Goal: Task Accomplishment & Management: Use online tool/utility

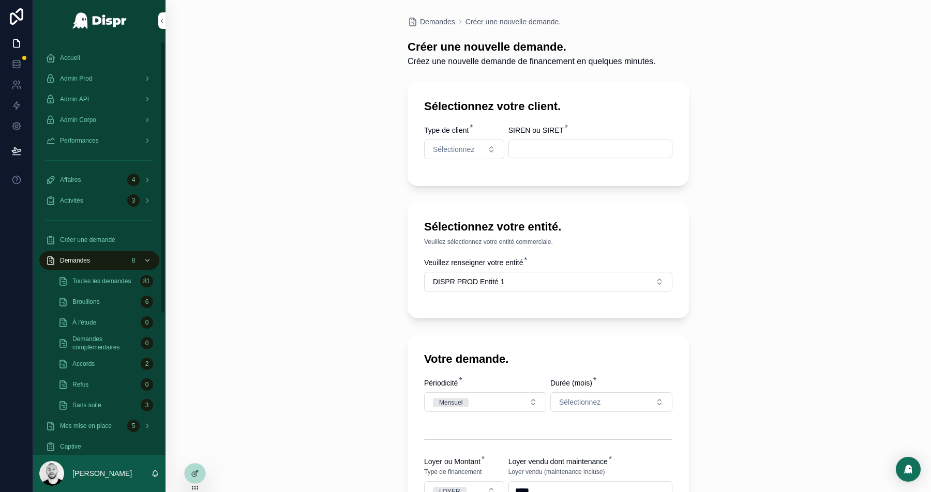
click at [106, 73] on div "Admin Prod" at bounding box center [99, 78] width 108 height 17
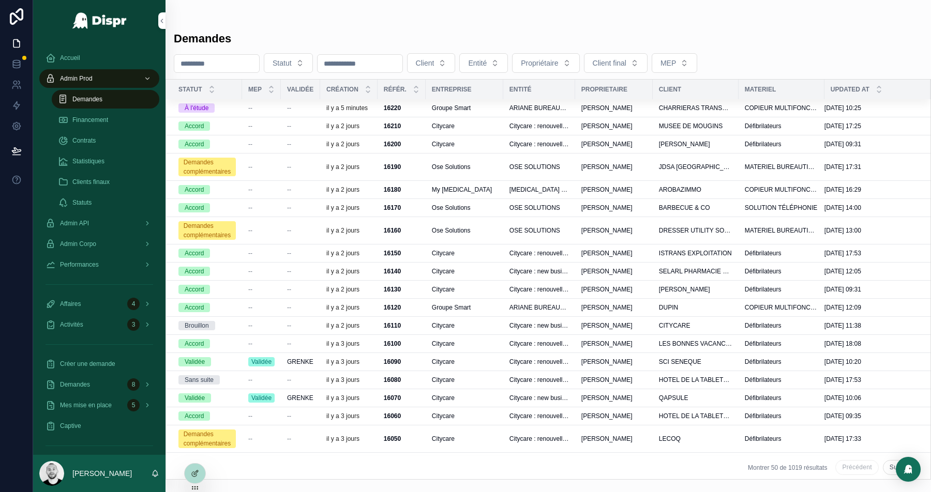
click at [270, 106] on div "--" at bounding box center [261, 108] width 26 height 8
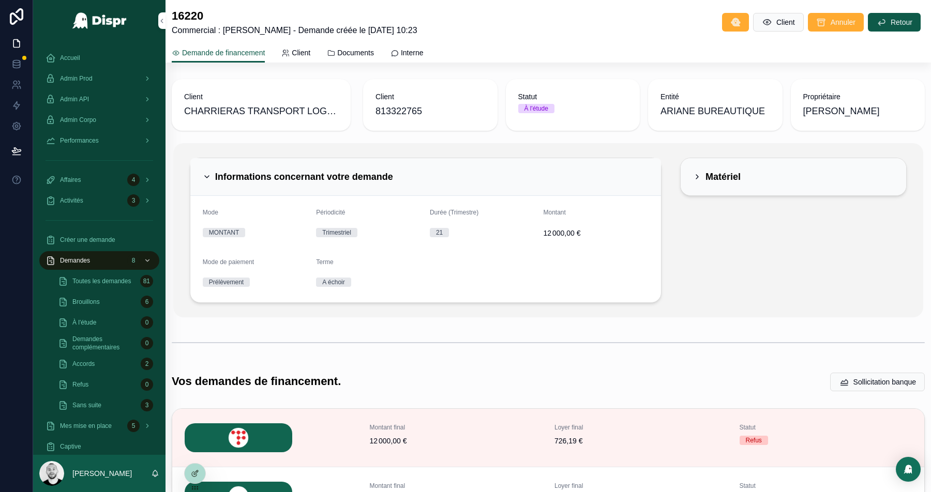
click at [627, 171] on div "Informations concernant votre demande" at bounding box center [426, 177] width 446 height 12
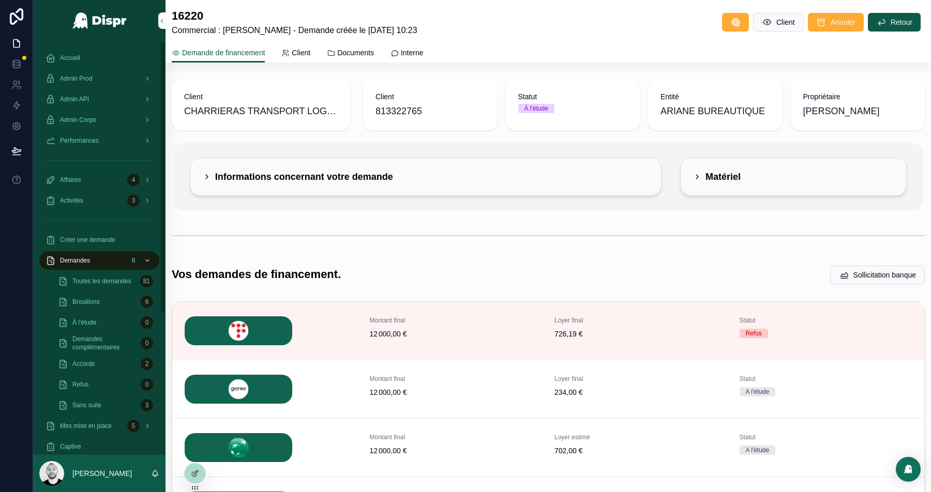
click at [93, 76] on span "Admin Prod" at bounding box center [76, 78] width 33 height 8
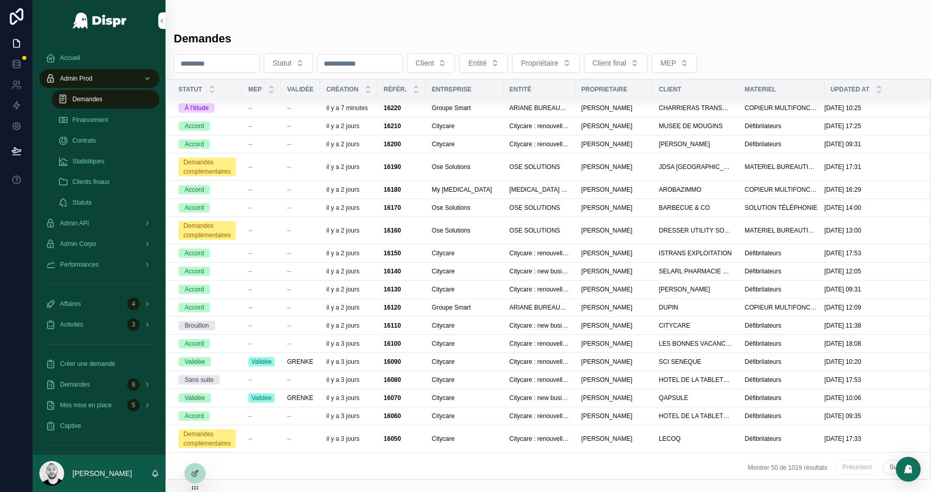
click at [81, 298] on div "Affaires 4" at bounding box center [99, 304] width 108 height 17
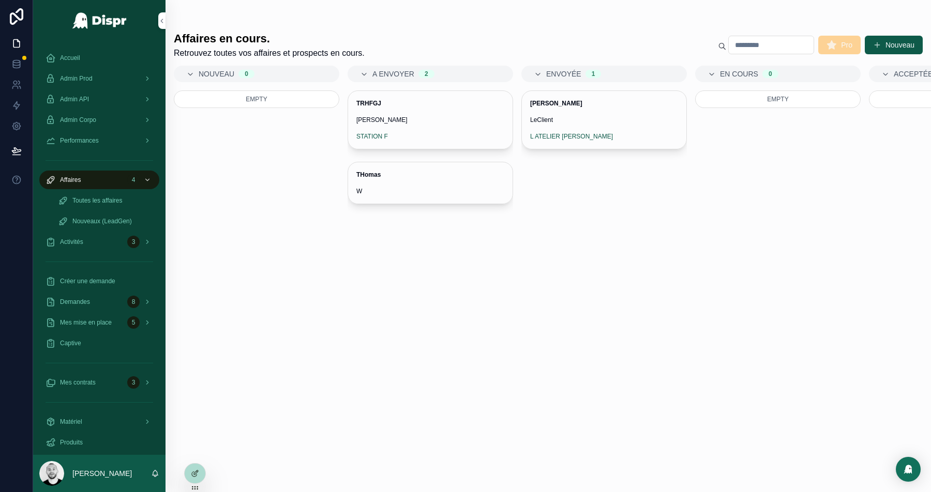
click at [606, 106] on span "Jean-Michel Toihdiuze" at bounding box center [604, 103] width 148 height 8
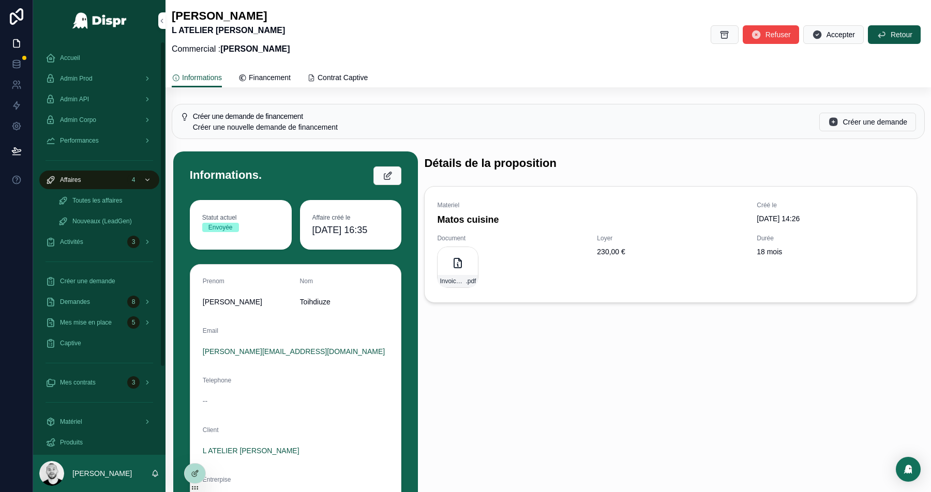
click at [70, 62] on div "Accueil" at bounding box center [99, 58] width 108 height 17
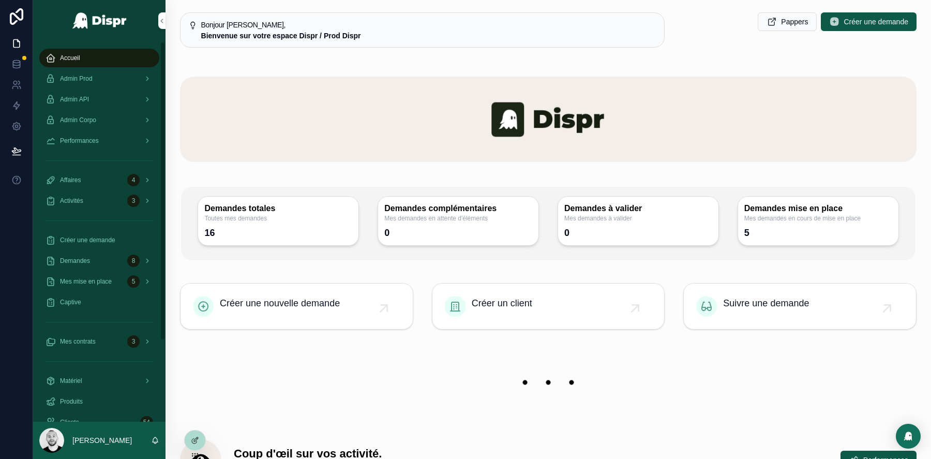
click at [99, 134] on div "Performances" at bounding box center [99, 140] width 108 height 17
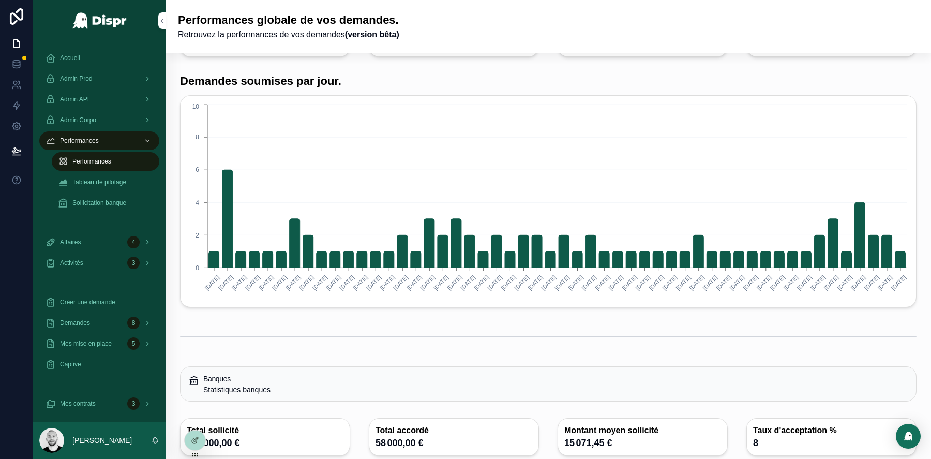
scroll to position [47, 0]
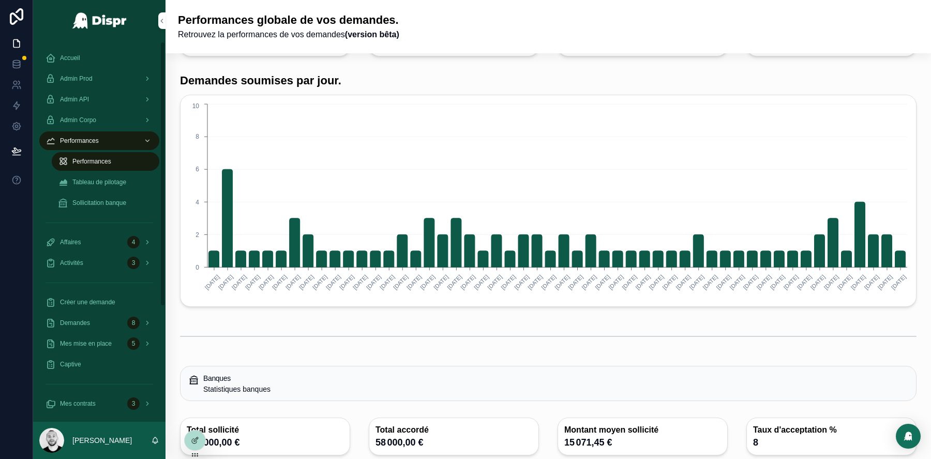
click at [90, 186] on span "Tableau de pilotage" at bounding box center [99, 182] width 54 height 8
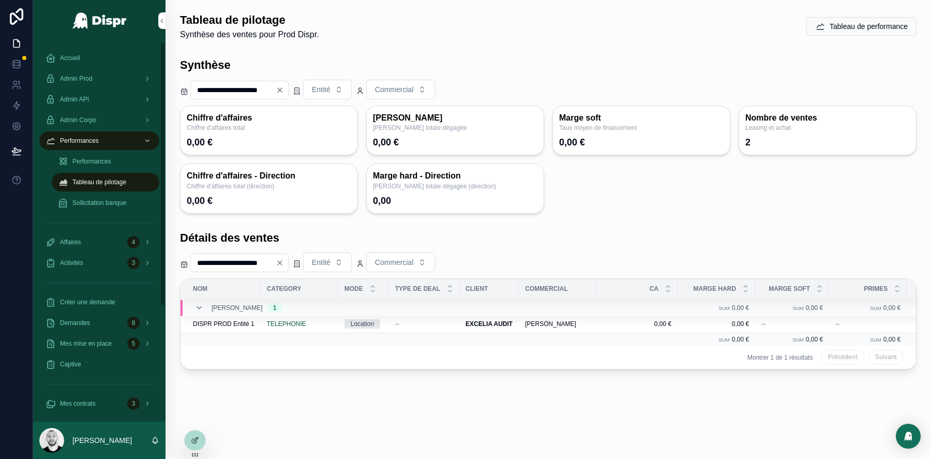
click at [63, 359] on div "Captive" at bounding box center [99, 364] width 108 height 17
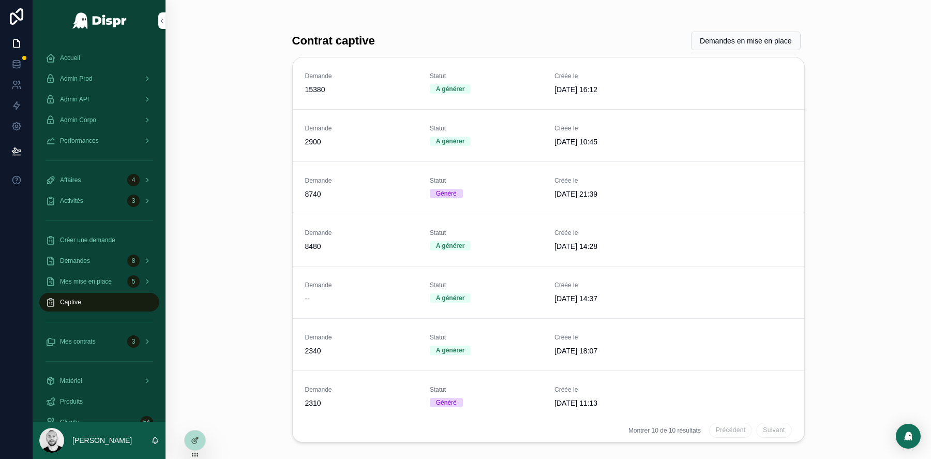
click at [0, 0] on button "Voir la demande" at bounding box center [0, 0] width 0 height 0
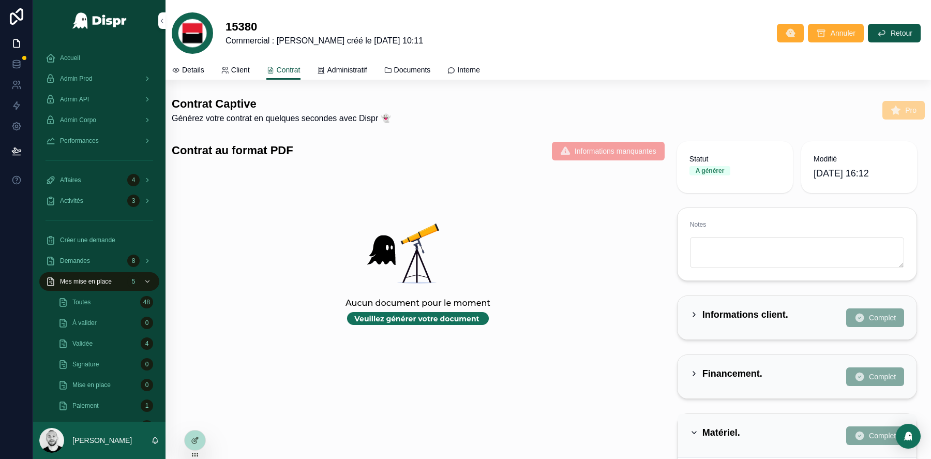
click at [367, 67] on span "Administratif" at bounding box center [347, 70] width 40 height 10
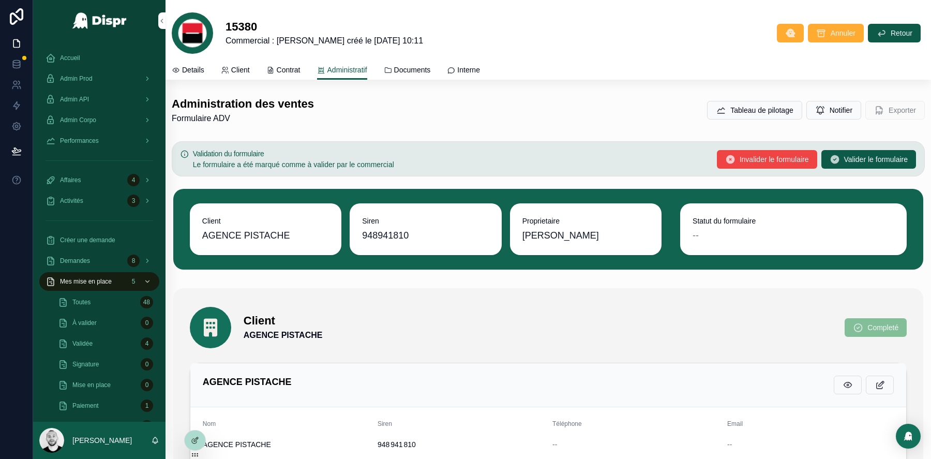
click at [296, 71] on span "Contrat" at bounding box center [289, 70] width 24 height 10
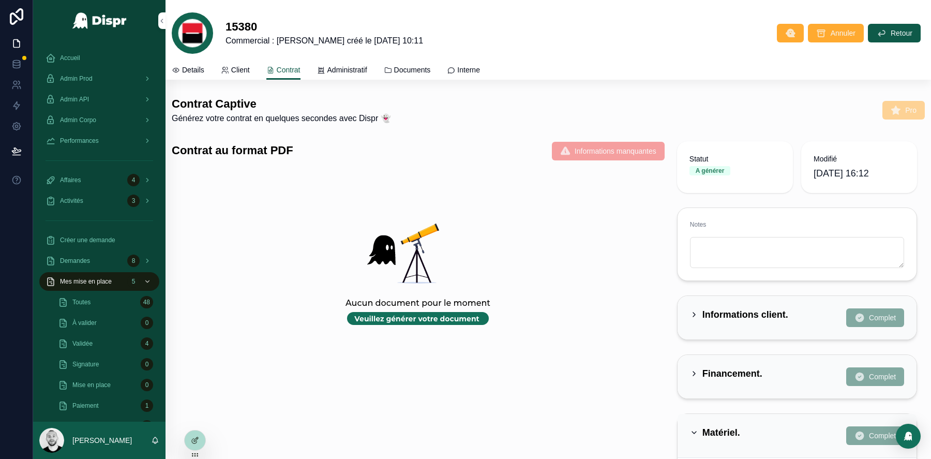
click at [181, 67] on div "Details" at bounding box center [188, 70] width 33 height 10
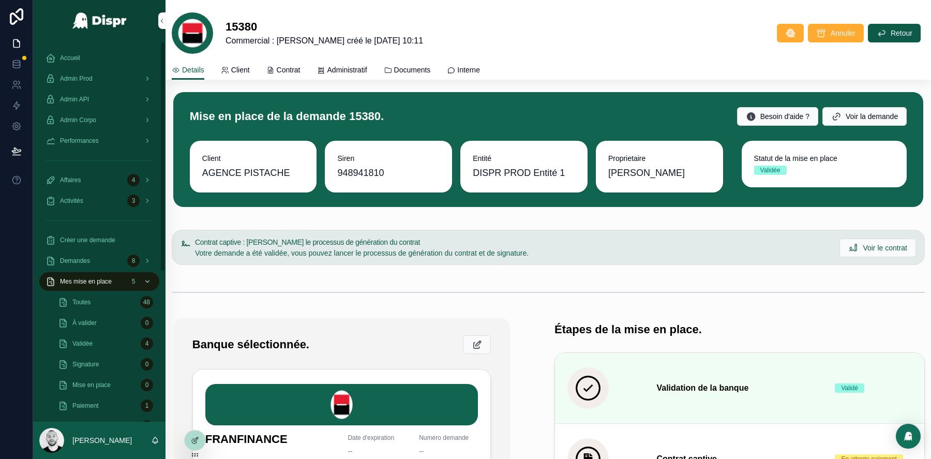
click at [90, 62] on div "Accueil" at bounding box center [99, 58] width 108 height 17
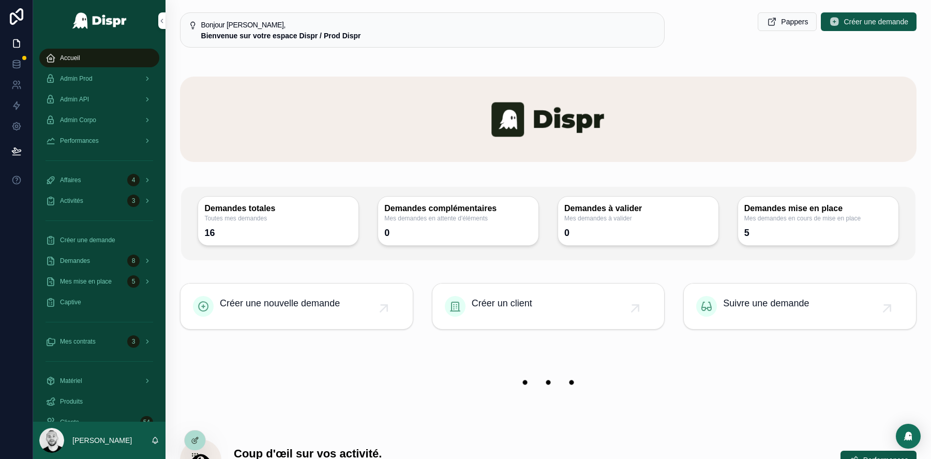
click at [89, 100] on span "Admin API" at bounding box center [74, 99] width 29 height 8
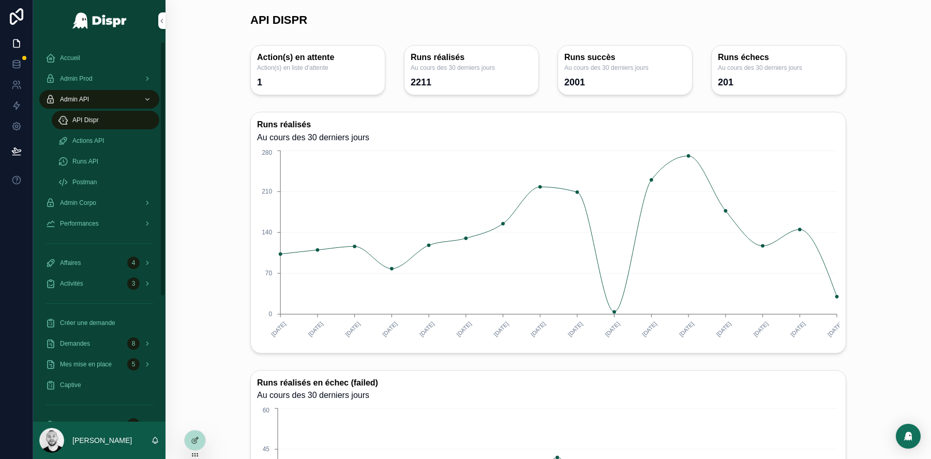
click at [88, 138] on span "Actions API" at bounding box center [88, 140] width 32 height 8
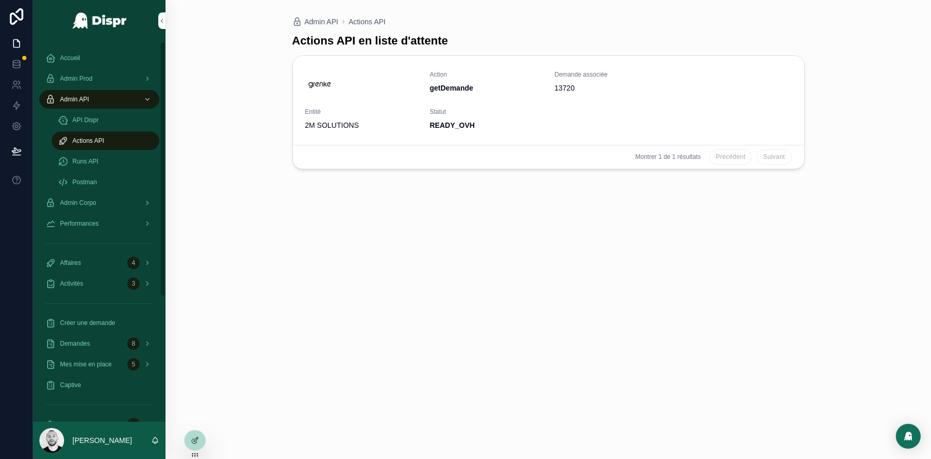
click at [87, 158] on span "Runs API" at bounding box center [85, 161] width 26 height 8
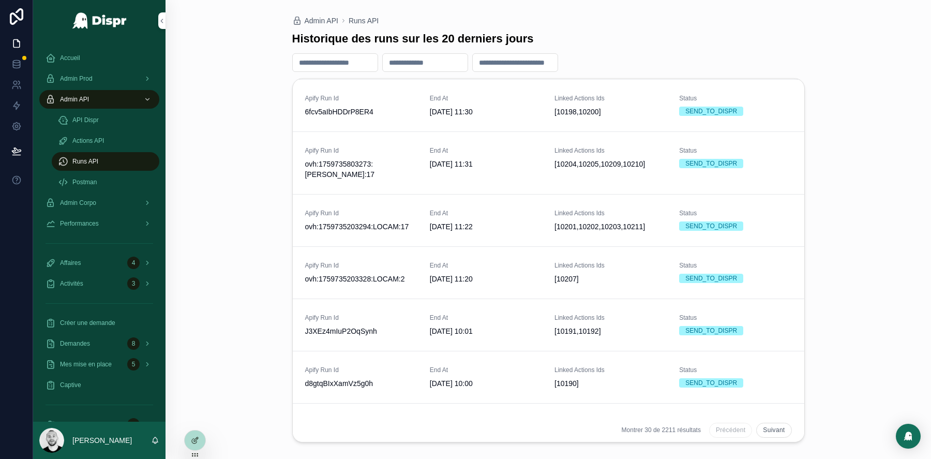
scroll to position [1252, 0]
click at [772, 431] on button "Suivant" at bounding box center [773, 429] width 35 height 15
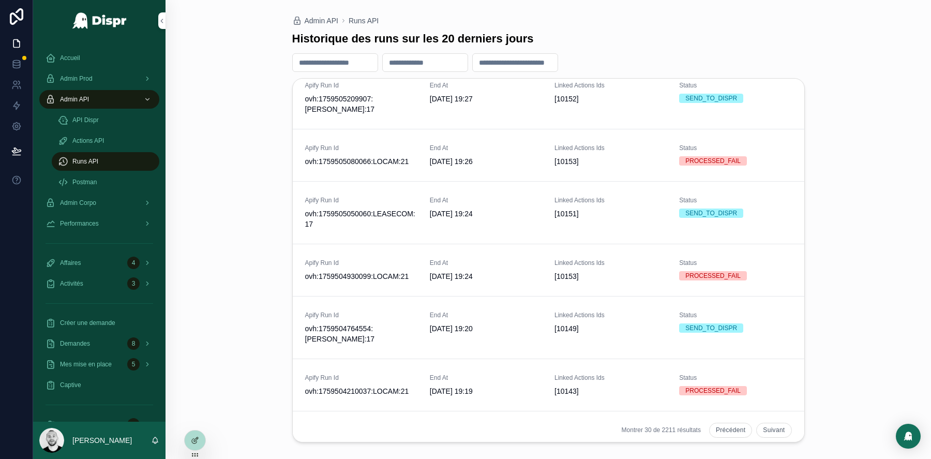
scroll to position [791, 0]
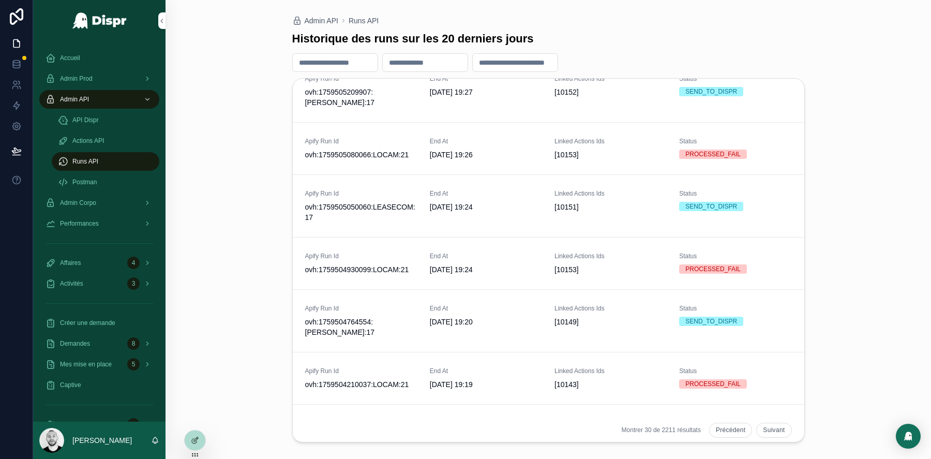
click at [371, 149] on span "ovh:1759505080066:LOCAM:21" at bounding box center [361, 154] width 112 height 10
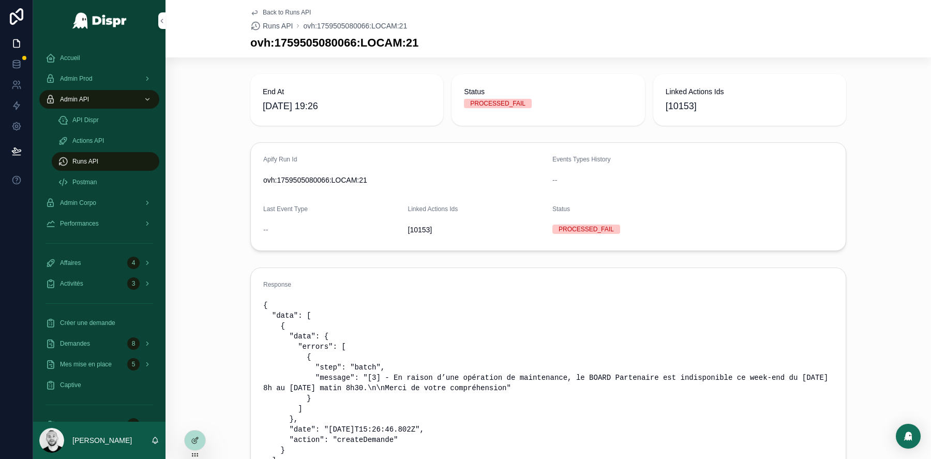
click at [88, 118] on span "API Dispr" at bounding box center [85, 120] width 26 height 8
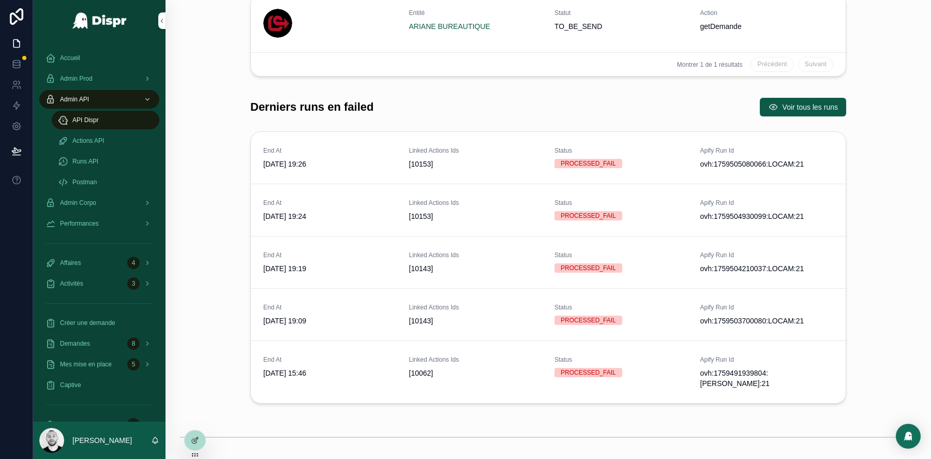
scroll to position [711, 0]
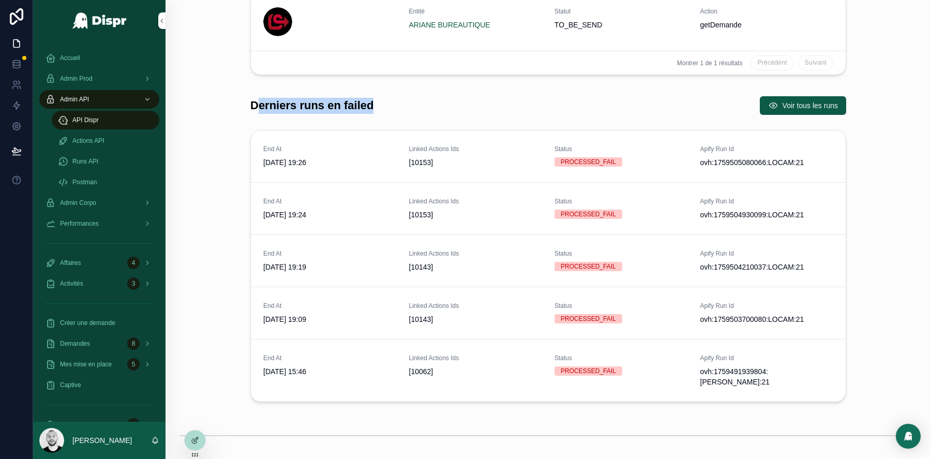
drag, startPoint x: 256, startPoint y: 104, endPoint x: 449, endPoint y: 117, distance: 193.8
click at [449, 117] on div "Derniers runs en failed Voir tous les runs" at bounding box center [548, 106] width 608 height 28
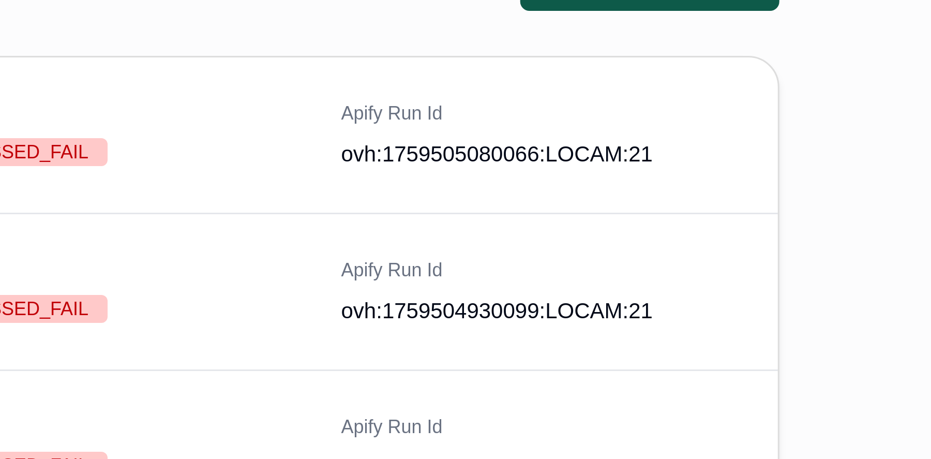
click at [803, 161] on span "ovh:1759505080066:LOCAM:21" at bounding box center [766, 162] width 133 height 10
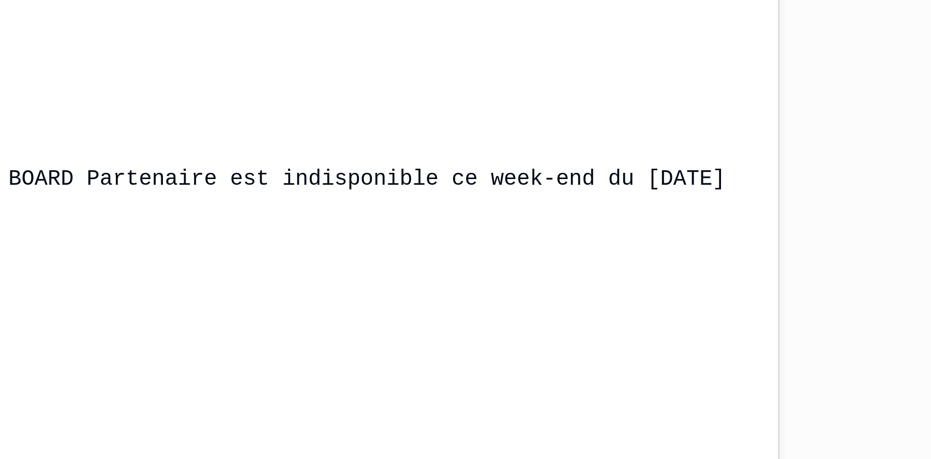
scroll to position [205, 0]
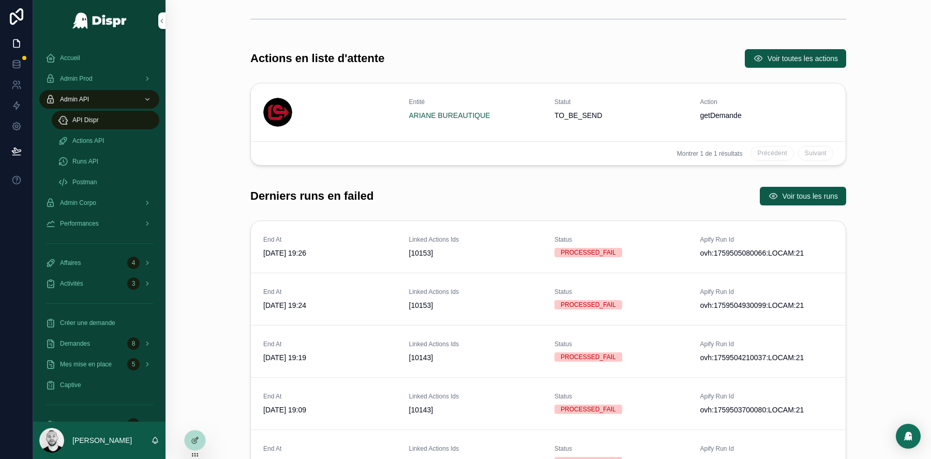
scroll to position [619, 0]
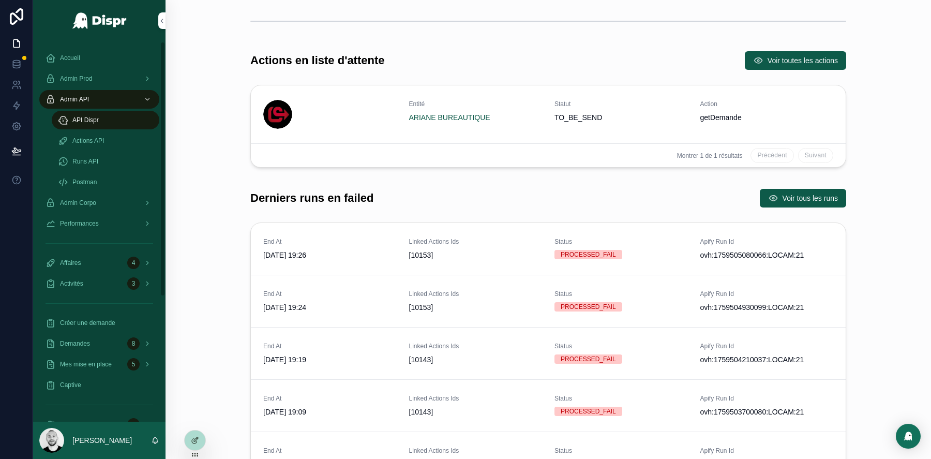
click at [112, 178] on div "Postman" at bounding box center [105, 182] width 95 height 17
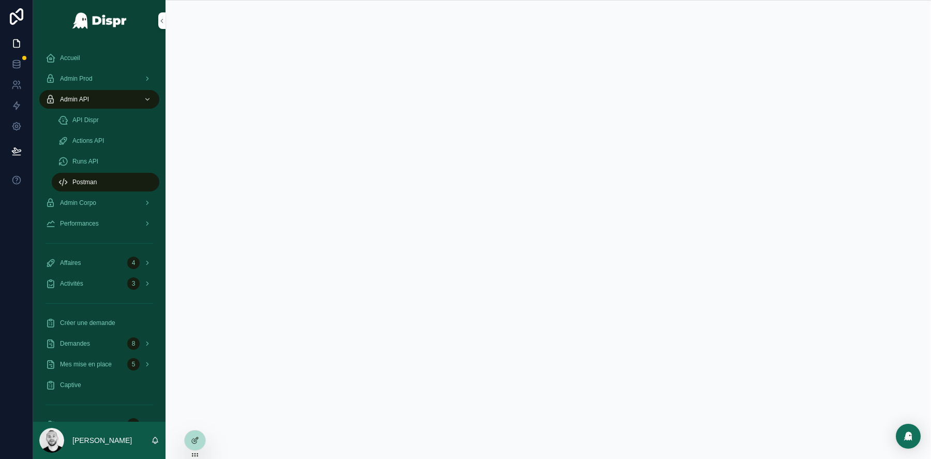
click at [100, 71] on div "Admin Prod" at bounding box center [99, 78] width 108 height 17
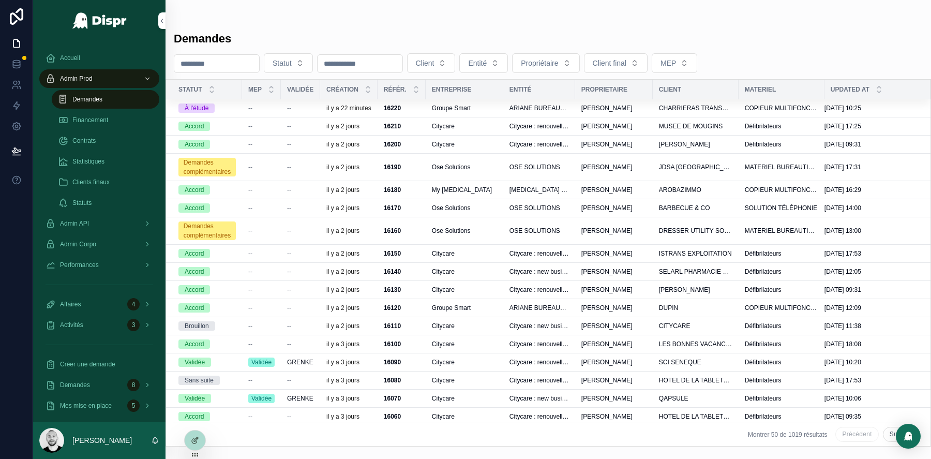
click at [71, 243] on span "Admin Corpo" at bounding box center [78, 244] width 36 height 8
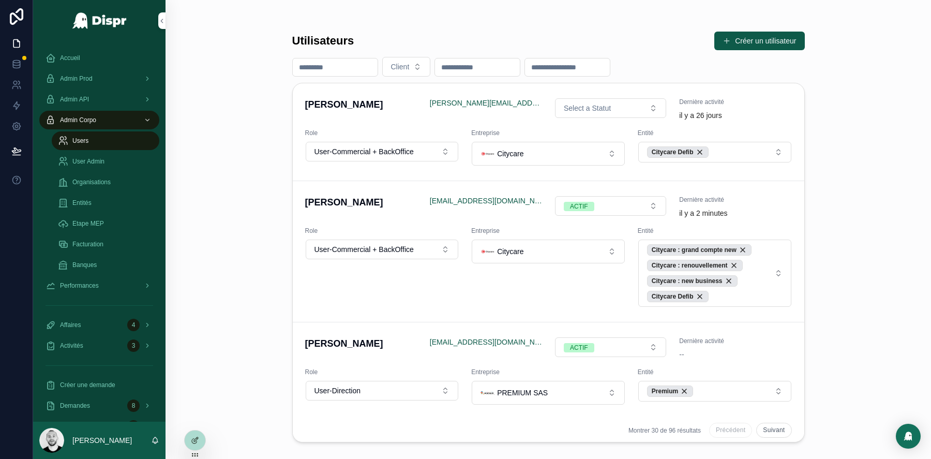
click at [93, 187] on div "Organisations" at bounding box center [105, 182] width 95 height 17
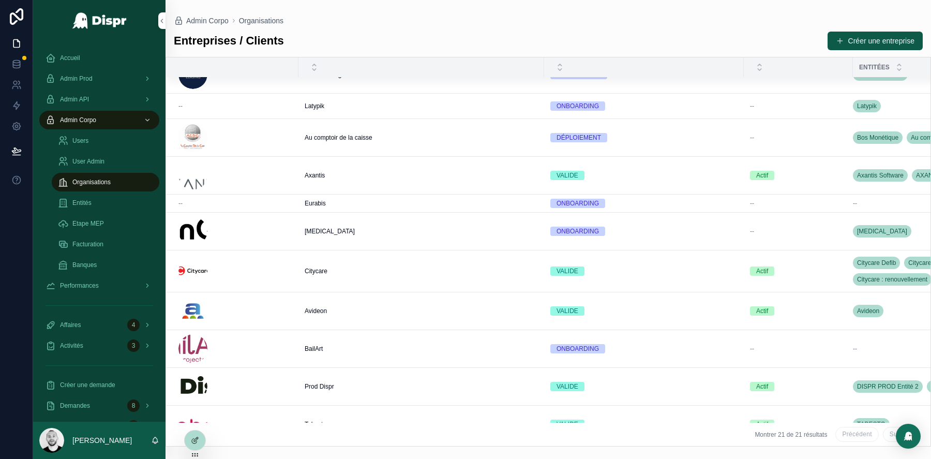
scroll to position [417, 0]
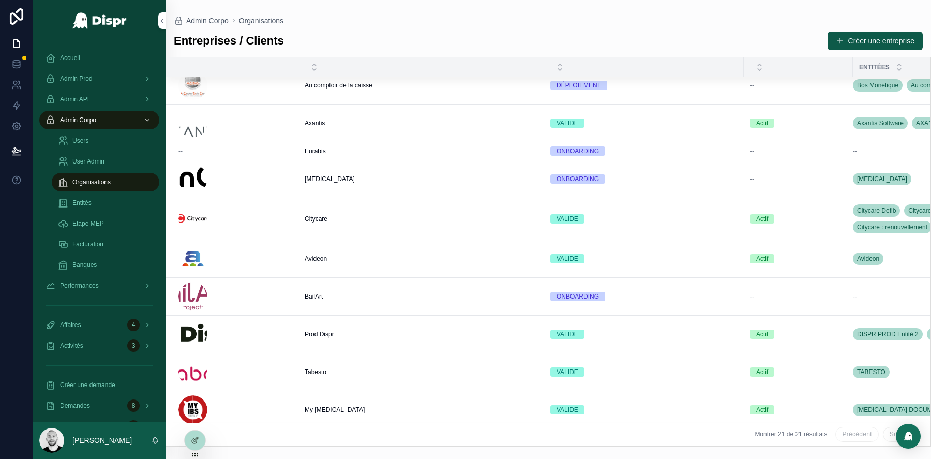
click at [357, 362] on td "Tabesto Tabesto" at bounding box center [421, 372] width 246 height 38
click at [260, 215] on div "scrollable content" at bounding box center [235, 218] width 114 height 29
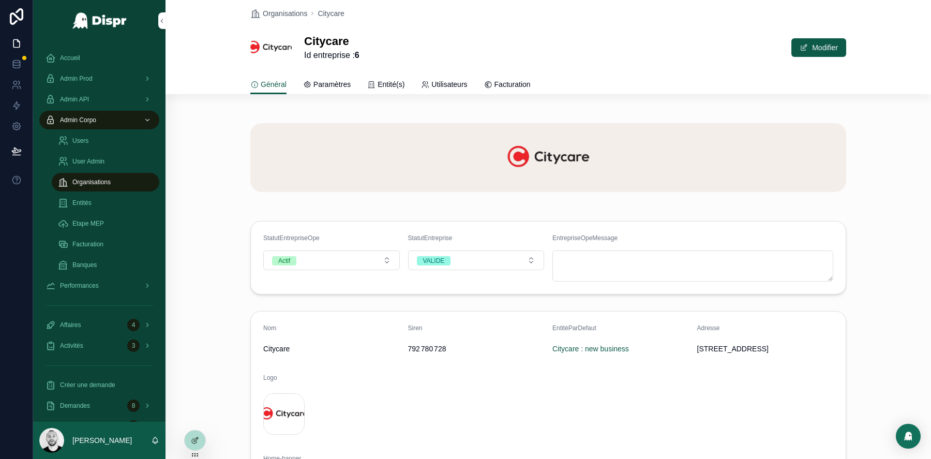
click at [334, 87] on span "Paramètres" at bounding box center [331, 84] width 37 height 10
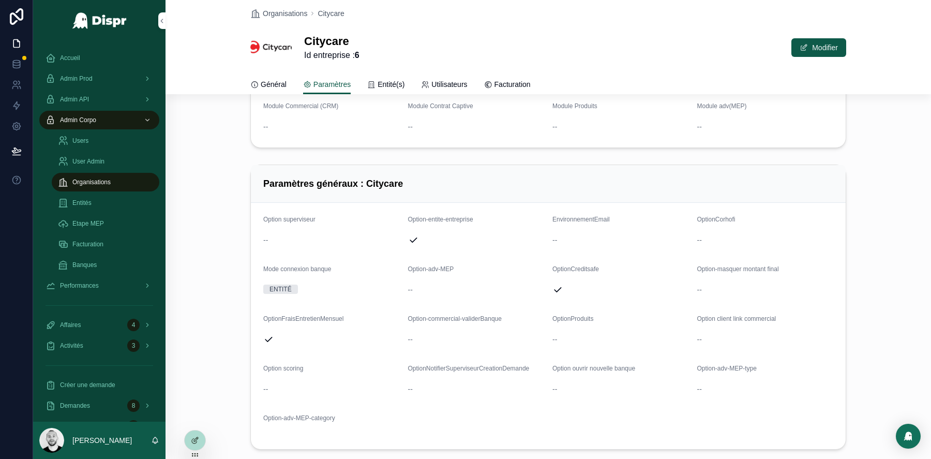
scroll to position [121, 0]
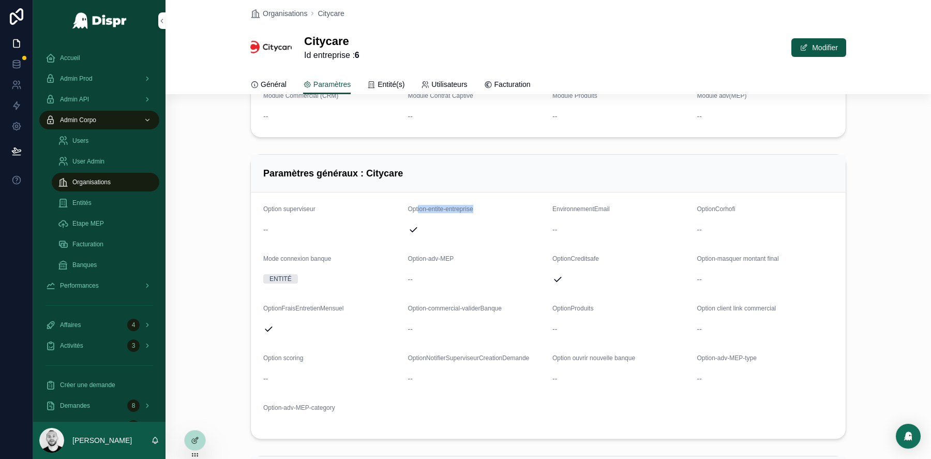
drag, startPoint x: 419, startPoint y: 209, endPoint x: 513, endPoint y: 209, distance: 94.6
click at [513, 209] on div "Option-entite-entreprise" at bounding box center [476, 211] width 136 height 12
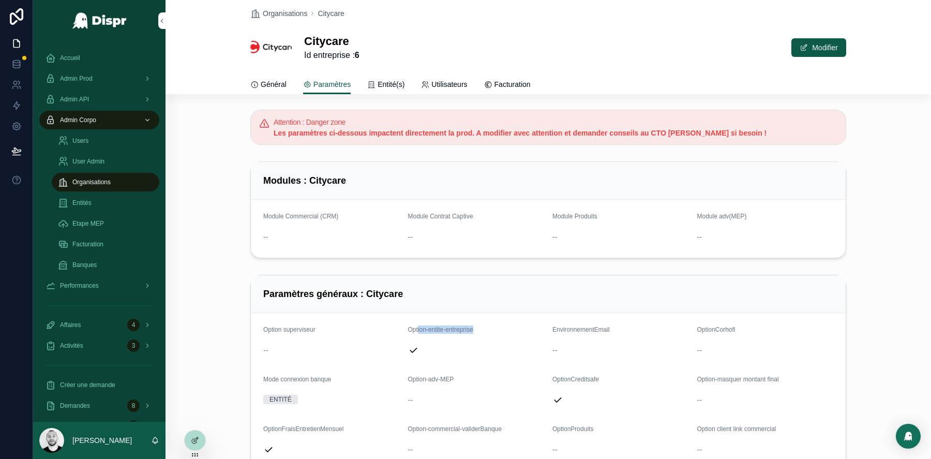
scroll to position [0, 0]
drag, startPoint x: 264, startPoint y: 180, endPoint x: 389, endPoint y: 180, distance: 124.6
click at [389, 180] on div "Modules : Citycare" at bounding box center [548, 181] width 570 height 12
click at [387, 83] on span "Entité(s)" at bounding box center [390, 84] width 27 height 10
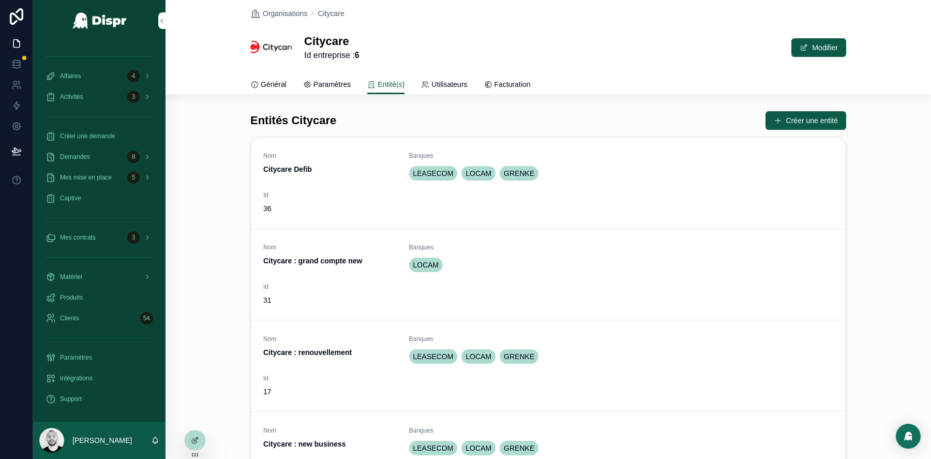
click at [457, 83] on span "Utilisateurs" at bounding box center [449, 84] width 36 height 10
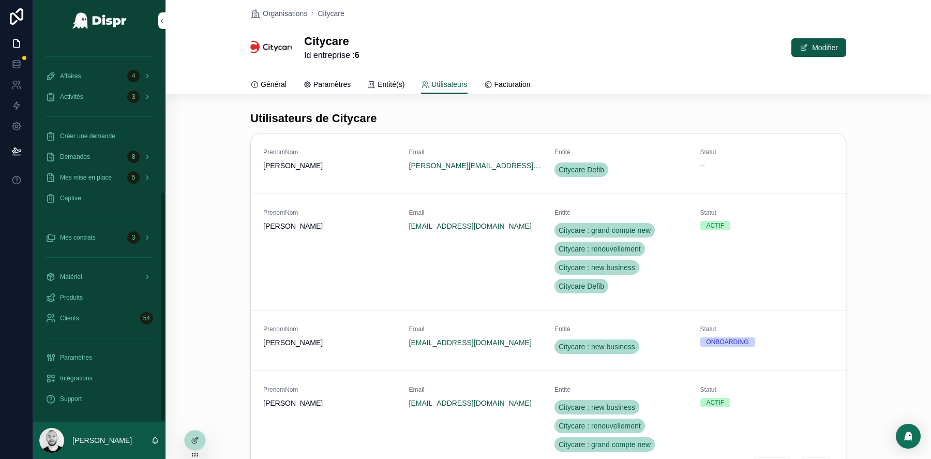
click at [82, 356] on span "Paramètres" at bounding box center [76, 357] width 32 height 8
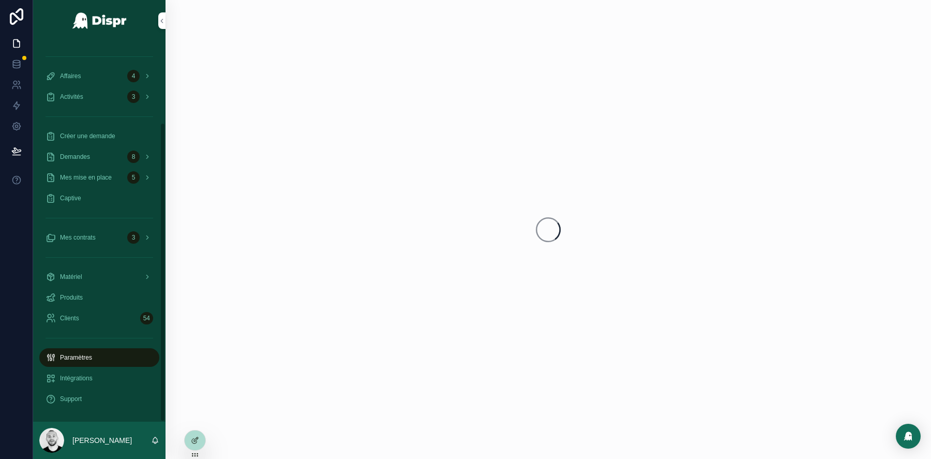
scroll to position [104, 0]
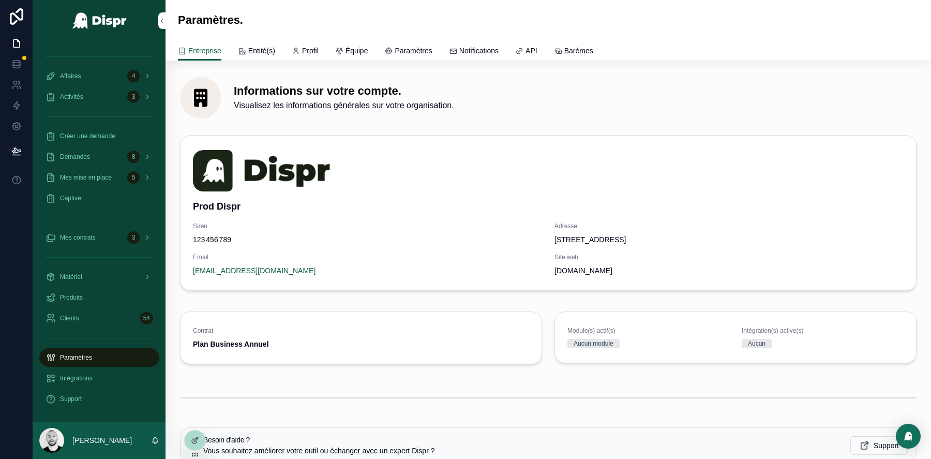
click at [263, 48] on span "Entité(s)" at bounding box center [261, 50] width 27 height 10
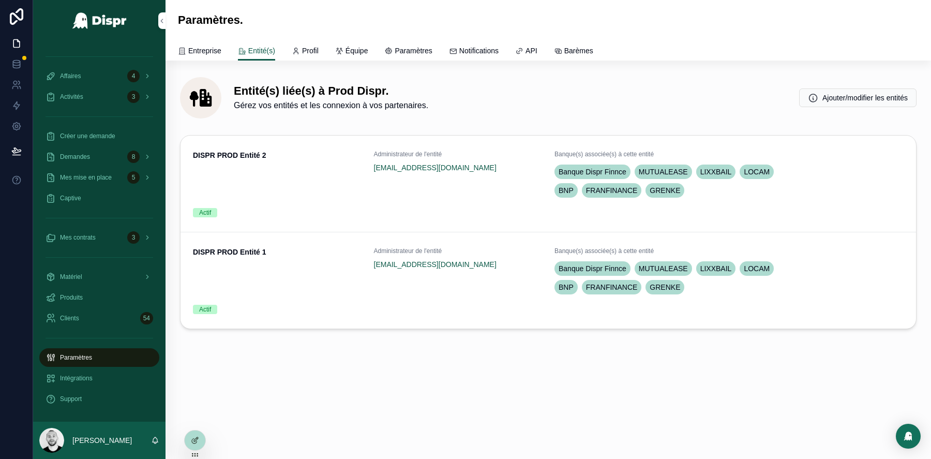
click at [316, 47] on span "Profil" at bounding box center [310, 50] width 17 height 10
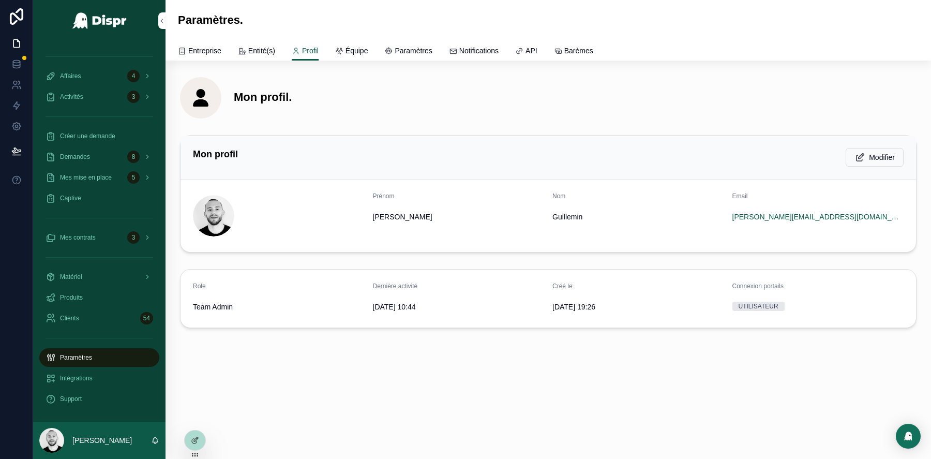
click at [362, 49] on span "Équipe" at bounding box center [356, 50] width 23 height 10
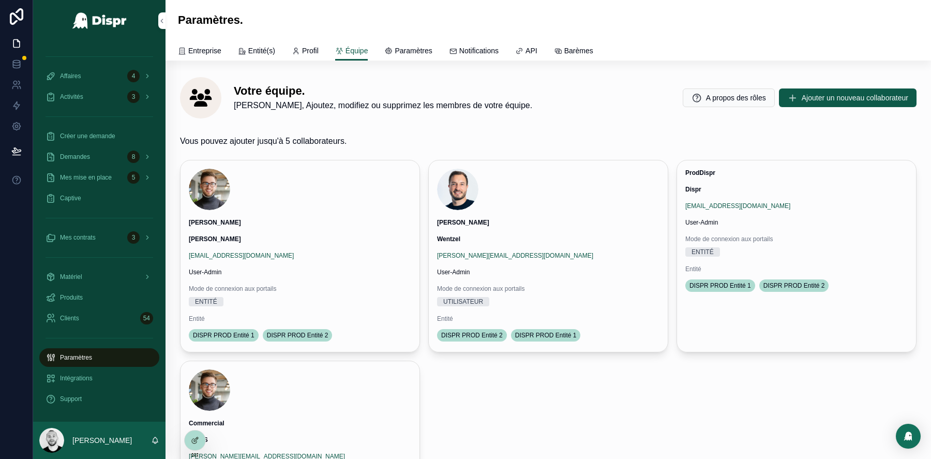
click at [423, 51] on span "Paramètres" at bounding box center [412, 50] width 37 height 10
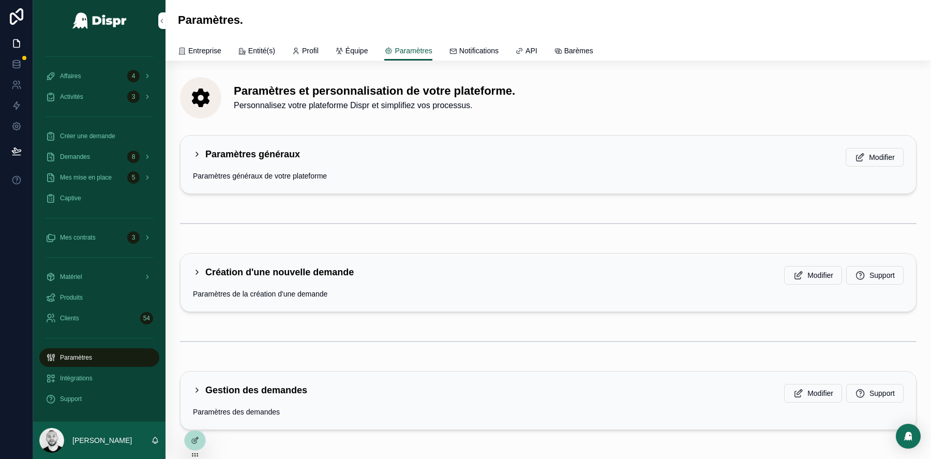
click at [537, 49] on span "API" at bounding box center [531, 50] width 12 height 10
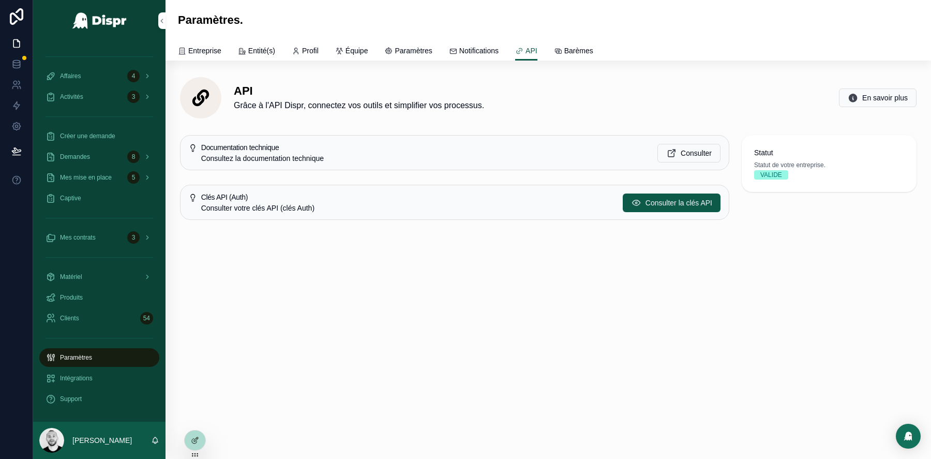
click at [593, 48] on span "Barèmes" at bounding box center [578, 50] width 29 height 10
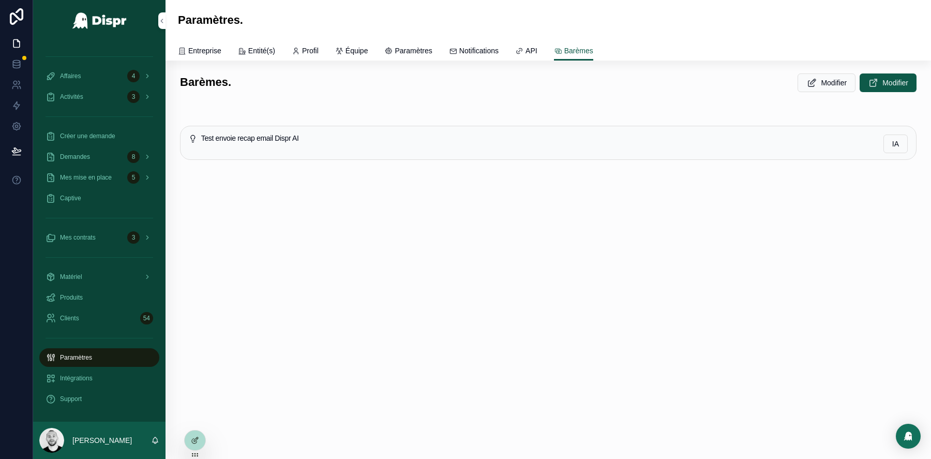
click at [420, 48] on span "Paramètres" at bounding box center [412, 50] width 37 height 10
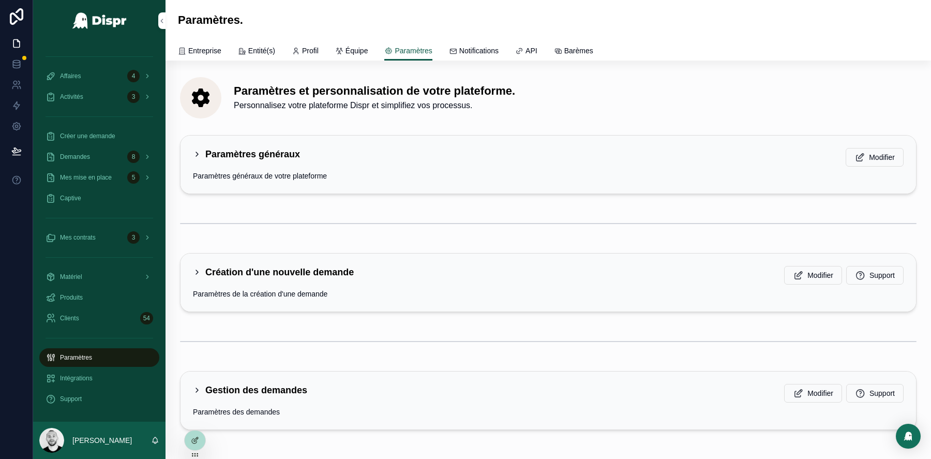
click at [291, 161] on div "Paramètres généraux Modifier" at bounding box center [548, 157] width 710 height 19
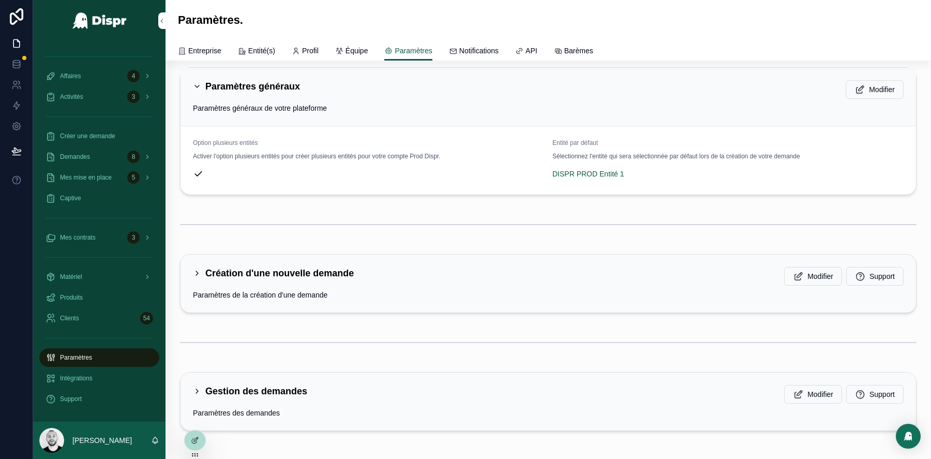
click at [306, 280] on div "Création d'une nouvelle demande Modifier Support" at bounding box center [548, 276] width 710 height 19
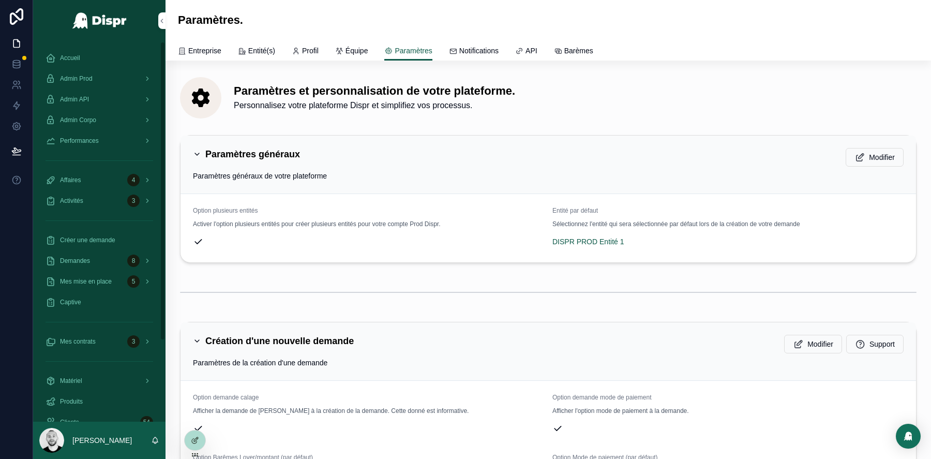
click at [110, 120] on div "Admin Corpo" at bounding box center [99, 120] width 108 height 17
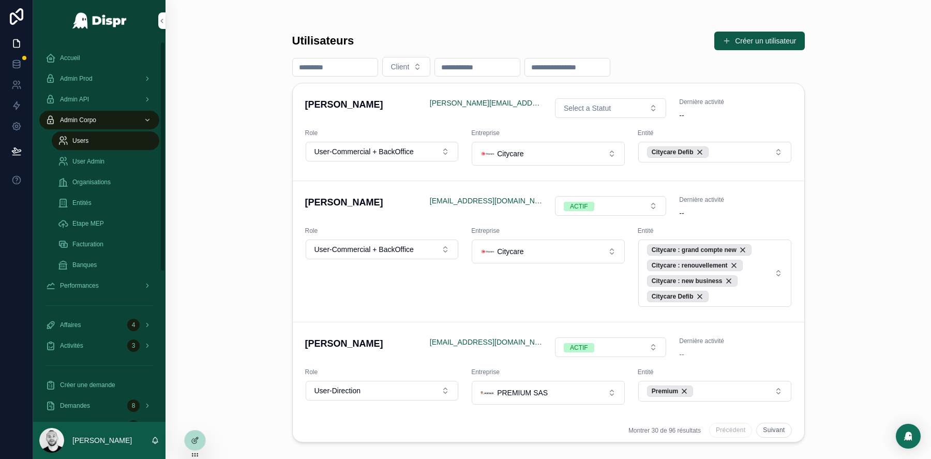
click at [109, 179] on span "Organisations" at bounding box center [91, 182] width 38 height 8
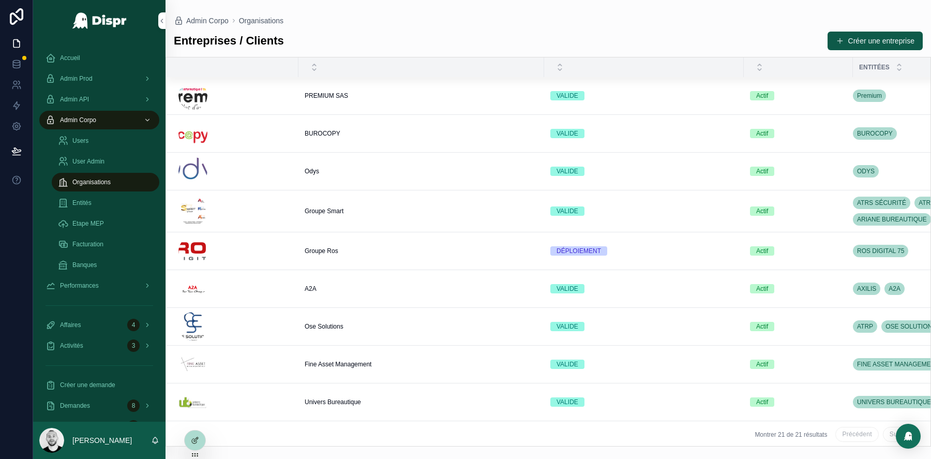
click at [399, 247] on div "Groupe Ros Groupe Ros" at bounding box center [420, 251] width 233 height 8
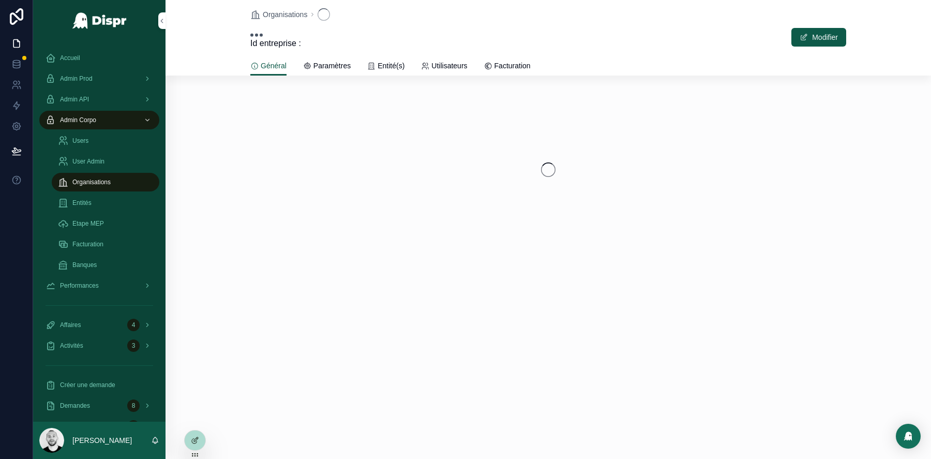
click at [447, 69] on span "Utilisateurs" at bounding box center [449, 65] width 36 height 10
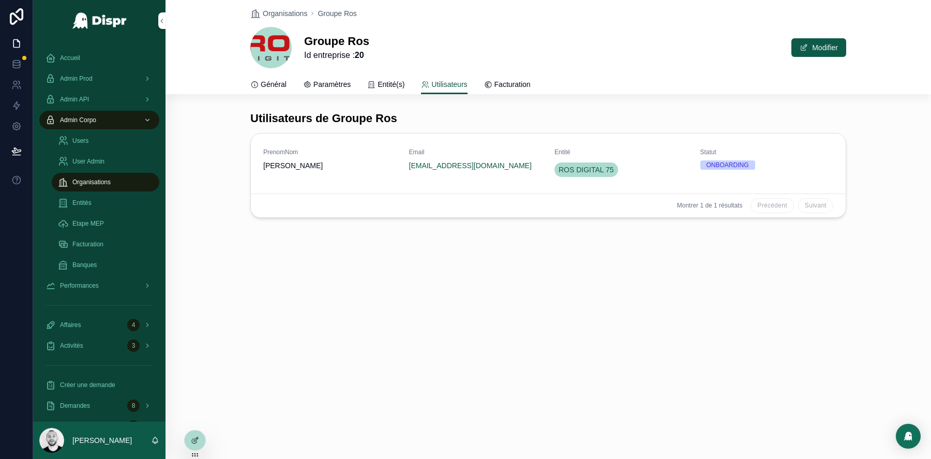
click at [530, 85] on span "Facturation" at bounding box center [512, 84] width 36 height 10
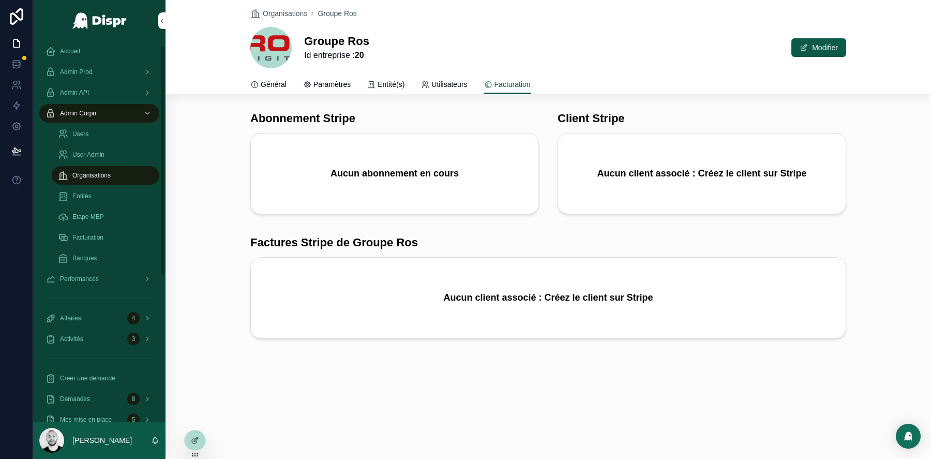
scroll to position [6, 0]
click at [87, 235] on span "Facturation" at bounding box center [87, 238] width 31 height 8
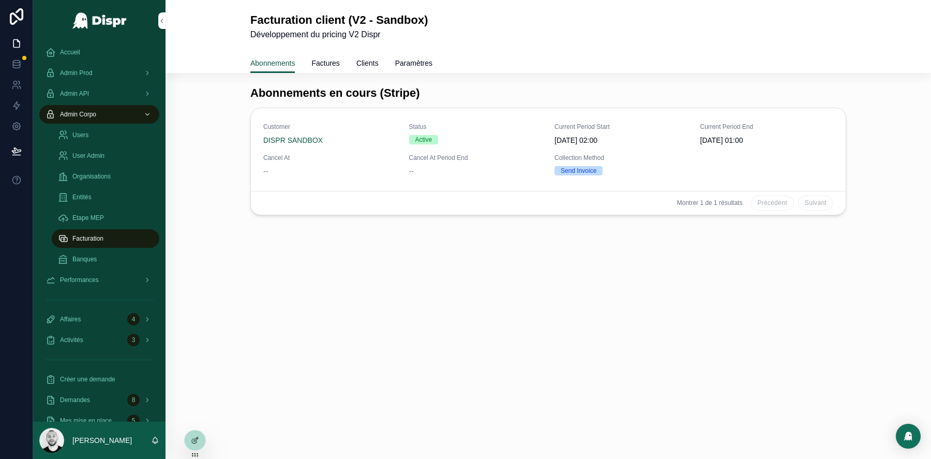
click at [336, 67] on span "Factures" at bounding box center [325, 63] width 28 height 10
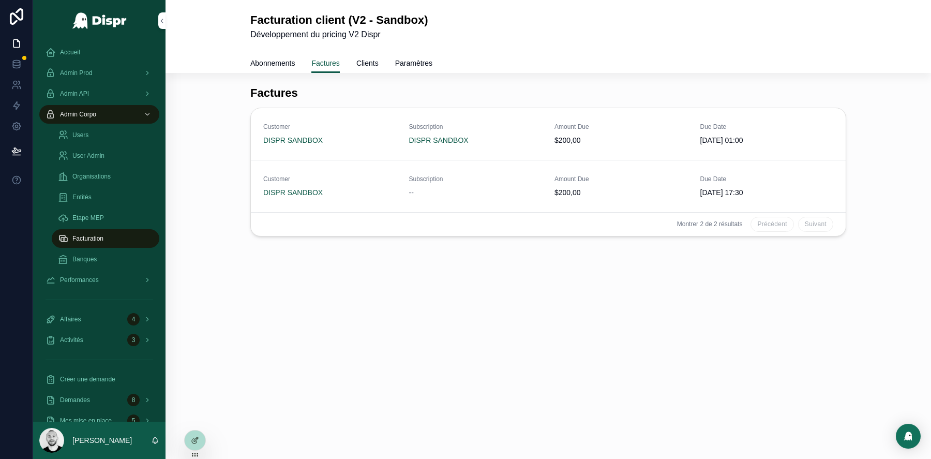
click at [367, 65] on div "Abonnements Factures Clients Paramètres" at bounding box center [548, 63] width 596 height 20
click at [375, 65] on span "Clients" at bounding box center [367, 63] width 22 height 10
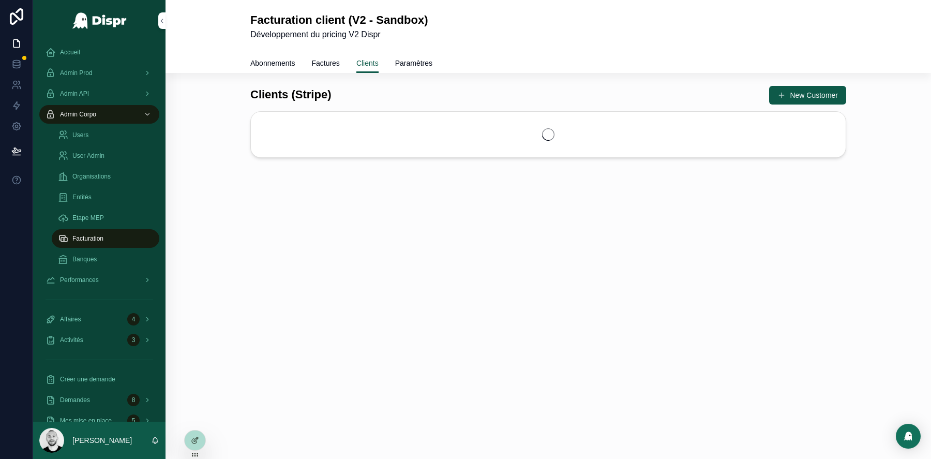
click at [432, 58] on span "Paramètres" at bounding box center [413, 63] width 37 height 10
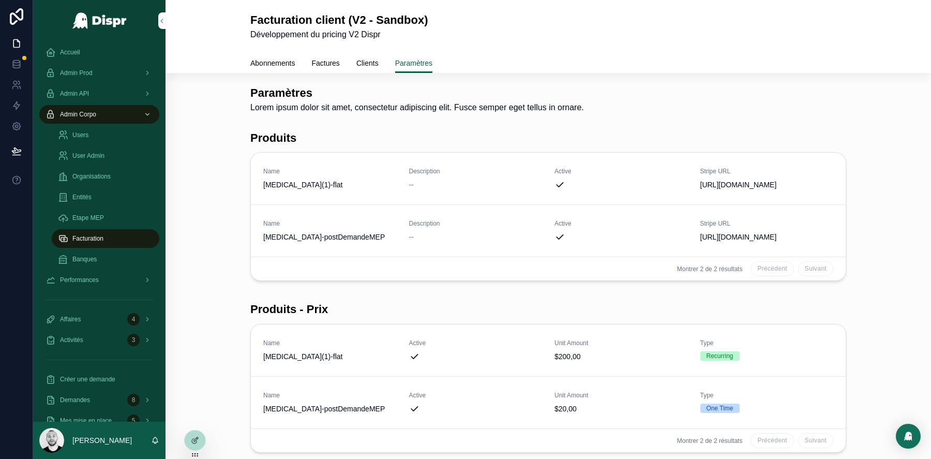
click at [330, 65] on span "Factures" at bounding box center [325, 63] width 28 height 10
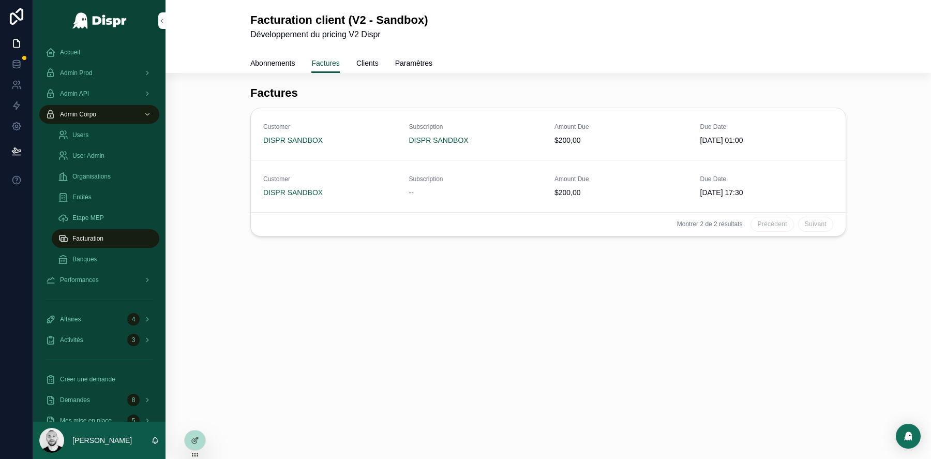
click at [273, 58] on span "Abonnements" at bounding box center [272, 63] width 44 height 10
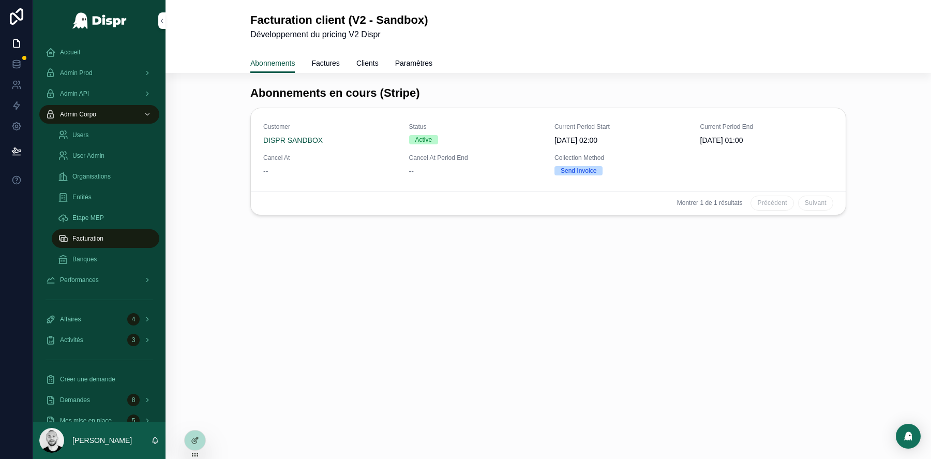
click at [339, 58] on span "Factures" at bounding box center [325, 63] width 28 height 10
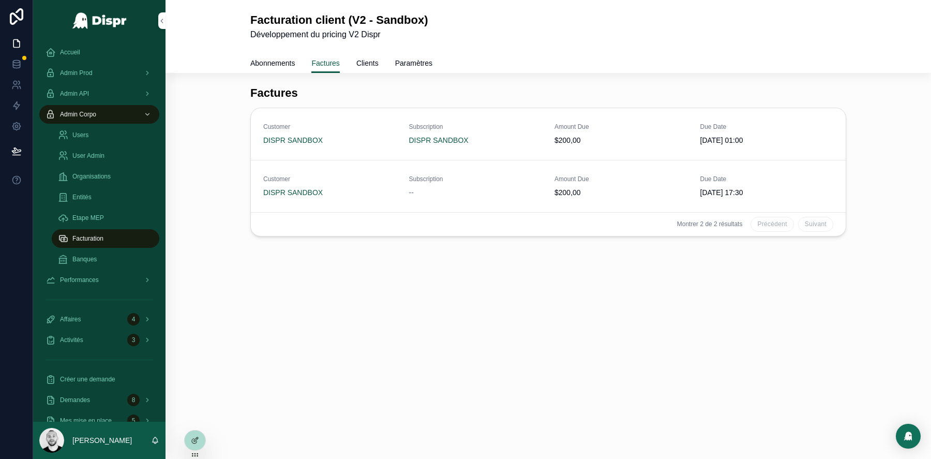
click at [96, 184] on div "Organisations" at bounding box center [105, 176] width 95 height 17
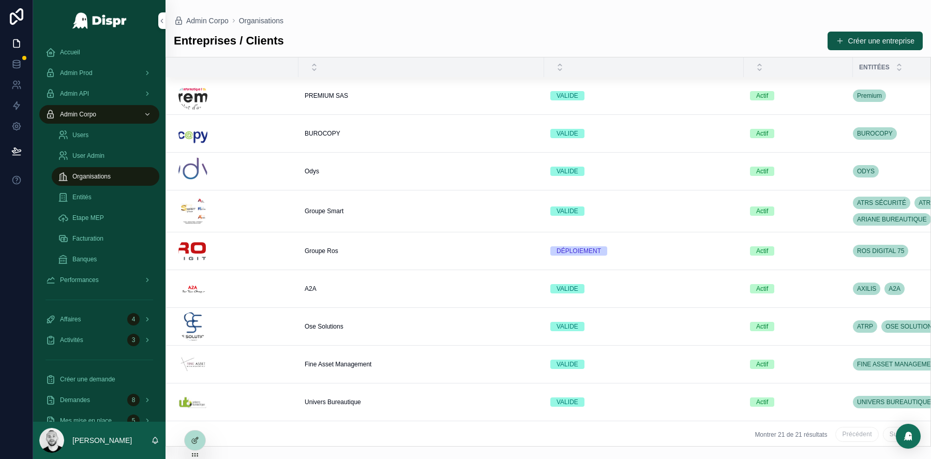
click at [381, 97] on div "PREMIUM SAS PREMIUM SAS" at bounding box center [420, 96] width 233 height 8
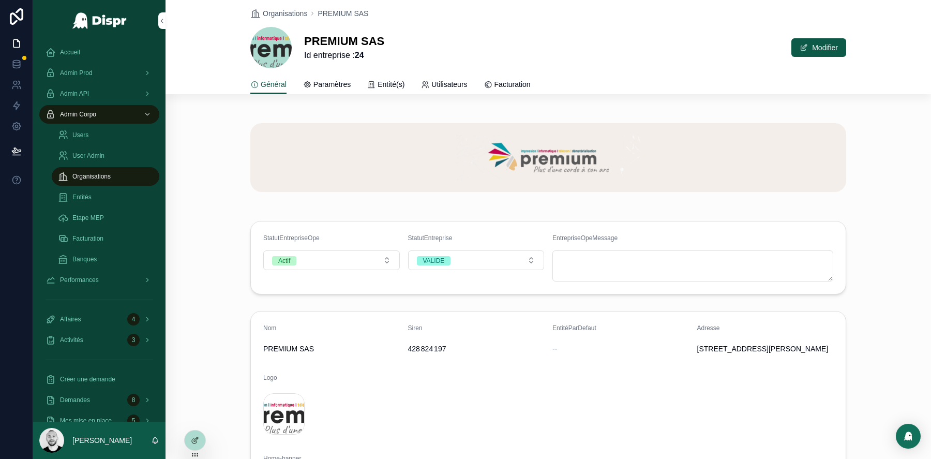
click at [530, 87] on span "Facturation" at bounding box center [512, 84] width 36 height 10
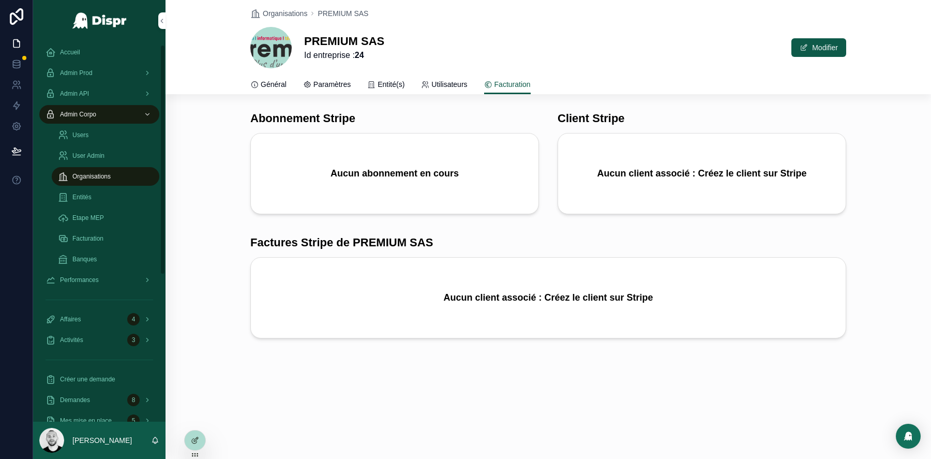
click at [73, 52] on span "Accueil" at bounding box center [70, 52] width 20 height 8
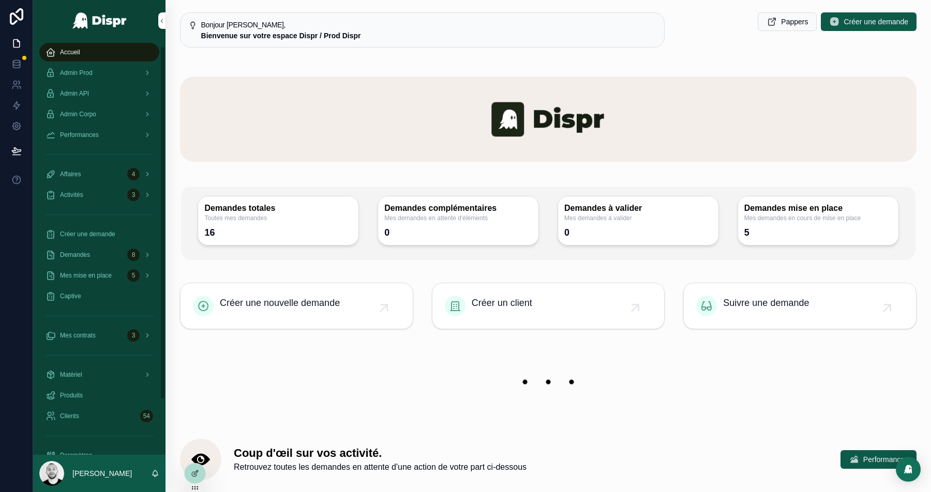
click at [69, 114] on span "Admin Corpo" at bounding box center [78, 114] width 36 height 8
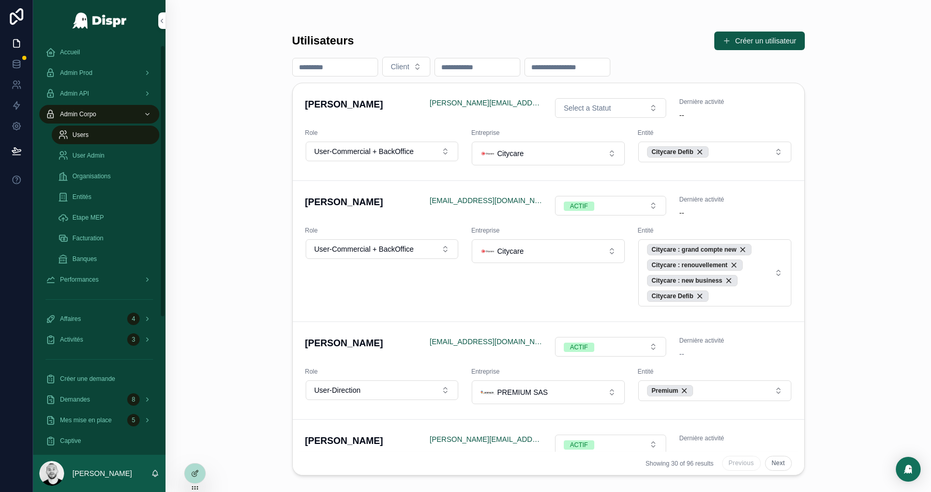
click at [66, 98] on div "Admin API" at bounding box center [99, 93] width 108 height 17
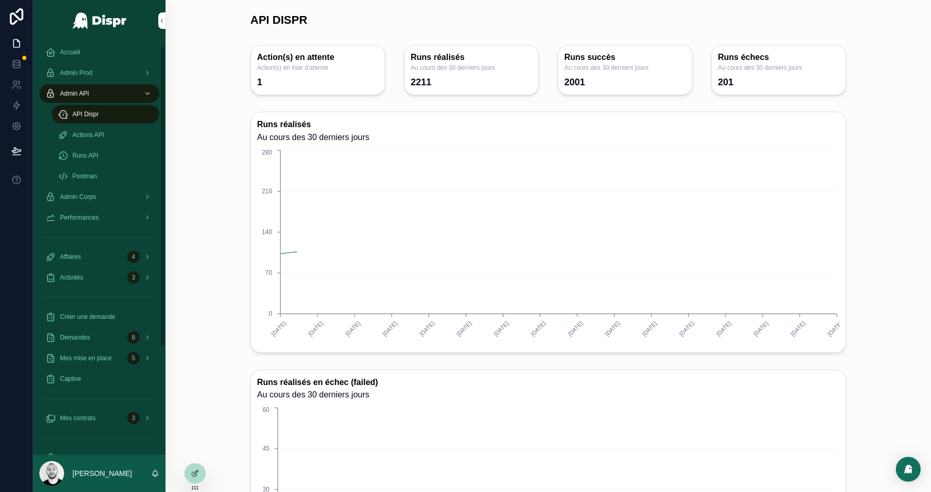
click at [83, 120] on div "API Dispr" at bounding box center [105, 114] width 95 height 17
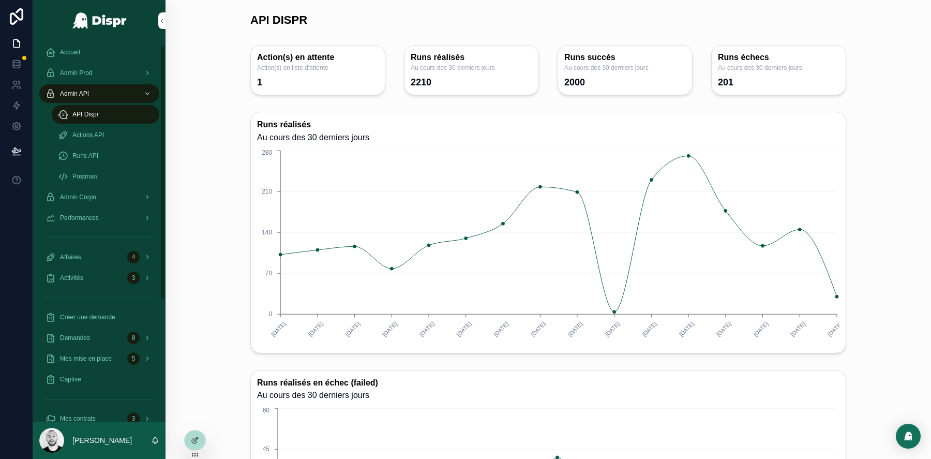
click at [70, 69] on span "Admin Prod" at bounding box center [76, 73] width 33 height 8
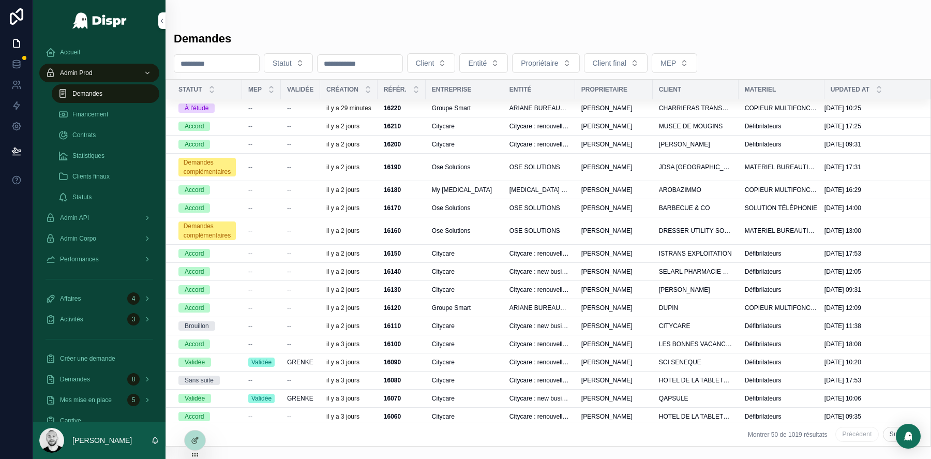
click at [80, 157] on span "Statistiques" at bounding box center [88, 155] width 32 height 8
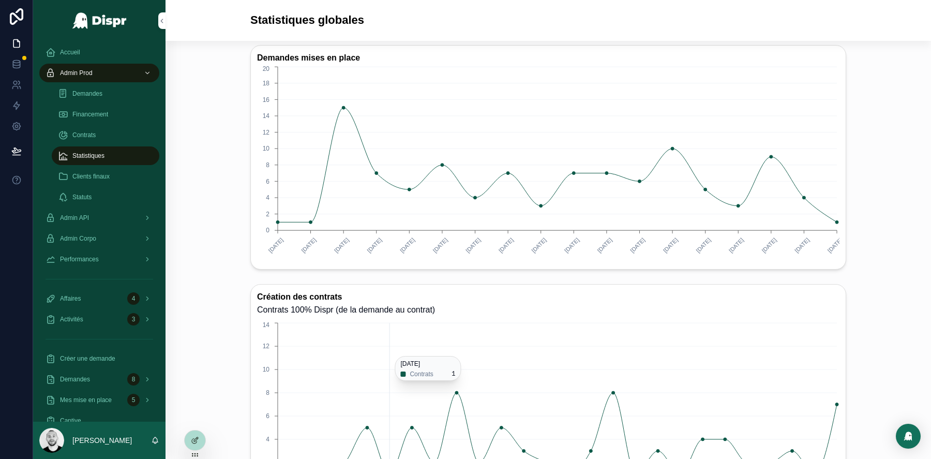
scroll to position [397, 0]
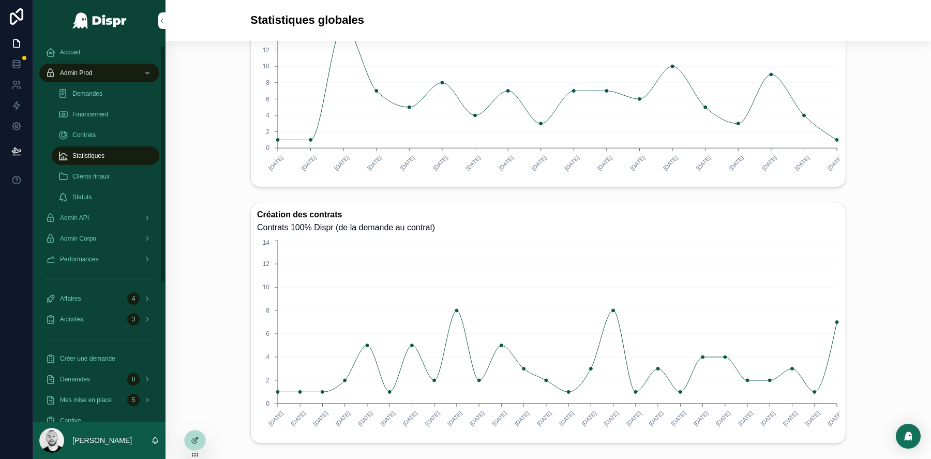
click at [343, 189] on div "Demandes mises en place 12/09/2025 14/09/2025 15/09/2025 16/09/2025 17/09/2025 …" at bounding box center [548, 75] width 608 height 233
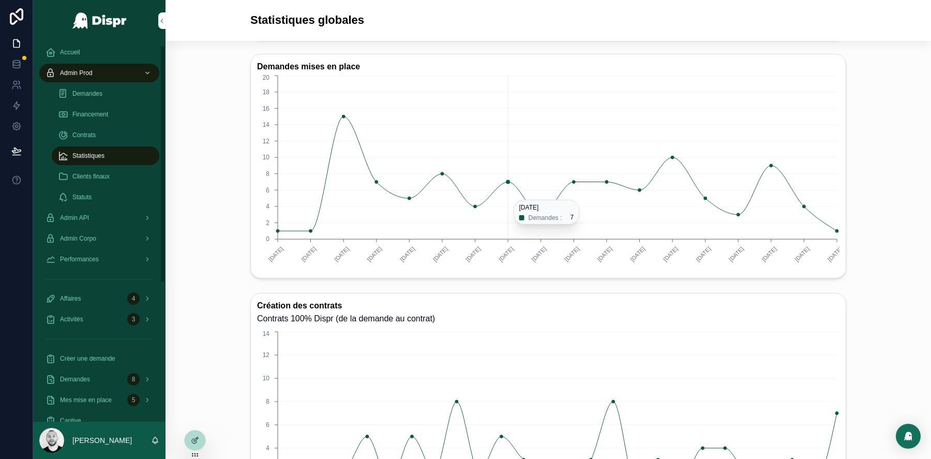
scroll to position [267, 0]
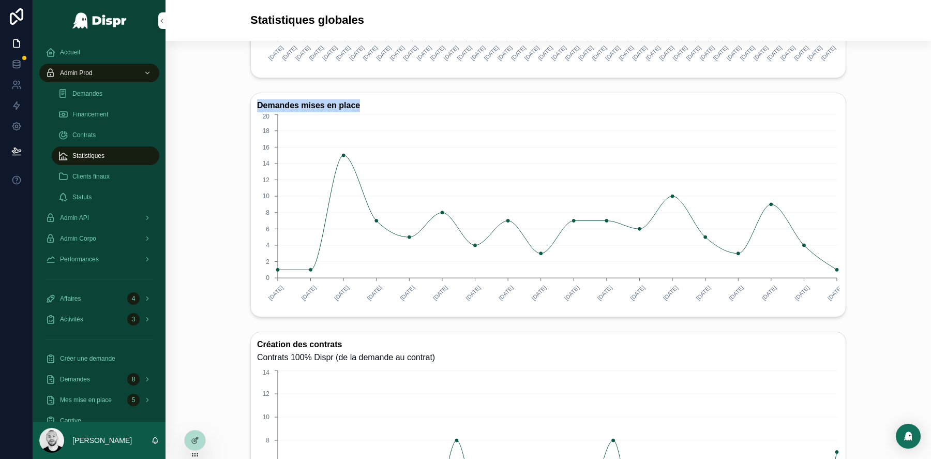
drag, startPoint x: 258, startPoint y: 104, endPoint x: 410, endPoint y: 103, distance: 152.0
click at [411, 103] on h3 "Demandes mises en place" at bounding box center [548, 105] width 582 height 13
click at [367, 104] on h3 "Demandes mises en place" at bounding box center [548, 105] width 582 height 13
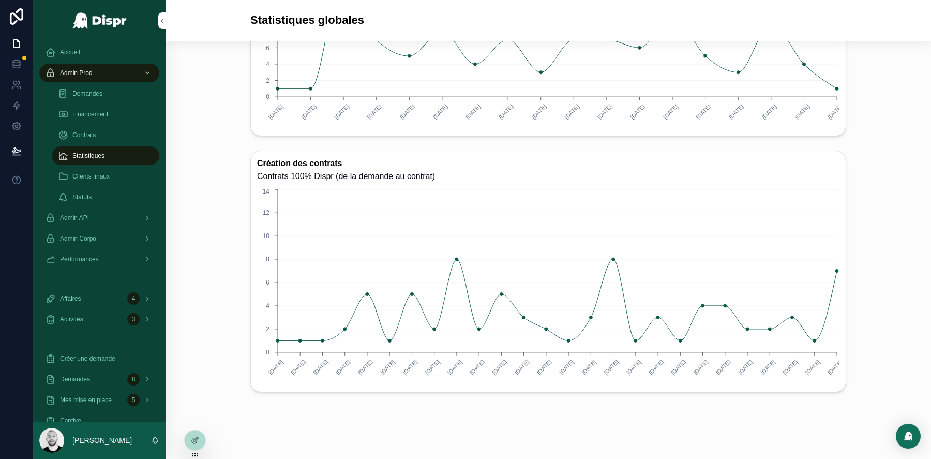
scroll to position [466, 0]
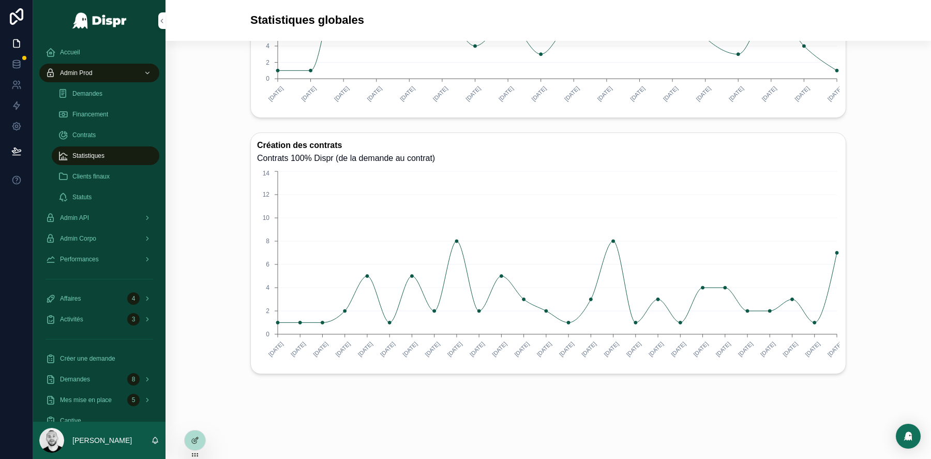
click at [308, 142] on h3 "Création des contrats" at bounding box center [548, 145] width 582 height 13
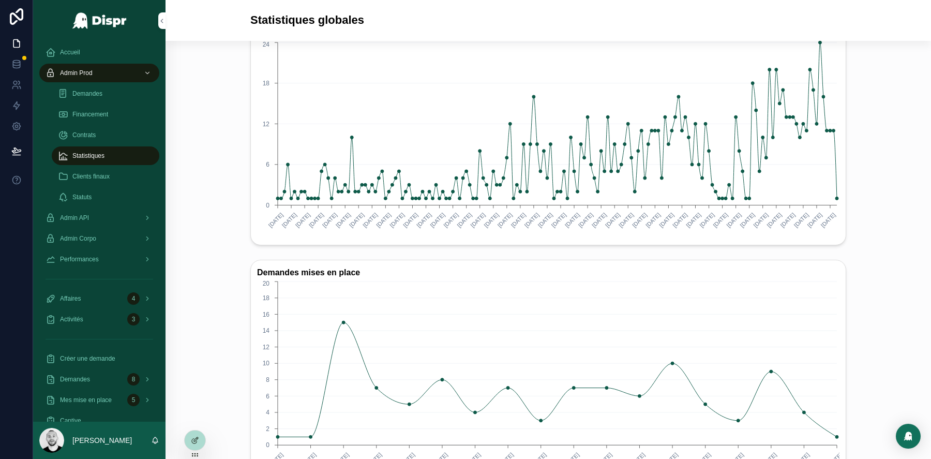
scroll to position [70, 0]
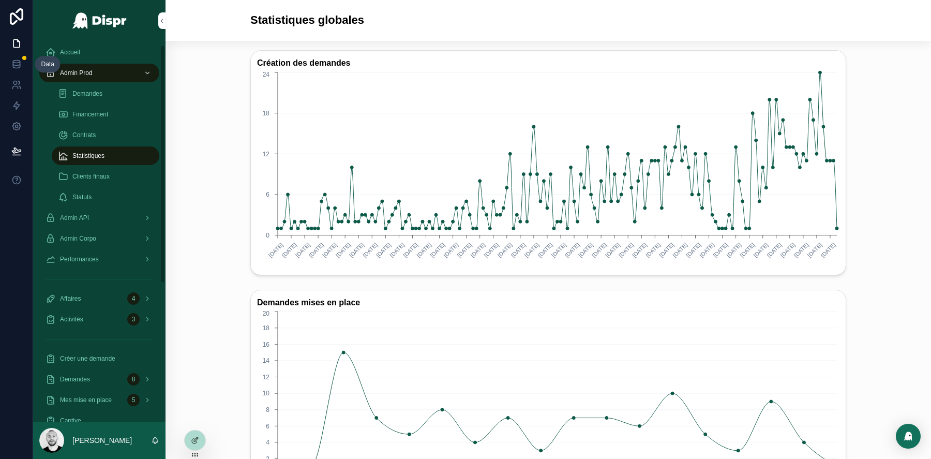
click at [21, 69] on icon at bounding box center [16, 64] width 10 height 10
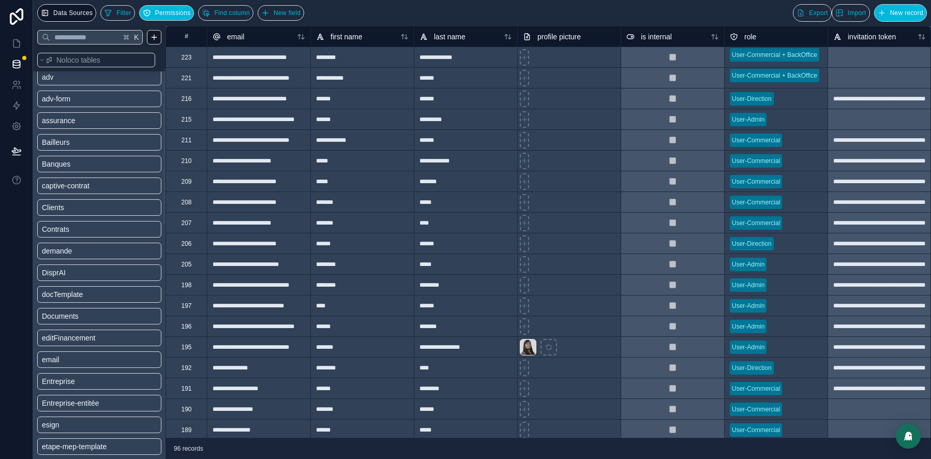
scroll to position [53, 0]
click at [78, 245] on link "demande" at bounding box center [84, 250] width 84 height 10
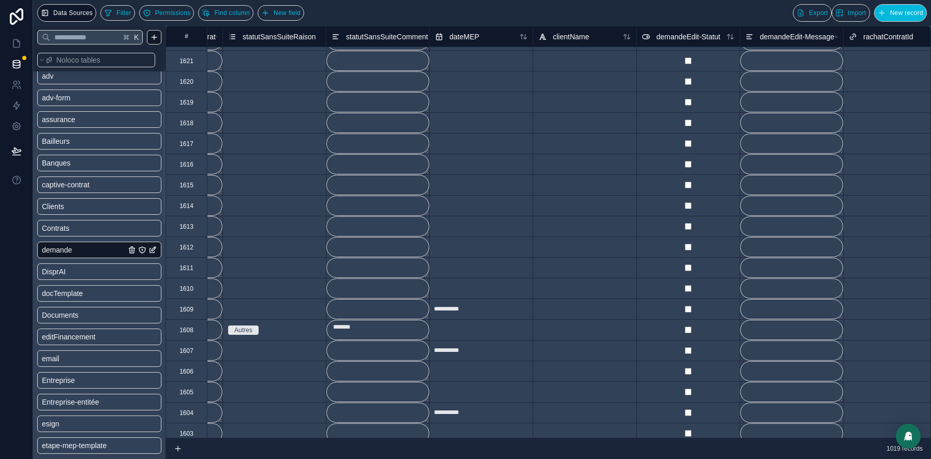
scroll to position [60, 5878]
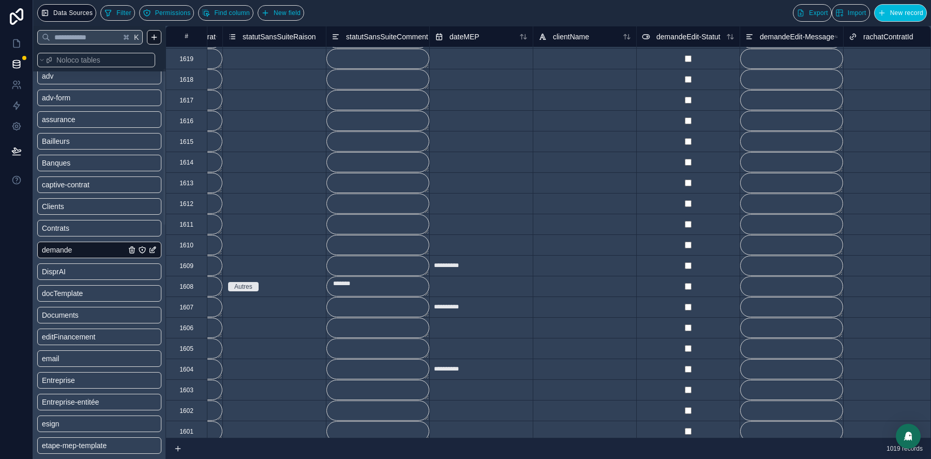
click at [304, 8] on button "New field" at bounding box center [280, 13] width 47 height 16
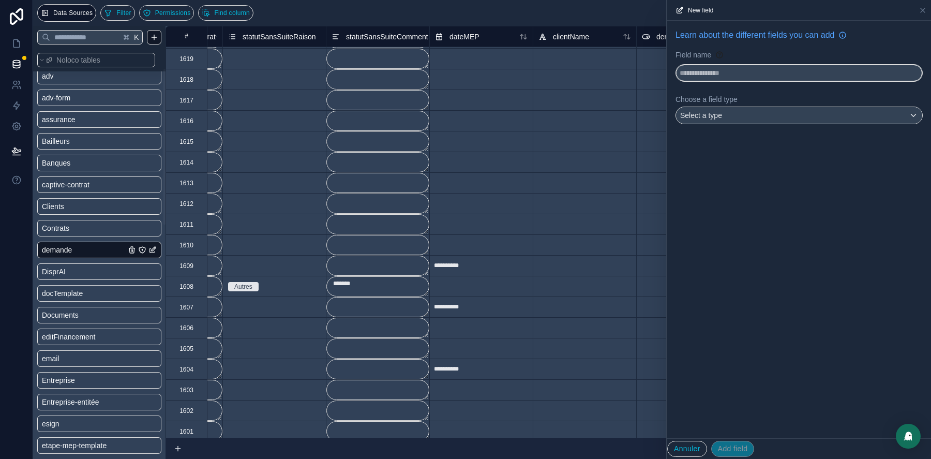
click at [719, 59] on div "Field name" at bounding box center [798, 55] width 247 height 10
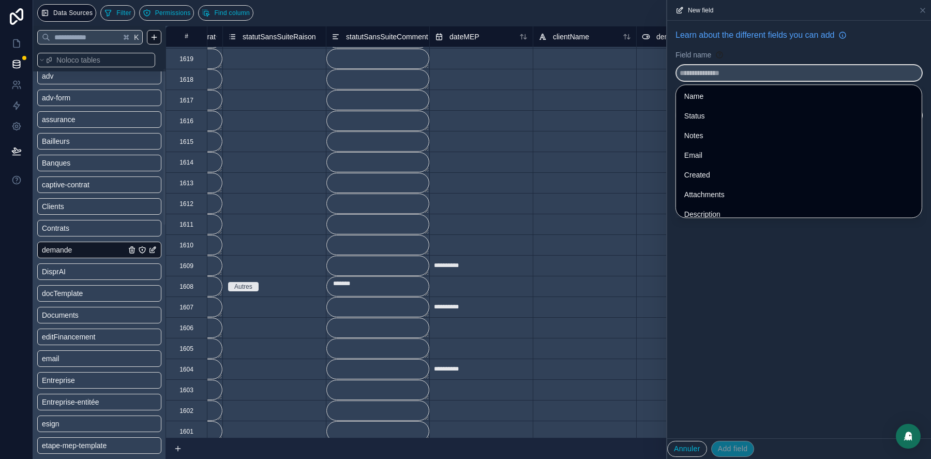
click at [719, 66] on input "text" at bounding box center [799, 73] width 246 height 17
click at [675, 64] on button "****" at bounding box center [798, 73] width 247 height 18
type input "****"
click at [468, 36] on span "dateMEP" at bounding box center [464, 37] width 30 height 10
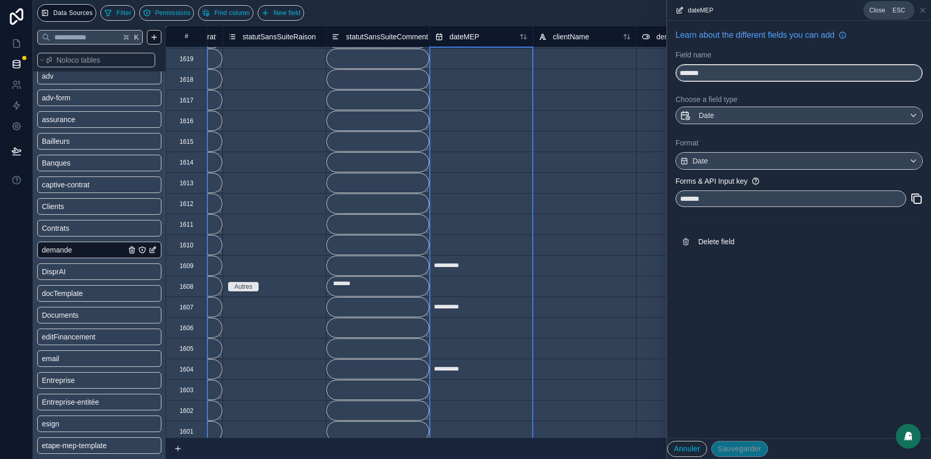
click at [921, 12] on icon at bounding box center [922, 10] width 8 height 8
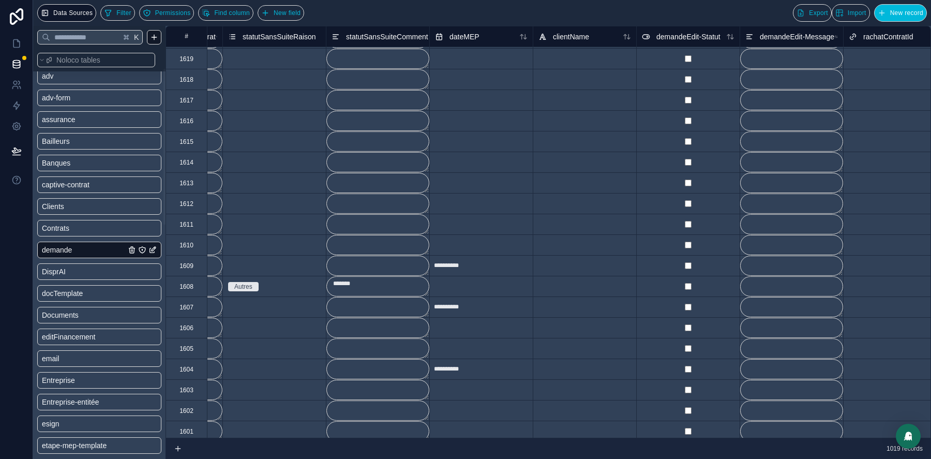
click at [304, 7] on button "New field" at bounding box center [280, 13] width 47 height 16
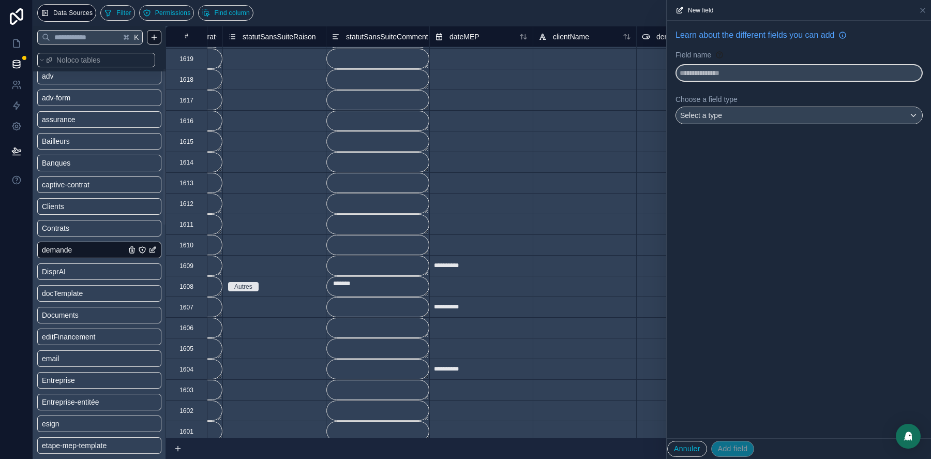
click at [697, 65] on input "text" at bounding box center [799, 73] width 246 height 17
click at [675, 64] on button "**********" at bounding box center [798, 73] width 247 height 18
type input "**********"
click at [718, 118] on span "Select a type" at bounding box center [701, 115] width 42 height 8
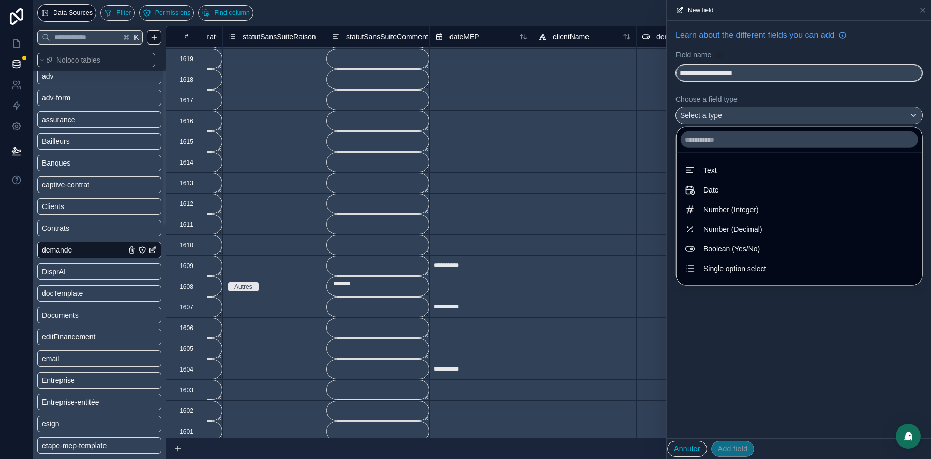
click at [749, 181] on div "Date" at bounding box center [798, 189] width 241 height 19
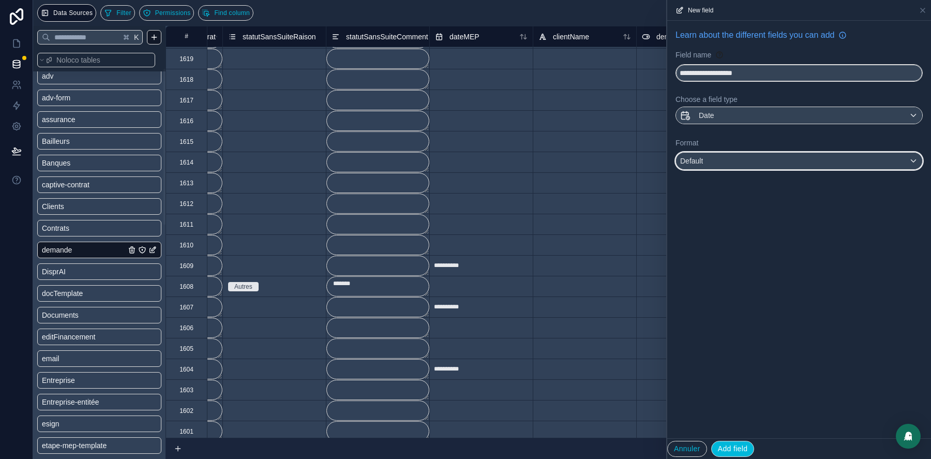
click at [736, 153] on div "Default" at bounding box center [799, 161] width 246 height 17
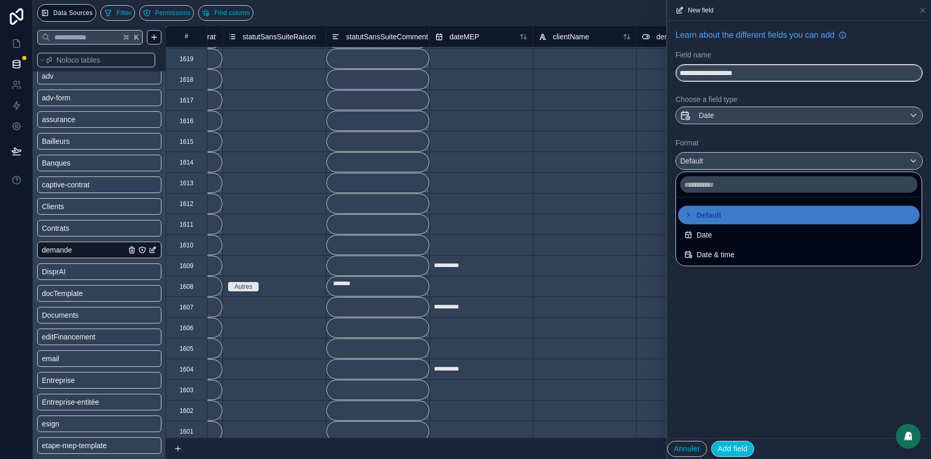
click at [696, 231] on span "Date" at bounding box center [704, 235] width 16 height 12
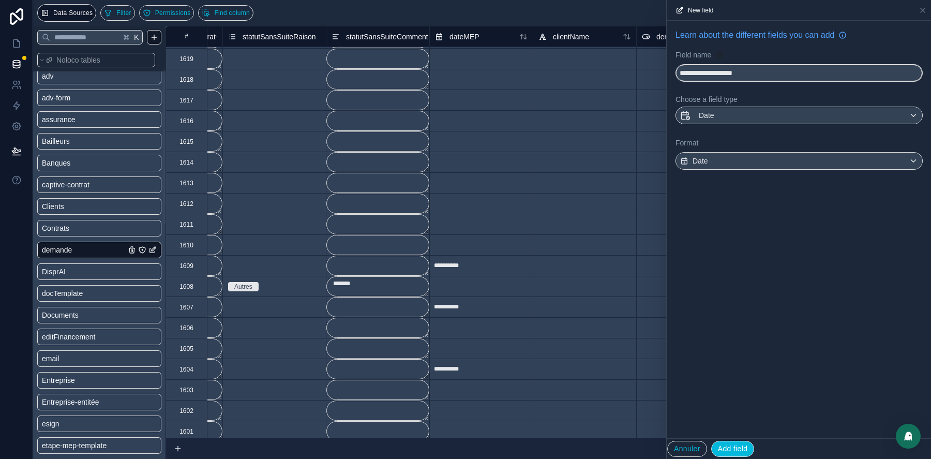
click at [732, 445] on button "Add field" at bounding box center [732, 448] width 43 height 17
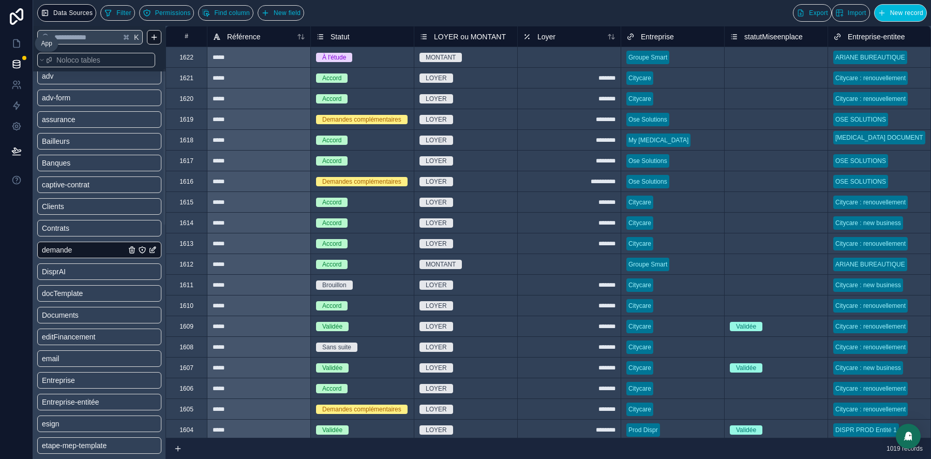
click at [15, 40] on icon at bounding box center [16, 43] width 10 height 10
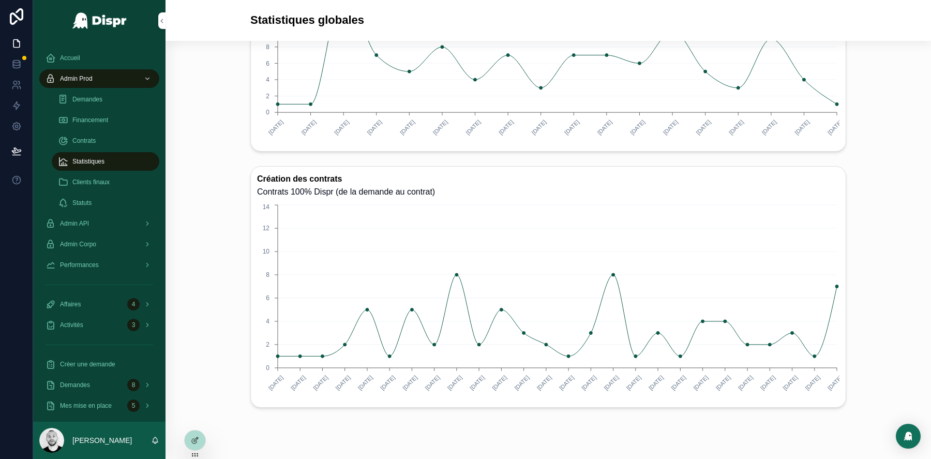
scroll to position [443, 0]
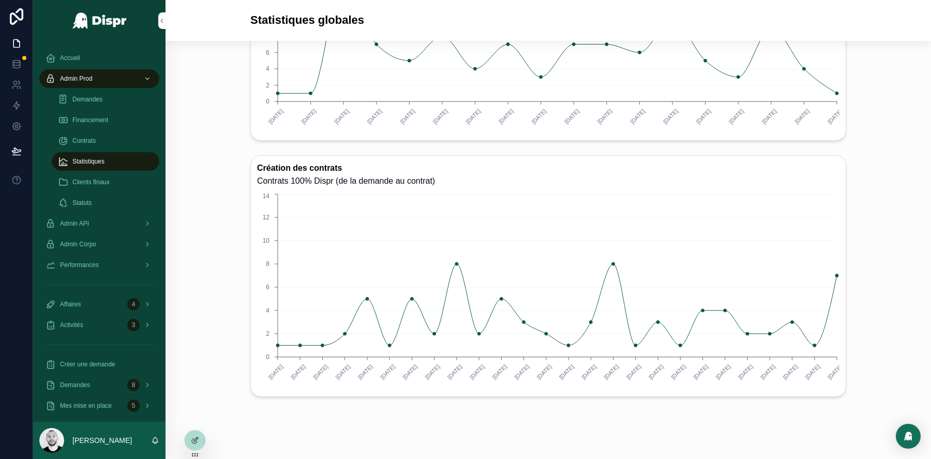
click at [79, 132] on div "Contrats" at bounding box center [105, 140] width 95 height 17
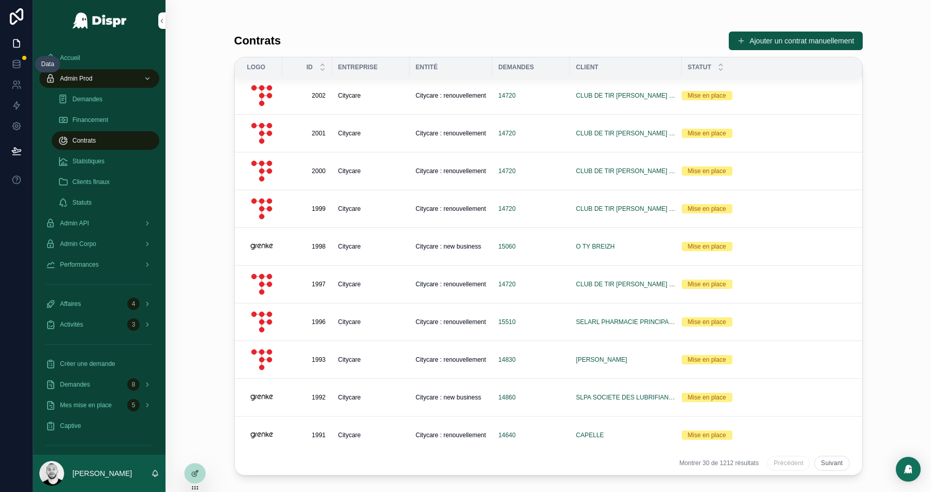
click at [20, 67] on icon at bounding box center [16, 66] width 7 height 4
click at [12, 60] on icon at bounding box center [16, 64] width 10 height 10
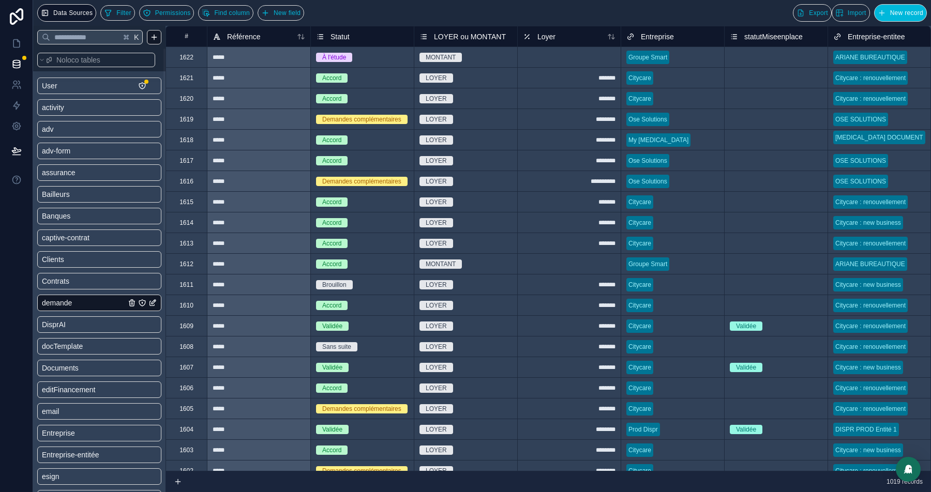
click at [65, 281] on span "Contrats" at bounding box center [55, 281] width 27 height 10
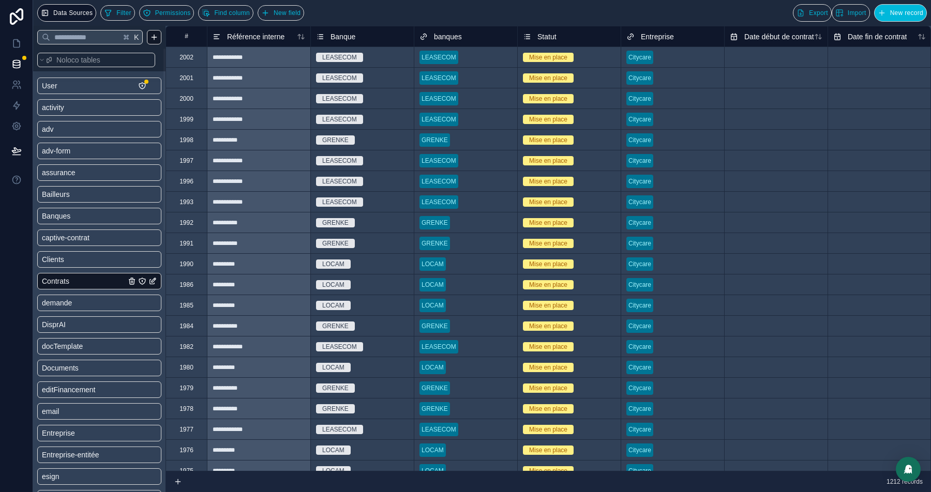
click at [186, 54] on div "2002" at bounding box center [186, 57] width 14 height 8
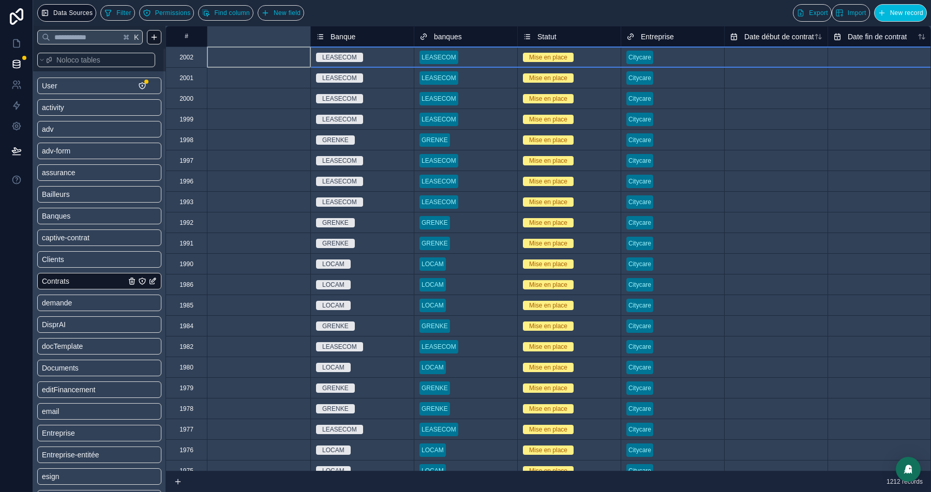
scroll to position [0, 515]
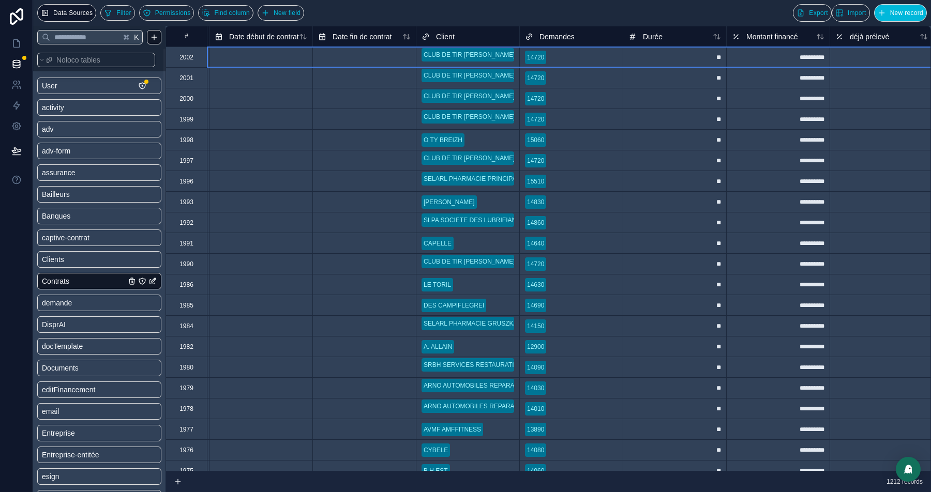
click at [187, 120] on div "1999" at bounding box center [186, 119] width 14 height 8
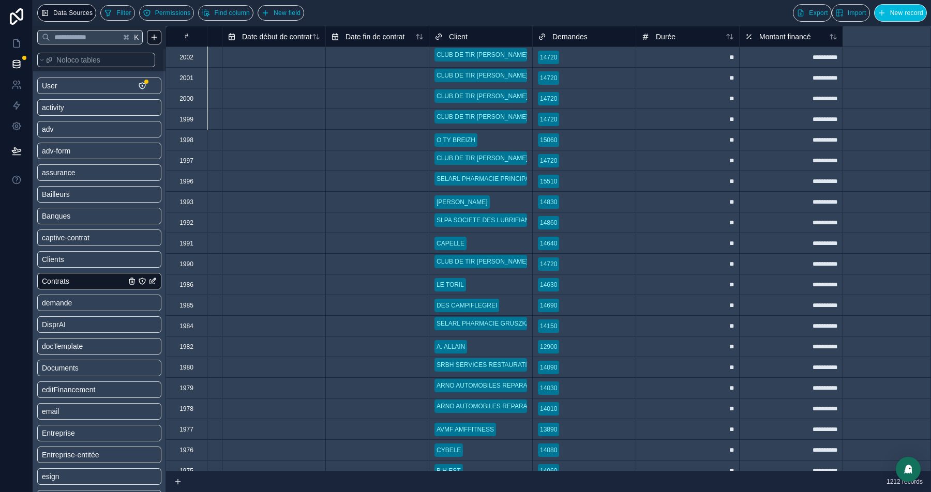
scroll to position [0, 0]
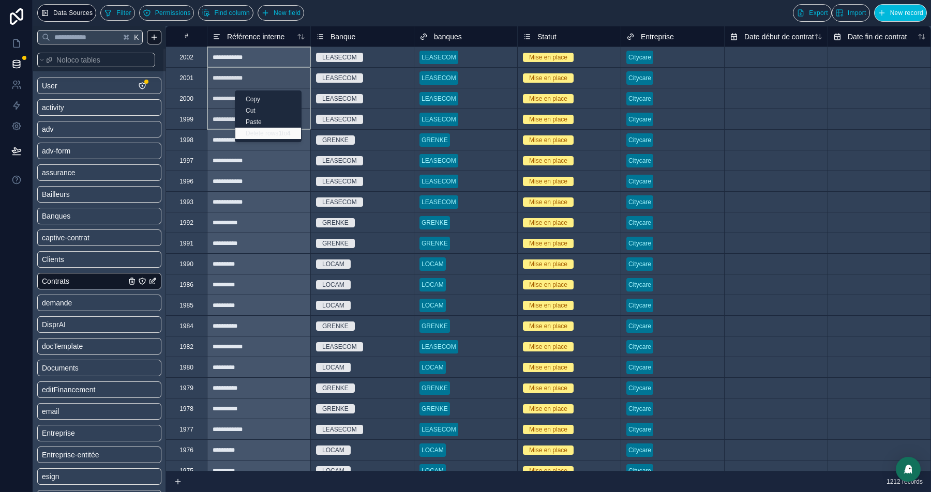
click at [257, 132] on div "Delete rows 1 to 4" at bounding box center [268, 133] width 66 height 11
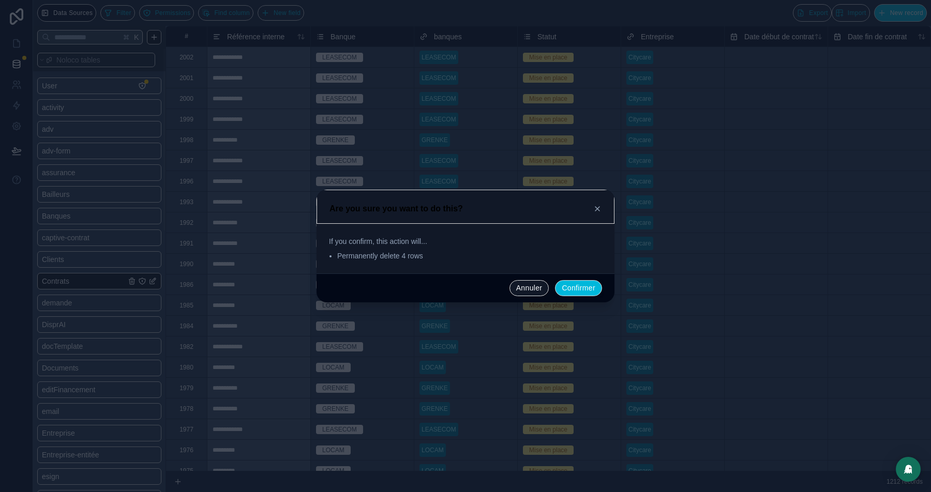
click at [567, 281] on button "Confirmer" at bounding box center [578, 288] width 47 height 17
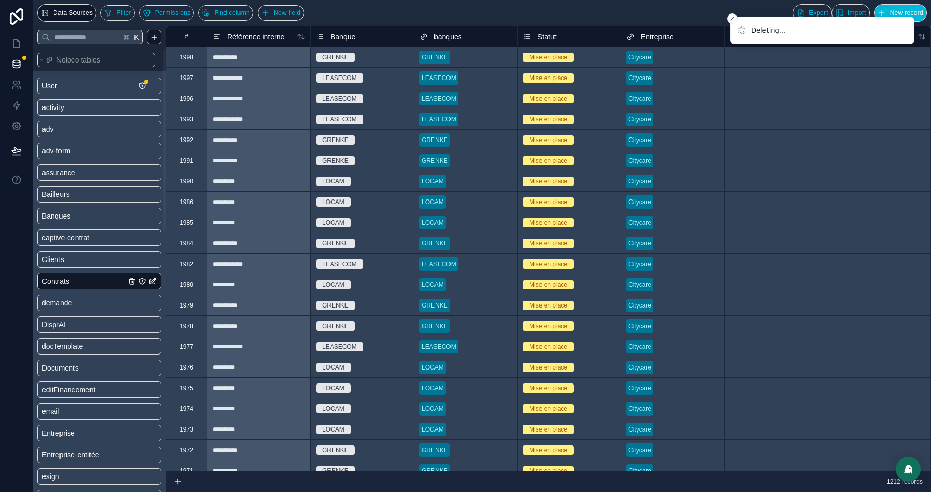
scroll to position [0, 550]
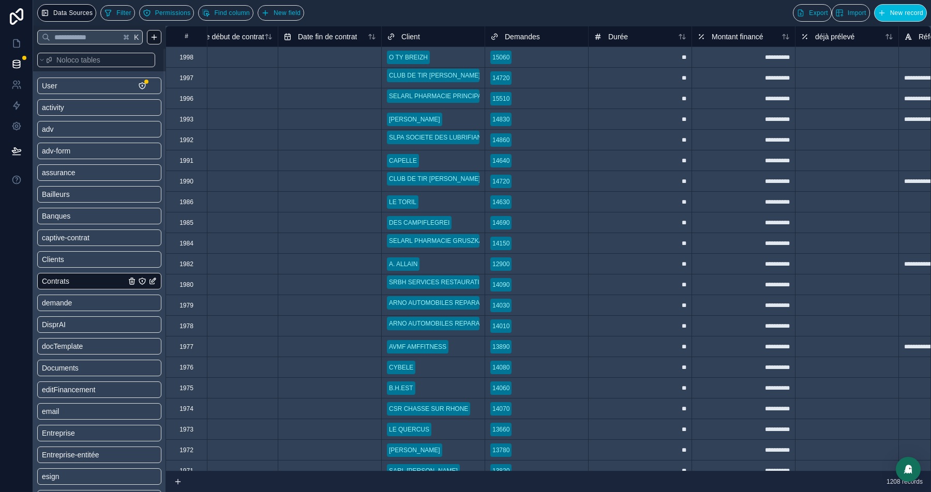
click at [190, 78] on div "1997" at bounding box center [186, 78] width 14 height 8
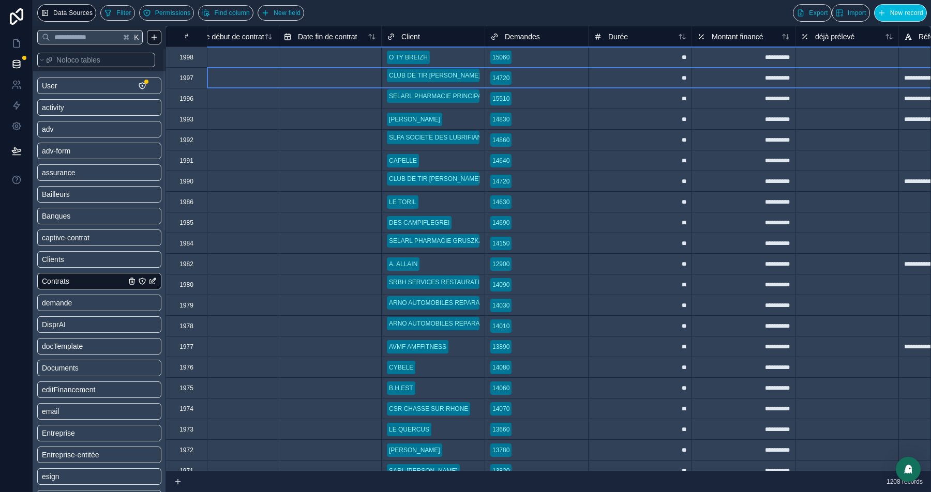
click at [184, 182] on div "1990" at bounding box center [186, 181] width 14 height 8
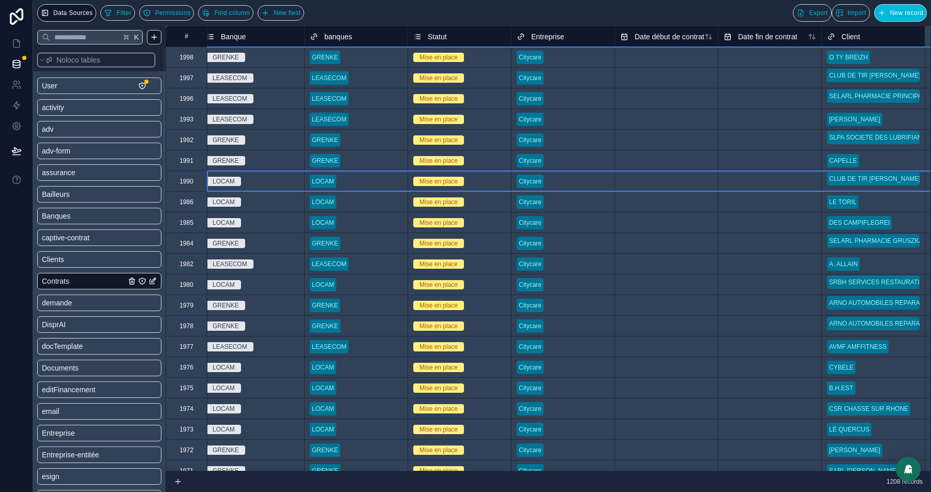
scroll to position [0, 0]
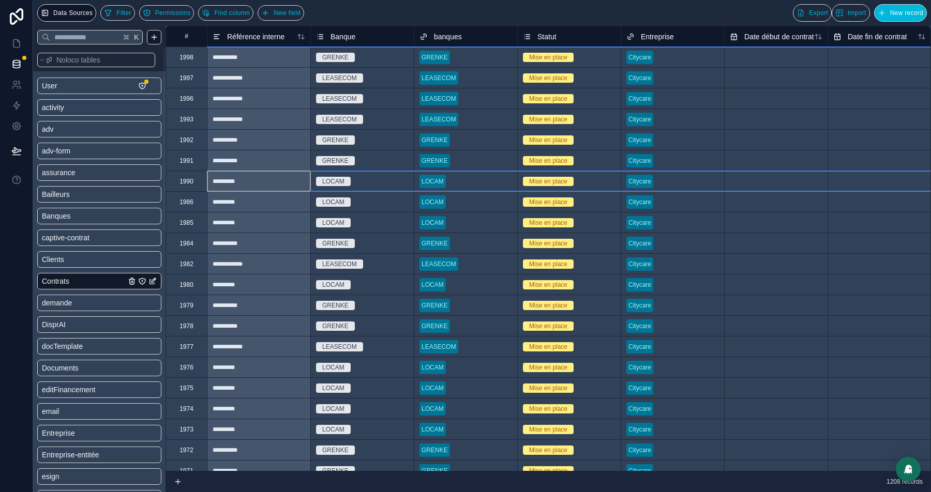
click at [179, 79] on div "1997" at bounding box center [186, 78] width 14 height 8
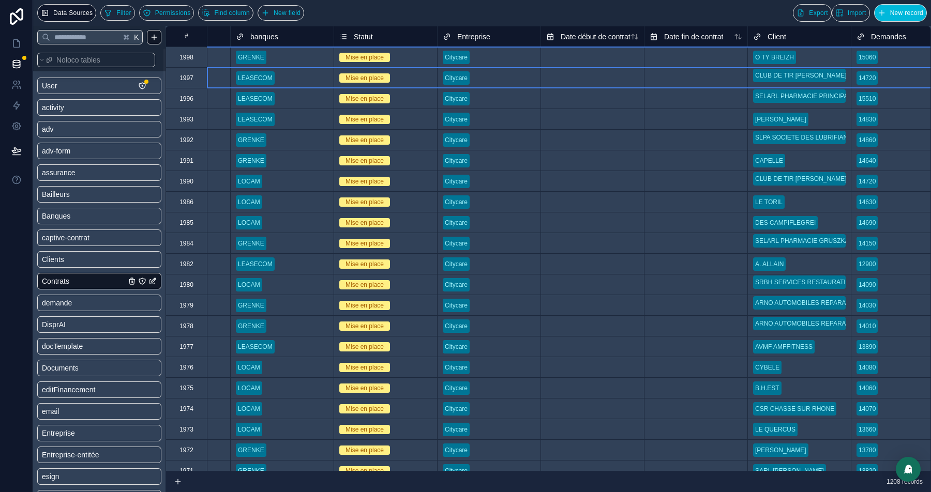
scroll to position [0, 185]
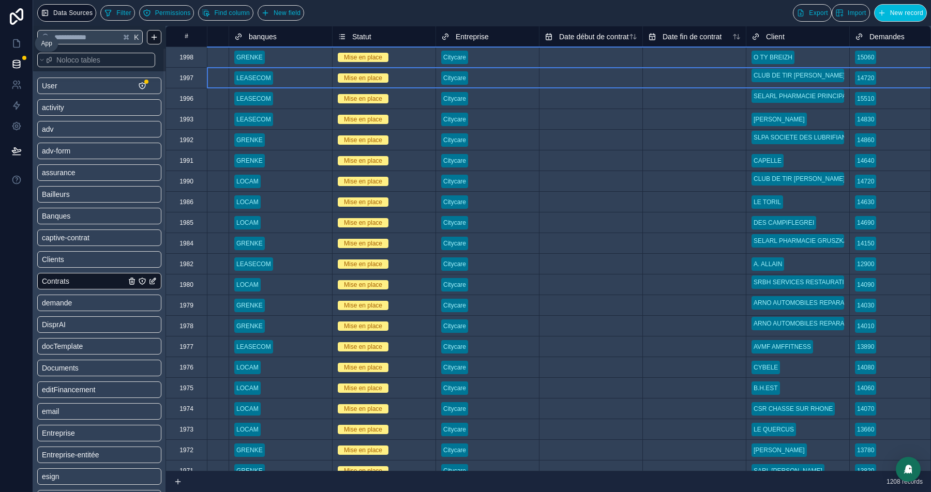
click at [23, 40] on link at bounding box center [16, 43] width 33 height 21
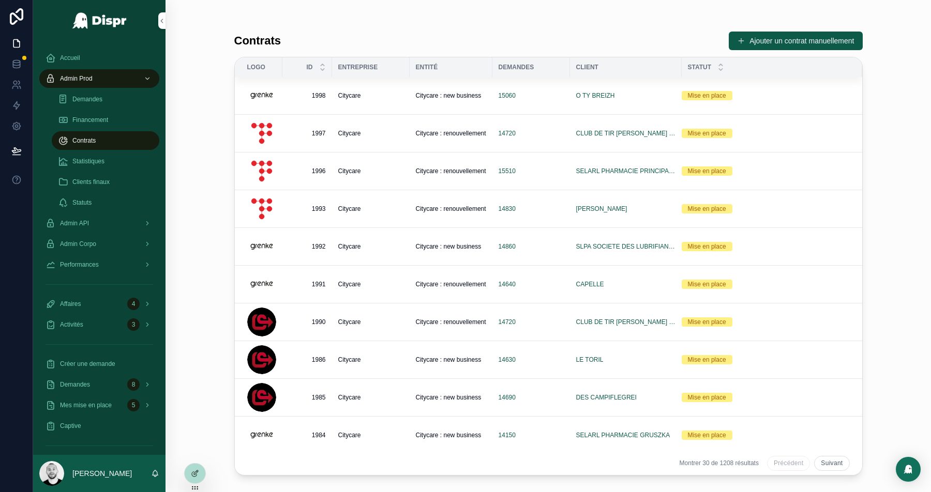
click at [366, 131] on div "Citycare" at bounding box center [370, 133] width 65 height 8
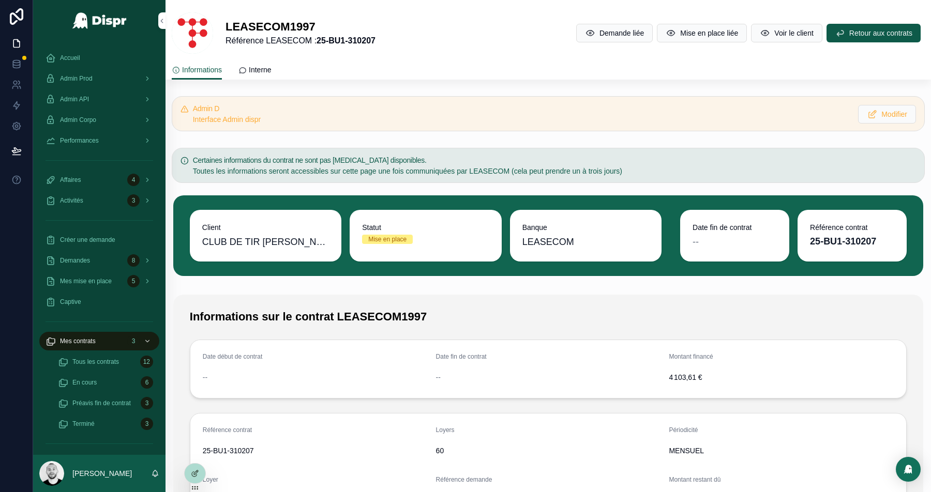
click at [685, 42] on div "Demande liée Mise en place liée Voir le client Retour aux contrats" at bounding box center [746, 33] width 357 height 20
click at [688, 36] on span "Mise en place liée" at bounding box center [709, 33] width 58 height 10
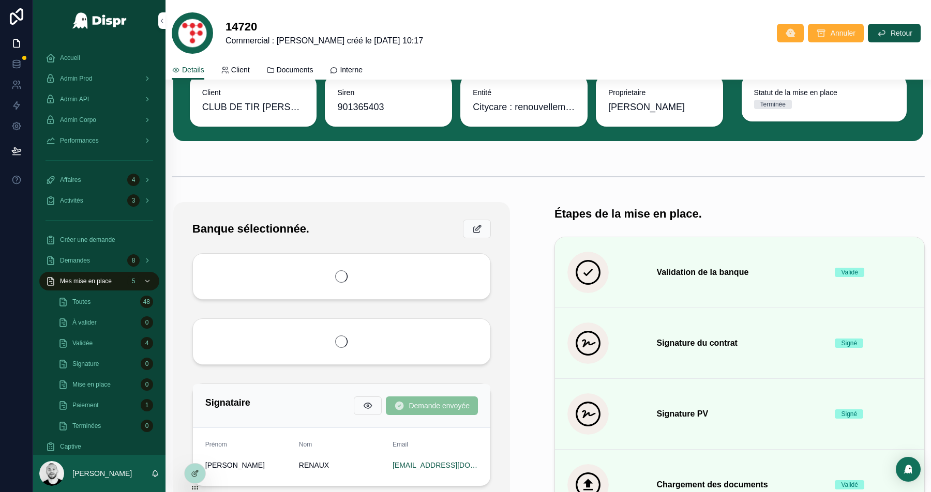
scroll to position [83, 0]
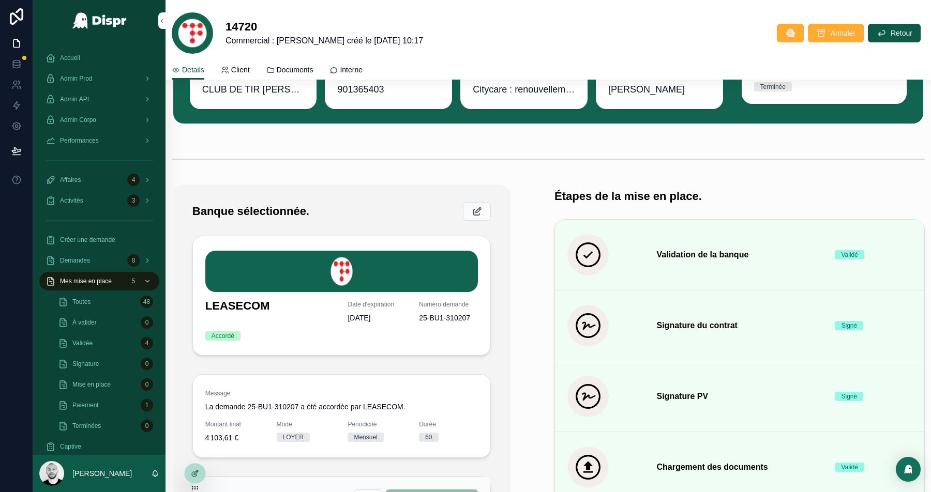
click at [0, 0] on button "Détails" at bounding box center [0, 0] width 0 height 0
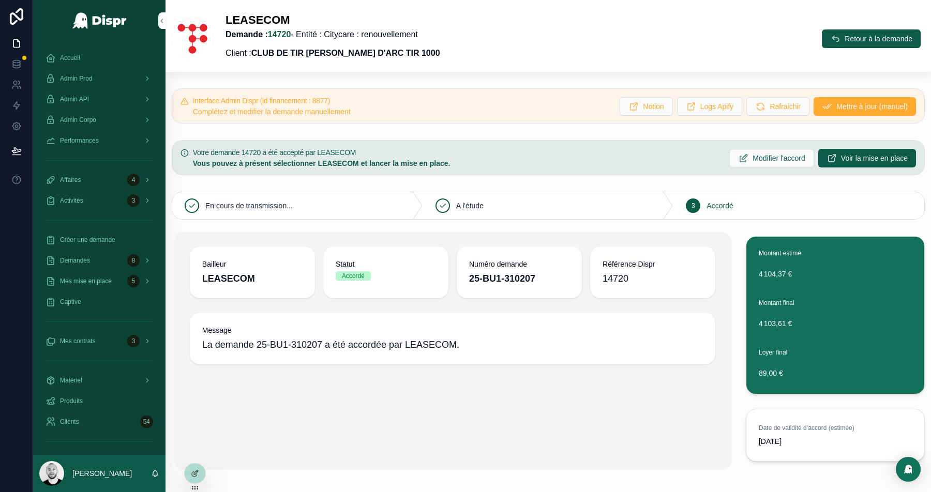
click at [341, 101] on h5 "Interface Admin Dispr (id financement : 8877)" at bounding box center [402, 100] width 419 height 7
copy h5 "8877"
click at [861, 37] on span "Retour à la demande" at bounding box center [878, 39] width 68 height 10
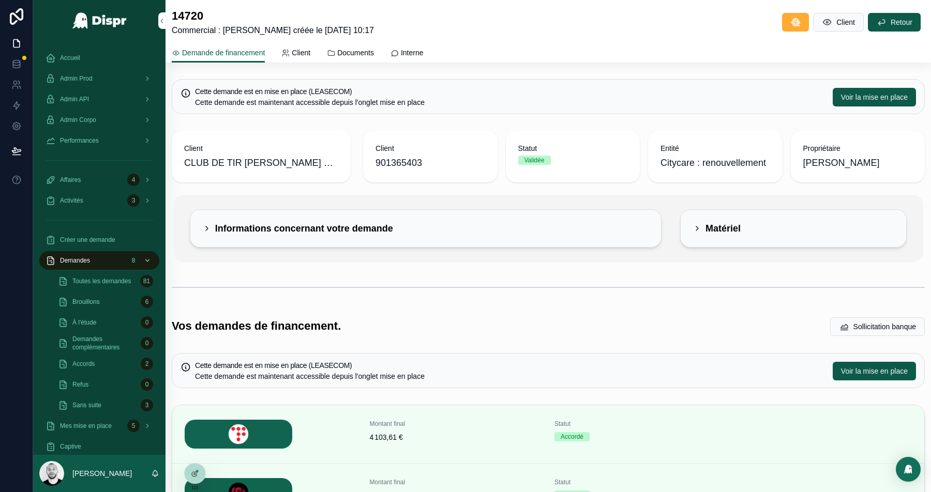
scroll to position [160, 0]
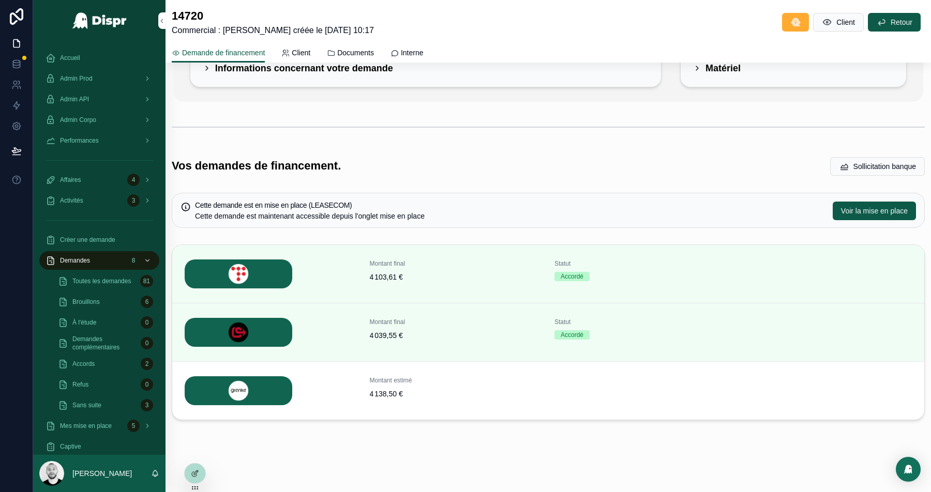
click at [0, 0] on icon "scrollable content" at bounding box center [0, 0] width 0 height 0
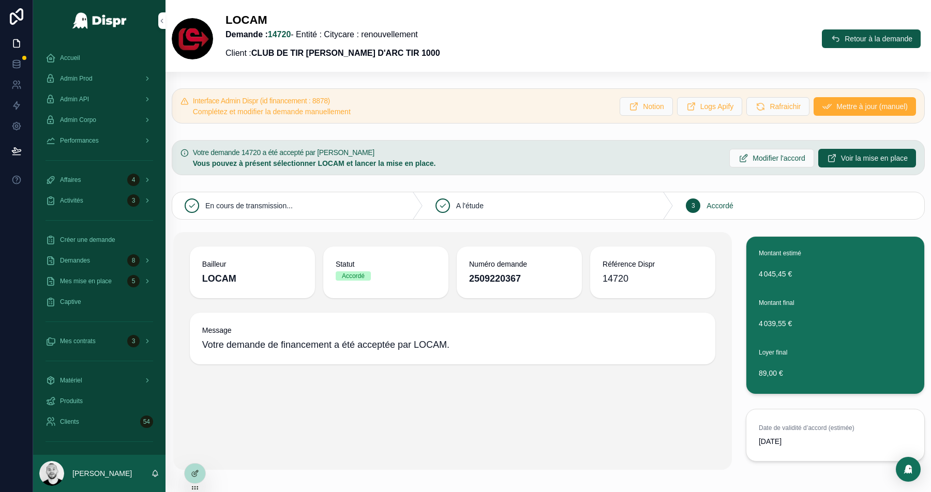
click at [338, 101] on h5 "Interface Admin Dispr (id financement : 8878)" at bounding box center [402, 100] width 419 height 7
copy h5 "8878"
click at [63, 51] on div "Accueil" at bounding box center [99, 58] width 108 height 17
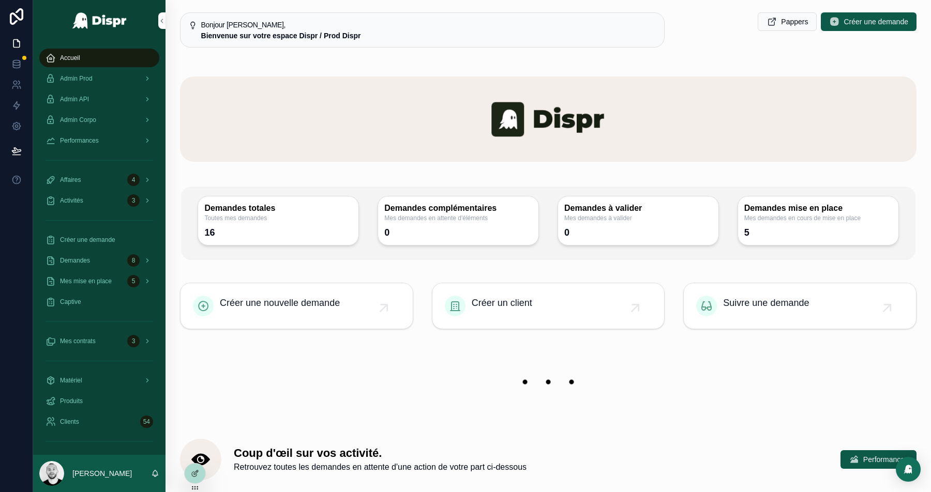
click at [118, 78] on div "Admin Prod" at bounding box center [99, 78] width 108 height 17
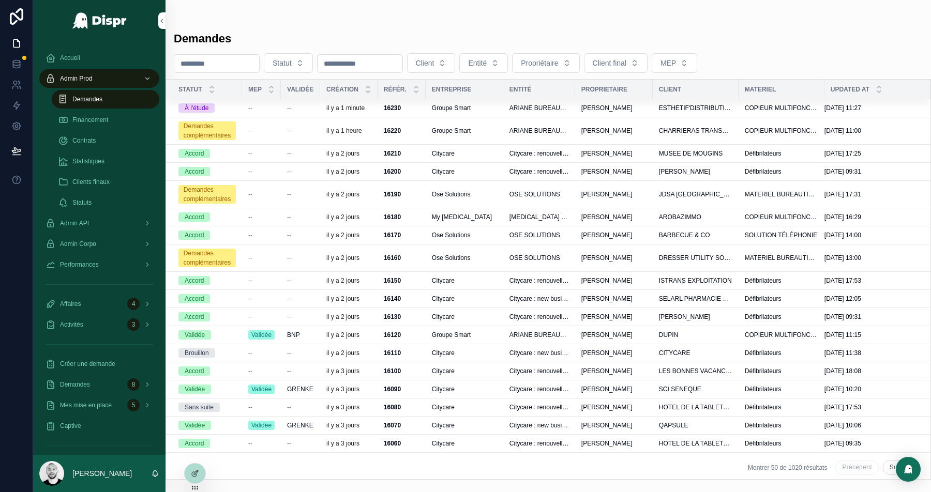
click at [264, 107] on div "--" at bounding box center [261, 108] width 26 height 8
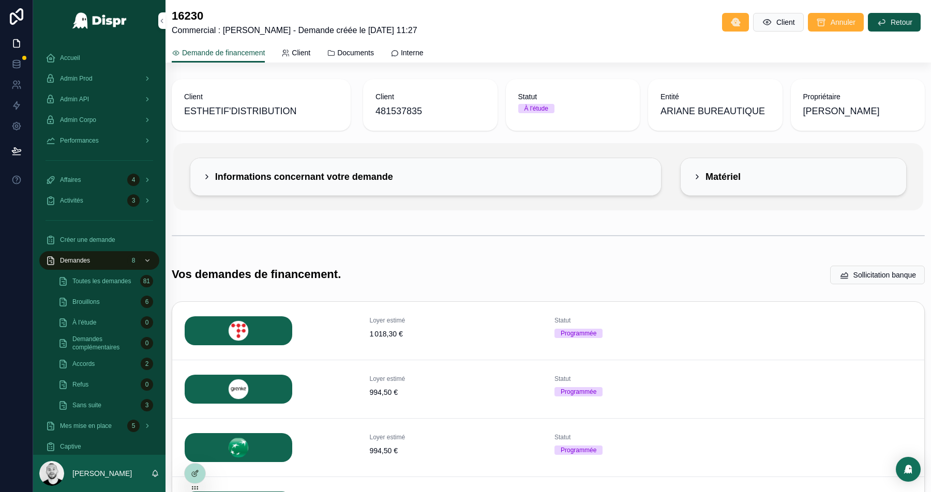
scroll to position [127, 0]
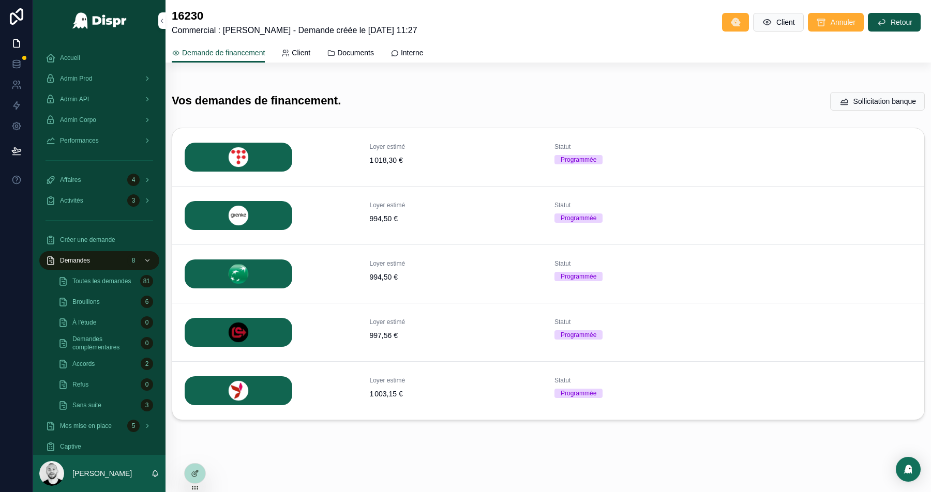
click at [0, 0] on span "Détails" at bounding box center [0, 0] width 0 height 0
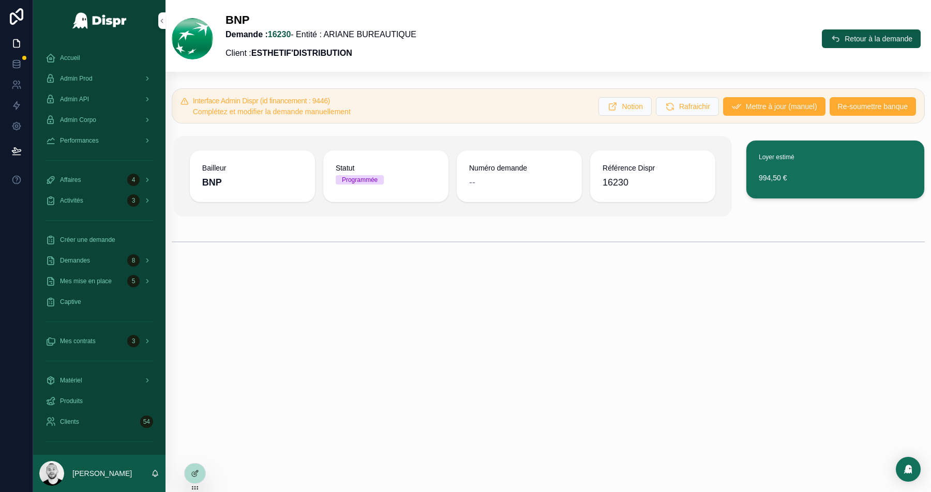
click at [862, 115] on div "Interface Admin Dispr (id financement : 9446) Complétez et modifier la demande …" at bounding box center [554, 107] width 723 height 20
click at [865, 110] on span "Re-soumettre banque" at bounding box center [873, 106] width 70 height 10
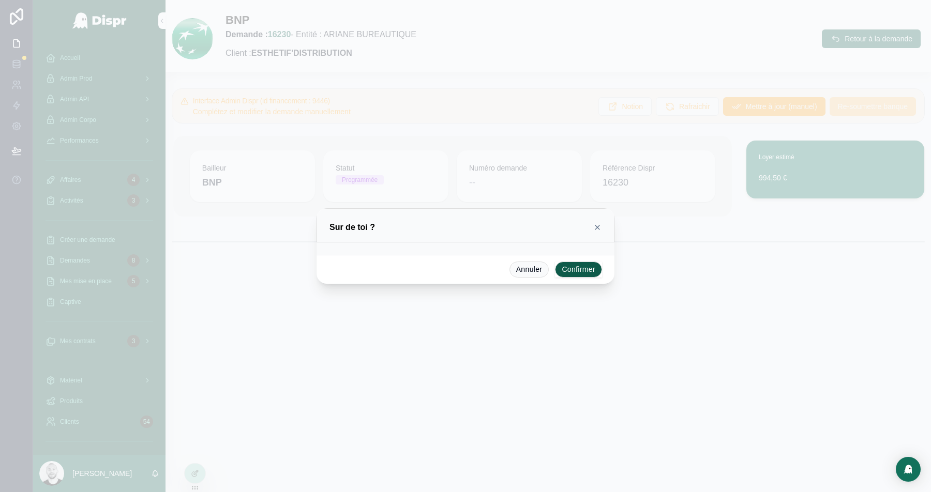
click at [573, 272] on button "Confirmer" at bounding box center [578, 270] width 47 height 17
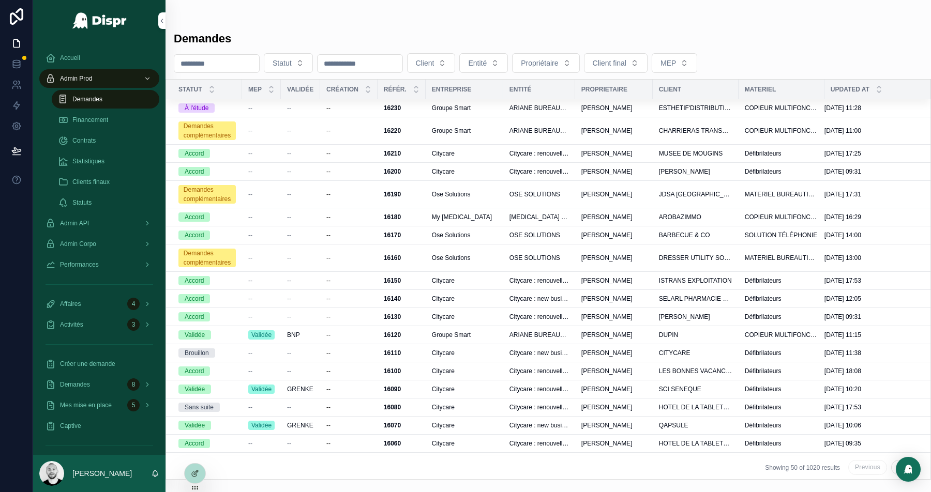
click at [293, 127] on div "--" at bounding box center [300, 131] width 27 height 8
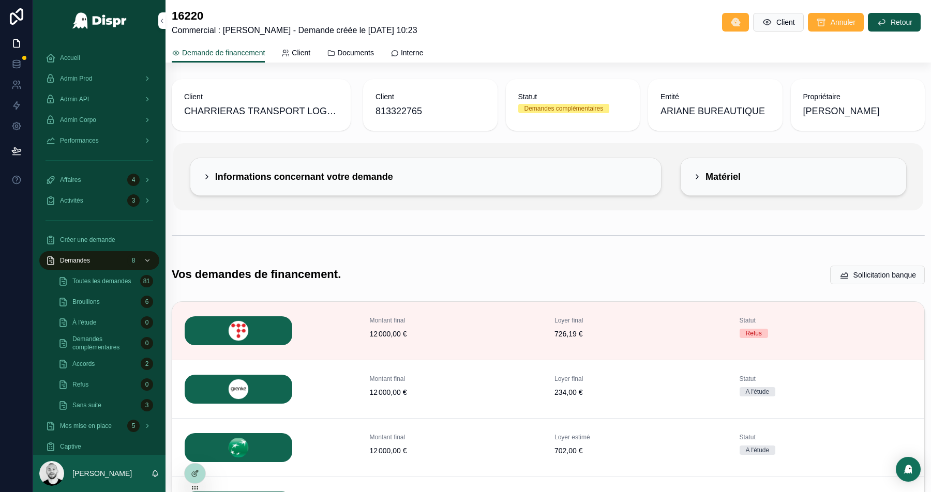
scroll to position [174, 0]
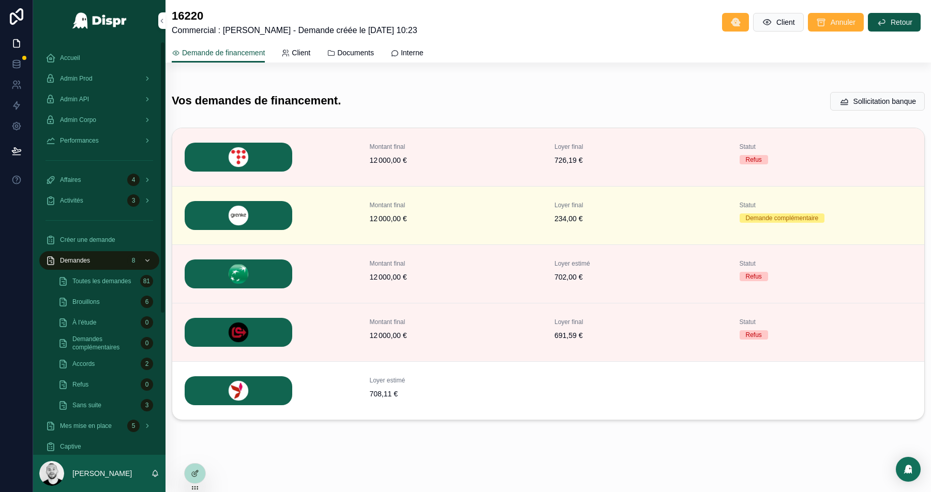
click at [102, 82] on div "Admin Prod" at bounding box center [99, 78] width 108 height 17
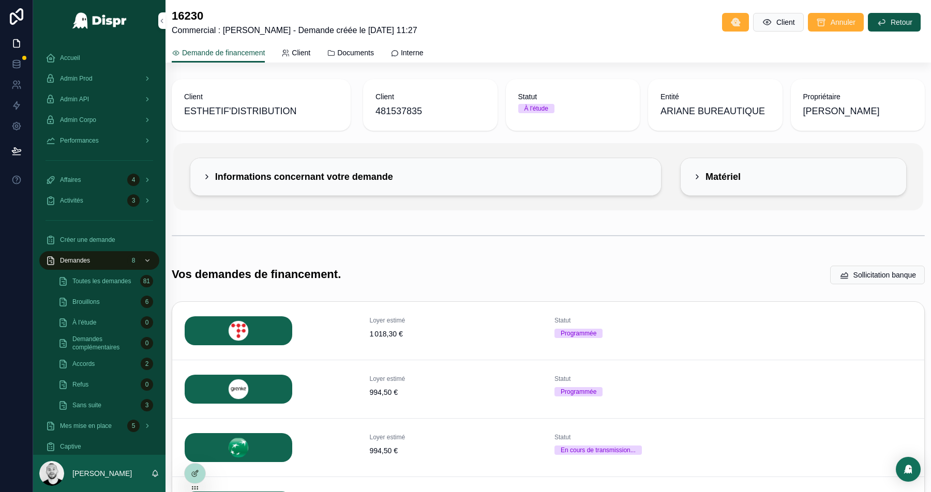
scroll to position [174, 0]
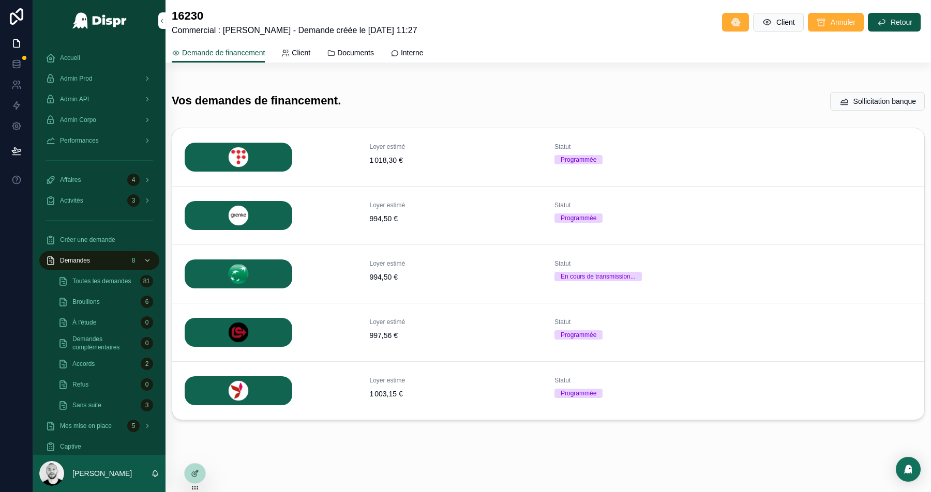
click at [0, 0] on span "Détails" at bounding box center [0, 0] width 0 height 0
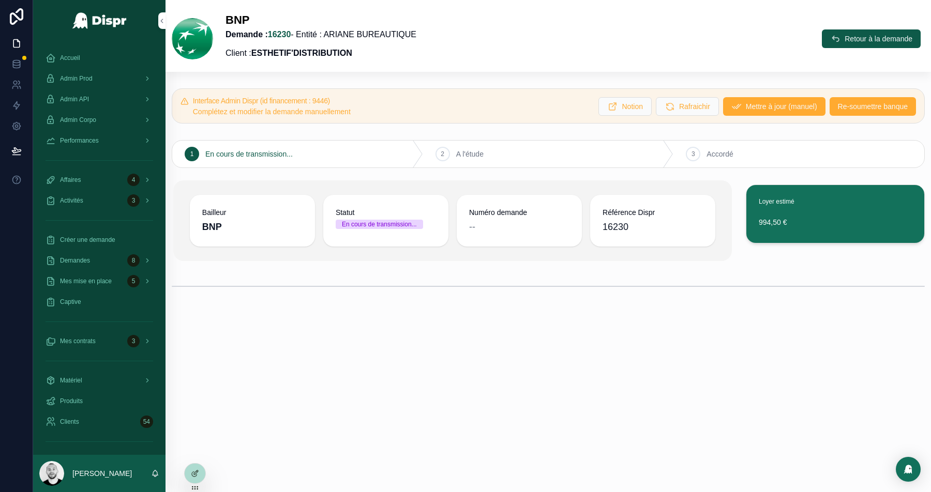
click at [877, 40] on span "Retour à la demande" at bounding box center [878, 39] width 68 height 10
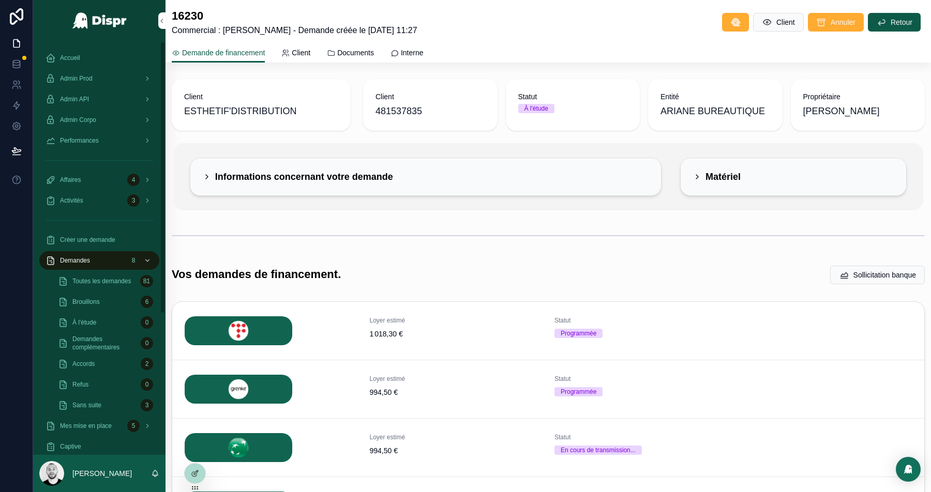
click at [79, 93] on div "Admin API" at bounding box center [99, 99] width 108 height 17
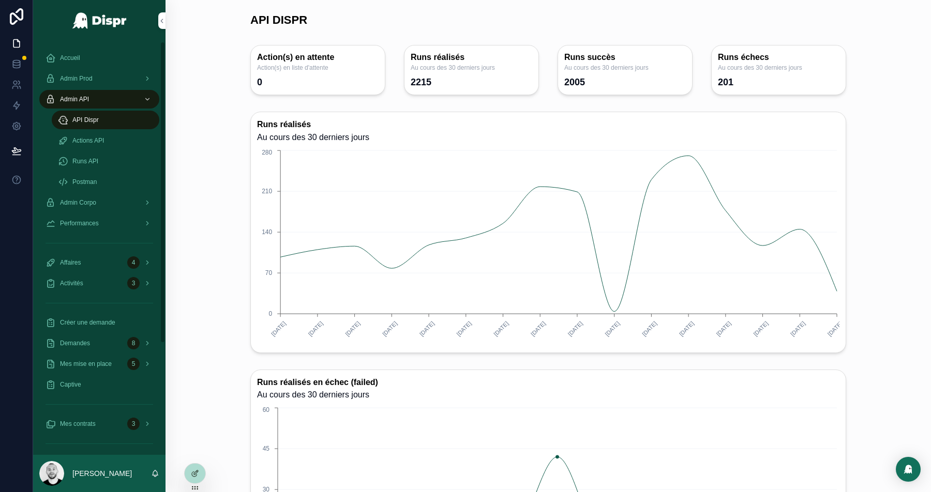
click at [98, 143] on span "Actions API" at bounding box center [88, 140] width 32 height 8
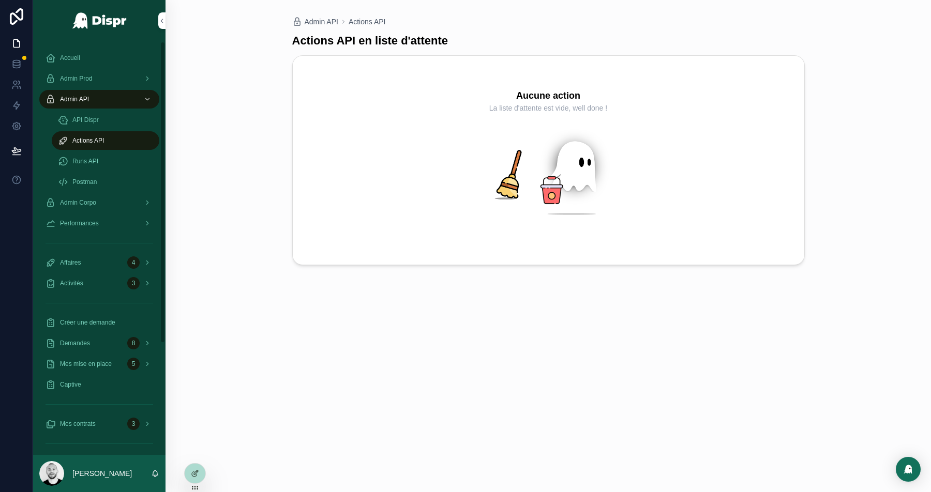
click at [89, 160] on span "Runs API" at bounding box center [85, 161] width 26 height 8
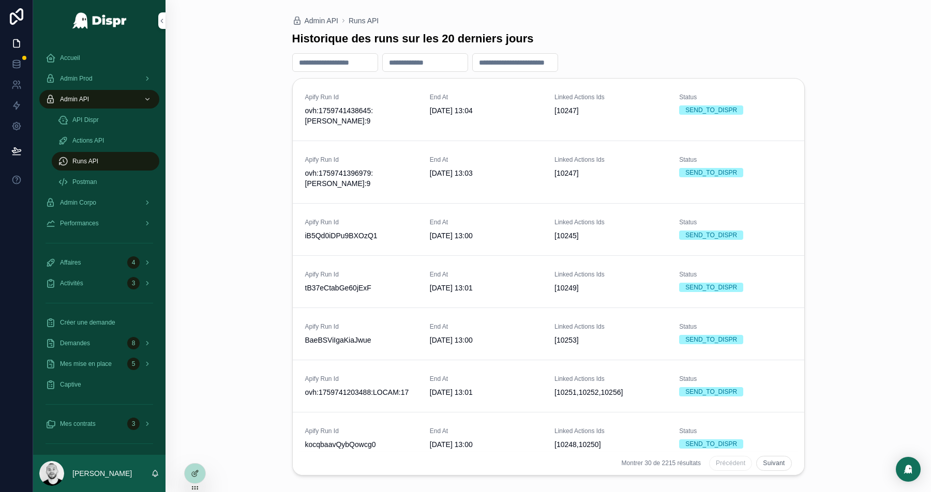
click at [666, 24] on div "Admin API Runs API" at bounding box center [548, 21] width 512 height 8
click at [65, 74] on span "Admin Prod" at bounding box center [76, 78] width 33 height 8
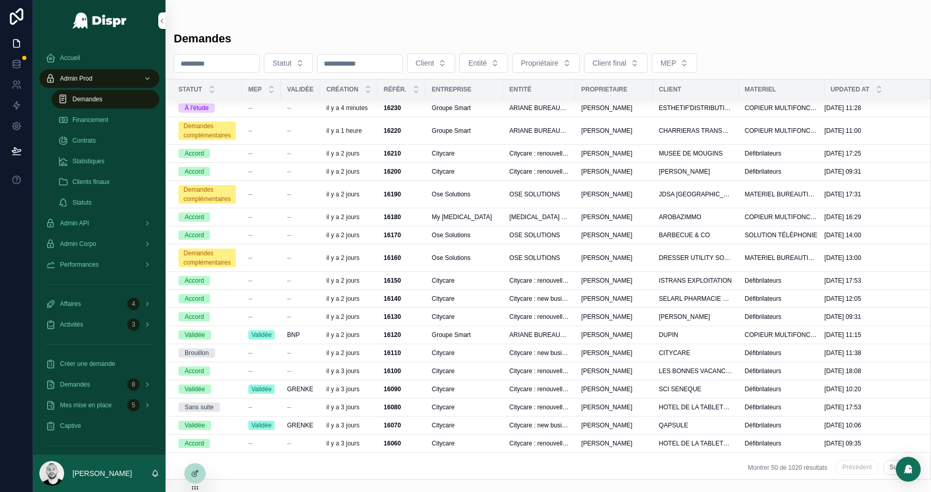
click at [286, 104] on td "--" at bounding box center [300, 108] width 39 height 18
click at [274, 107] on div "--" at bounding box center [261, 108] width 26 height 8
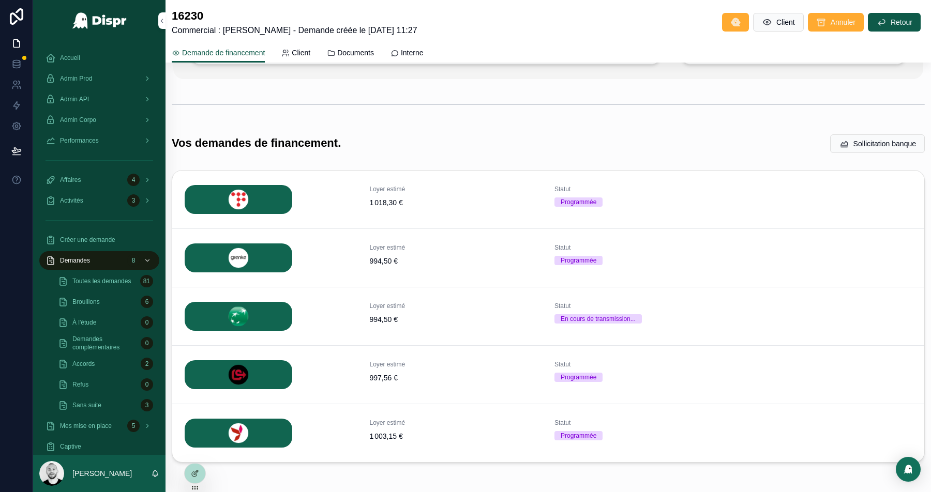
scroll to position [174, 0]
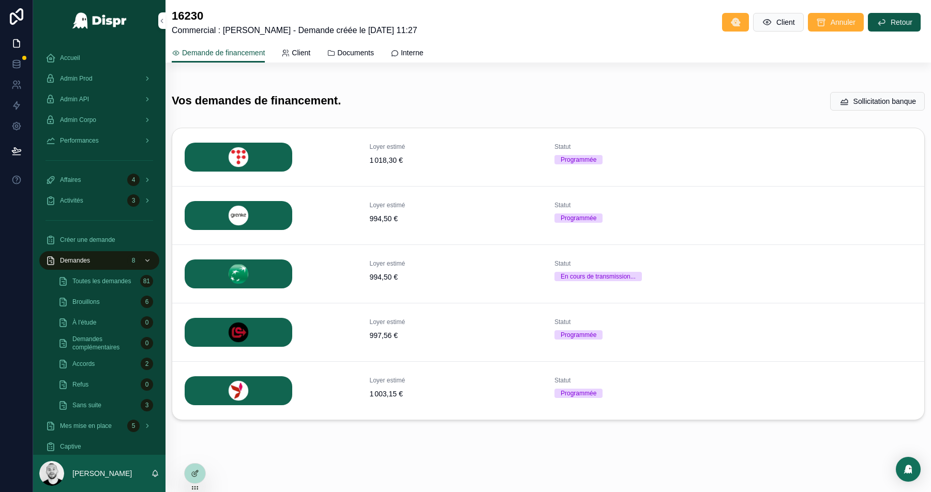
click at [104, 96] on div "Admin API" at bounding box center [99, 99] width 108 height 17
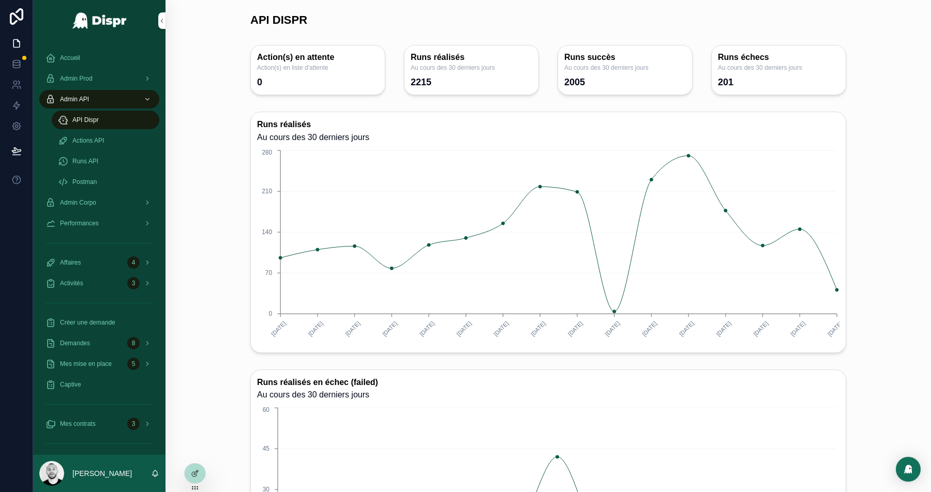
click at [72, 161] on span "Runs API" at bounding box center [85, 161] width 26 height 8
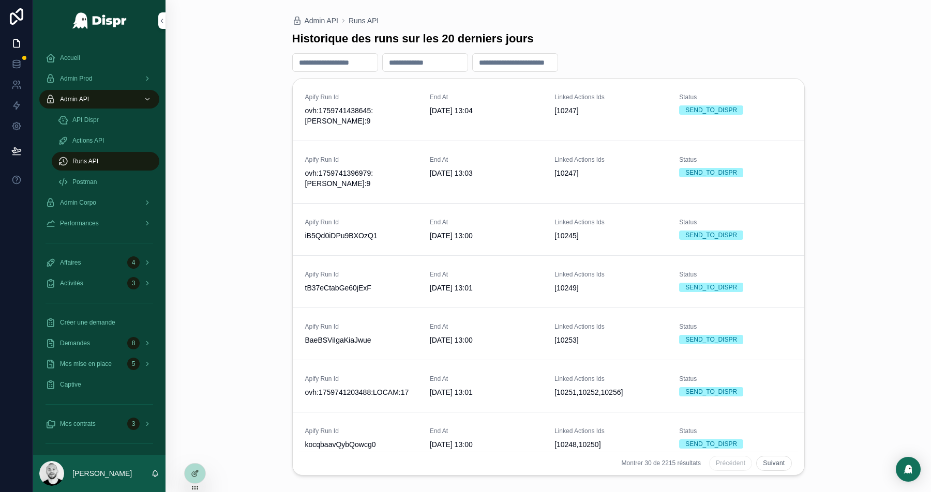
click at [504, 105] on span "06/10/2025 13:04" at bounding box center [486, 110] width 112 height 10
click at [313, 63] on input "scrollable content" at bounding box center [335, 62] width 85 height 14
click at [689, 40] on div "Historique des runs sur les 20 derniers jours" at bounding box center [548, 39] width 512 height 16
click at [539, 65] on input "scrollable content" at bounding box center [515, 62] width 85 height 14
click at [632, 44] on div "Historique des runs sur les 20 derniers jours" at bounding box center [548, 39] width 512 height 16
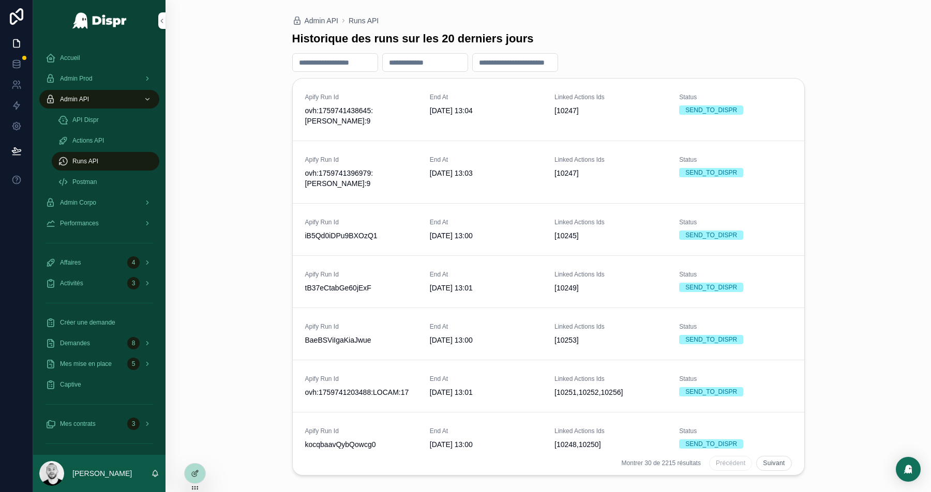
click at [419, 58] on input "scrollable content" at bounding box center [425, 62] width 85 height 14
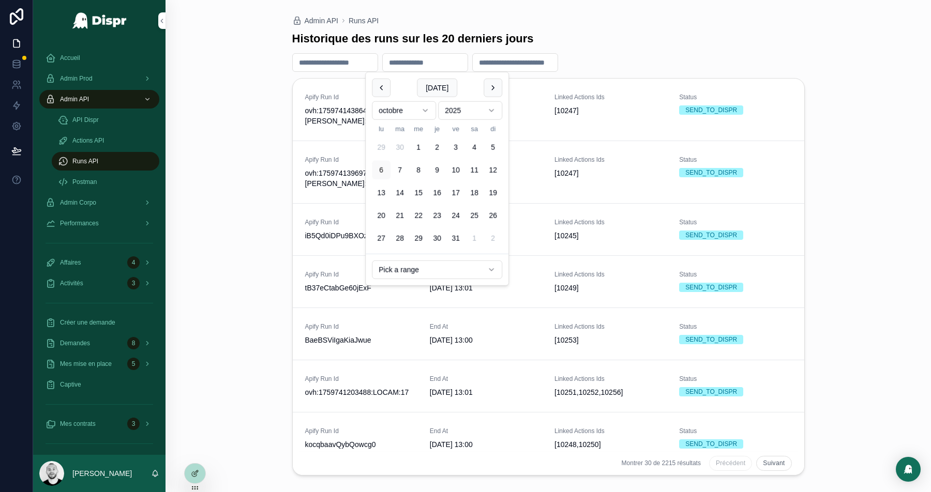
click at [643, 39] on div "Historique des runs sur les 20 derniers jours" at bounding box center [548, 39] width 512 height 16
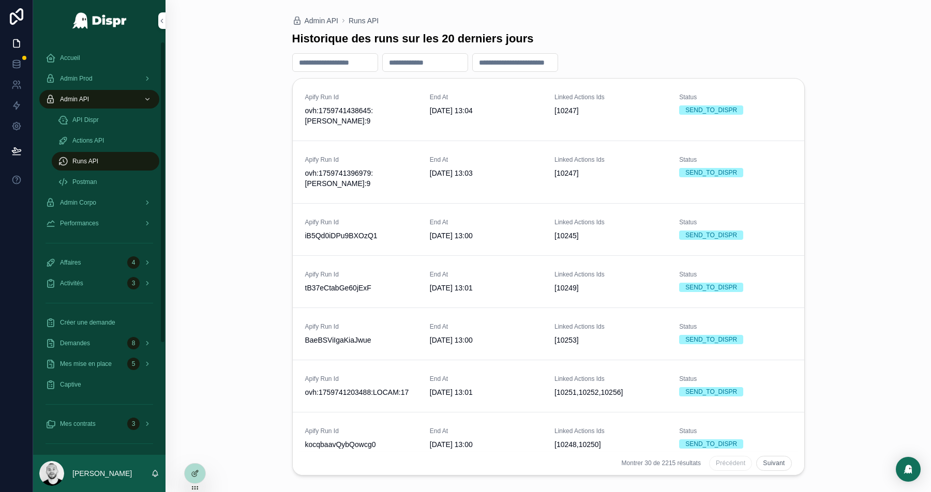
click at [107, 75] on div "Admin Prod" at bounding box center [99, 78] width 108 height 17
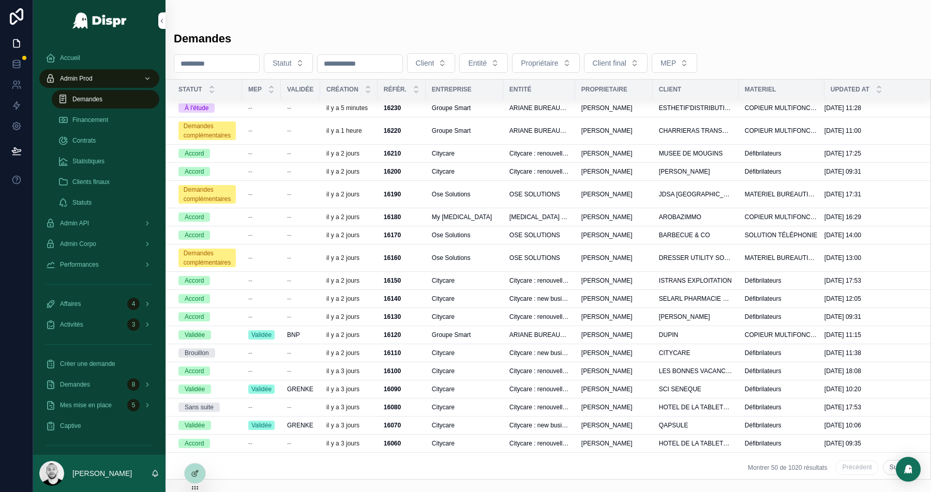
click at [296, 106] on div "--" at bounding box center [300, 108] width 27 height 8
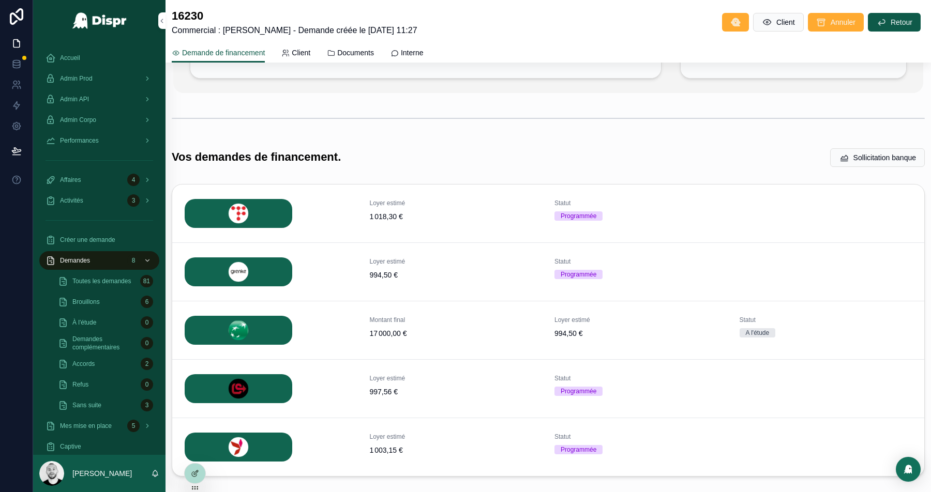
scroll to position [174, 0]
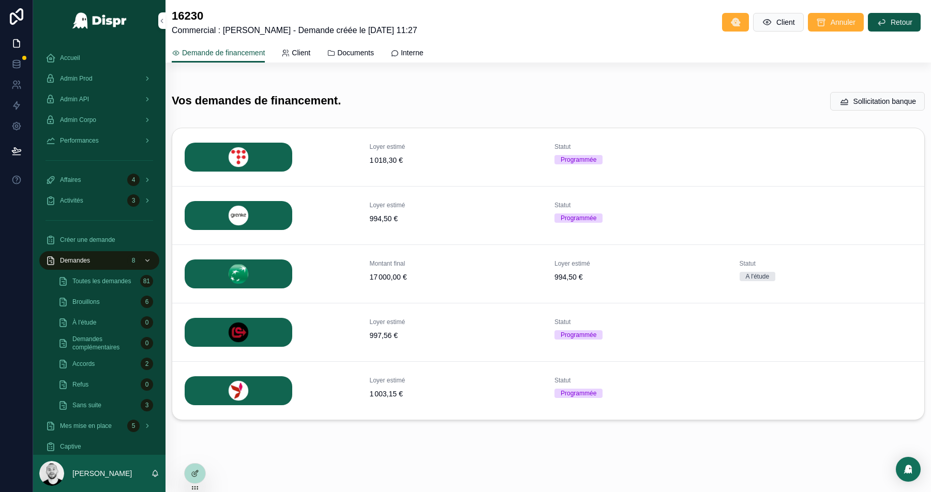
click at [0, 0] on span "Détails" at bounding box center [0, 0] width 0 height 0
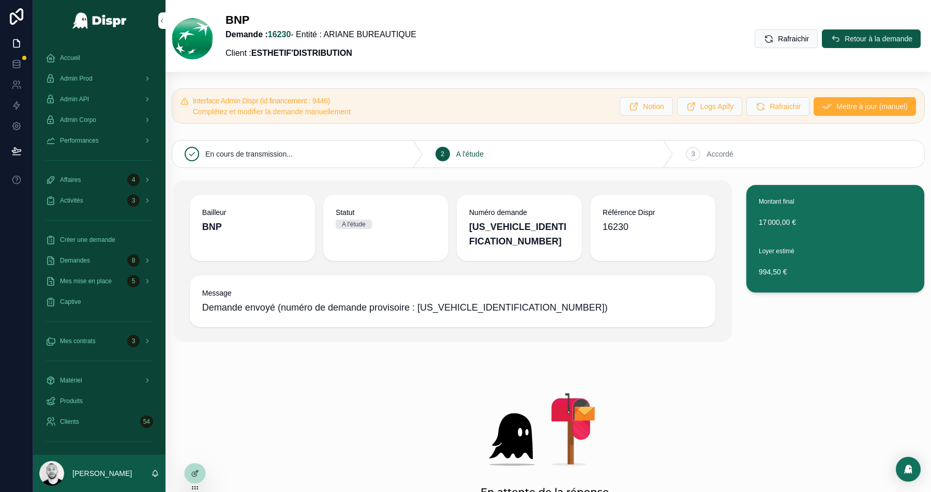
click at [867, 40] on span "Retour à la demande" at bounding box center [878, 39] width 68 height 10
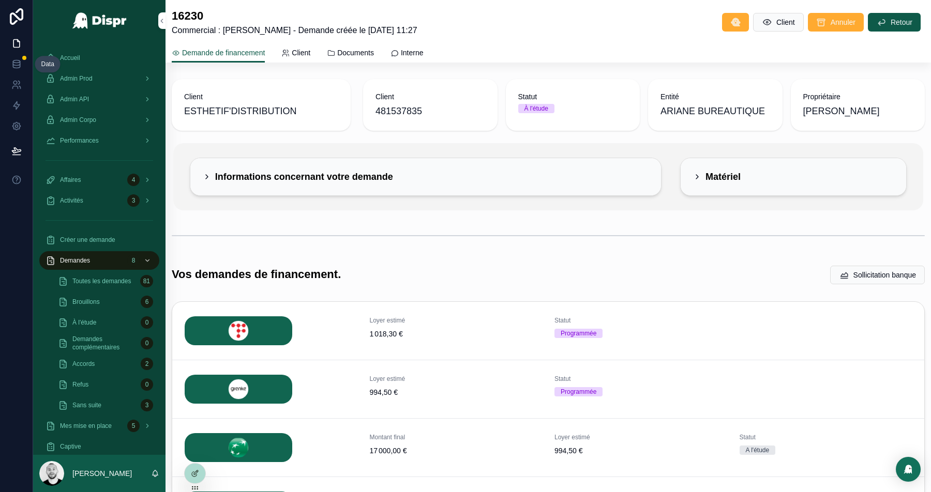
click at [12, 60] on icon at bounding box center [16, 64] width 10 height 10
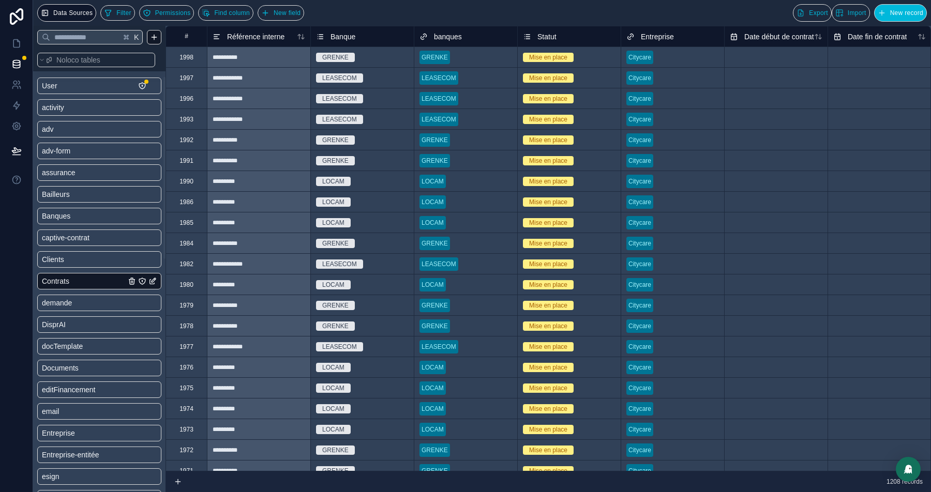
scroll to position [94, 0]
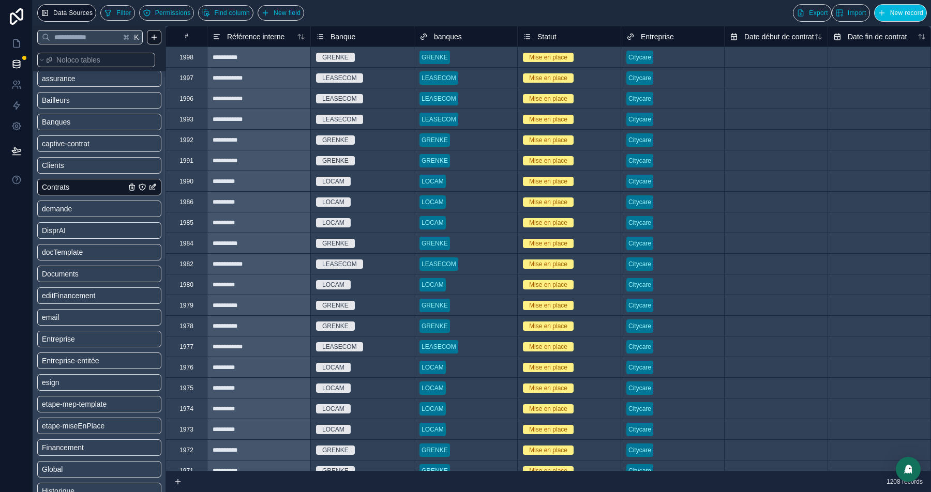
click at [88, 366] on div "Entreprise-entitée" at bounding box center [99, 361] width 124 height 17
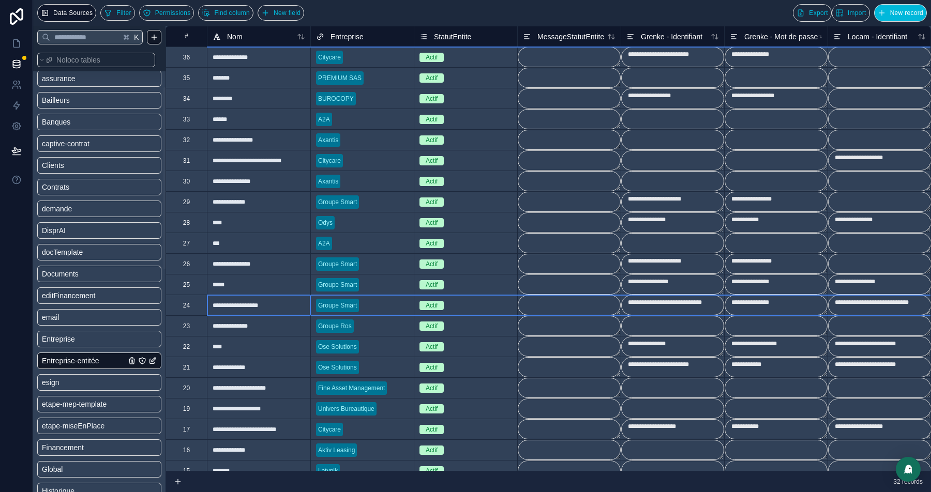
click at [188, 306] on div "24" at bounding box center [186, 305] width 7 height 8
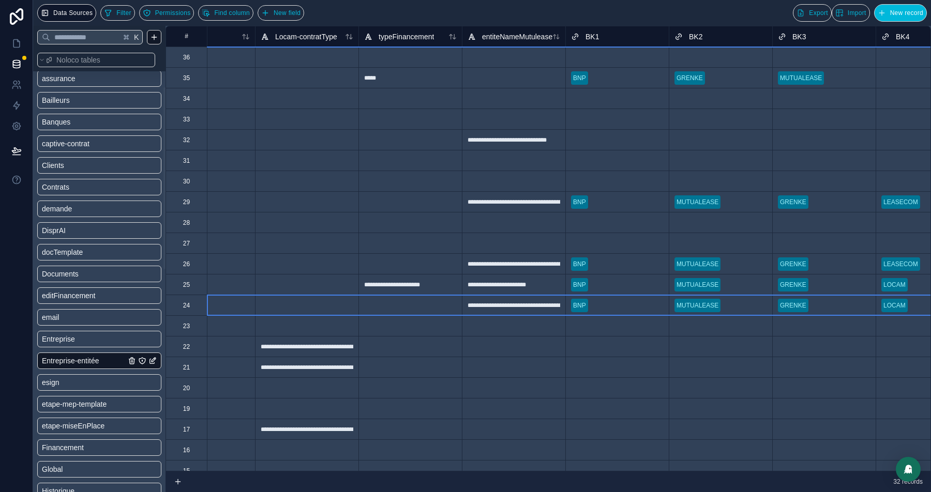
scroll to position [0, 3572]
click at [14, 42] on icon at bounding box center [16, 43] width 10 height 10
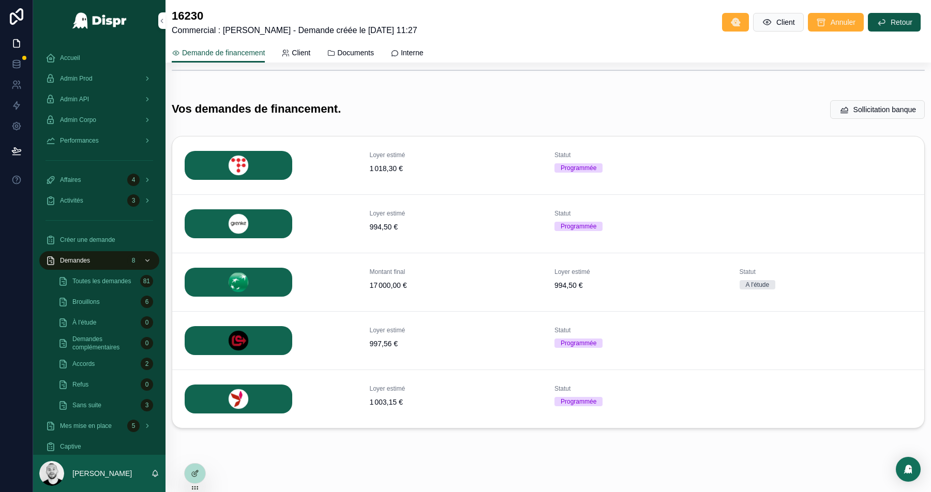
scroll to position [174, 0]
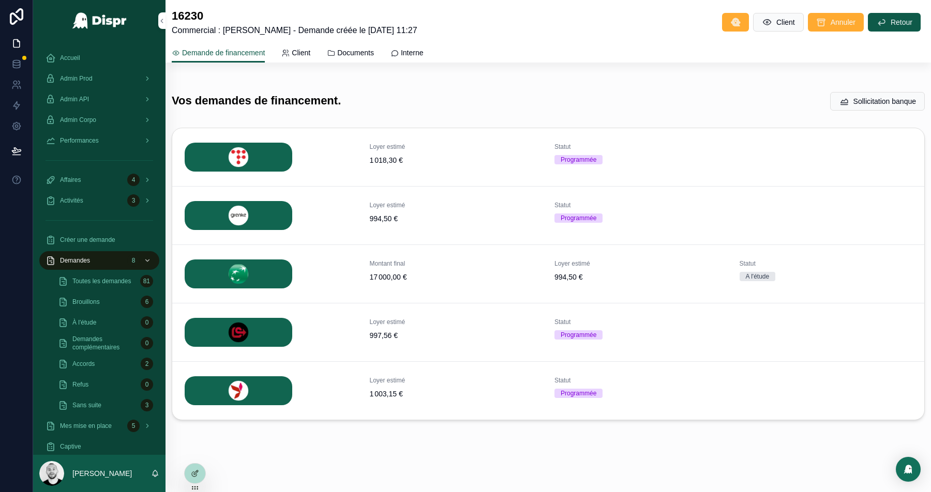
click at [0, 0] on span "Détails" at bounding box center [0, 0] width 0 height 0
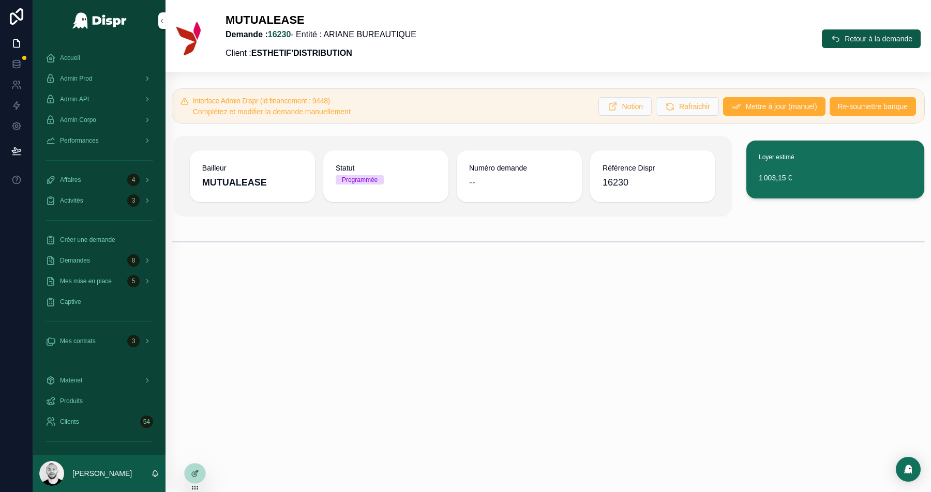
click at [839, 108] on span "Re-soumettre banque" at bounding box center [873, 106] width 70 height 10
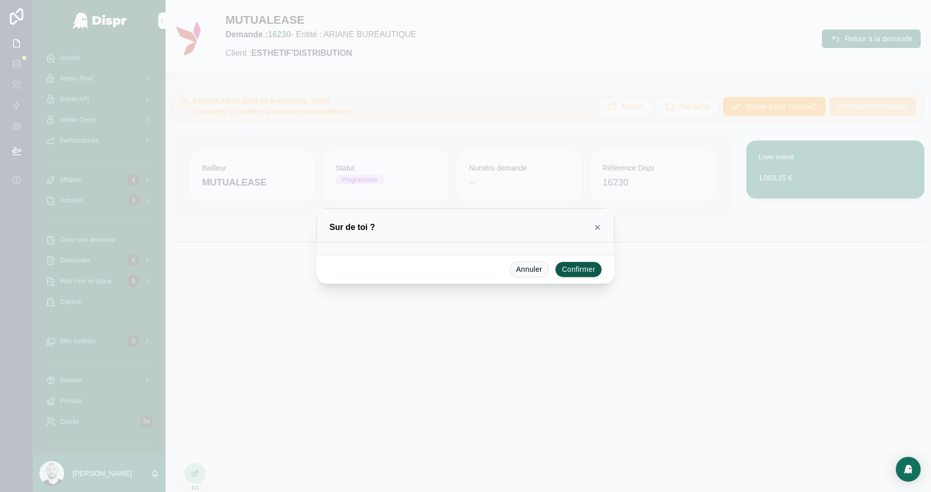
click at [578, 269] on button "Confirmer" at bounding box center [578, 270] width 47 height 17
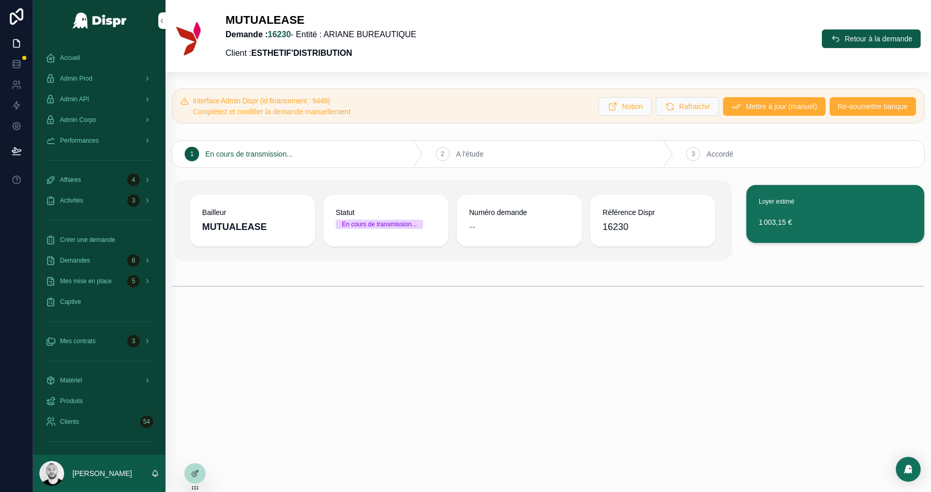
click at [895, 34] on span "Retour à la demande" at bounding box center [878, 39] width 68 height 10
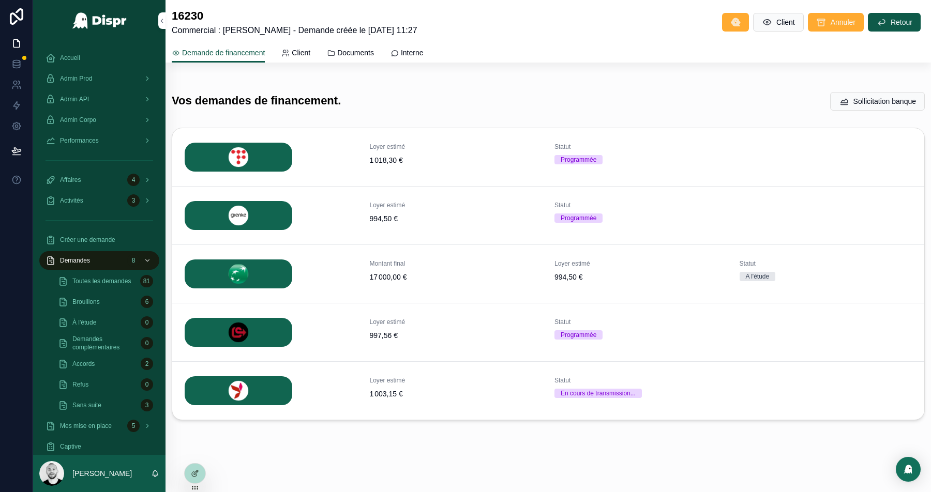
scroll to position [173, 0]
click at [17, 68] on icon at bounding box center [16, 66] width 7 height 4
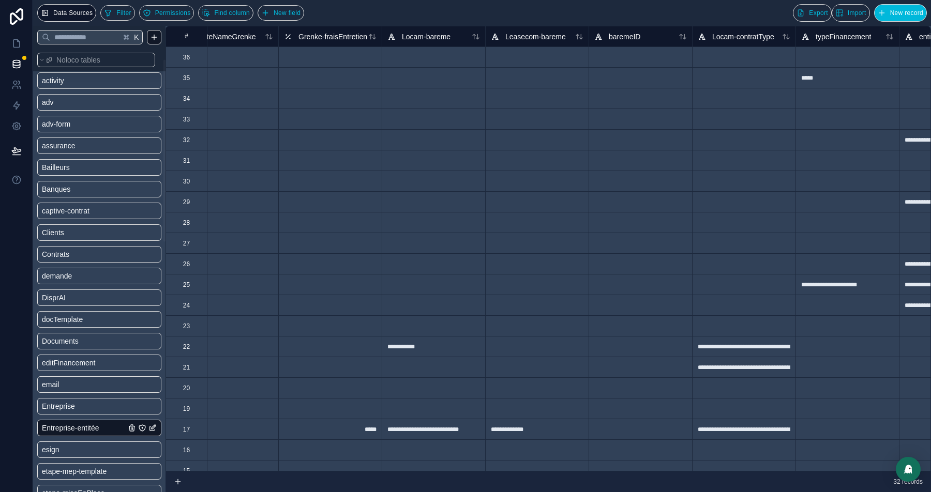
scroll to position [0, 3133]
click at [20, 49] on link at bounding box center [16, 43] width 33 height 21
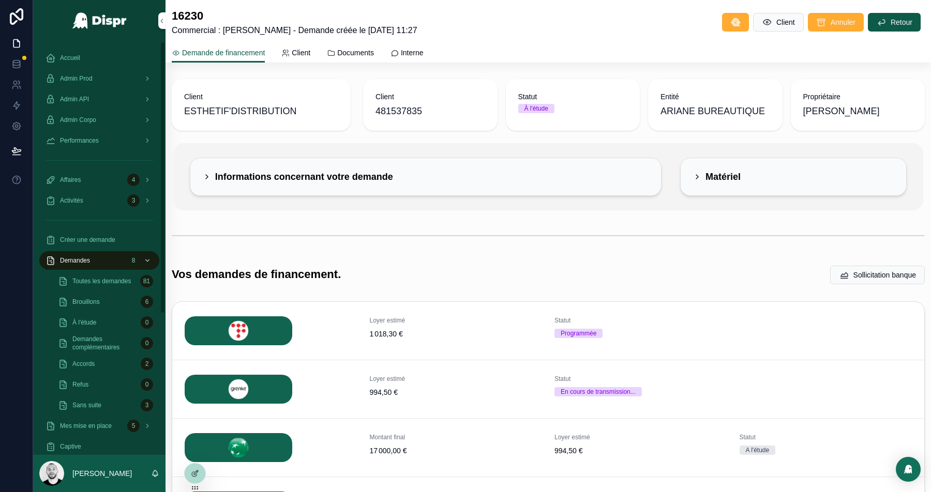
click at [73, 136] on span "Performances" at bounding box center [79, 140] width 39 height 8
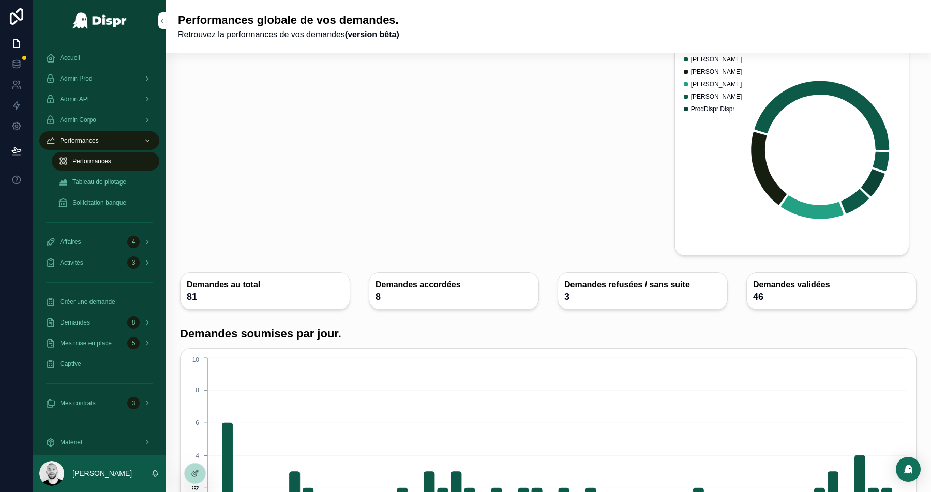
scroll to position [2069, 0]
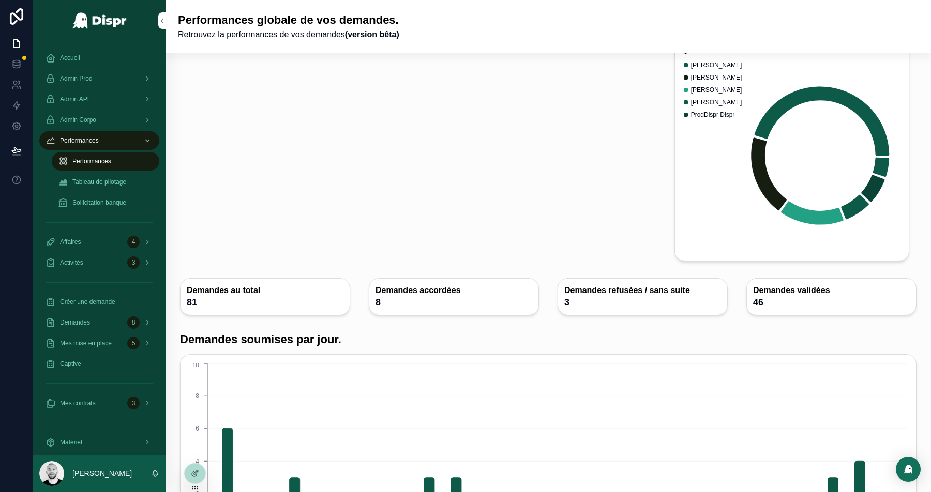
click at [182, 476] on div "13/12/2024 16/12/2024 02/01/2025 20/01/2025 22/01/2025 31/01/2025 03/02/2025 04…" at bounding box center [548, 460] width 736 height 212
click at [191, 476] on icon at bounding box center [195, 473] width 8 height 8
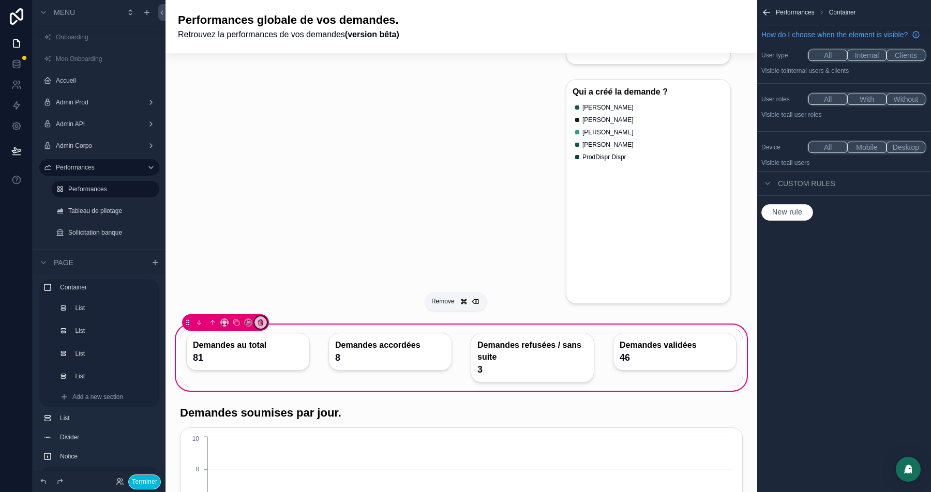
click at [259, 319] on icon "scrollable content" at bounding box center [260, 322] width 7 height 7
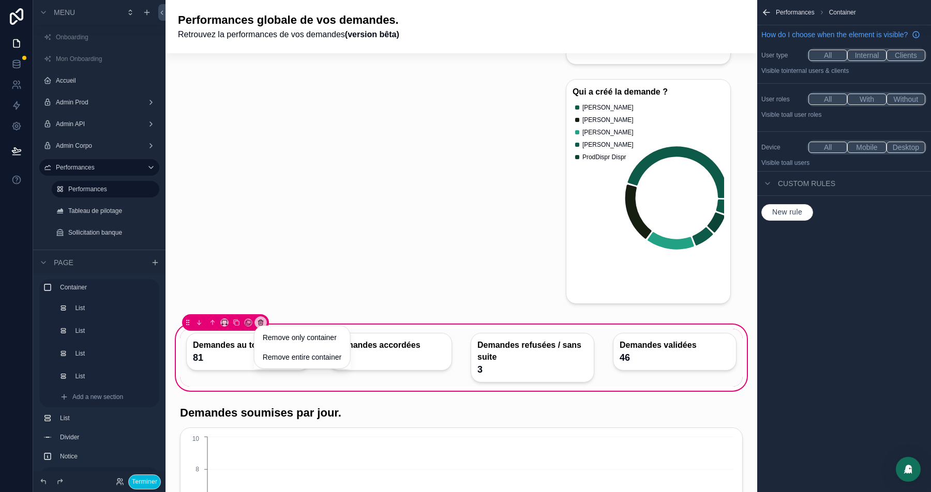
click at [275, 358] on span "Remove entire container" at bounding box center [302, 357] width 79 height 12
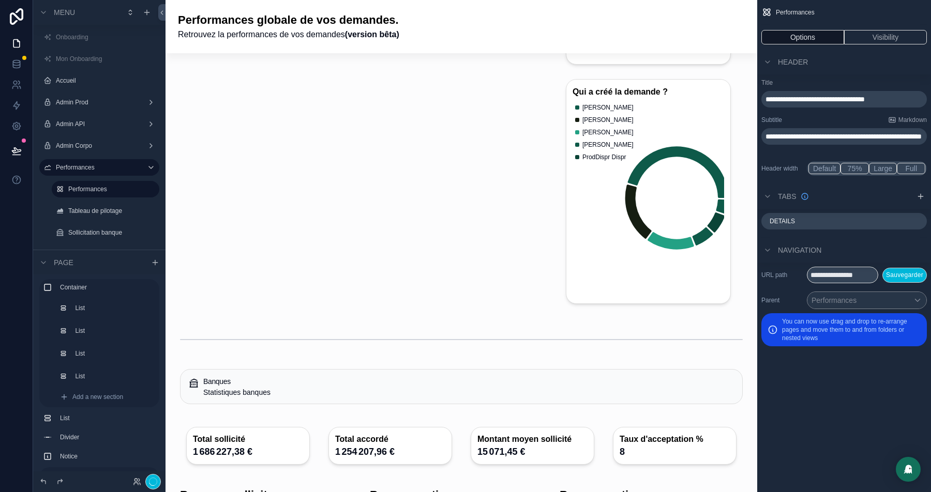
scroll to position [2294, 0]
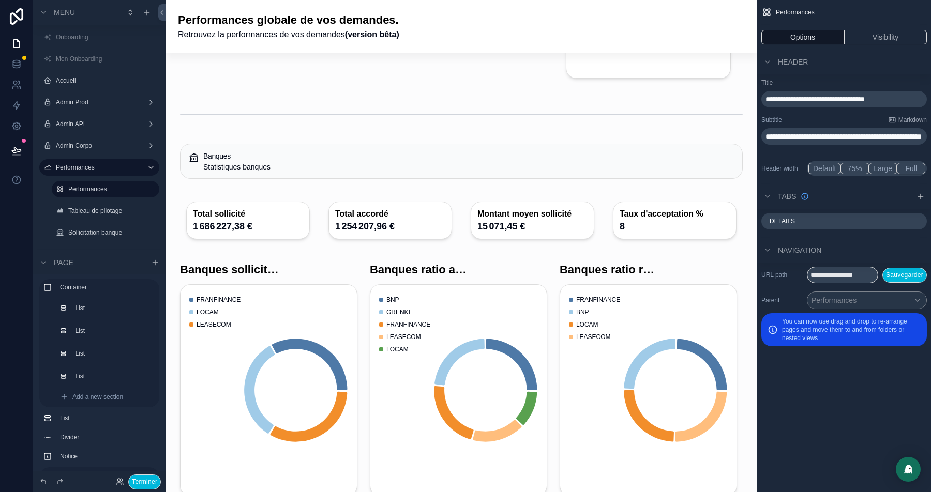
click at [258, 112] on div "scrollable content" at bounding box center [461, 114] width 575 height 34
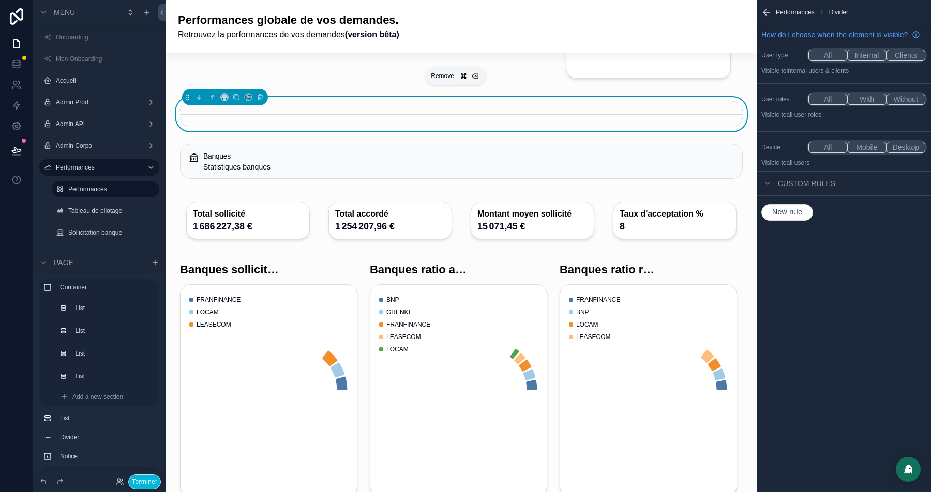
click at [256, 94] on icon "scrollable content" at bounding box center [259, 97] width 7 height 7
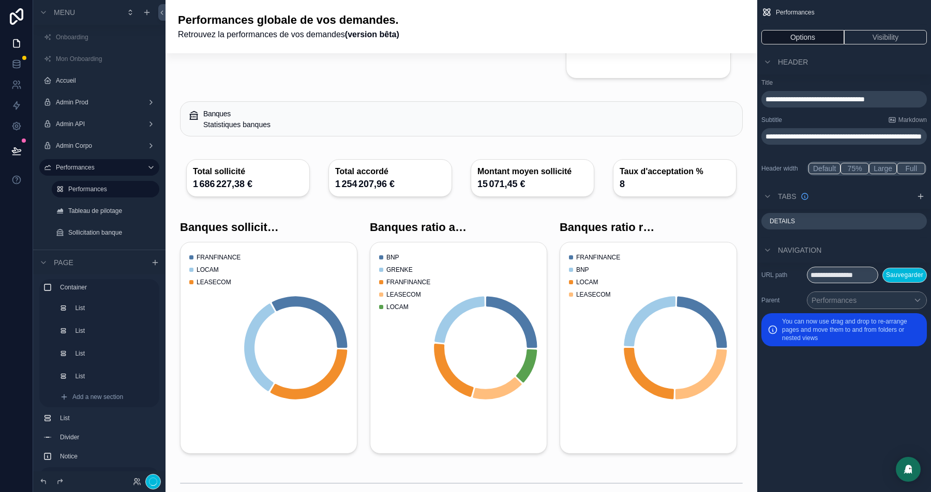
click at [260, 133] on div "scrollable content" at bounding box center [461, 118] width 575 height 43
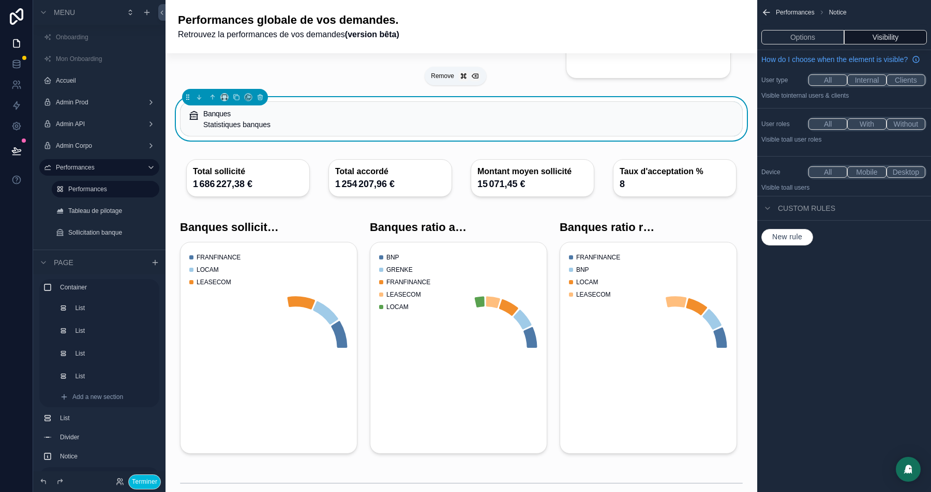
click at [259, 94] on icon "scrollable content" at bounding box center [259, 97] width 7 height 7
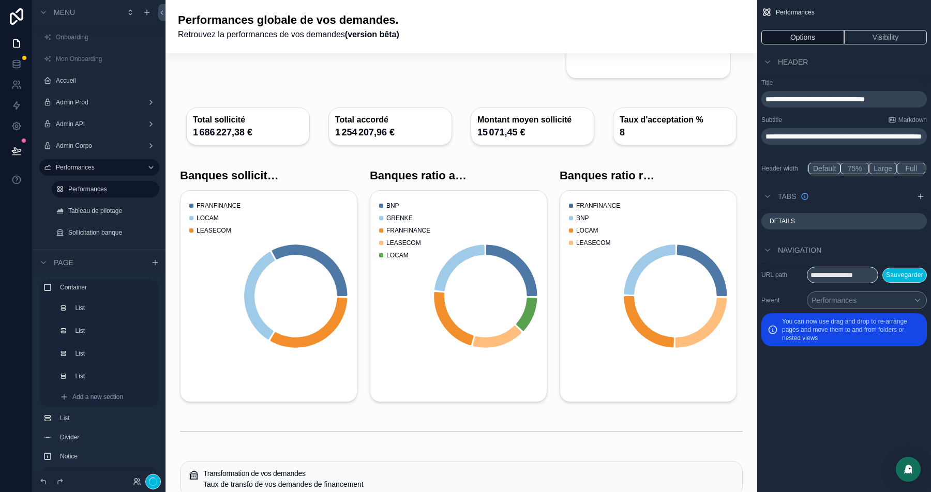
click at [290, 124] on div "scrollable content" at bounding box center [461, 126] width 575 height 58
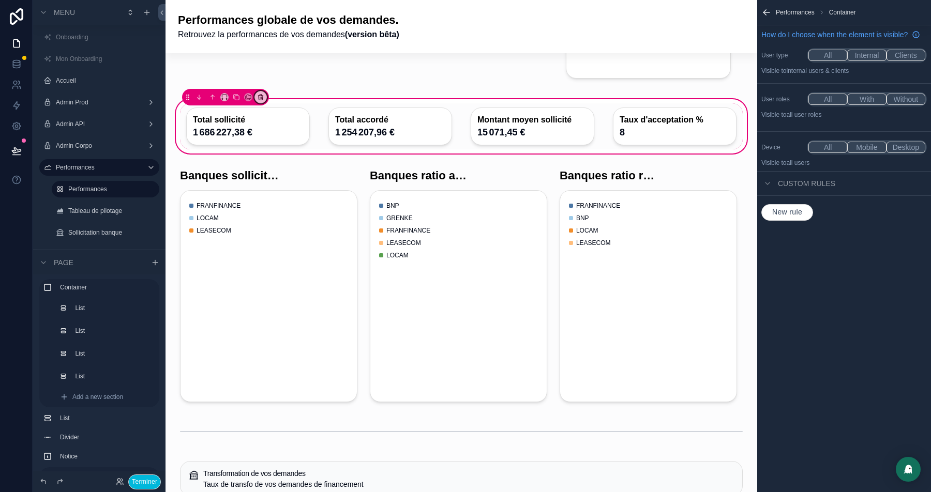
click at [259, 94] on icon "scrollable content" at bounding box center [260, 97] width 7 height 7
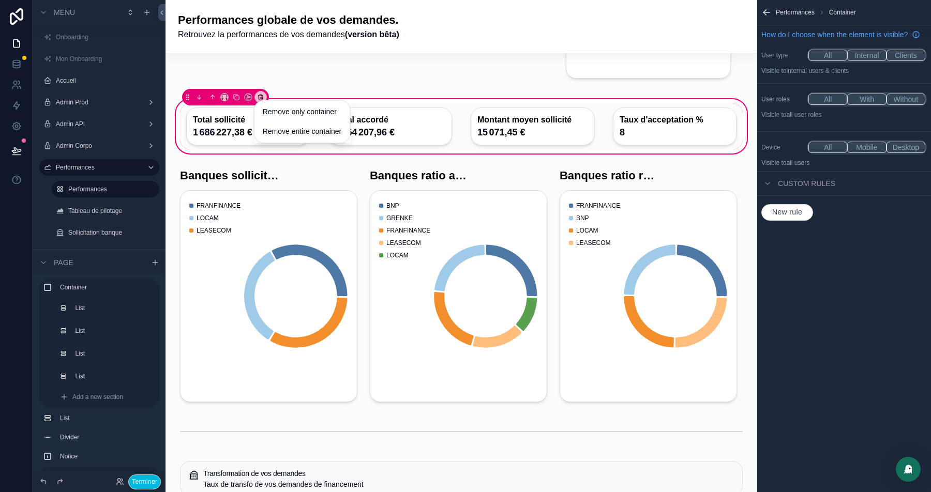
click at [297, 133] on span "Remove entire container" at bounding box center [302, 131] width 79 height 12
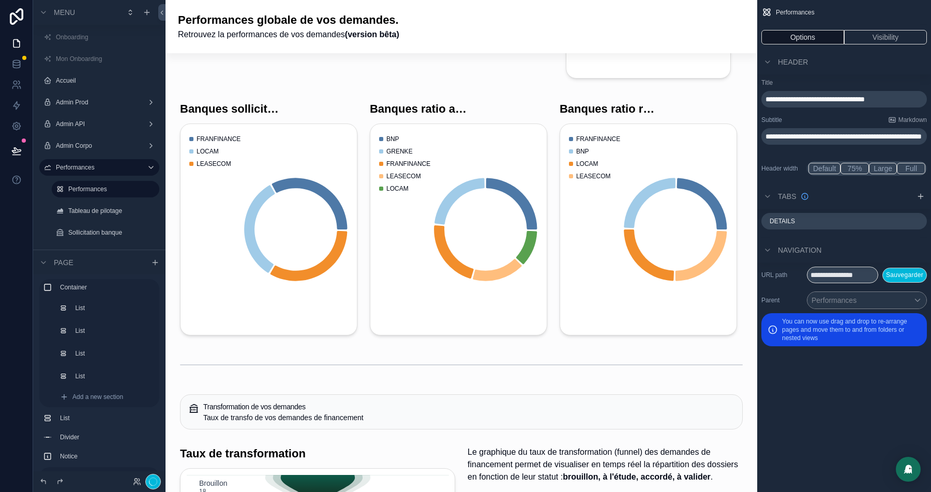
click at [270, 99] on div "scrollable content" at bounding box center [269, 218] width 190 height 242
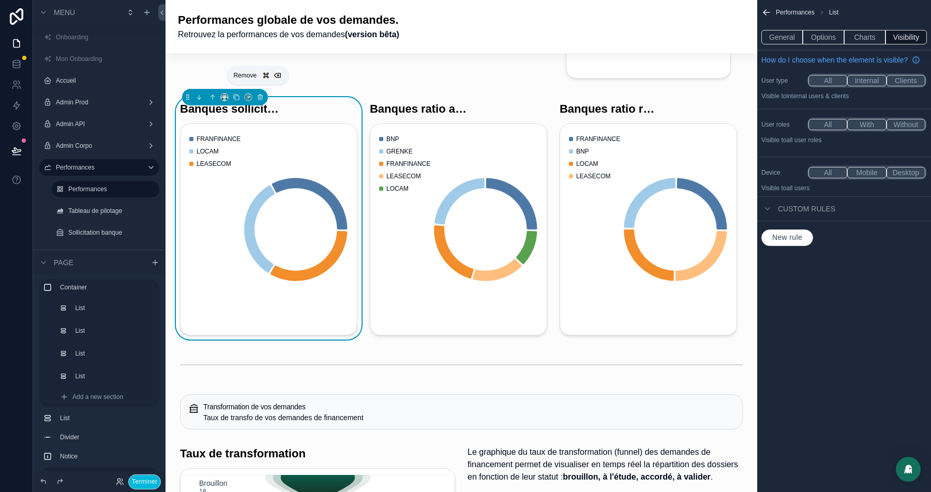
click at [258, 96] on icon "scrollable content" at bounding box center [260, 98] width 4 height 4
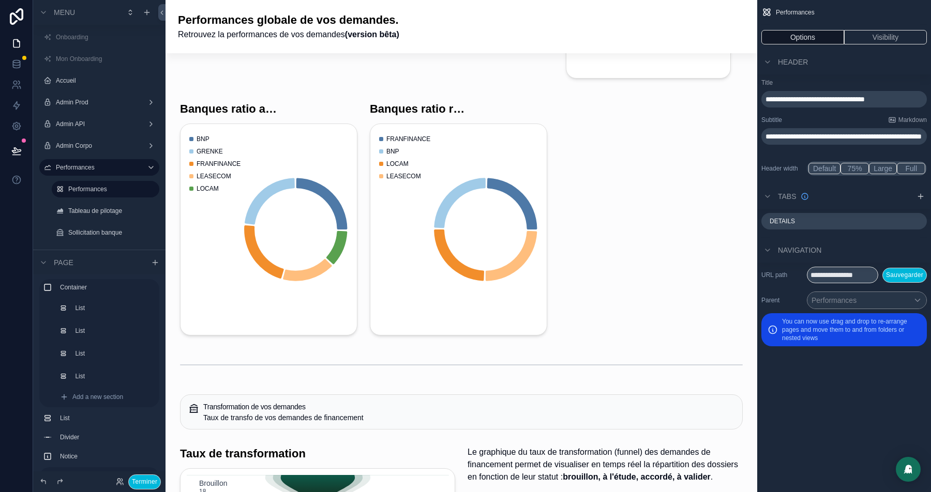
click at [257, 97] on div "scrollable content" at bounding box center [269, 218] width 190 height 242
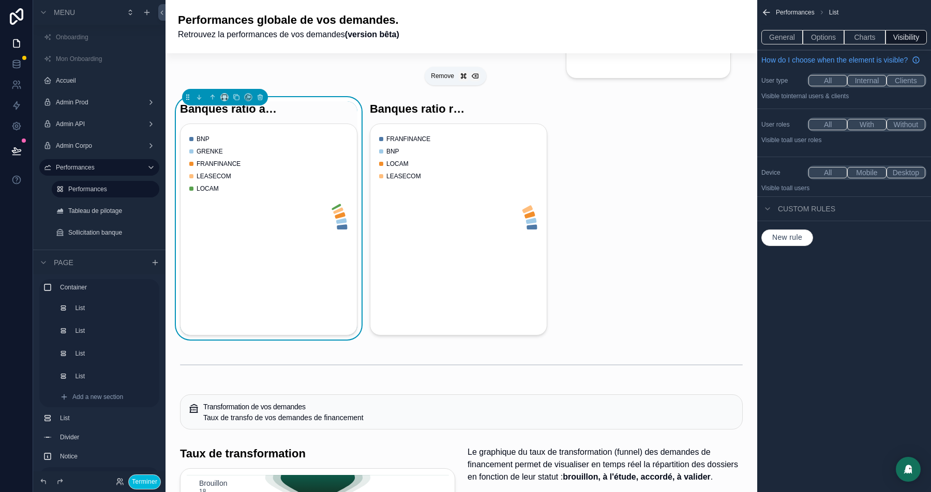
click at [261, 94] on icon "scrollable content" at bounding box center [259, 97] width 7 height 7
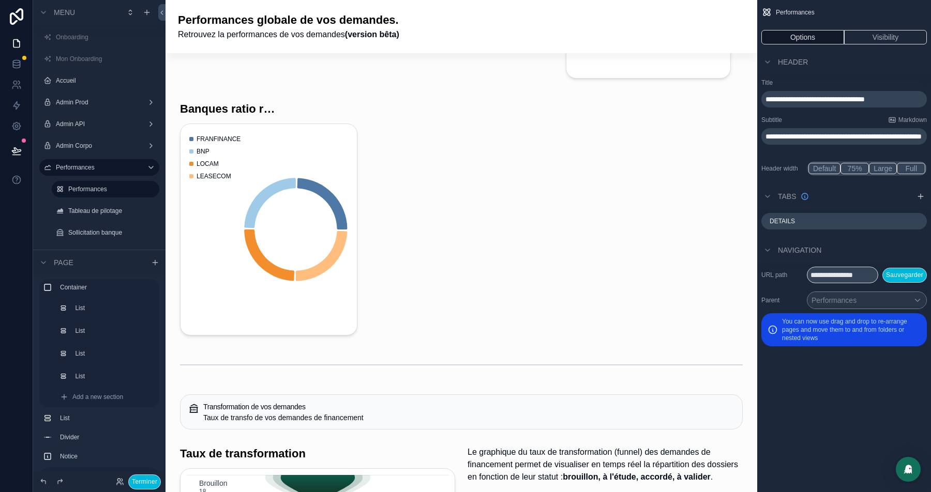
click at [257, 99] on div "scrollable content" at bounding box center [269, 218] width 190 height 242
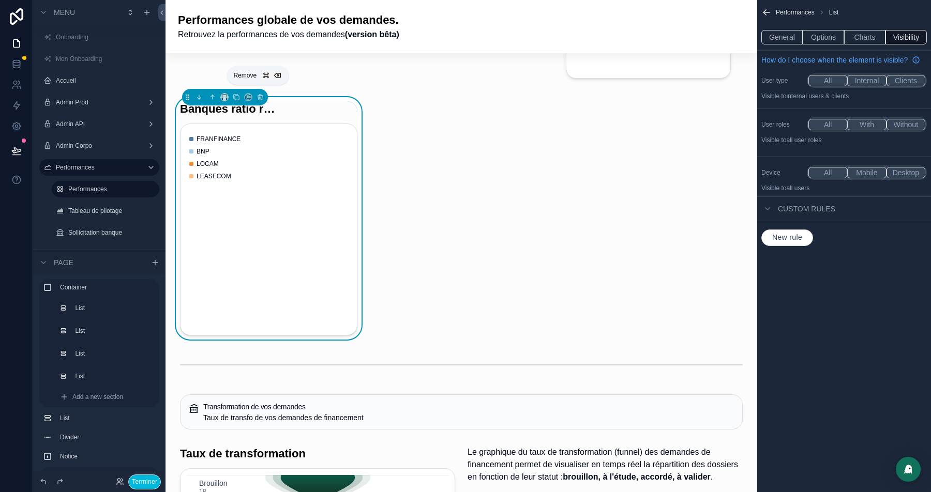
click at [260, 94] on icon "scrollable content" at bounding box center [259, 97] width 7 height 7
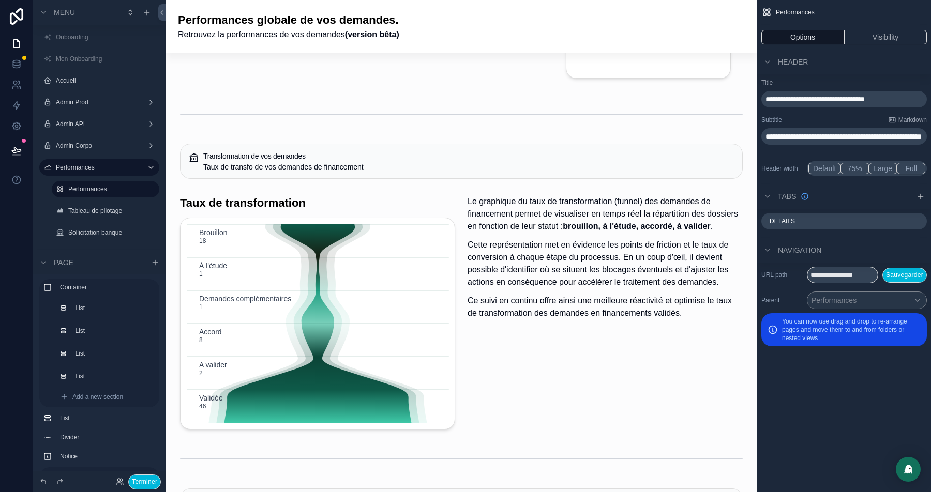
click at [260, 114] on div "scrollable content" at bounding box center [461, 114] width 575 height 34
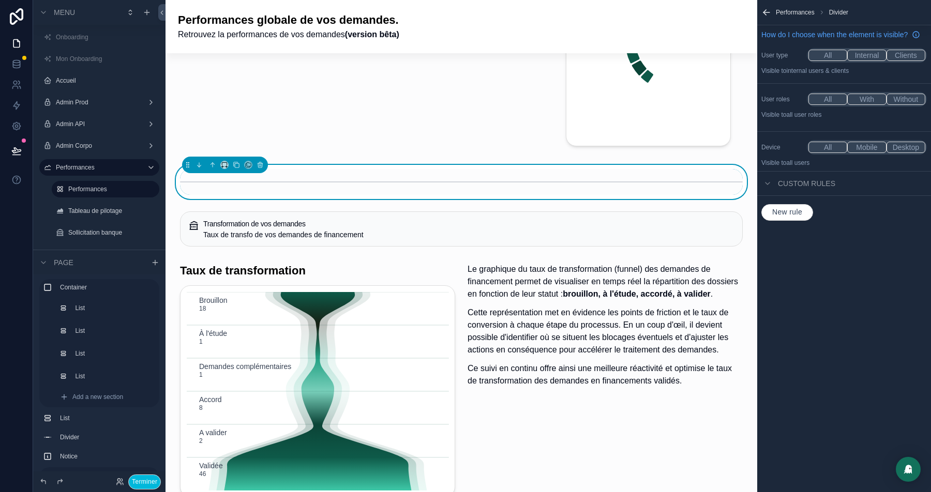
scroll to position [2240, 0]
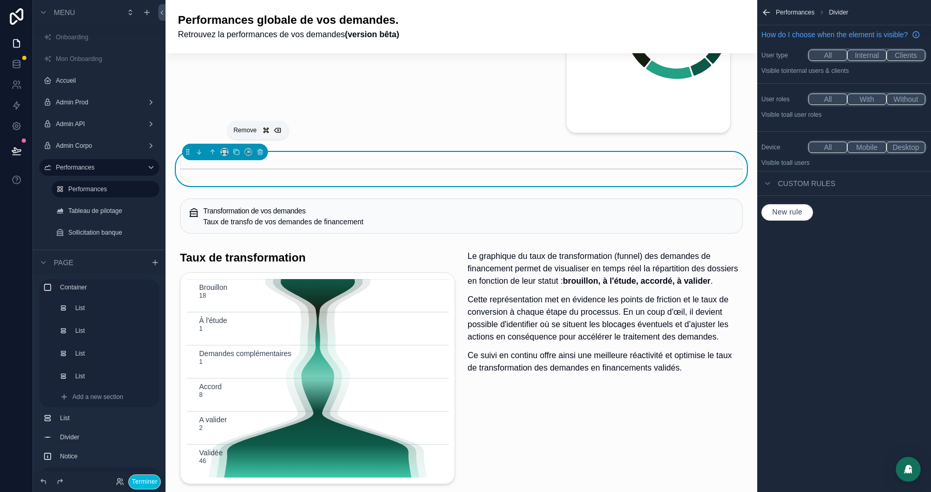
click at [260, 149] on icon "scrollable content" at bounding box center [260, 149] width 2 height 1
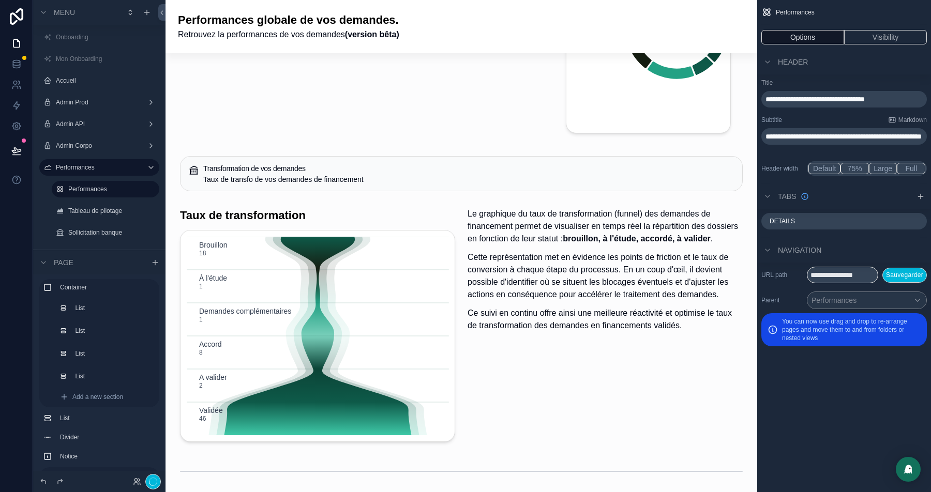
click at [268, 174] on div "scrollable content" at bounding box center [461, 173] width 575 height 43
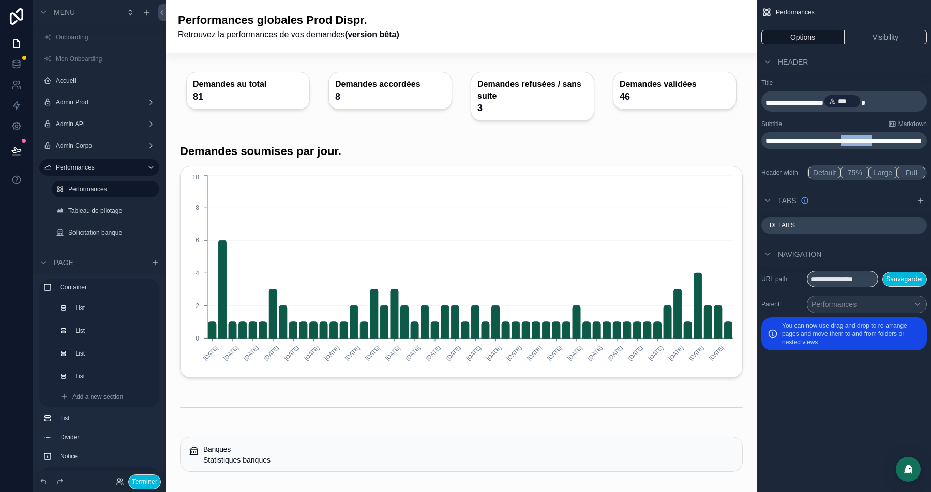
drag, startPoint x: 802, startPoint y: 150, endPoint x: 877, endPoint y: 140, distance: 75.2
click at [877, 140] on span "**********" at bounding box center [843, 140] width 156 height 7
click at [877, 65] on div "Header" at bounding box center [844, 62] width 174 height 25
click at [425, 95] on div "scrollable content" at bounding box center [461, 97] width 575 height 70
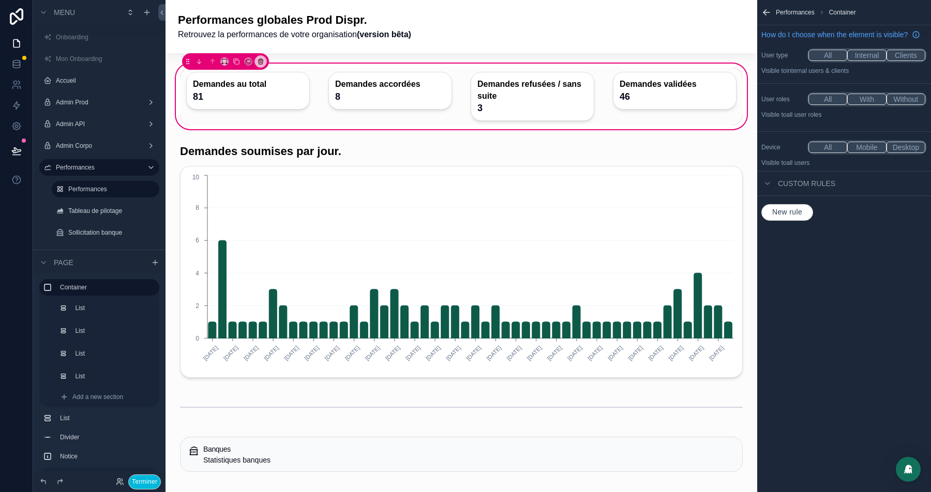
click at [237, 104] on div "scrollable content" at bounding box center [248, 97] width 136 height 58
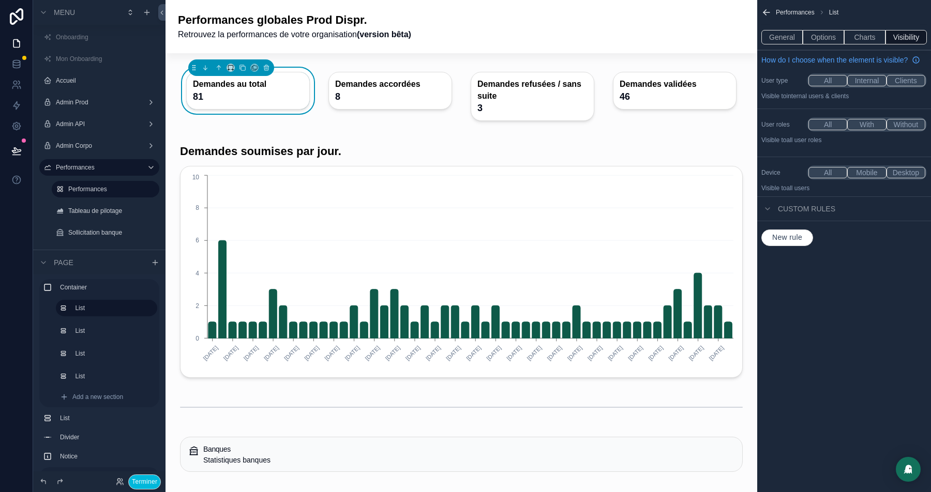
click at [403, 100] on div "scrollable content" at bounding box center [390, 97] width 136 height 58
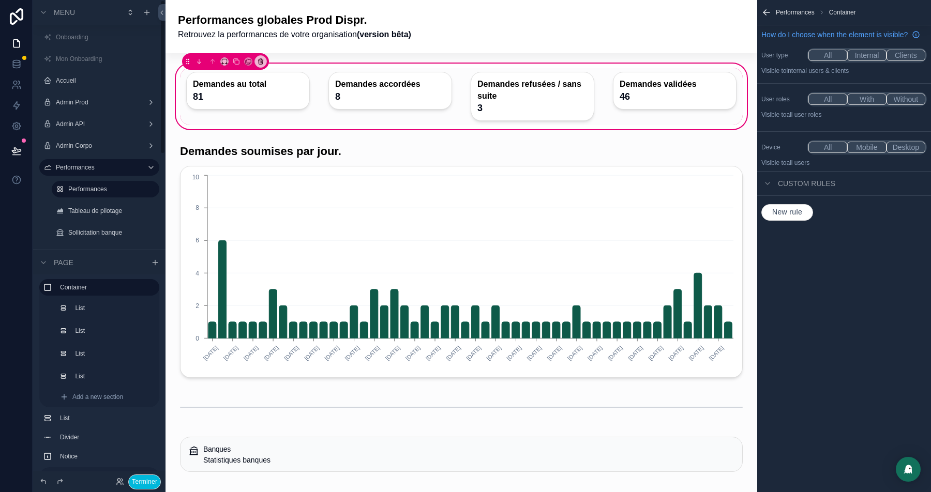
click at [372, 94] on div "scrollable content" at bounding box center [390, 97] width 136 height 58
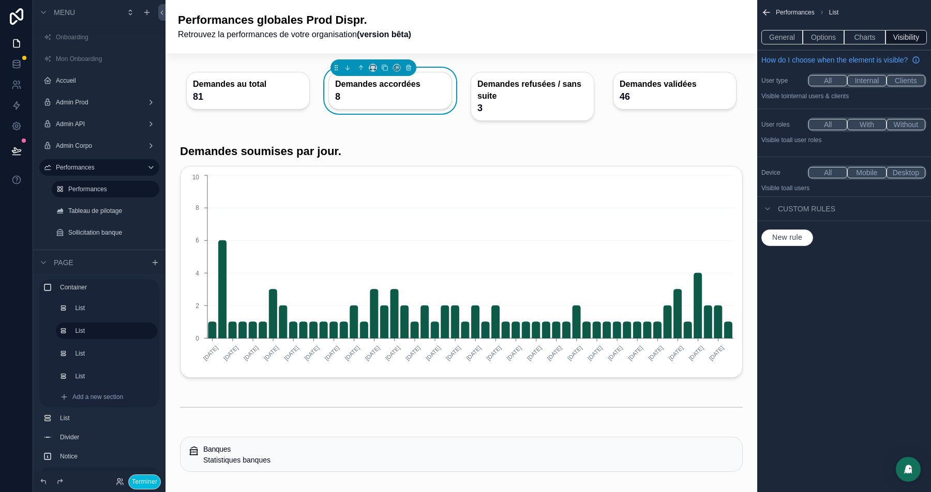
click at [246, 93] on div "scrollable content" at bounding box center [248, 97] width 136 height 58
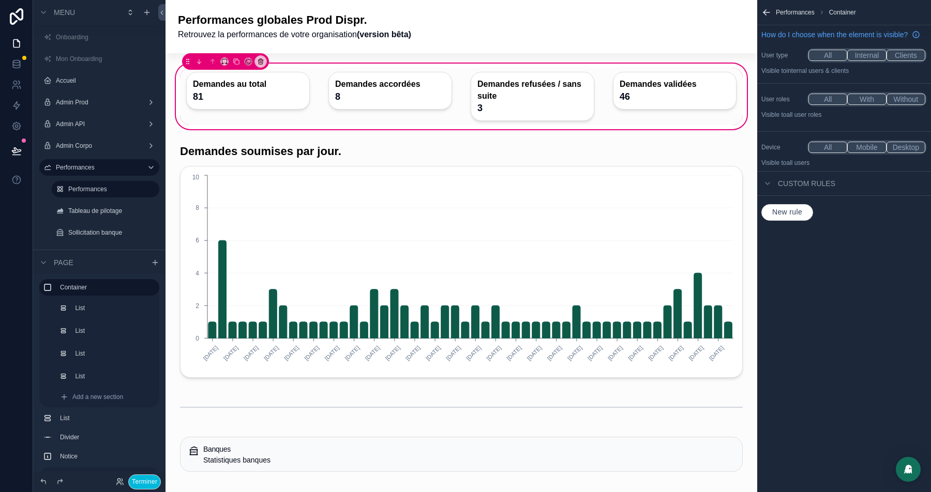
click at [413, 100] on div "scrollable content" at bounding box center [390, 97] width 136 height 58
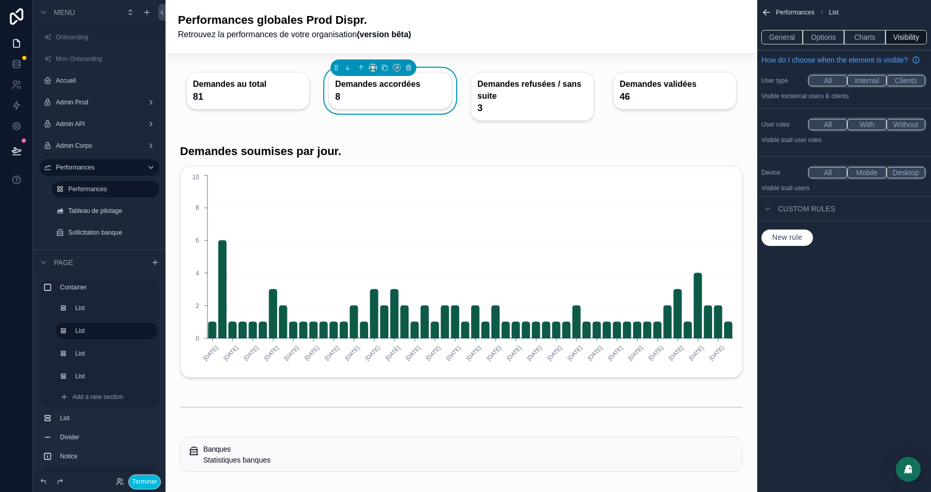
click at [278, 105] on div "scrollable content" at bounding box center [248, 97] width 136 height 58
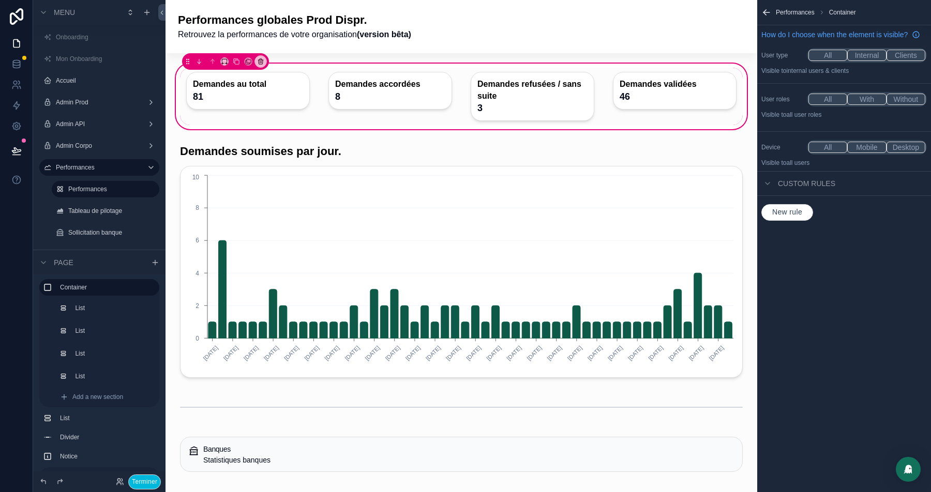
click at [399, 98] on div "scrollable content" at bounding box center [390, 97] width 136 height 58
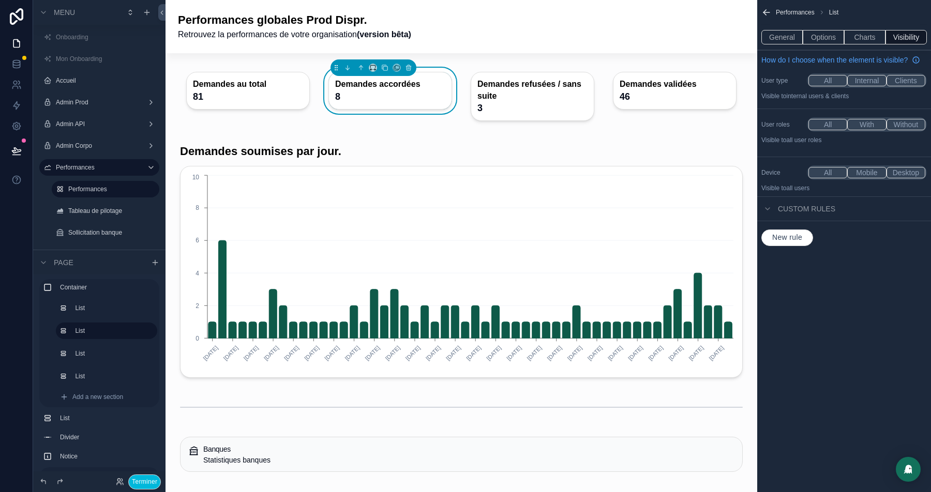
click at [256, 74] on div "scrollable content" at bounding box center [248, 97] width 136 height 58
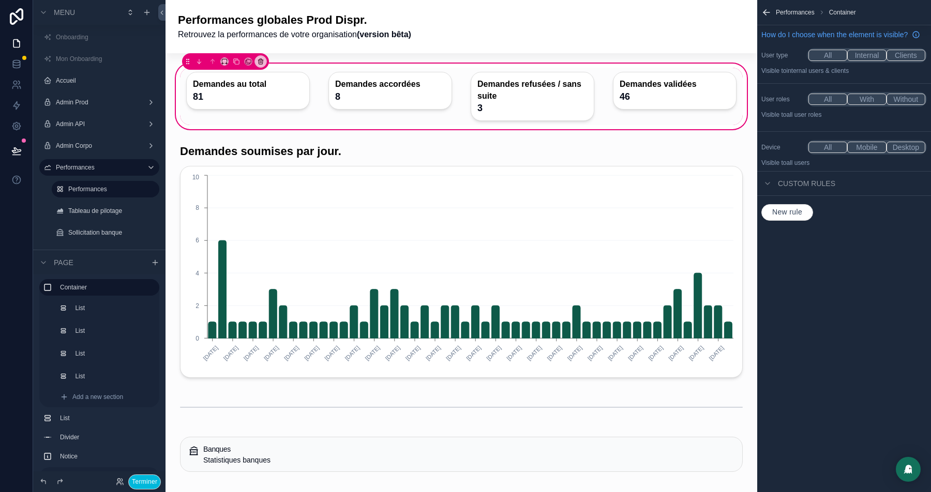
click at [259, 83] on div "scrollable content" at bounding box center [248, 97] width 136 height 58
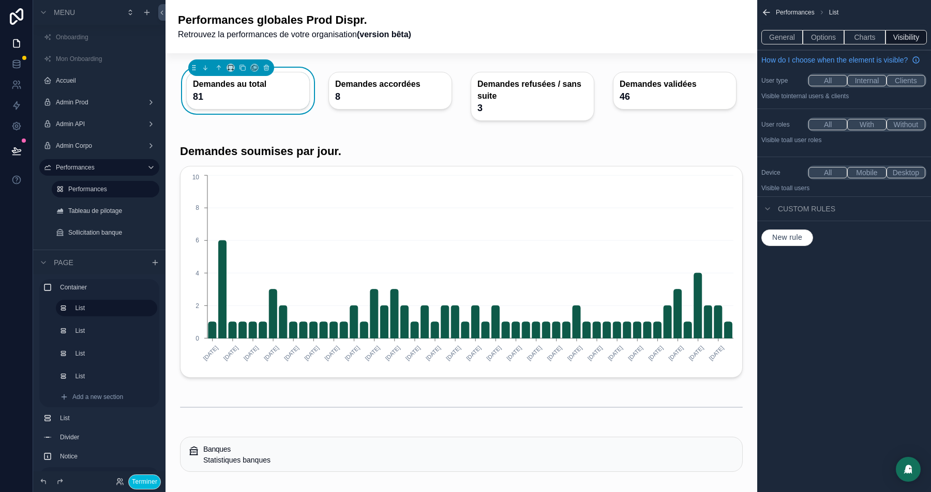
click at [401, 98] on div "scrollable content" at bounding box center [390, 97] width 136 height 58
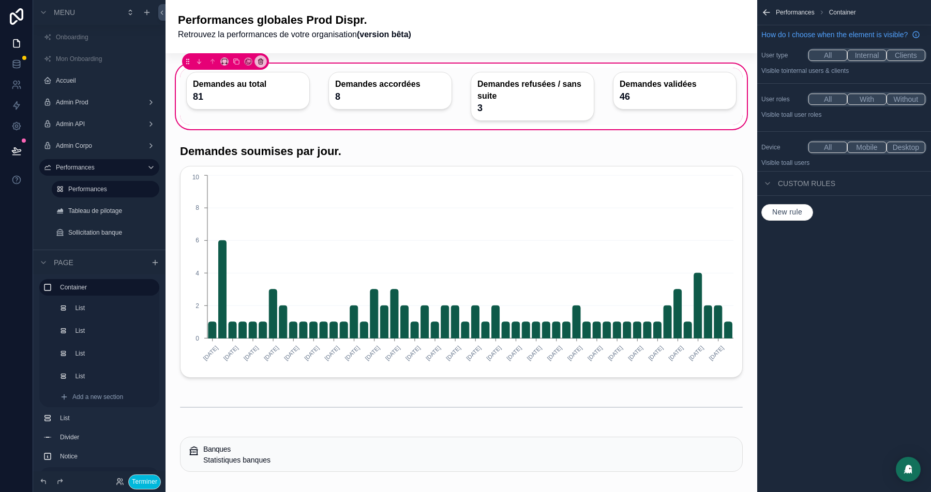
click at [703, 87] on div "scrollable content" at bounding box center [674, 97] width 136 height 58
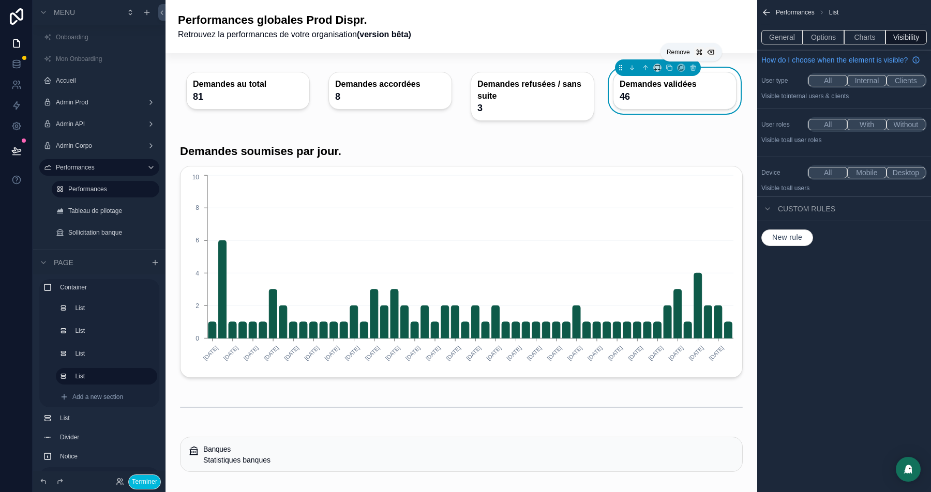
click at [692, 69] on icon "scrollable content" at bounding box center [692, 68] width 0 height 2
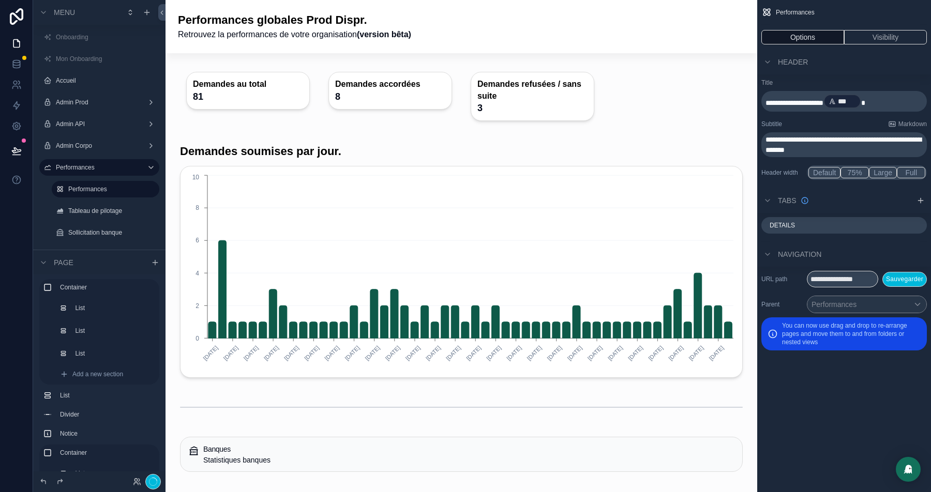
click at [346, 76] on div "scrollable content" at bounding box center [461, 97] width 575 height 70
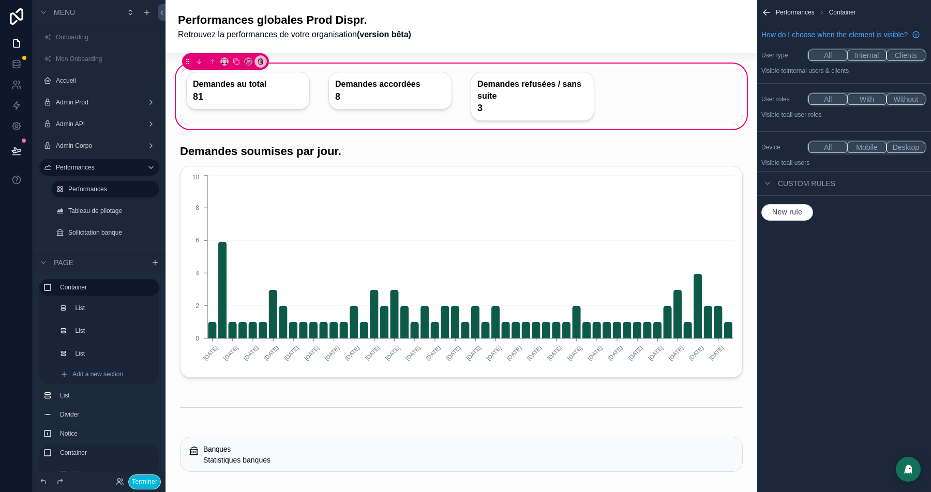
click at [214, 94] on div "scrollable content" at bounding box center [248, 97] width 136 height 58
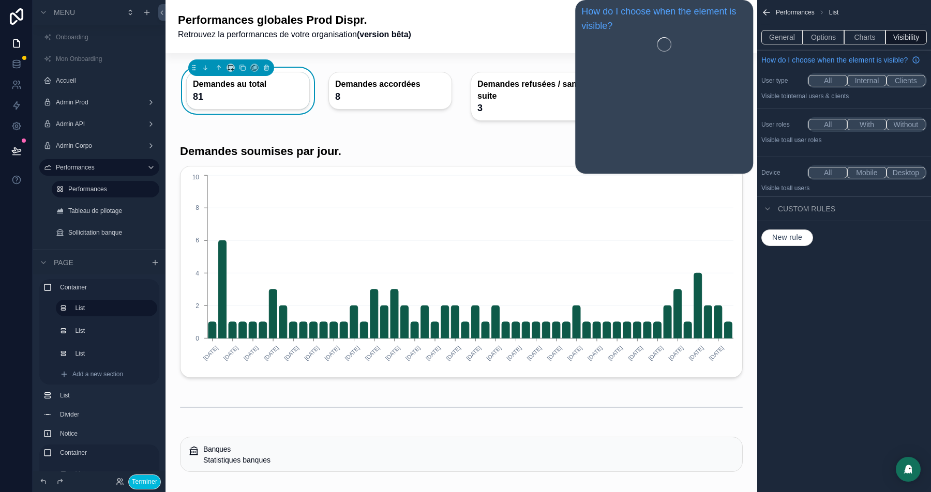
click at [775, 36] on button "General" at bounding box center [781, 37] width 41 height 14
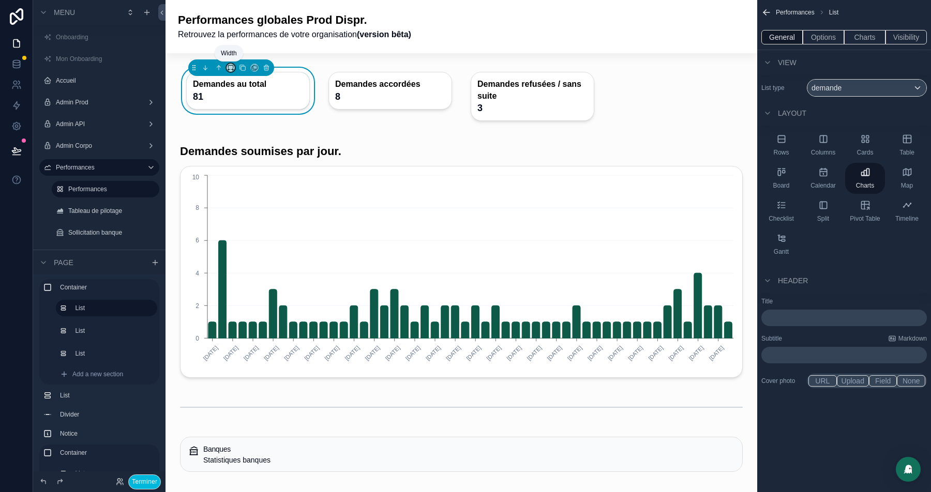
click at [230, 68] on icon "scrollable content" at bounding box center [230, 67] width 7 height 7
click at [247, 124] on span "33%" at bounding box center [242, 126] width 14 height 12
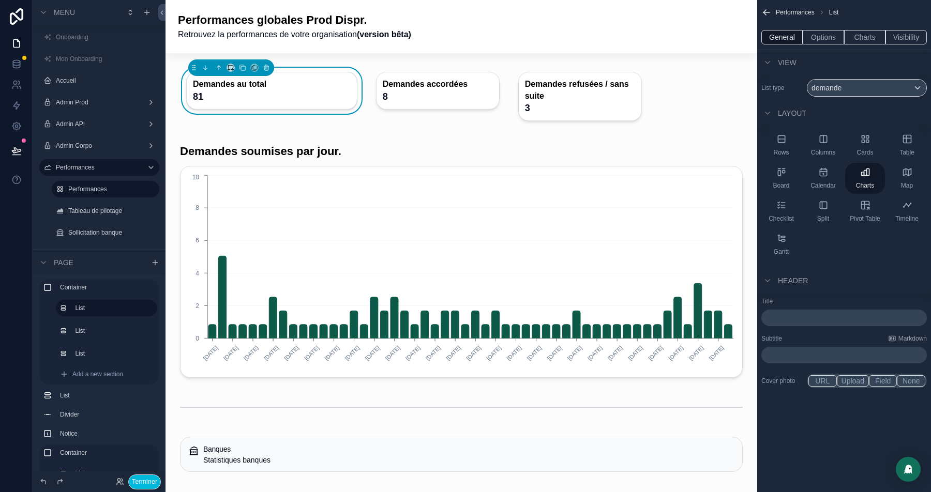
click at [413, 83] on div "scrollable content" at bounding box center [438, 97] width 136 height 58
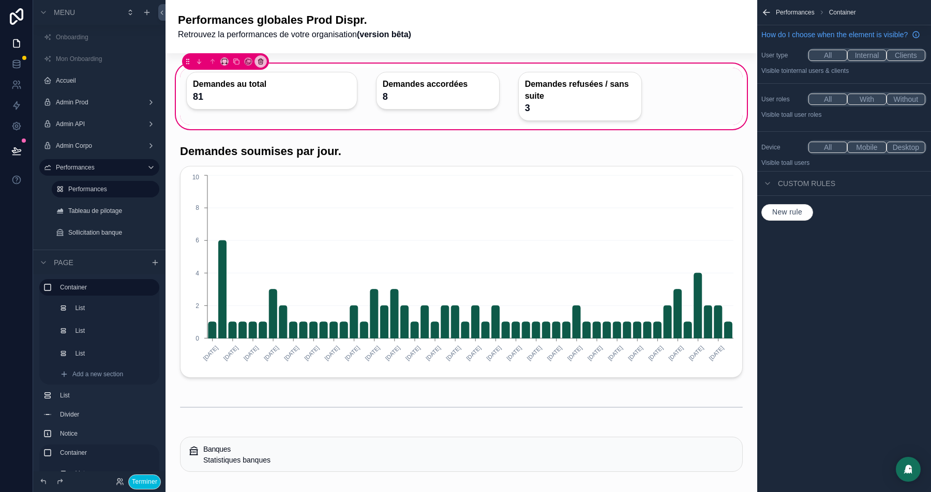
click at [448, 80] on div "scrollable content" at bounding box center [438, 97] width 136 height 58
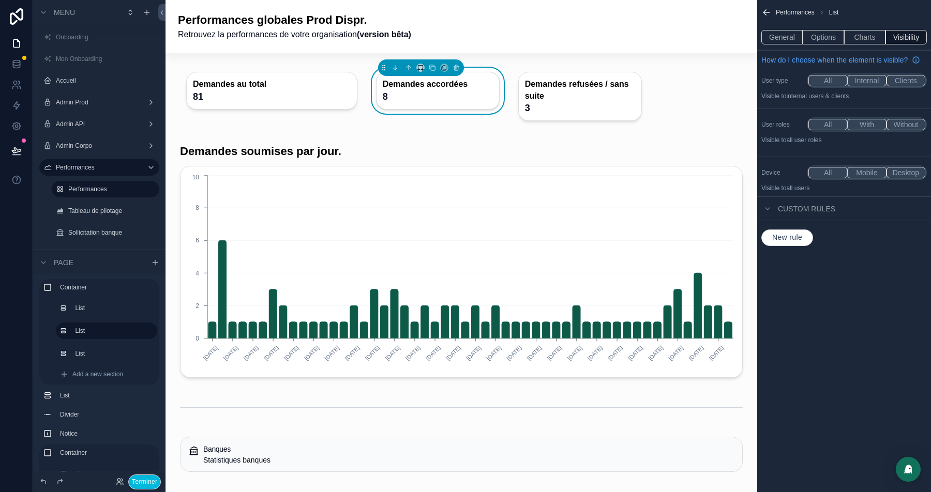
click at [879, 19] on div "Performances List" at bounding box center [844, 12] width 174 height 25
click at [820, 34] on button "Options" at bounding box center [822, 37] width 41 height 14
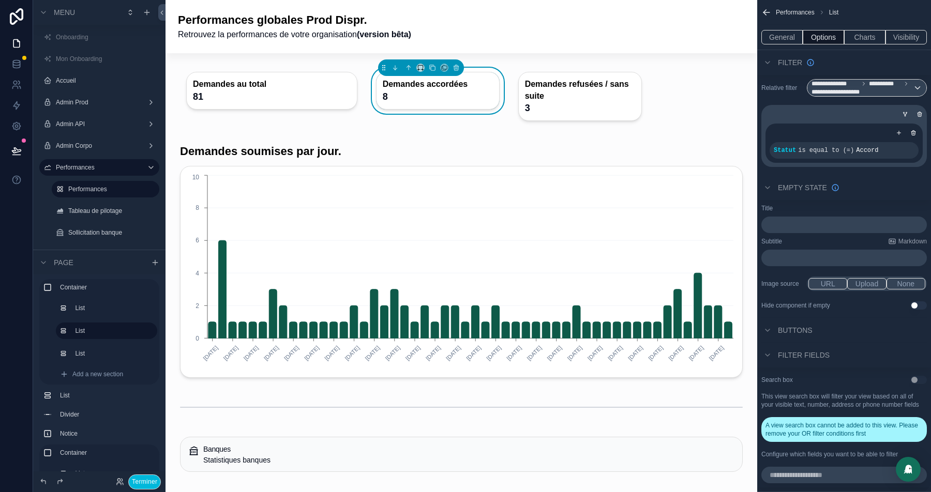
click at [0, 0] on icon "scrollable content" at bounding box center [0, 0] width 0 height 0
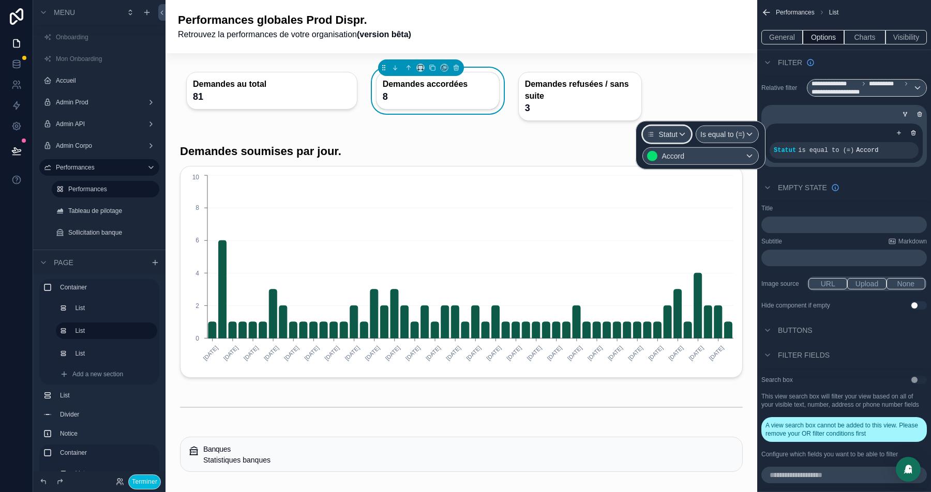
click at [661, 133] on span "Statut" at bounding box center [667, 134] width 19 height 10
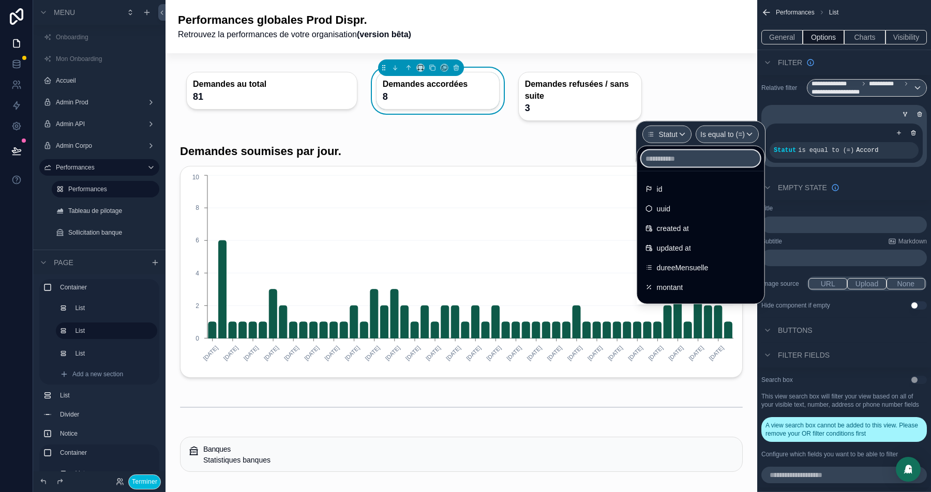
click at [676, 162] on input "text" at bounding box center [700, 158] width 119 height 17
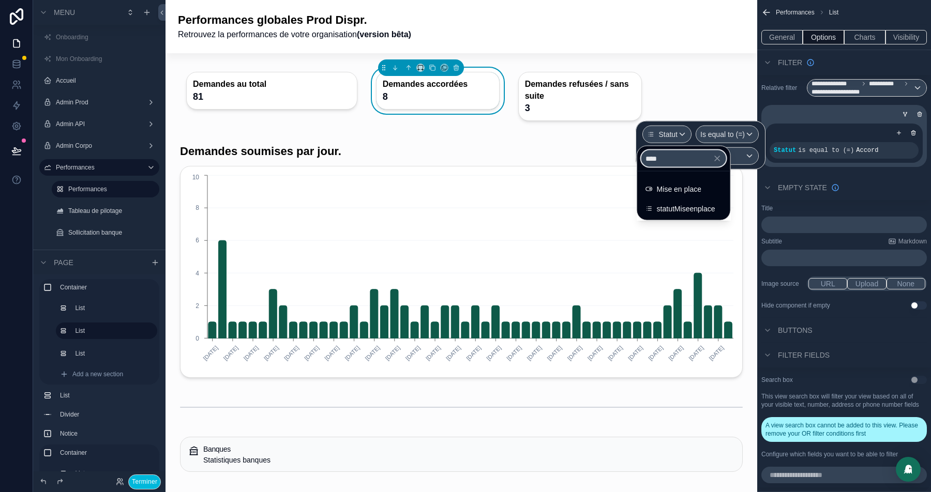
type input "****"
drag, startPoint x: 664, startPoint y: 194, endPoint x: 720, endPoint y: 156, distance: 67.3
click at [664, 194] on span "Mise en place" at bounding box center [679, 189] width 44 height 12
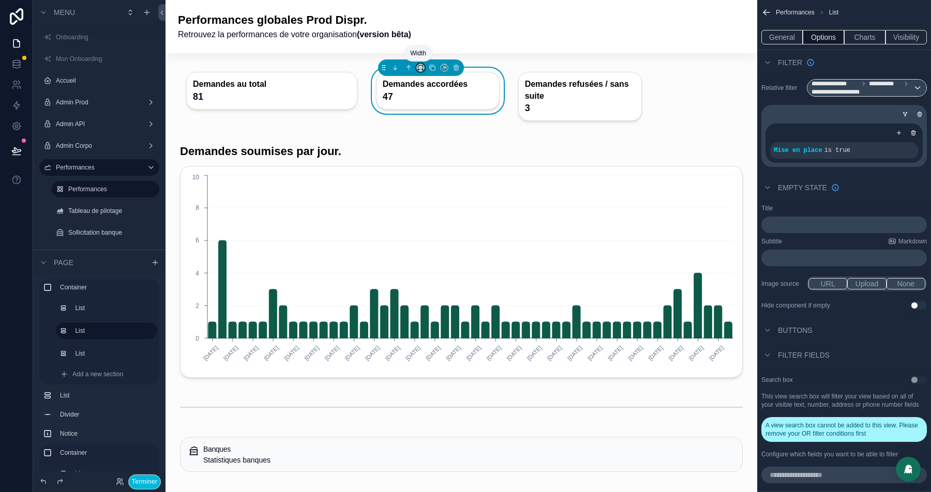
click at [419, 69] on icon "scrollable content" at bounding box center [420, 67] width 7 height 7
click at [434, 130] on span "33%" at bounding box center [431, 126] width 14 height 12
click at [212, 77] on div "scrollable content" at bounding box center [272, 97] width 184 height 58
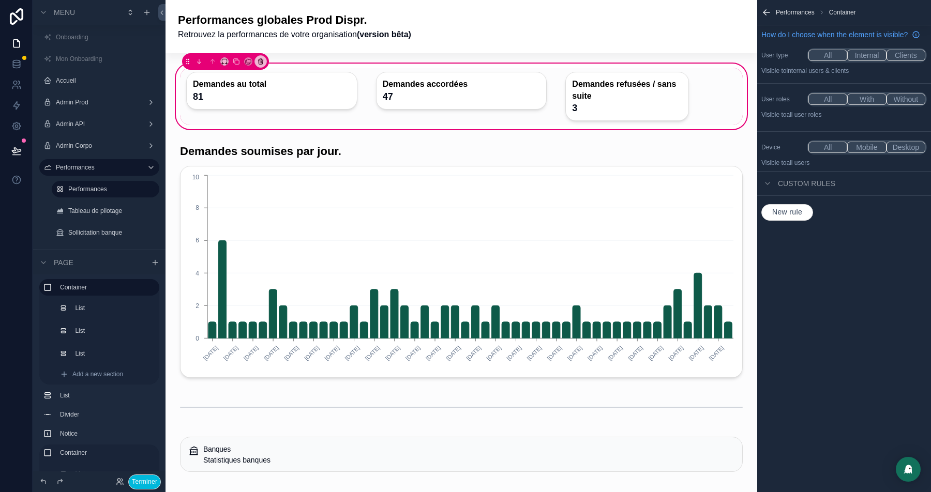
click at [319, 79] on div "scrollable content" at bounding box center [272, 97] width 184 height 58
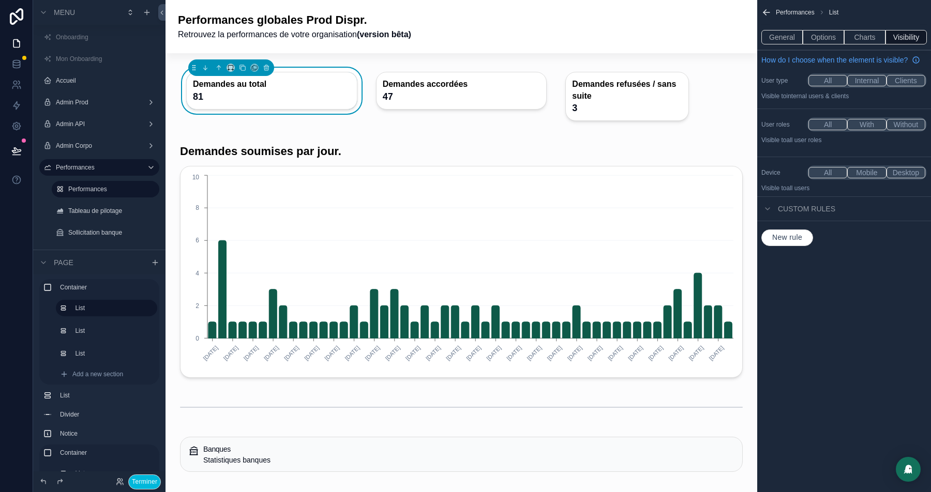
click at [787, 36] on button "General" at bounding box center [781, 37] width 41 height 14
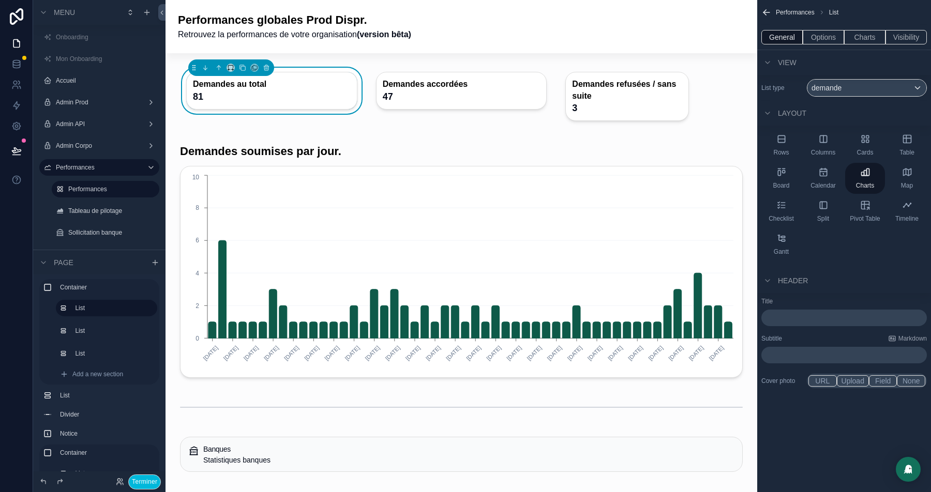
click at [781, 310] on div "﻿" at bounding box center [843, 318] width 165 height 17
click at [781, 315] on p "﻿" at bounding box center [844, 318] width 159 height 10
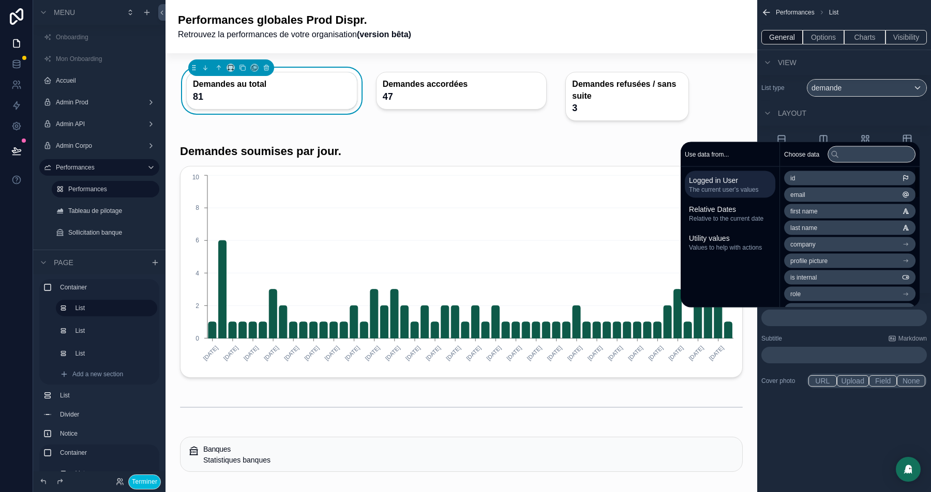
click at [862, 40] on button "Charts" at bounding box center [864, 37] width 41 height 14
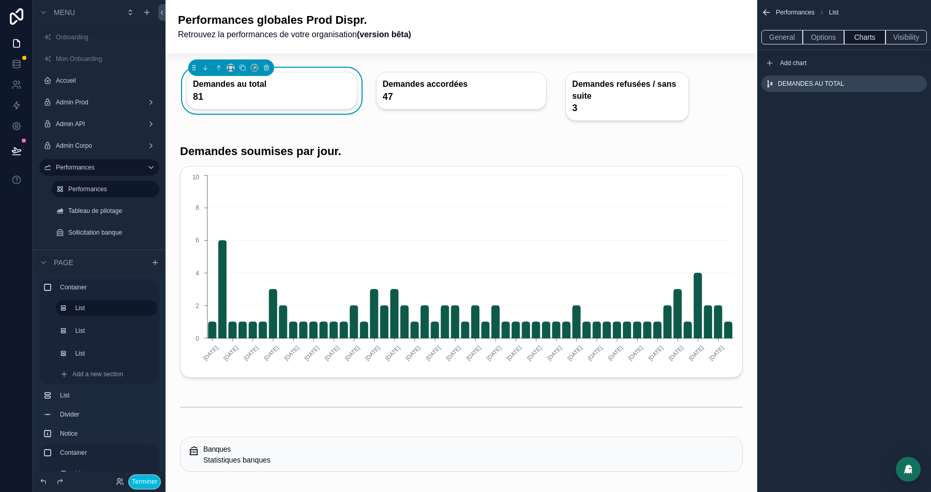
click at [0, 0] on icon "scrollable content" at bounding box center [0, 0] width 0 height 0
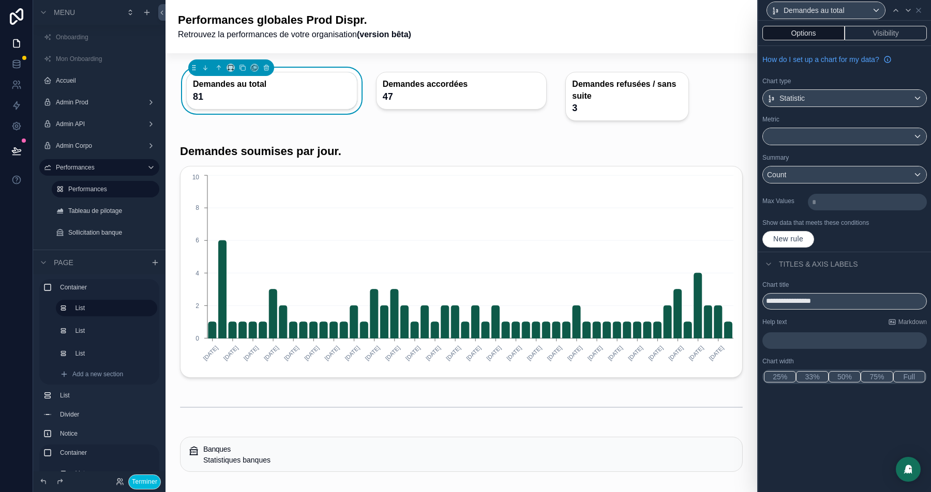
click at [790, 339] on p "﻿" at bounding box center [845, 341] width 158 height 10
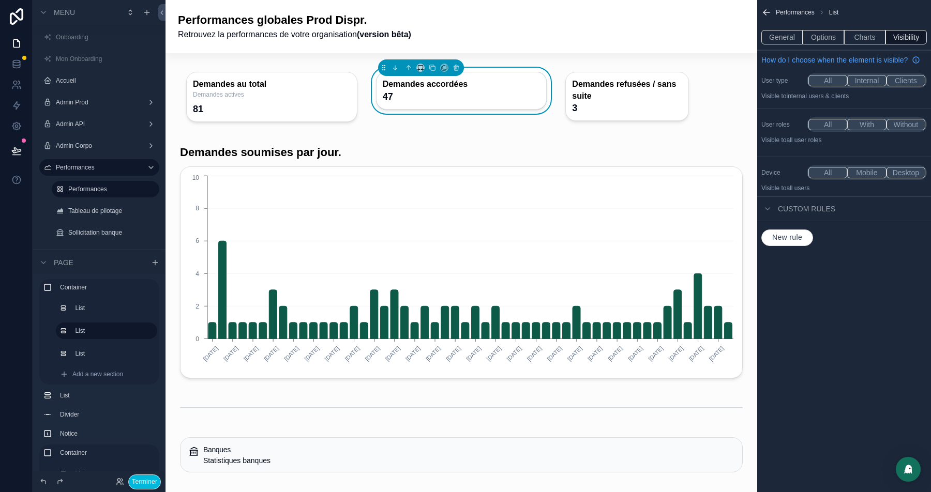
click at [784, 38] on button "General" at bounding box center [781, 37] width 41 height 14
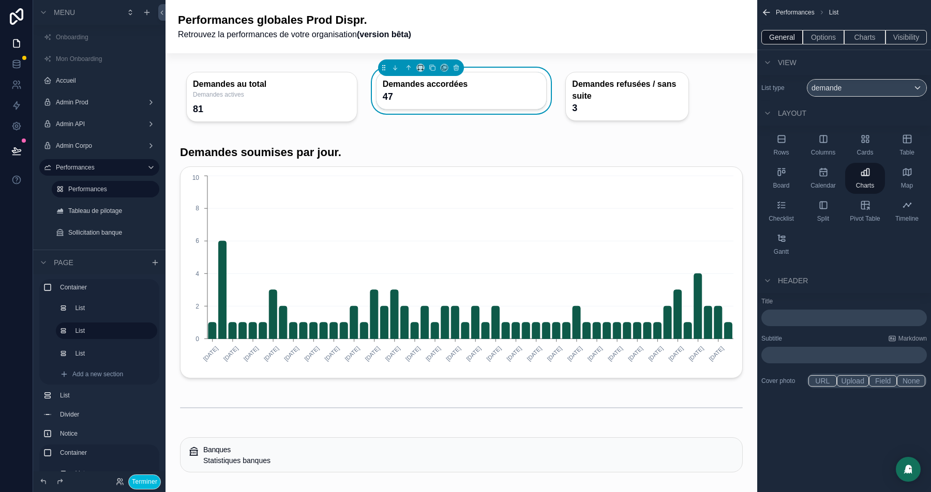
click at [868, 43] on button "Charts" at bounding box center [864, 37] width 41 height 14
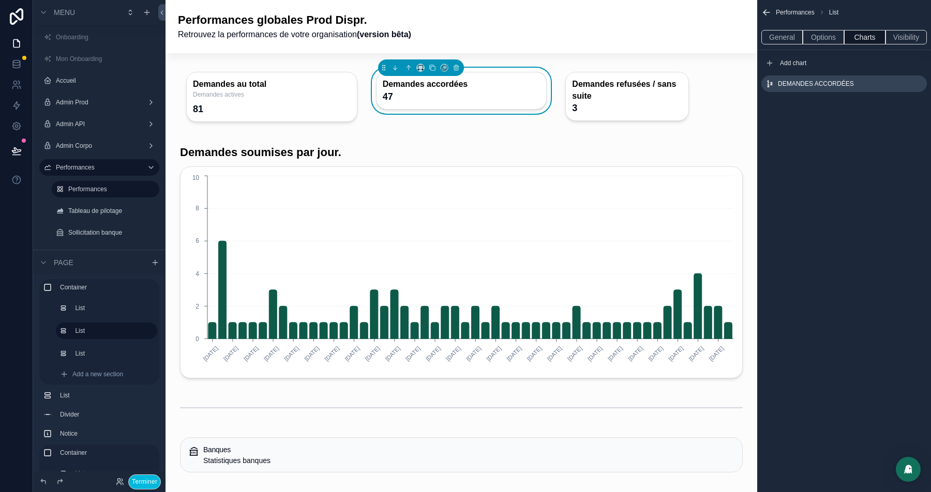
click at [0, 0] on icon "scrollable content" at bounding box center [0, 0] width 0 height 0
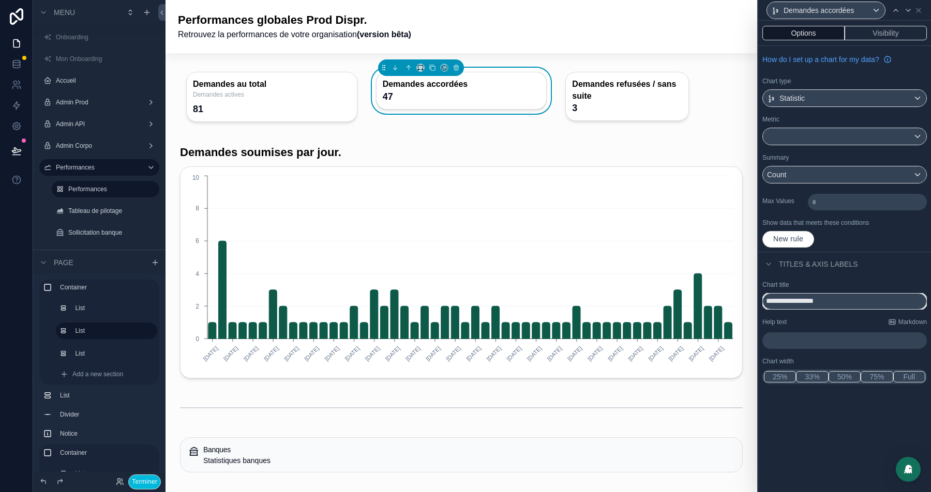
click at [804, 296] on input "**********" at bounding box center [844, 301] width 164 height 17
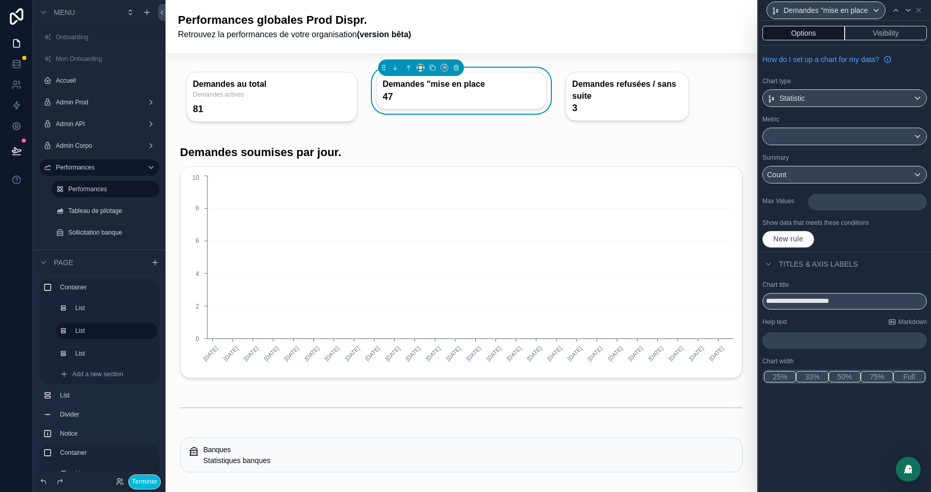
type input "**********"
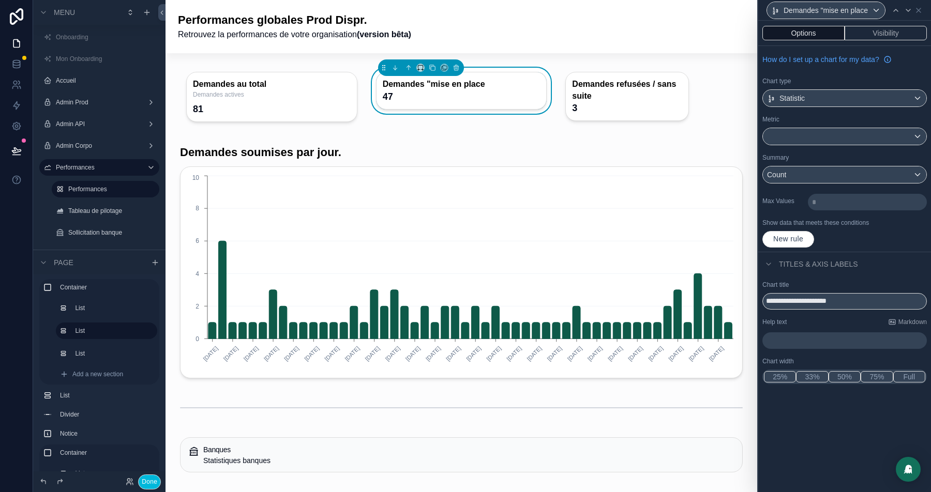
click at [793, 336] on p "﻿" at bounding box center [845, 341] width 158 height 10
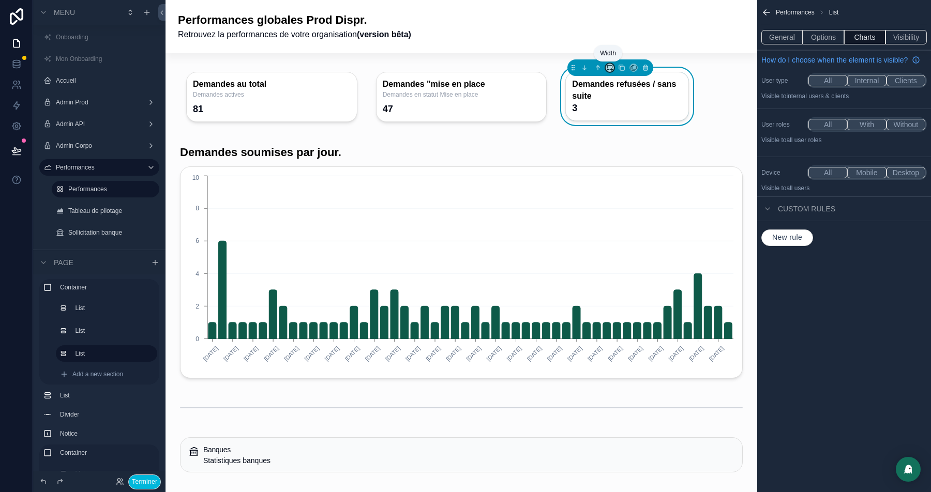
click at [608, 67] on icon "scrollable content" at bounding box center [609, 67] width 7 height 7
click at [633, 127] on div "33%" at bounding box center [629, 126] width 31 height 12
click at [817, 38] on button "Options" at bounding box center [822, 37] width 41 height 14
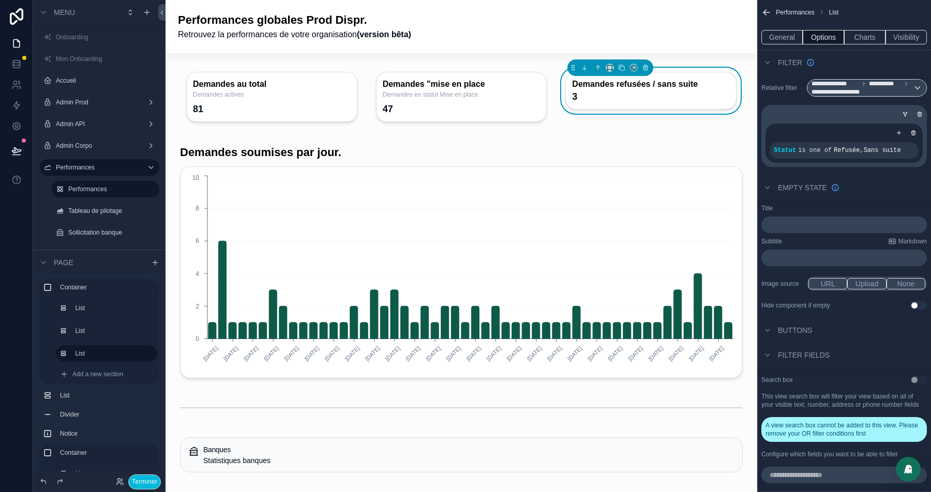
click at [780, 35] on button "General" at bounding box center [781, 37] width 41 height 14
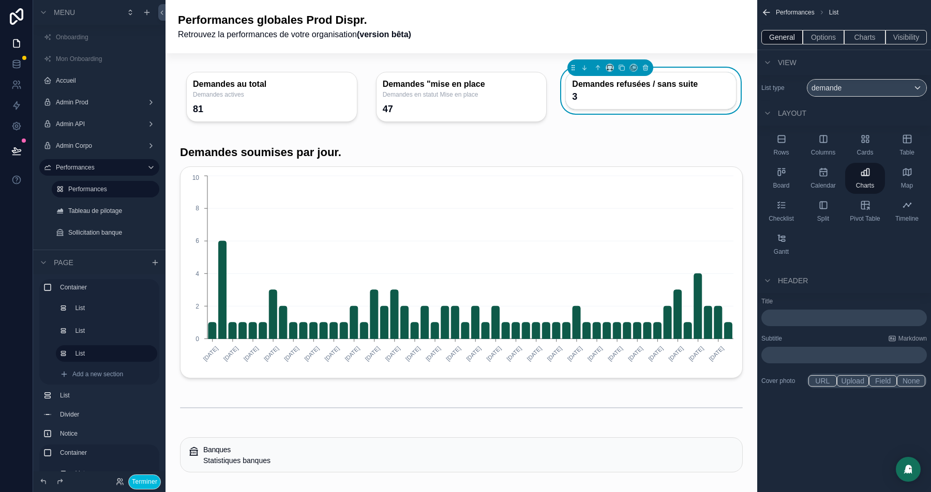
click at [825, 28] on div "General Options Charts Visibility" at bounding box center [844, 37] width 174 height 25
click at [825, 33] on button "Options" at bounding box center [822, 37] width 41 height 14
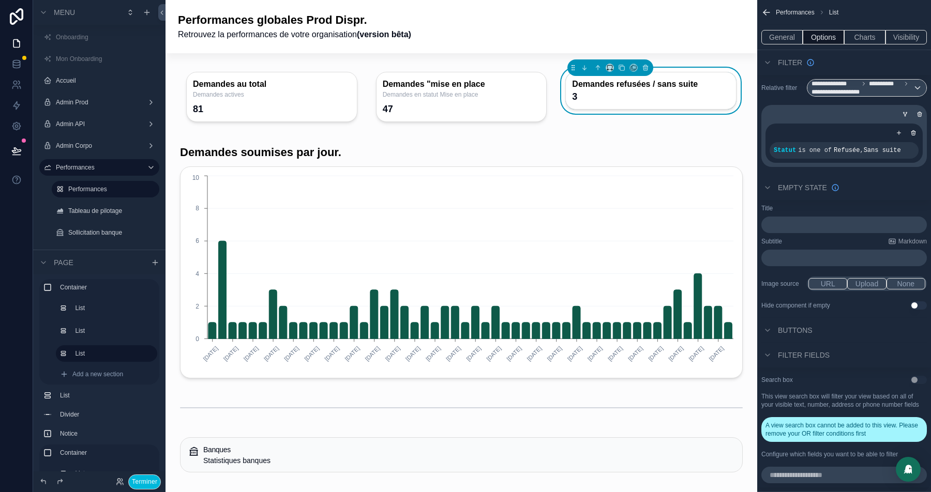
click at [862, 41] on button "Charts" at bounding box center [864, 37] width 41 height 14
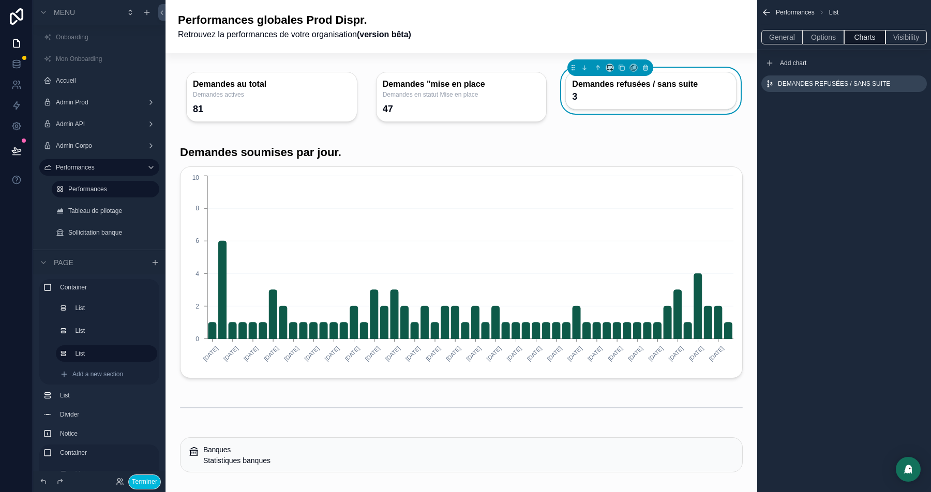
click at [0, 0] on icon "scrollable content" at bounding box center [0, 0] width 0 height 0
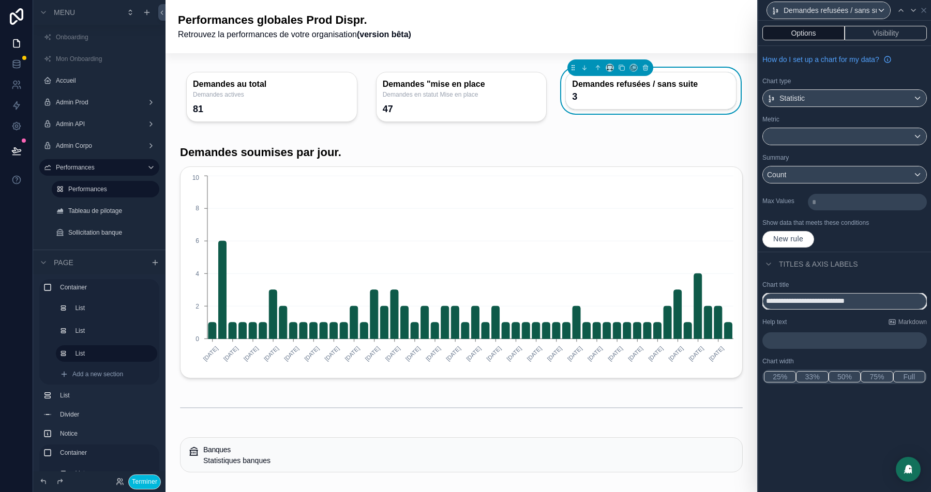
click at [788, 300] on input "**********" at bounding box center [844, 301] width 164 height 17
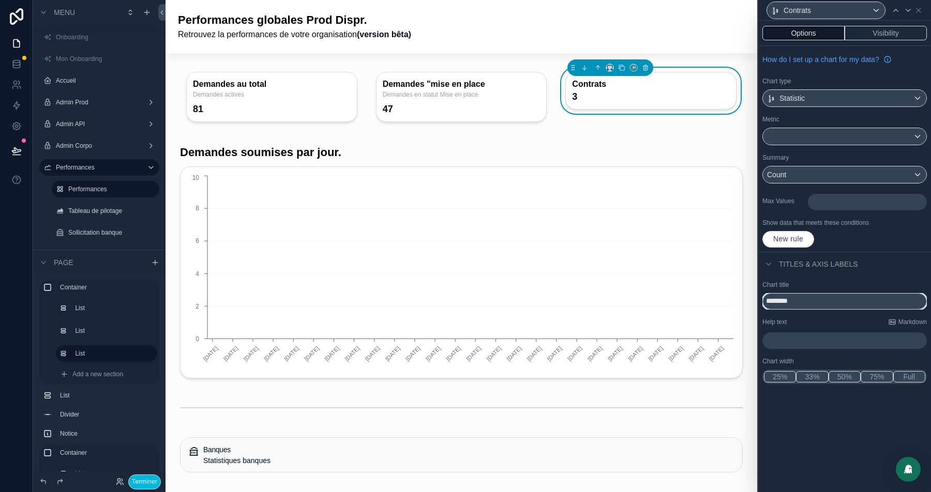
type input "********"
click at [794, 336] on p "﻿" at bounding box center [845, 341] width 158 height 10
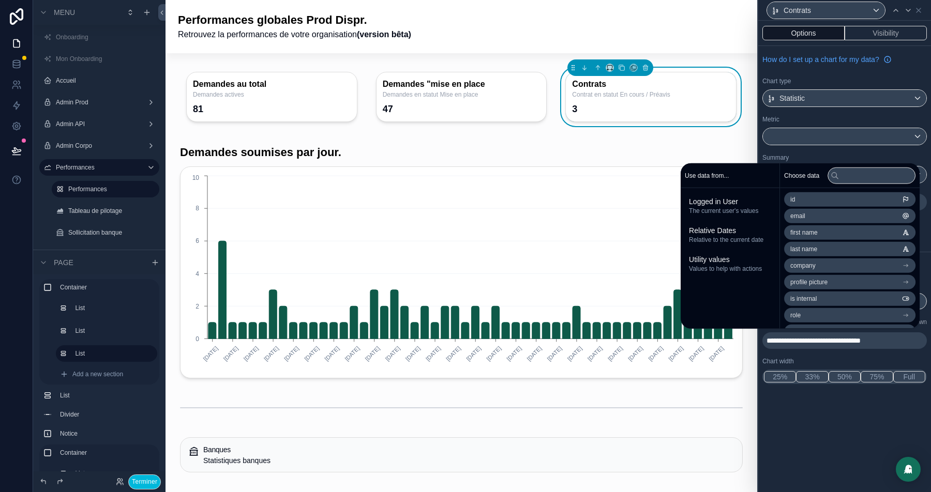
click at [679, 39] on div "Performances globales Prod Dispr. Retrouvez la performances de votre organisati…" at bounding box center [461, 26] width 567 height 28
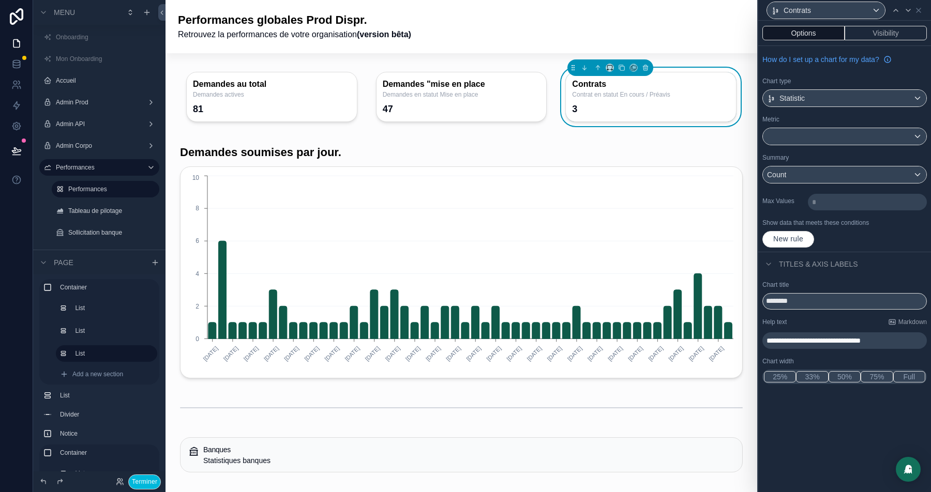
click at [643, 17] on div "Performances globales Prod Dispr. Retrouvez la performances de votre organisati…" at bounding box center [461, 26] width 567 height 28
click at [269, 64] on div "Demandes au total Demandes actives 81 Demandes "mise en place Demandes en statu…" at bounding box center [461, 97] width 575 height 71
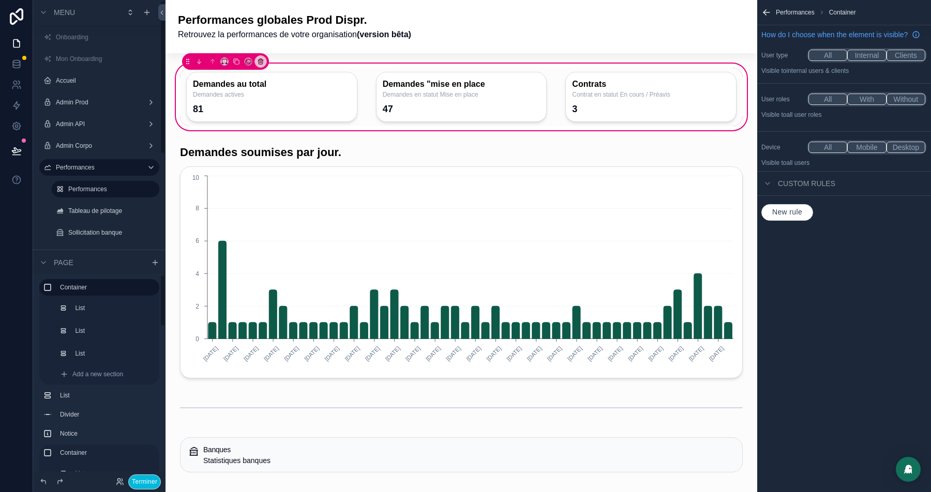
click at [140, 487] on button "Terminer" at bounding box center [144, 482] width 33 height 15
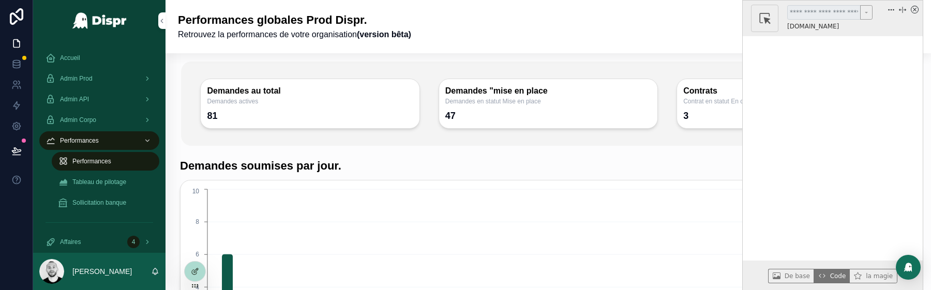
click at [915, 11] on icon "x circle" at bounding box center [914, 10] width 8 height 8
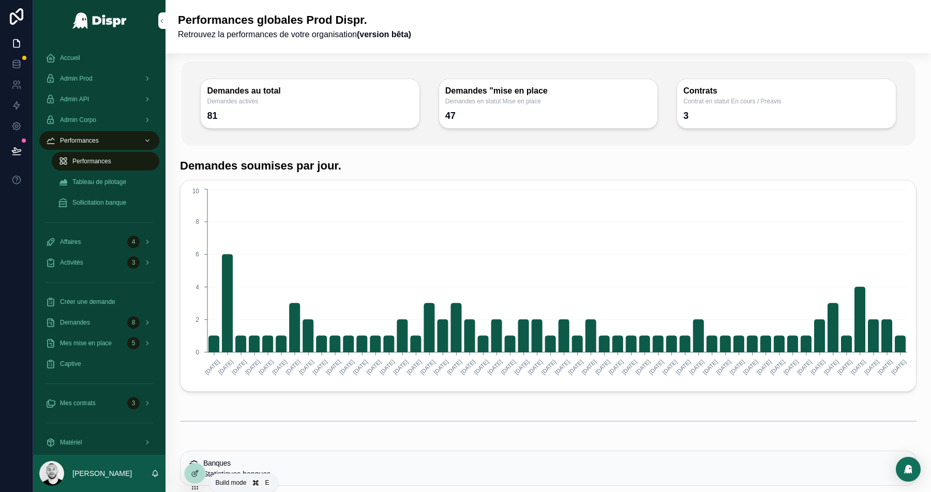
click at [198, 473] on icon at bounding box center [195, 473] width 8 height 8
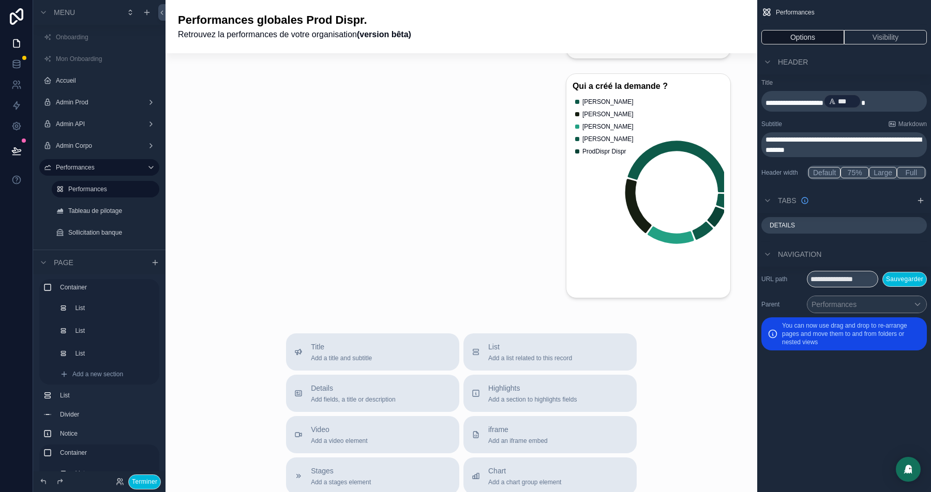
scroll to position [2391, 0]
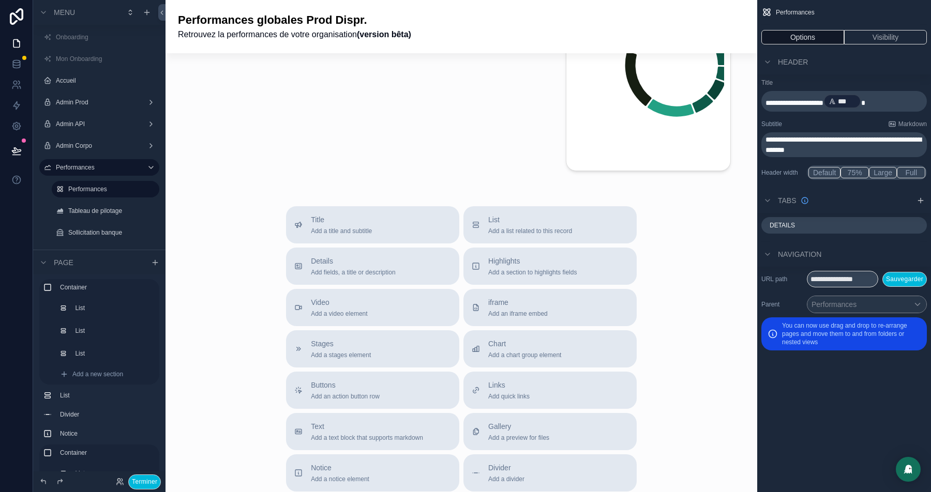
click at [357, 219] on div "Title Add a title and subtitle" at bounding box center [341, 225] width 61 height 21
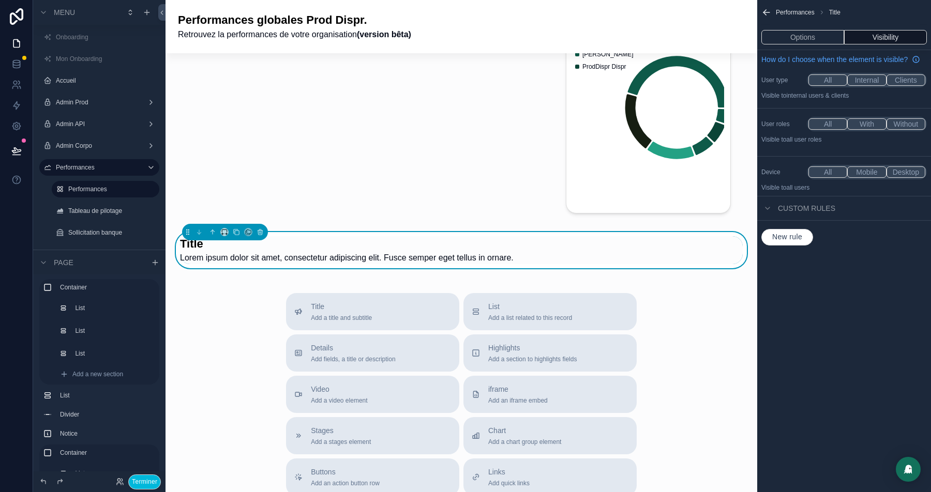
scroll to position [2172, 0]
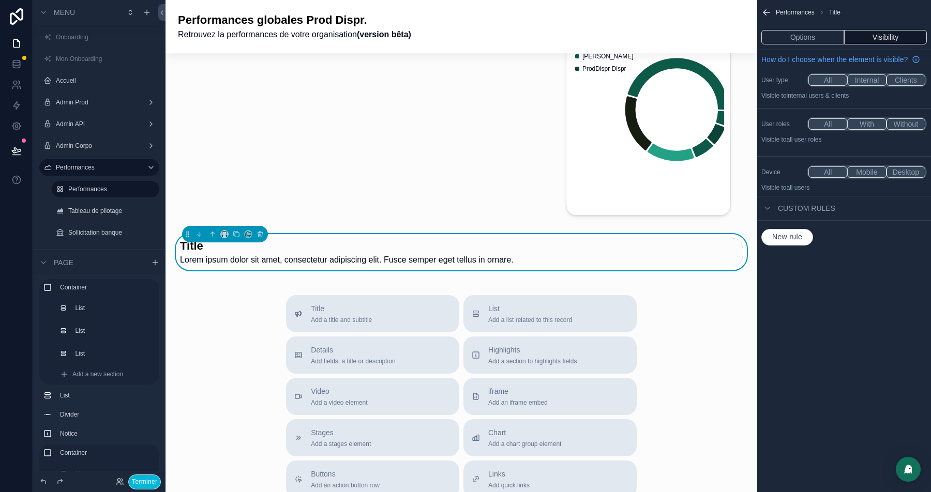
click at [808, 33] on button "Options" at bounding box center [802, 37] width 83 height 14
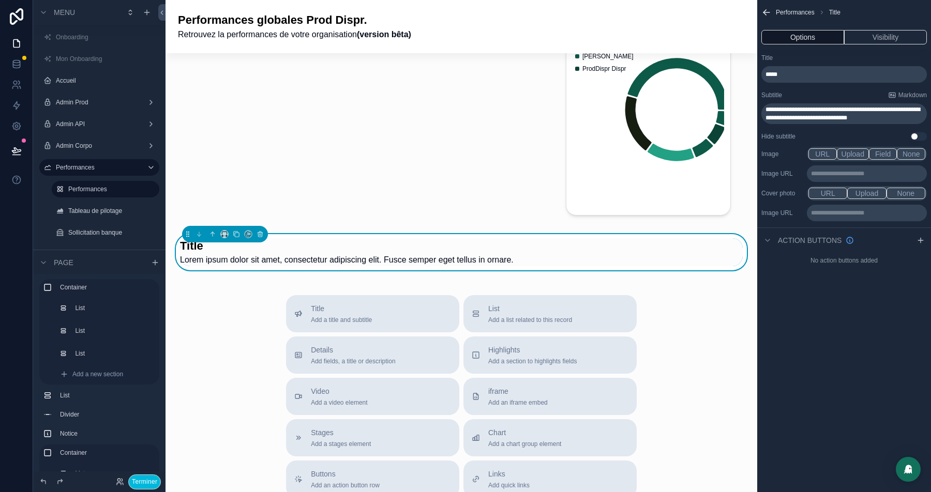
click at [771, 73] on span "*****" at bounding box center [771, 74] width 12 height 6
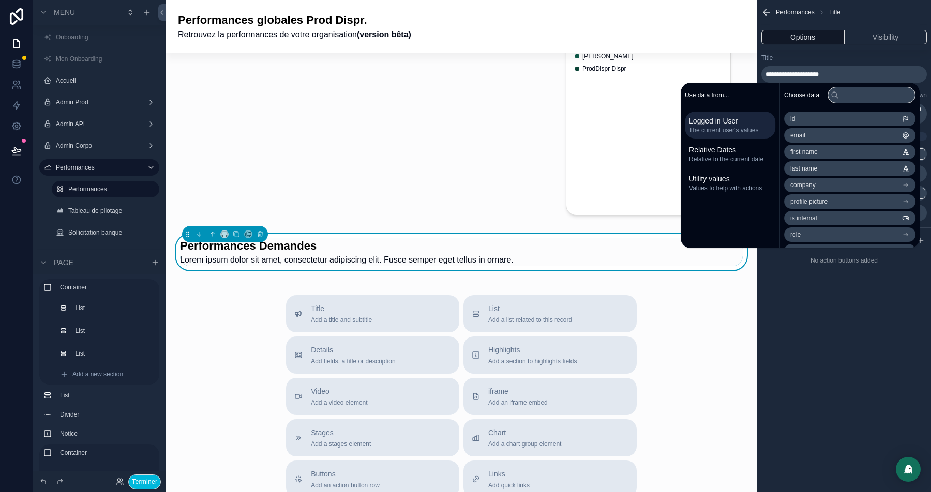
click at [889, 54] on div "Title" at bounding box center [843, 58] width 165 height 8
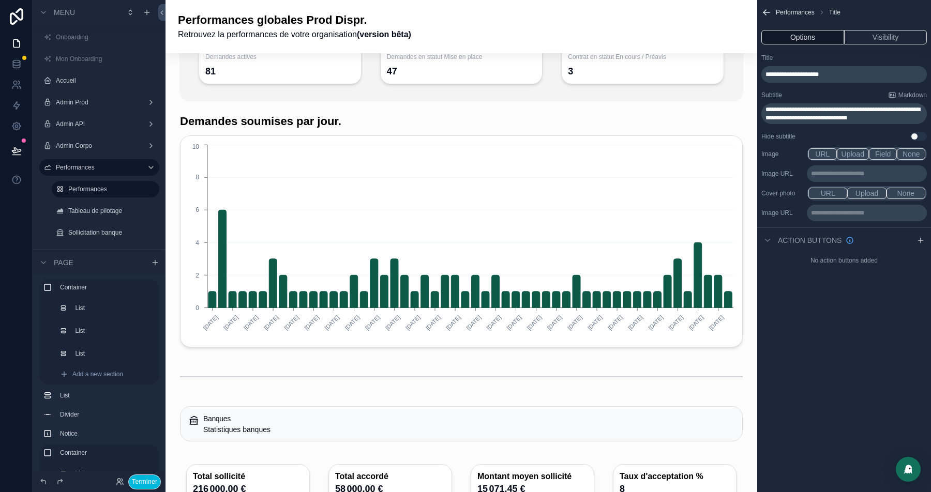
scroll to position [0, 0]
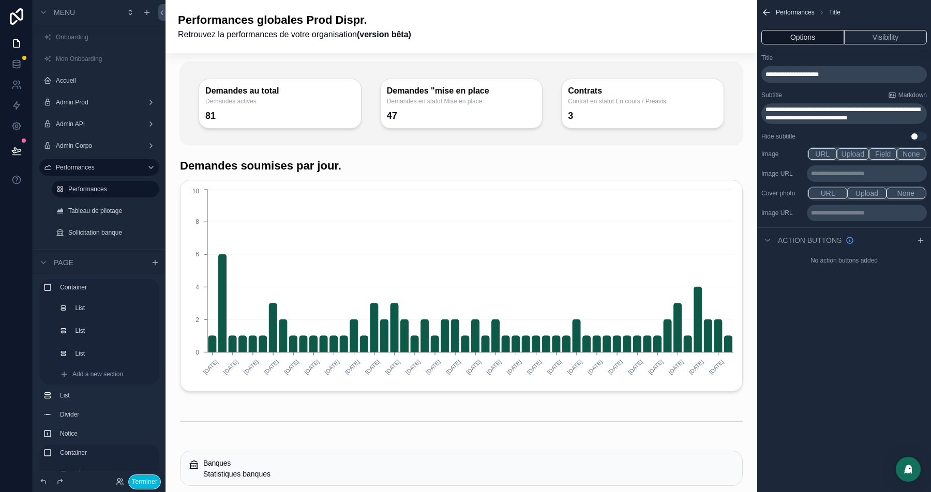
click at [643, 31] on div "Performances globales Prod Dispr. Retrouvez la performances de votre organisati…" at bounding box center [461, 26] width 567 height 28
click at [629, 29] on div "Performances globales Prod Dispr. Retrouvez la performances de votre organisati…" at bounding box center [461, 26] width 567 height 28
click at [766, 10] on icon "scrollable content" at bounding box center [766, 12] width 10 height 10
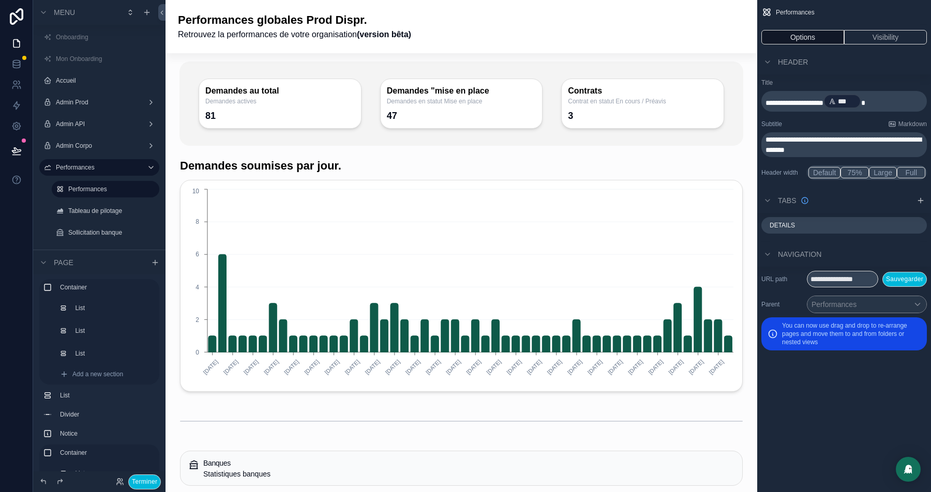
click at [672, 101] on div "scrollable content" at bounding box center [461, 104] width 564 height 84
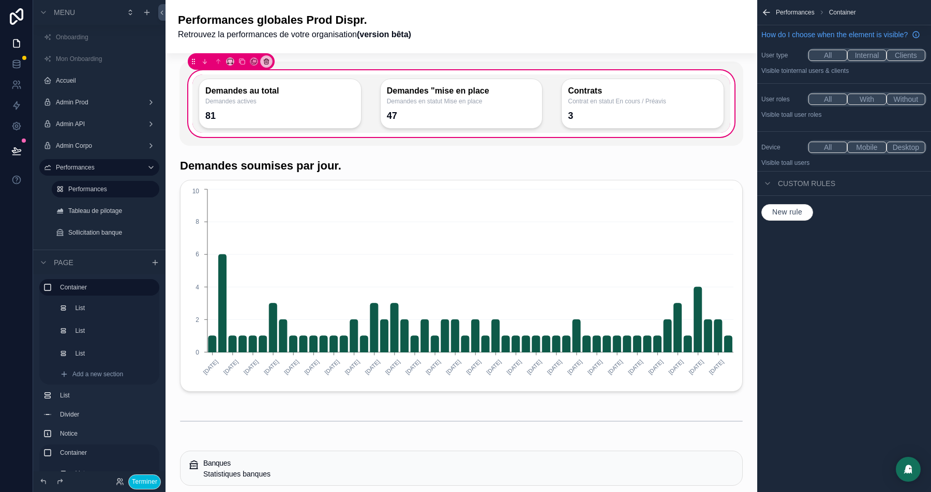
click at [596, 97] on div "scrollable content" at bounding box center [642, 103] width 175 height 58
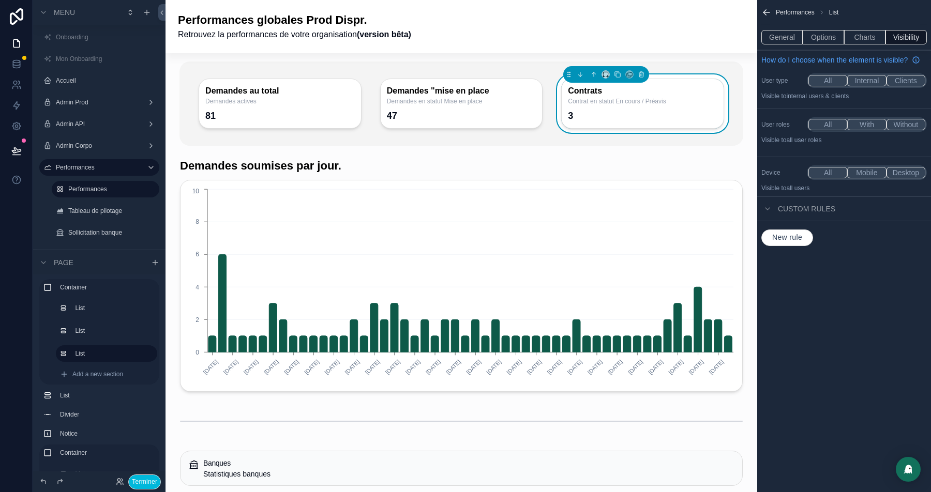
click at [869, 38] on button "Charts" at bounding box center [864, 37] width 41 height 14
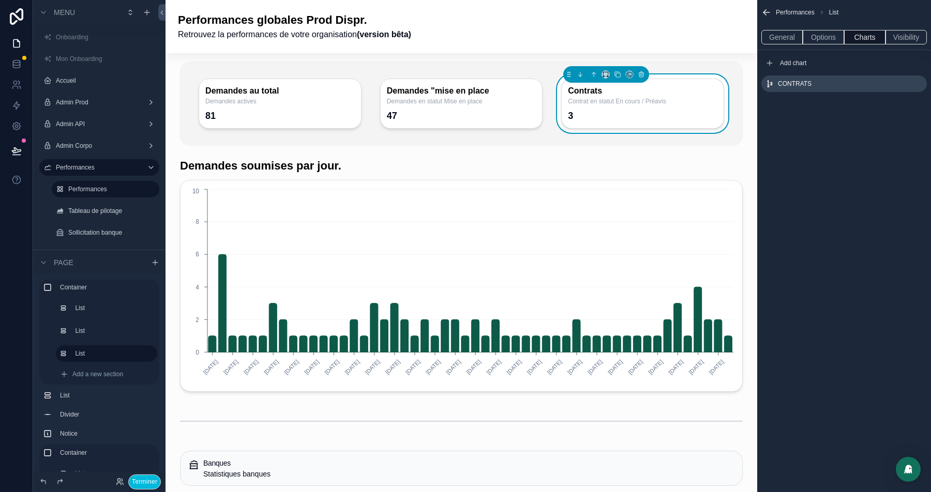
click at [781, 32] on button "General" at bounding box center [781, 37] width 41 height 14
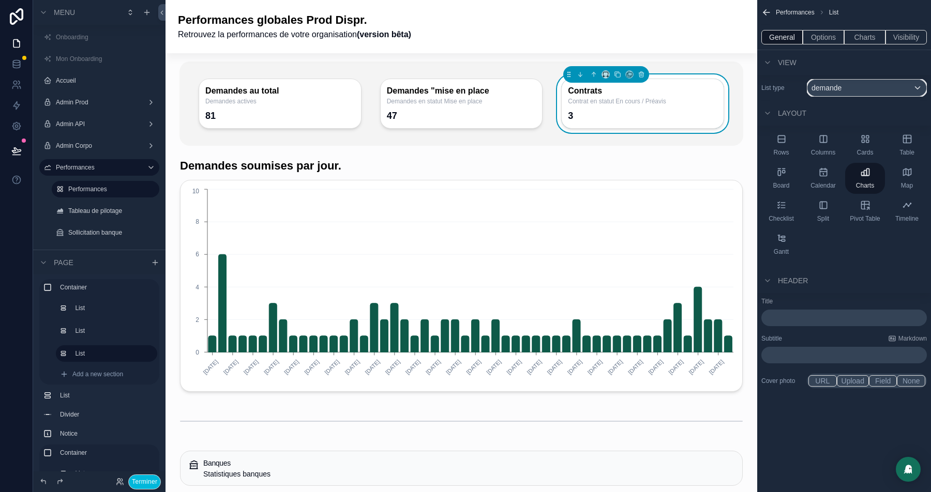
click at [862, 90] on div "demande" at bounding box center [866, 88] width 119 height 17
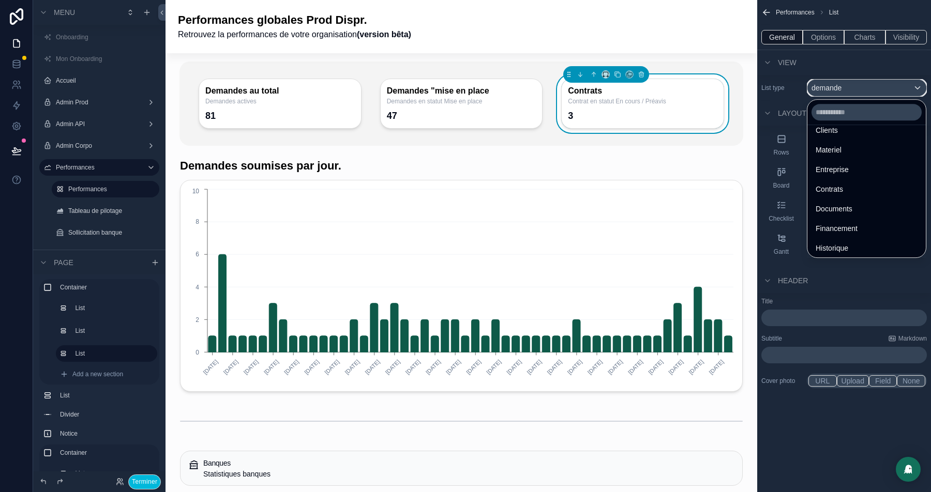
scroll to position [69, 0]
click at [838, 186] on span "Contrats" at bounding box center [828, 187] width 27 height 12
click at [821, 38] on button "Options" at bounding box center [822, 37] width 41 height 14
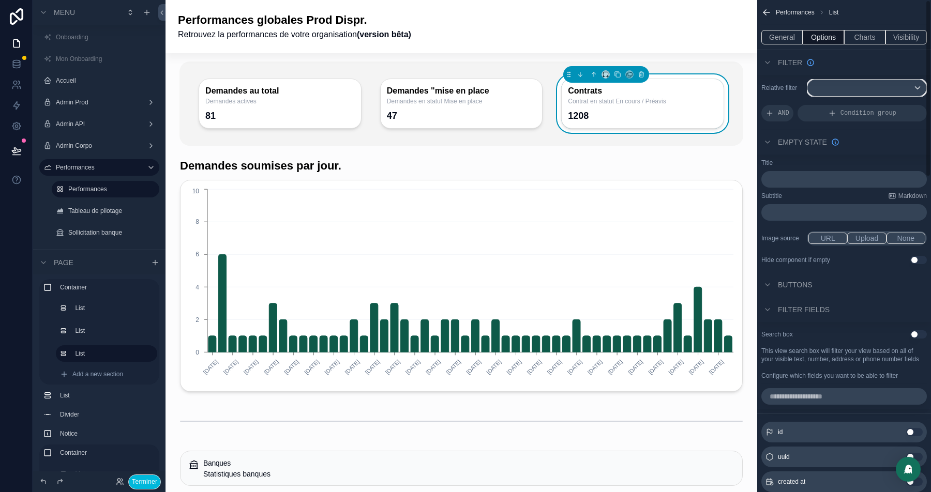
click at [872, 86] on div "scrollable content" at bounding box center [866, 88] width 119 height 17
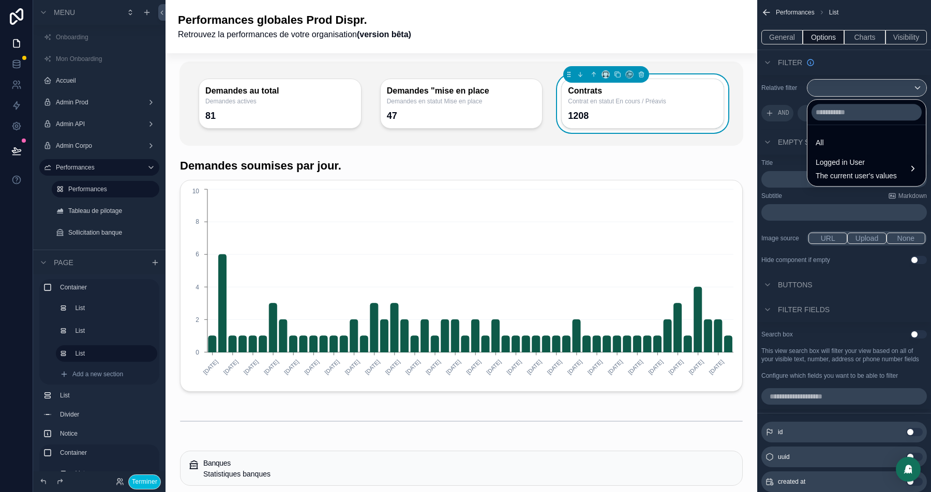
click at [851, 163] on span "Logged in User" at bounding box center [855, 162] width 81 height 12
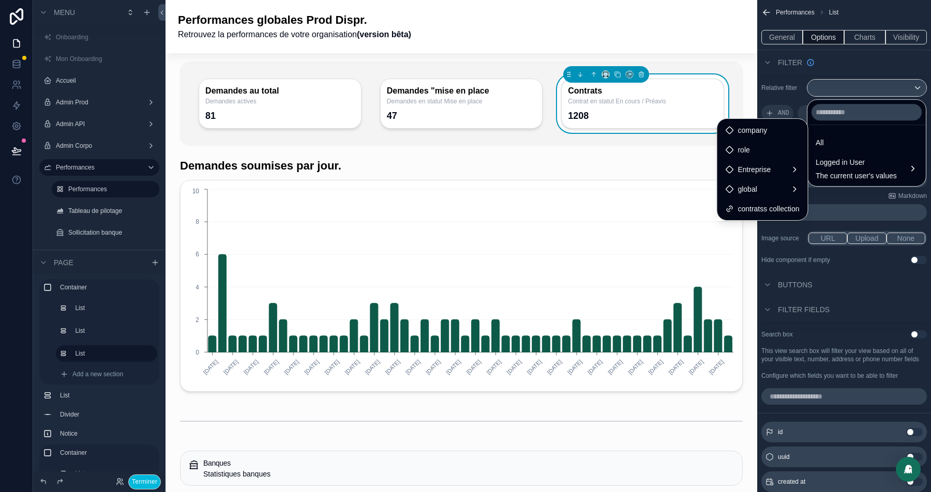
click at [763, 167] on span "Entreprise" at bounding box center [753, 169] width 33 height 12
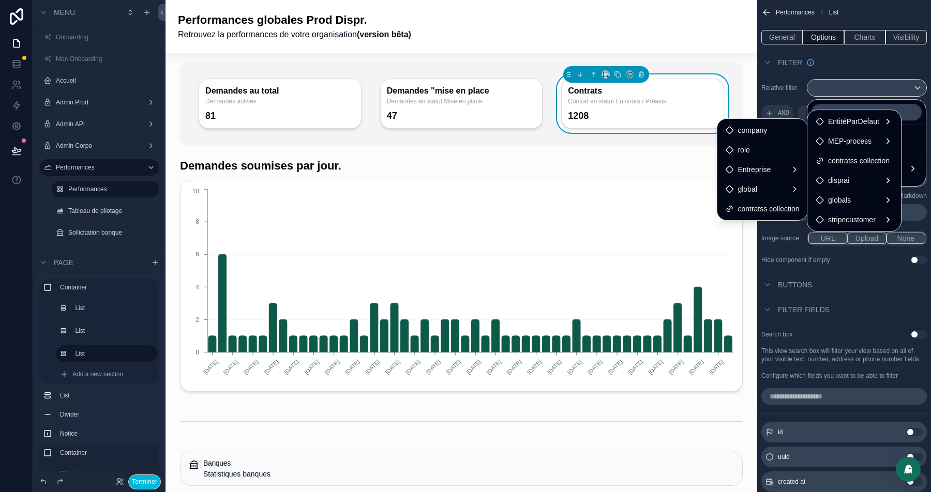
click at [846, 159] on span "contratss collection" at bounding box center [859, 161] width 62 height 12
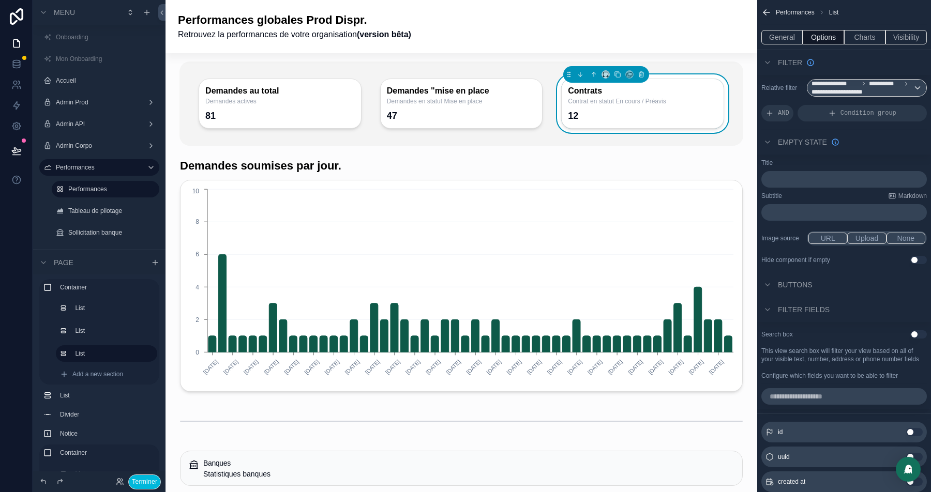
click at [595, 33] on div "Performances globales Prod Dispr. Retrouvez la performances de votre organisati…" at bounding box center [461, 26] width 567 height 28
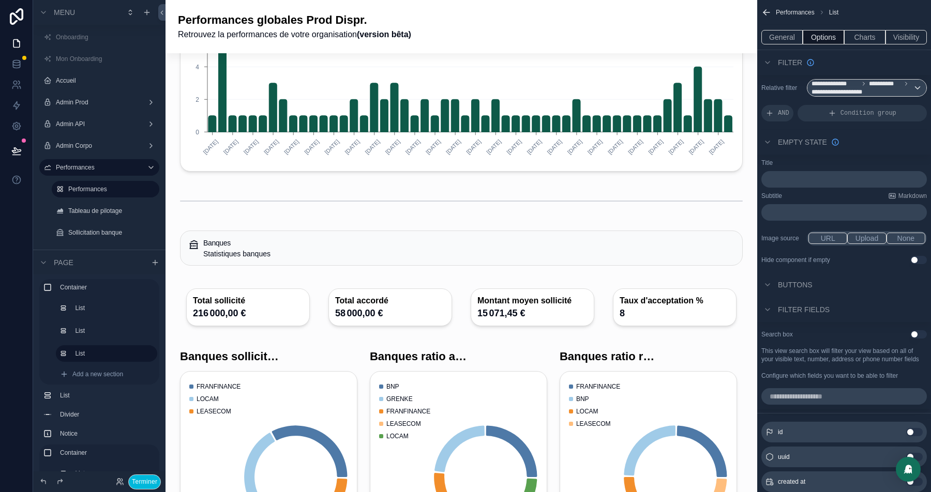
scroll to position [0, 0]
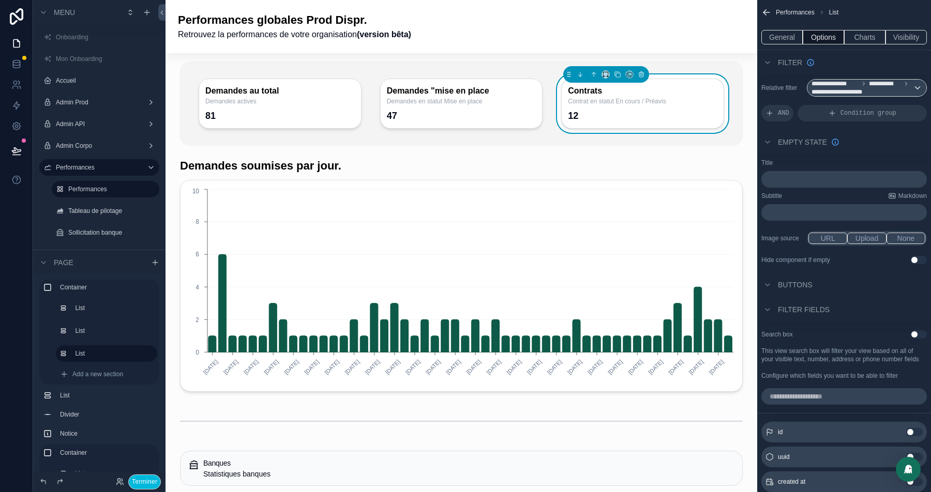
click at [353, 164] on div "scrollable content" at bounding box center [461, 275] width 575 height 242
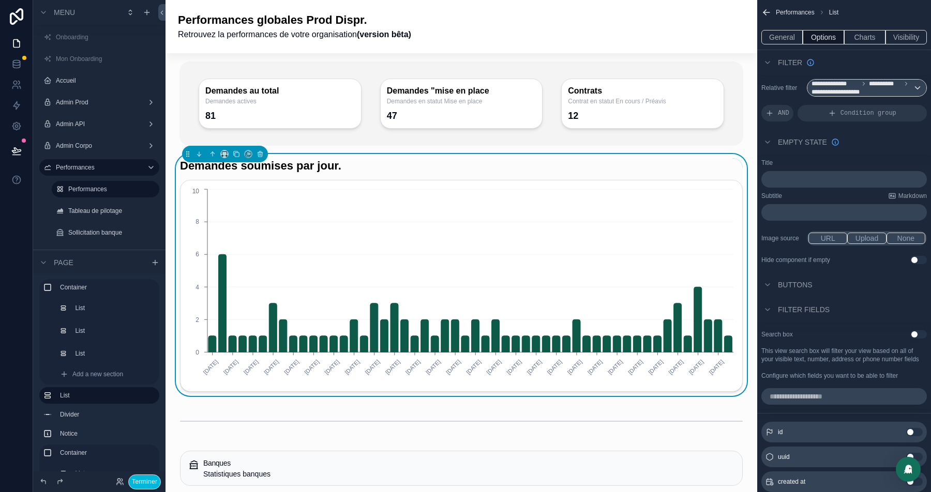
click at [801, 175] on p "﻿" at bounding box center [844, 179] width 159 height 8
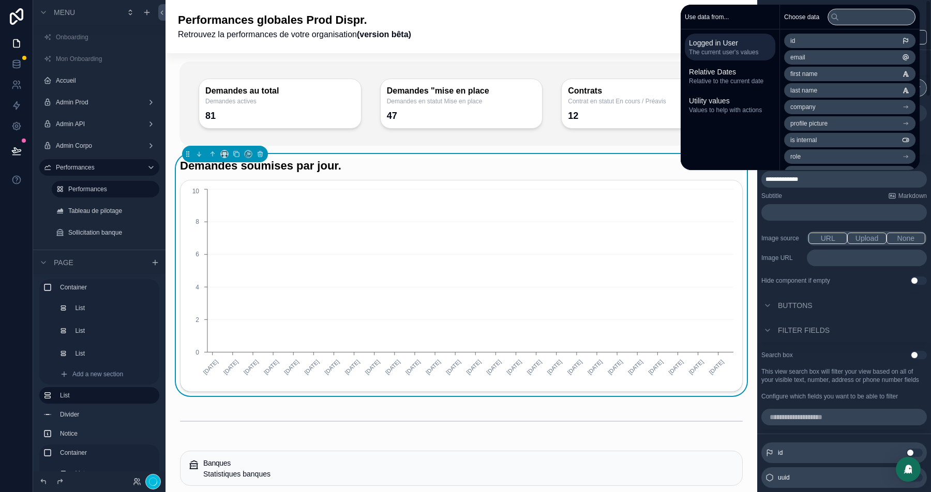
click at [799, 204] on div "﻿" at bounding box center [843, 212] width 165 height 17
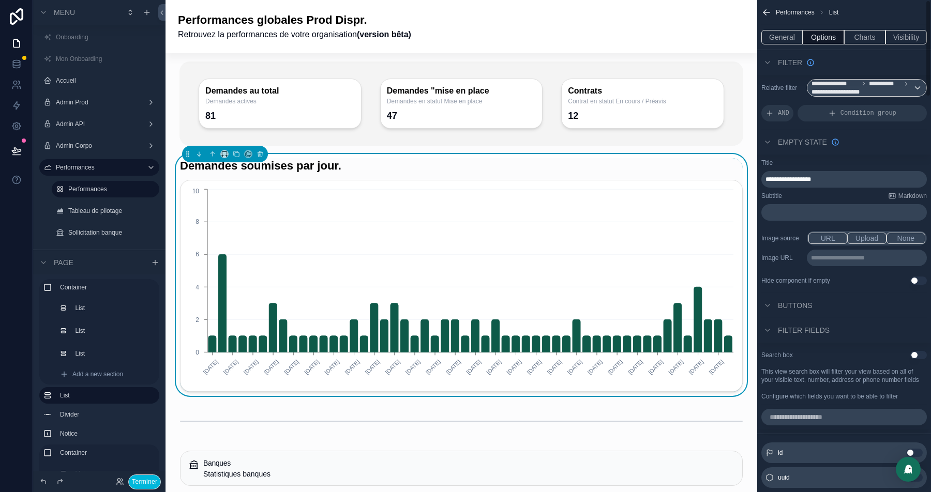
click at [785, 208] on p "﻿" at bounding box center [844, 212] width 159 height 8
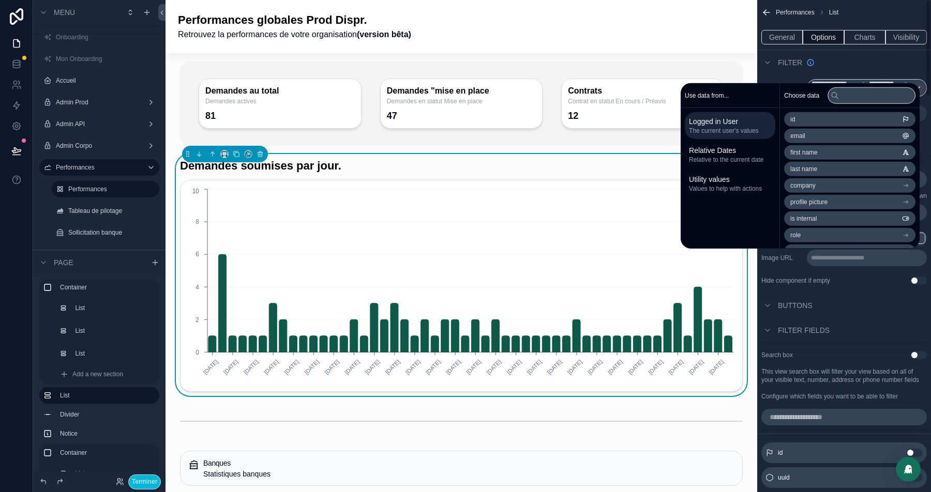
click at [859, 261] on div "**********" at bounding box center [866, 258] width 120 height 17
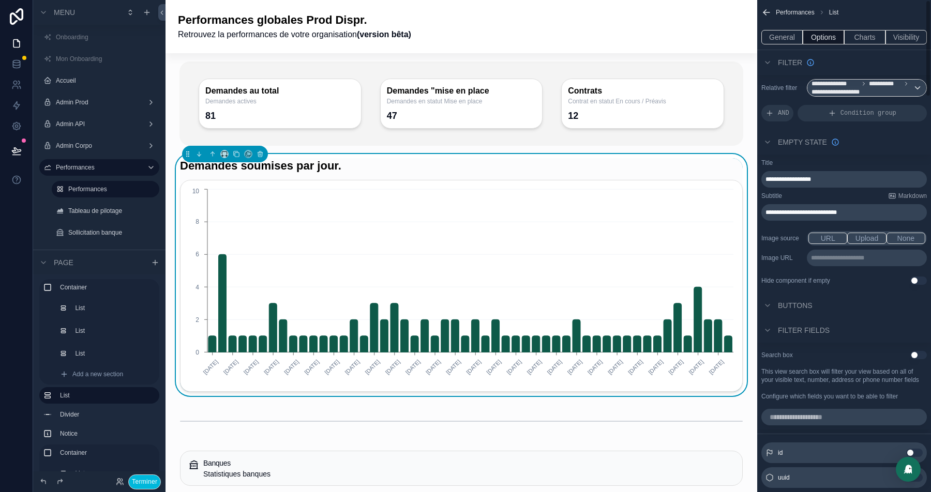
click at [846, 260] on p "**********" at bounding box center [868, 258] width 114 height 8
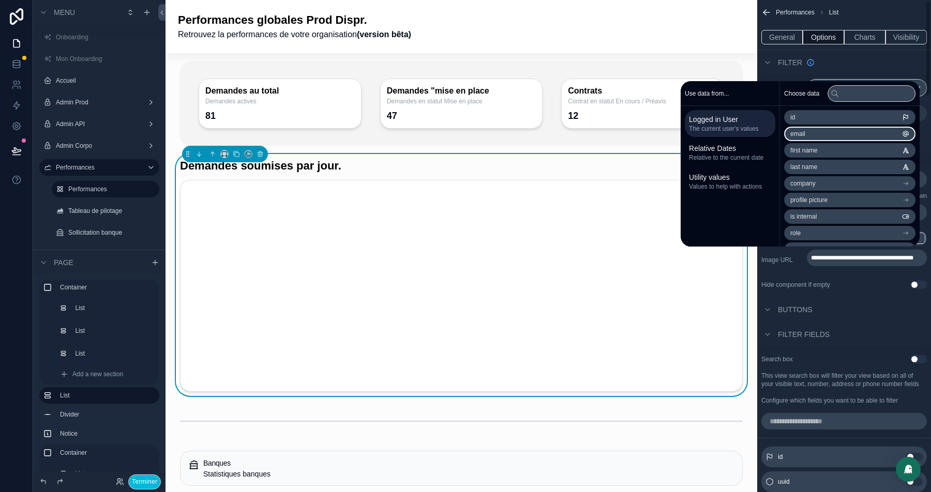
click at [856, 62] on div "Filter" at bounding box center [844, 62] width 174 height 25
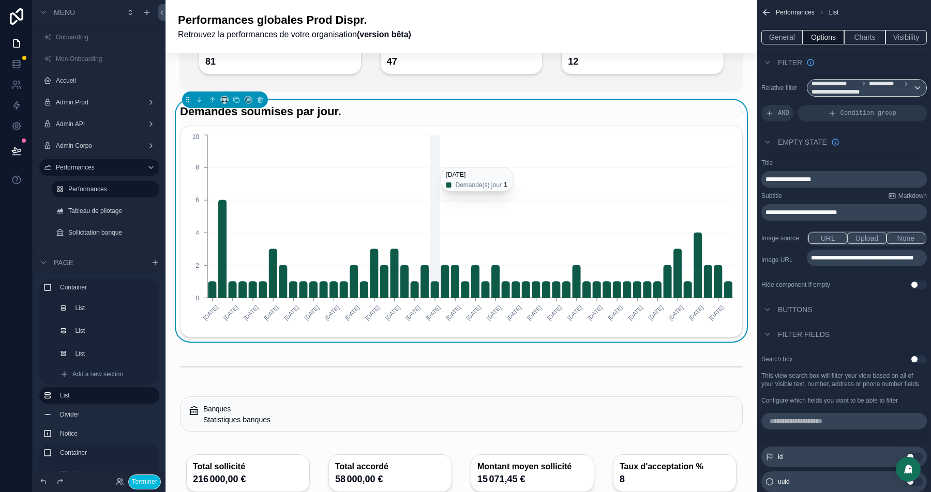
scroll to position [52, 0]
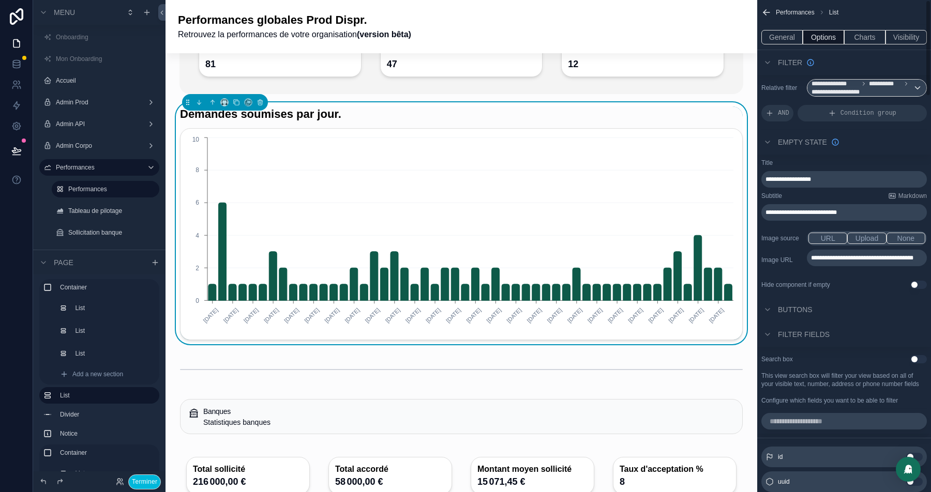
click at [845, 179] on p "**********" at bounding box center [844, 179] width 159 height 8
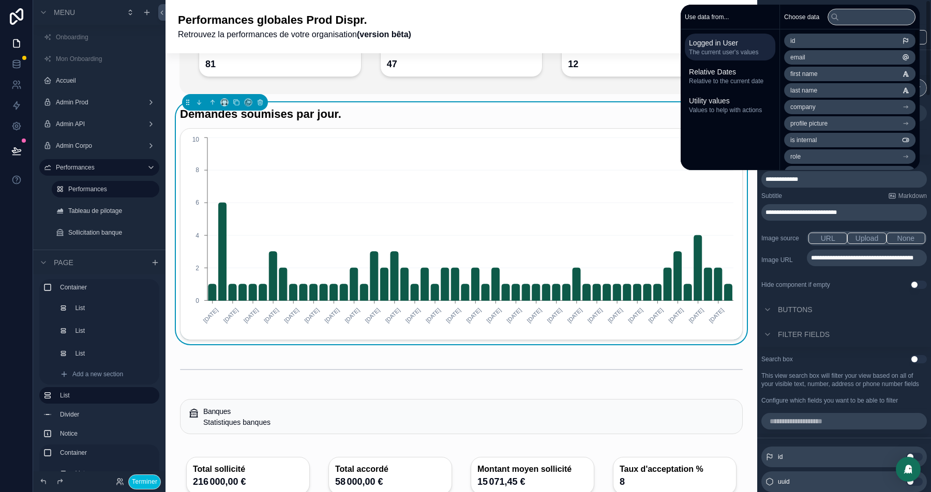
click at [862, 194] on div "Subtitle Markdown" at bounding box center [843, 196] width 165 height 8
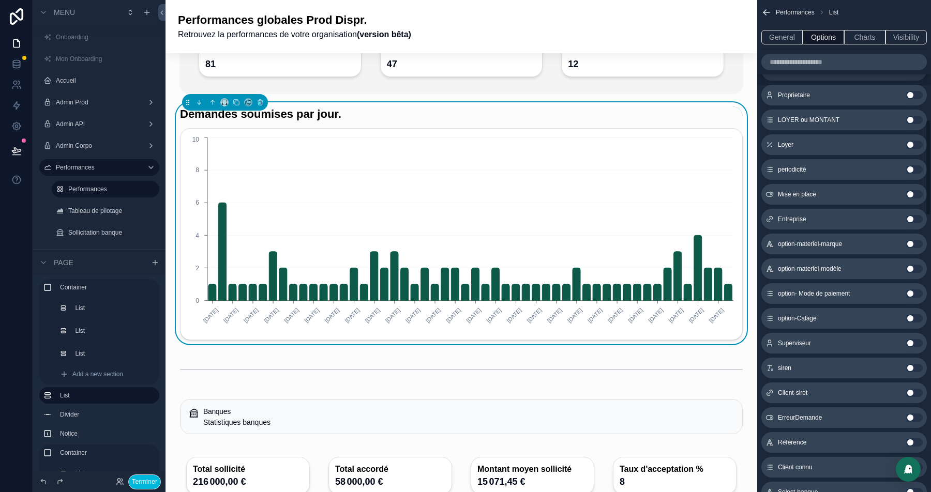
scroll to position [584, 0]
click at [913, 224] on button "Use setting" at bounding box center [914, 220] width 17 height 8
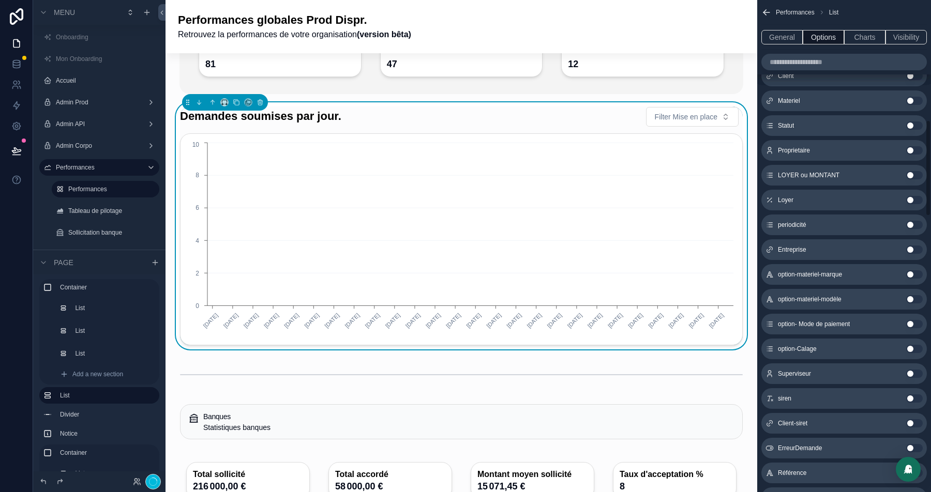
scroll to position [613, 0]
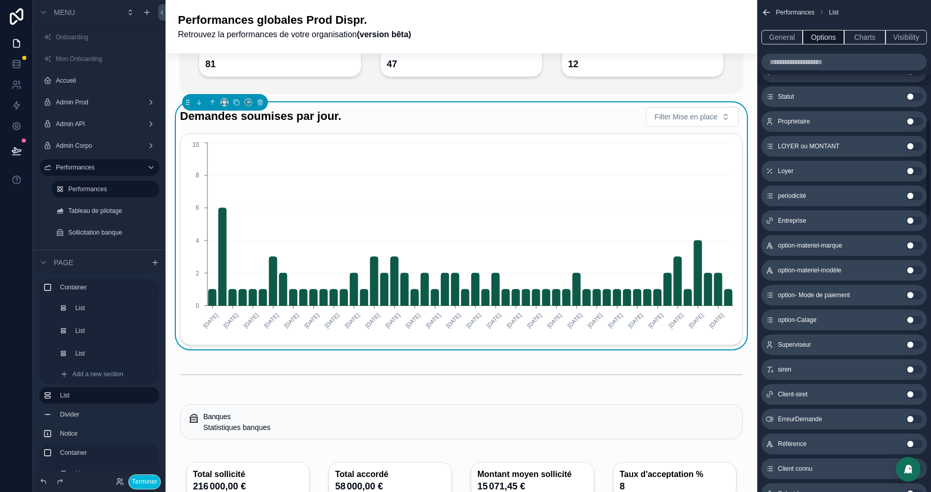
click at [689, 112] on span "Filter Mise en place" at bounding box center [685, 117] width 63 height 10
click at [867, 14] on div "Performances List" at bounding box center [844, 12] width 174 height 25
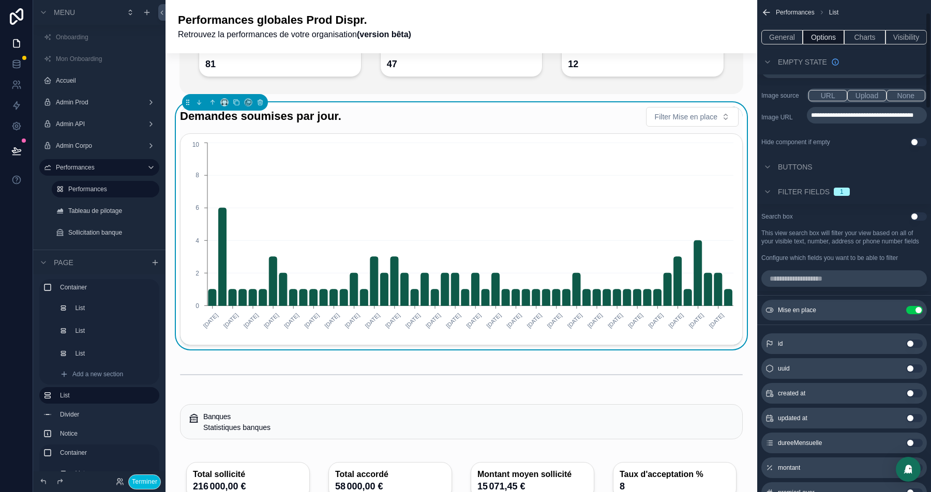
scroll to position [157, 0]
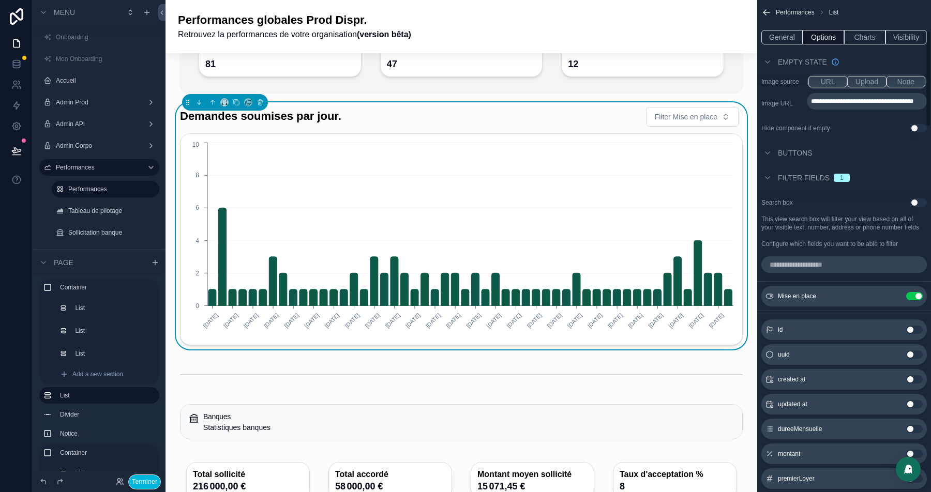
click at [0, 0] on icon "scrollable content" at bounding box center [0, 0] width 0 height 0
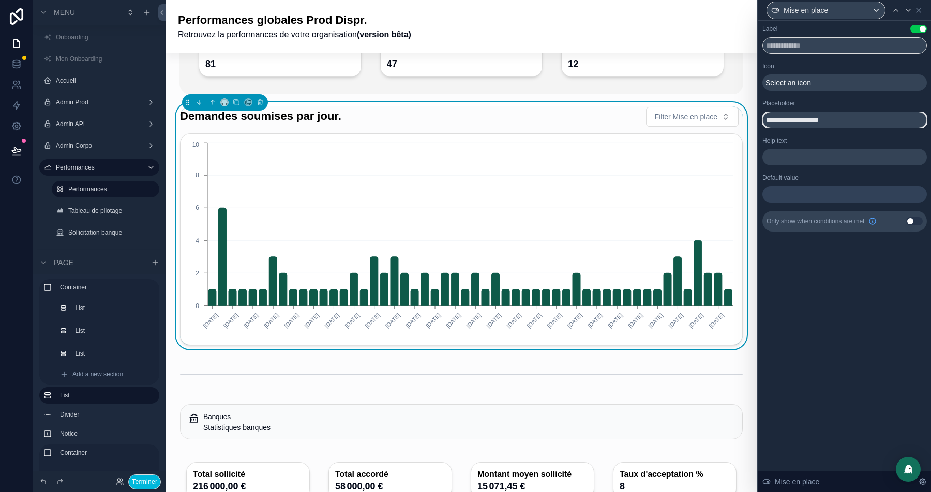
click at [820, 116] on input "**********" at bounding box center [844, 120] width 164 height 17
type input "**********"
click at [790, 152] on p "﻿" at bounding box center [845, 157] width 158 height 10
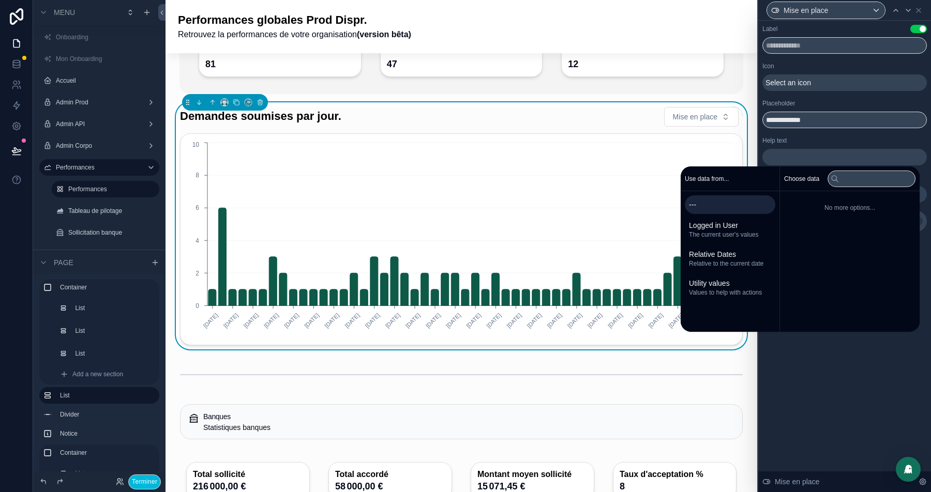
click at [872, 380] on div "**********" at bounding box center [844, 256] width 173 height 471
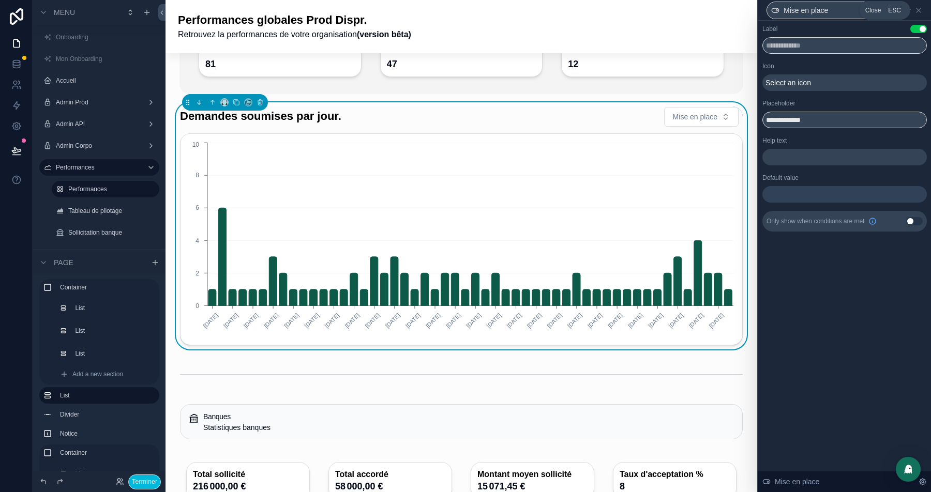
click at [920, 6] on icon at bounding box center [918, 10] width 8 height 8
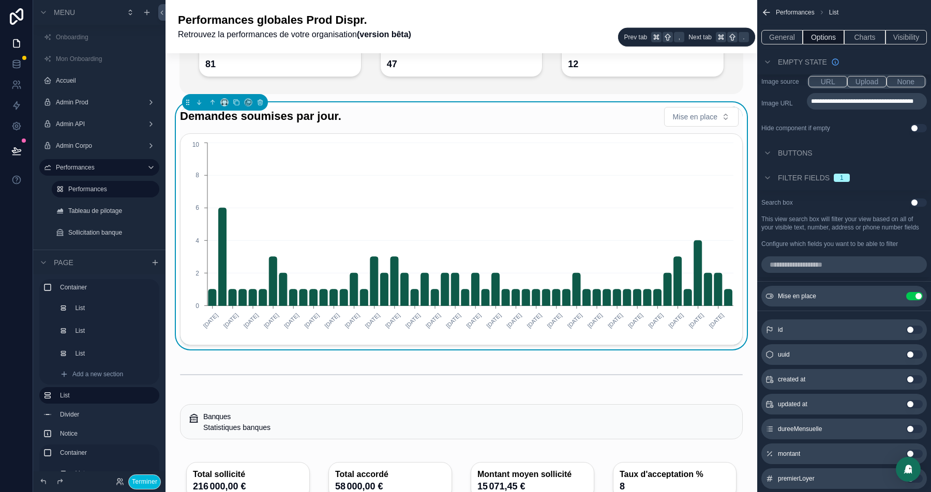
click at [782, 37] on button "General" at bounding box center [781, 37] width 41 height 14
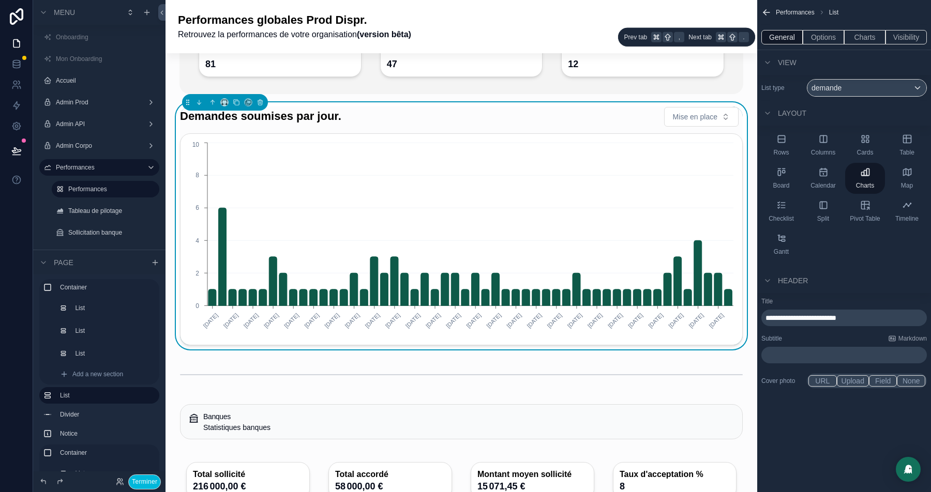
scroll to position [0, 0]
click at [836, 321] on span "**********" at bounding box center [800, 317] width 71 height 7
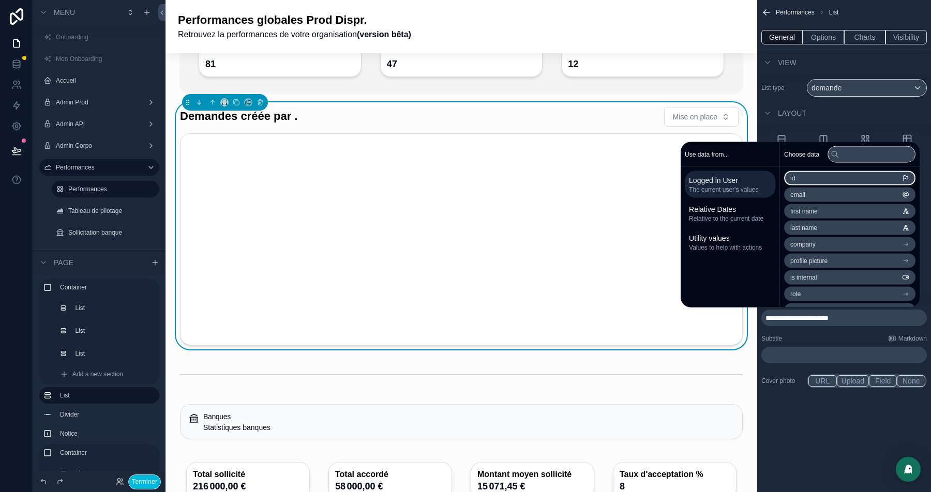
click at [870, 101] on div "Layout" at bounding box center [844, 113] width 174 height 25
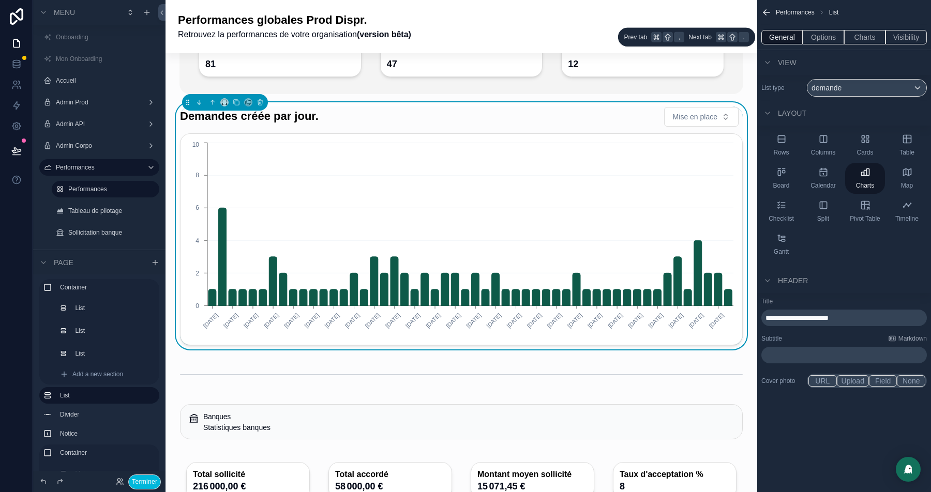
click at [856, 36] on button "Charts" at bounding box center [864, 37] width 41 height 14
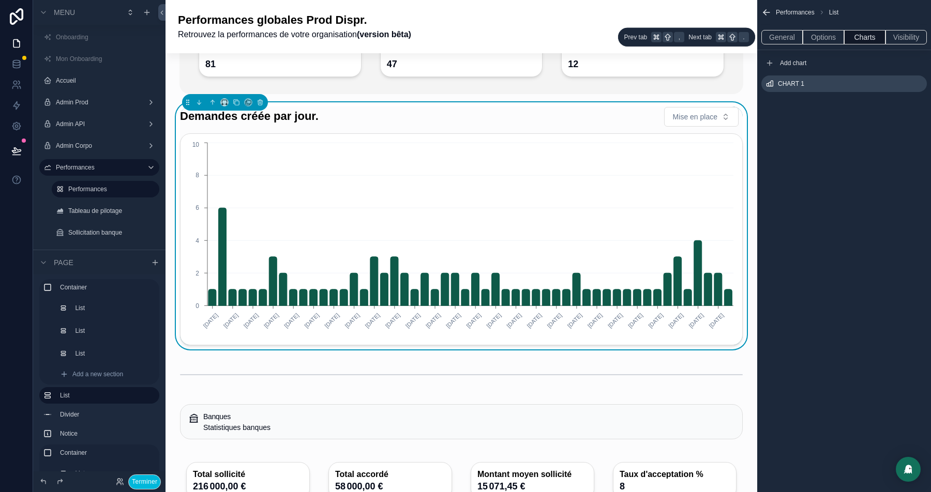
click at [828, 36] on button "Options" at bounding box center [822, 37] width 41 height 14
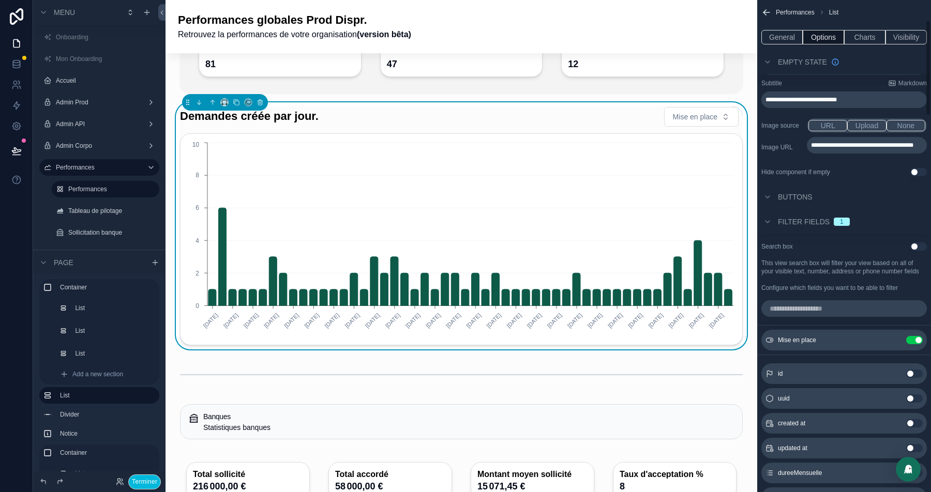
scroll to position [124, 0]
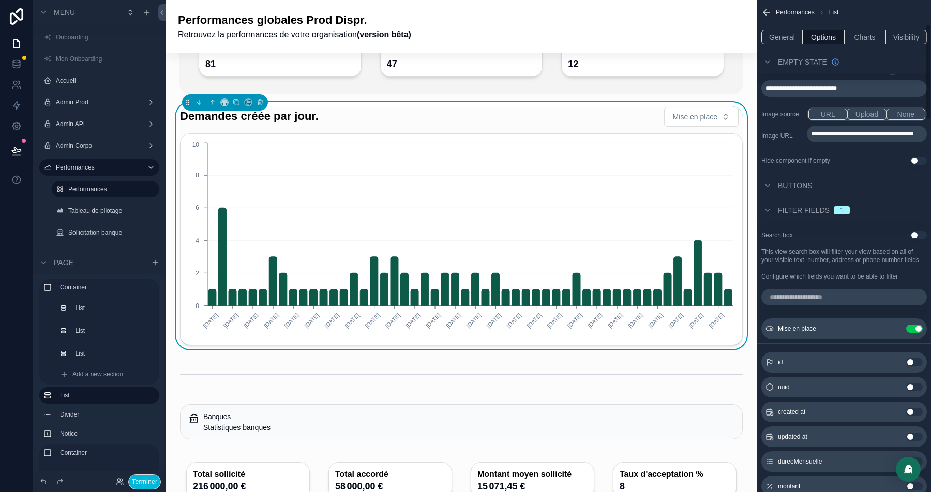
click at [0, 0] on icon "scrollable content" at bounding box center [0, 0] width 0 height 0
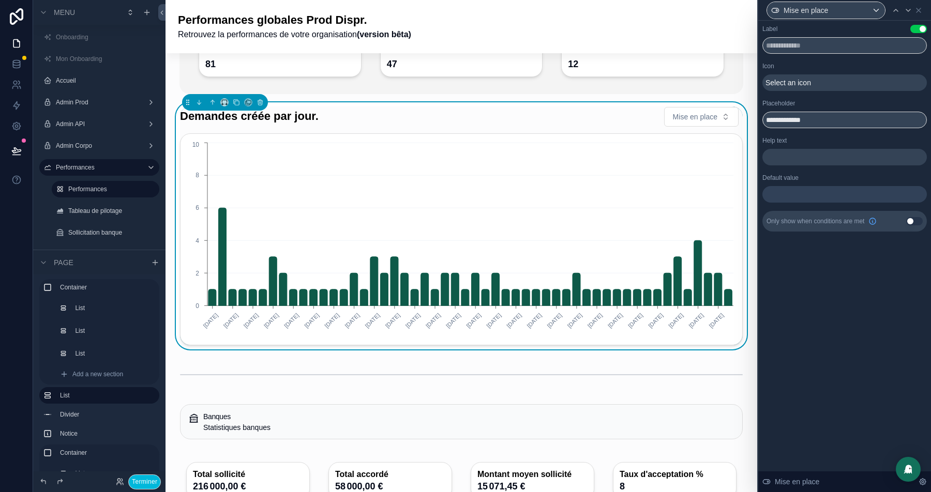
click at [811, 82] on span "Select an icon" at bounding box center [787, 83] width 45 height 10
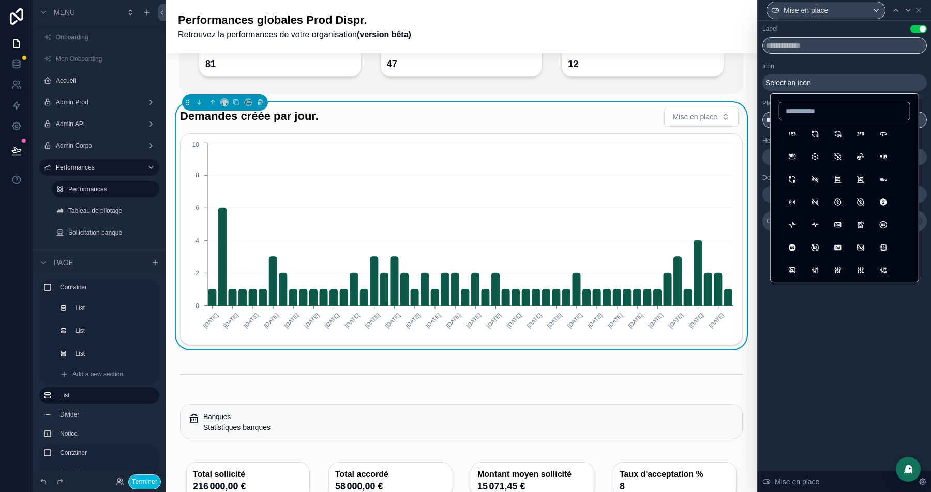
click at [832, 68] on div "Icon" at bounding box center [844, 66] width 164 height 8
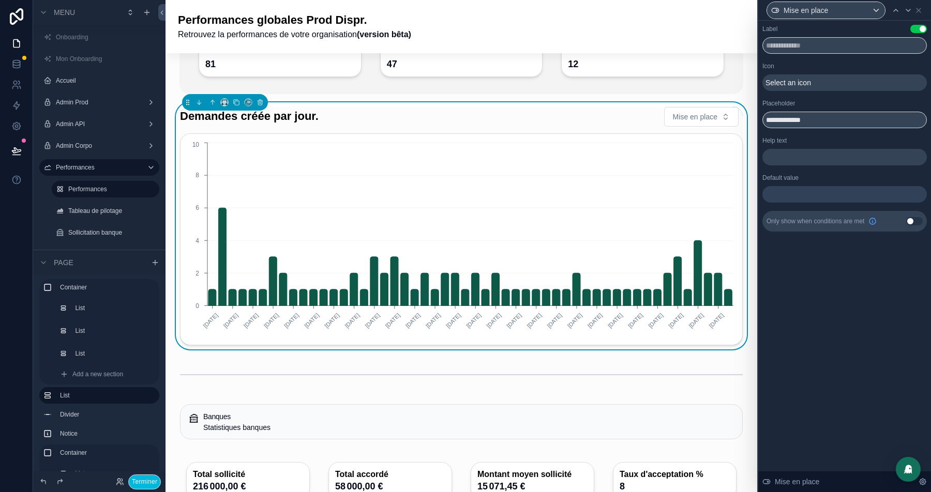
click at [775, 186] on div at bounding box center [844, 194] width 164 height 17
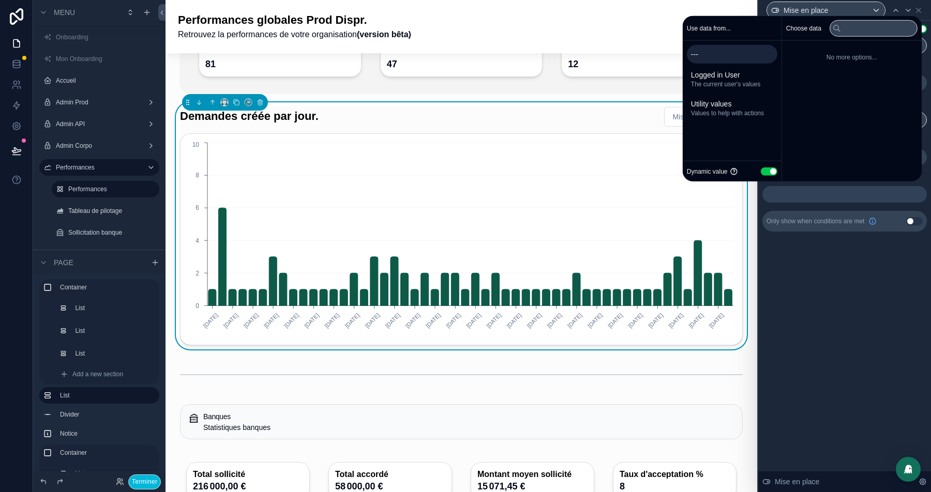
click at [760, 170] on button "Use setting" at bounding box center [768, 171] width 17 height 8
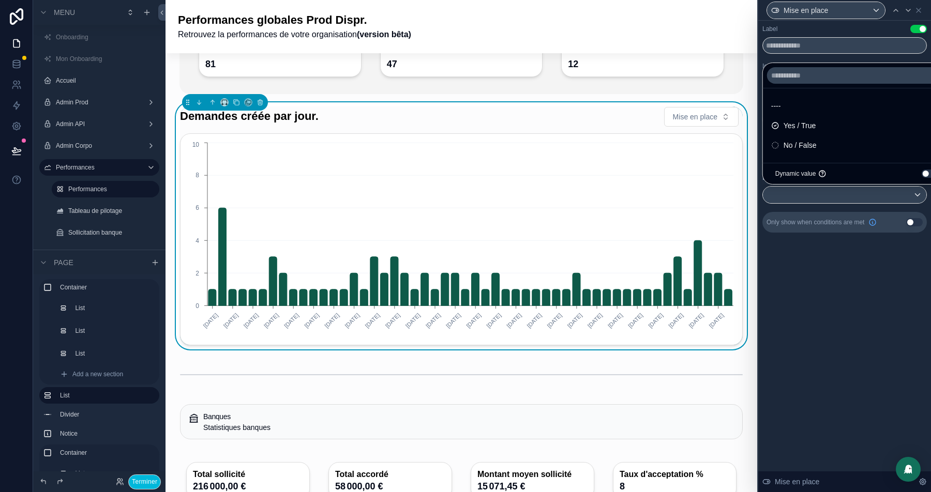
click at [806, 145] on span "No / False" at bounding box center [799, 145] width 33 height 12
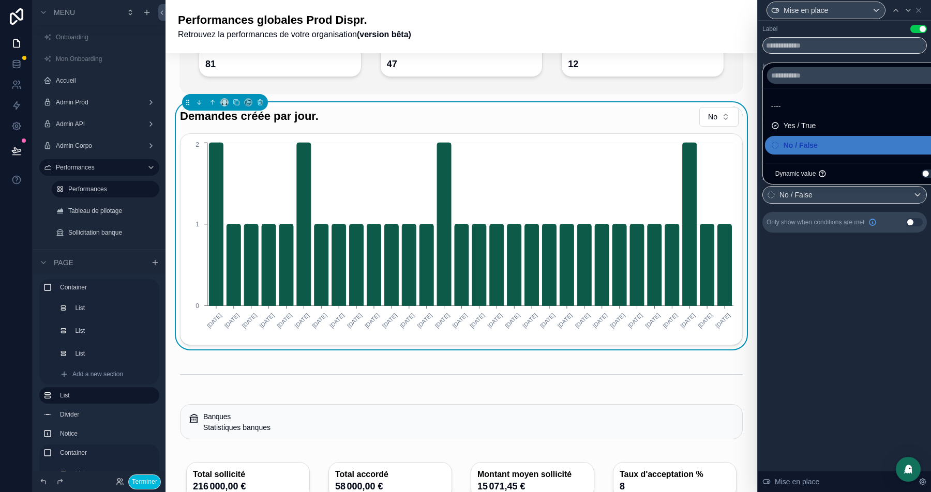
click at [865, 313] on div "**********" at bounding box center [844, 256] width 173 height 471
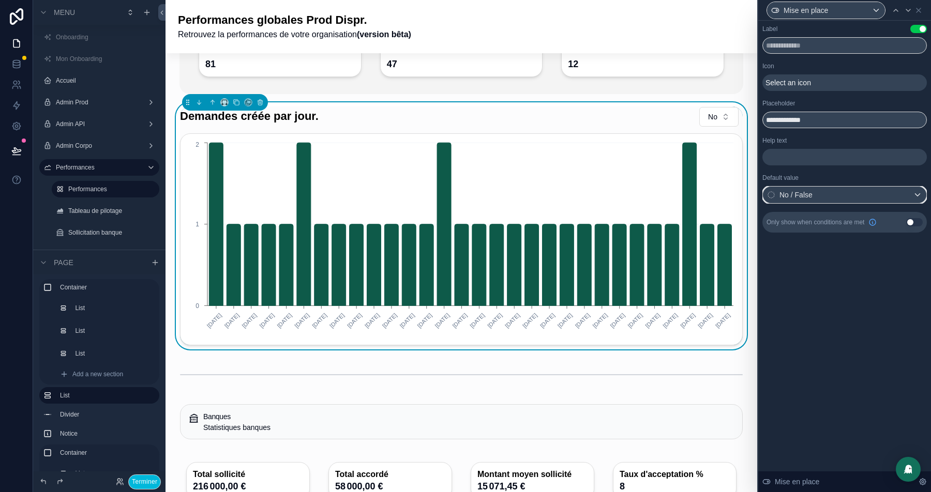
click at [840, 192] on div "No / False" at bounding box center [844, 195] width 163 height 17
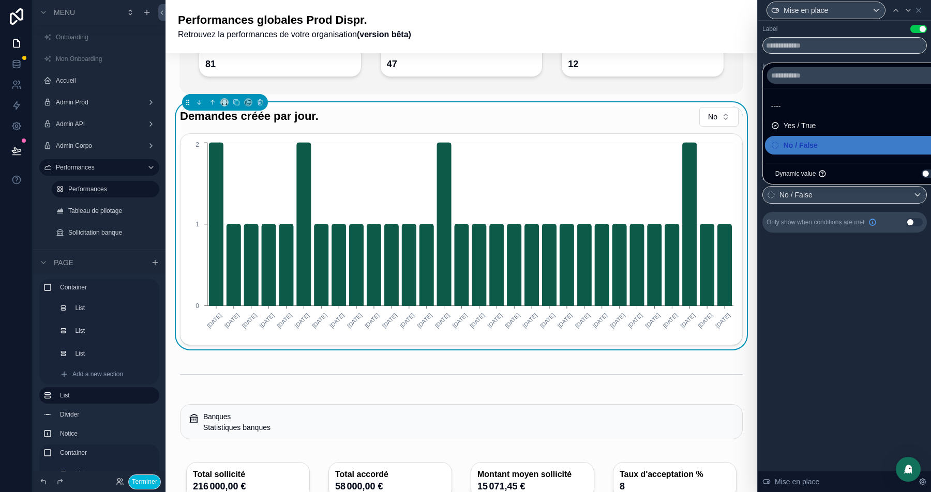
click at [786, 110] on div "----" at bounding box center [856, 106] width 171 height 12
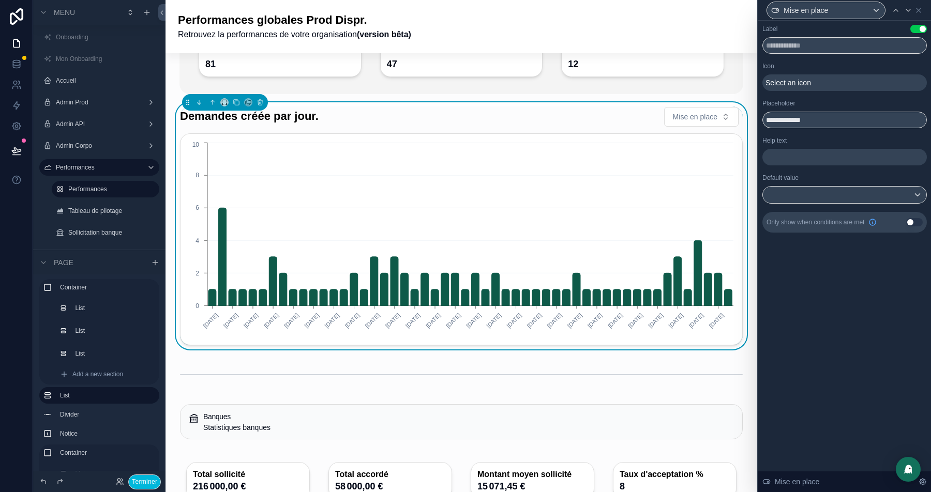
click at [699, 112] on span "Mise en place" at bounding box center [695, 117] width 44 height 10
click at [648, 194] on div "Yes" at bounding box center [699, 190] width 144 height 17
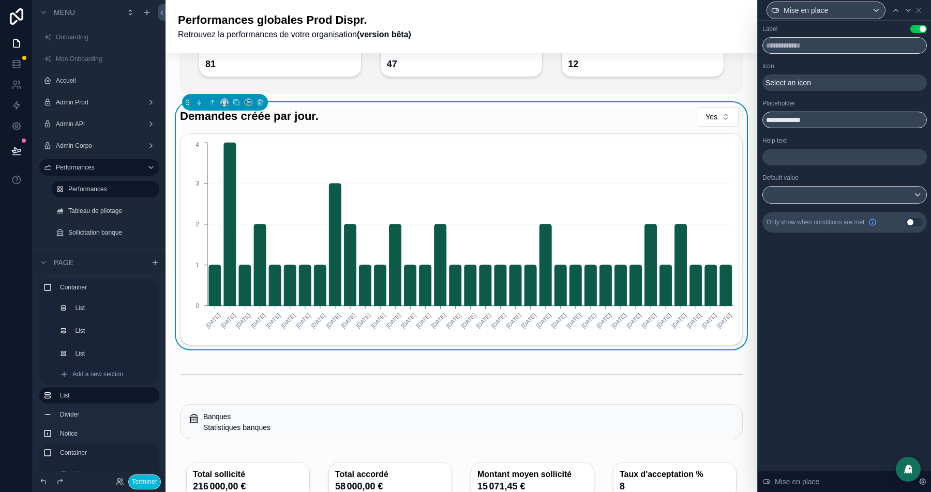
click at [727, 113] on button "Yes" at bounding box center [717, 117] width 42 height 20
click at [672, 163] on div "----" at bounding box center [718, 157] width 144 height 17
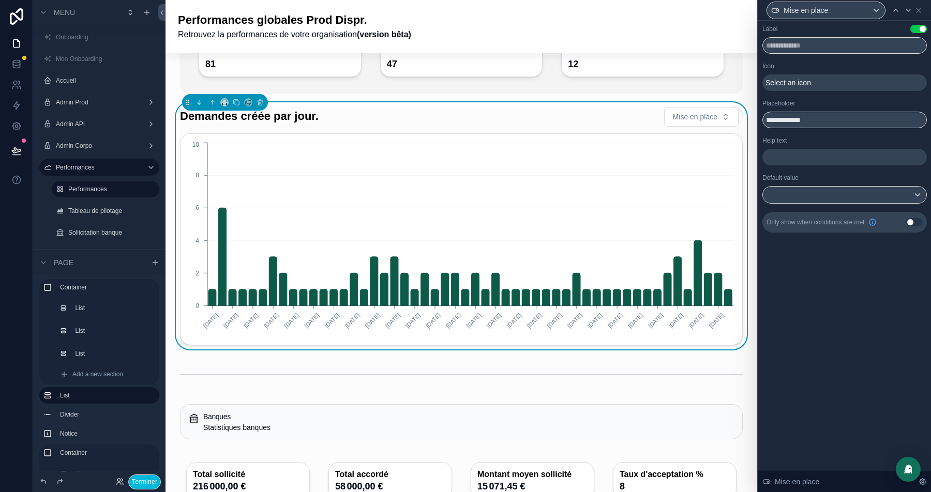
click at [794, 154] on p "﻿" at bounding box center [845, 157] width 158 height 10
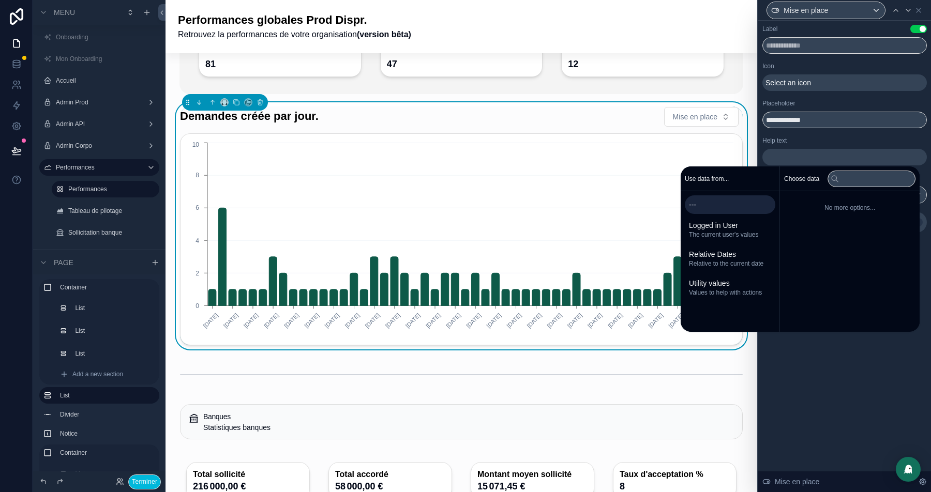
click at [819, 133] on div "**********" at bounding box center [844, 129] width 164 height 208
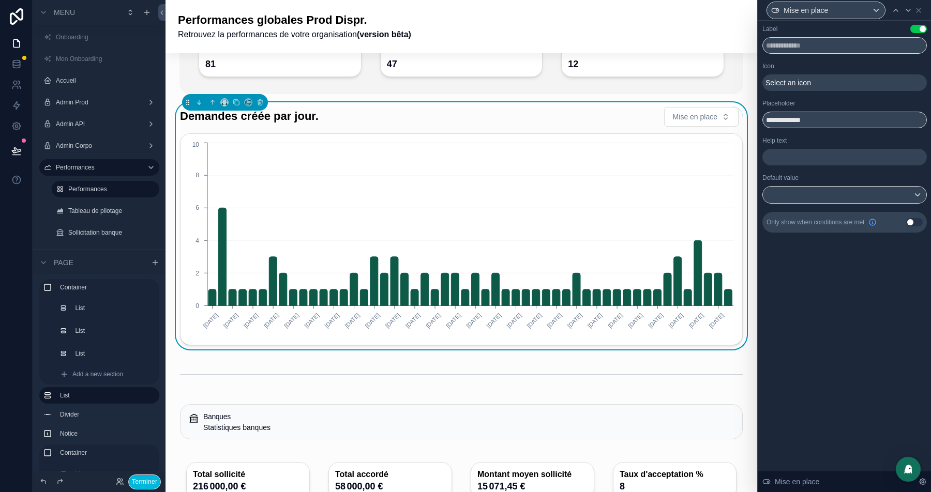
click at [795, 154] on p "﻿" at bounding box center [845, 157] width 158 height 10
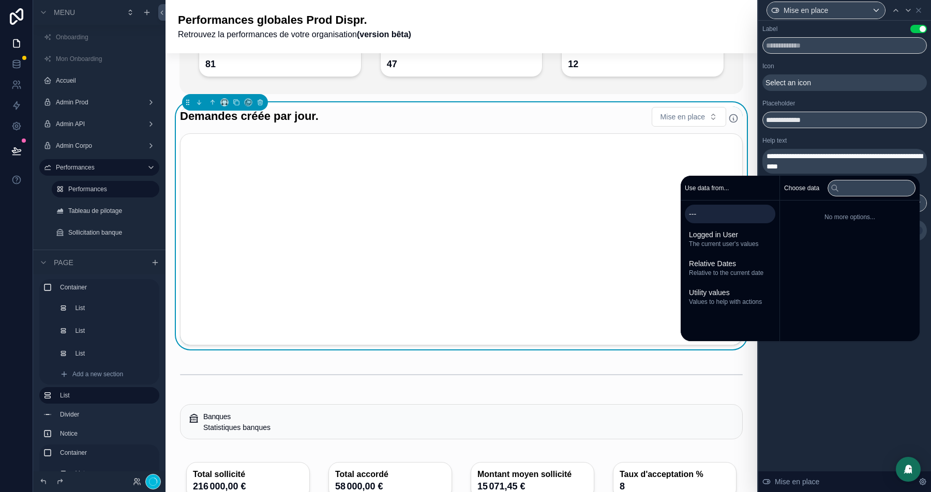
click at [846, 131] on div "**********" at bounding box center [844, 133] width 164 height 216
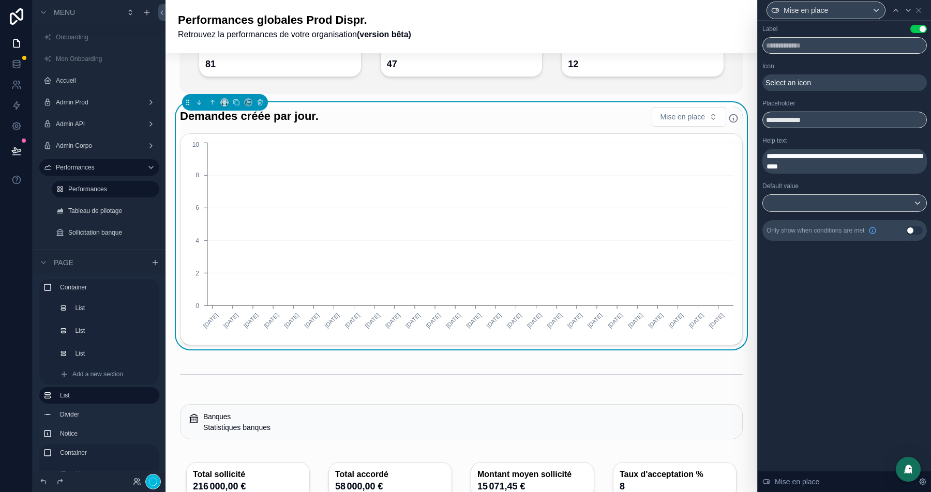
click at [733, 121] on icon "scrollable content" at bounding box center [733, 118] width 10 height 10
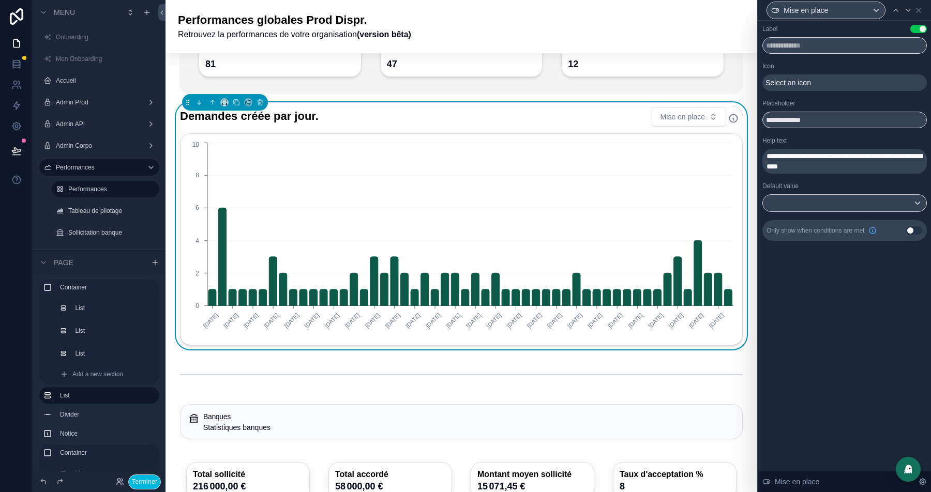
click at [733, 117] on icon "scrollable content" at bounding box center [733, 118] width 10 height 10
click at [223, 101] on icon "scrollable content" at bounding box center [224, 102] width 7 height 7
click at [237, 196] on span "66%" at bounding box center [236, 199] width 14 height 12
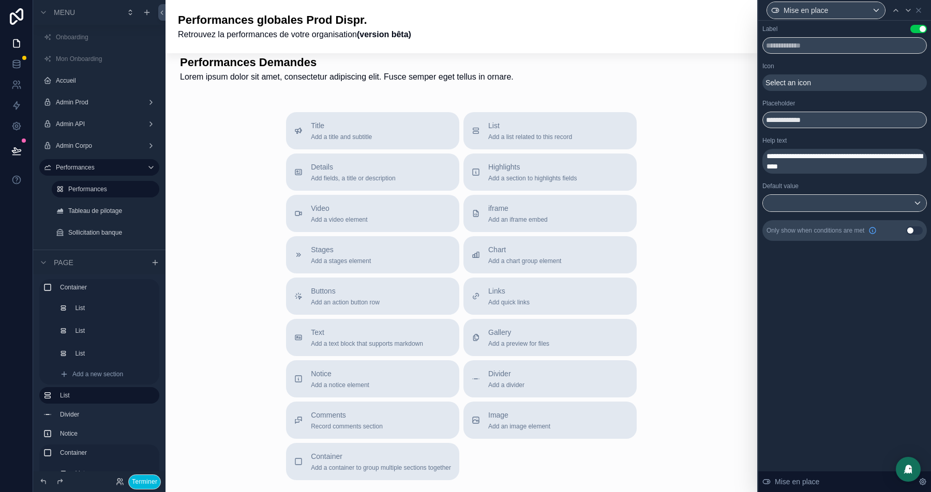
scroll to position [2358, 0]
click at [311, 292] on div "Buttons Add an action button row" at bounding box center [345, 298] width 69 height 21
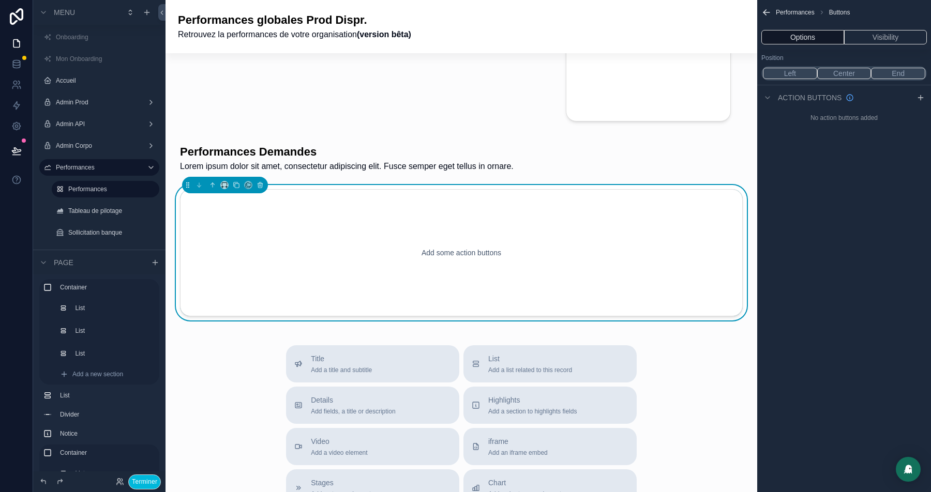
scroll to position [2270, 0]
click at [260, 182] on icon "scrollable content" at bounding box center [259, 185] width 7 height 7
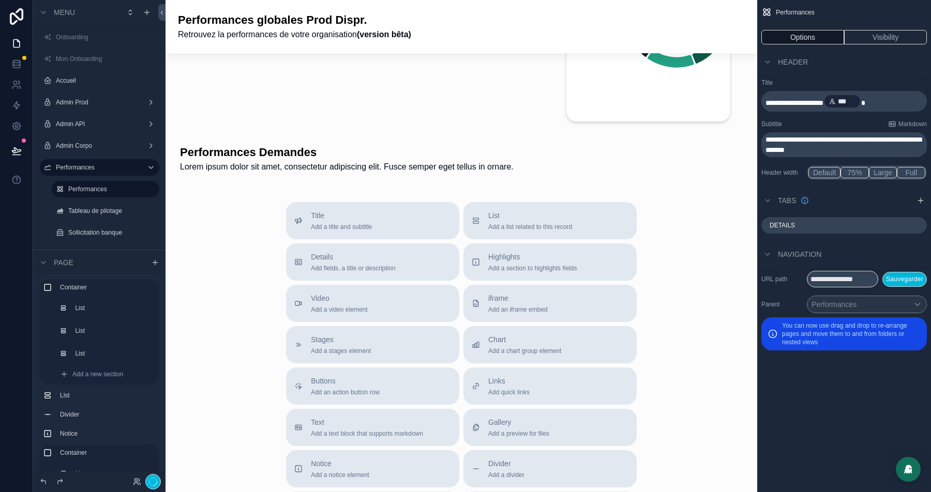
scroll to position [2368, 0]
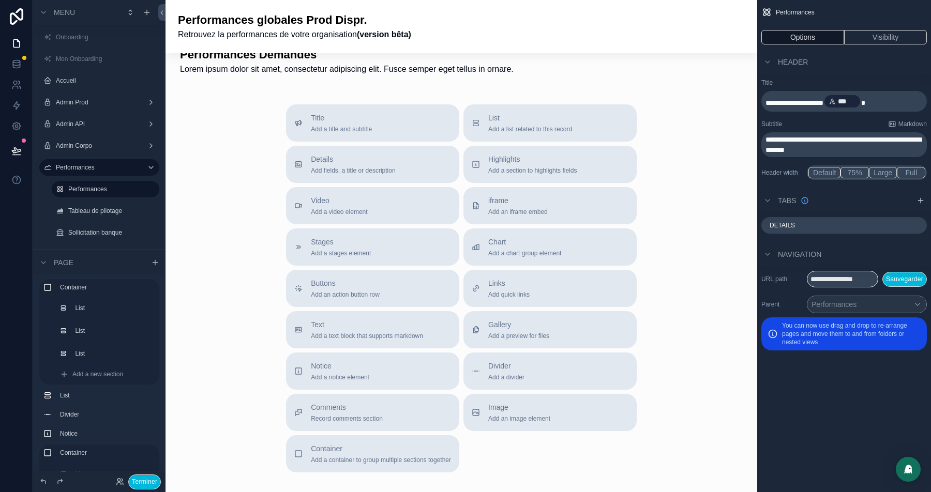
click at [507, 291] on span "Add quick links" at bounding box center [508, 295] width 41 height 8
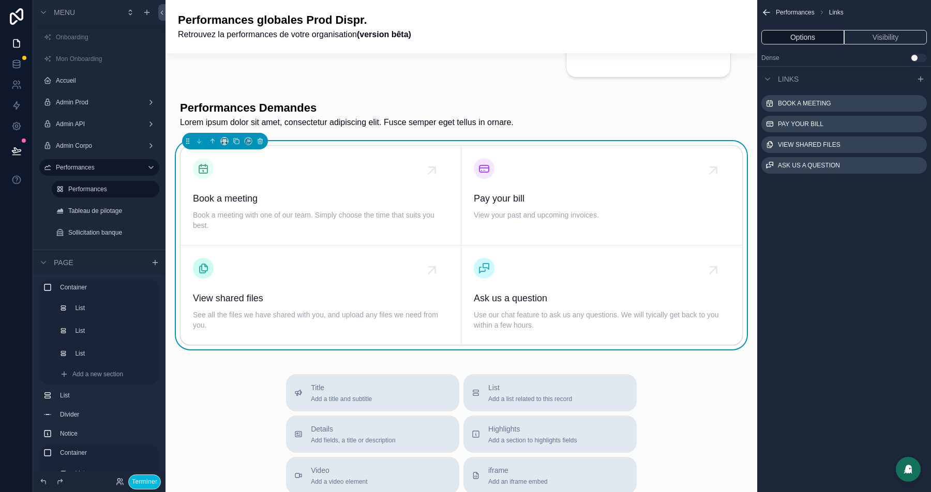
scroll to position [2306, 0]
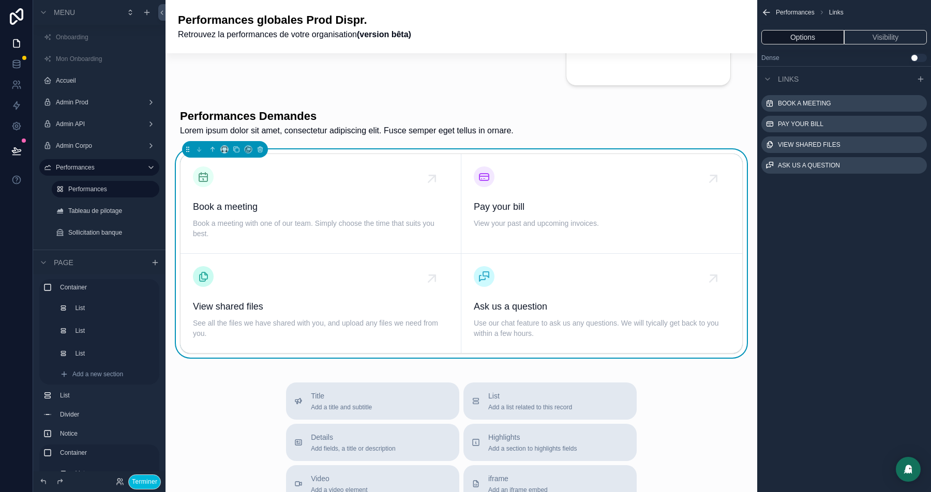
click at [918, 56] on button "Use setting" at bounding box center [918, 58] width 17 height 8
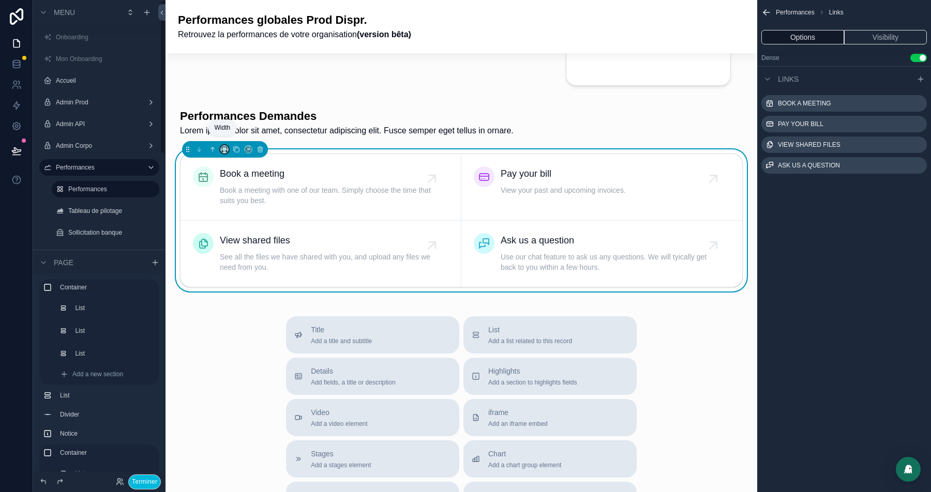
click at [225, 146] on icon "scrollable content" at bounding box center [224, 149] width 7 height 7
click at [237, 202] on span "33%" at bounding box center [236, 200] width 14 height 12
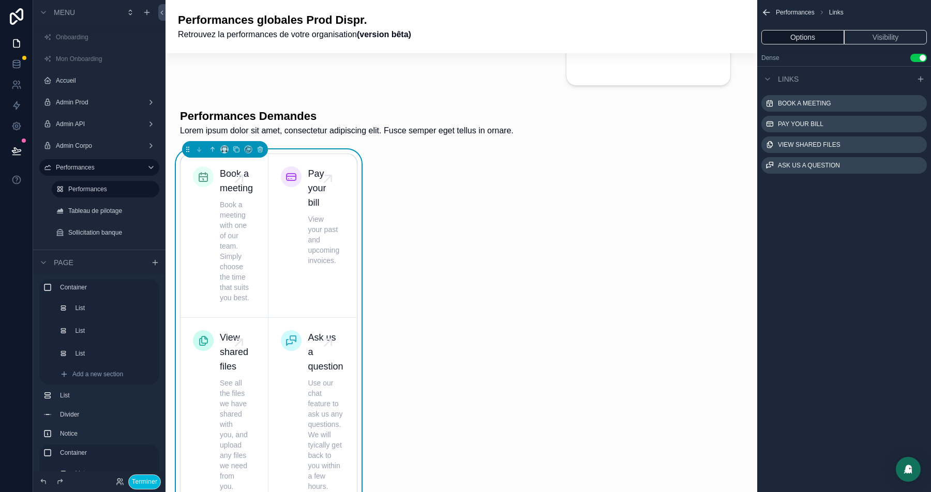
click at [0, 0] on icon "scrollable content" at bounding box center [0, 0] width 0 height 0
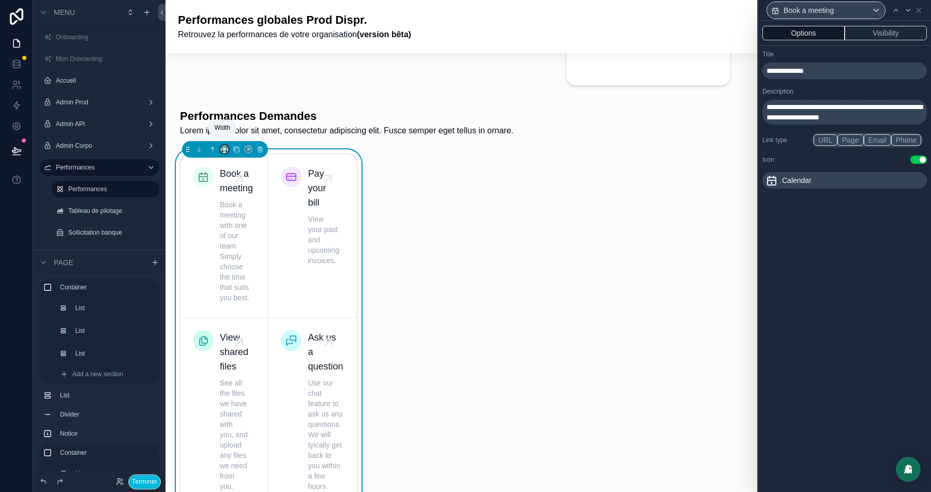
click at [222, 146] on icon "scrollable content" at bounding box center [224, 149] width 7 height 7
click at [509, 219] on div "scrollable content" at bounding box center [465, 246] width 931 height 492
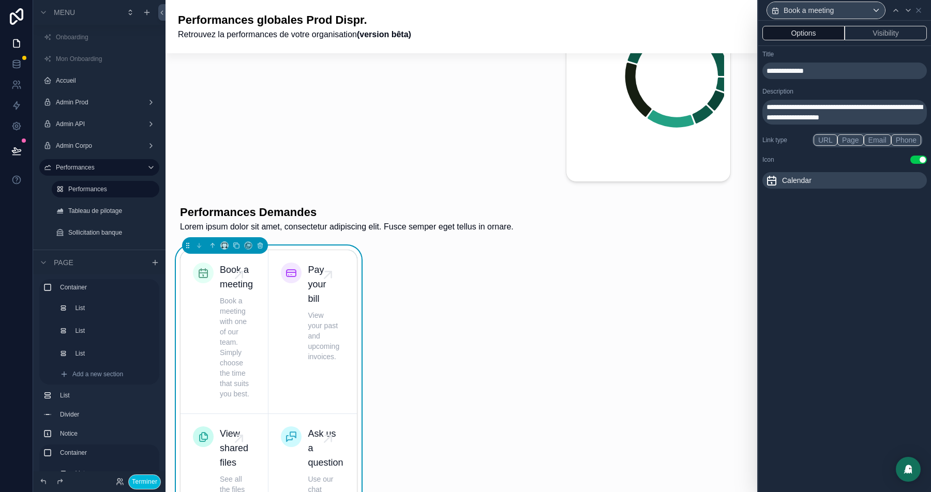
scroll to position [2228, 0]
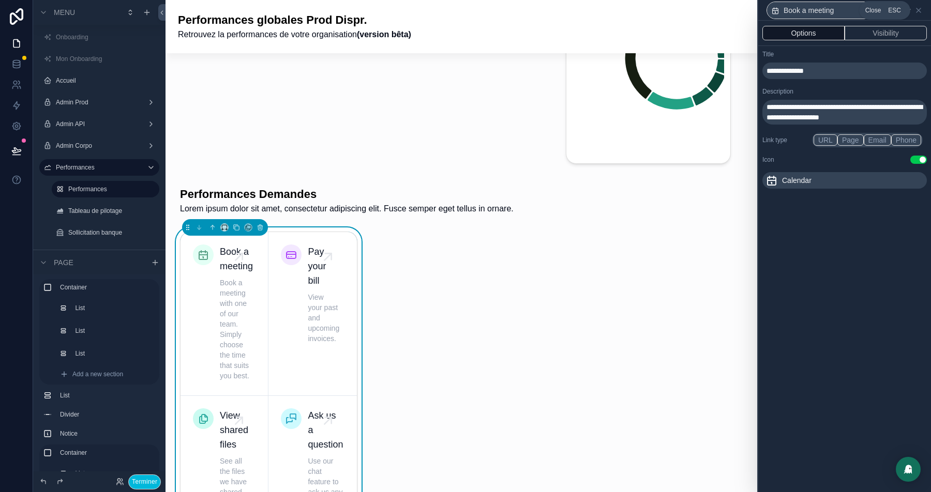
click at [919, 11] on icon at bounding box center [918, 10] width 4 height 4
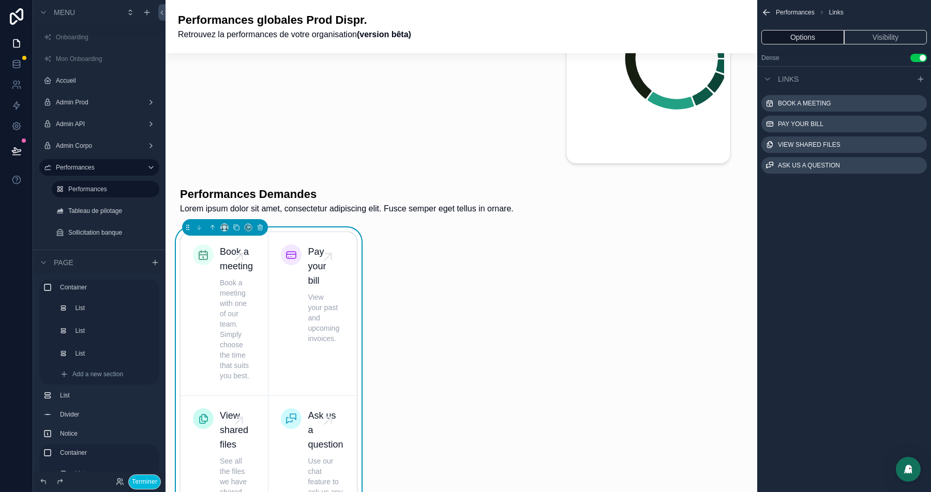
click at [0, 0] on icon "scrollable content" at bounding box center [0, 0] width 0 height 0
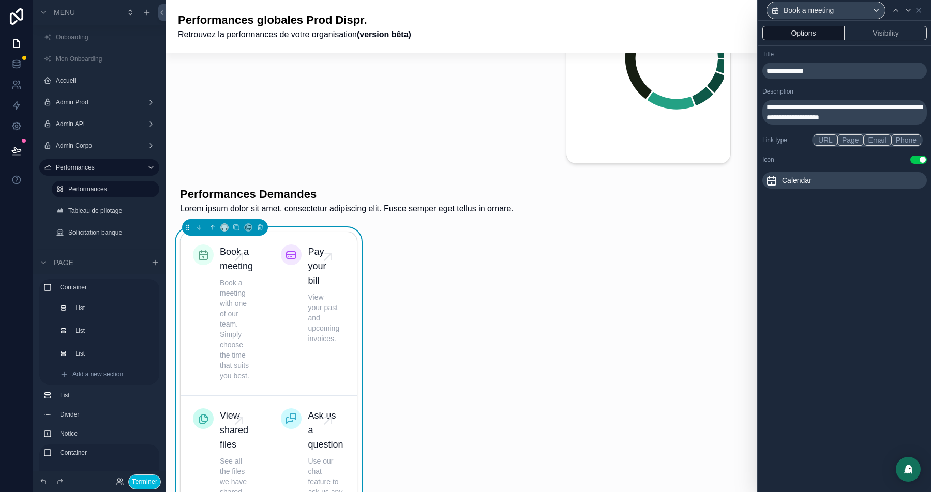
click at [874, 29] on button "Visibility" at bounding box center [885, 33] width 82 height 14
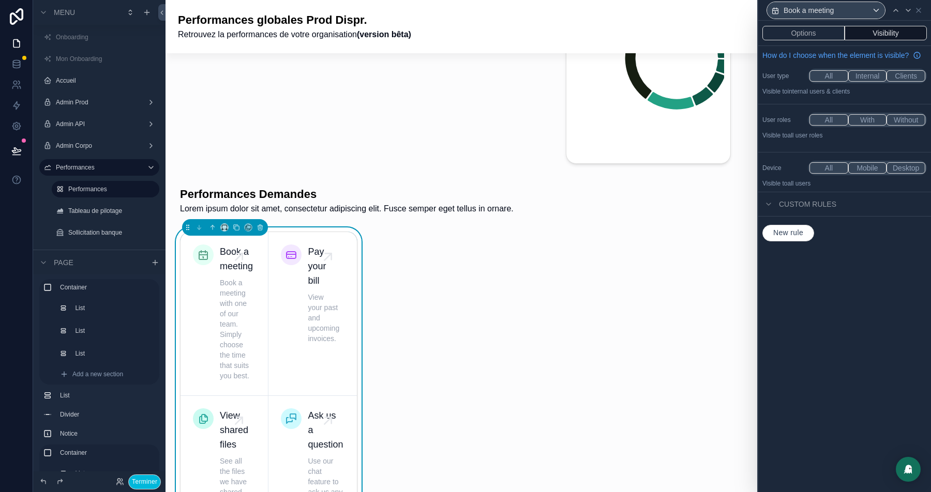
click at [795, 31] on button "Options" at bounding box center [803, 33] width 82 height 14
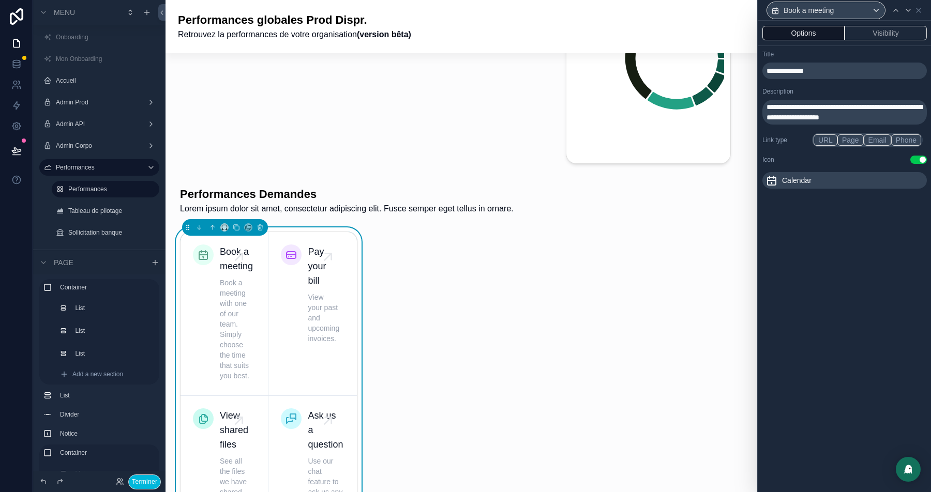
click at [918, 160] on button "Use setting" at bounding box center [918, 160] width 17 height 8
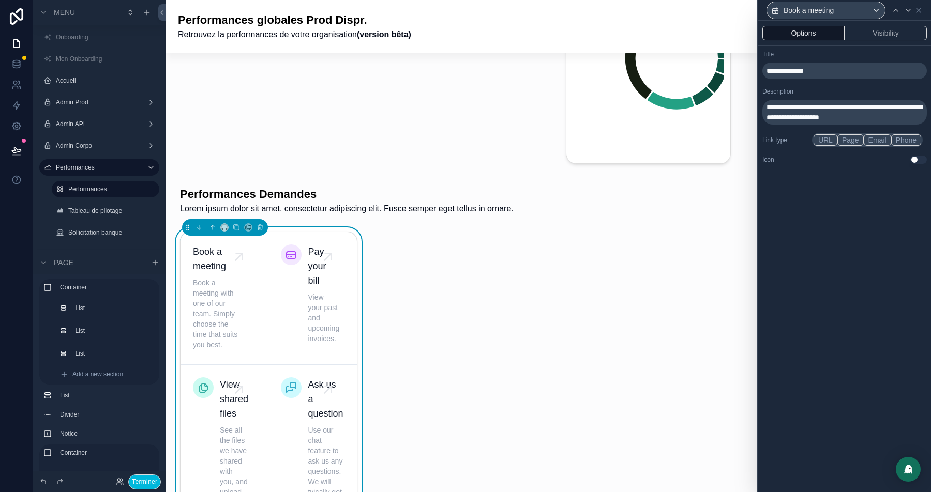
click at [918, 160] on button "Use setting" at bounding box center [918, 160] width 17 height 8
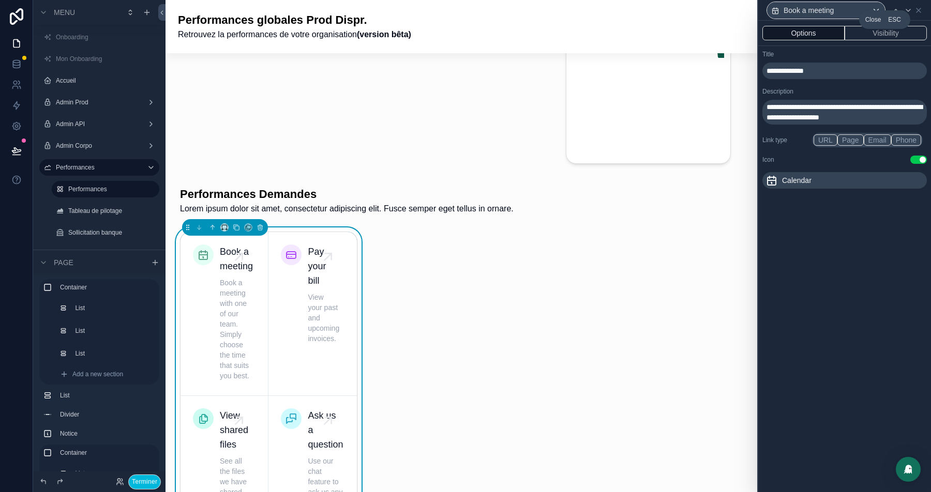
click at [917, 7] on icon at bounding box center [918, 10] width 8 height 8
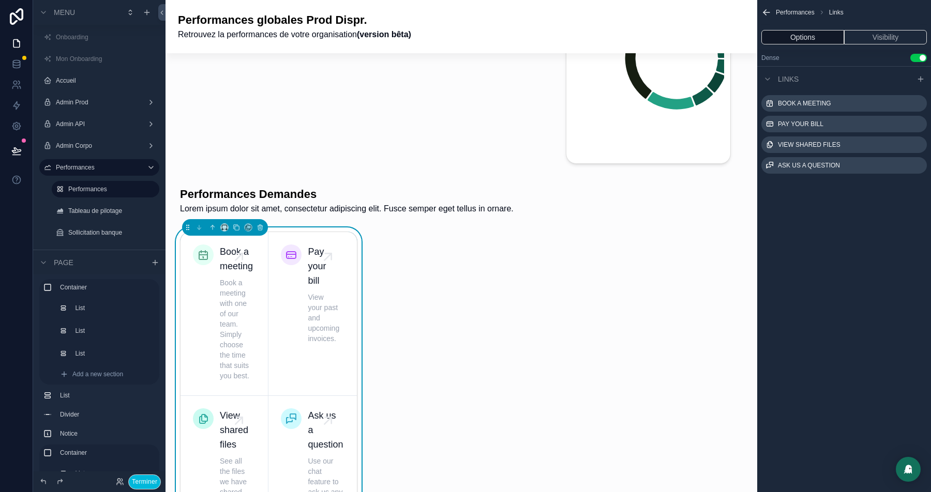
click at [0, 0] on icon "scrollable content" at bounding box center [0, 0] width 0 height 0
click at [896, 148] on icon at bounding box center [896, 149] width 0 height 2
click at [0, 0] on icon "scrollable content" at bounding box center [0, 0] width 0 height 0
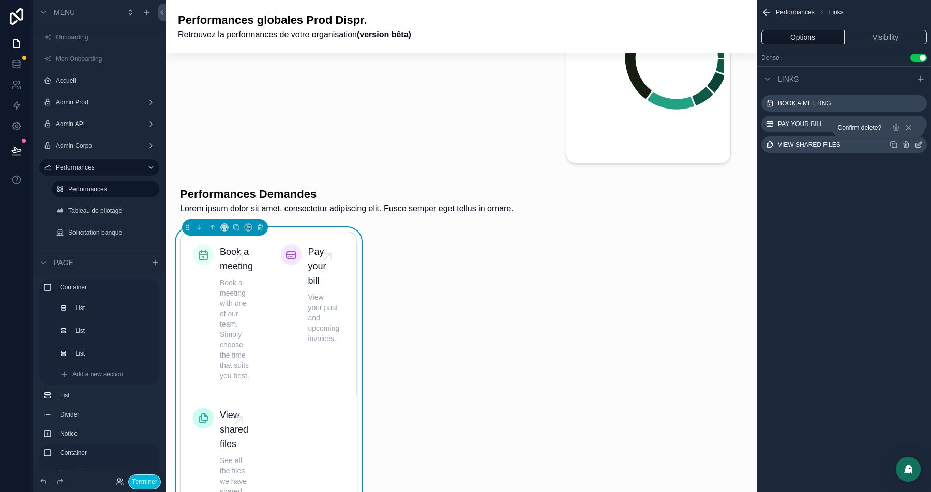
click at [898, 131] on icon at bounding box center [895, 128] width 5 height 5
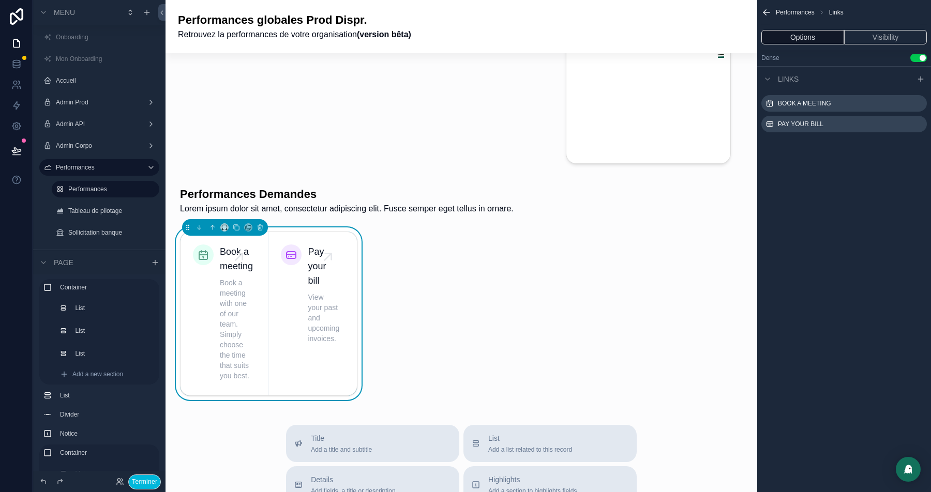
click at [0, 0] on icon "scrollable content" at bounding box center [0, 0] width 0 height 0
click at [900, 103] on icon at bounding box center [895, 107] width 8 height 8
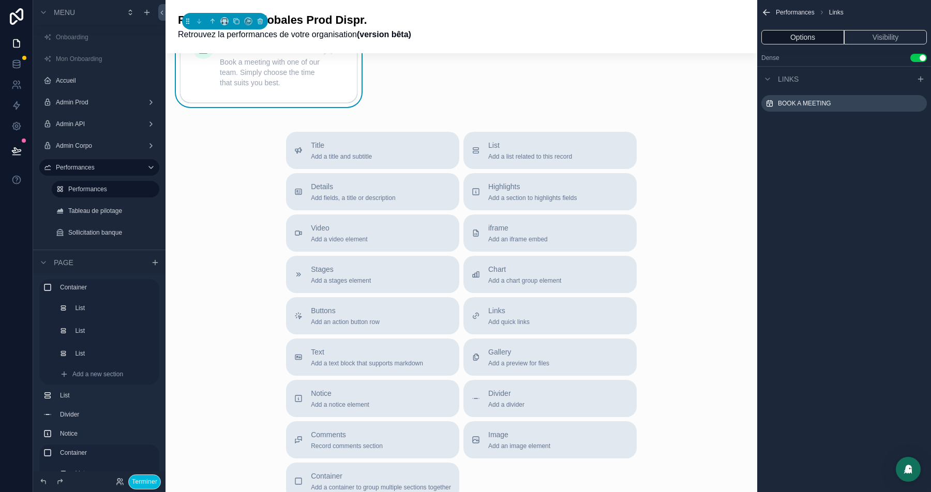
scroll to position [2505, 0]
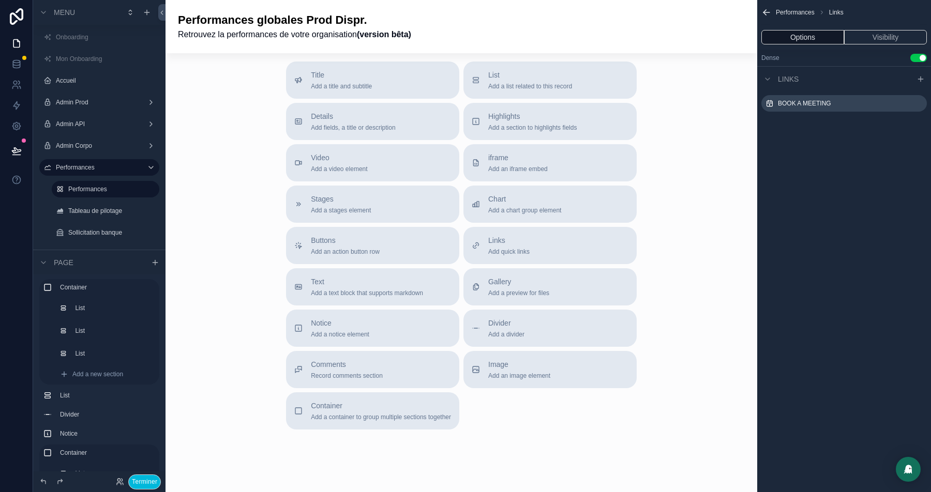
click at [332, 404] on div "Container Add a container to group multiple sections together" at bounding box center [381, 411] width 140 height 21
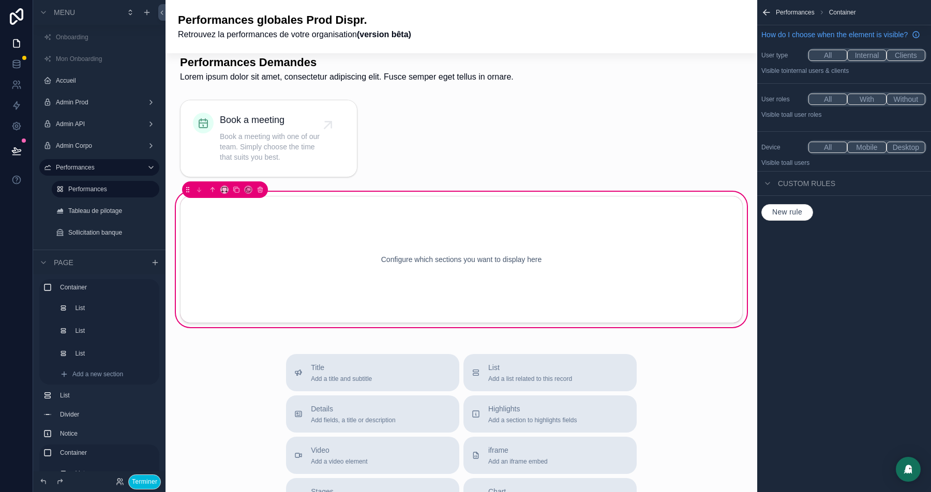
scroll to position [2361, 0]
click at [226, 186] on icon "scrollable content" at bounding box center [224, 189] width 7 height 7
click at [236, 231] on div "33%" at bounding box center [244, 240] width 43 height 19
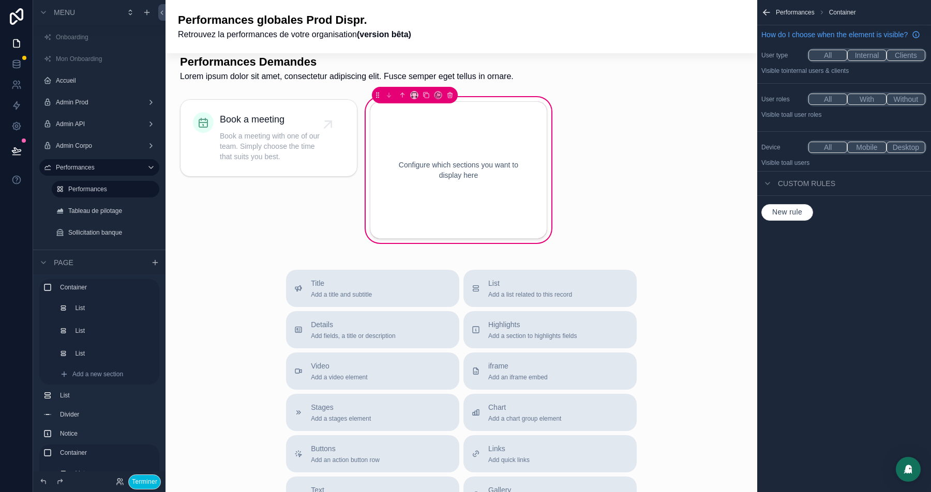
scroll to position [2311, 0]
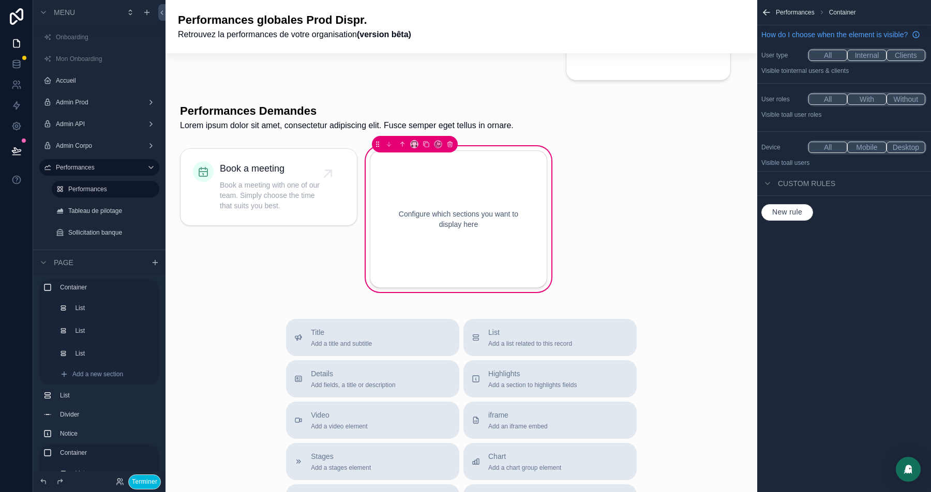
click at [241, 172] on div "scrollable content" at bounding box center [269, 219] width 190 height 150
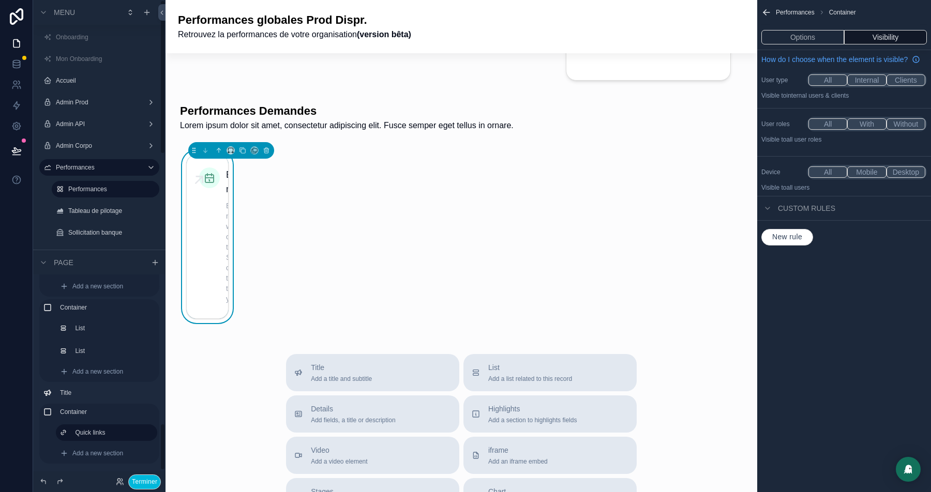
scroll to position [2270, 0]
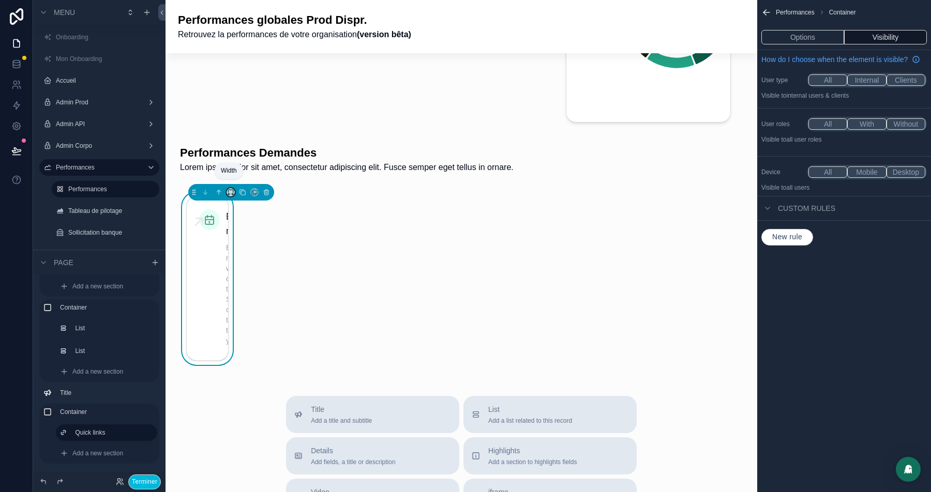
click at [228, 193] on icon "scrollable content" at bounding box center [228, 194] width 1 height 2
click at [236, 324] on span "Full width" at bounding box center [250, 322] width 31 height 12
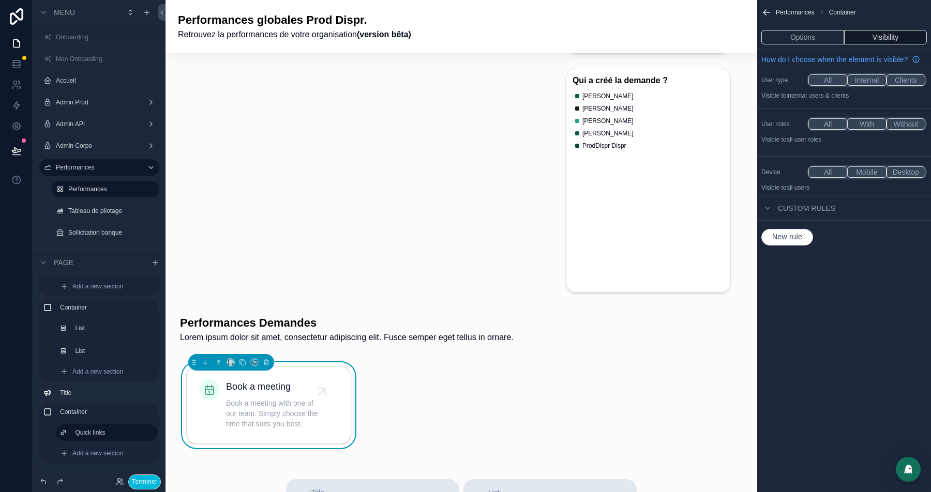
scroll to position [2068, 0]
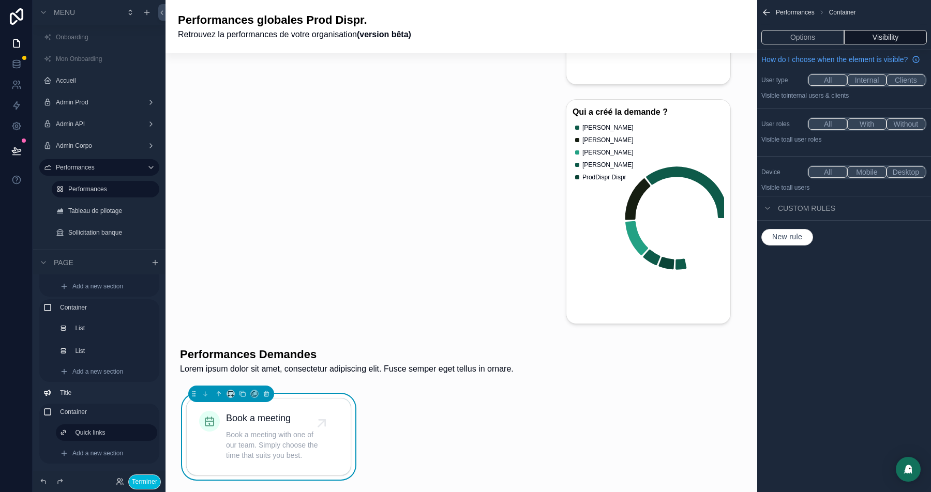
click at [181, 407] on div "Book a meeting Book a meeting with one of our team. Simply choose the time that…" at bounding box center [268, 437] width 177 height 86
click at [356, 420] on div "Book a meeting Book a meeting with one of our team. Simply choose the time that…" at bounding box center [268, 437] width 177 height 86
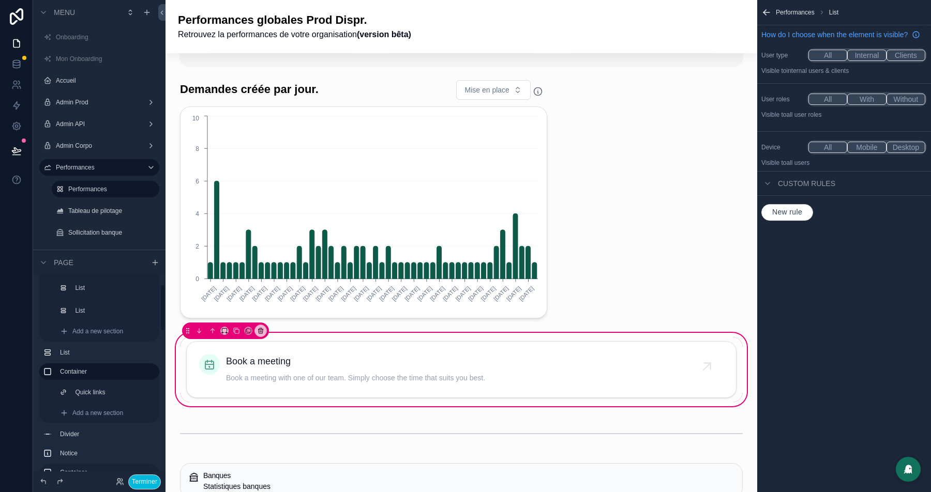
scroll to position [78, 0]
click at [222, 330] on icon "scrollable content" at bounding box center [224, 331] width 7 height 7
click at [251, 392] on div "33%" at bounding box center [246, 388] width 34 height 12
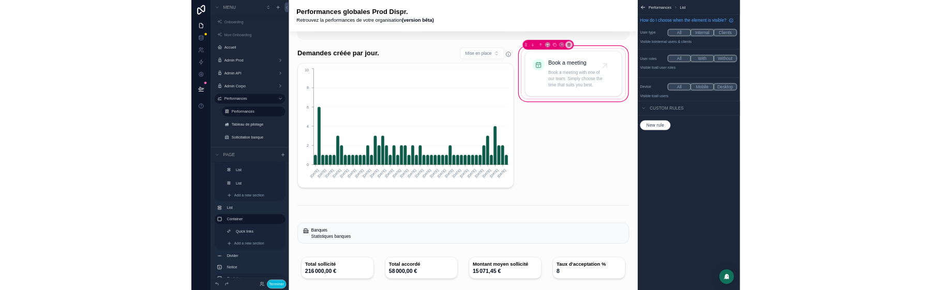
scroll to position [0, 0]
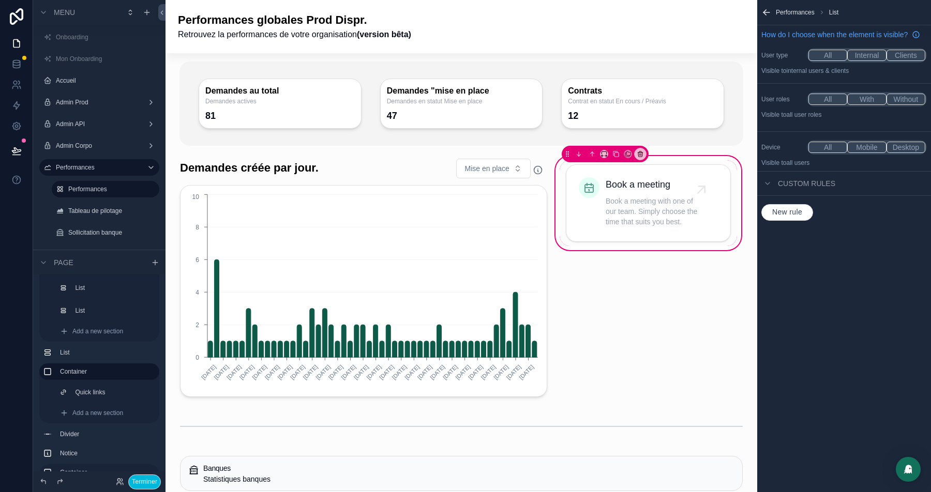
click at [765, 11] on icon "scrollable content" at bounding box center [764, 11] width 3 height 3
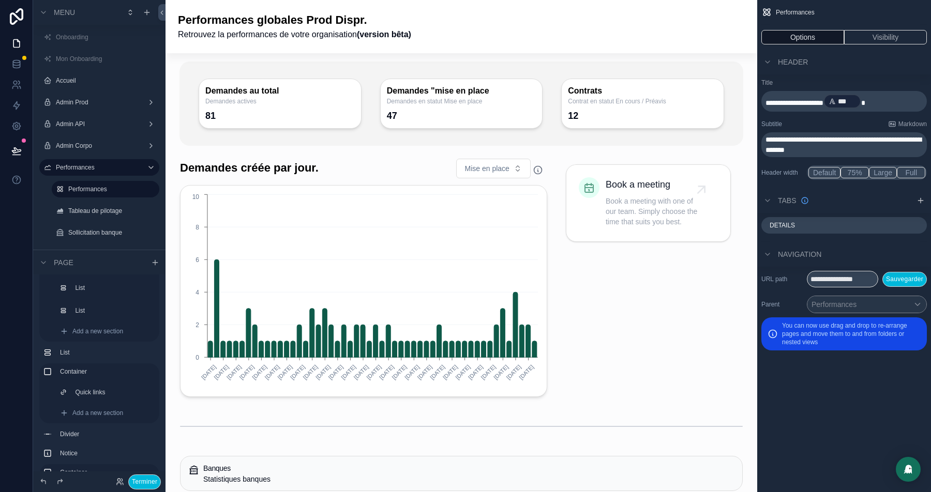
click at [141, 484] on button "Terminer" at bounding box center [144, 482] width 33 height 15
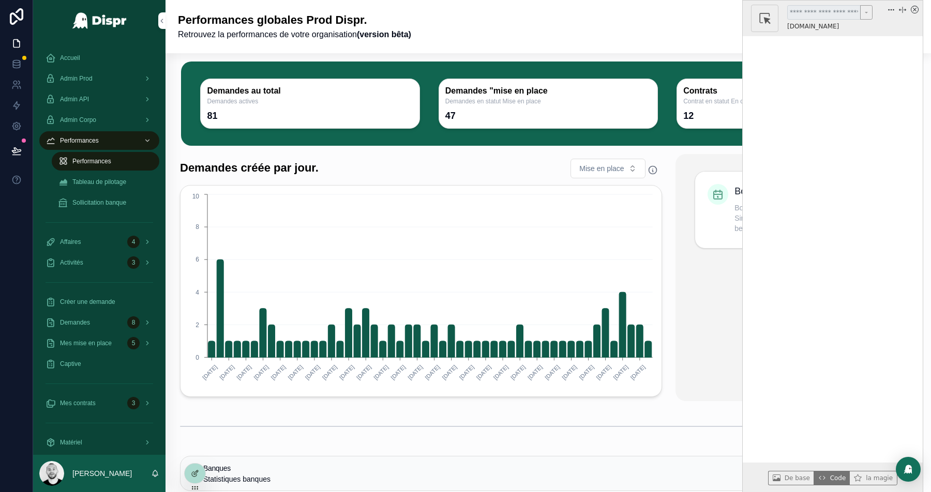
click at [913, 8] on icon "x circle" at bounding box center [914, 10] width 8 height 8
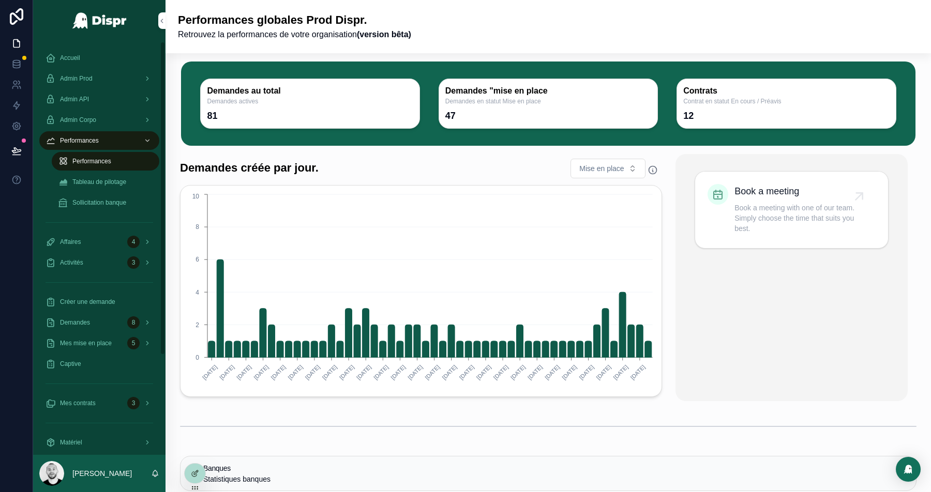
click at [196, 475] on icon at bounding box center [195, 473] width 8 height 8
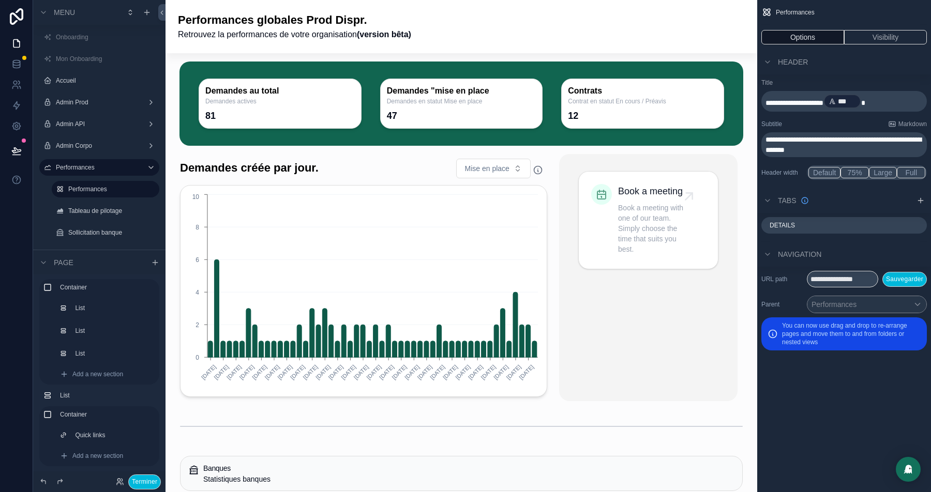
click at [668, 214] on div "scrollable content" at bounding box center [648, 277] width 178 height 247
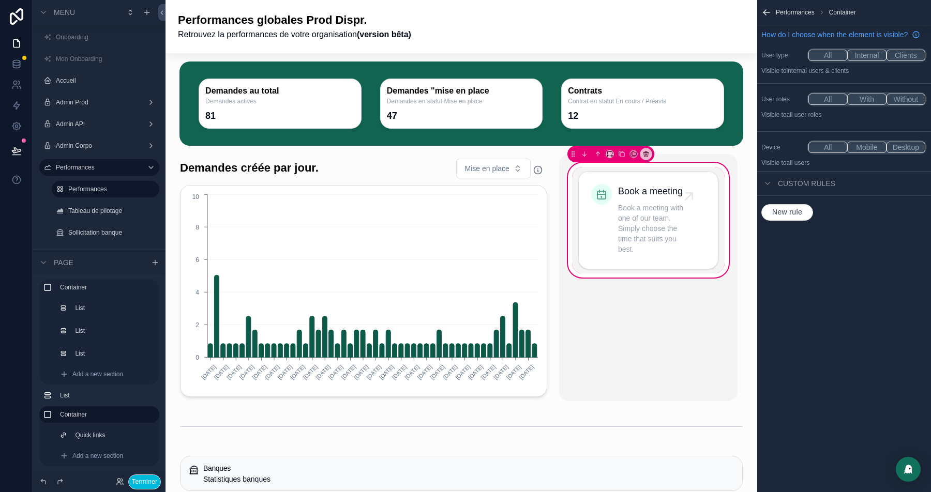
click at [662, 179] on div "scrollable content" at bounding box center [648, 220] width 153 height 106
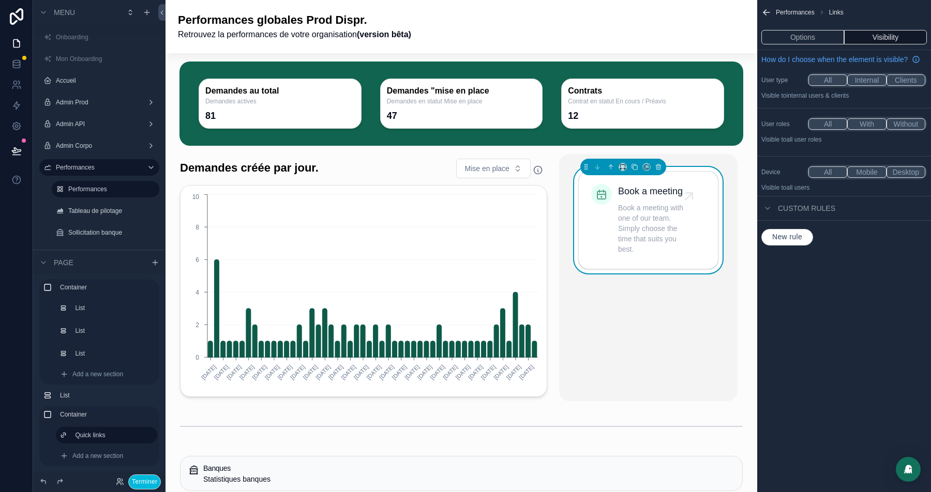
click at [815, 33] on button "Options" at bounding box center [802, 37] width 83 height 14
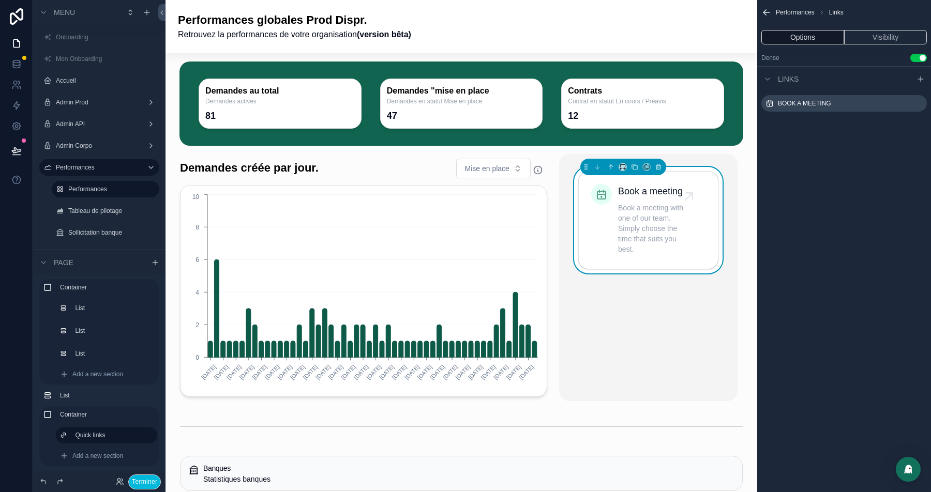
click at [0, 0] on icon "scrollable content" at bounding box center [0, 0] width 0 height 0
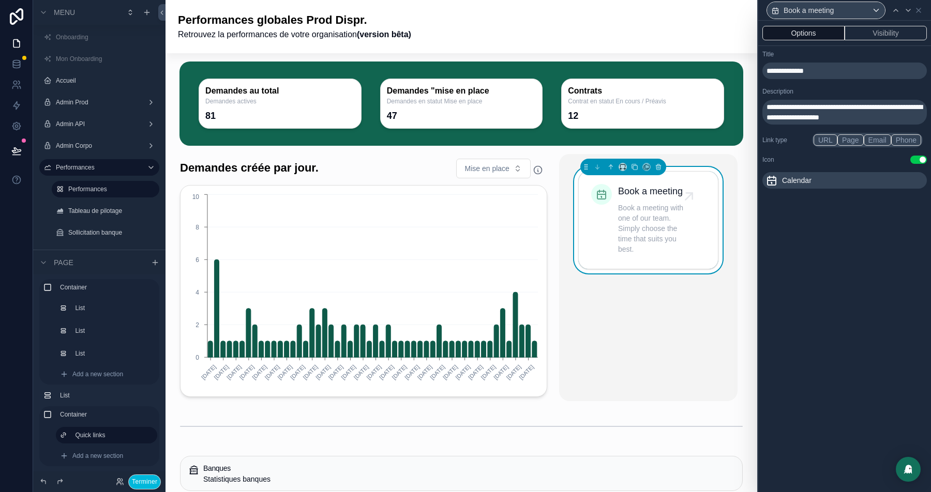
click at [919, 158] on button "Use setting" at bounding box center [918, 160] width 17 height 8
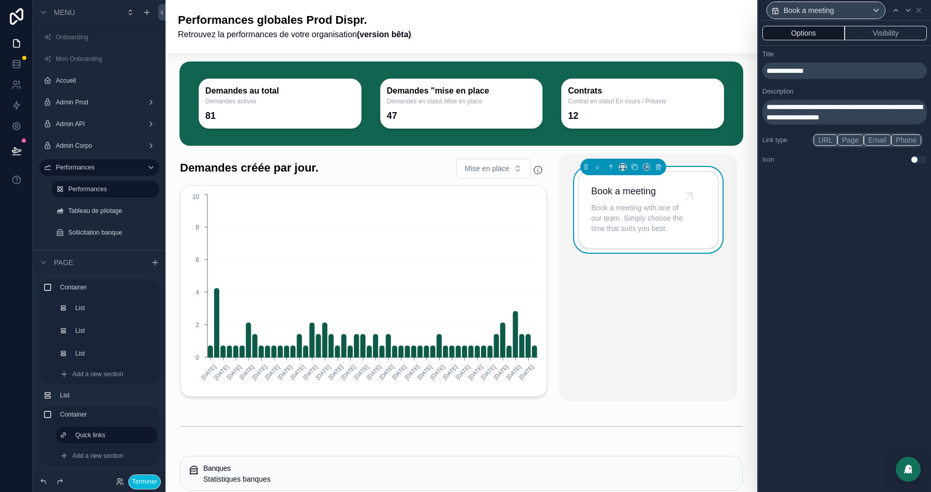
click at [796, 72] on span "**********" at bounding box center [784, 70] width 37 height 7
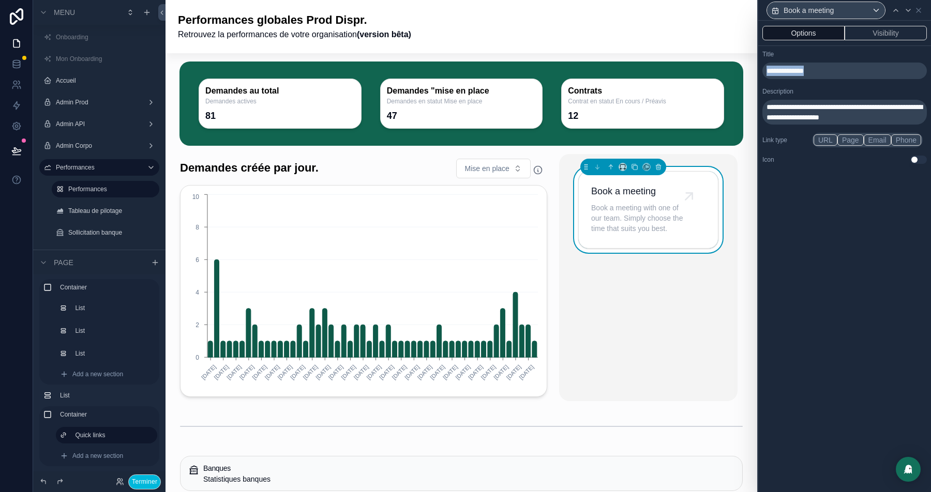
click at [796, 72] on span "**********" at bounding box center [784, 70] width 37 height 7
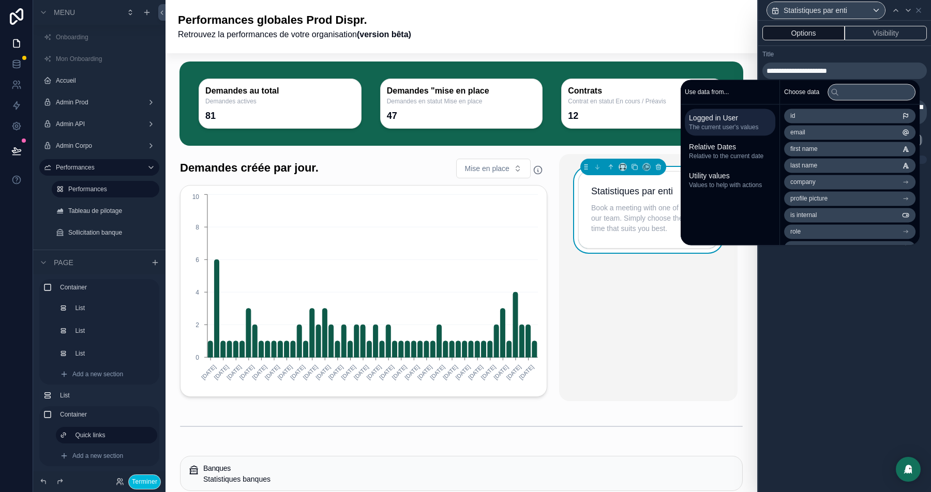
click at [787, 56] on div "Title" at bounding box center [844, 54] width 164 height 8
click at [839, 337] on div "**********" at bounding box center [844, 256] width 173 height 471
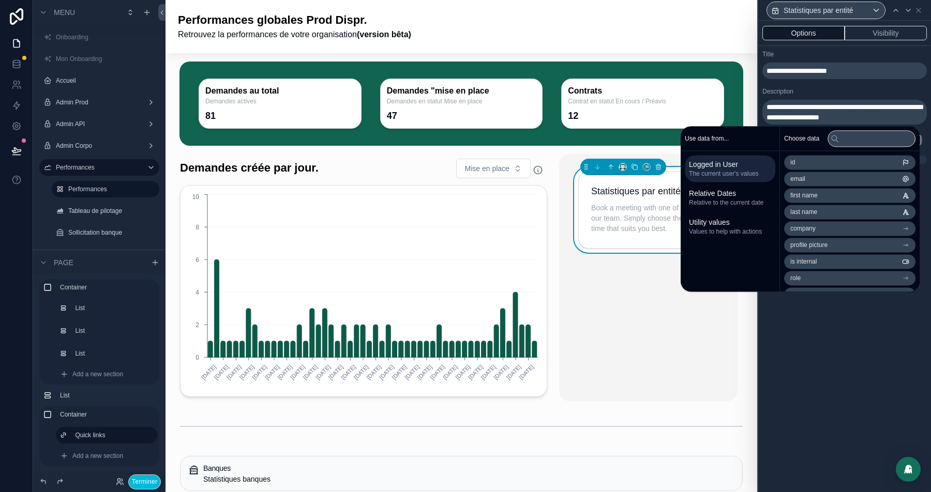
click at [798, 108] on span "**********" at bounding box center [844, 112] width 156 height 18
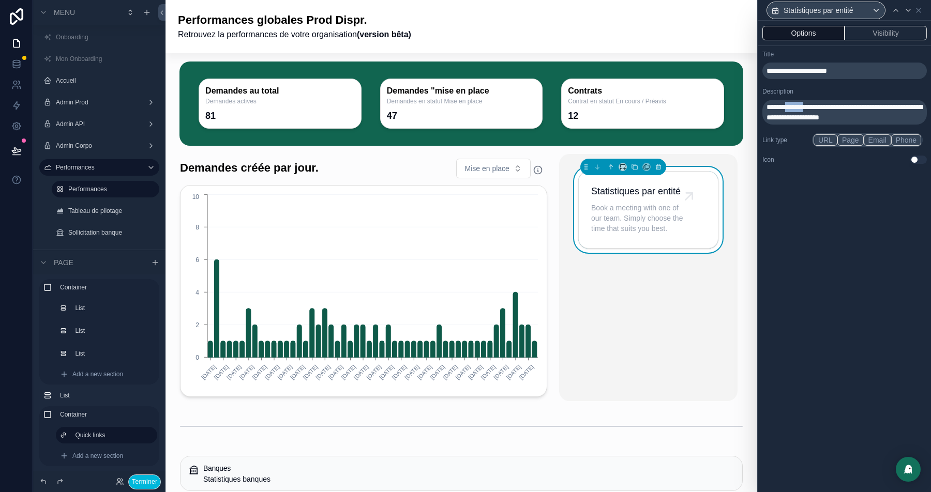
click at [798, 108] on span "**********" at bounding box center [844, 112] width 156 height 18
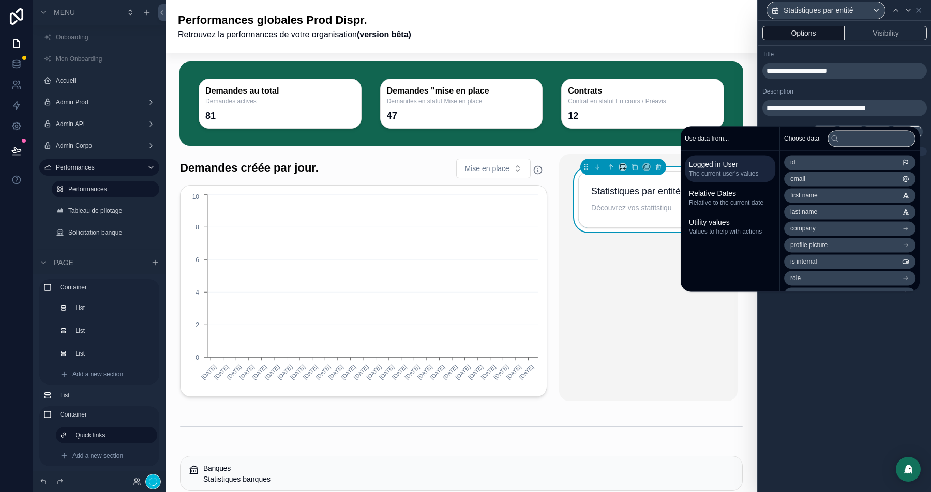
click at [847, 91] on div "Description" at bounding box center [844, 91] width 164 height 8
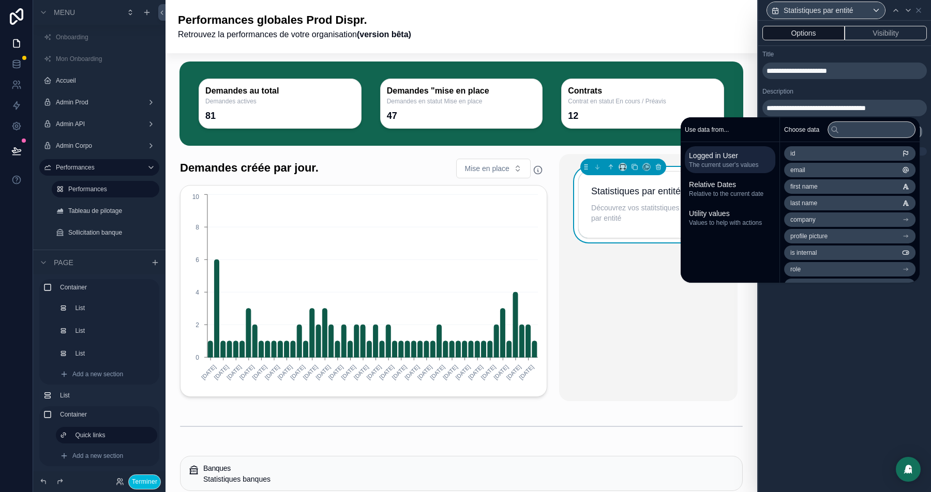
click at [839, 106] on span "**********" at bounding box center [815, 107] width 99 height 7
click at [918, 12] on icon at bounding box center [918, 10] width 8 height 8
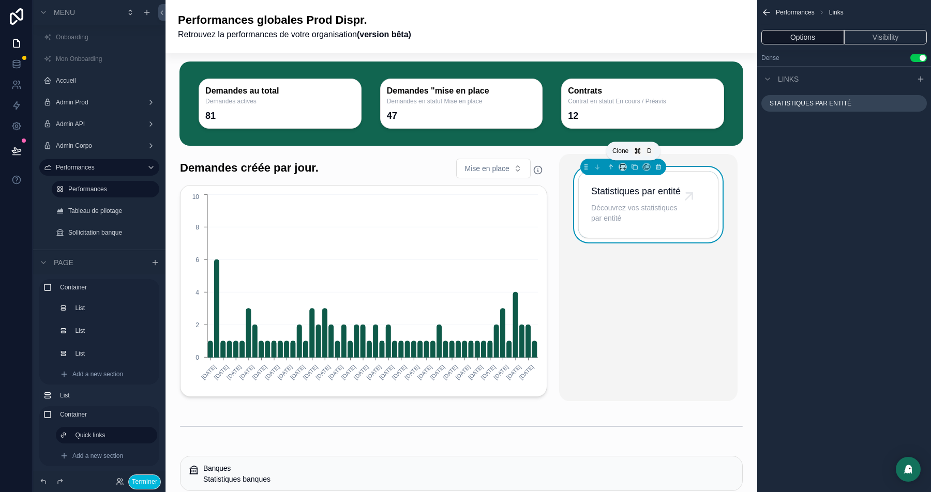
click at [633, 166] on icon "scrollable content" at bounding box center [634, 166] width 7 height 7
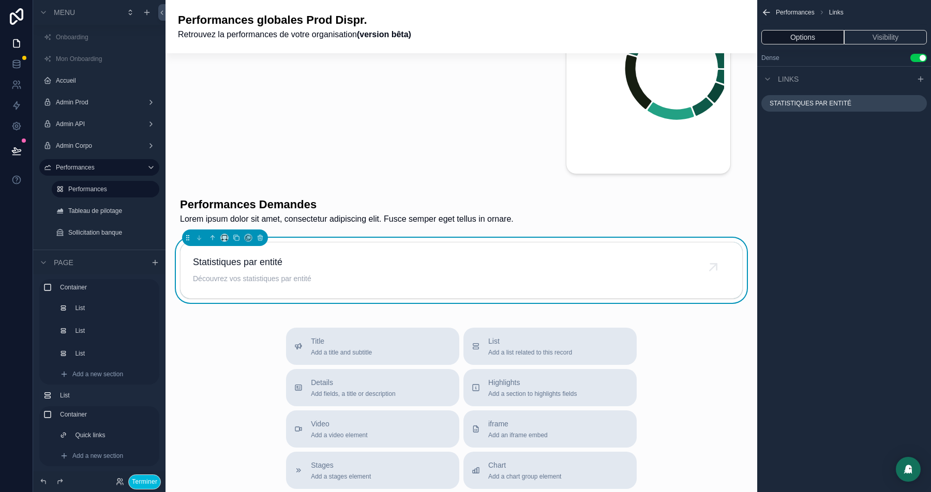
scroll to position [2194, 0]
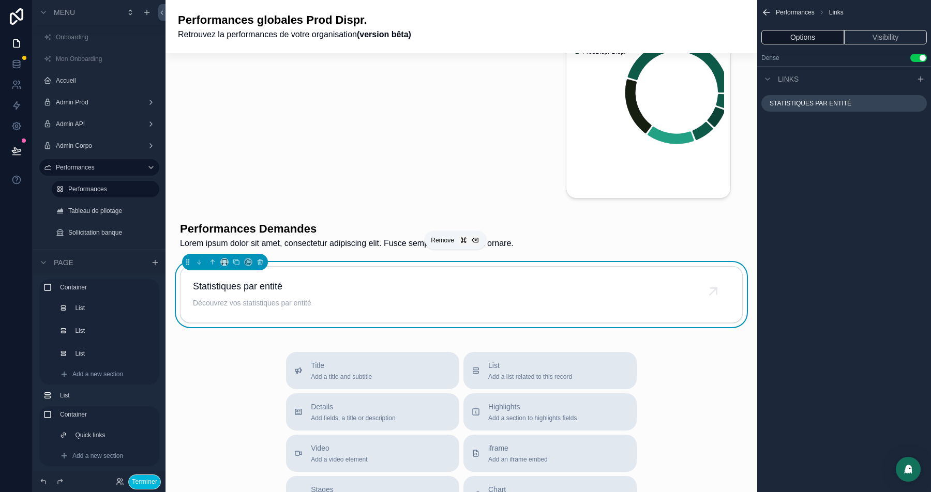
click at [261, 261] on icon "scrollable content" at bounding box center [260, 263] width 4 height 4
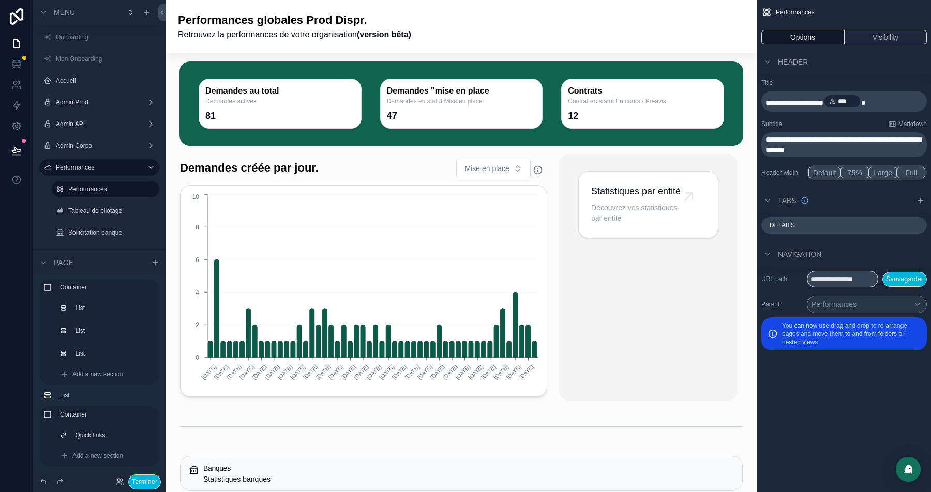
scroll to position [9, 0]
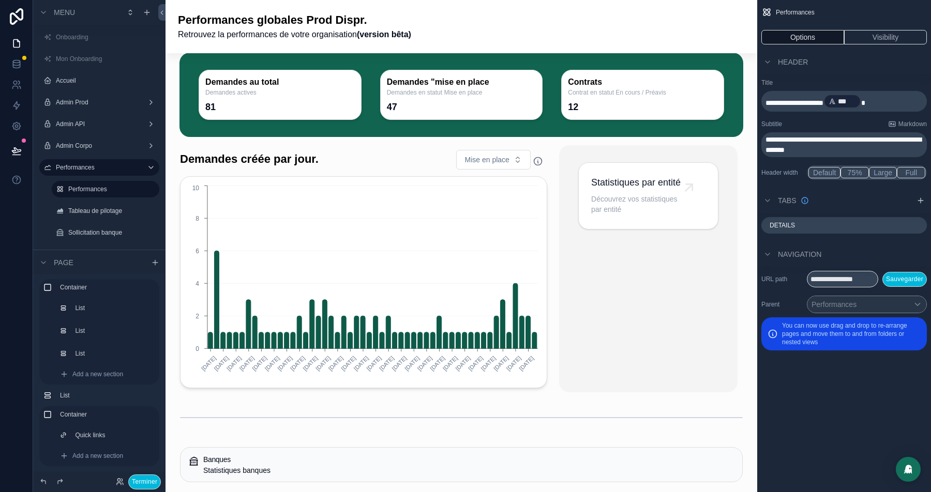
click at [601, 185] on div "scrollable content" at bounding box center [648, 268] width 178 height 247
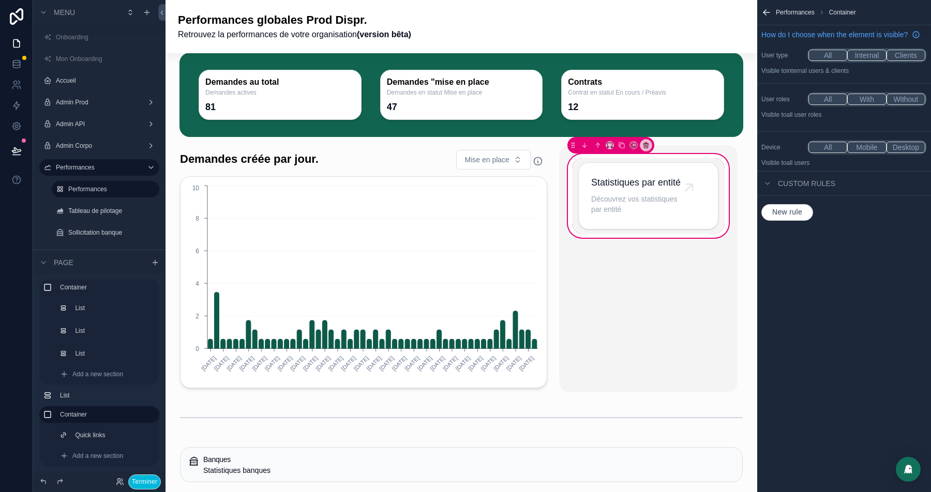
click at [602, 173] on div "scrollable content" at bounding box center [648, 195] width 153 height 75
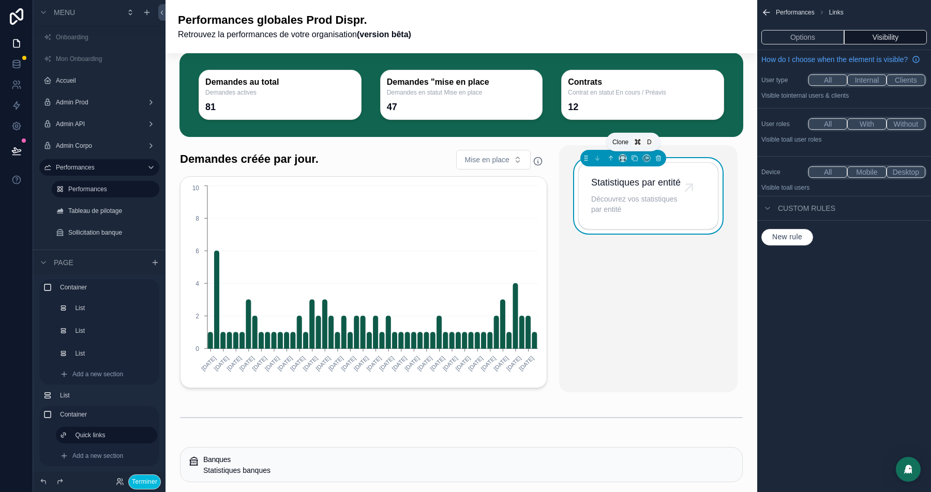
click at [636, 157] on icon "scrollable content" at bounding box center [634, 158] width 7 height 7
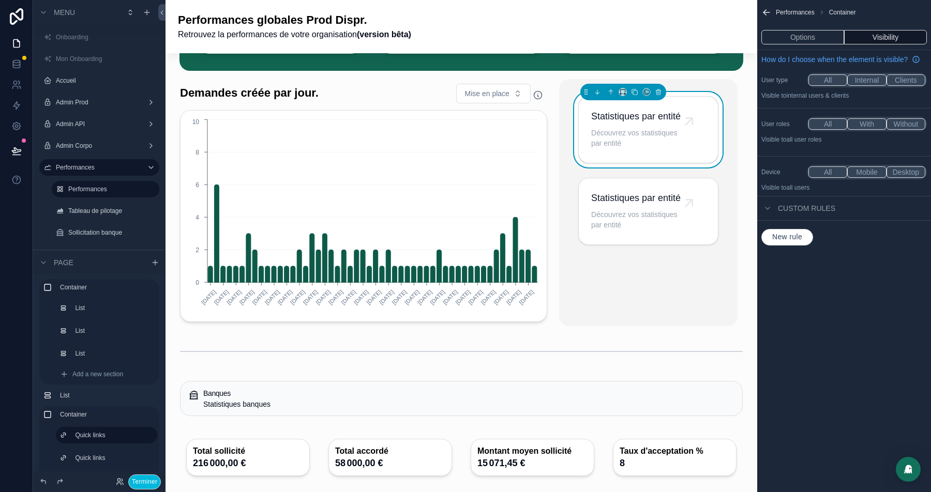
scroll to position [0, 0]
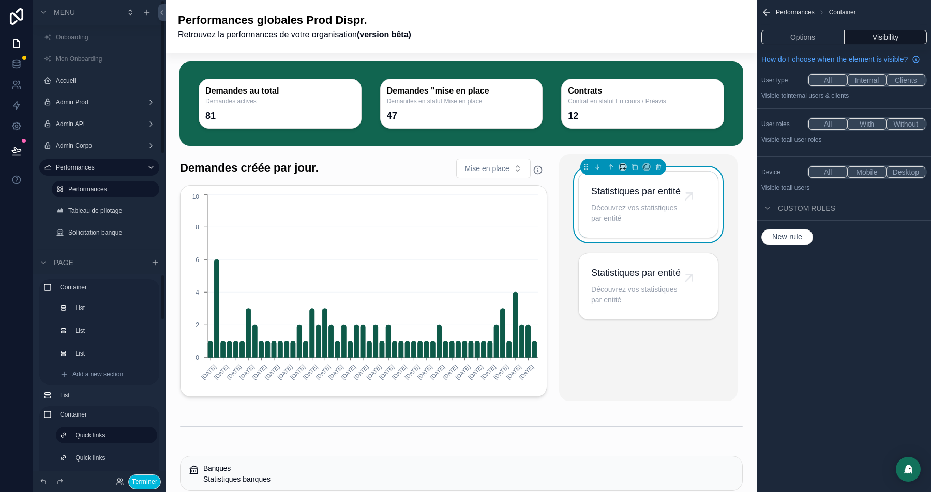
click at [143, 482] on button "Terminer" at bounding box center [144, 482] width 33 height 15
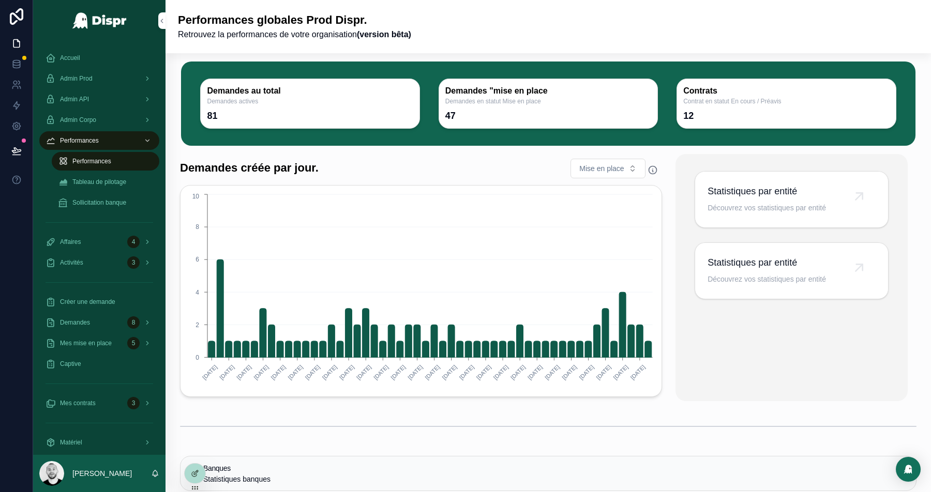
click at [742, 194] on span "Statistiques par entité" at bounding box center [766, 191] width 118 height 14
click at [196, 475] on icon at bounding box center [195, 473] width 8 height 8
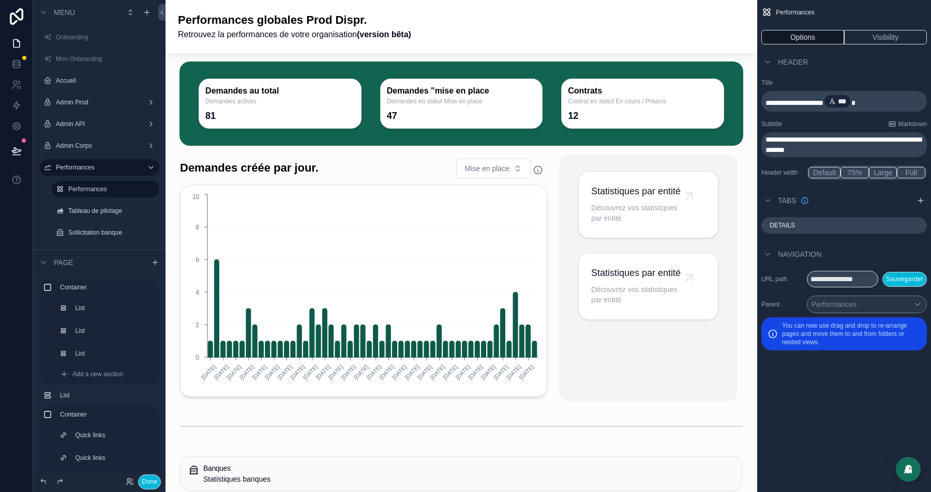
click at [672, 252] on div "scrollable content" at bounding box center [648, 277] width 178 height 247
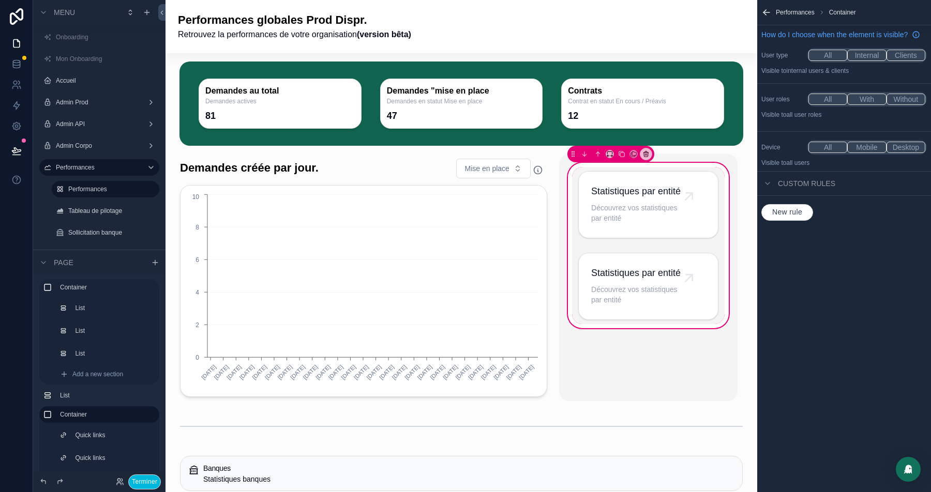
scroll to position [60, 0]
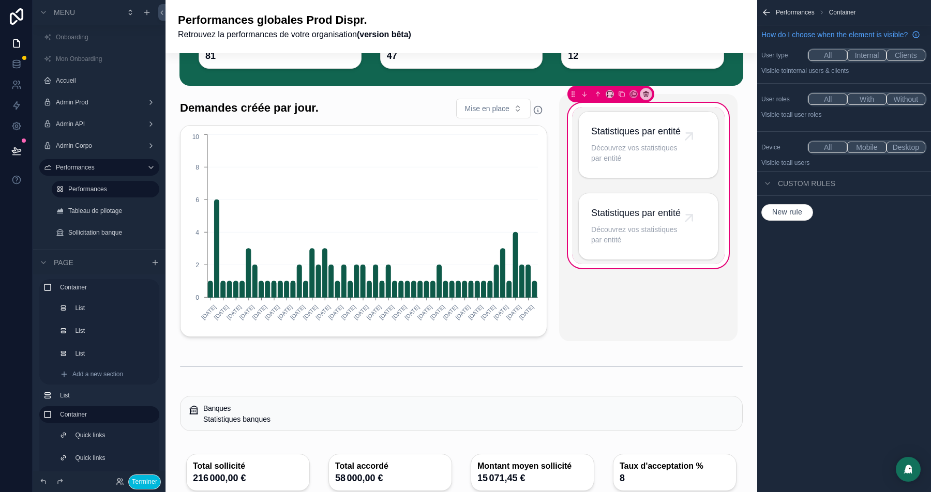
click at [649, 235] on div "scrollable content" at bounding box center [648, 226] width 153 height 75
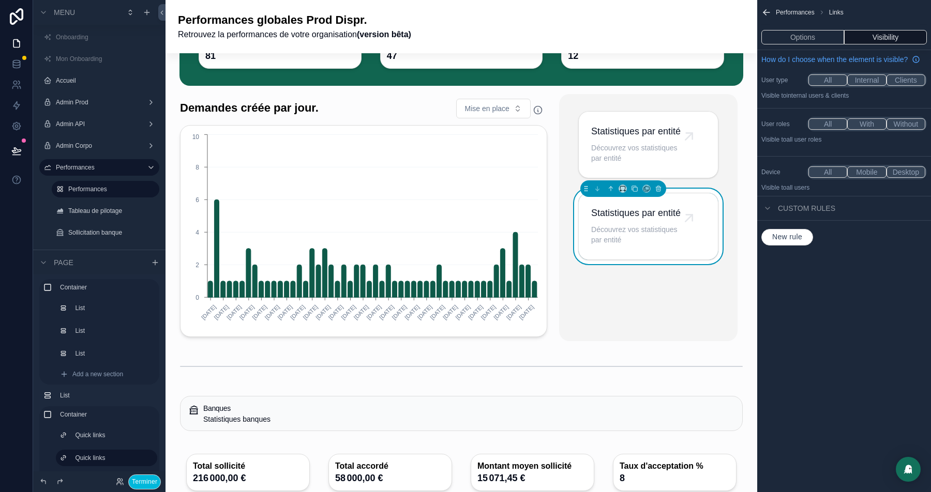
click at [808, 34] on button "Options" at bounding box center [802, 37] width 83 height 14
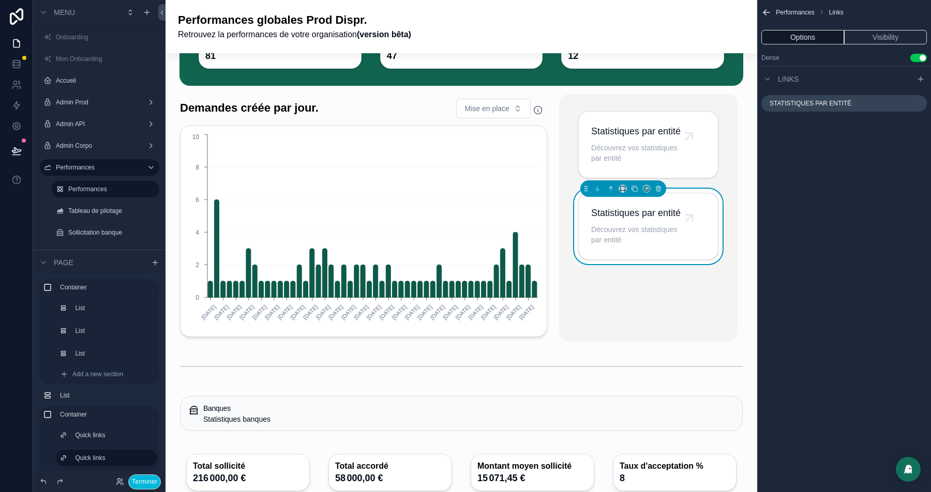
click at [0, 0] on icon "scrollable content" at bounding box center [0, 0] width 0 height 0
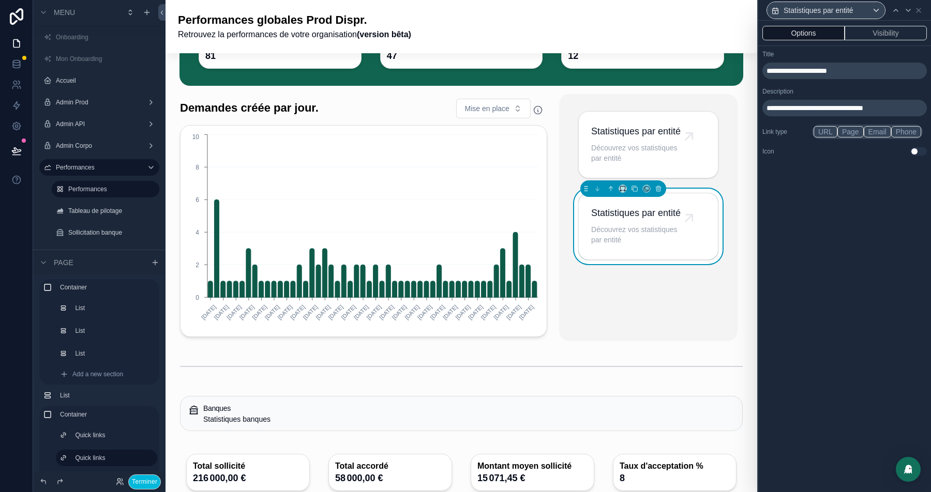
click at [827, 67] on span "**********" at bounding box center [796, 70] width 60 height 7
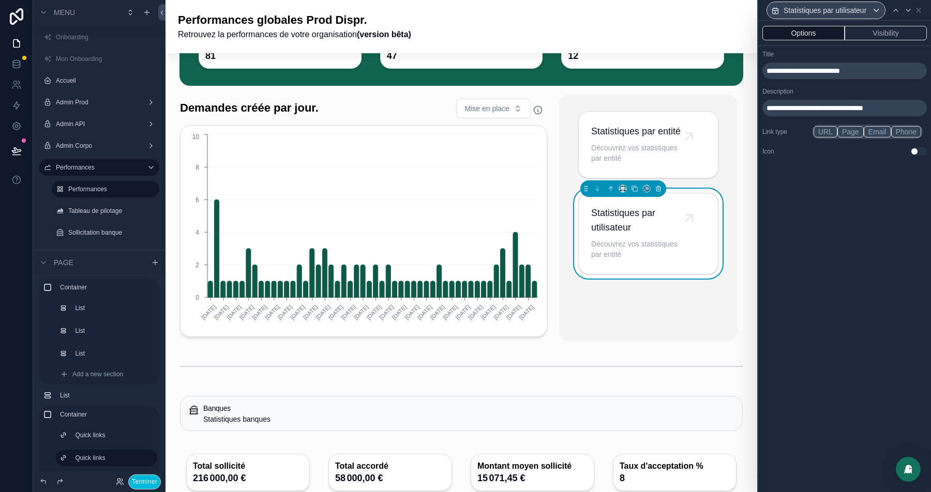
click at [842, 332] on div "**********" at bounding box center [844, 256] width 173 height 471
click at [843, 106] on span "**********" at bounding box center [814, 107] width 97 height 7
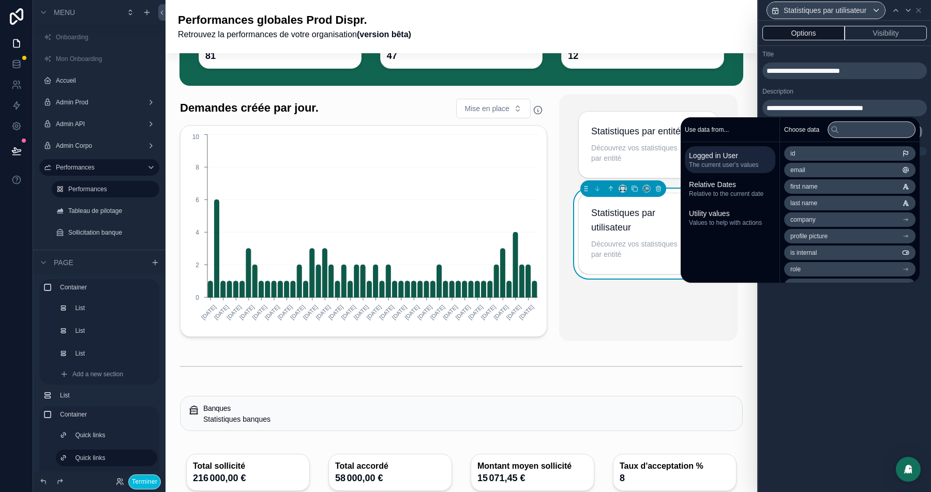
click at [863, 106] on span "**********" at bounding box center [814, 107] width 97 height 7
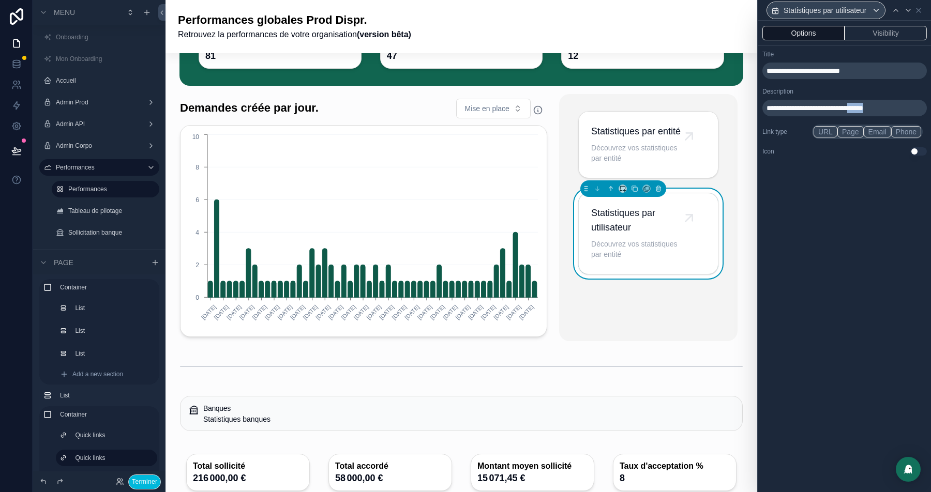
click at [863, 106] on span "**********" at bounding box center [814, 107] width 97 height 7
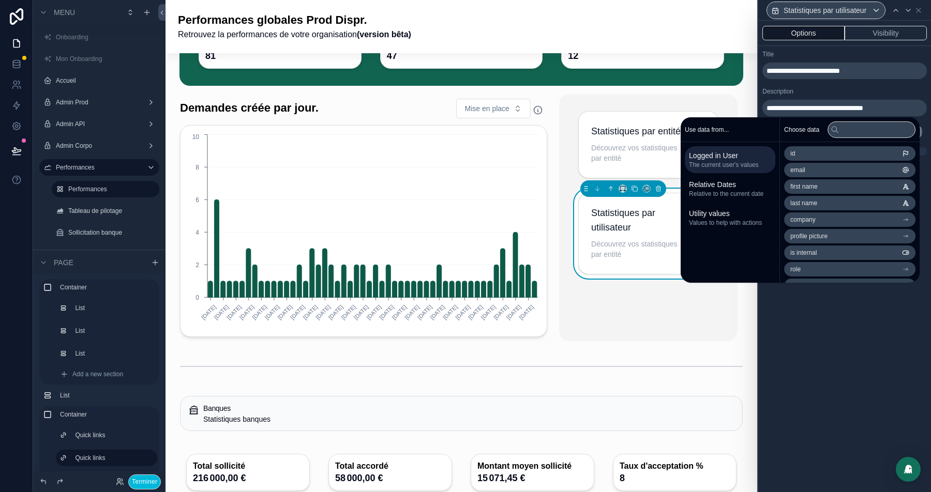
click at [829, 108] on span "**********" at bounding box center [814, 107] width 97 height 7
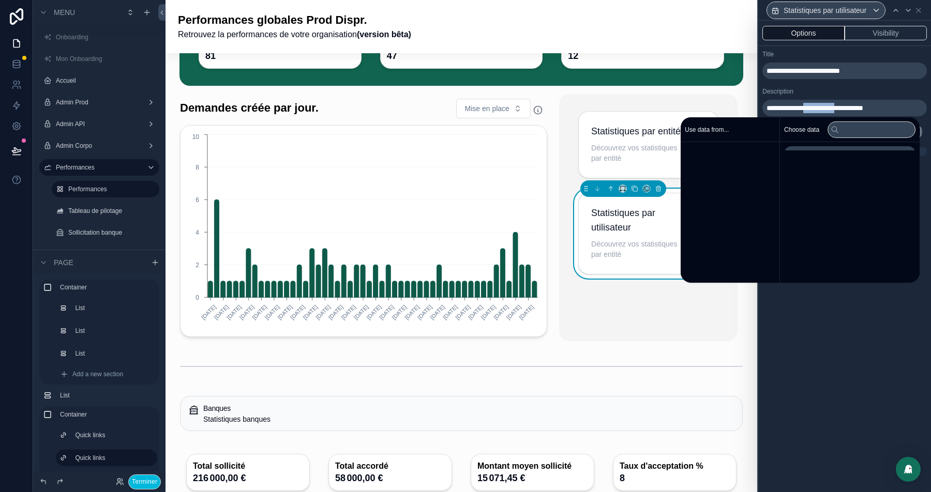
click at [829, 108] on span "**********" at bounding box center [814, 107] width 97 height 7
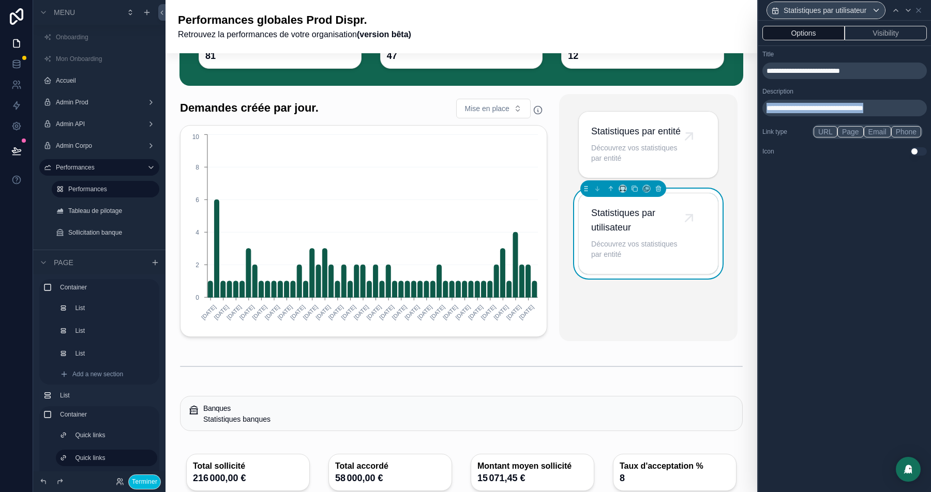
click at [829, 108] on span "**********" at bounding box center [814, 107] width 97 height 7
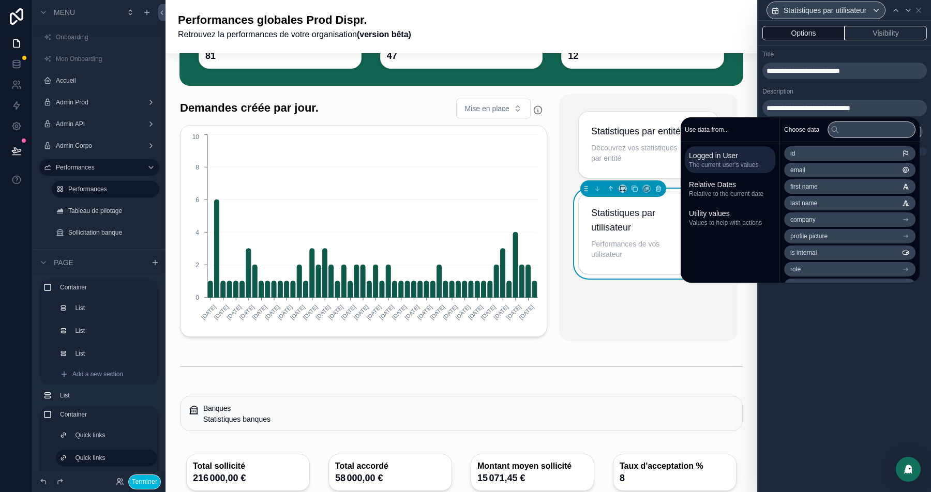
click at [867, 87] on div "Description" at bounding box center [844, 91] width 164 height 8
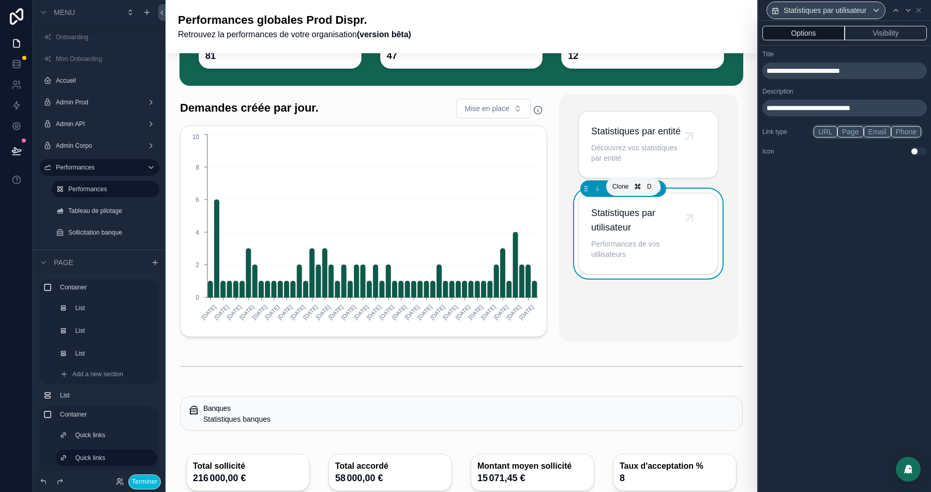
click at [636, 192] on icon "scrollable content" at bounding box center [634, 188] width 7 height 7
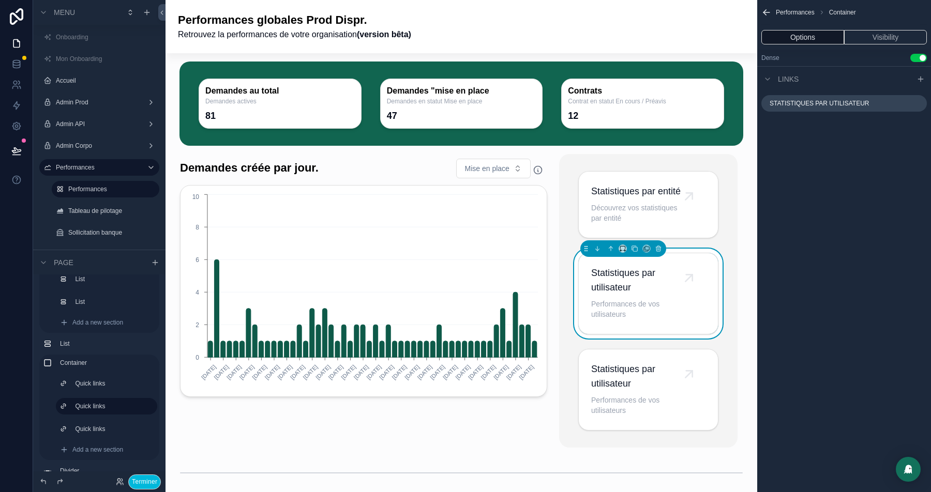
click at [673, 406] on div "scrollable content" at bounding box center [648, 390] width 153 height 90
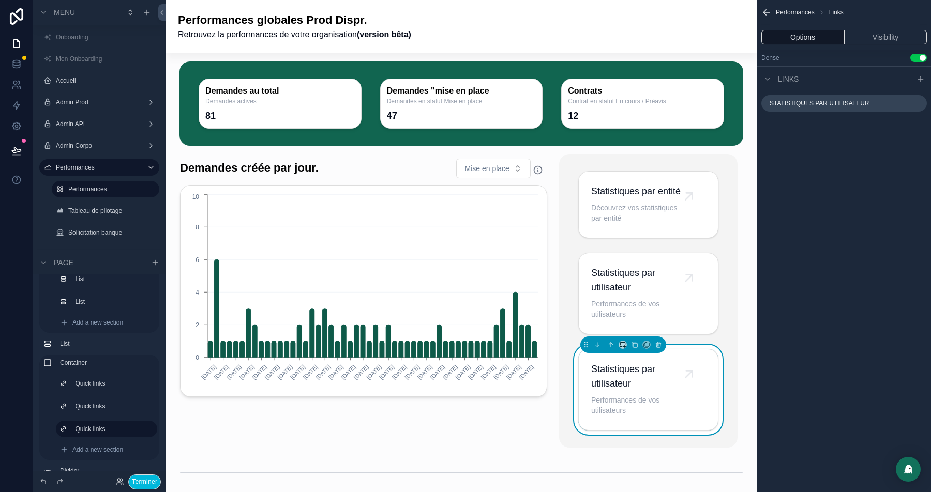
click at [0, 0] on icon "scrollable content" at bounding box center [0, 0] width 0 height 0
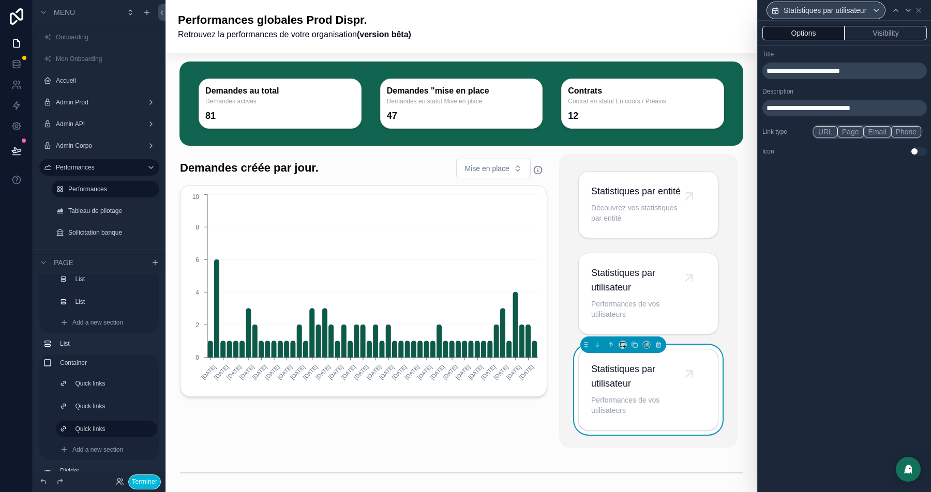
click at [782, 73] on span "**********" at bounding box center [802, 70] width 73 height 7
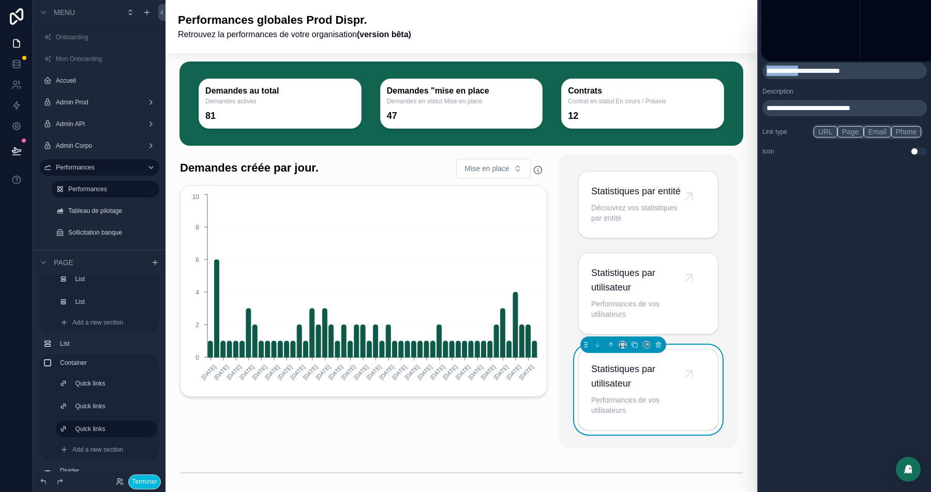
click at [782, 73] on span "**********" at bounding box center [802, 70] width 73 height 7
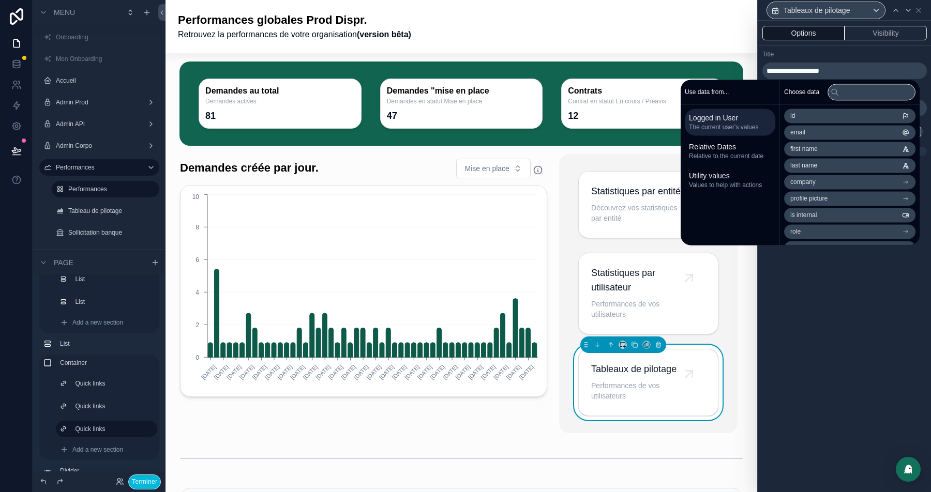
click at [838, 51] on div "Title" at bounding box center [844, 54] width 164 height 8
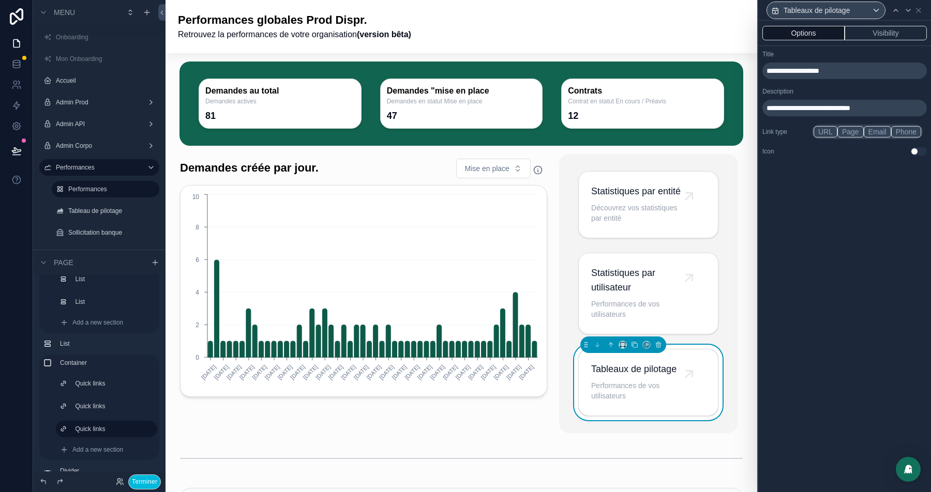
click at [800, 107] on span "**********" at bounding box center [808, 107] width 84 height 7
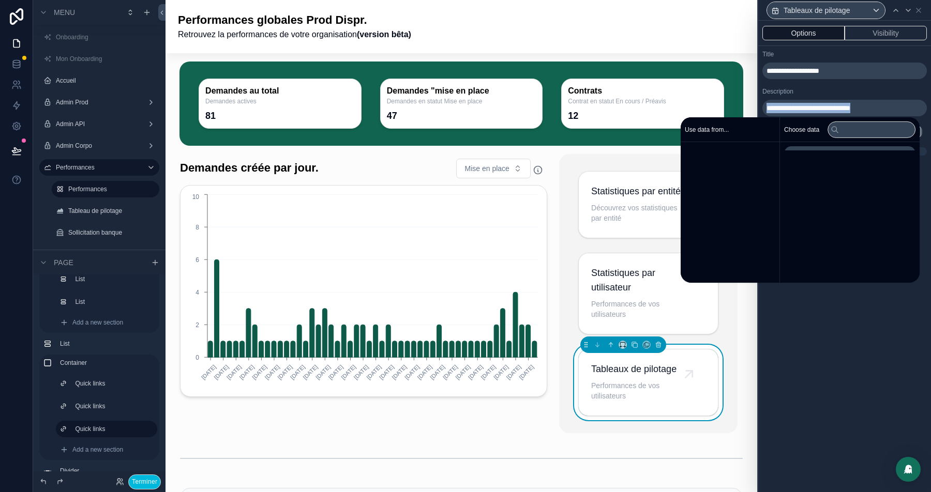
click at [800, 107] on span "**********" at bounding box center [808, 107] width 84 height 7
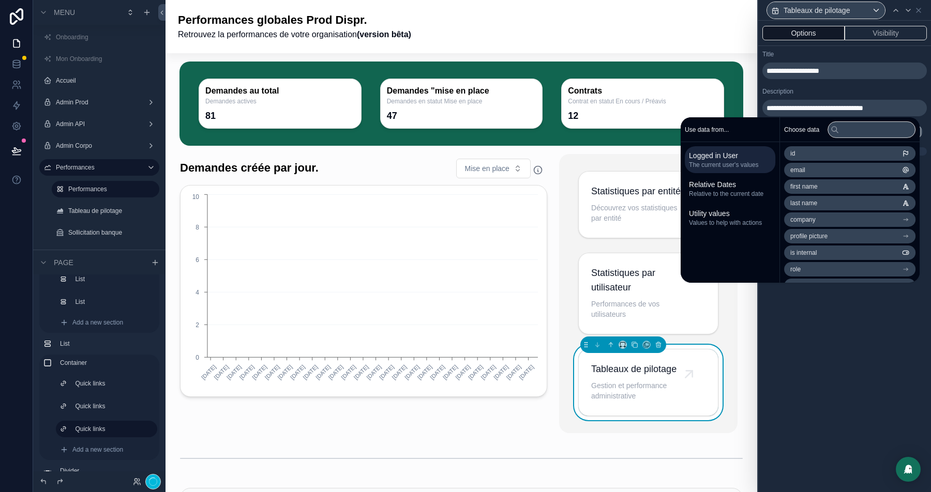
click at [876, 82] on div "**********" at bounding box center [844, 103] width 173 height 114
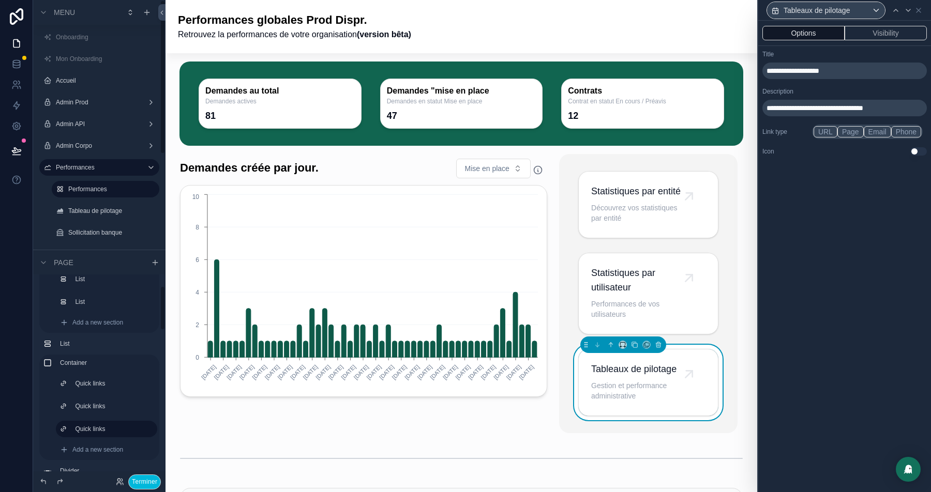
click at [142, 481] on button "Terminer" at bounding box center [144, 482] width 33 height 15
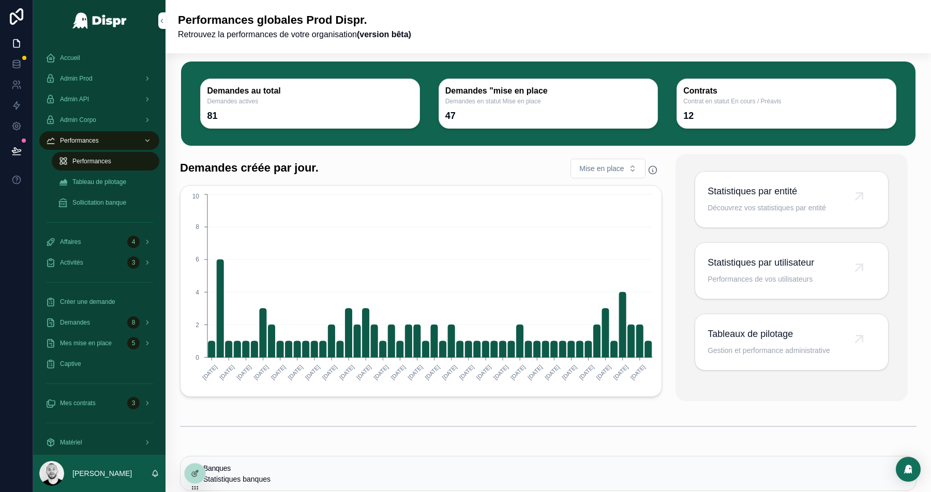
click at [202, 474] on div at bounding box center [195, 474] width 21 height 20
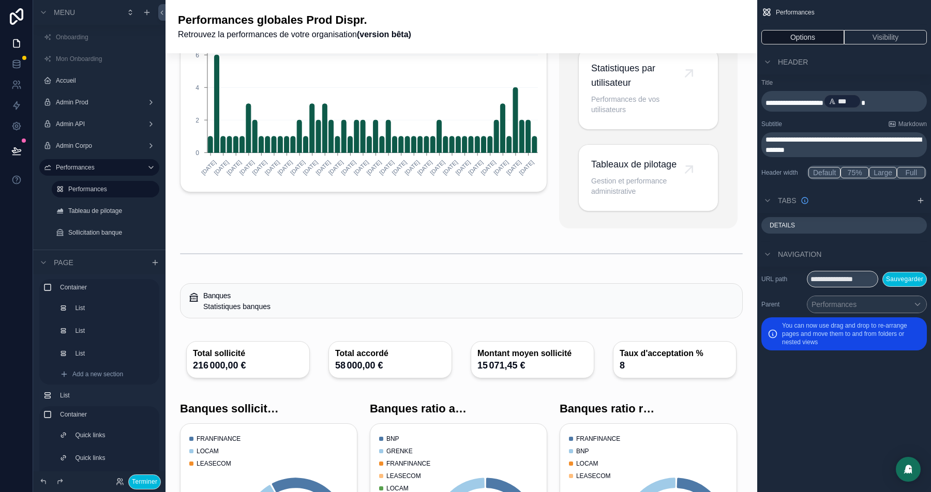
scroll to position [311, 0]
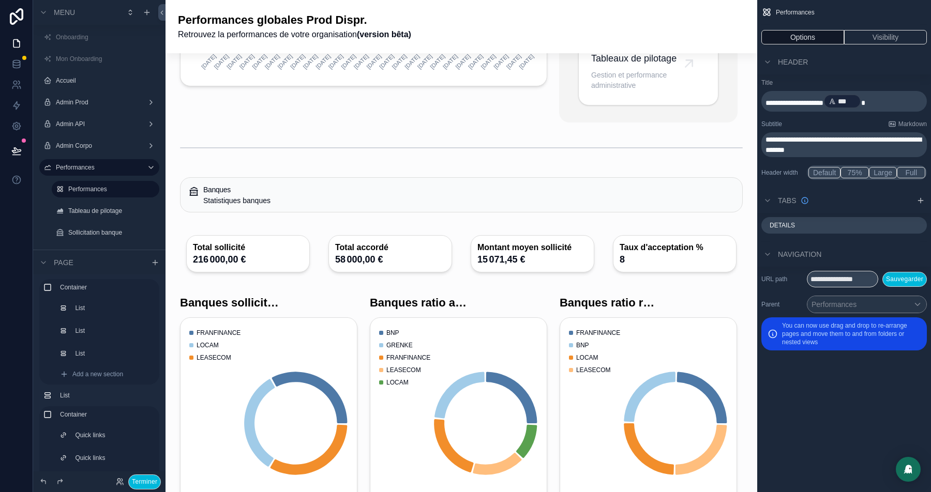
click at [255, 210] on div "scrollable content" at bounding box center [461, 194] width 575 height 43
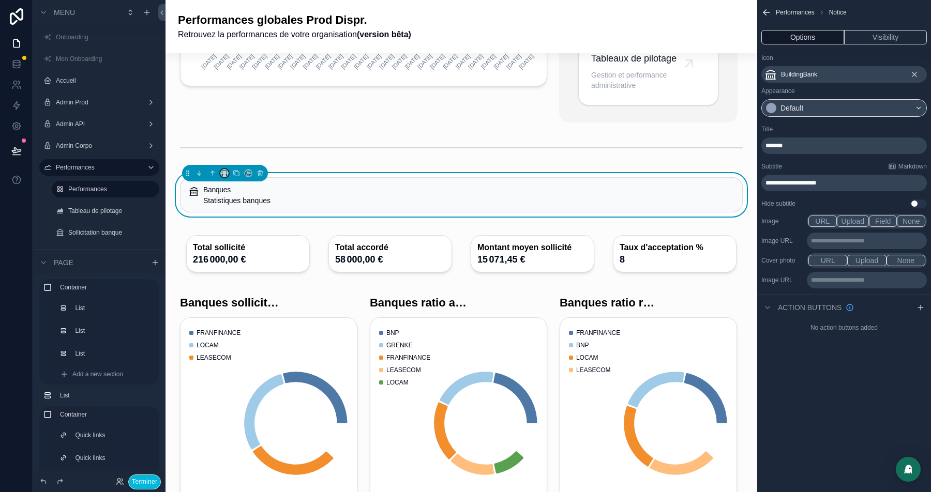
click at [223, 177] on icon "scrollable content" at bounding box center [224, 173] width 7 height 7
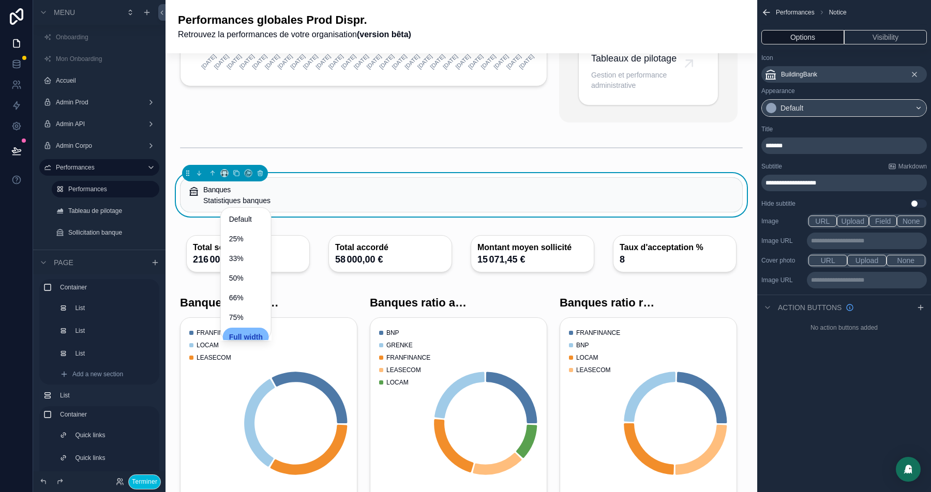
click at [235, 202] on div "scrollable content" at bounding box center [465, 246] width 931 height 492
click at [235, 177] on icon "scrollable content" at bounding box center [236, 173] width 7 height 7
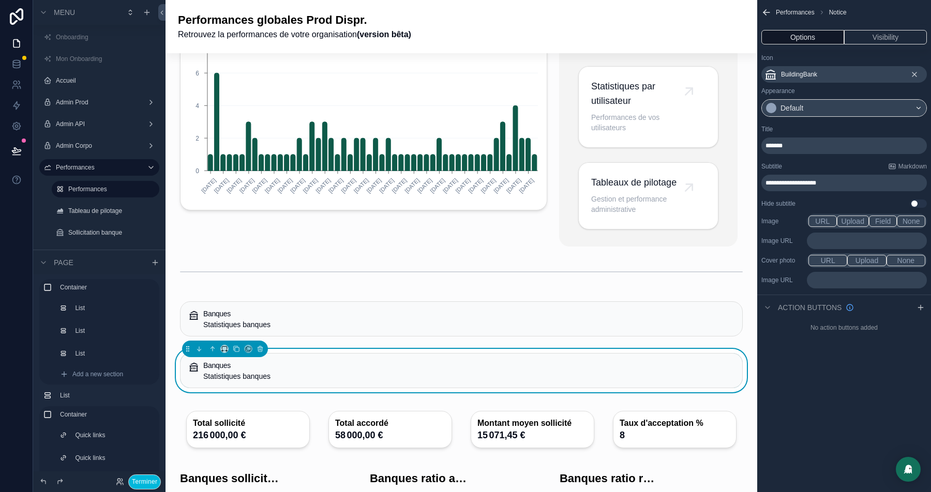
scroll to position [75, 0]
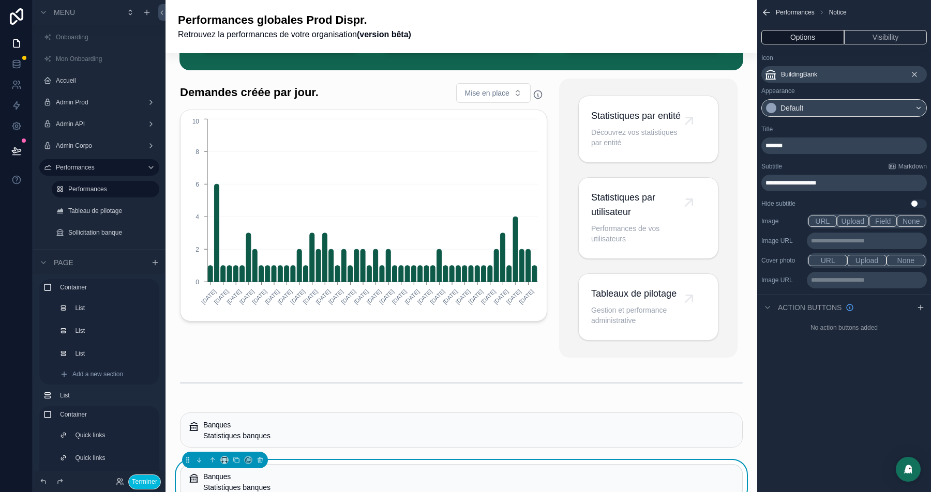
click at [184, 451] on div "scrollable content" at bounding box center [461, 429] width 575 height 43
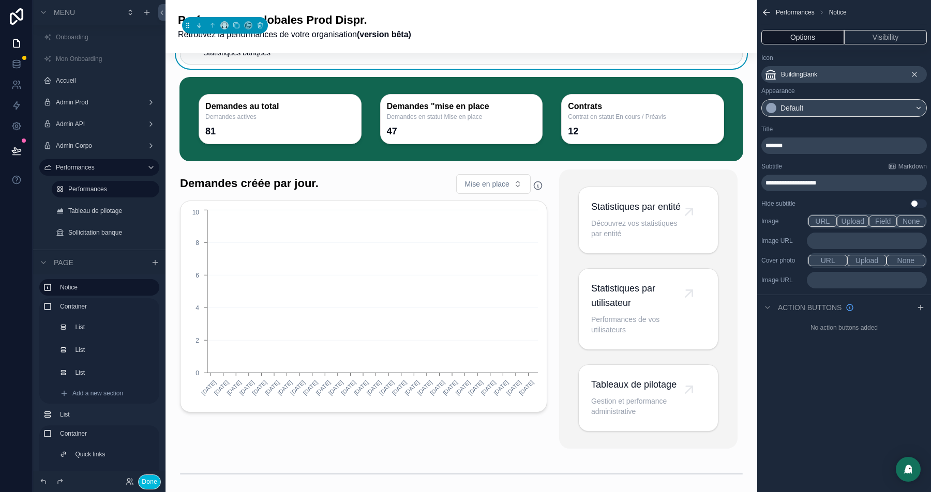
scroll to position [0, 0]
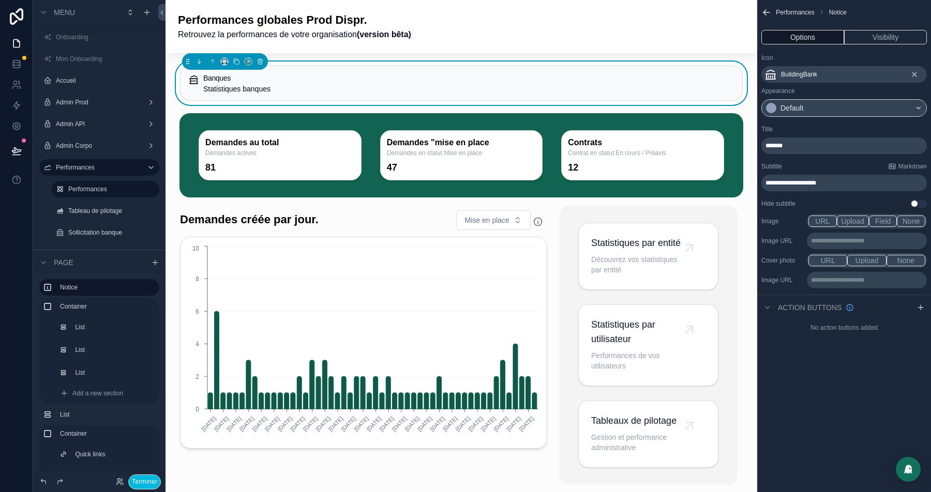
click at [781, 143] on span "*******" at bounding box center [773, 146] width 17 height 6
click at [815, 127] on div "Title" at bounding box center [843, 129] width 165 height 8
click at [795, 185] on span "**********" at bounding box center [790, 183] width 51 height 6
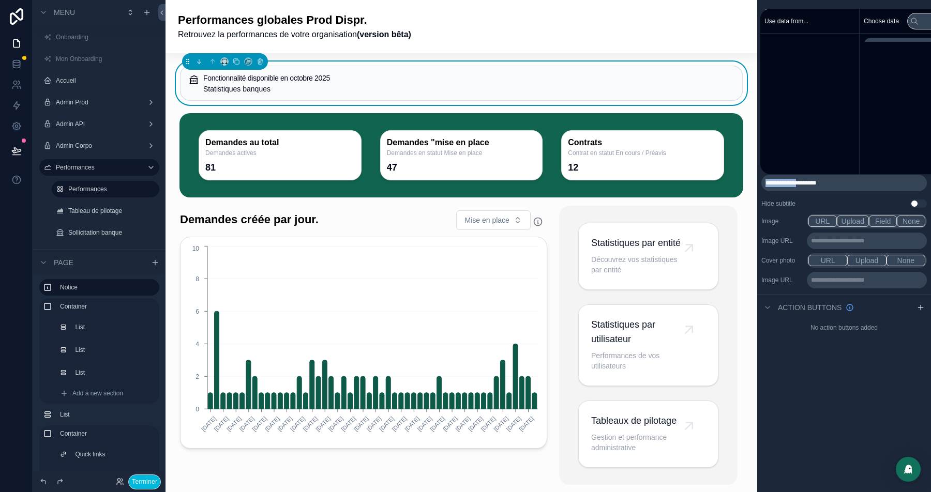
click at [795, 185] on span "**********" at bounding box center [790, 183] width 51 height 6
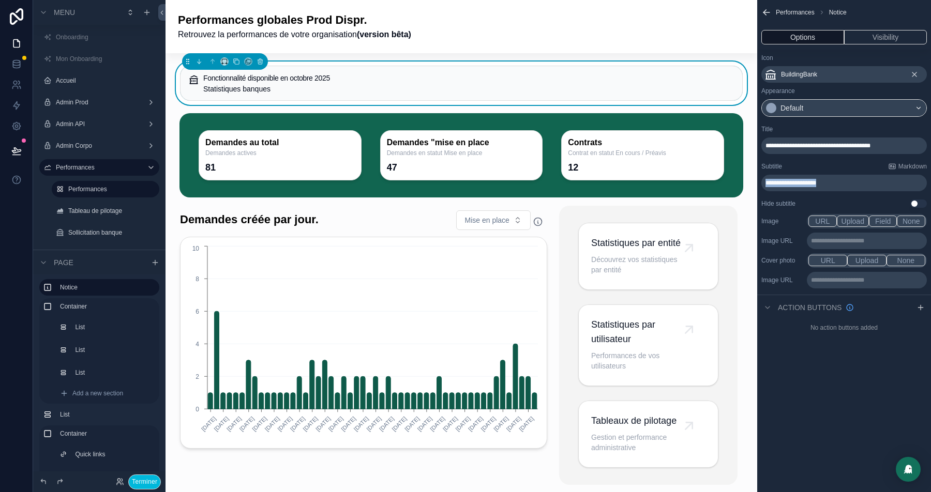
click at [795, 185] on span "**********" at bounding box center [790, 183] width 51 height 6
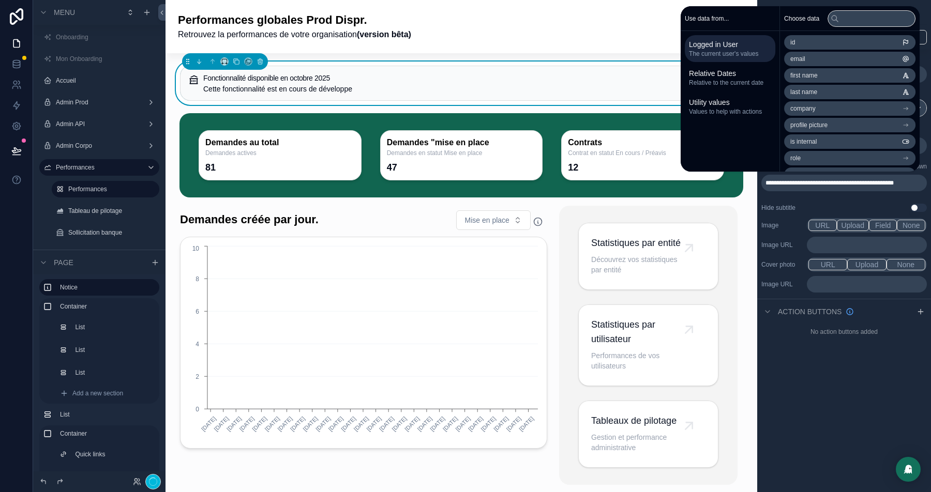
click at [920, 312] on icon "scrollable content" at bounding box center [920, 311] width 0 height 5
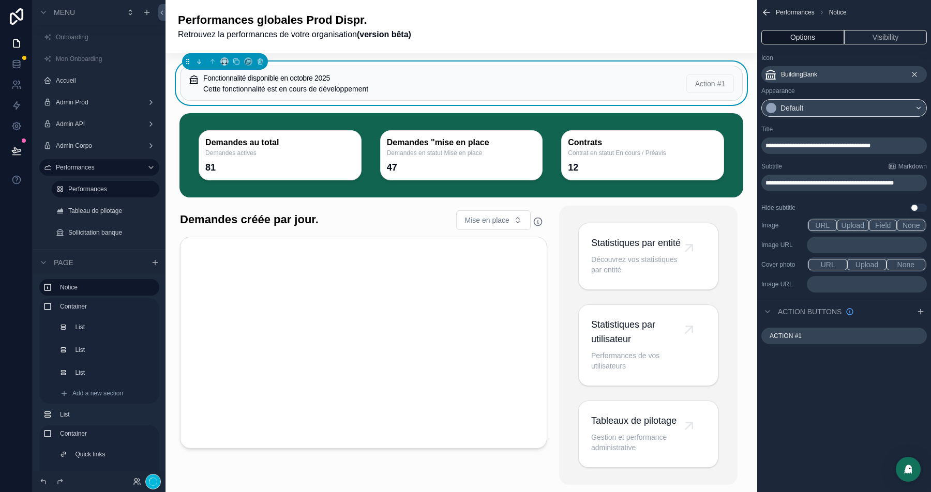
click at [0, 0] on icon "scrollable content" at bounding box center [0, 0] width 0 height 0
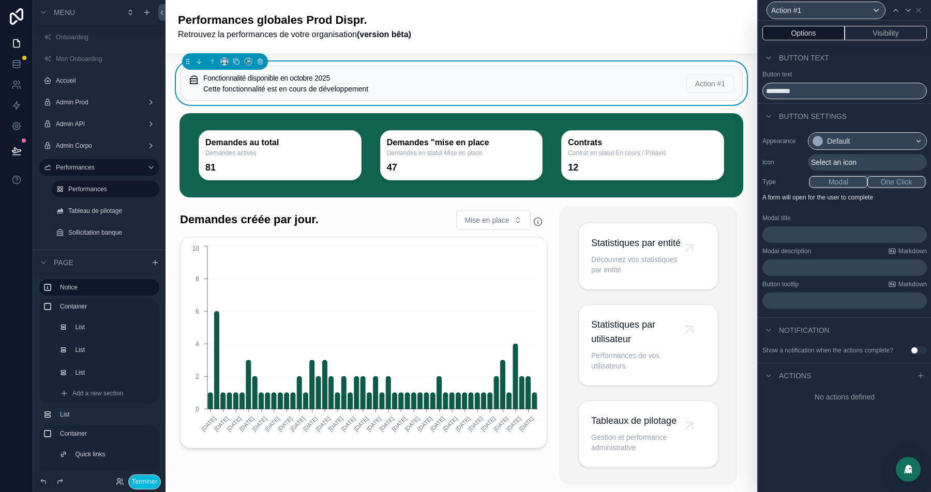
click at [887, 179] on button "One Click" at bounding box center [896, 181] width 58 height 11
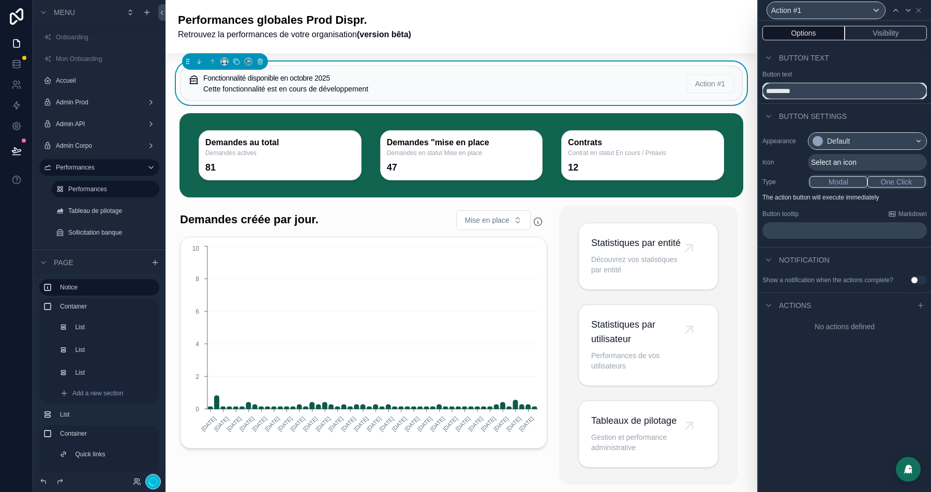
click at [787, 87] on input "*********" at bounding box center [844, 91] width 164 height 17
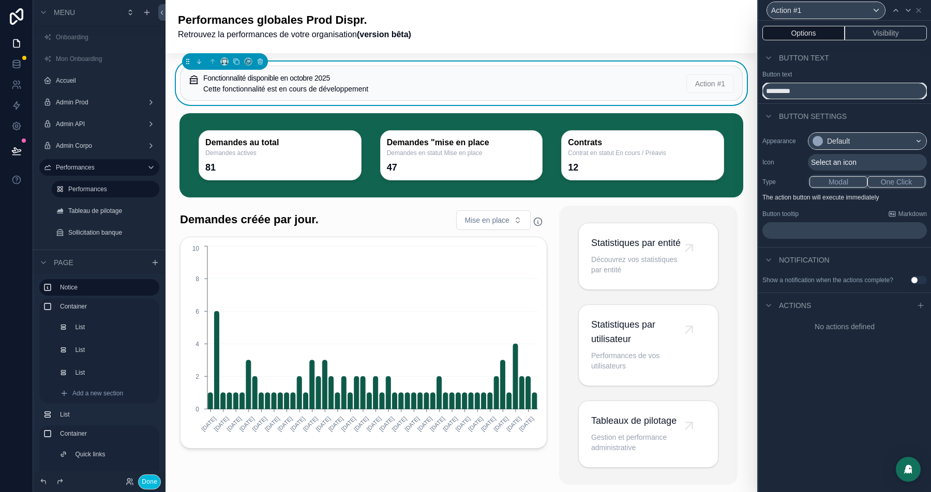
click at [787, 87] on input "*********" at bounding box center [844, 91] width 164 height 17
type input "**********"
click at [449, 74] on h5 "Fonctionnalité disponible en octobre 2025" at bounding box center [403, 77] width 401 height 7
click at [925, 11] on icon at bounding box center [921, 10] width 8 height 8
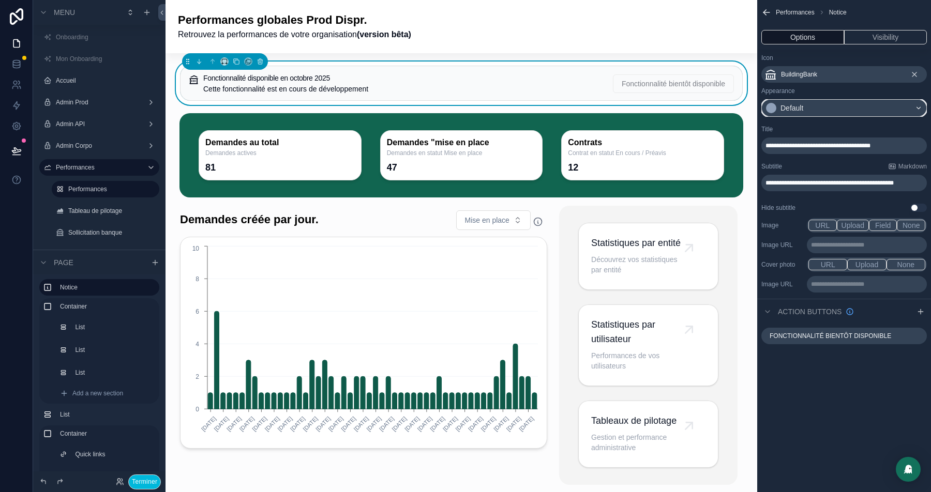
click at [889, 110] on div "Default" at bounding box center [844, 108] width 164 height 17
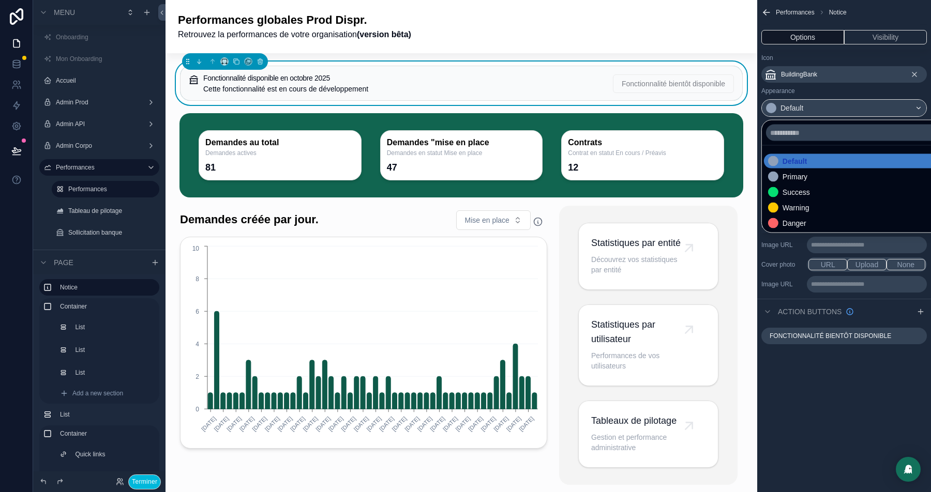
click at [797, 208] on div "Warning" at bounding box center [795, 208] width 27 height 10
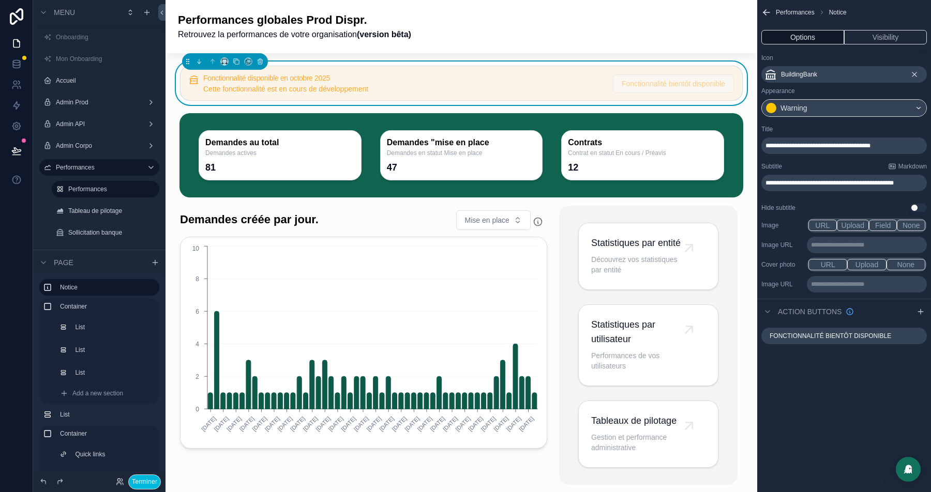
click at [567, 28] on div "Performances globales Prod Dispr. Retrouvez la performances de votre organisati…" at bounding box center [461, 26] width 567 height 28
click at [578, 17] on div "Performances globales Prod Dispr. Retrouvez la performances de votre organisati…" at bounding box center [461, 26] width 567 height 28
click at [765, 12] on icon "scrollable content" at bounding box center [766, 12] width 6 height 0
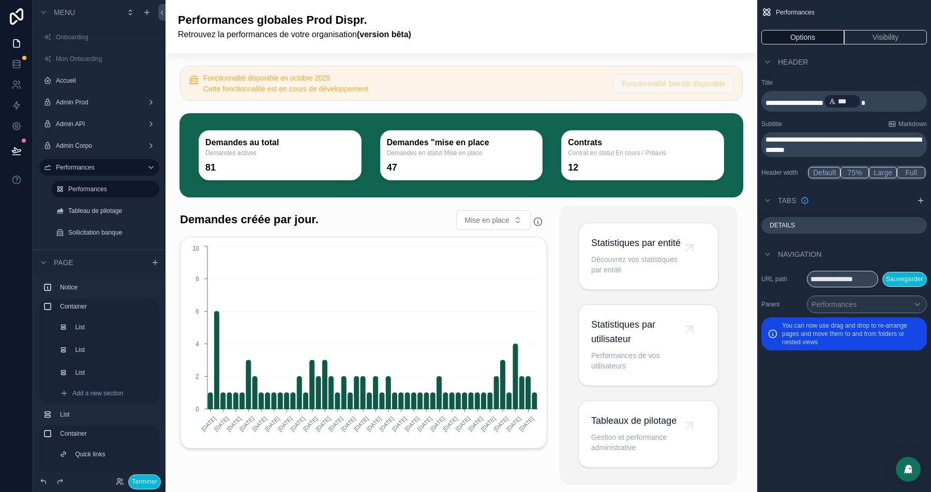
click at [0, 0] on icon "scrollable content" at bounding box center [0, 0] width 0 height 0
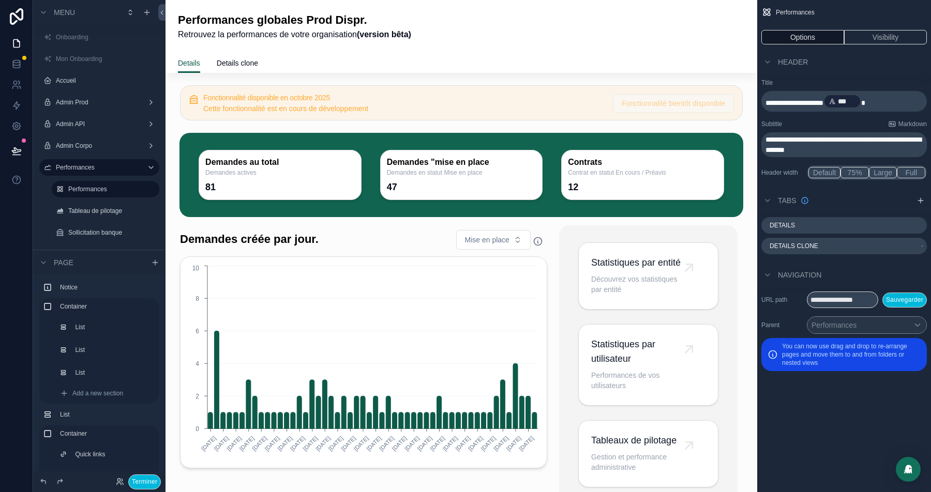
click at [0, 0] on icon "scrollable content" at bounding box center [0, 0] width 0 height 0
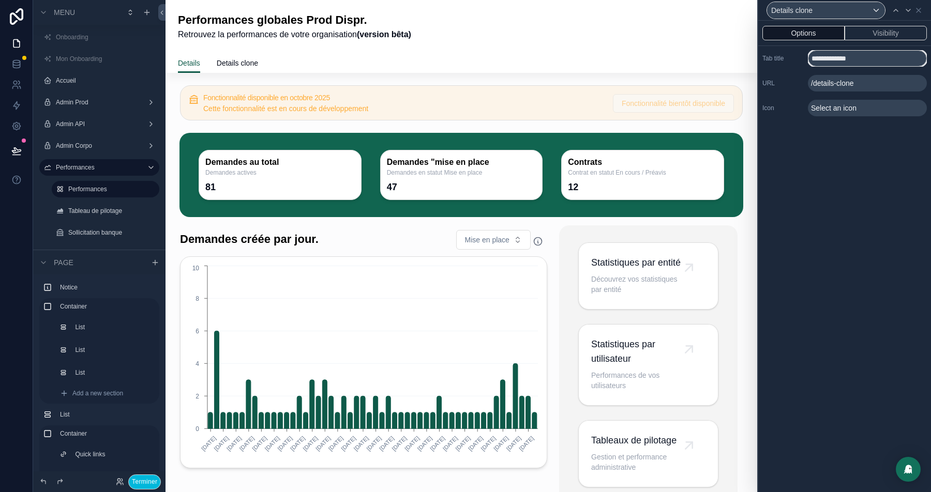
click at [838, 55] on input "**********" at bounding box center [867, 58] width 119 height 17
type input "**********"
click at [920, 12] on icon at bounding box center [918, 10] width 4 height 4
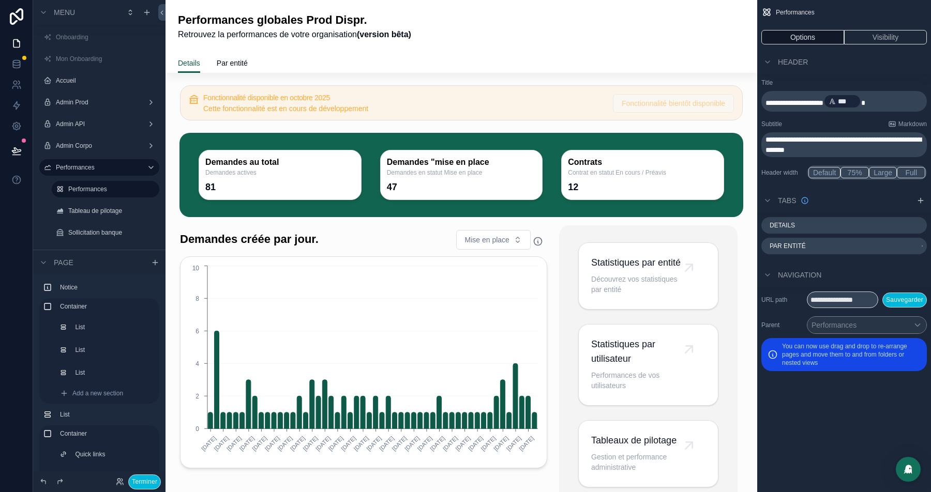
click at [0, 0] on icon "scrollable content" at bounding box center [0, 0] width 0 height 0
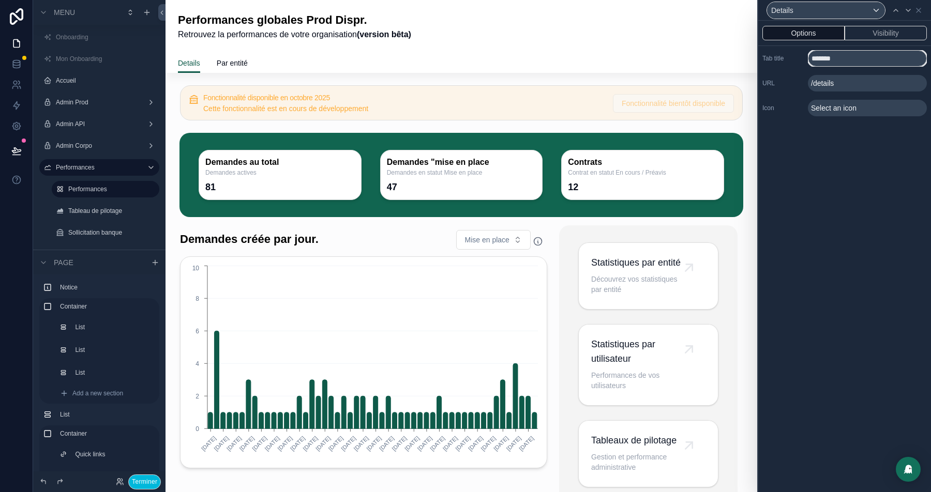
click at [826, 57] on input "*******" at bounding box center [867, 58] width 119 height 17
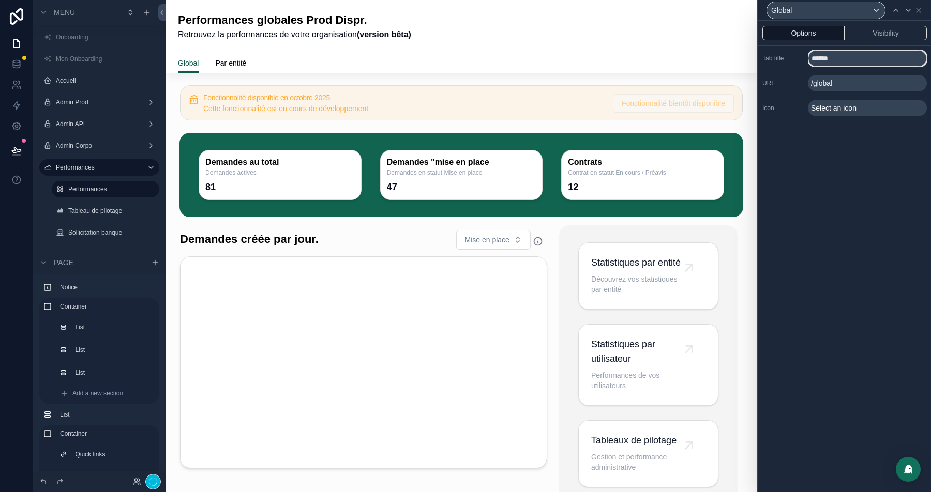
type input "******"
click at [833, 103] on span "Select an icon" at bounding box center [833, 108] width 45 height 10
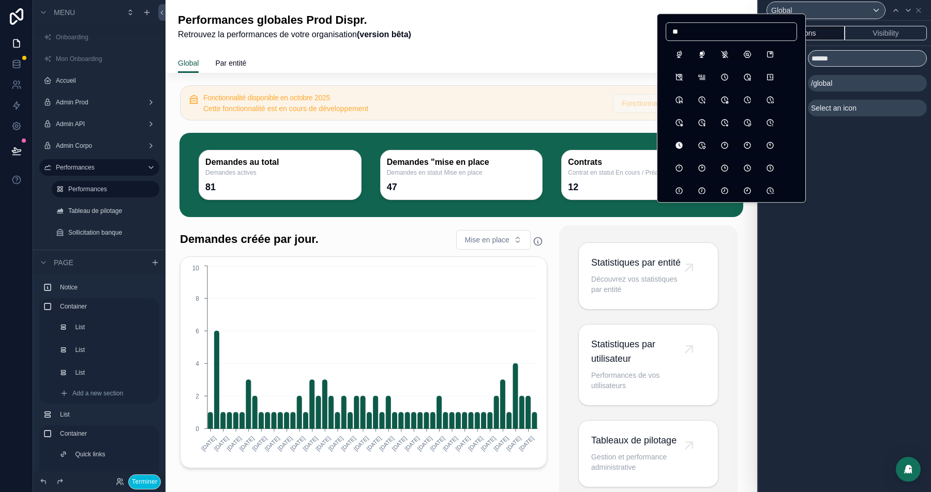
type input "*"
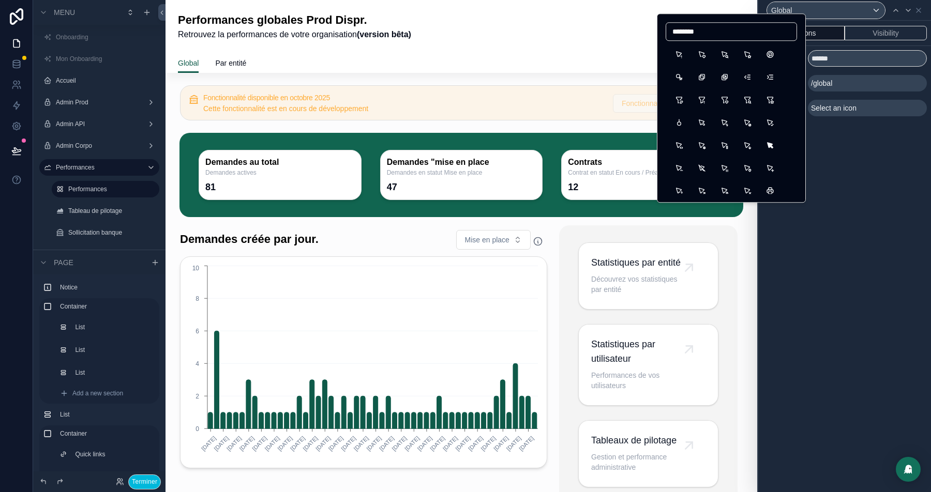
click at [695, 29] on input "********" at bounding box center [731, 31] width 130 height 14
type input "****"
click at [673, 55] on button "Globe" at bounding box center [678, 54] width 19 height 19
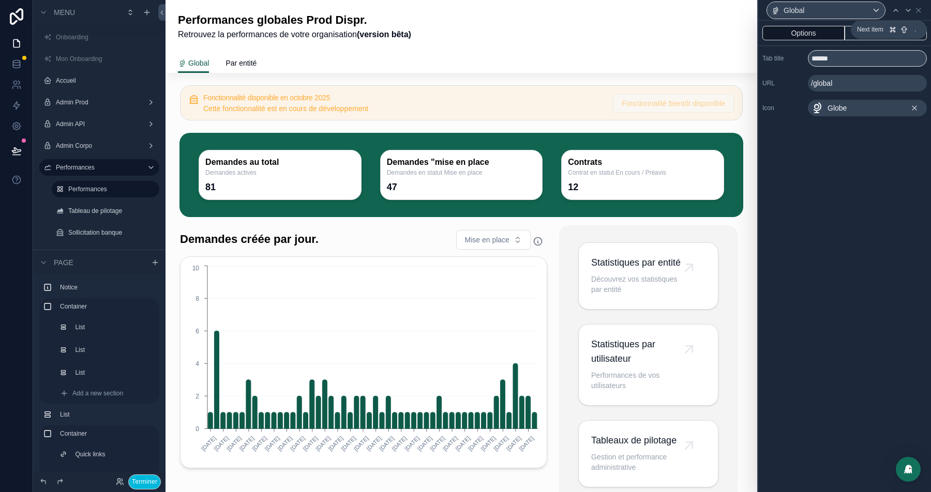
click at [905, 13] on icon at bounding box center [908, 10] width 8 height 8
click at [832, 110] on span "Select an icon" at bounding box center [833, 108] width 45 height 10
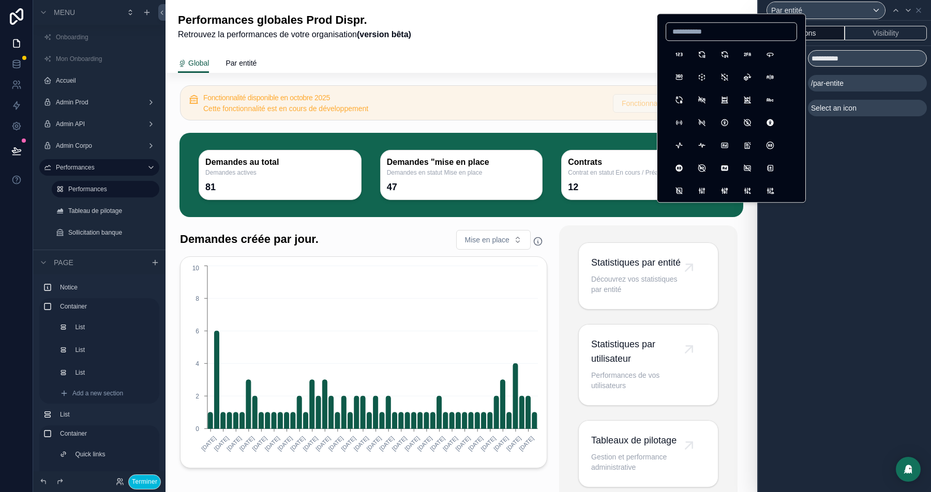
click at [713, 32] on input at bounding box center [731, 31] width 130 height 14
type input "*****"
click at [677, 56] on button "Building" at bounding box center [678, 54] width 19 height 19
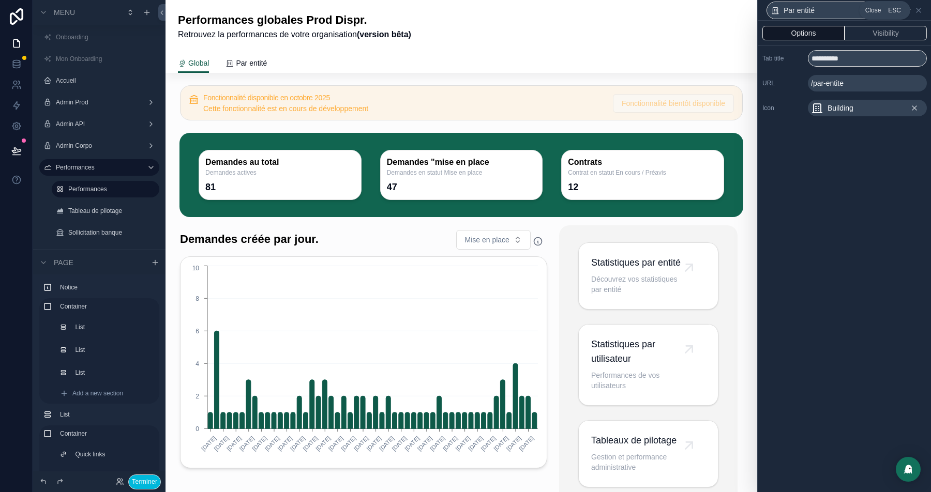
click at [919, 11] on icon at bounding box center [918, 10] width 4 height 4
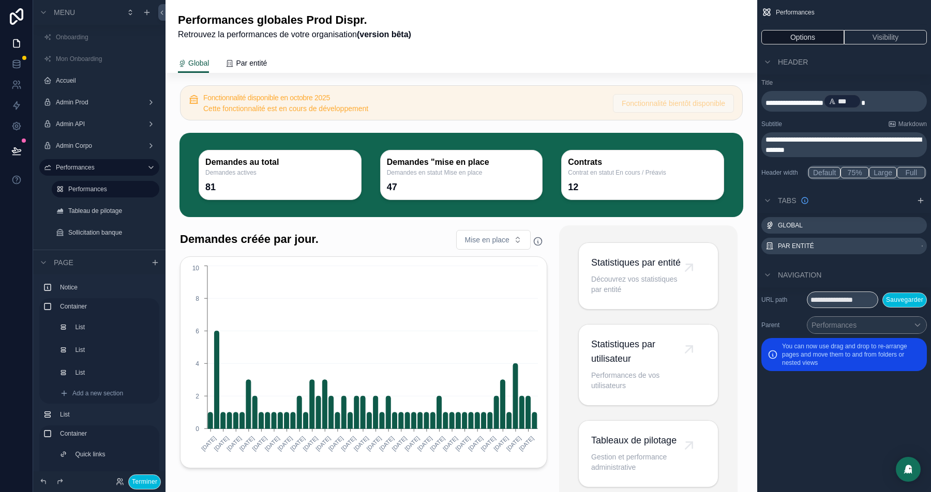
click at [919, 198] on icon "scrollable content" at bounding box center [920, 200] width 8 height 8
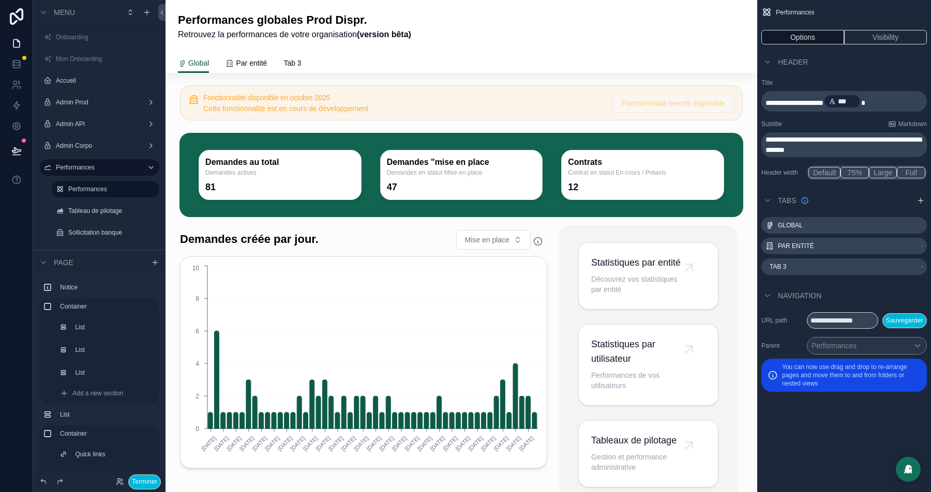
click at [0, 0] on icon "scrollable content" at bounding box center [0, 0] width 0 height 0
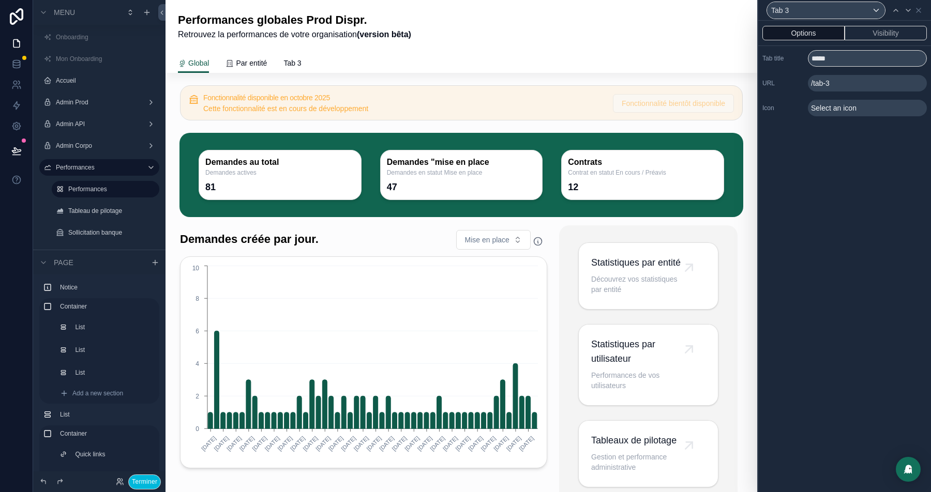
click at [836, 106] on span "Select an icon" at bounding box center [833, 108] width 45 height 10
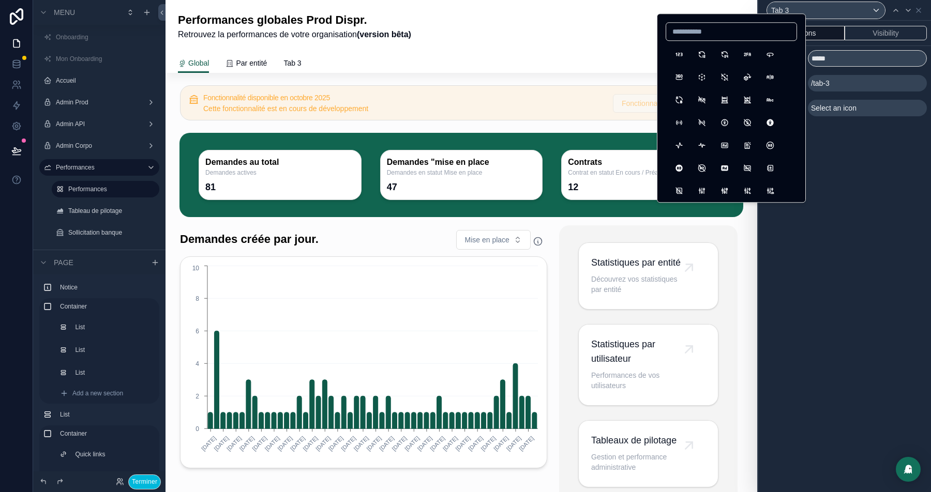
click at [854, 202] on div "Options Visibility Tab title ***** URL /tab-3 Icon Select an icon" at bounding box center [844, 256] width 173 height 471
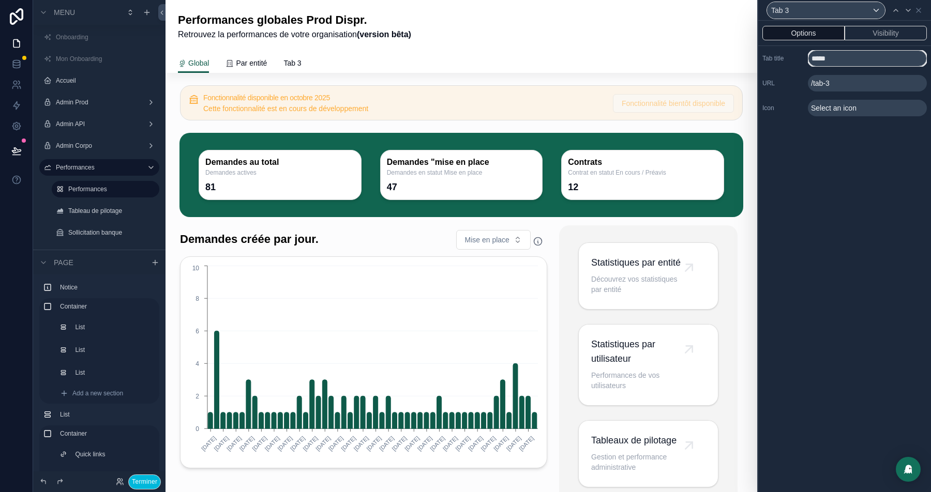
click at [821, 61] on input "*****" at bounding box center [867, 58] width 119 height 17
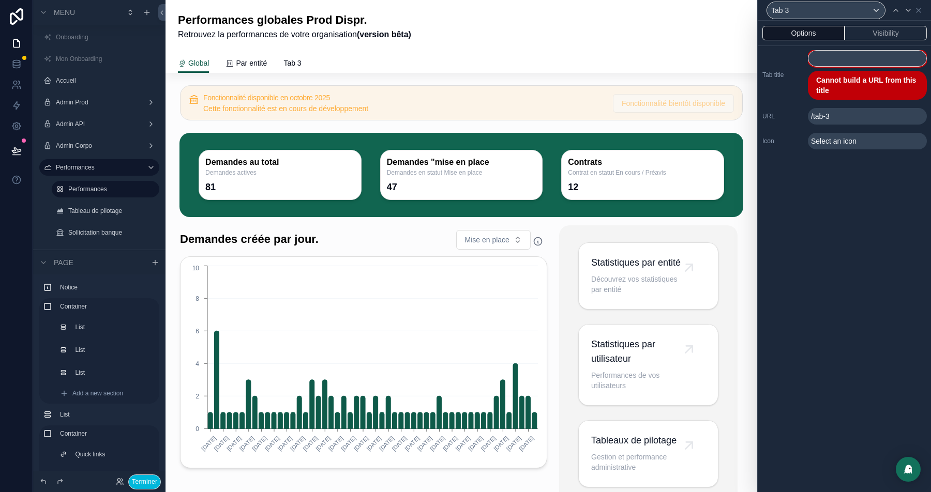
paste input "*"
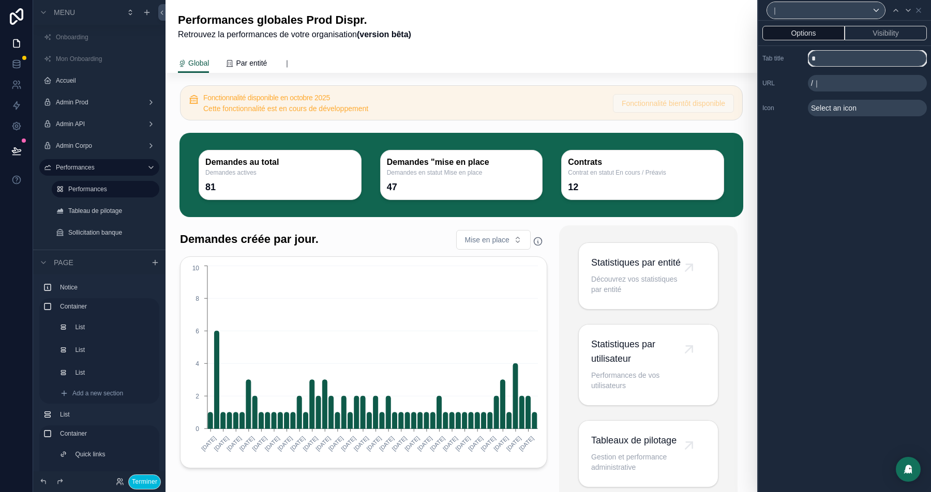
type input "*"
click at [918, 14] on icon at bounding box center [918, 10] width 8 height 8
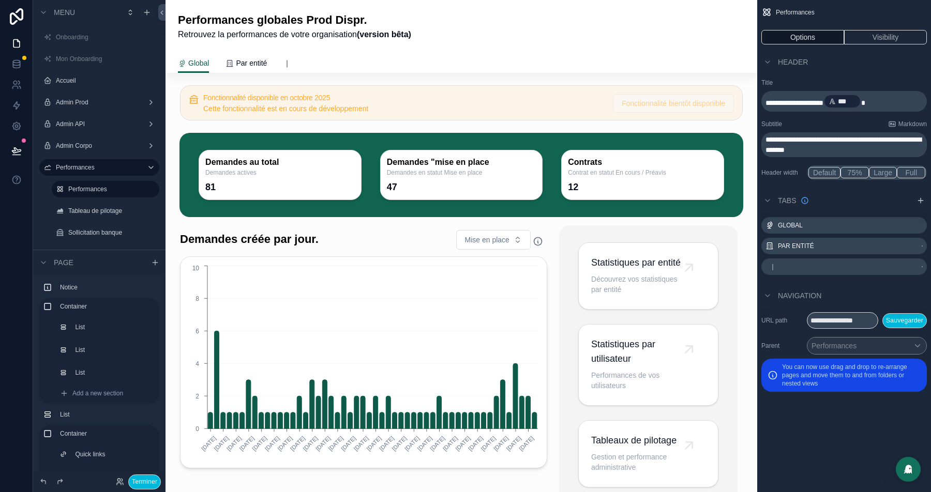
click at [0, 0] on icon "scrollable content" at bounding box center [0, 0] width 0 height 0
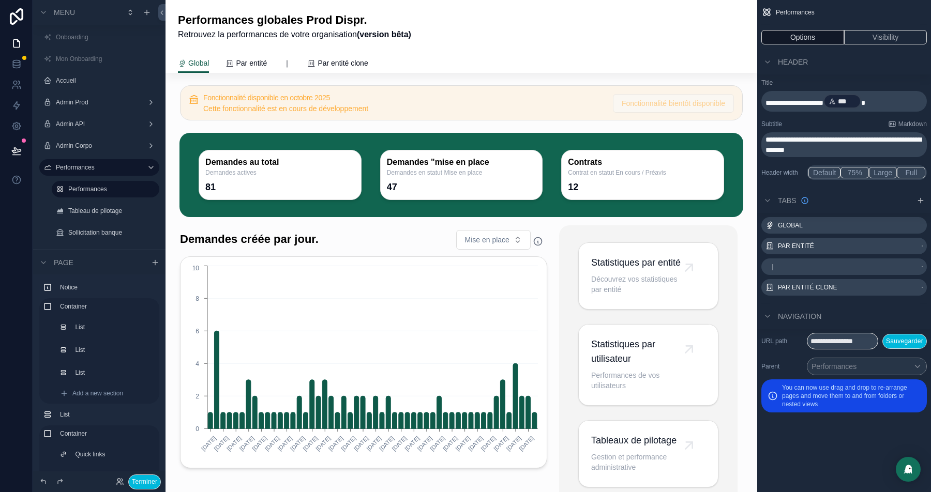
click at [0, 0] on icon "scrollable content" at bounding box center [0, 0] width 0 height 0
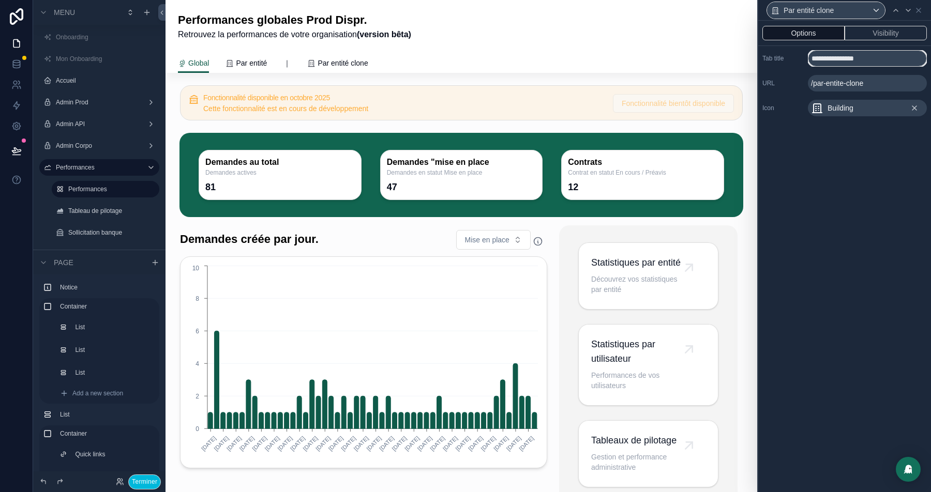
click at [832, 60] on input "**********" at bounding box center [867, 58] width 119 height 17
type input "**********"
click at [860, 111] on div "Building" at bounding box center [867, 108] width 119 height 17
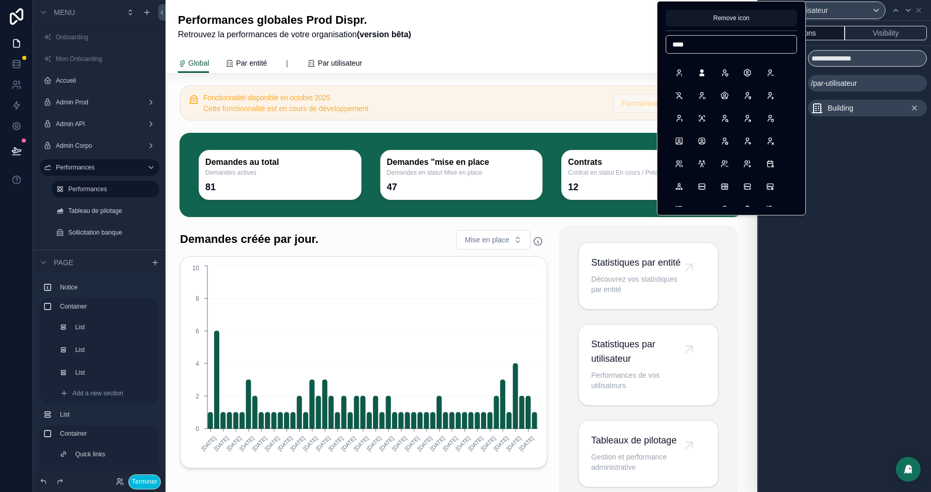
scroll to position [40, 0]
type input "****"
click at [701, 162] on button "UsersGroup" at bounding box center [701, 163] width 19 height 19
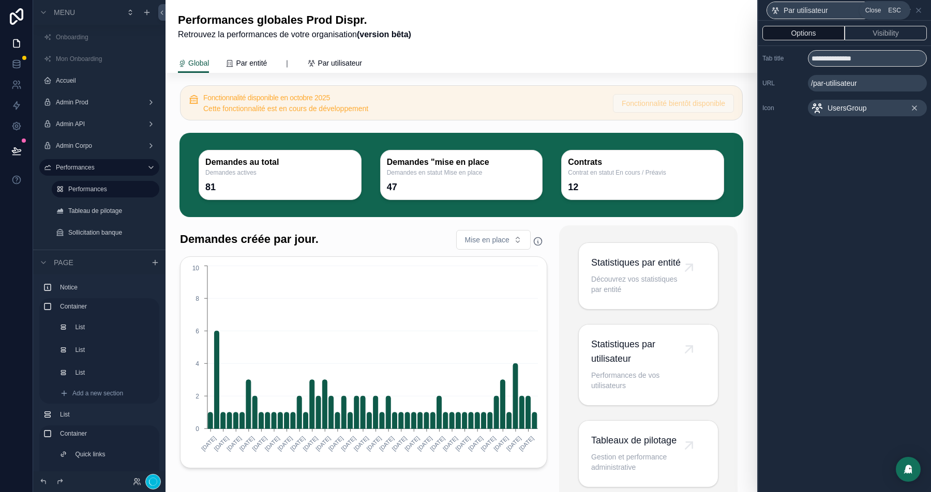
click at [917, 7] on icon at bounding box center [918, 10] width 8 height 8
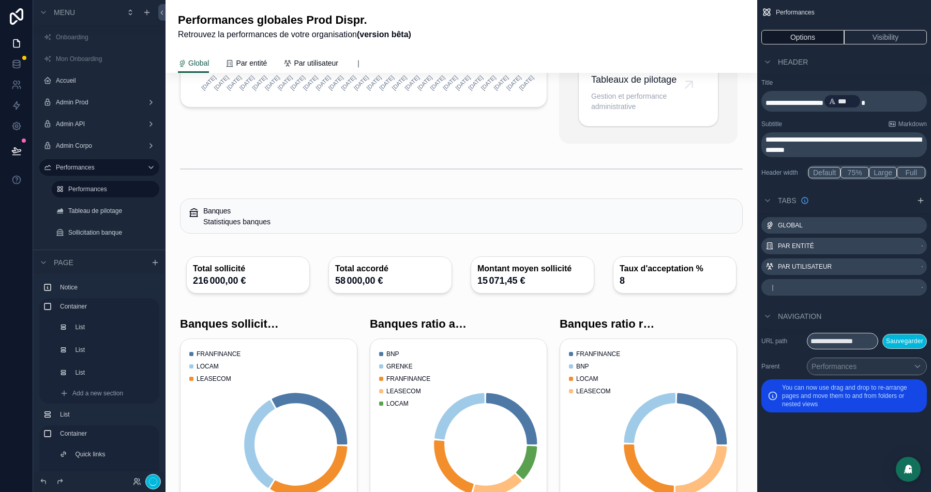
scroll to position [319, 0]
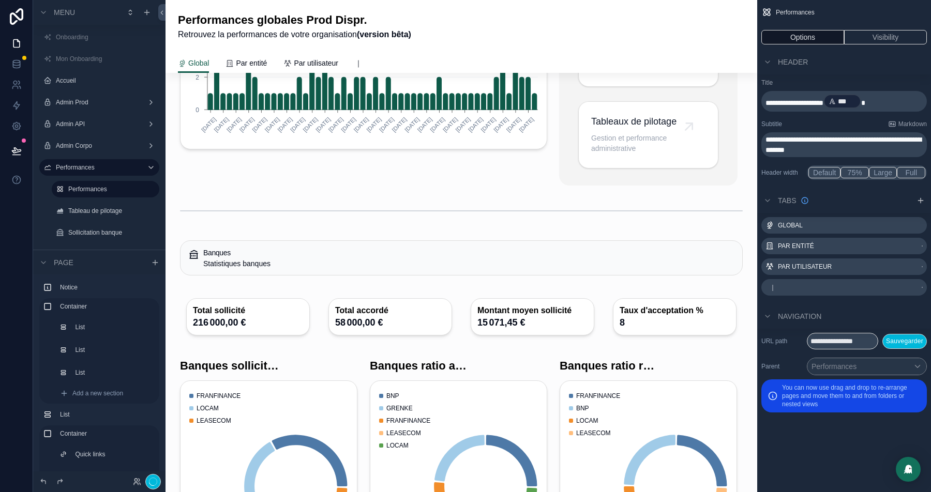
click at [0, 0] on icon "scrollable content" at bounding box center [0, 0] width 0 height 0
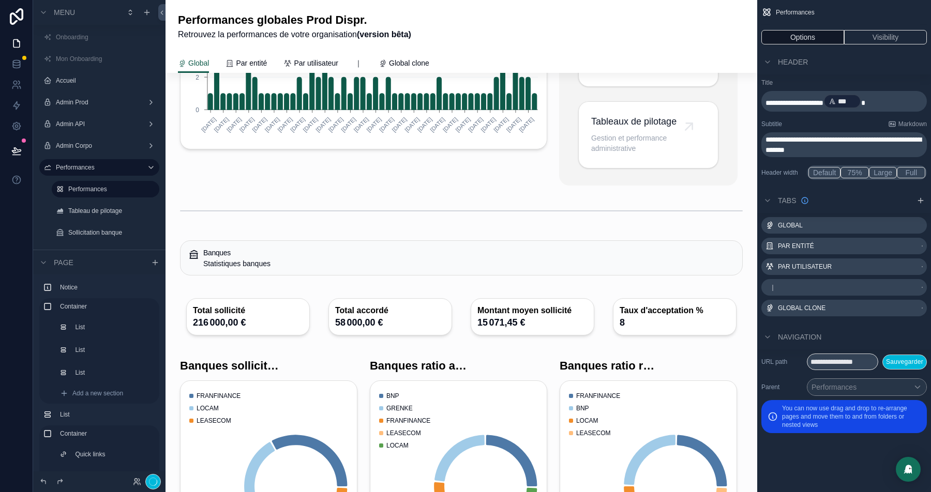
click at [0, 0] on icon "scrollable content" at bounding box center [0, 0] width 0 height 0
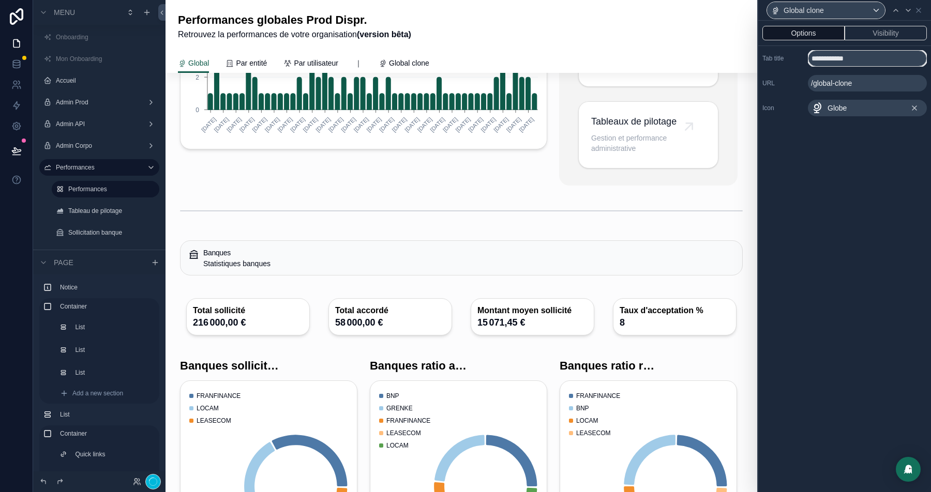
click at [836, 58] on input "**********" at bounding box center [867, 58] width 119 height 17
type input "**********"
click at [920, 12] on icon at bounding box center [918, 10] width 4 height 4
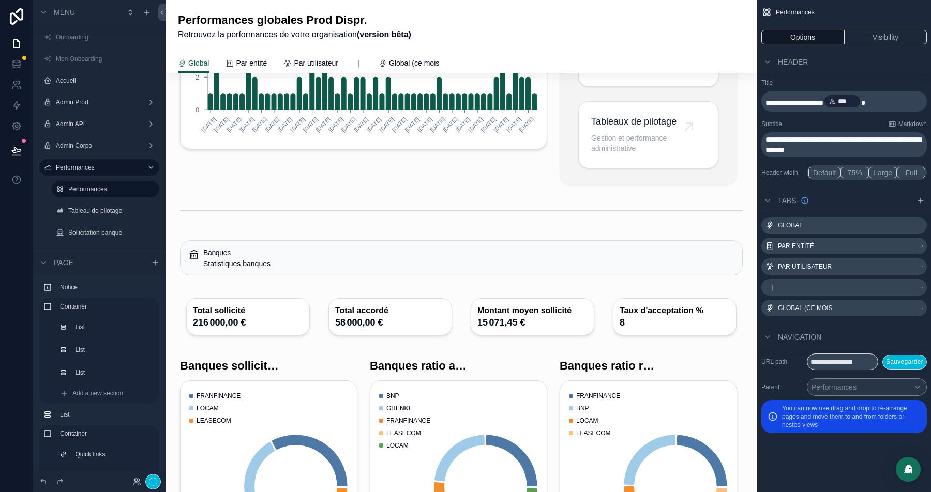
scroll to position [0, 0]
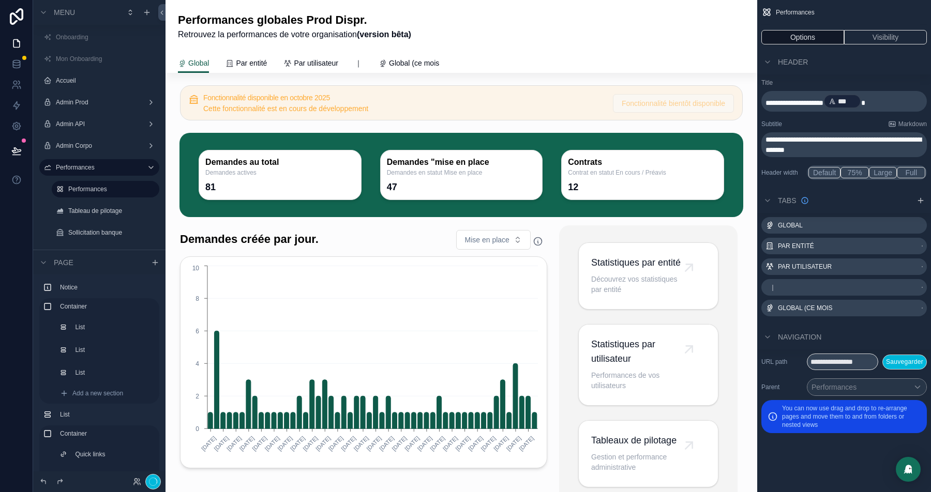
click at [0, 0] on icon "scrollable content" at bounding box center [0, 0] width 0 height 0
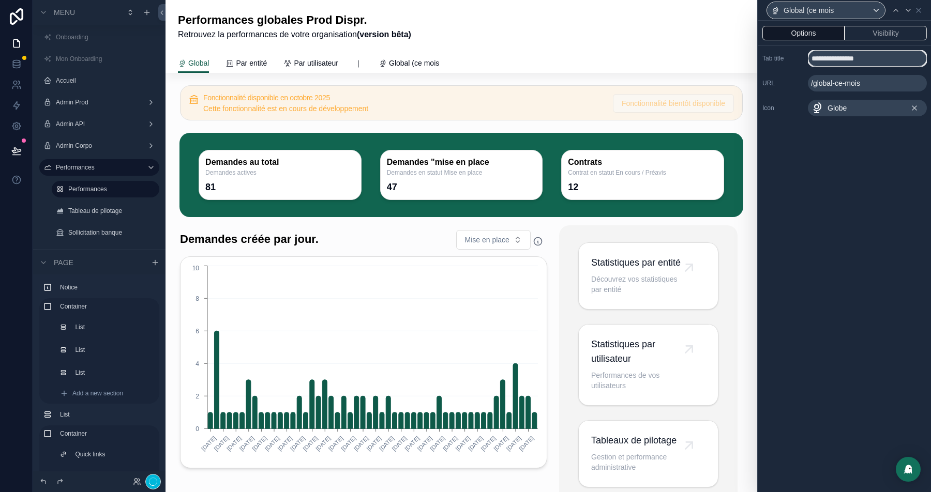
click at [839, 60] on input "**********" at bounding box center [867, 58] width 119 height 17
click at [875, 59] on input "**********" at bounding box center [867, 58] width 119 height 17
type input "**********"
click at [920, 10] on icon at bounding box center [918, 10] width 8 height 8
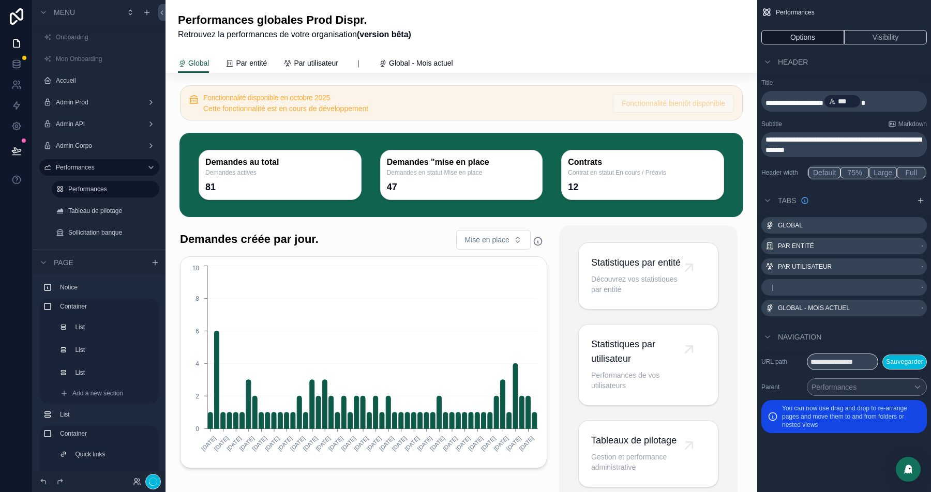
click at [260, 68] on link "Par entité" at bounding box center [245, 64] width 41 height 21
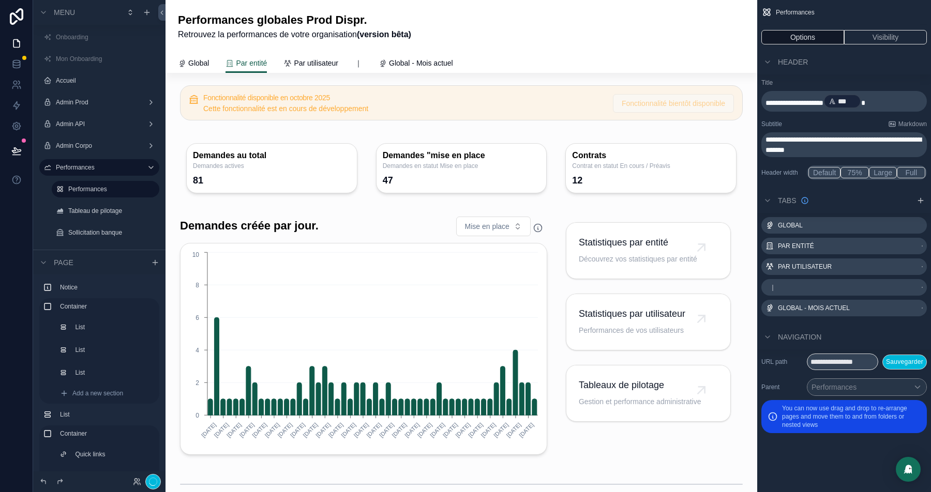
click at [258, 162] on div "scrollable content" at bounding box center [461, 168] width 575 height 71
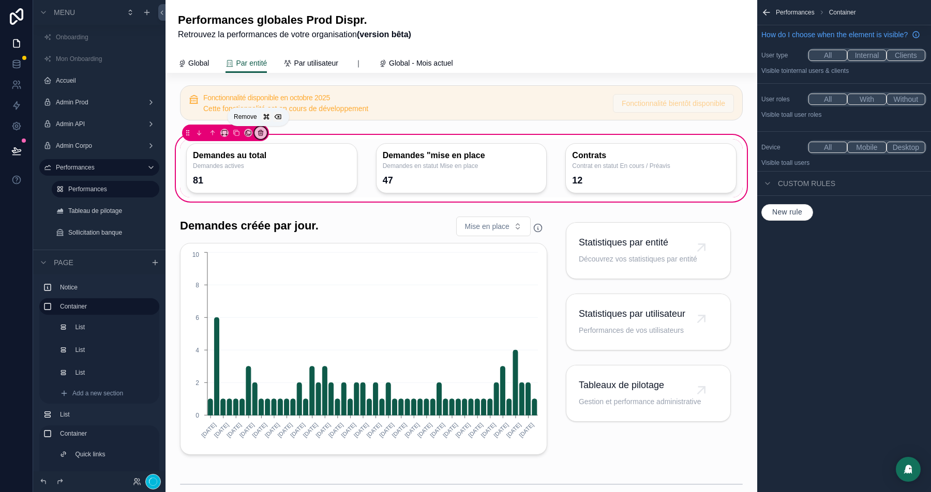
click at [262, 132] on icon "scrollable content" at bounding box center [260, 132] width 7 height 7
click at [307, 168] on span "Remove entire container" at bounding box center [302, 172] width 79 height 12
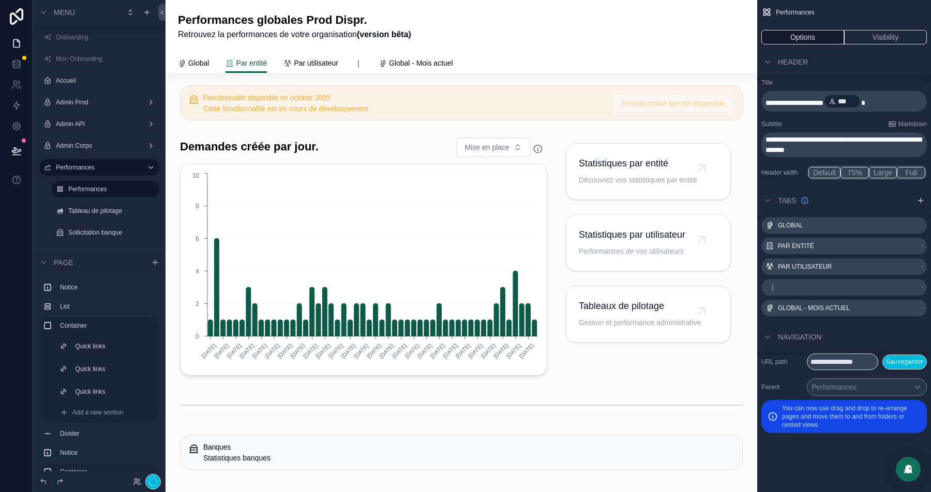
click at [298, 160] on div "scrollable content" at bounding box center [363, 256] width 379 height 247
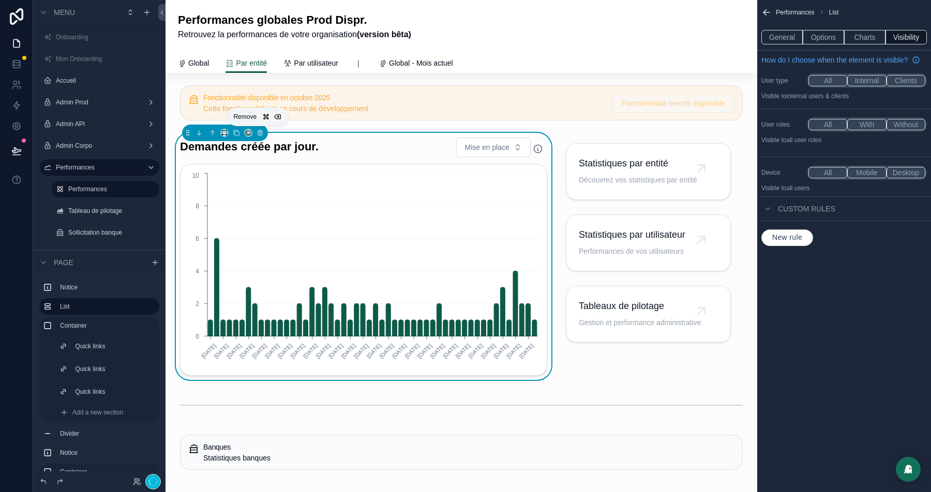
click at [261, 133] on icon "scrollable content" at bounding box center [260, 133] width 4 height 4
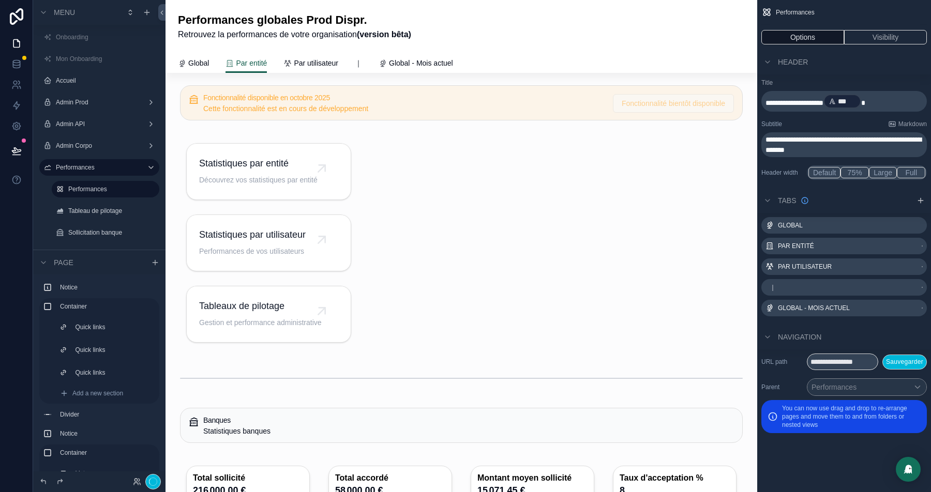
click at [303, 140] on div "scrollable content" at bounding box center [269, 243] width 190 height 220
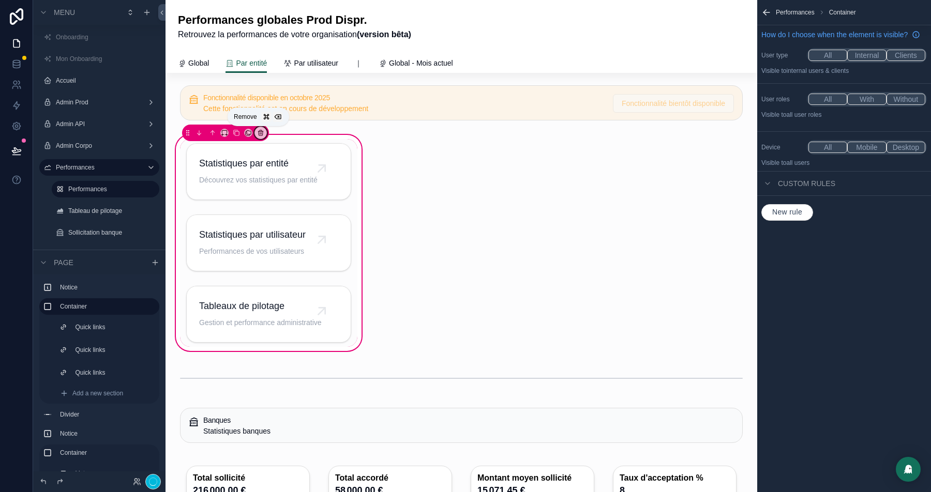
click at [263, 130] on div "scrollable content" at bounding box center [260, 132] width 11 height 11
click at [322, 176] on span "Remove entire container" at bounding box center [302, 172] width 79 height 12
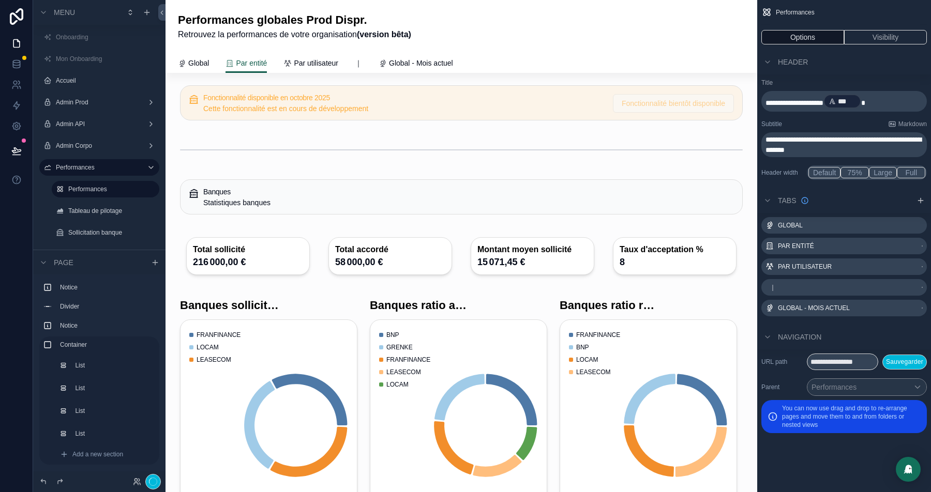
click at [270, 146] on div "scrollable content" at bounding box center [461, 150] width 575 height 34
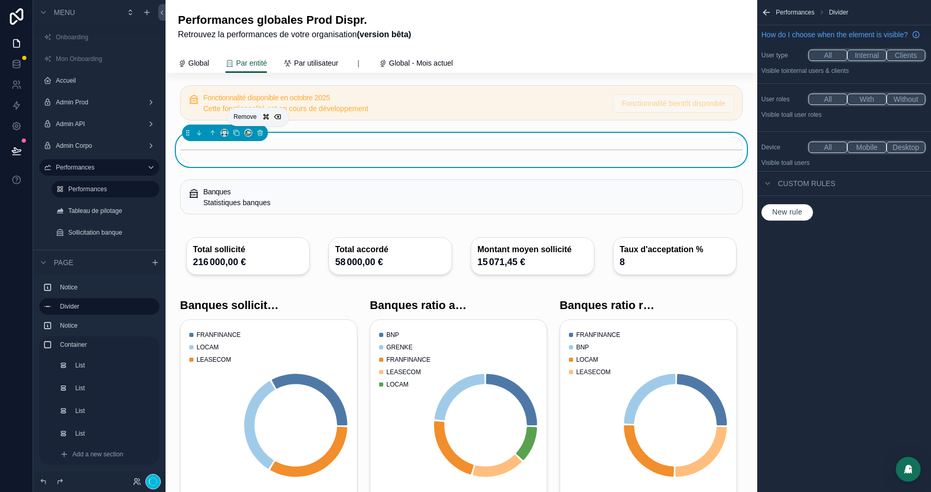
click at [260, 136] on button "scrollable content" at bounding box center [259, 132] width 11 height 11
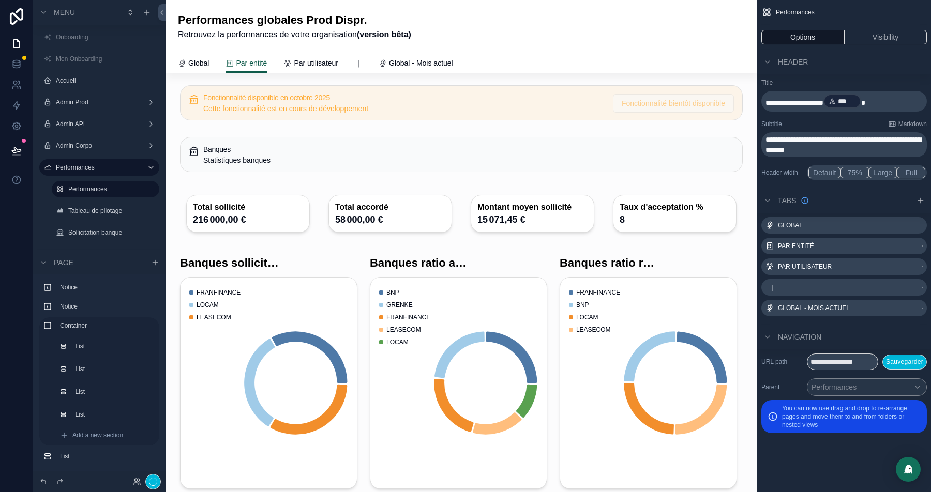
click at [264, 159] on div "scrollable content" at bounding box center [461, 154] width 575 height 43
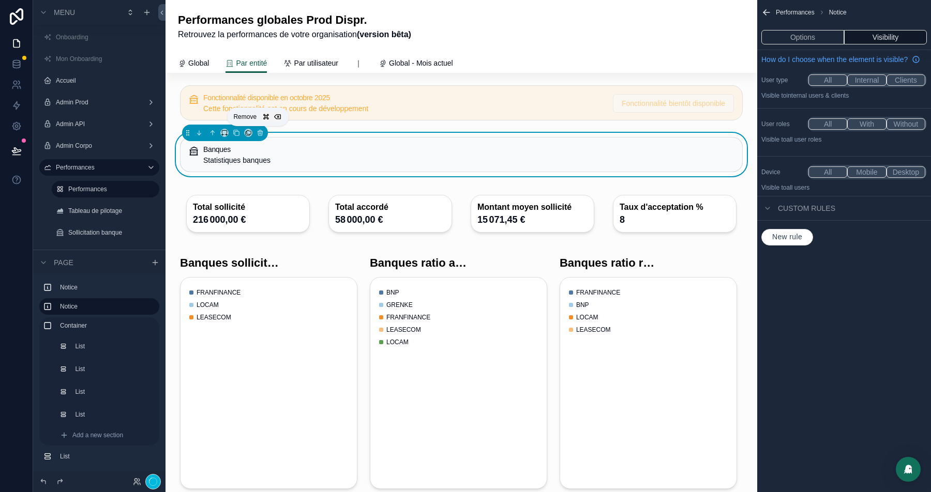
click at [261, 134] on icon "scrollable content" at bounding box center [260, 133] width 4 height 4
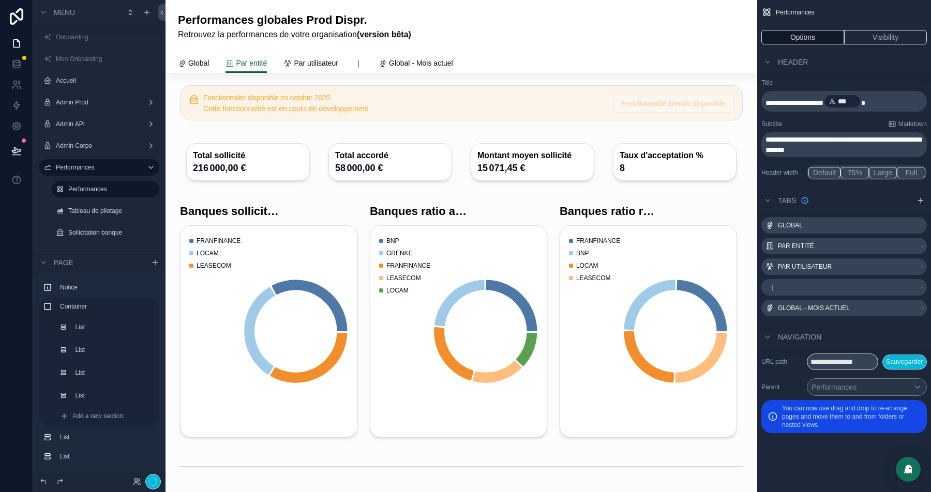
click at [259, 166] on div "scrollable content" at bounding box center [461, 162] width 575 height 58
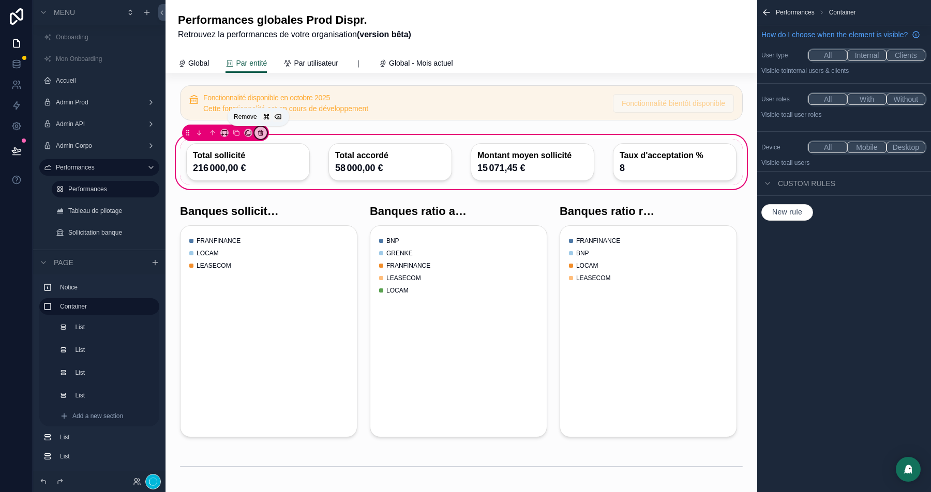
click at [262, 133] on icon "scrollable content" at bounding box center [260, 132] width 7 height 7
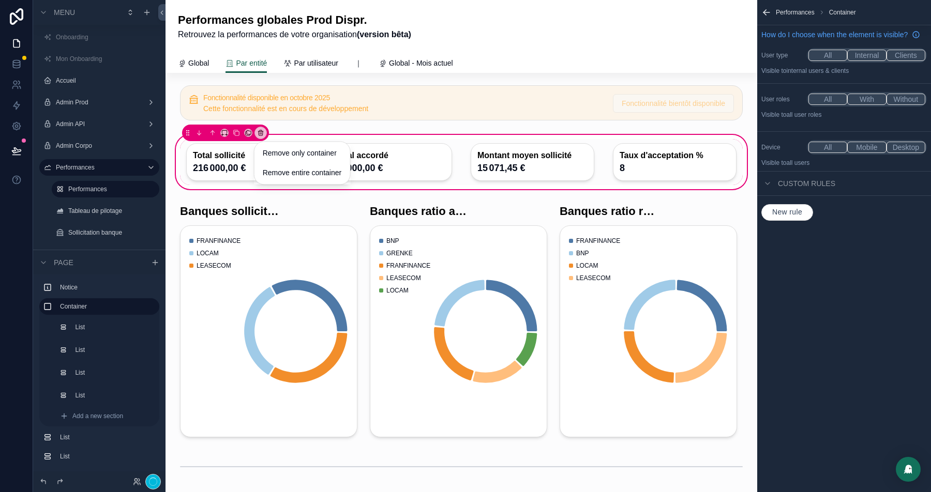
click at [287, 169] on span "Remove entire container" at bounding box center [302, 172] width 79 height 12
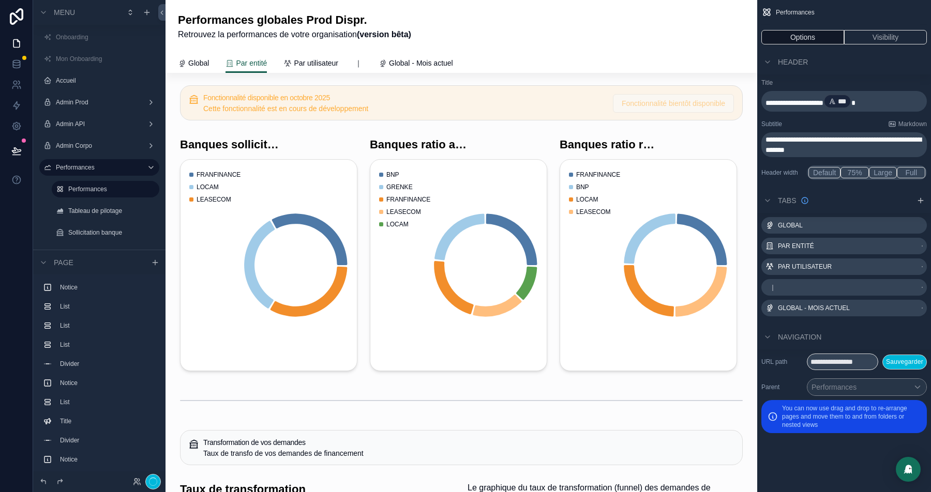
click at [266, 165] on div "scrollable content" at bounding box center [269, 254] width 190 height 242
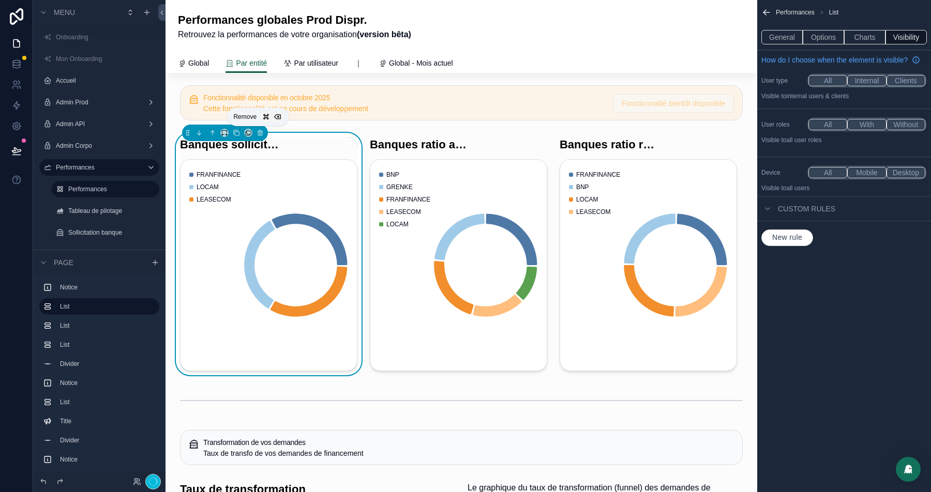
click at [260, 131] on icon "scrollable content" at bounding box center [259, 132] width 7 height 7
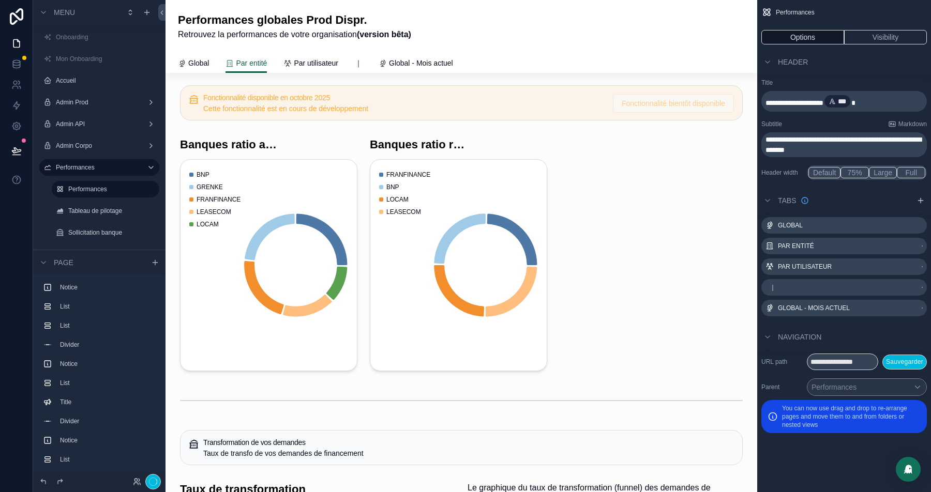
click at [255, 135] on div "scrollable content" at bounding box center [269, 254] width 190 height 242
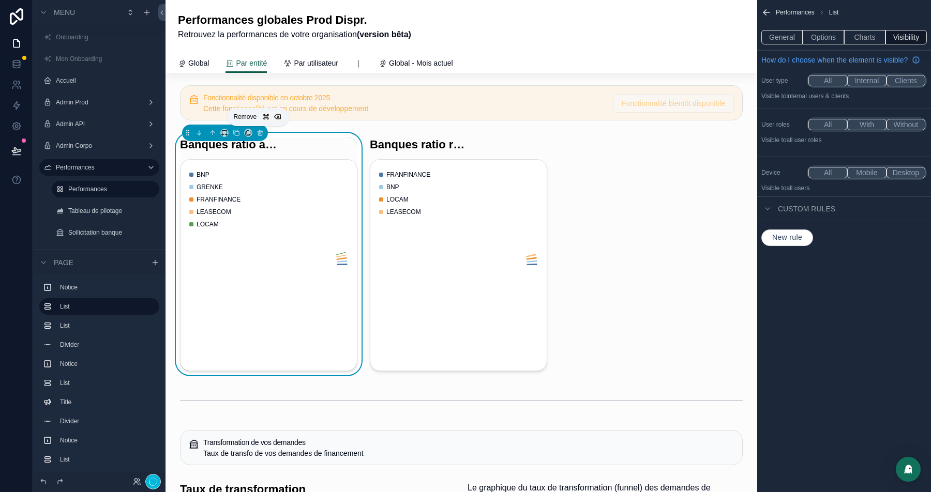
click at [261, 133] on icon "scrollable content" at bounding box center [260, 133] width 4 height 4
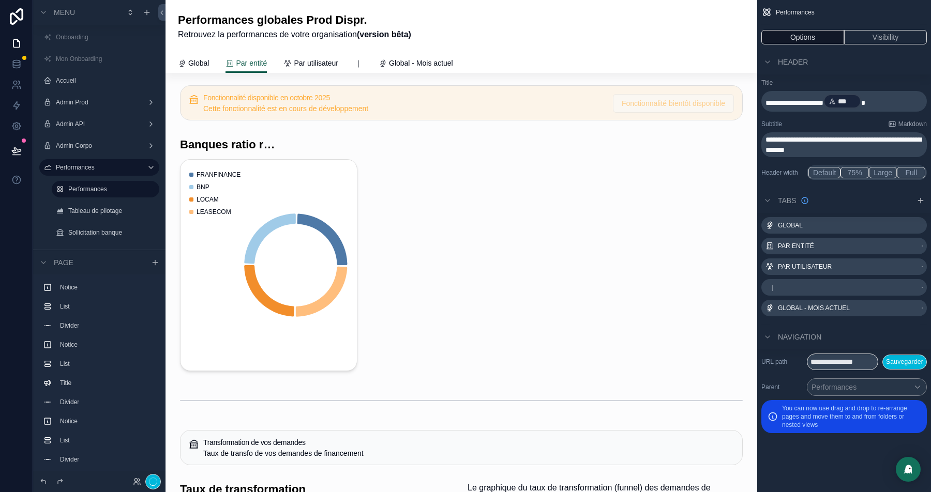
click at [257, 135] on div "scrollable content" at bounding box center [269, 254] width 190 height 242
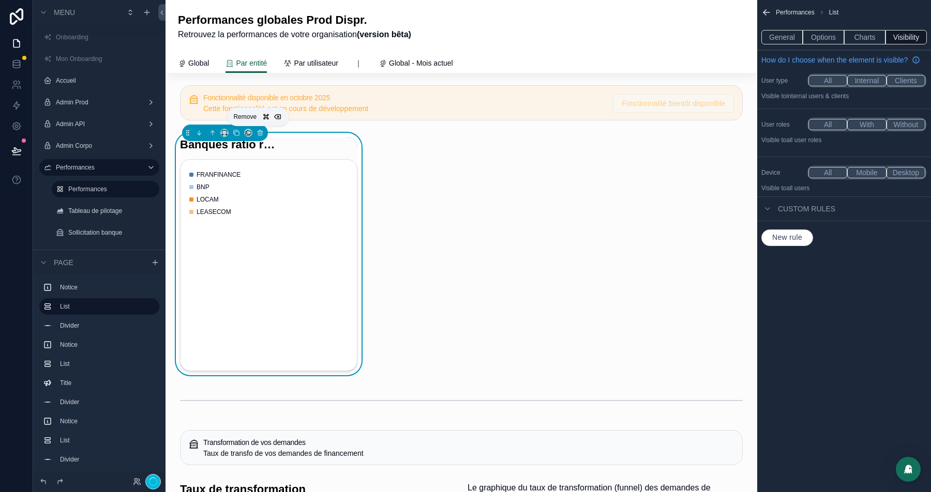
click at [260, 130] on icon "scrollable content" at bounding box center [260, 130] width 2 height 1
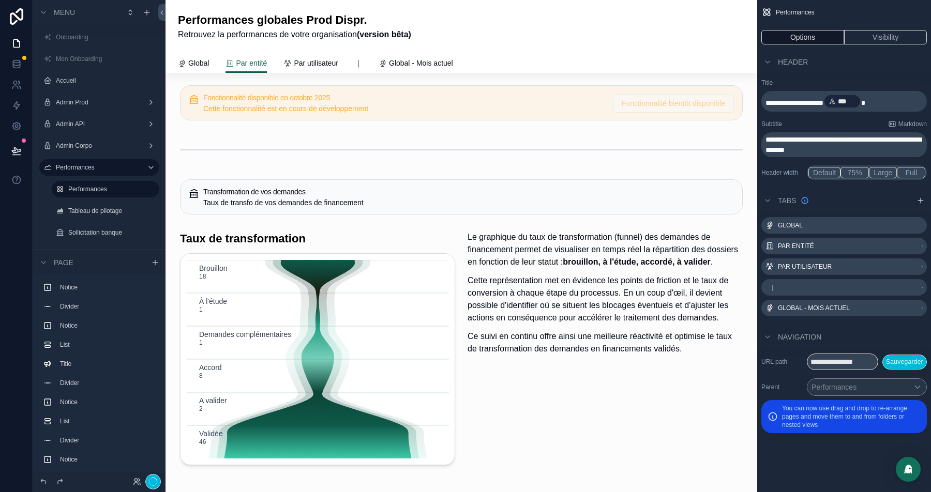
scroll to position [23, 0]
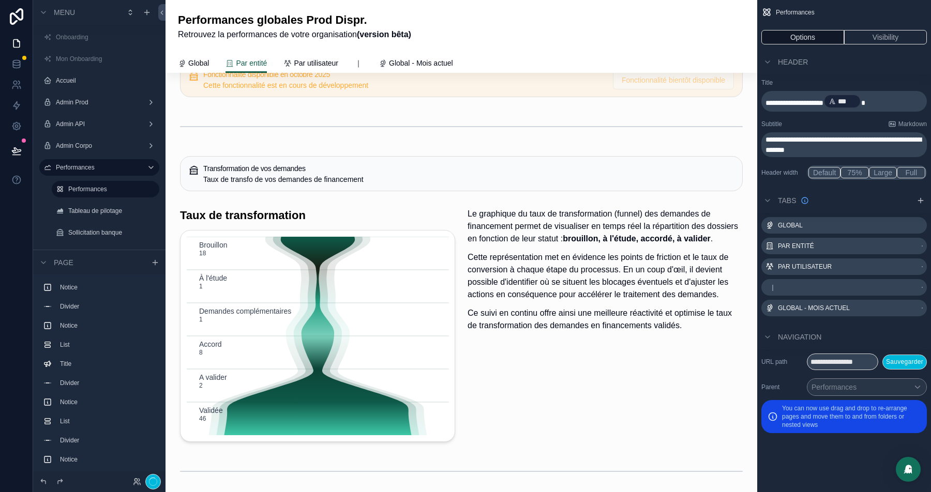
click at [311, 132] on div "scrollable content" at bounding box center [461, 127] width 575 height 34
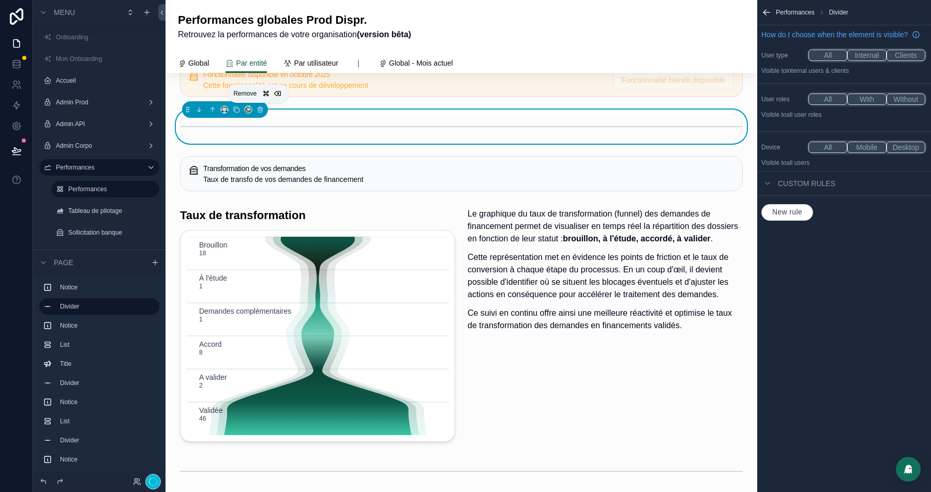
click at [256, 109] on icon "scrollable content" at bounding box center [259, 109] width 7 height 7
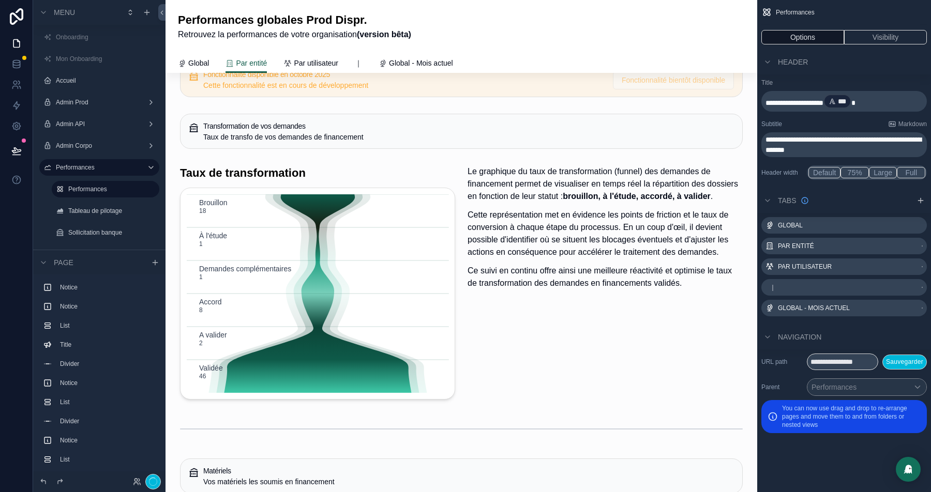
click at [294, 134] on div "scrollable content" at bounding box center [461, 131] width 575 height 43
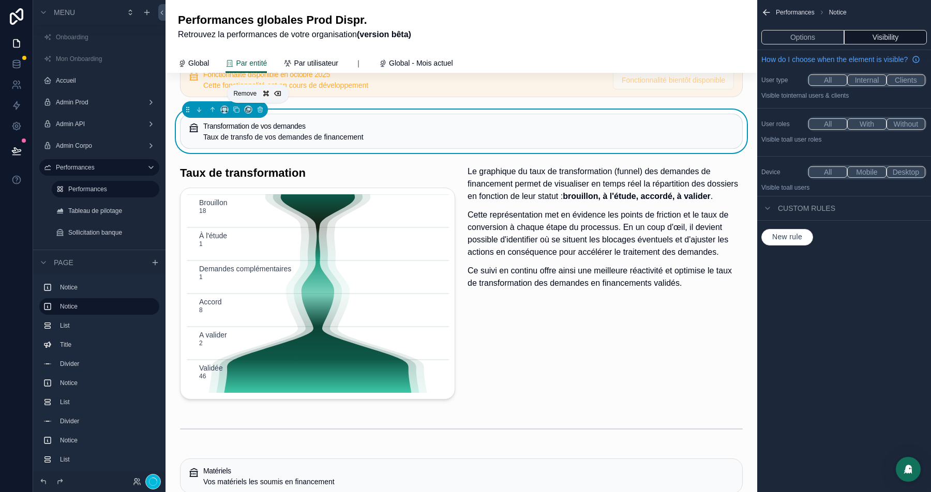
click at [261, 109] on icon "scrollable content" at bounding box center [261, 110] width 0 height 2
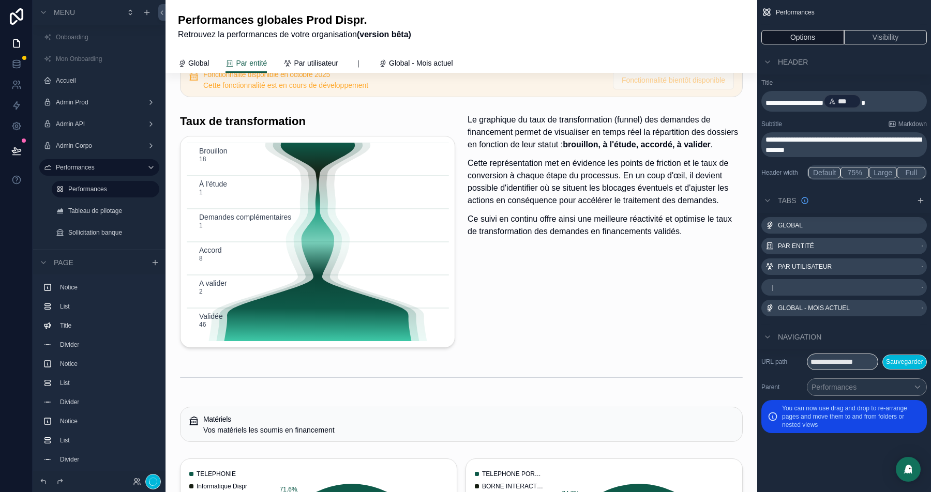
click at [376, 195] on div "scrollable content" at bounding box center [317, 231] width 287 height 242
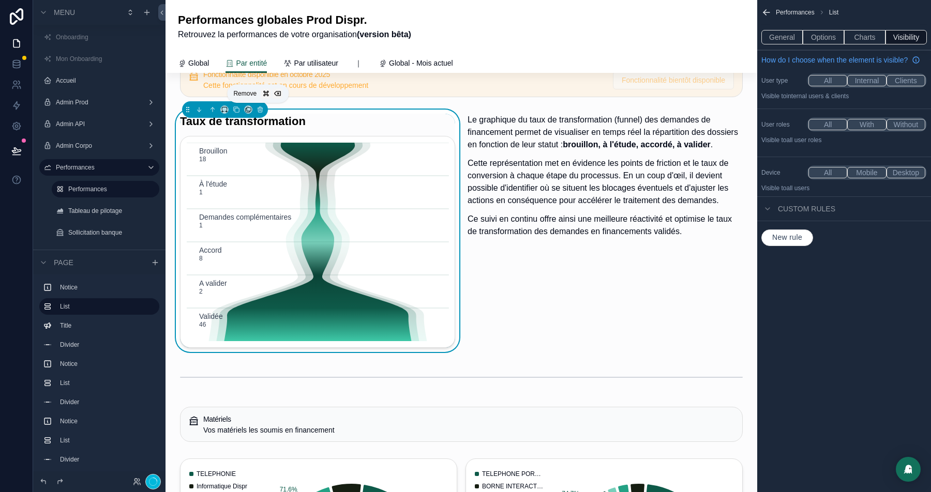
click at [262, 106] on icon "scrollable content" at bounding box center [259, 109] width 7 height 7
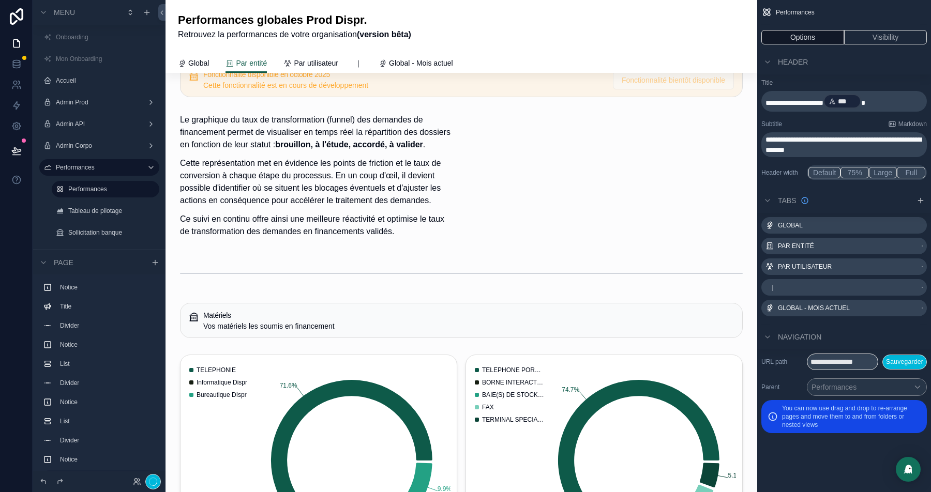
click at [274, 113] on div "scrollable content" at bounding box center [317, 179] width 287 height 139
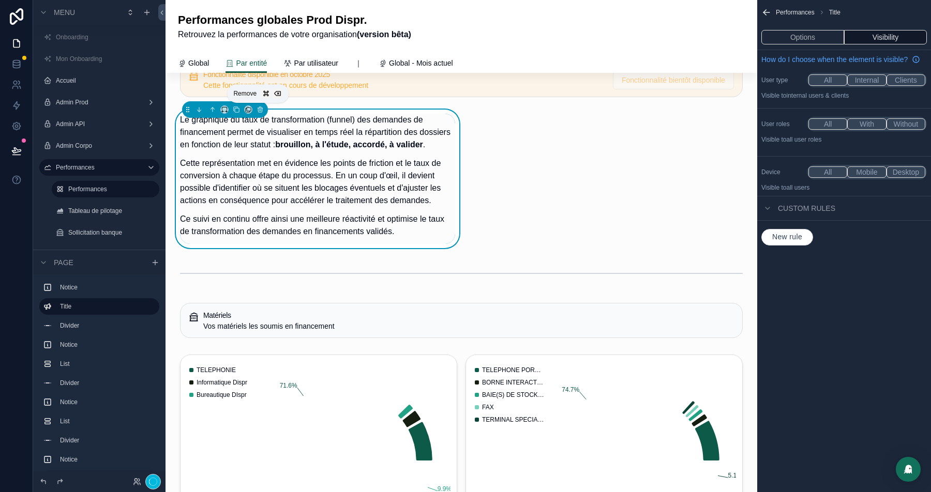
click at [258, 109] on icon "scrollable content" at bounding box center [259, 109] width 7 height 7
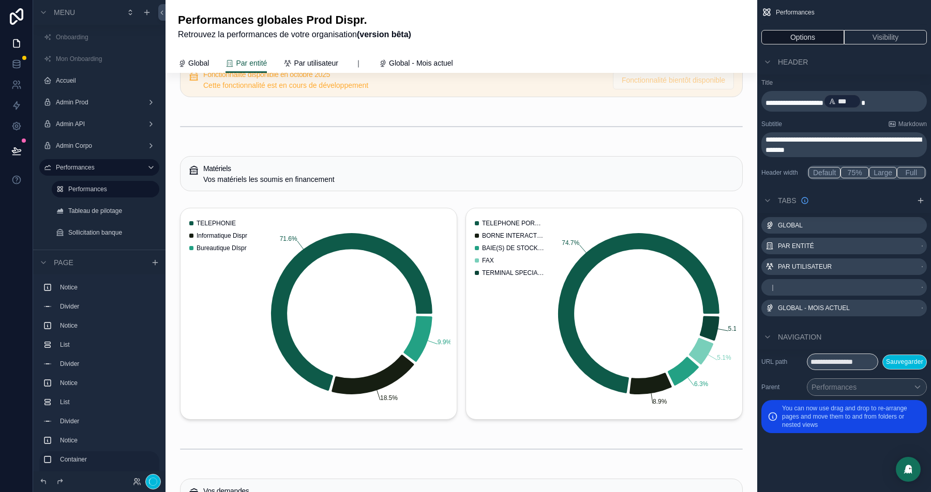
click at [307, 120] on div "scrollable content" at bounding box center [461, 127] width 575 height 34
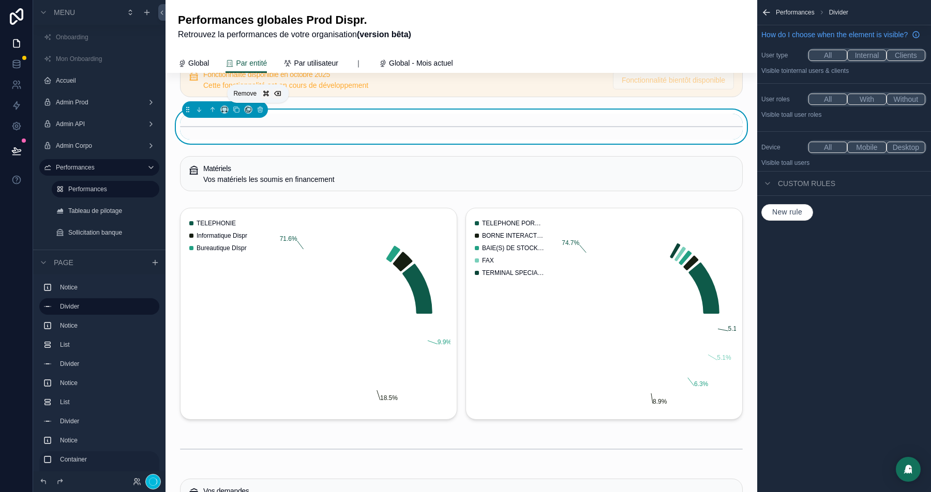
click at [254, 105] on button "scrollable content" at bounding box center [259, 109] width 11 height 11
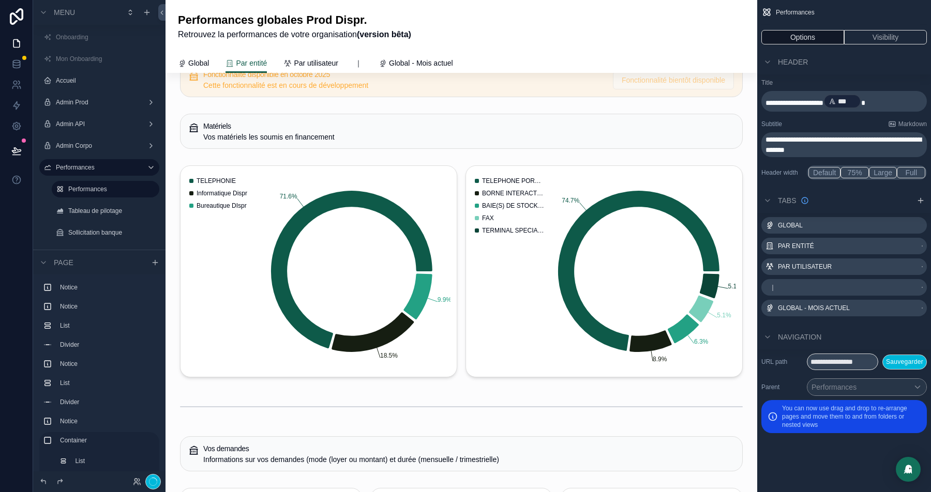
click at [265, 121] on div "scrollable content" at bounding box center [461, 131] width 575 height 43
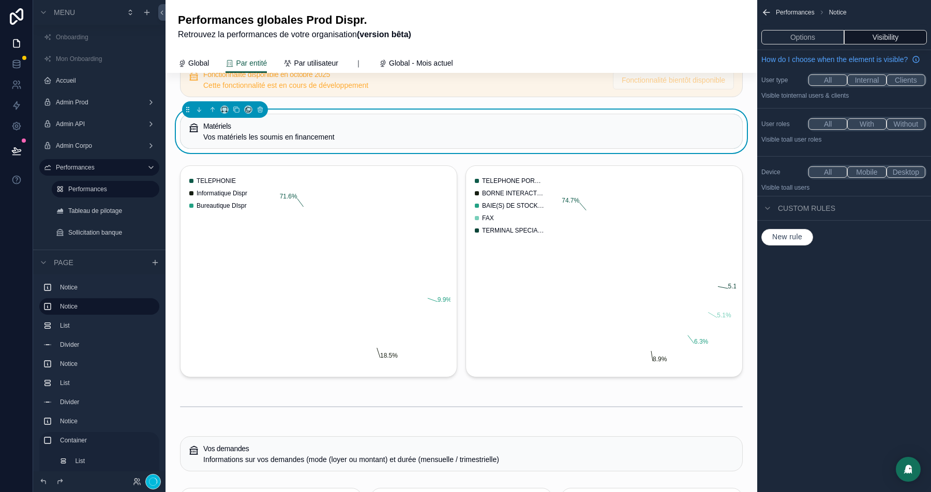
click at [259, 109] on icon "scrollable content" at bounding box center [259, 109] width 7 height 7
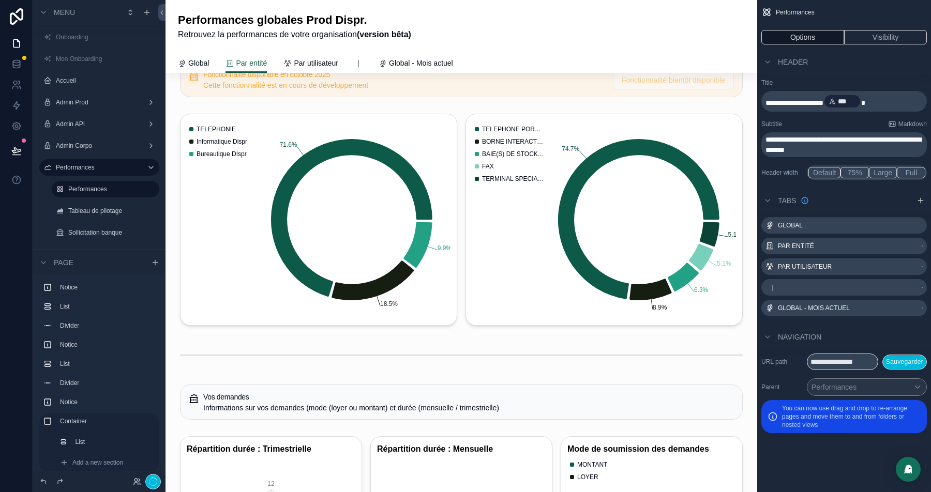
click at [294, 210] on div "scrollable content" at bounding box center [461, 220] width 575 height 220
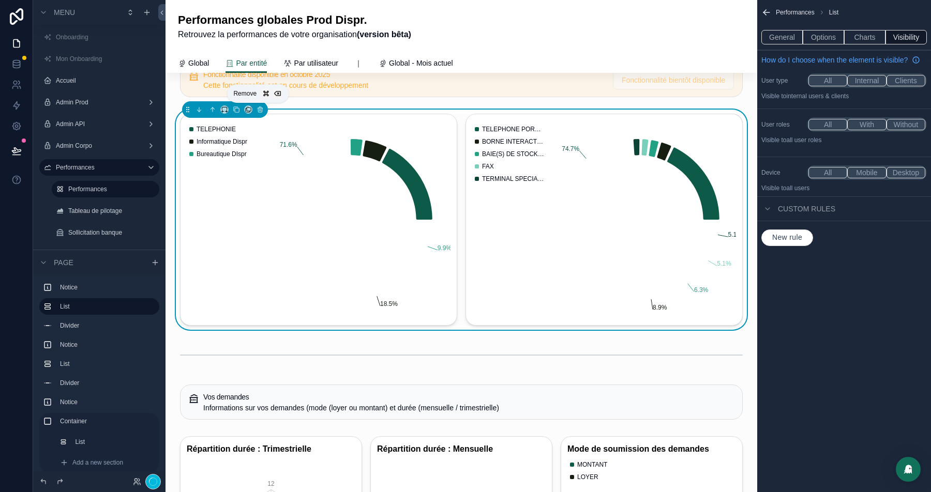
click at [259, 109] on icon "scrollable content" at bounding box center [259, 109] width 7 height 7
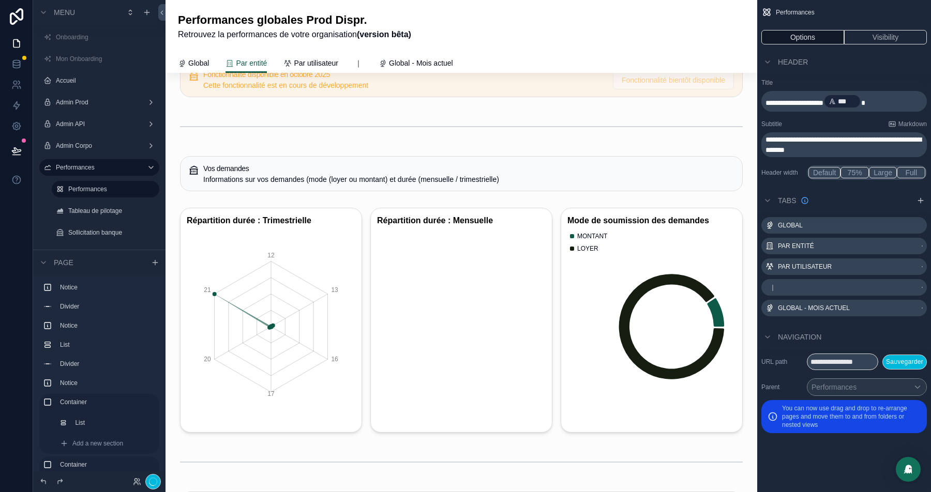
click at [299, 180] on div "scrollable content" at bounding box center [461, 173] width 575 height 43
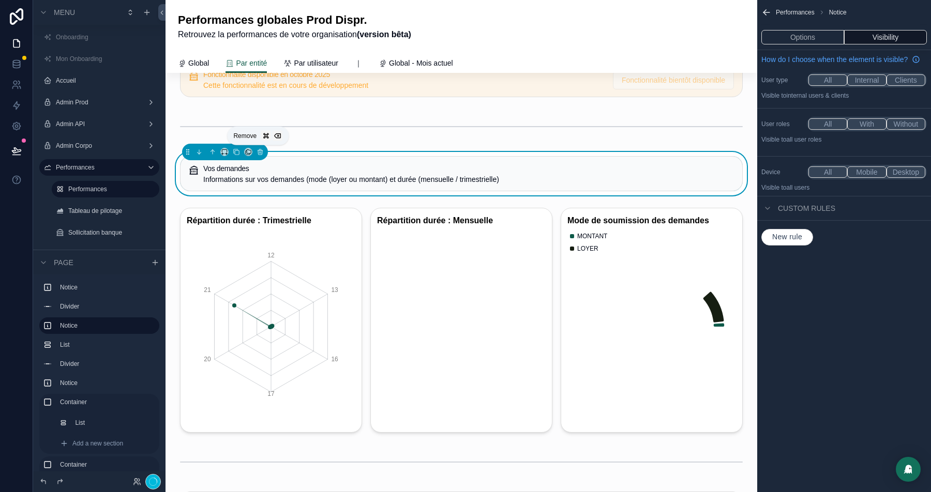
click at [257, 151] on icon "scrollable content" at bounding box center [259, 151] width 7 height 7
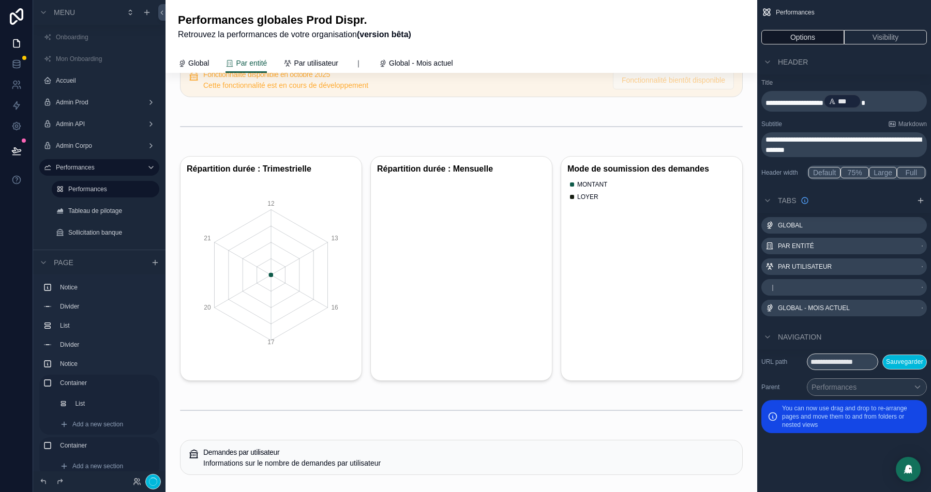
click at [286, 224] on div "scrollable content" at bounding box center [461, 268] width 575 height 233
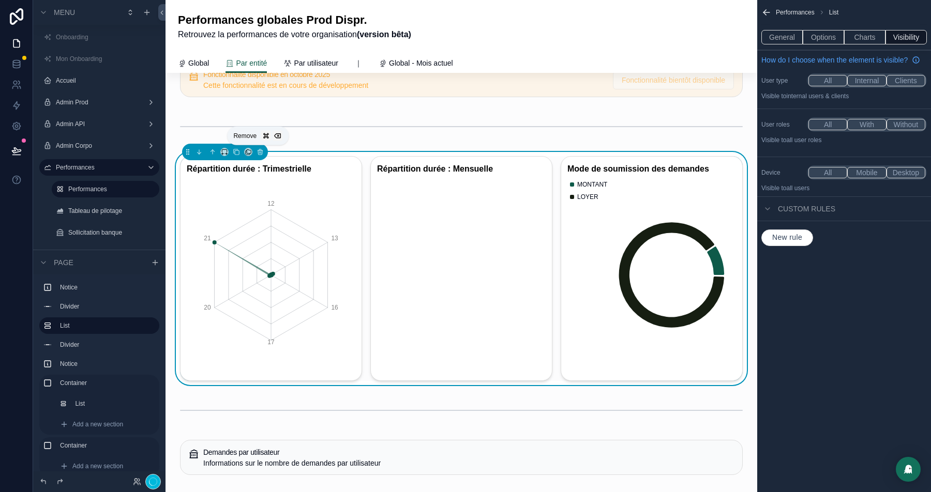
click at [256, 151] on icon "scrollable content" at bounding box center [259, 151] width 7 height 7
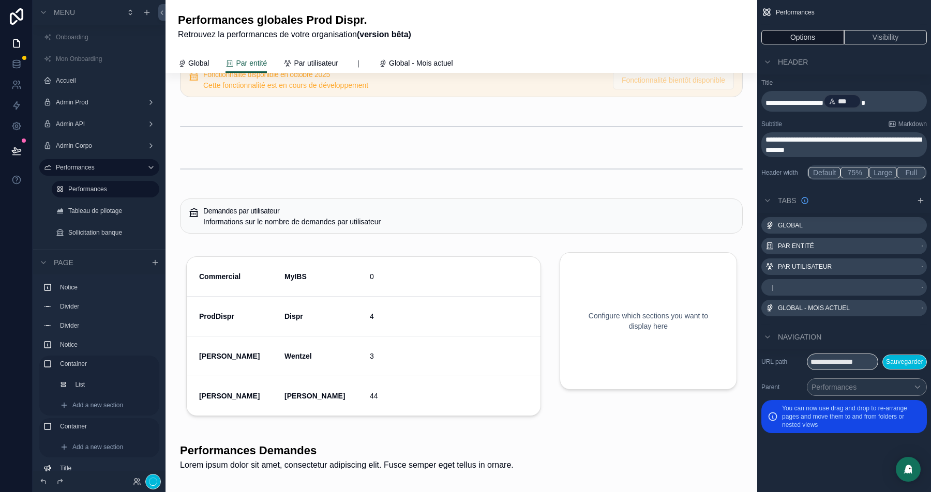
click at [248, 158] on div "scrollable content" at bounding box center [461, 169] width 575 height 34
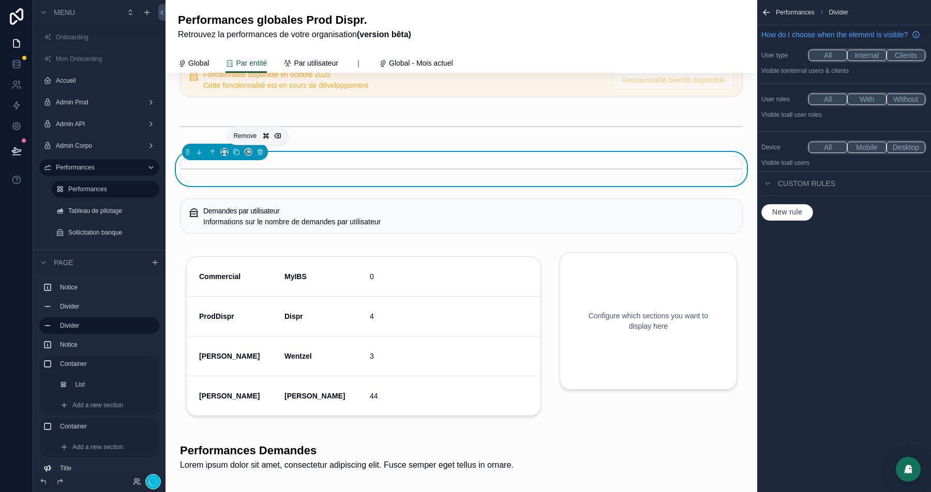
click at [258, 155] on button "scrollable content" at bounding box center [259, 151] width 11 height 11
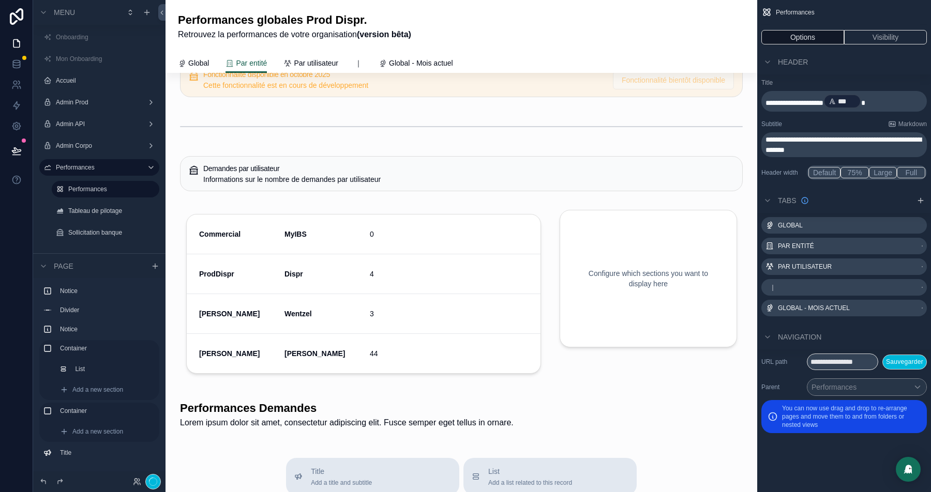
click at [282, 161] on div "scrollable content" at bounding box center [461, 173] width 575 height 43
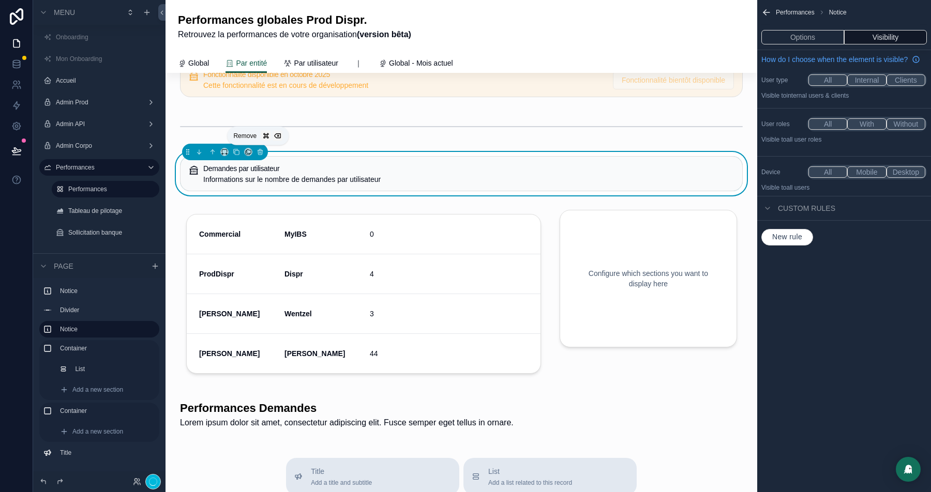
click at [257, 153] on icon "scrollable content" at bounding box center [259, 151] width 7 height 7
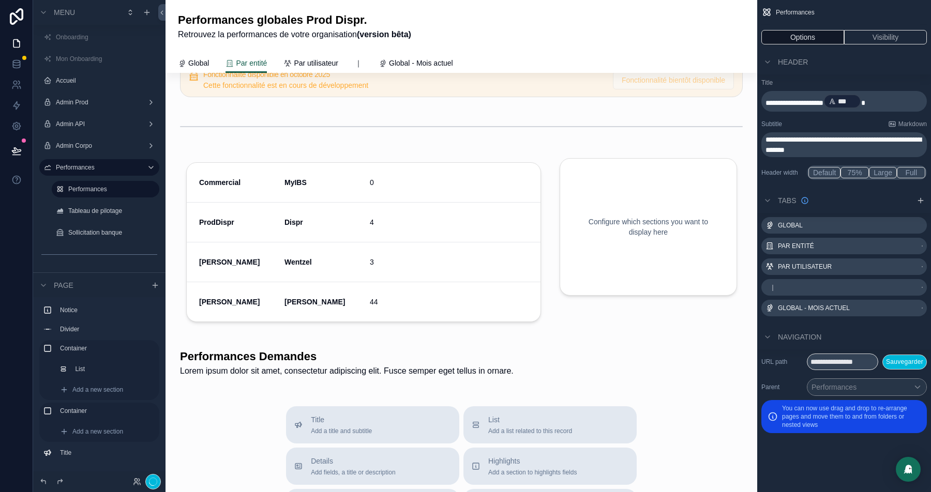
click at [294, 227] on div "scrollable content" at bounding box center [363, 244] width 379 height 185
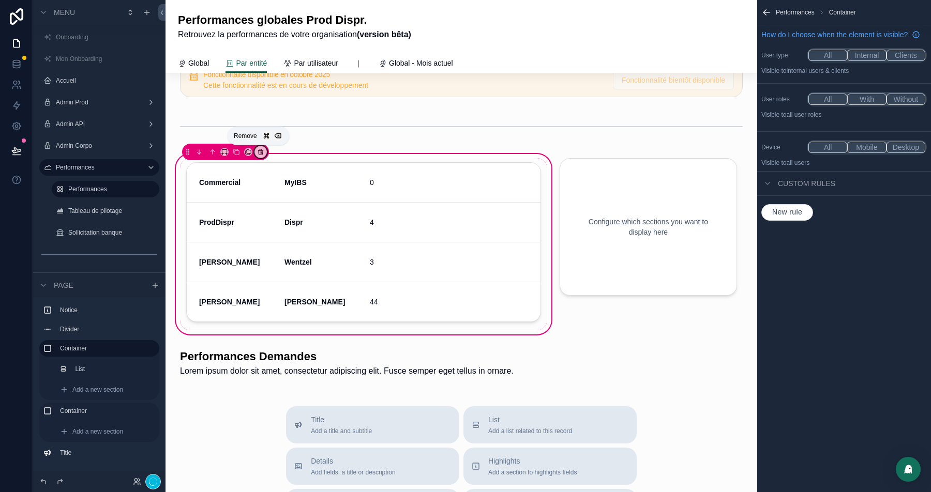
click at [260, 150] on icon "scrollable content" at bounding box center [260, 151] width 7 height 7
click at [622, 202] on div "scrollable content" at bounding box center [465, 246] width 931 height 492
click at [602, 202] on div "scrollable content" at bounding box center [648, 244] width 190 height 185
click at [630, 208] on div "scrollable content" at bounding box center [648, 244] width 190 height 185
click at [598, 169] on div "scrollable content" at bounding box center [648, 244] width 190 height 185
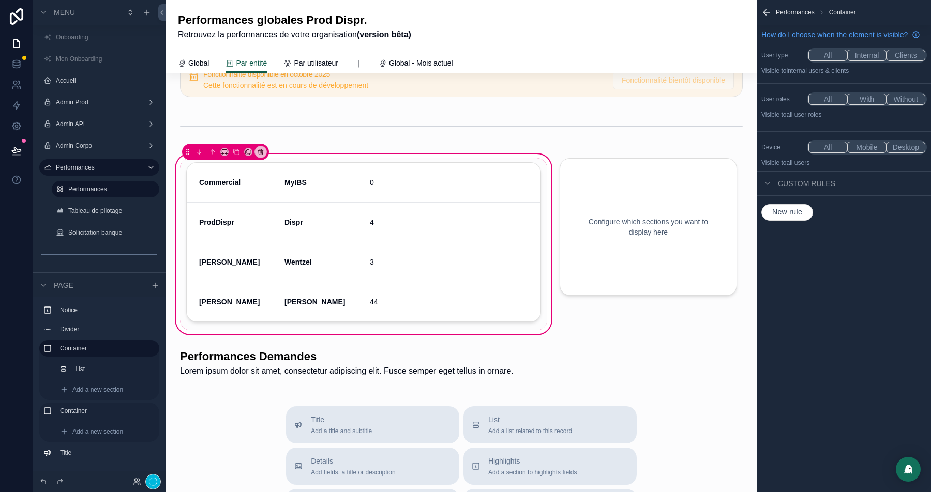
click at [598, 169] on div "scrollable content" at bounding box center [648, 244] width 190 height 185
click at [560, 125] on div "scrollable content" at bounding box center [461, 127] width 575 height 34
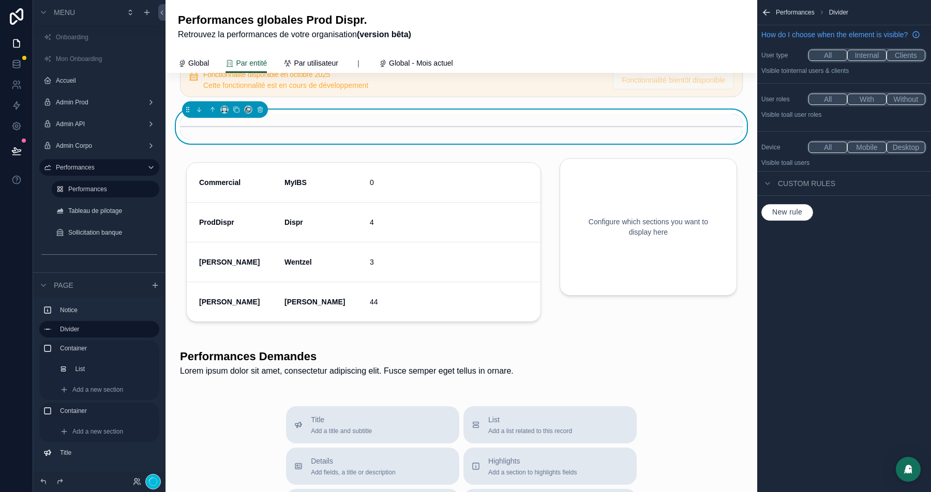
click at [665, 215] on div "scrollable content" at bounding box center [648, 244] width 190 height 185
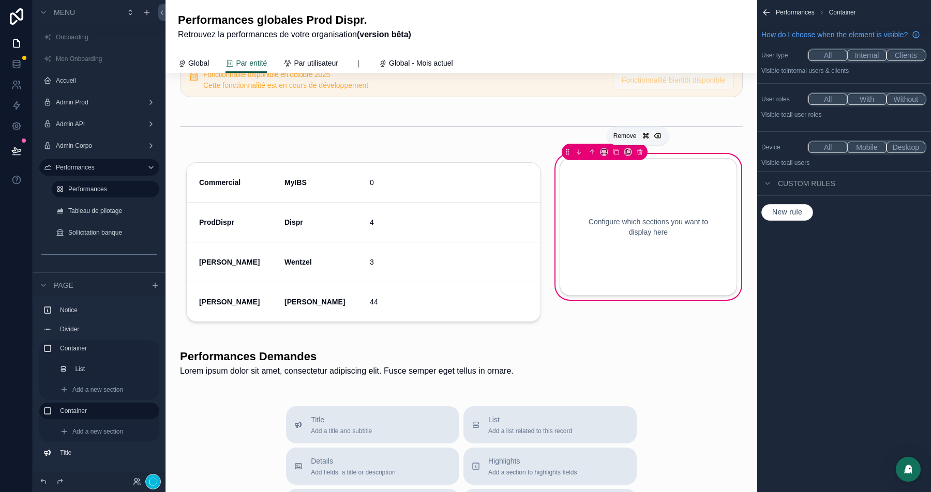
click at [641, 149] on icon "scrollable content" at bounding box center [639, 151] width 7 height 7
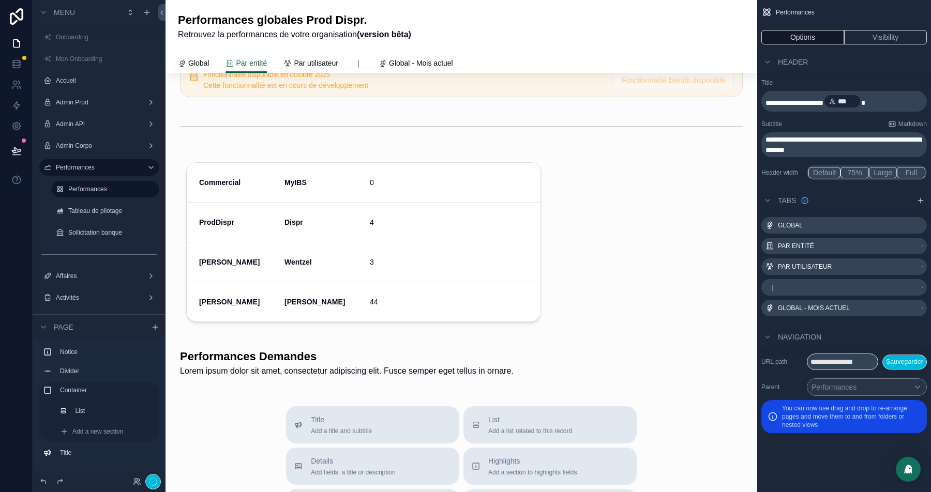
click at [329, 348] on div "scrollable content" at bounding box center [461, 363] width 575 height 37
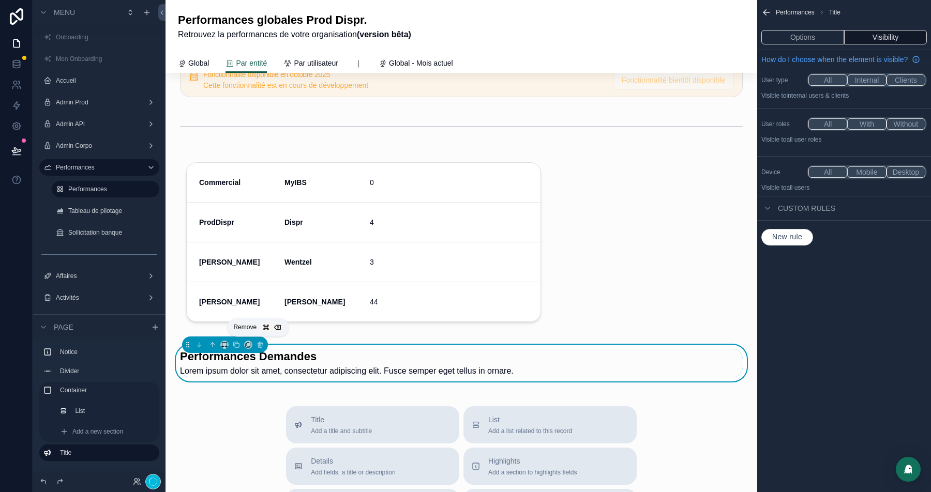
click at [256, 344] on icon "scrollable content" at bounding box center [259, 344] width 7 height 7
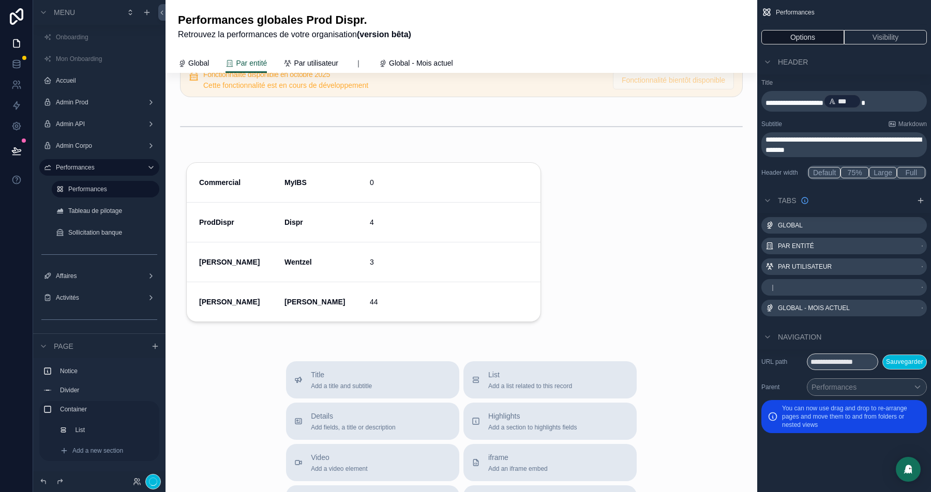
click at [192, 62] on span "Global" at bounding box center [198, 63] width 21 height 10
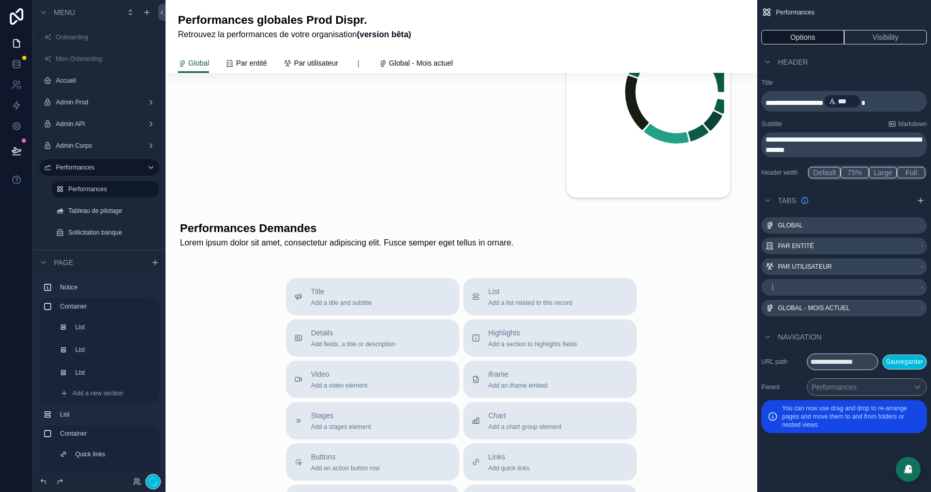
scroll to position [2233, 0]
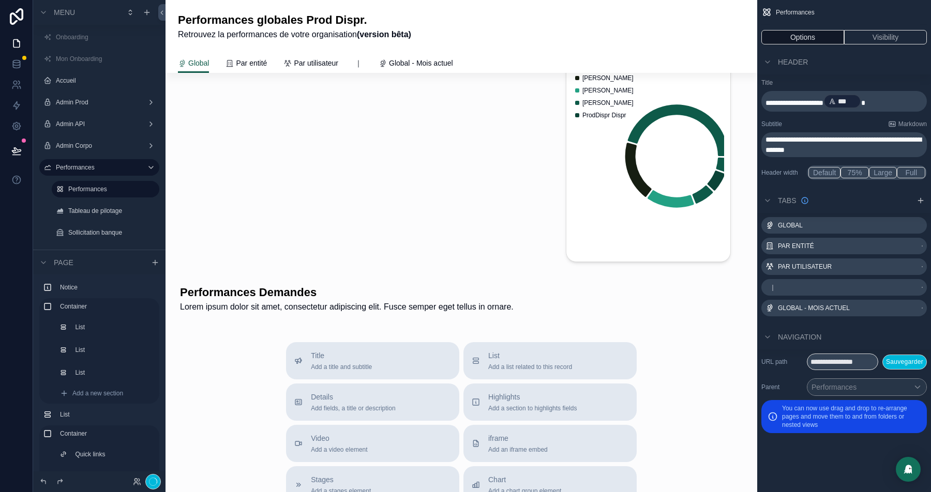
click at [223, 317] on div "scrollable content" at bounding box center [461, 299] width 575 height 37
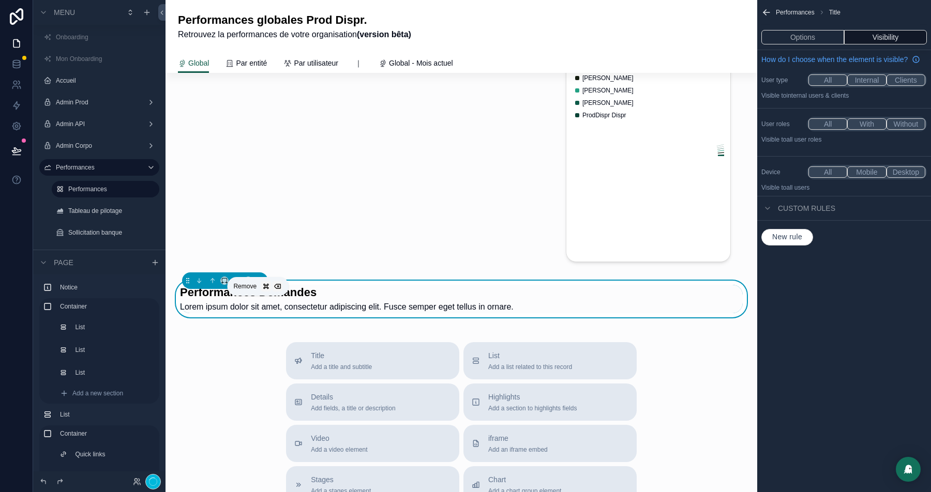
click at [261, 282] on icon "scrollable content" at bounding box center [261, 281] width 0 height 2
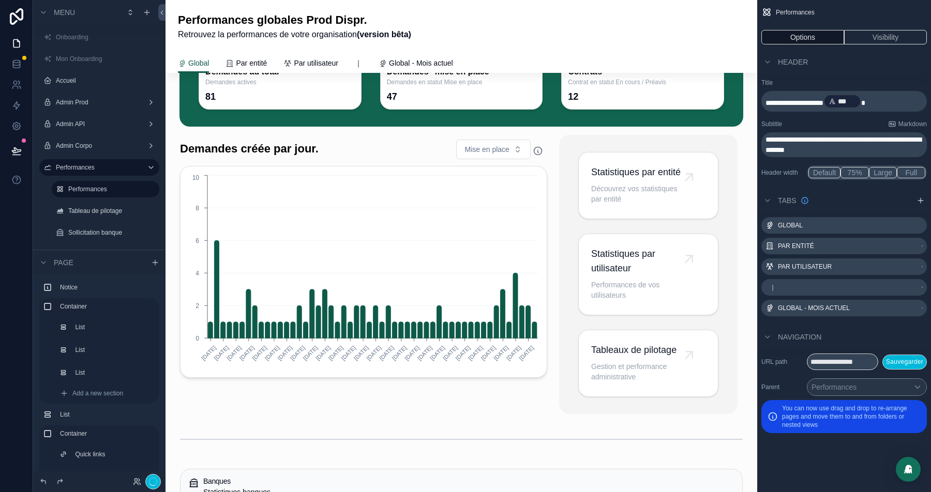
scroll to position [0, 0]
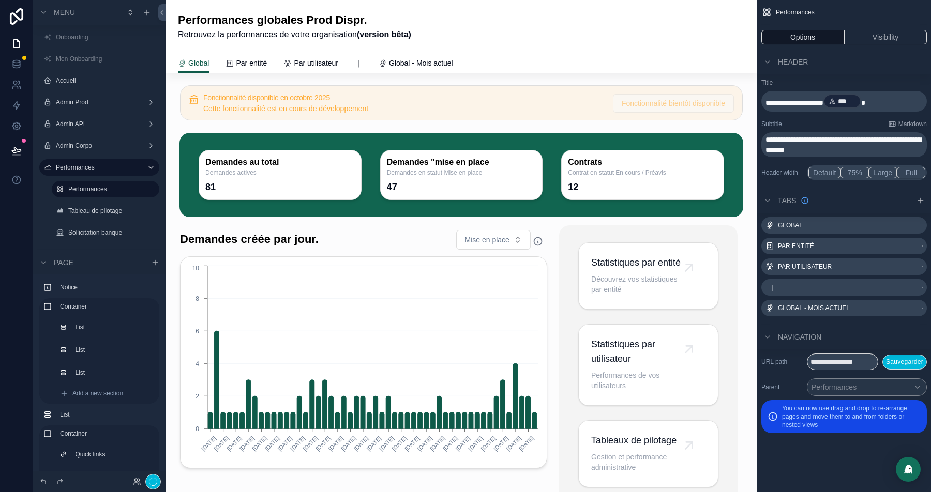
click at [252, 65] on span "Par entité" at bounding box center [251, 63] width 31 height 10
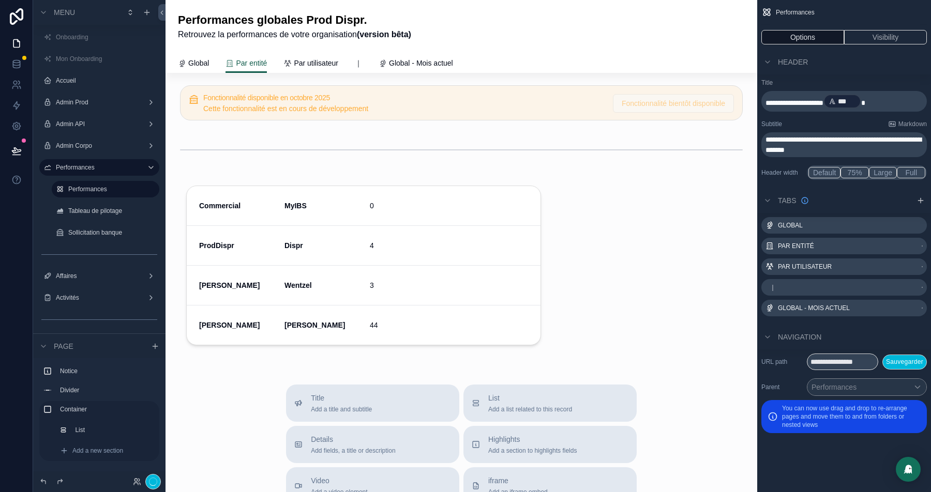
click at [460, 215] on div "scrollable content" at bounding box center [363, 267] width 379 height 185
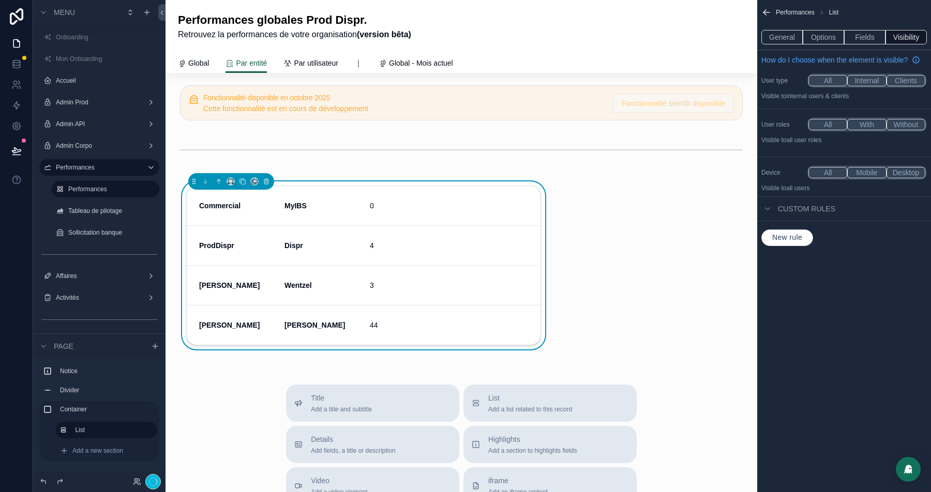
click at [780, 38] on button "General" at bounding box center [781, 37] width 41 height 14
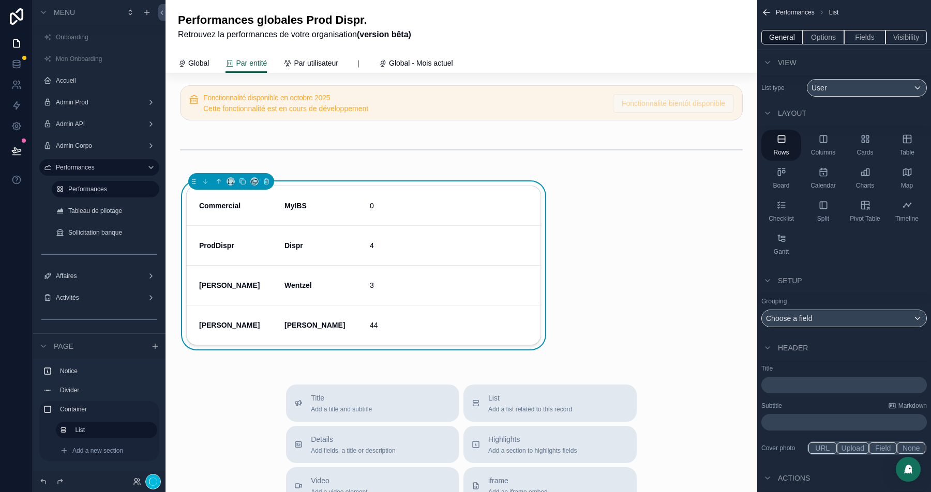
click at [828, 43] on button "Options" at bounding box center [822, 37] width 41 height 14
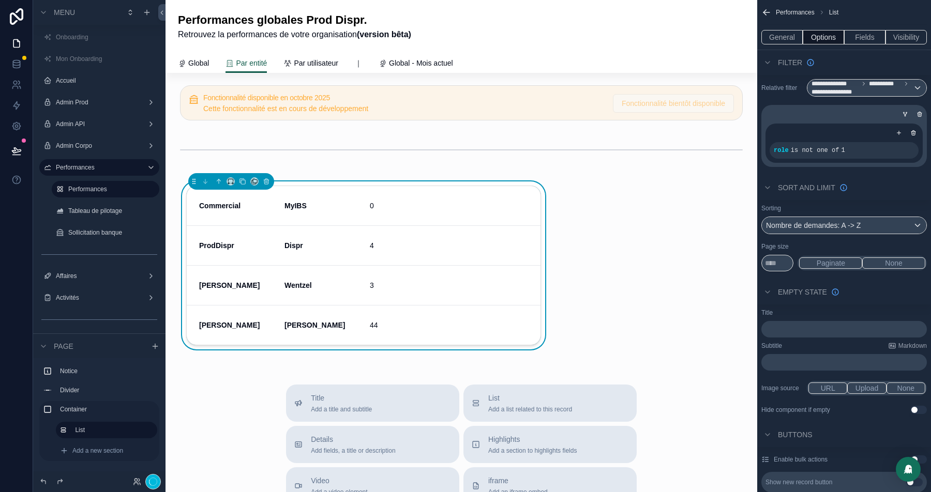
click at [553, 208] on div "Commercial MyIBS 0 ProdDispr Dispr 4 Nicolas Wentzel 3 Louis Martin 44" at bounding box center [363, 267] width 379 height 185
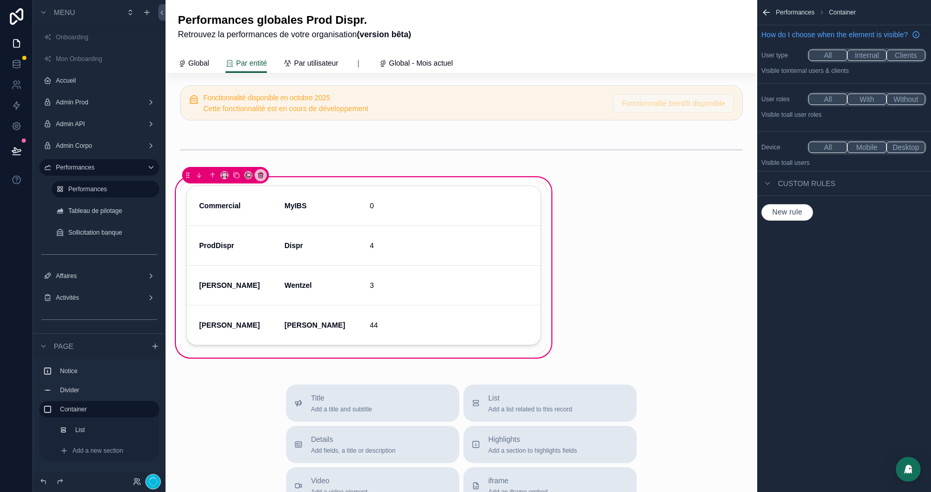
click at [551, 211] on div "Commercial MyIBS 0 ProdDispr Dispr 4 Nicolas Wentzel 3 Louis Martin 44" at bounding box center [363, 267] width 379 height 185
click at [222, 173] on icon "scrollable content" at bounding box center [224, 175] width 7 height 7
click at [242, 306] on span "Full width" at bounding box center [244, 312] width 31 height 12
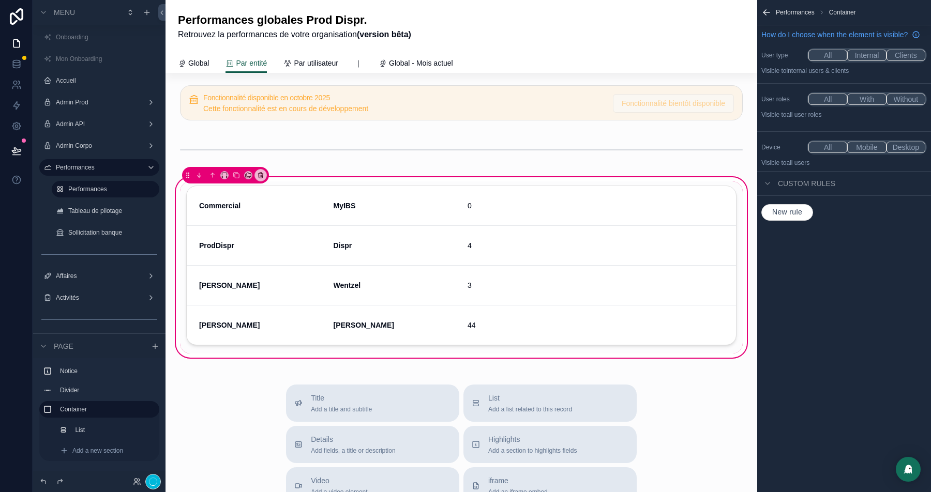
click at [768, 12] on icon "scrollable content" at bounding box center [766, 12] width 6 height 0
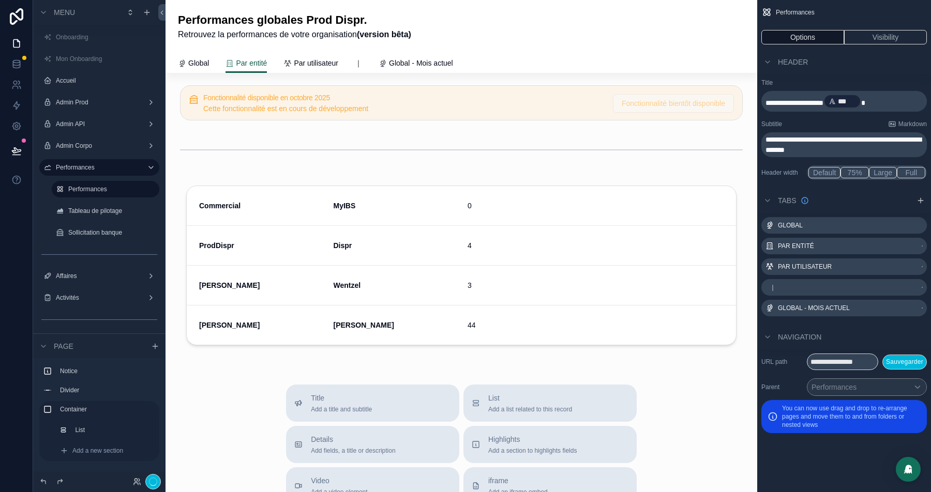
click at [625, 235] on div "scrollable content" at bounding box center [461, 267] width 575 height 185
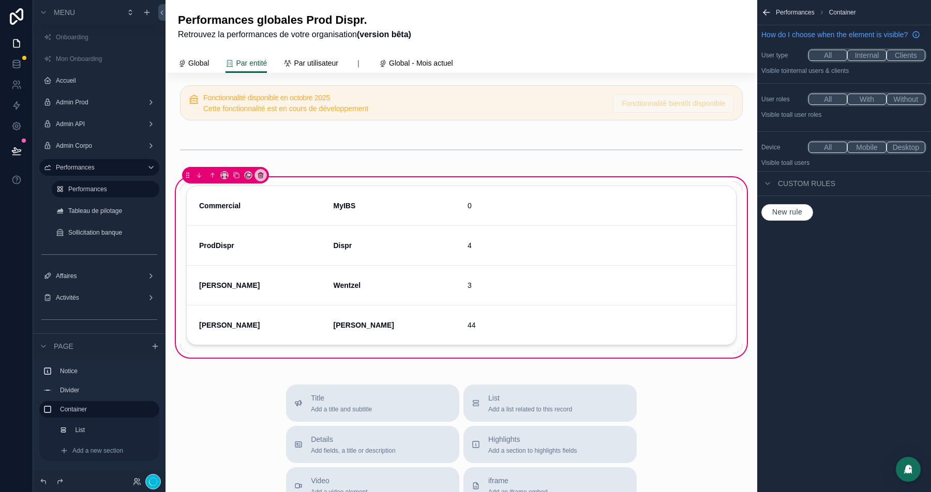
click at [473, 221] on div "scrollable content" at bounding box center [461, 267] width 562 height 172
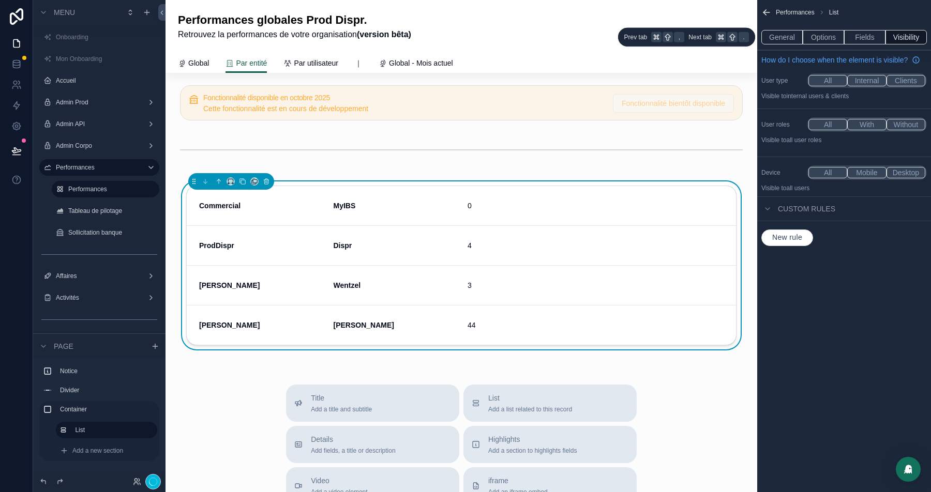
click at [778, 34] on button "General" at bounding box center [781, 37] width 41 height 14
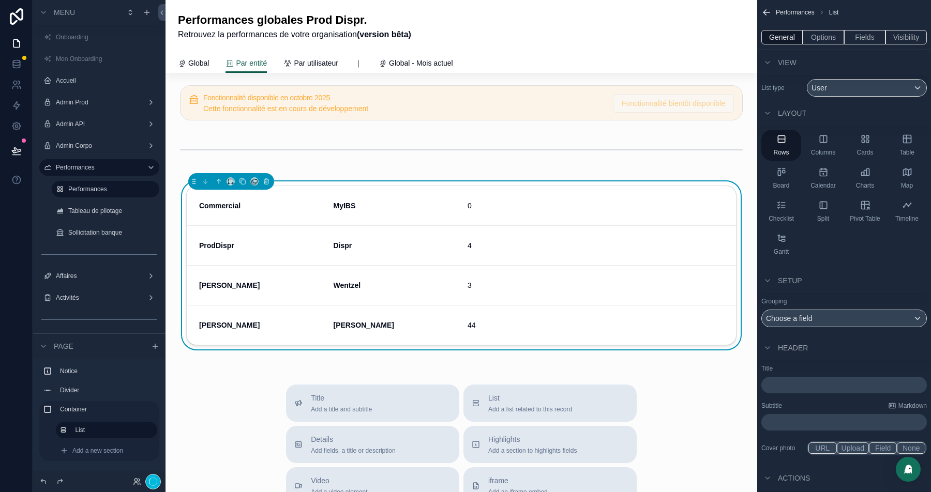
click at [778, 385] on p "﻿" at bounding box center [844, 385] width 159 height 10
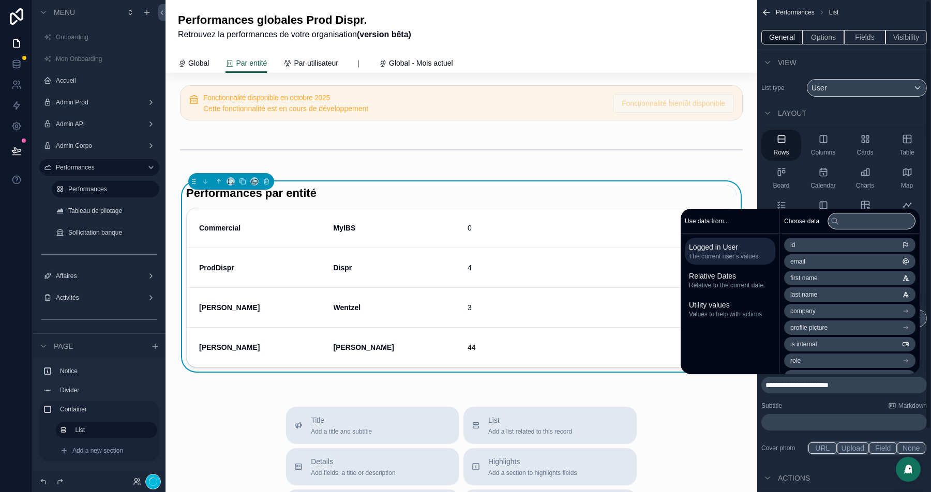
click at [876, 53] on div "View" at bounding box center [844, 62] width 174 height 25
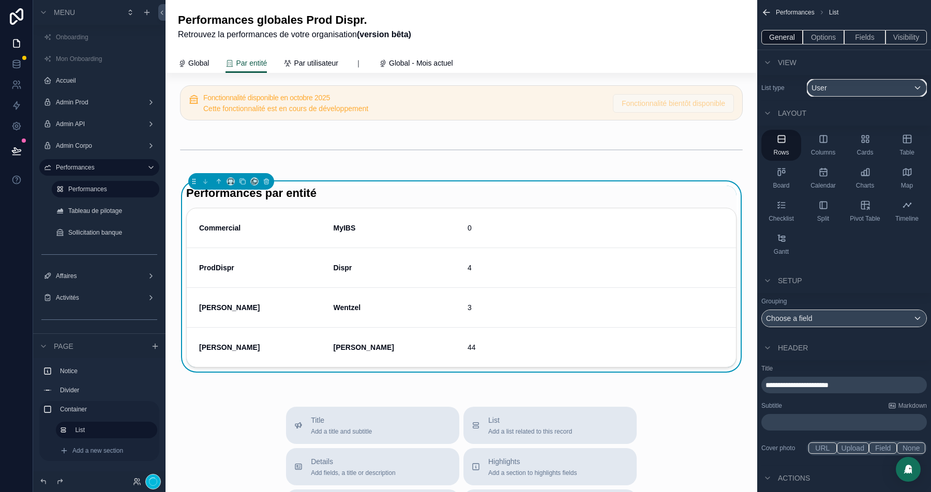
click at [824, 92] on span "User" at bounding box center [819, 88] width 16 height 10
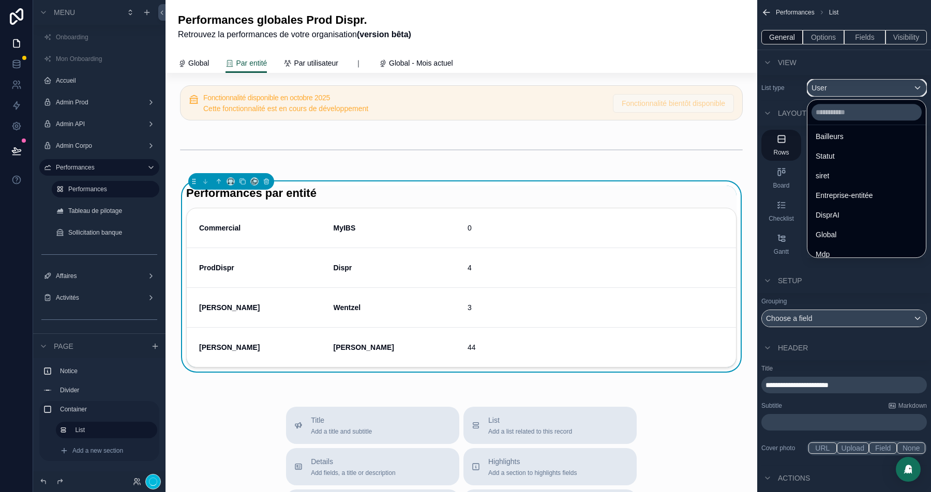
scroll to position [222, 0]
click at [874, 183] on div "Entreprise-entitée" at bounding box center [866, 191] width 114 height 19
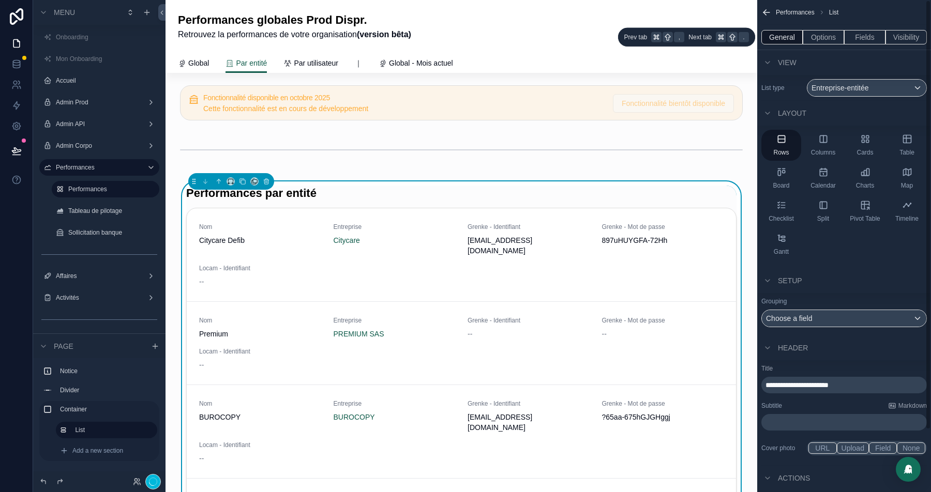
click at [817, 36] on button "Options" at bounding box center [822, 37] width 41 height 14
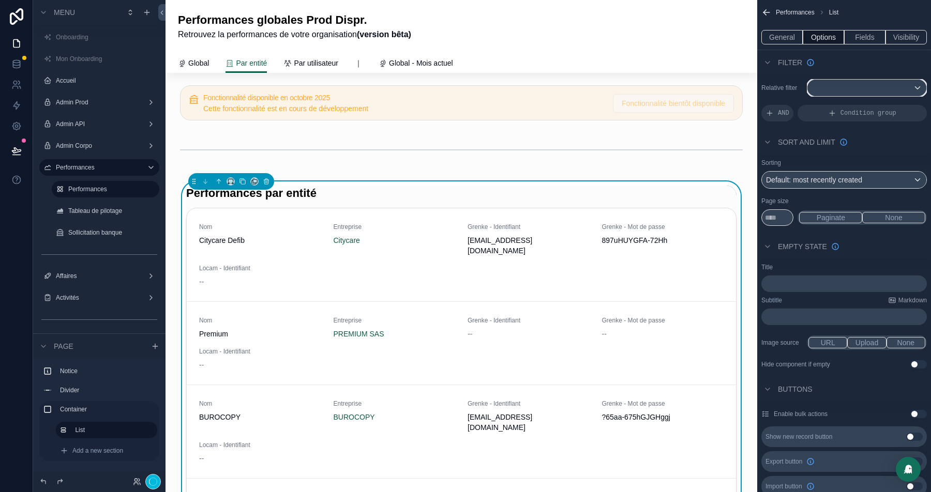
click at [845, 84] on div "scrollable content" at bounding box center [866, 88] width 119 height 17
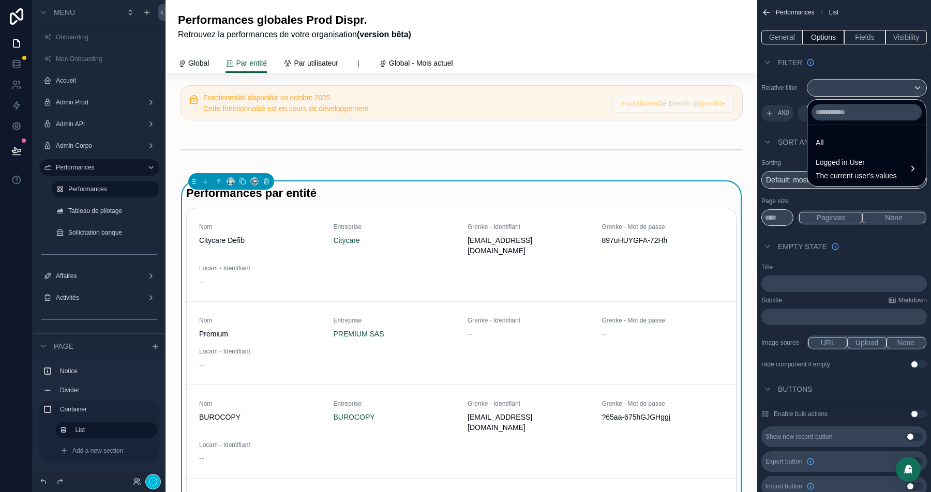
click at [841, 164] on span "Logged in User" at bounding box center [855, 162] width 81 height 12
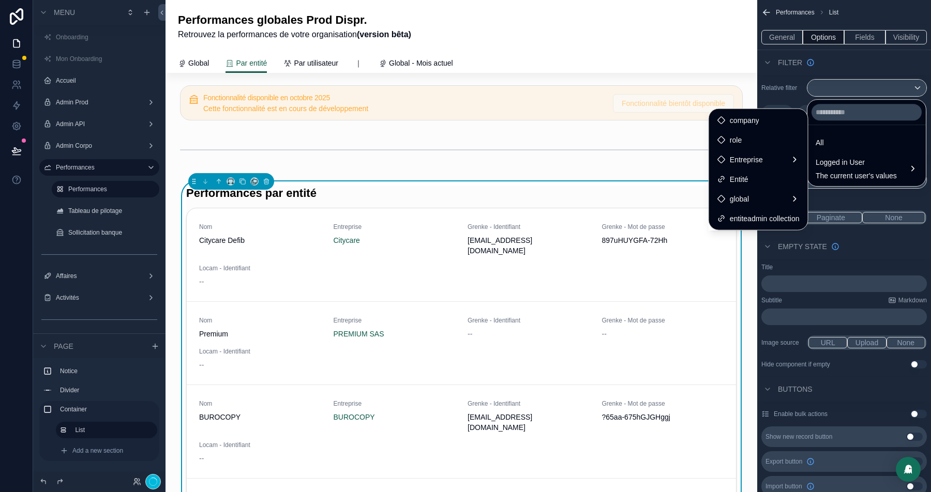
click at [743, 154] on span "Entreprise" at bounding box center [745, 160] width 33 height 12
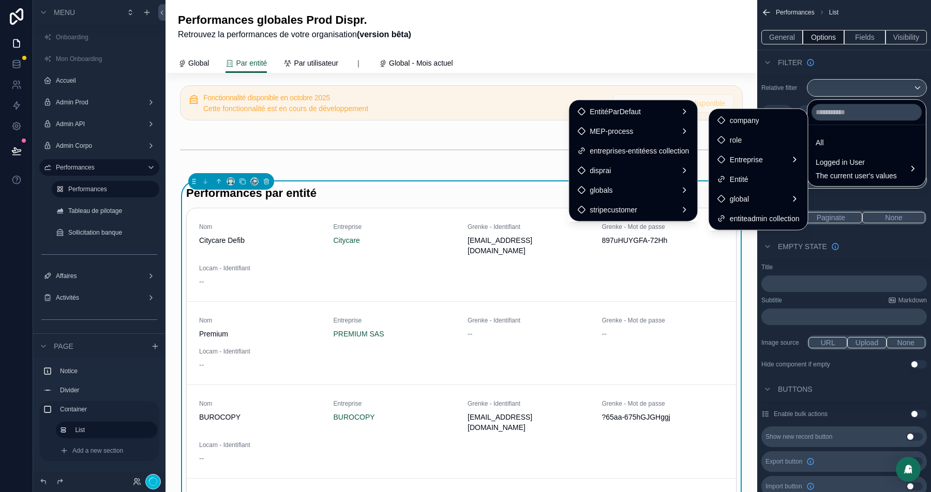
click at [629, 150] on span "entreprises-entitéess collection" at bounding box center [638, 151] width 99 height 12
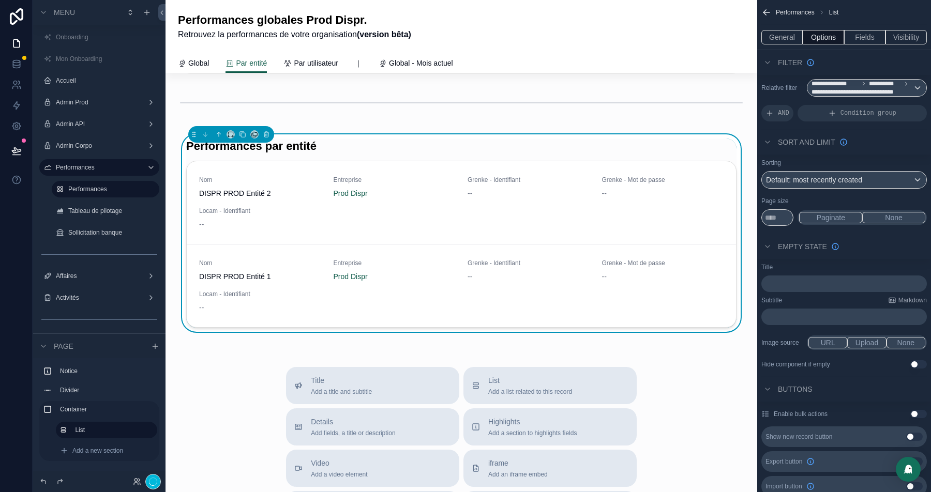
scroll to position [48, 0]
click at [849, 114] on span "Condition group" at bounding box center [868, 113] width 56 height 8
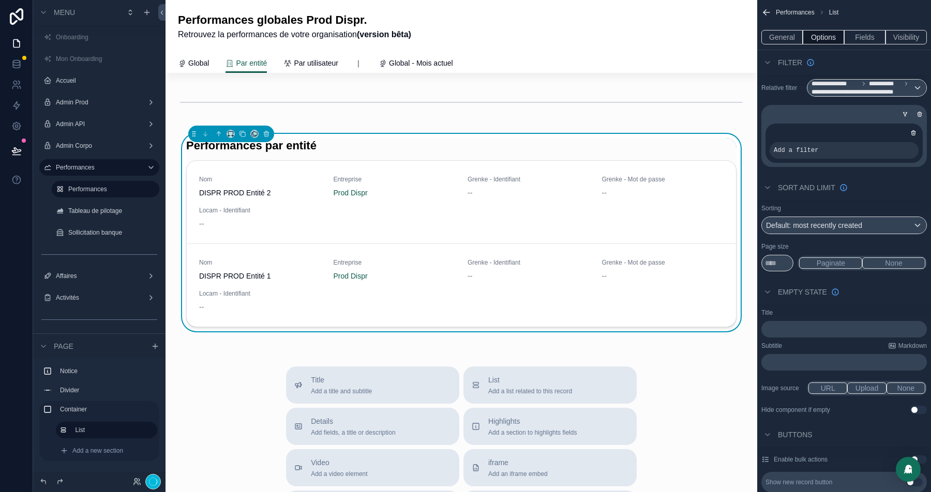
click at [0, 0] on icon "scrollable content" at bounding box center [0, 0] width 0 height 0
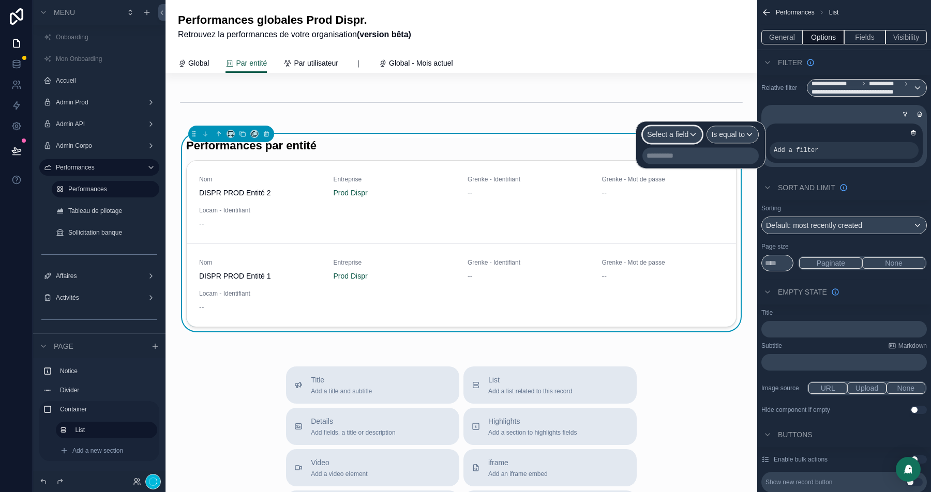
click at [670, 130] on span "Select a field" at bounding box center [667, 134] width 41 height 8
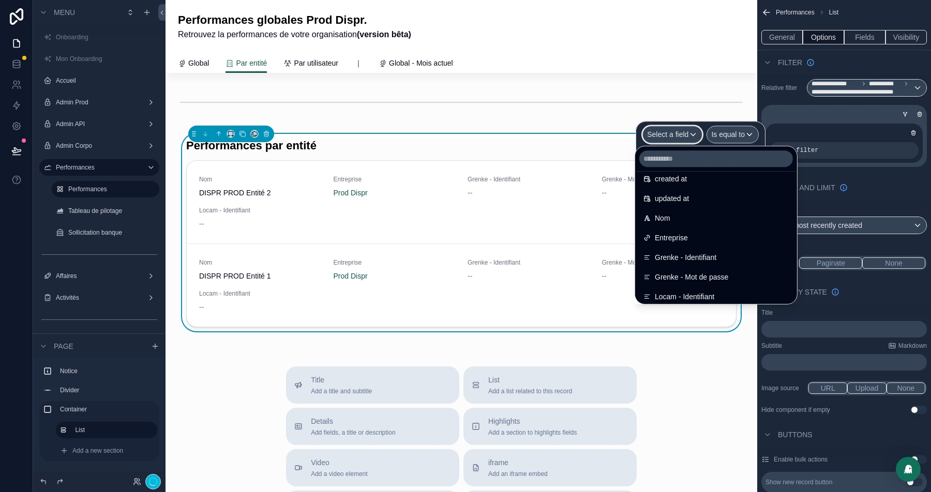
scroll to position [57, 0]
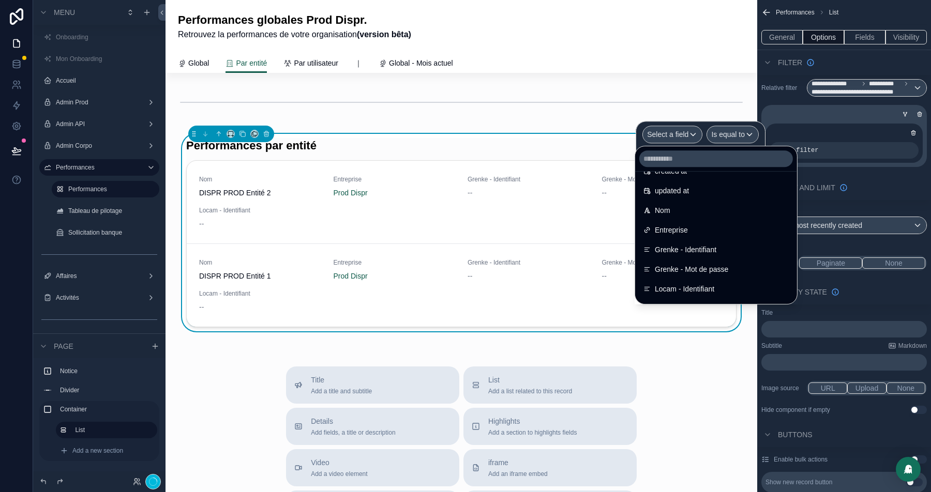
click at [670, 232] on span "Entreprise" at bounding box center [670, 230] width 33 height 12
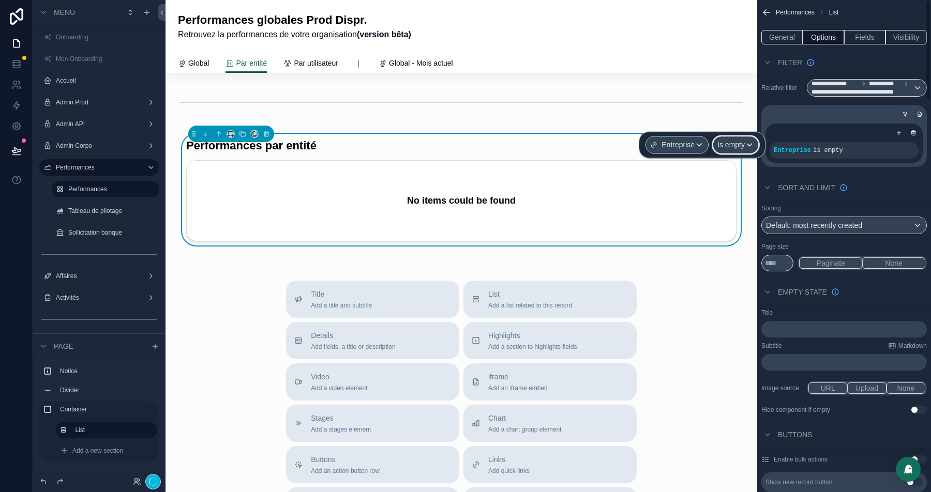
click at [750, 146] on div "Is empty" at bounding box center [735, 144] width 45 height 17
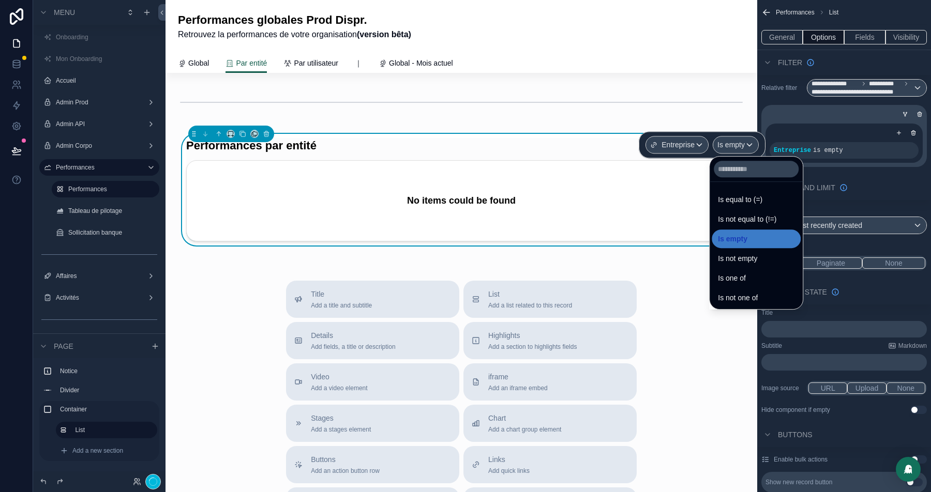
click at [747, 206] on div "Is equal to (=)" at bounding box center [755, 199] width 89 height 19
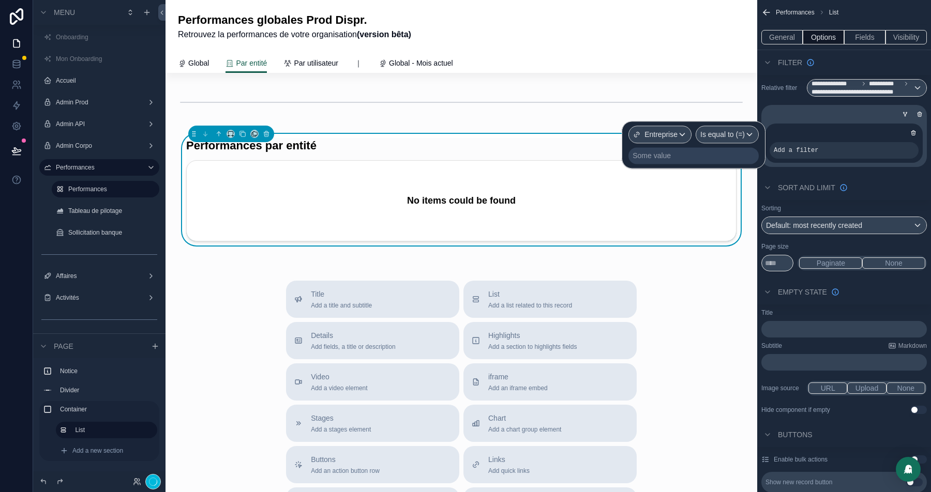
click at [661, 159] on div "Some value" at bounding box center [651, 155] width 38 height 10
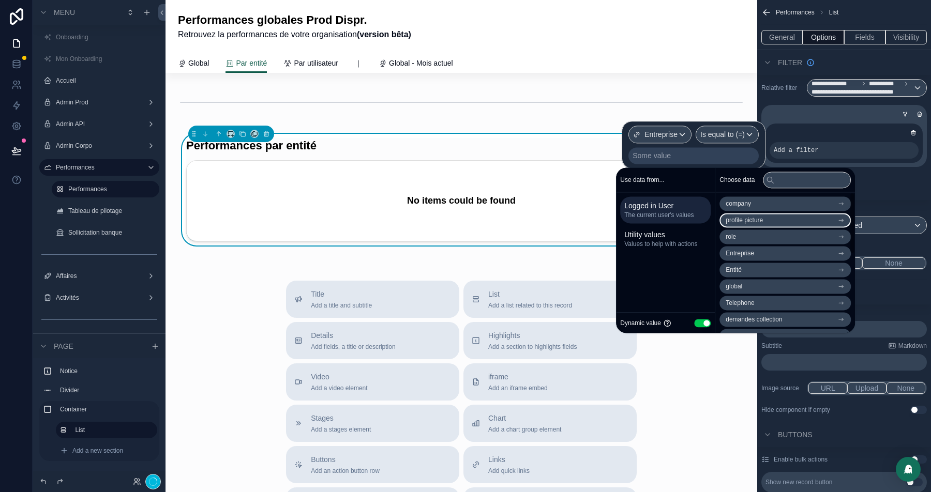
scroll to position [12, 0]
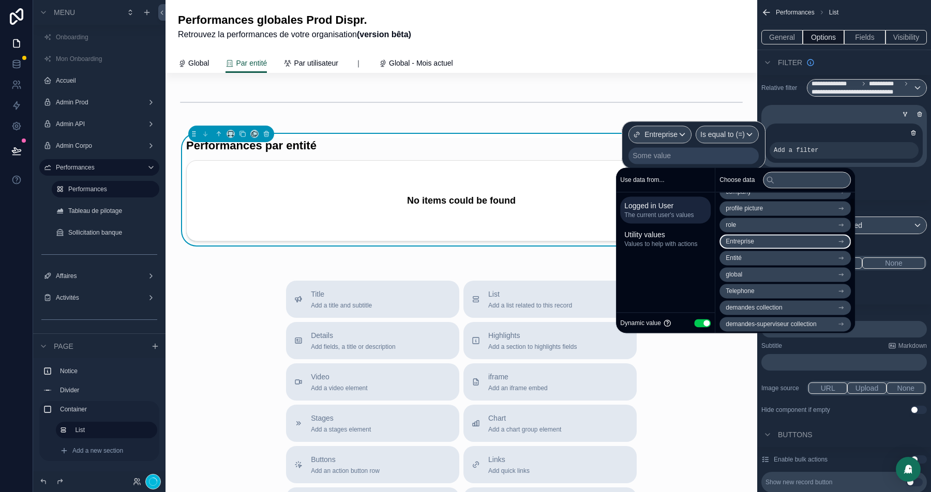
click at [754, 237] on span "Entreprise" at bounding box center [739, 241] width 28 height 8
click at [759, 221] on li "Entreprise" at bounding box center [784, 222] width 131 height 14
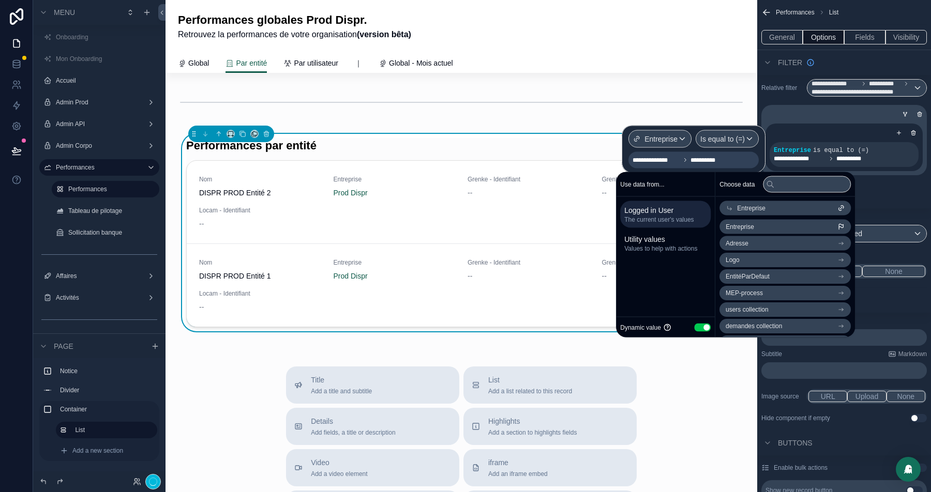
click at [490, 105] on div "scrollable content" at bounding box center [461, 102] width 575 height 34
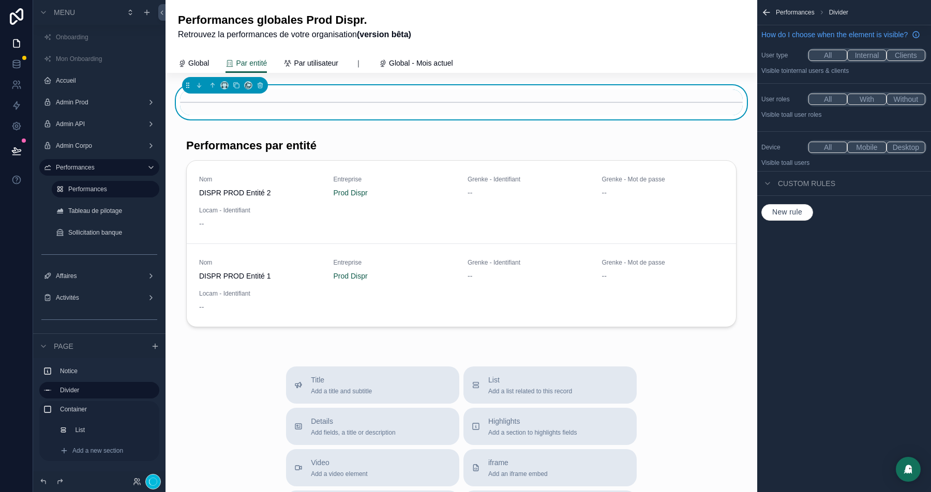
click at [530, 158] on div "scrollable content" at bounding box center [461, 235] width 575 height 214
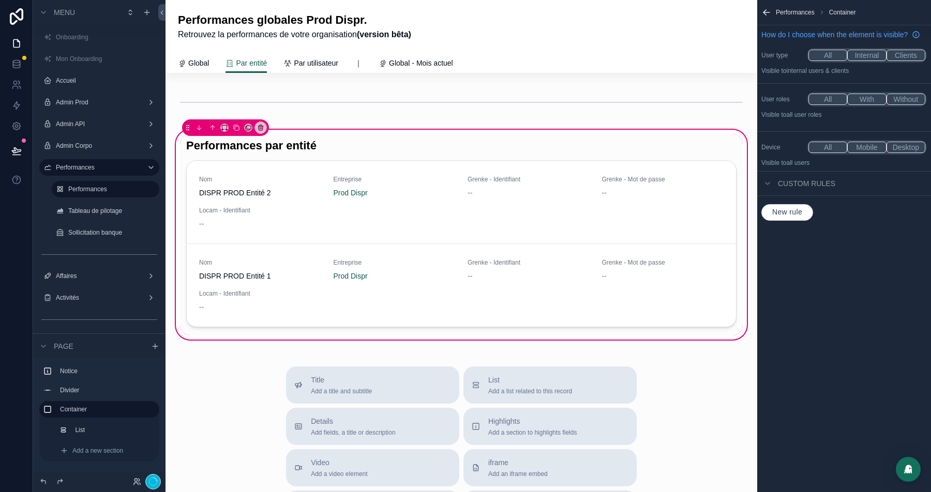
click at [571, 158] on div "scrollable content" at bounding box center [461, 235] width 562 height 202
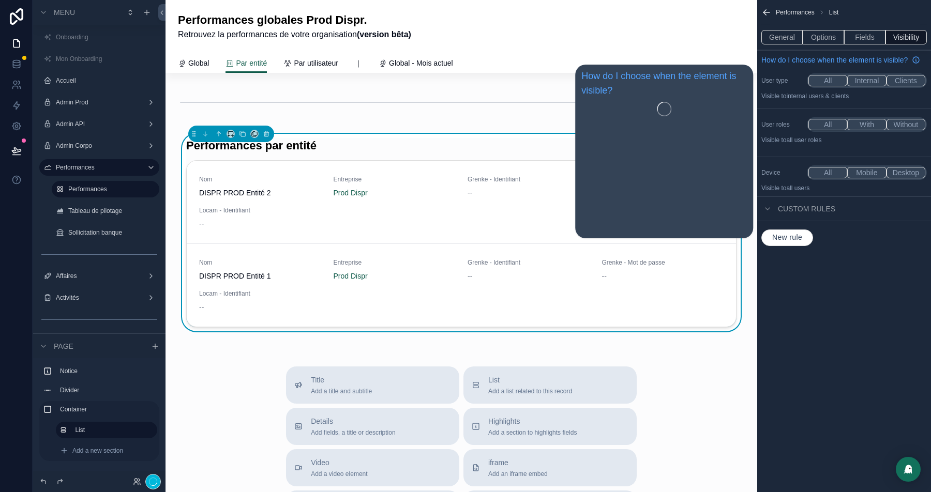
click at [781, 37] on button "General" at bounding box center [781, 37] width 41 height 14
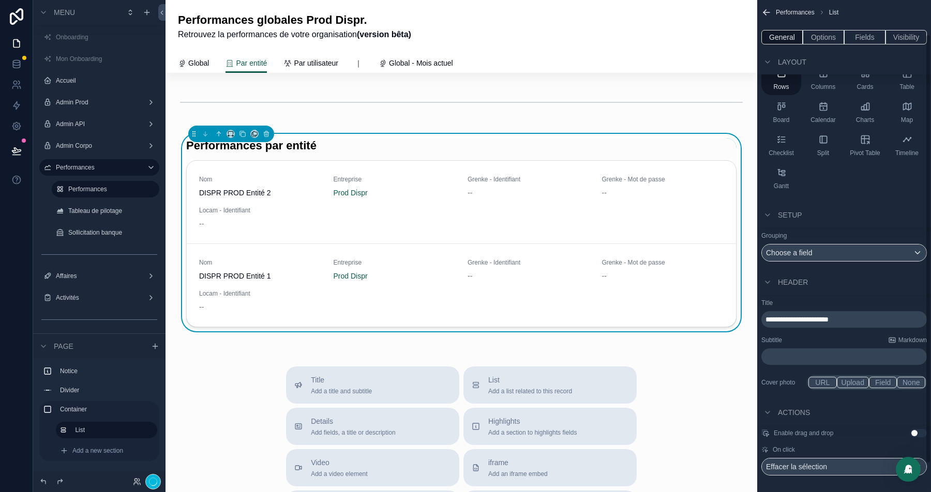
scroll to position [71, 0]
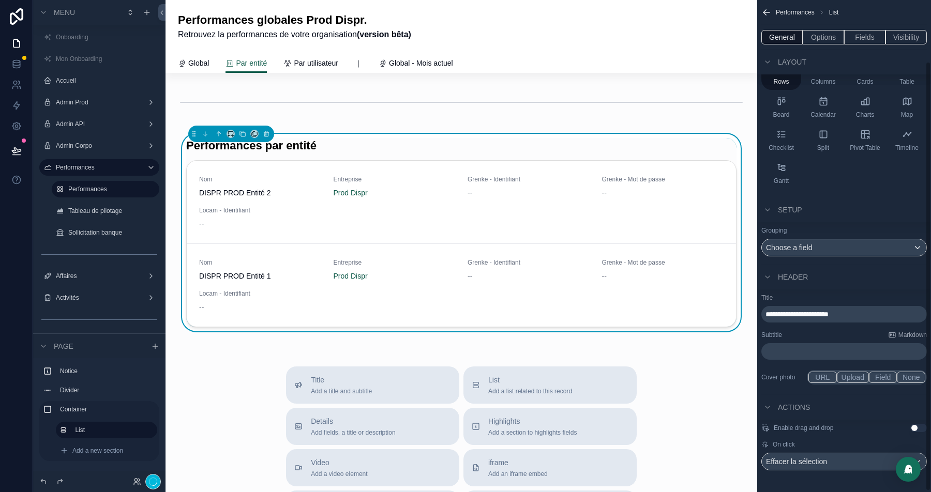
click at [821, 37] on button "Options" at bounding box center [822, 37] width 41 height 14
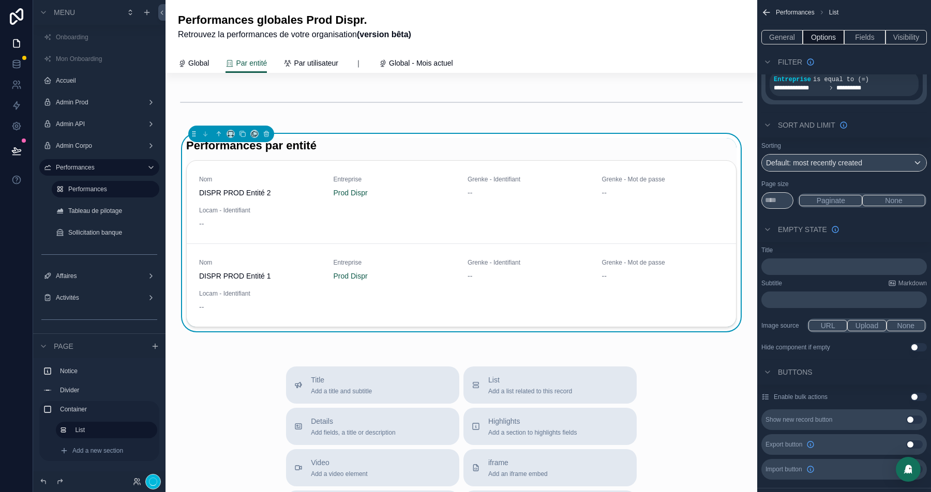
click at [794, 271] on div "﻿" at bounding box center [843, 266] width 165 height 17
click at [787, 268] on p "﻿" at bounding box center [844, 267] width 159 height 8
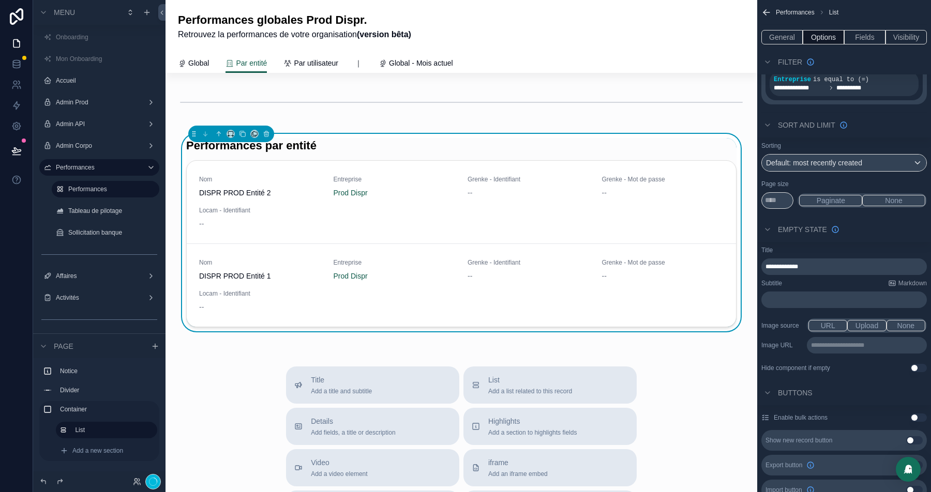
click at [486, 173] on div "Nom DISPR PROD Entité 2 Entreprise Prod Dispr Grenke - Identifiant -- Grenke - …" at bounding box center [461, 202] width 549 height 83
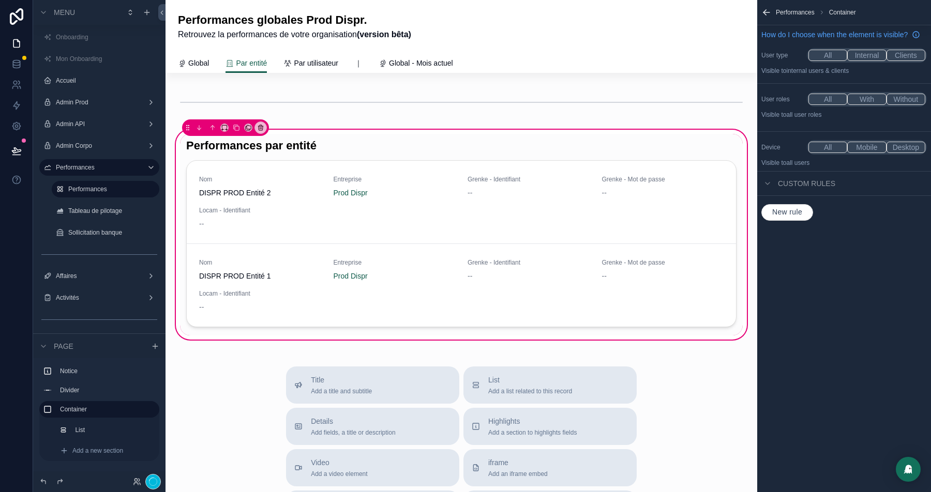
scroll to position [0, 0]
click at [627, 148] on div "scrollable content" at bounding box center [461, 235] width 562 height 202
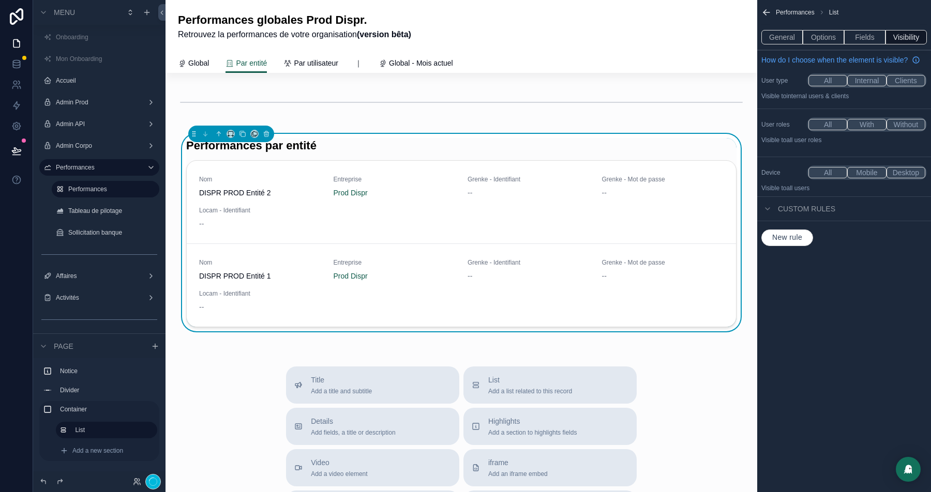
click at [862, 37] on button "Fields" at bounding box center [864, 37] width 41 height 14
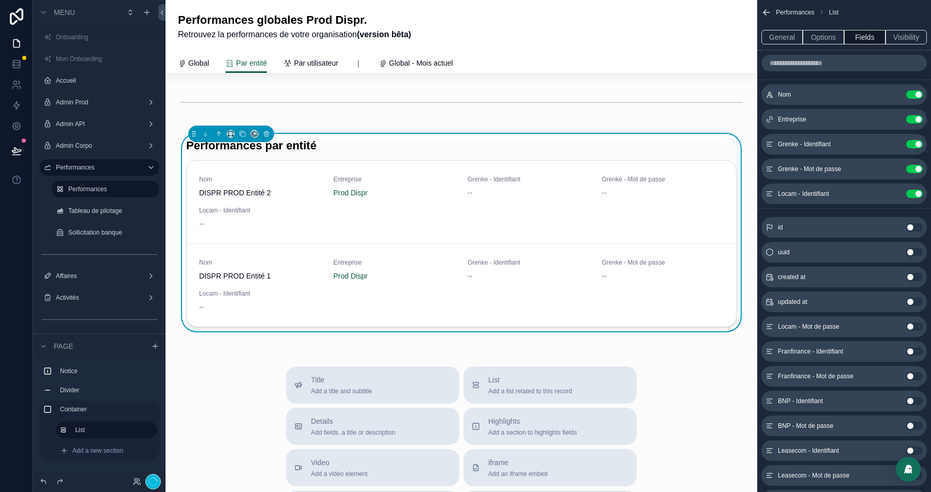
click at [917, 144] on button "Use setting" at bounding box center [914, 144] width 17 height 8
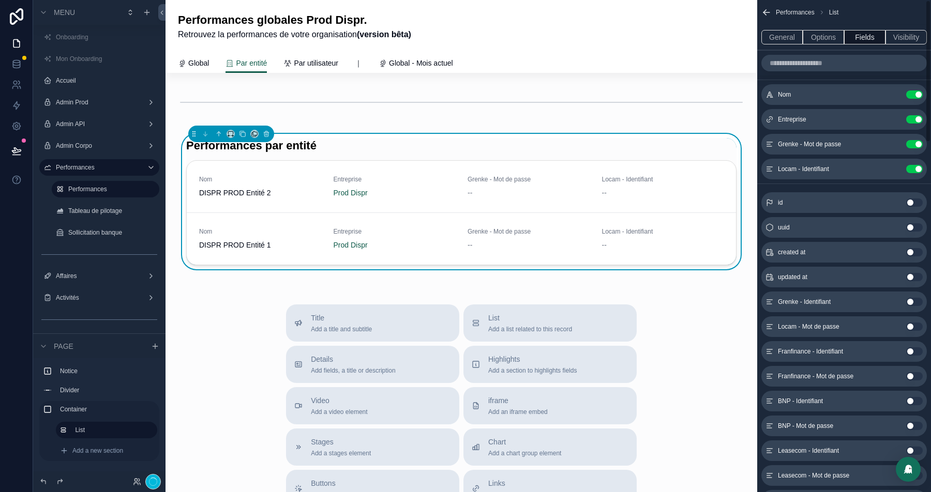
click at [917, 144] on button "Use setting" at bounding box center [914, 144] width 17 height 8
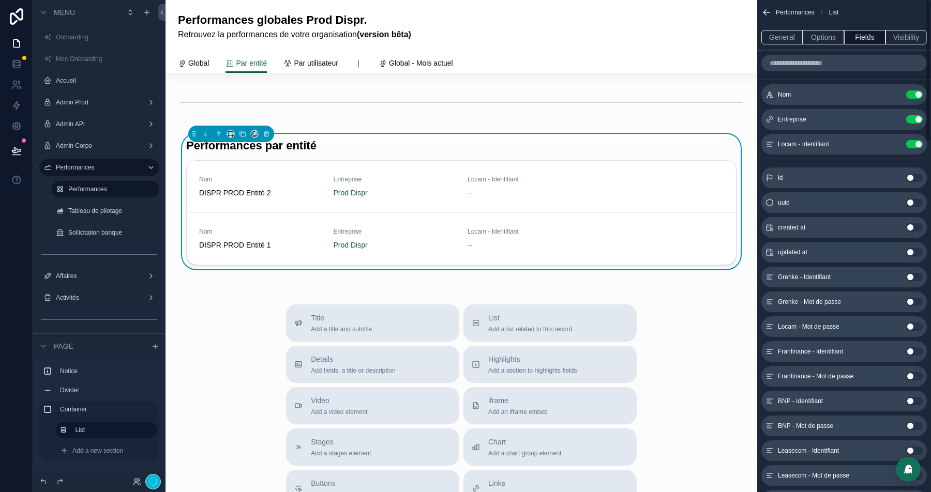
click at [917, 144] on button "Use setting" at bounding box center [914, 144] width 17 height 8
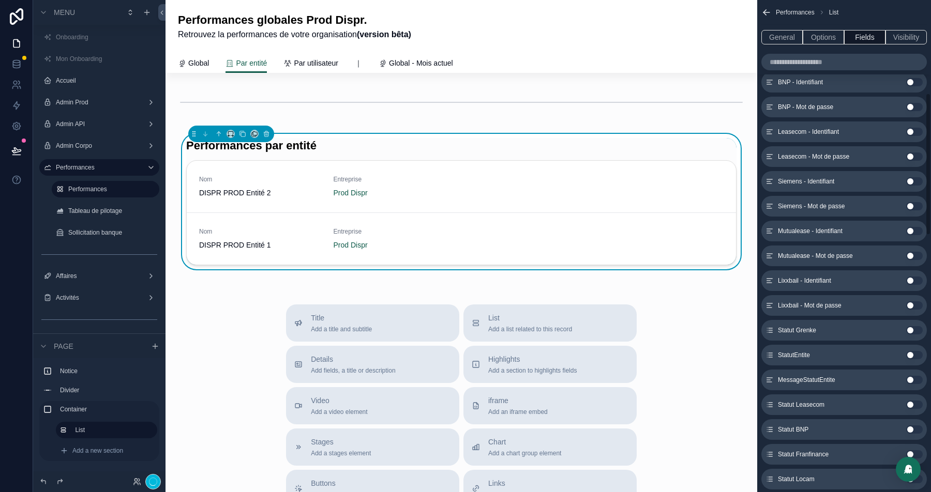
scroll to position [327, 0]
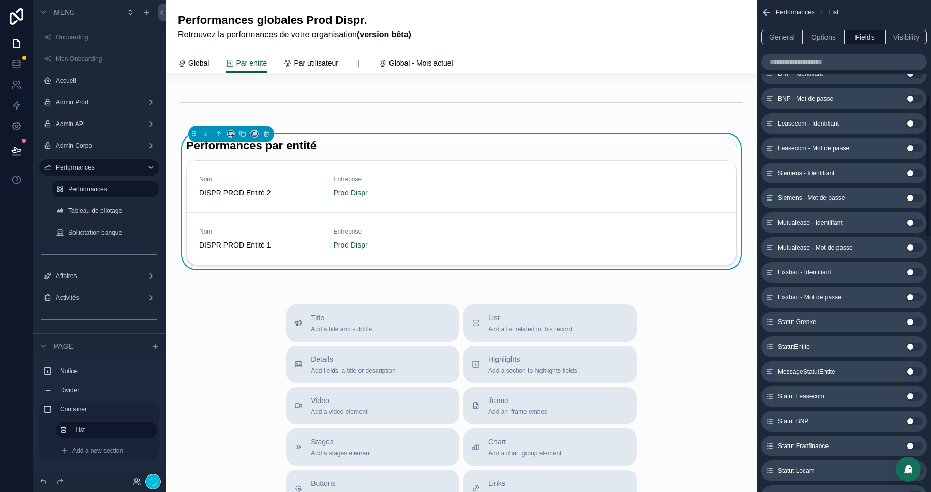
click at [913, 346] on button "Use setting" at bounding box center [914, 347] width 17 height 8
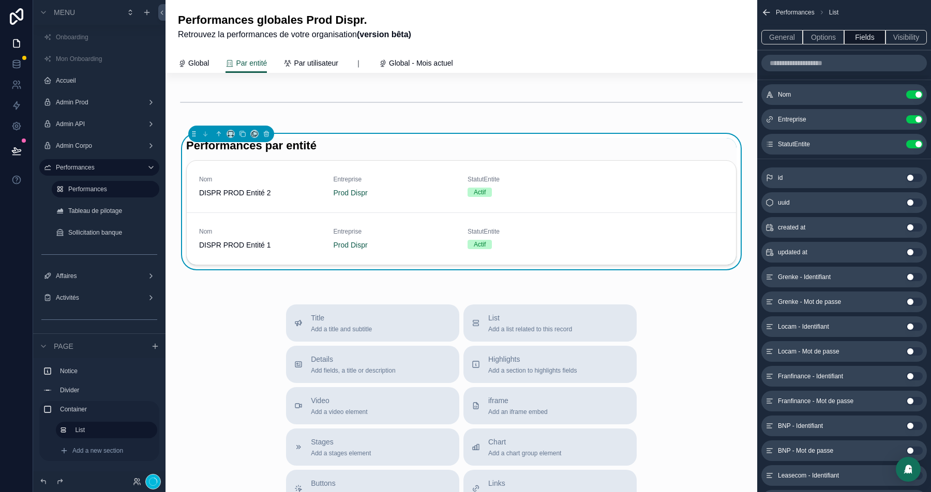
click at [0, 0] on icon "scrollable content" at bounding box center [0, 0] width 0 height 0
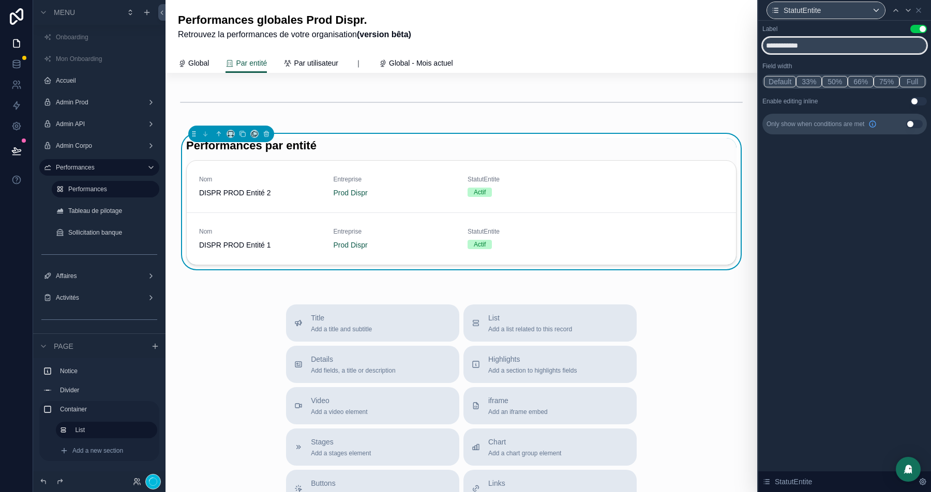
click at [842, 45] on input "**********" at bounding box center [844, 45] width 164 height 17
type input "******"
click at [896, 10] on icon at bounding box center [895, 10] width 8 height 8
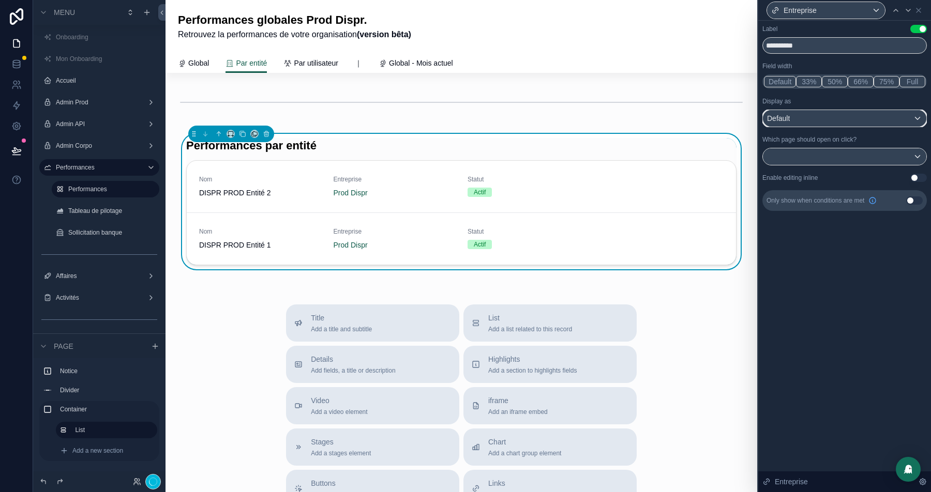
click at [865, 115] on div "Default" at bounding box center [844, 118] width 163 height 17
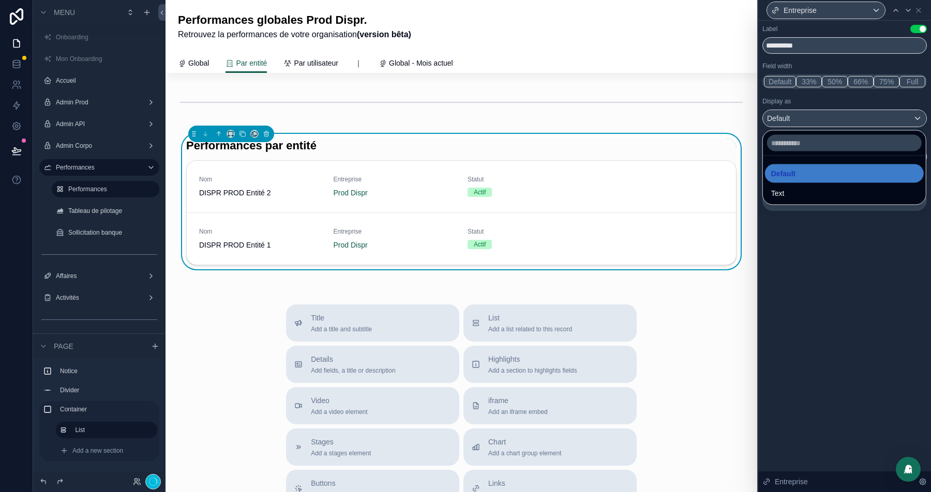
click at [789, 192] on div "Text" at bounding box center [844, 193] width 146 height 12
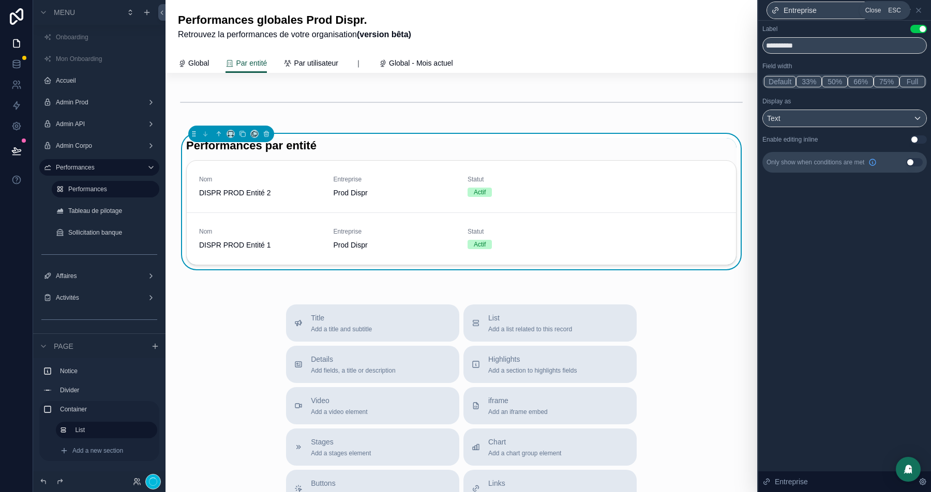
click at [921, 9] on icon at bounding box center [918, 10] width 8 height 8
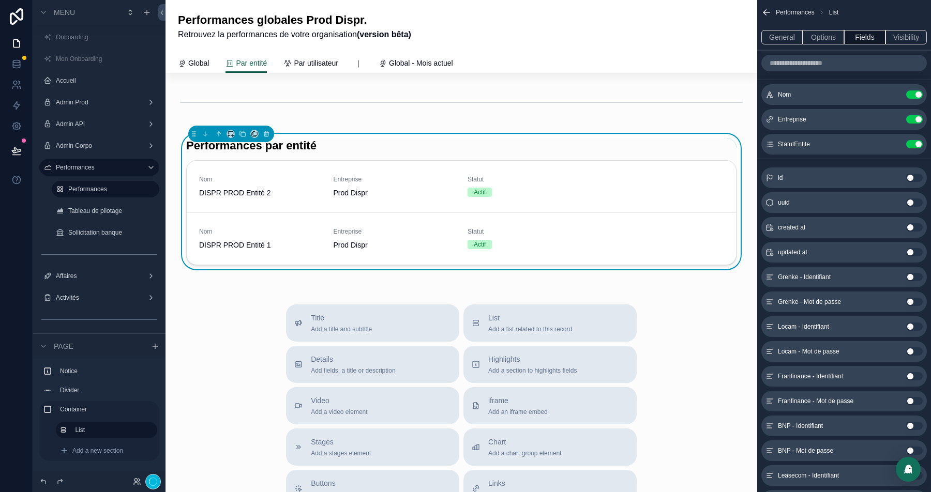
click at [790, 39] on button "General" at bounding box center [781, 37] width 41 height 14
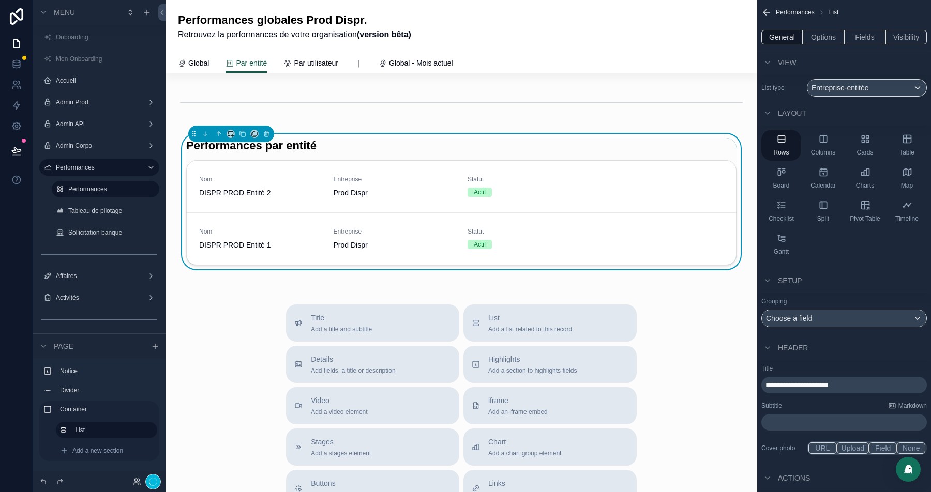
click at [829, 35] on button "Options" at bounding box center [822, 37] width 41 height 14
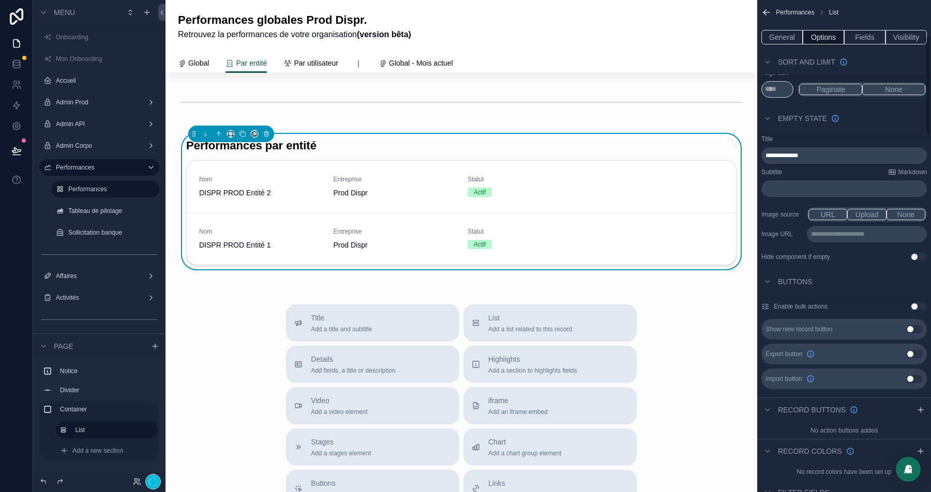
scroll to position [215, 0]
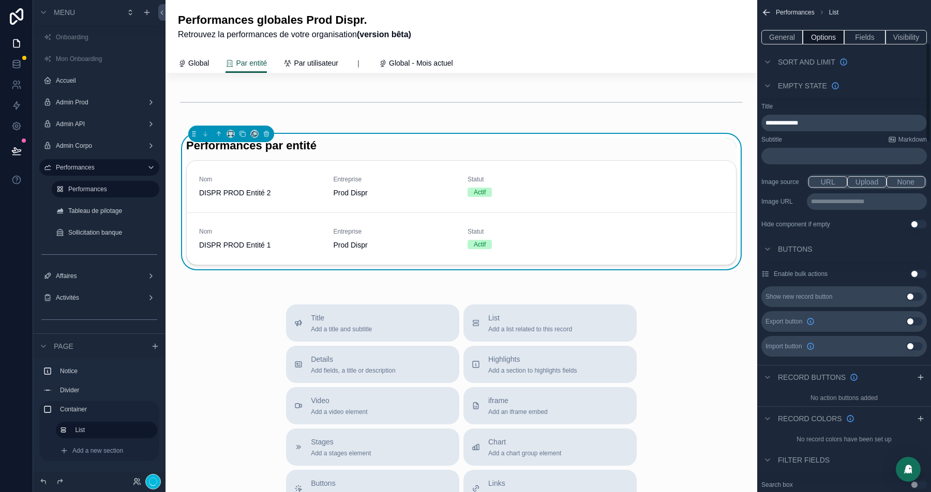
click at [920, 375] on icon "scrollable content" at bounding box center [920, 377] width 0 height 5
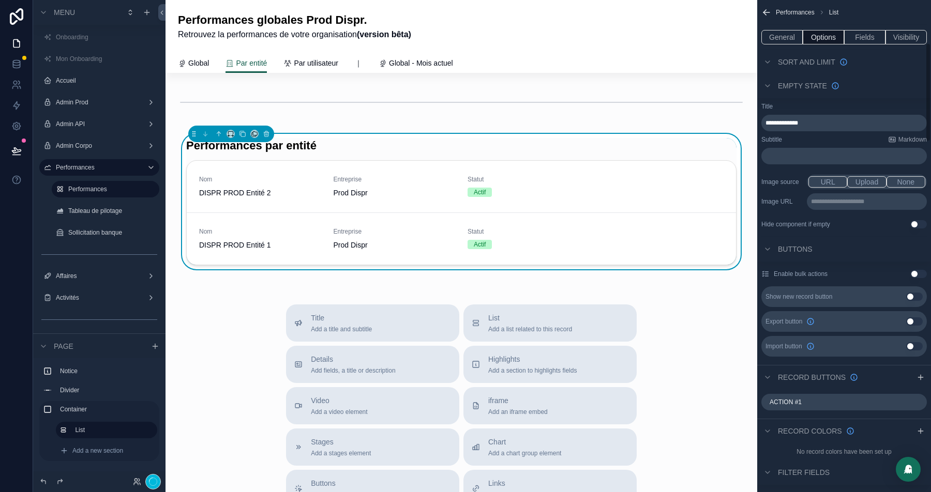
click at [0, 0] on icon "scrollable content" at bounding box center [0, 0] width 0 height 0
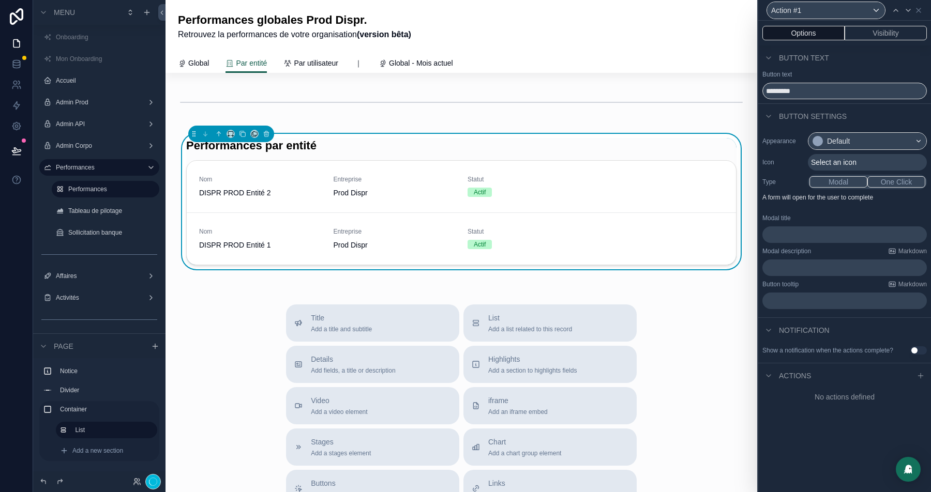
click at [899, 181] on button "One Click" at bounding box center [896, 181] width 58 height 11
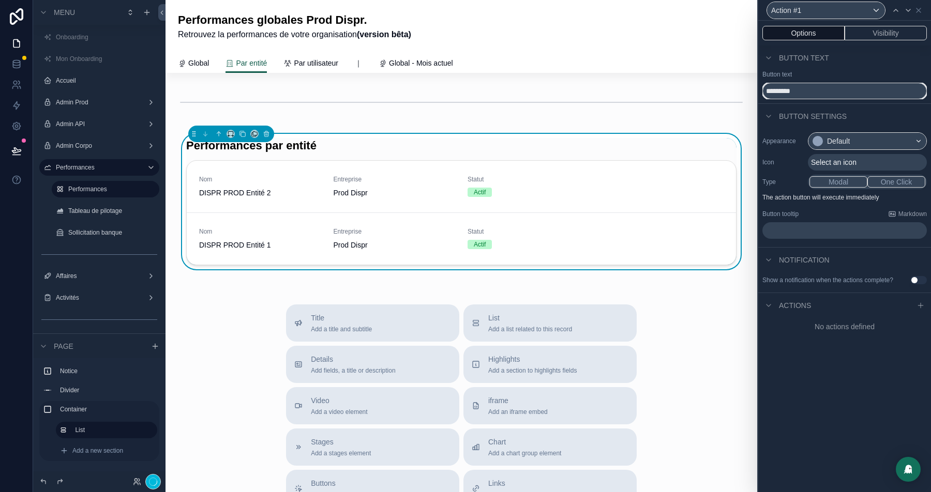
click at [791, 92] on input "*********" at bounding box center [844, 91] width 164 height 17
type input "**********"
click at [841, 138] on div "Default" at bounding box center [838, 141] width 23 height 10
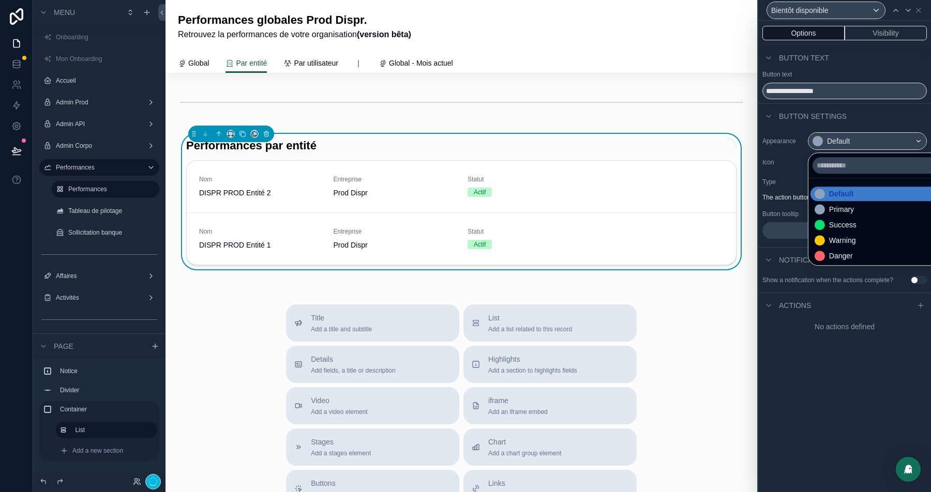
click at [845, 235] on div "Warning" at bounding box center [842, 240] width 27 height 10
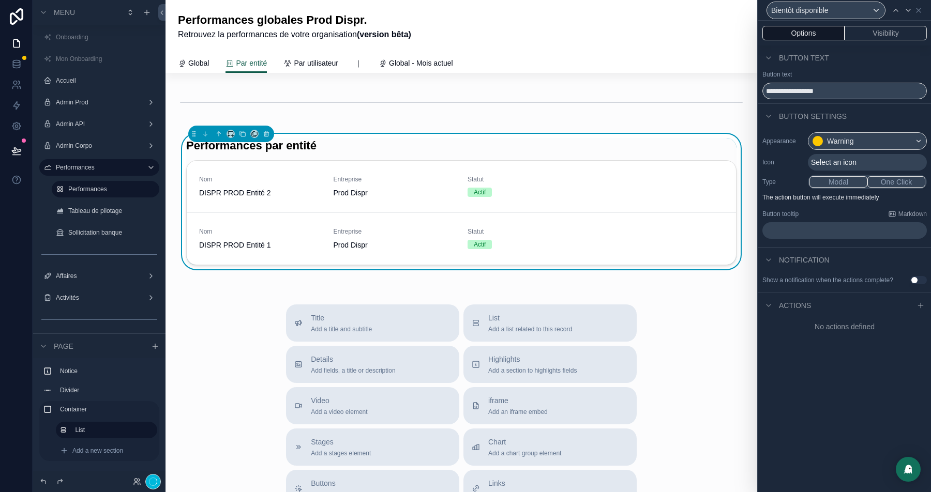
scroll to position [0, 0]
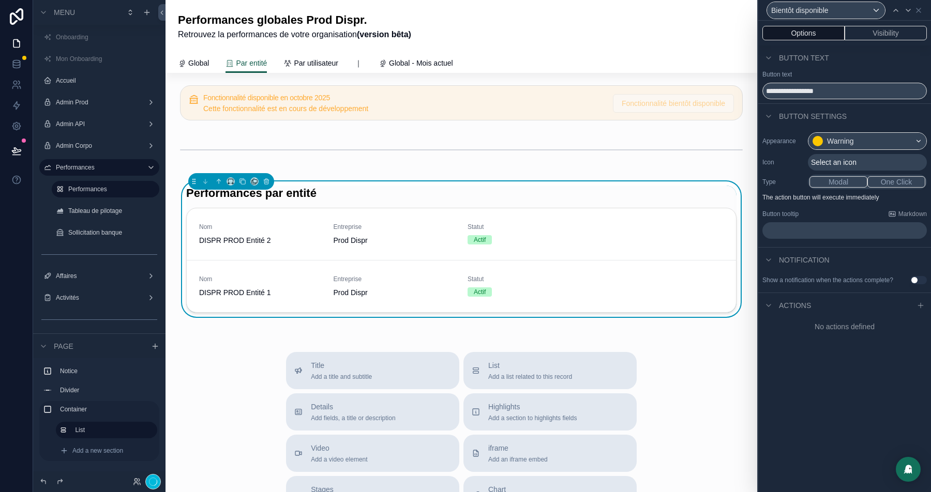
click at [357, 145] on div "scrollable content" at bounding box center [461, 150] width 575 height 34
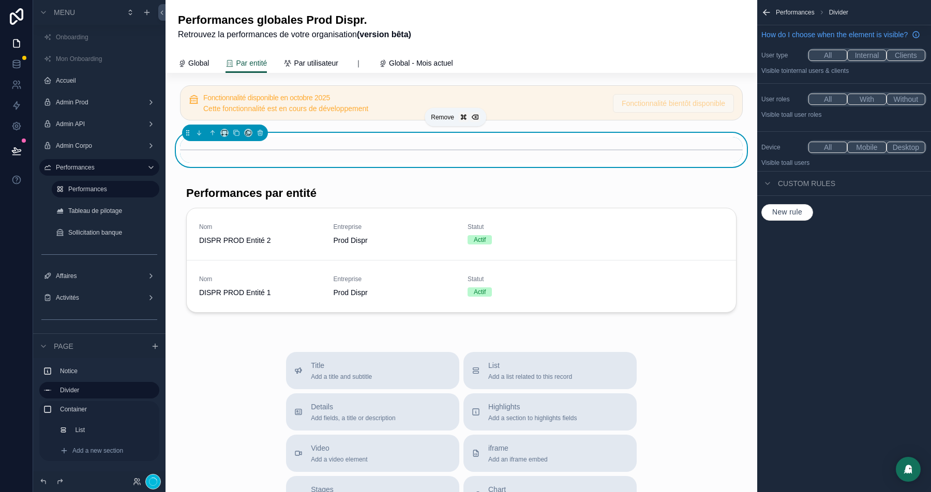
click at [261, 133] on icon "scrollable content" at bounding box center [259, 132] width 7 height 7
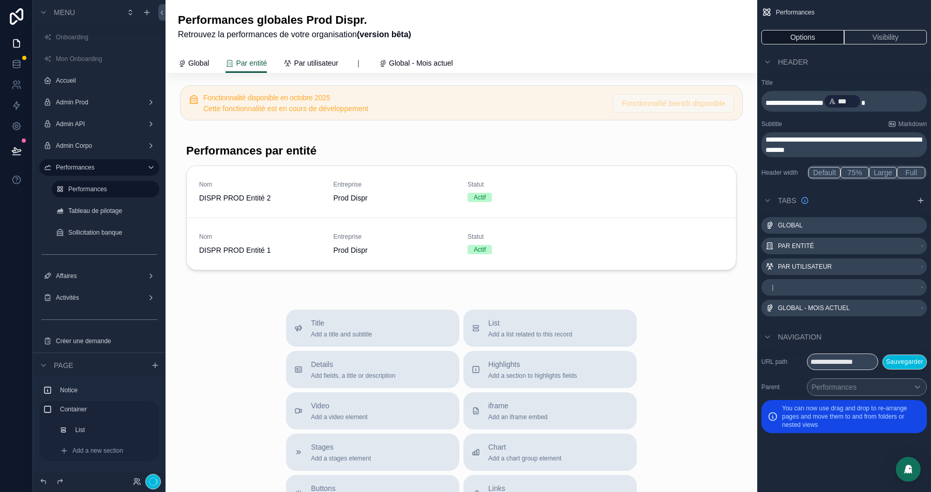
click at [309, 59] on span "Par utilisateur" at bounding box center [316, 63] width 44 height 10
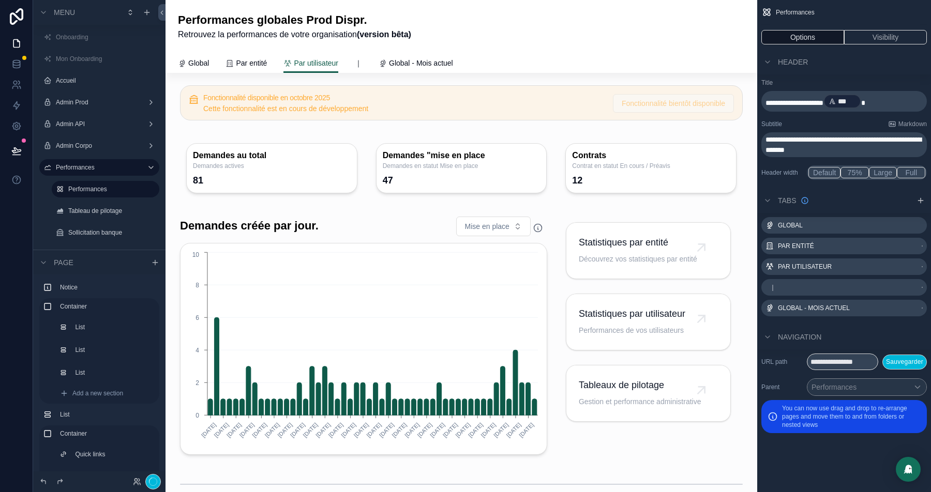
click at [251, 164] on div "scrollable content" at bounding box center [461, 168] width 575 height 71
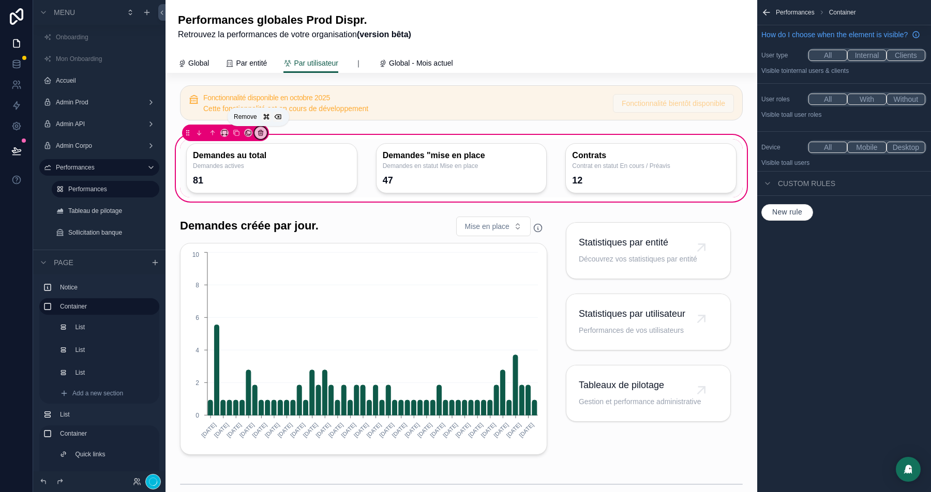
click at [260, 133] on icon "scrollable content" at bounding box center [260, 133] width 0 height 2
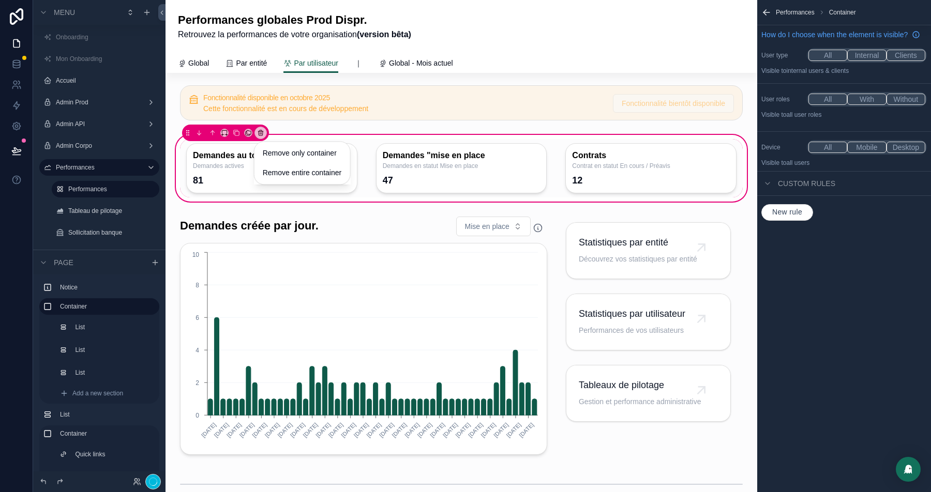
click at [294, 176] on span "Remove entire container" at bounding box center [302, 172] width 79 height 12
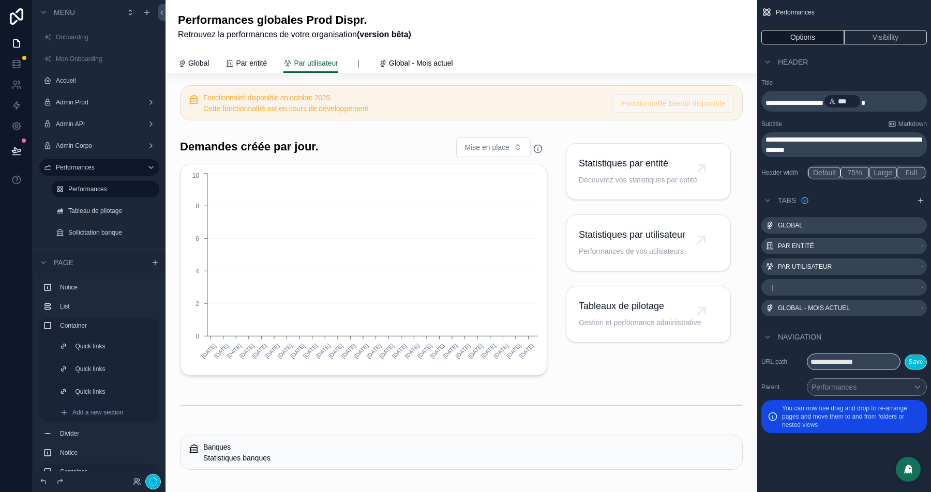
click at [240, 160] on div "scrollable content" at bounding box center [363, 256] width 379 height 247
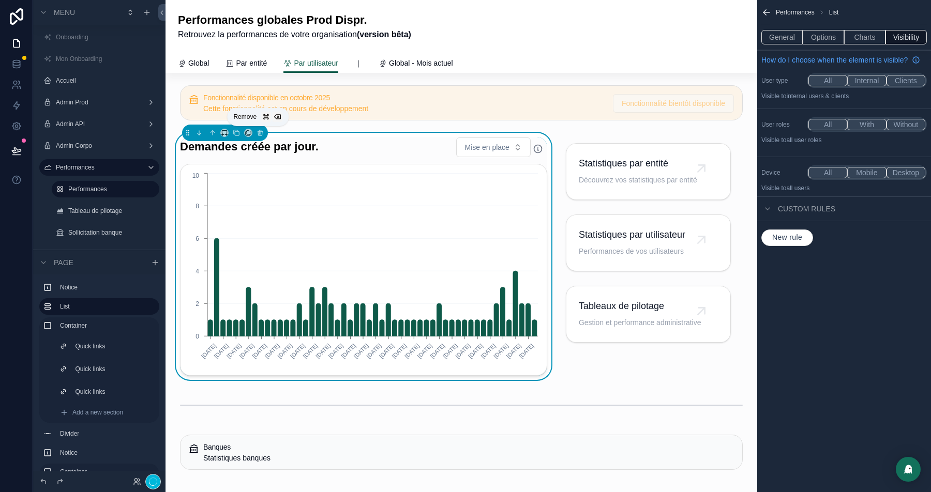
click at [254, 130] on button "scrollable content" at bounding box center [259, 132] width 11 height 11
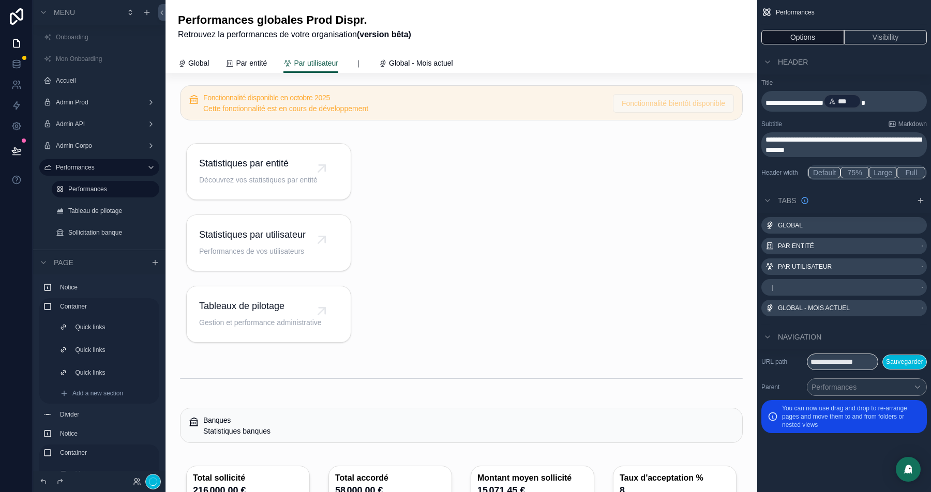
click at [281, 148] on div "scrollable content" at bounding box center [269, 243] width 190 height 220
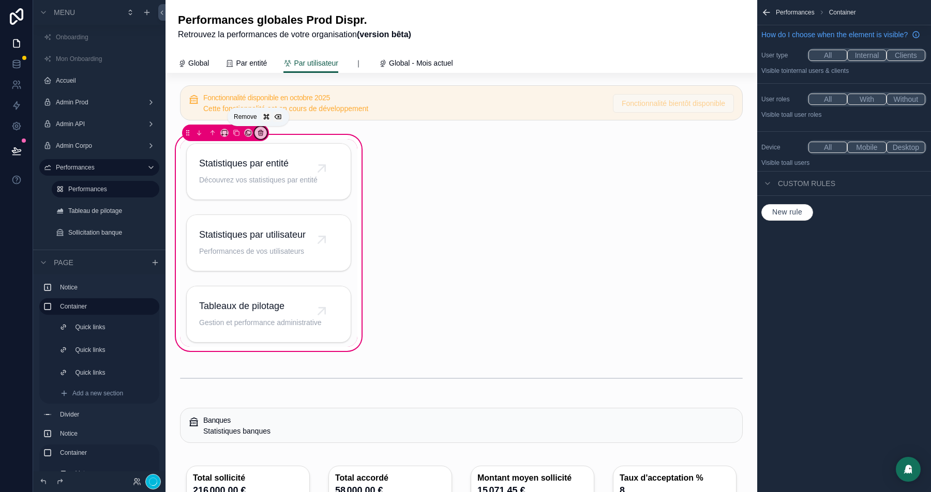
click at [258, 135] on icon "scrollable content" at bounding box center [260, 133] width 4 height 4
click at [314, 178] on span "Remove entire container" at bounding box center [302, 172] width 79 height 12
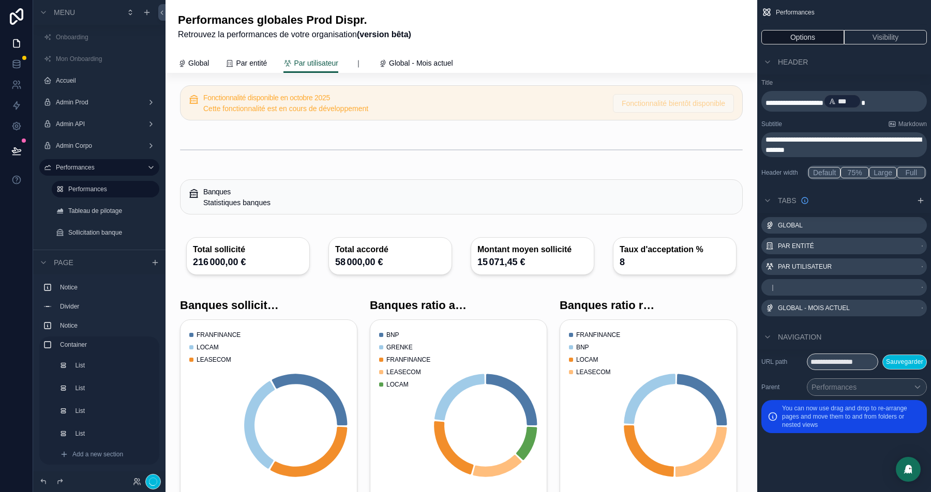
click at [299, 150] on div "scrollable content" at bounding box center [461, 150] width 575 height 34
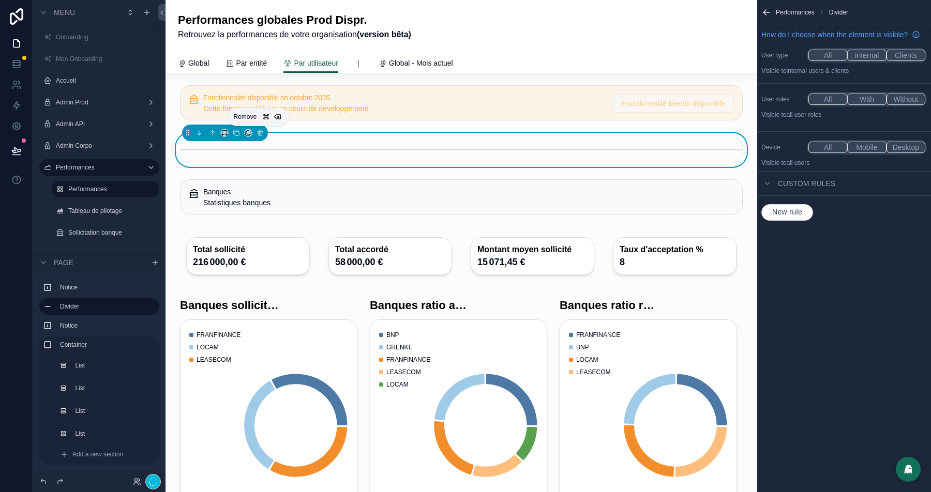
click at [258, 135] on icon "scrollable content" at bounding box center [260, 133] width 4 height 4
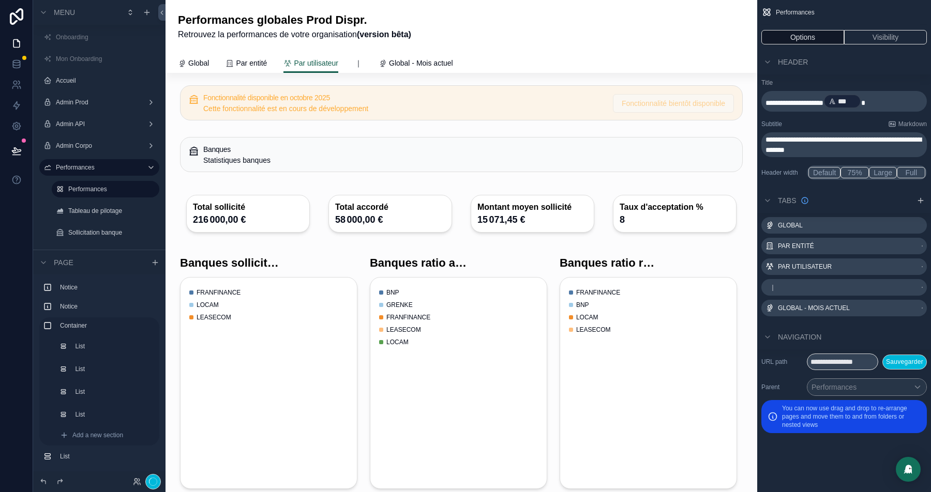
click at [263, 149] on div "scrollable content" at bounding box center [461, 154] width 575 height 43
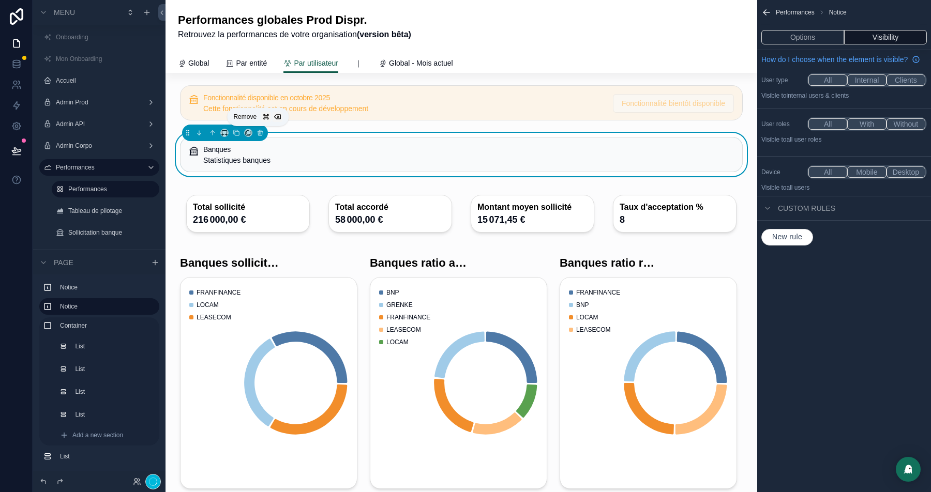
click at [259, 130] on icon "scrollable content" at bounding box center [260, 130] width 2 height 1
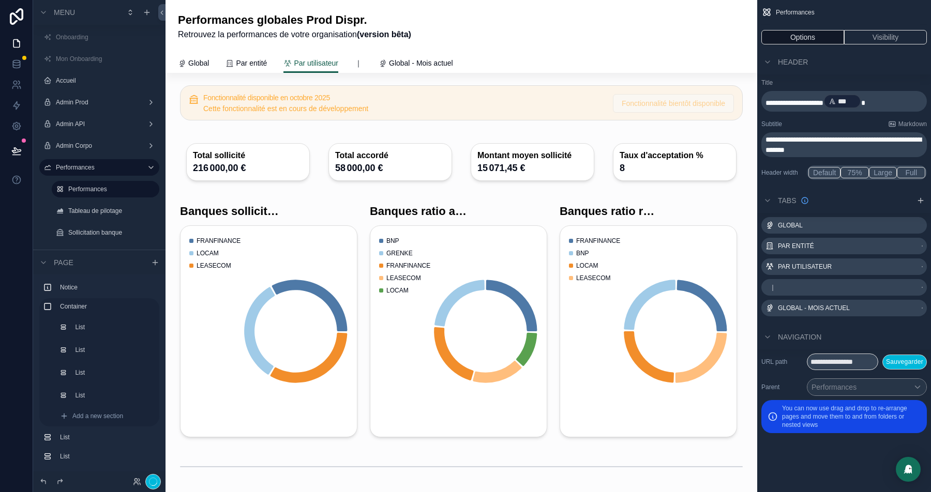
click at [266, 171] on div "scrollable content" at bounding box center [461, 162] width 575 height 58
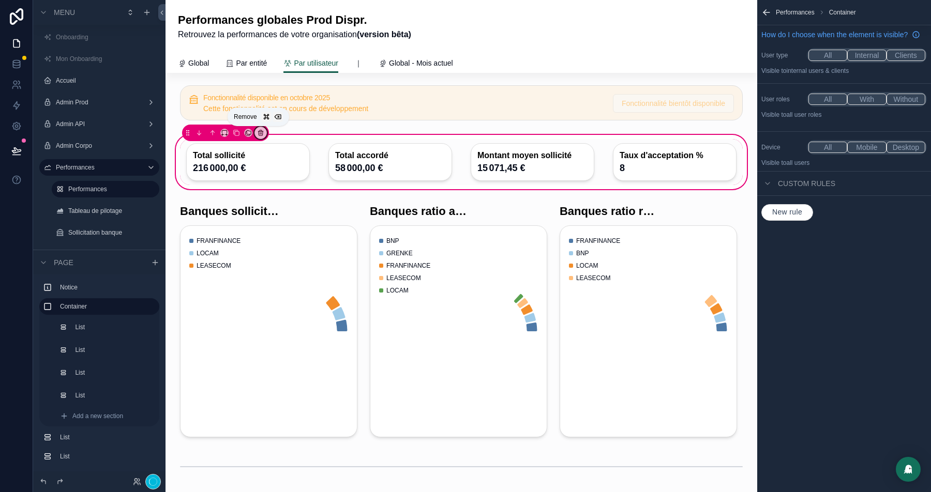
click at [260, 133] on icon "scrollable content" at bounding box center [260, 133] width 0 height 2
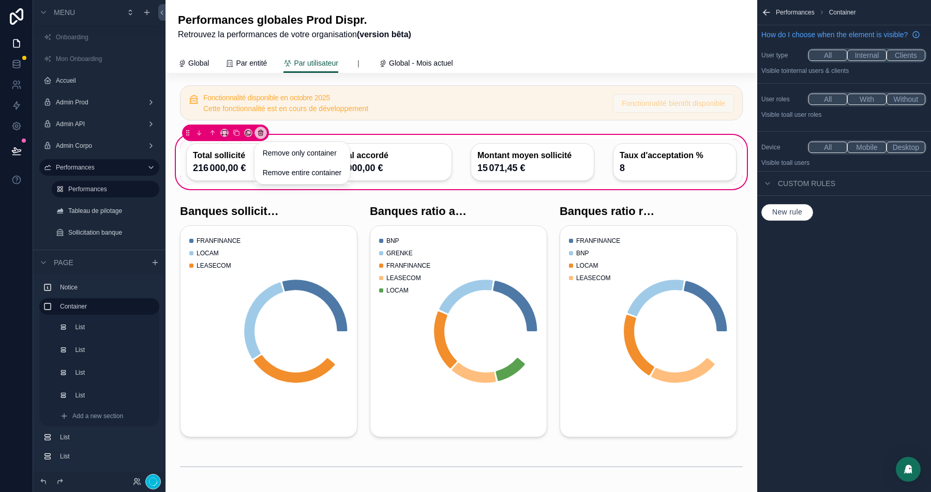
click at [297, 175] on span "Remove entire container" at bounding box center [302, 172] width 79 height 12
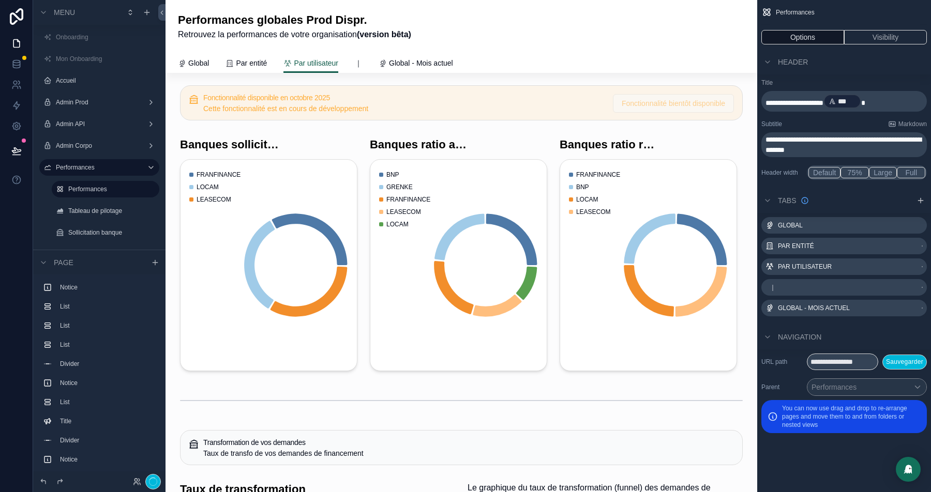
click at [262, 162] on div "scrollable content" at bounding box center [269, 254] width 190 height 242
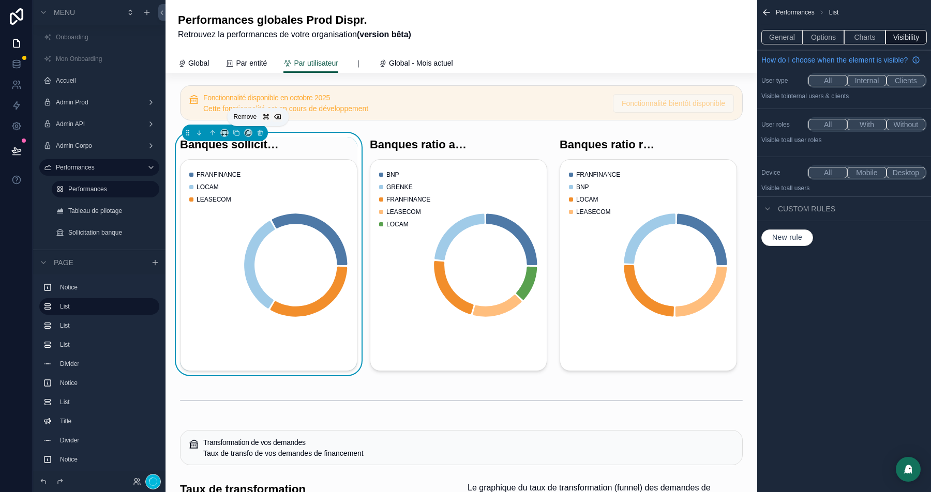
click at [259, 135] on icon "scrollable content" at bounding box center [260, 133] width 4 height 4
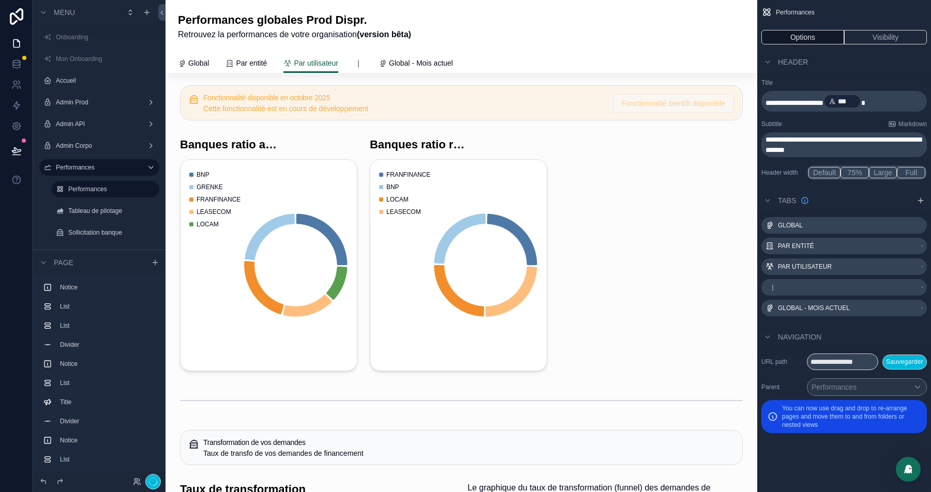
click at [261, 133] on div "scrollable content" at bounding box center [269, 254] width 190 height 242
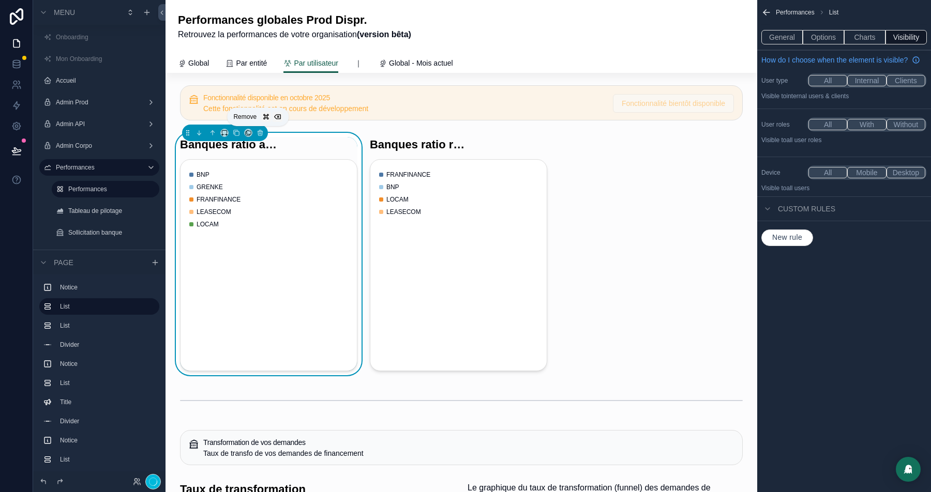
click at [264, 132] on button "scrollable content" at bounding box center [259, 132] width 11 height 11
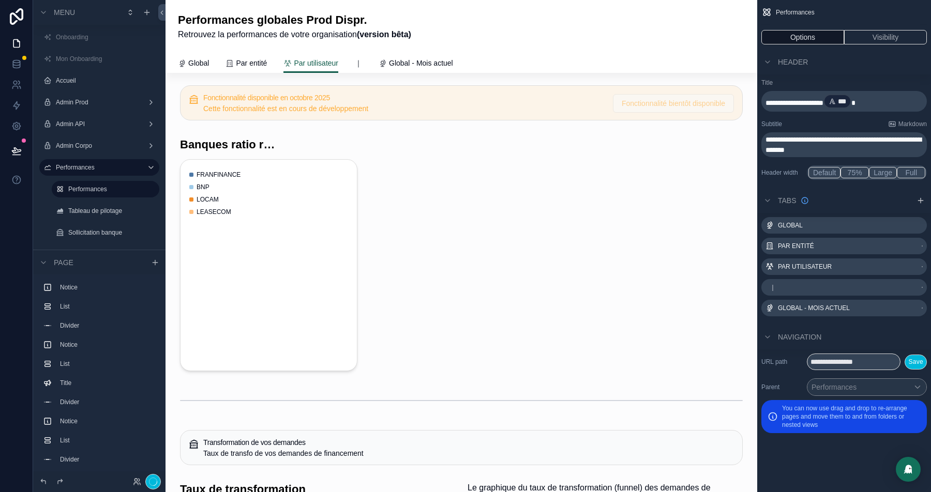
click at [262, 134] on div "scrollable content" at bounding box center [269, 254] width 190 height 242
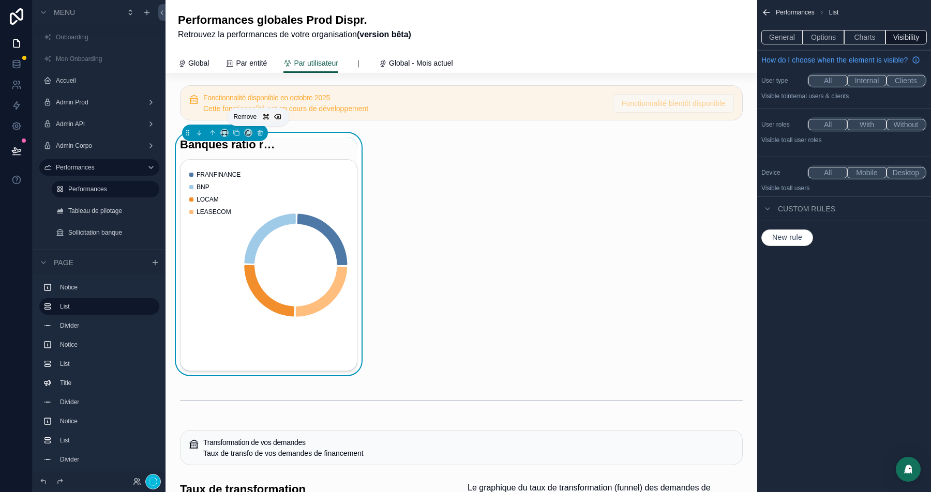
click at [262, 134] on icon "scrollable content" at bounding box center [259, 132] width 7 height 7
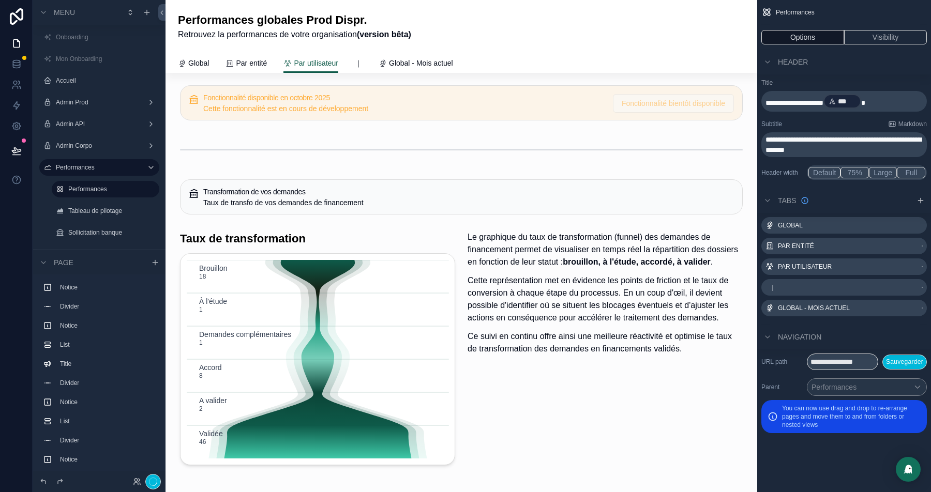
click at [250, 147] on div "scrollable content" at bounding box center [461, 150] width 575 height 34
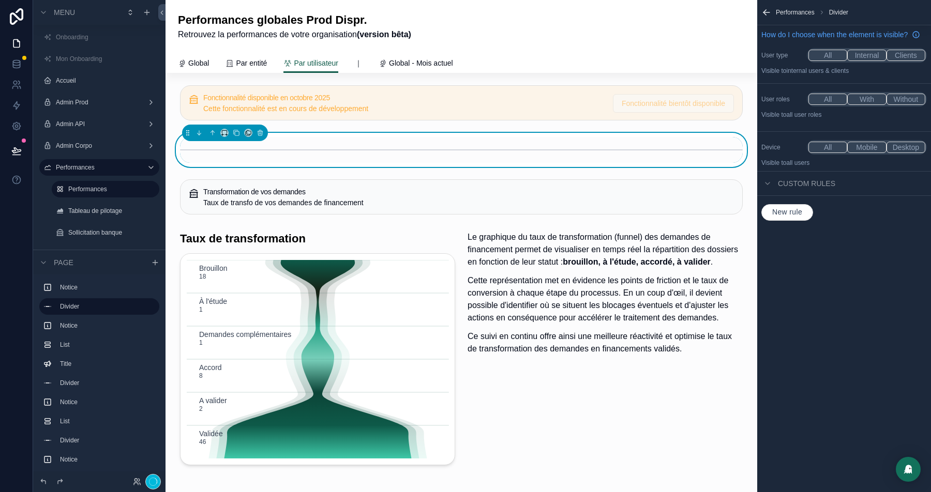
click at [257, 135] on icon "scrollable content" at bounding box center [259, 132] width 7 height 7
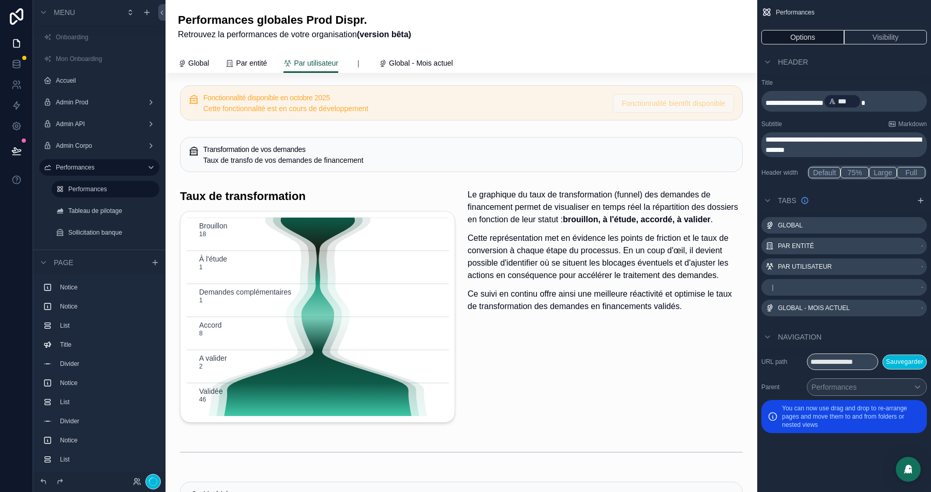
click at [255, 154] on div "scrollable content" at bounding box center [461, 154] width 575 height 43
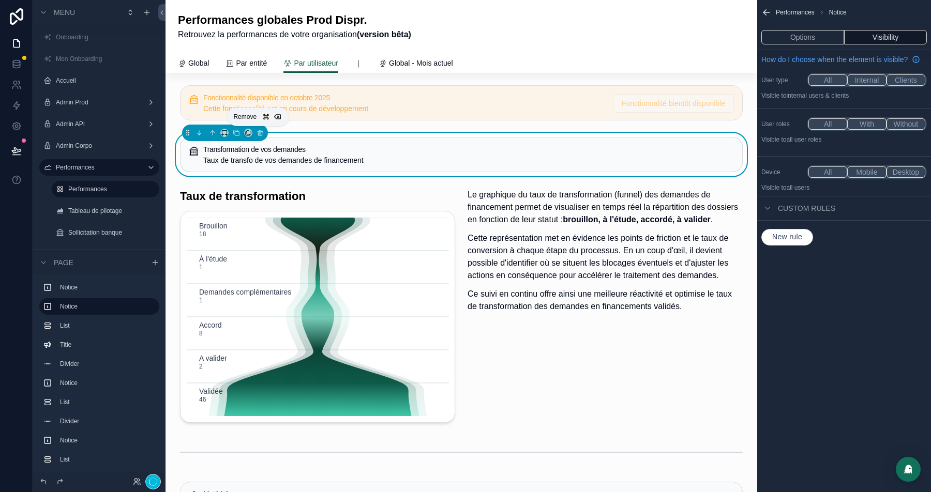
click at [258, 135] on icon "scrollable content" at bounding box center [260, 133] width 4 height 4
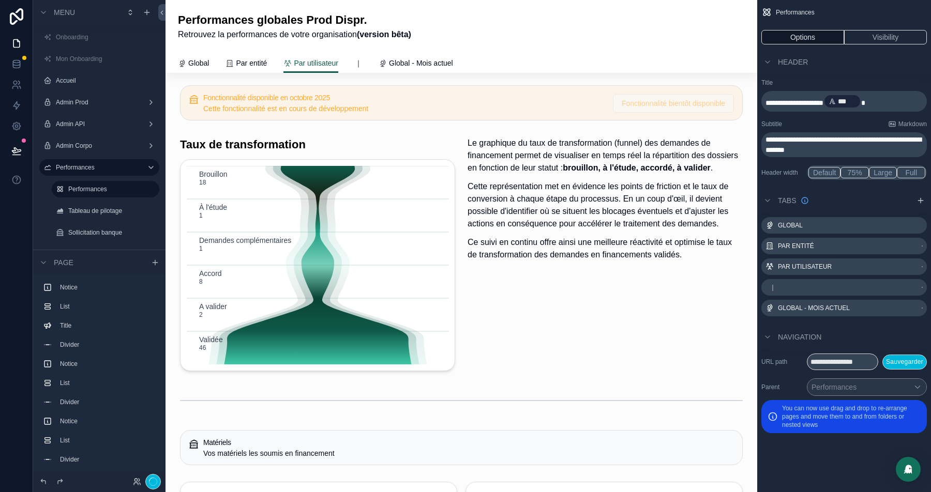
click at [292, 189] on div "scrollable content" at bounding box center [317, 254] width 287 height 242
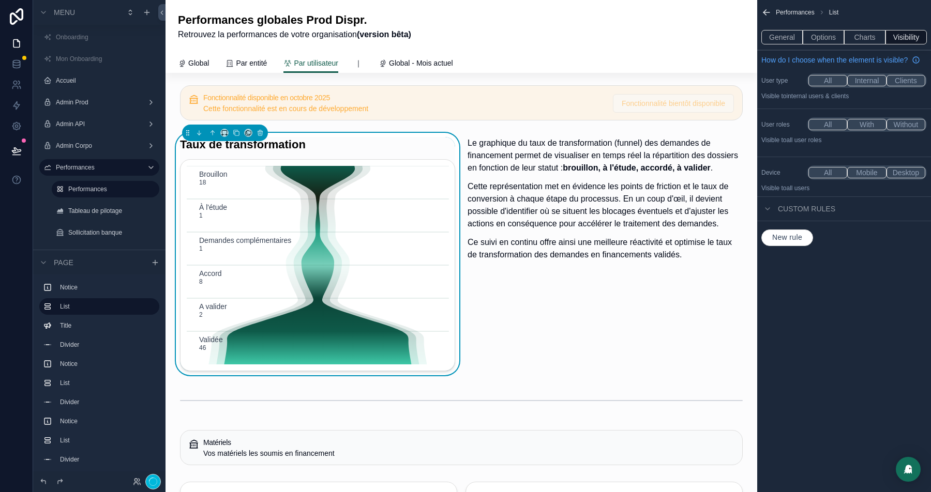
click at [258, 132] on icon "scrollable content" at bounding box center [259, 132] width 7 height 7
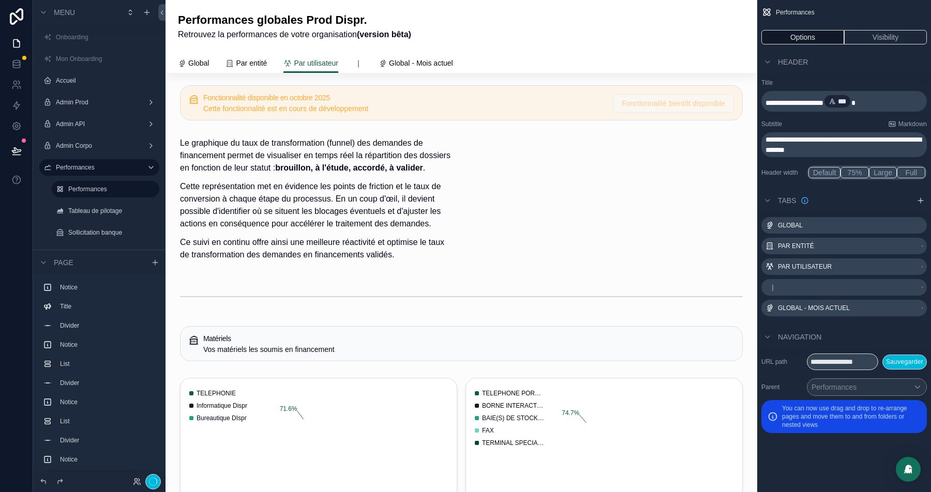
click at [251, 177] on div "scrollable content" at bounding box center [317, 202] width 287 height 139
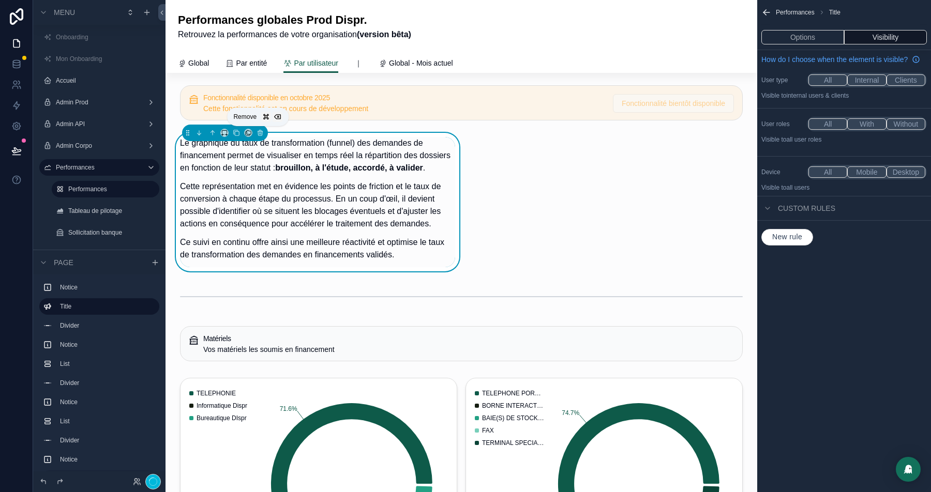
click at [258, 131] on icon "scrollable content" at bounding box center [259, 132] width 7 height 7
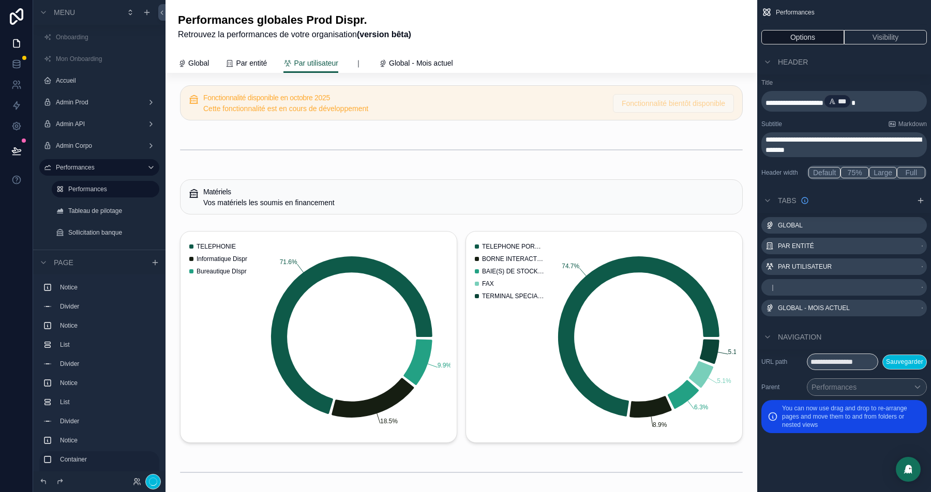
click at [293, 134] on div "scrollable content" at bounding box center [461, 150] width 575 height 34
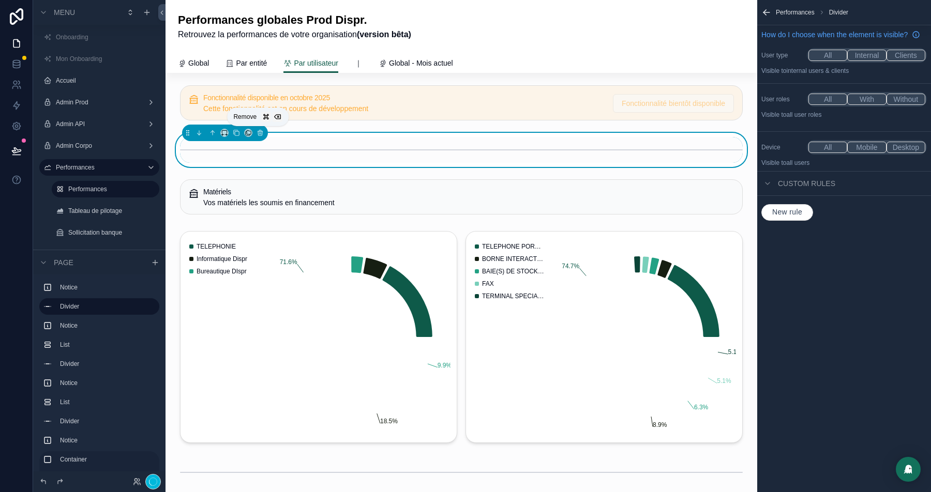
click at [259, 130] on icon "scrollable content" at bounding box center [260, 130] width 2 height 1
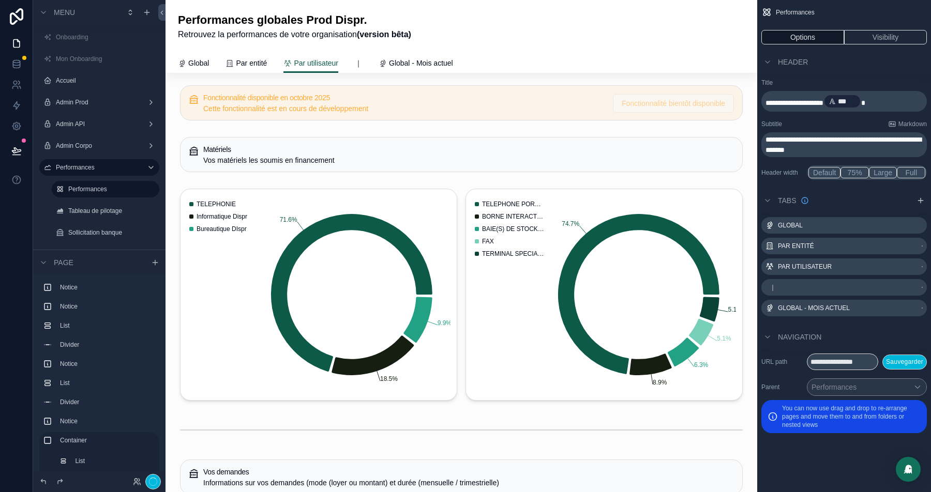
click at [282, 160] on div "scrollable content" at bounding box center [461, 154] width 575 height 43
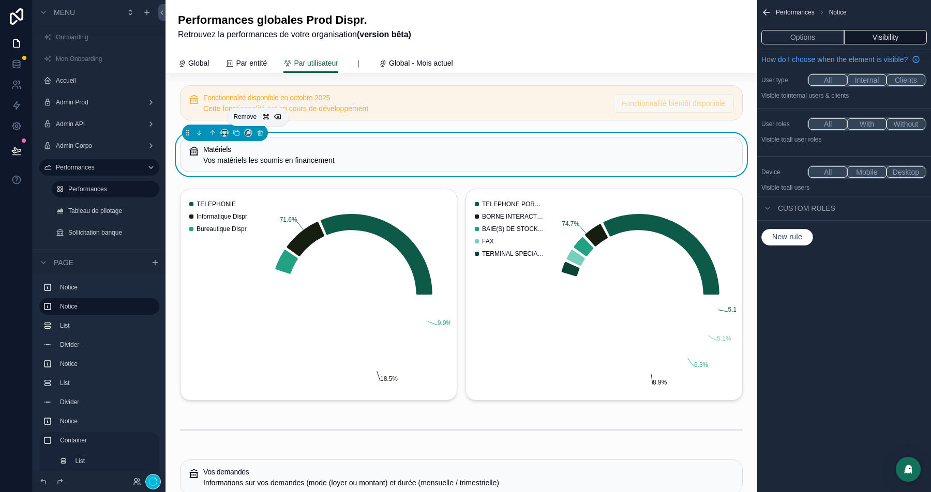
click at [257, 125] on div "Remove" at bounding box center [258, 117] width 62 height 19
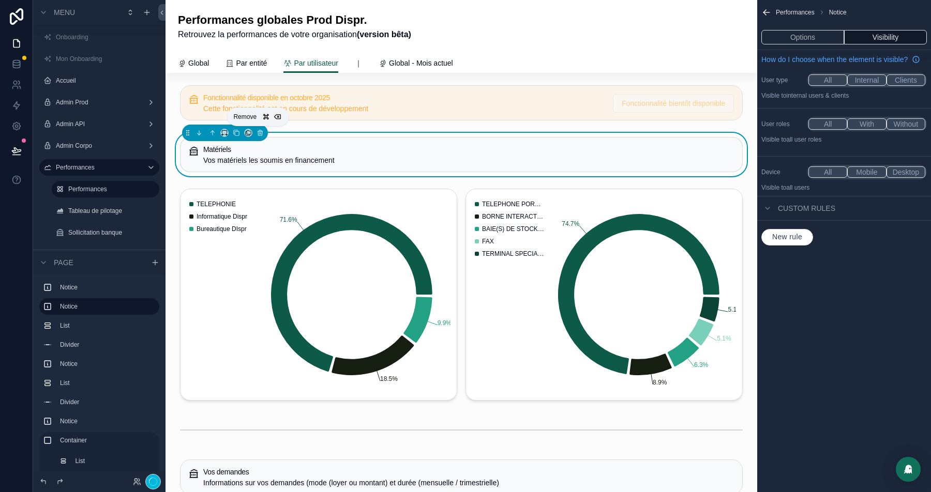
click at [257, 131] on icon "scrollable content" at bounding box center [259, 132] width 7 height 7
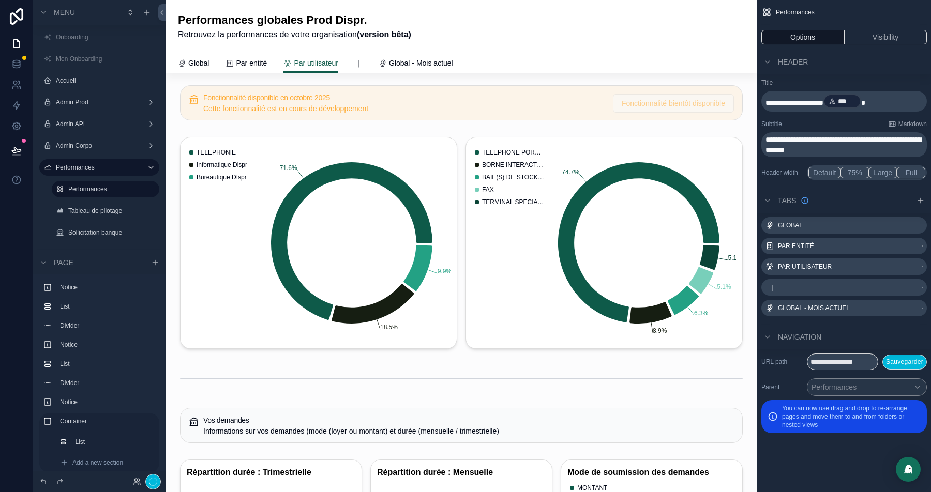
click at [272, 224] on div "scrollable content" at bounding box center [461, 243] width 575 height 220
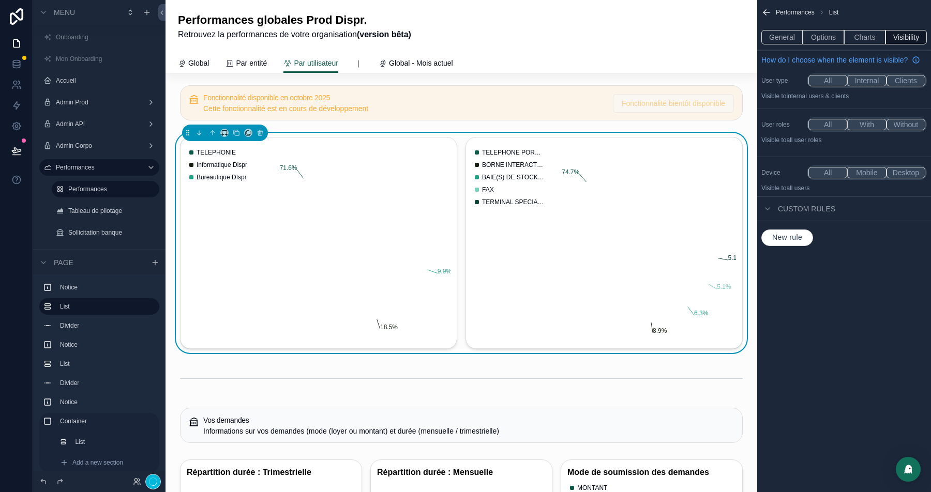
click at [261, 133] on icon "scrollable content" at bounding box center [261, 133] width 0 height 2
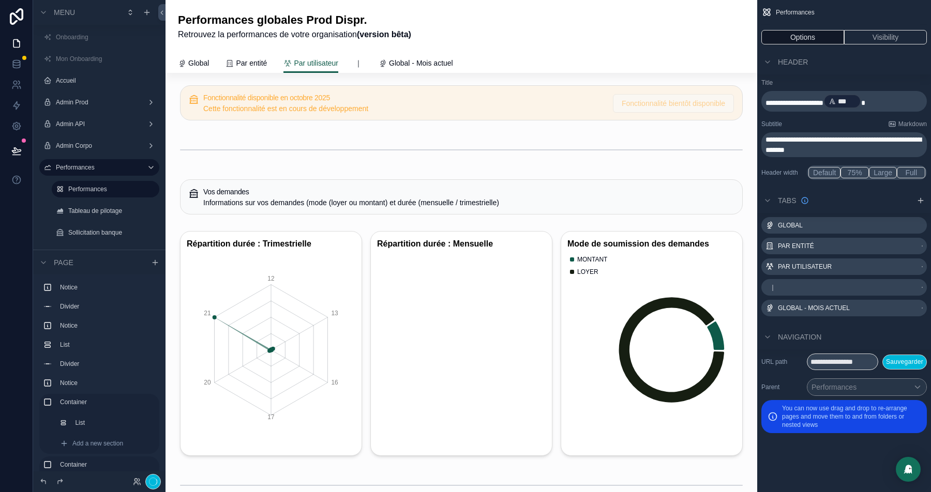
click at [322, 155] on div "scrollable content" at bounding box center [461, 150] width 575 height 34
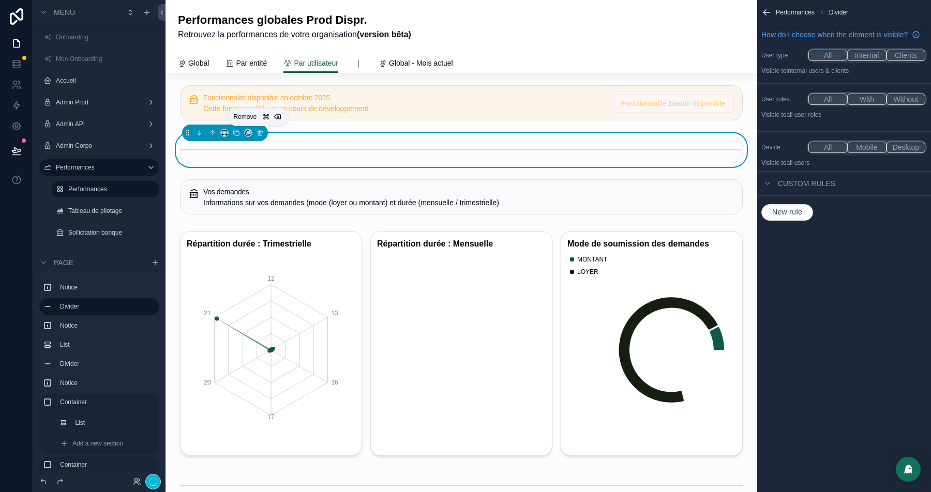
click at [258, 133] on icon "scrollable content" at bounding box center [259, 132] width 7 height 7
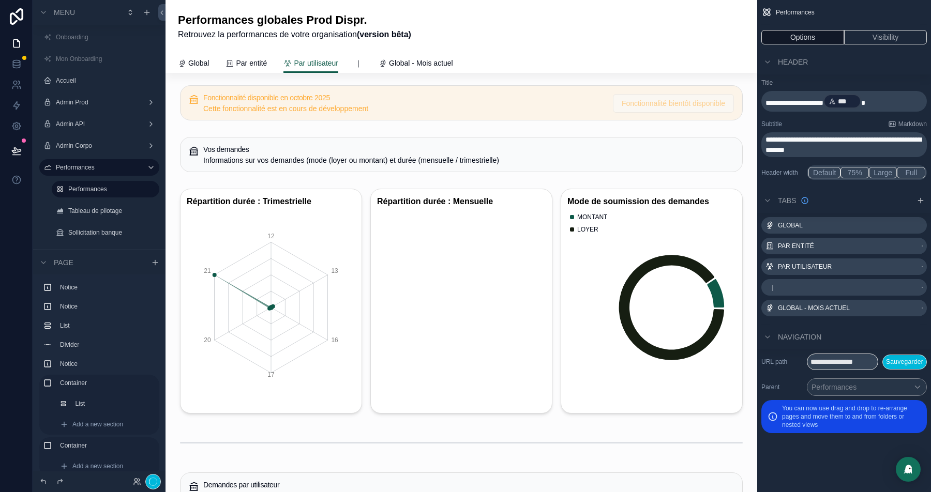
click at [252, 161] on div "scrollable content" at bounding box center [461, 154] width 575 height 43
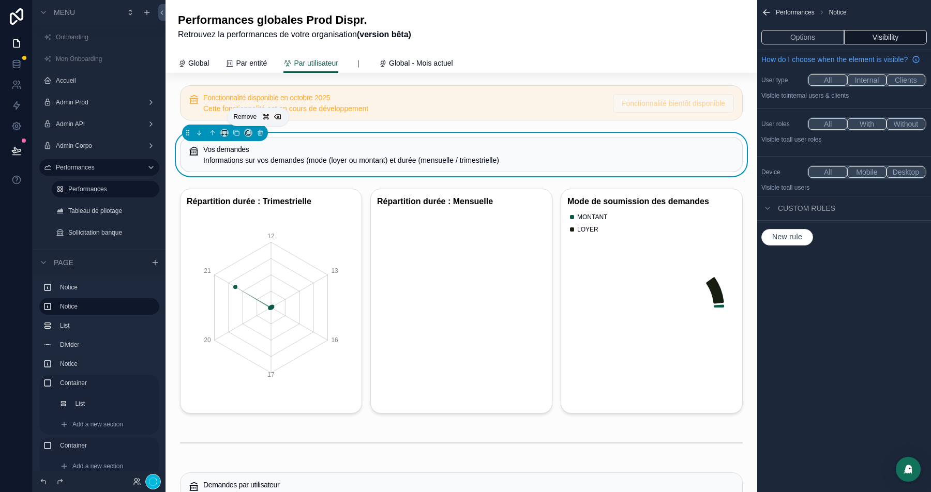
click at [258, 130] on icon "scrollable content" at bounding box center [259, 132] width 7 height 7
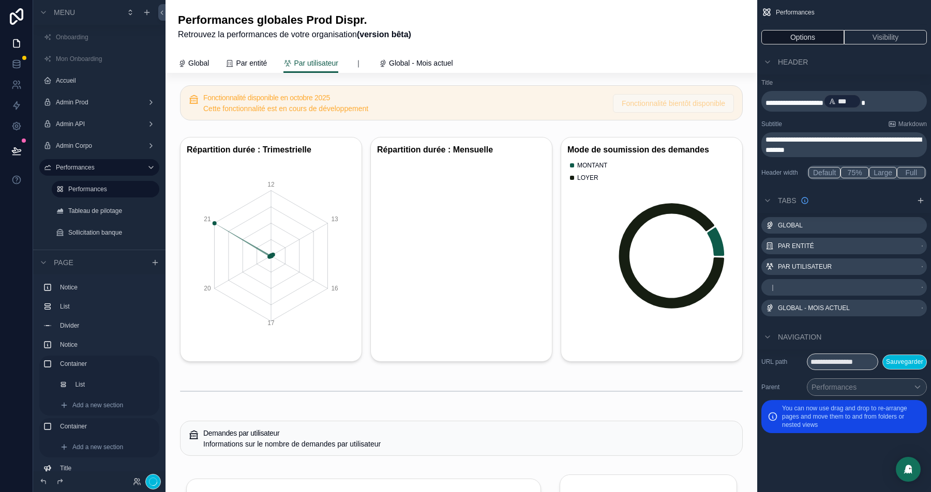
click at [258, 214] on div "scrollable content" at bounding box center [461, 249] width 575 height 233
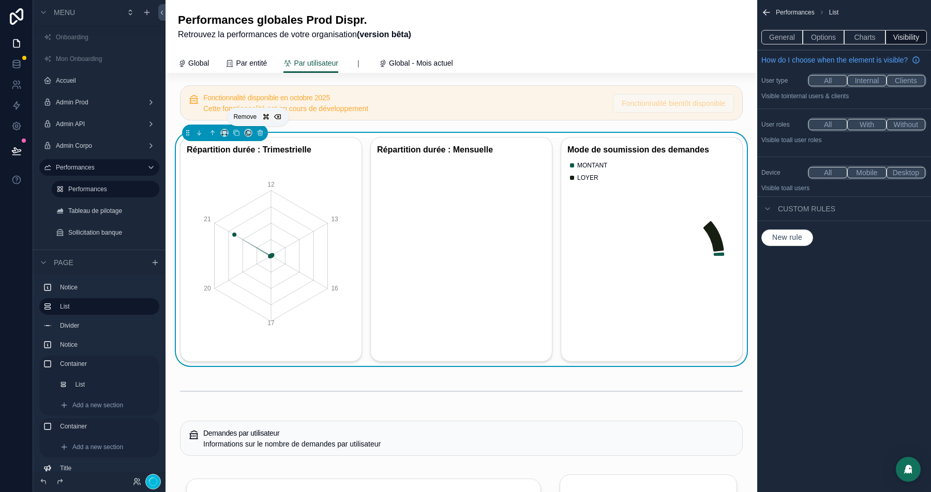
click at [262, 134] on icon "scrollable content" at bounding box center [259, 132] width 7 height 7
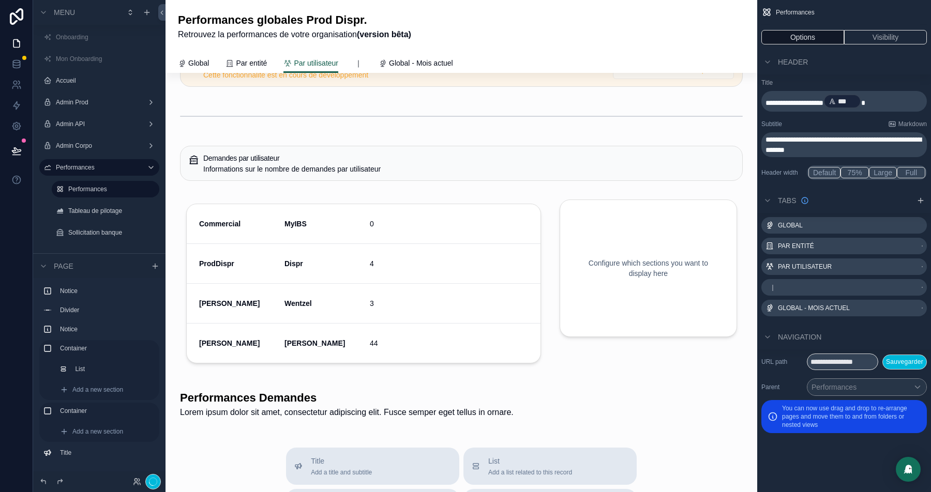
scroll to position [41, 0]
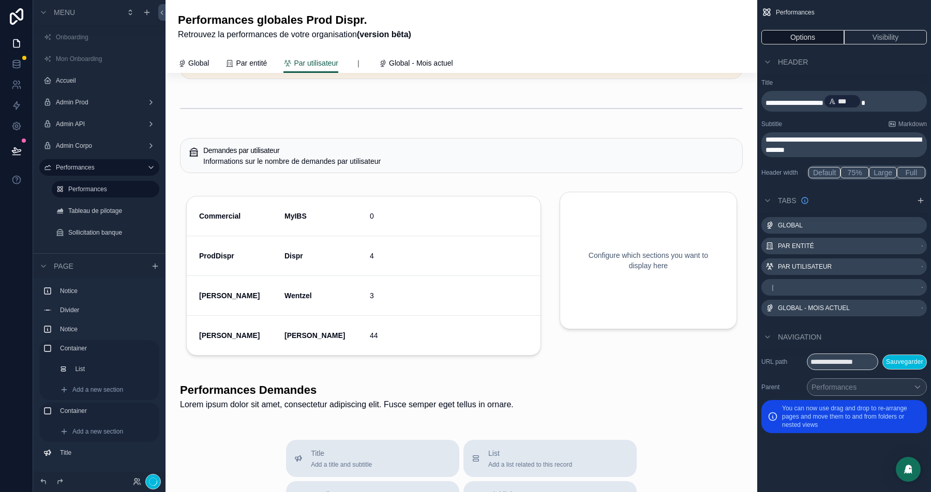
click at [281, 157] on div "scrollable content" at bounding box center [461, 155] width 575 height 43
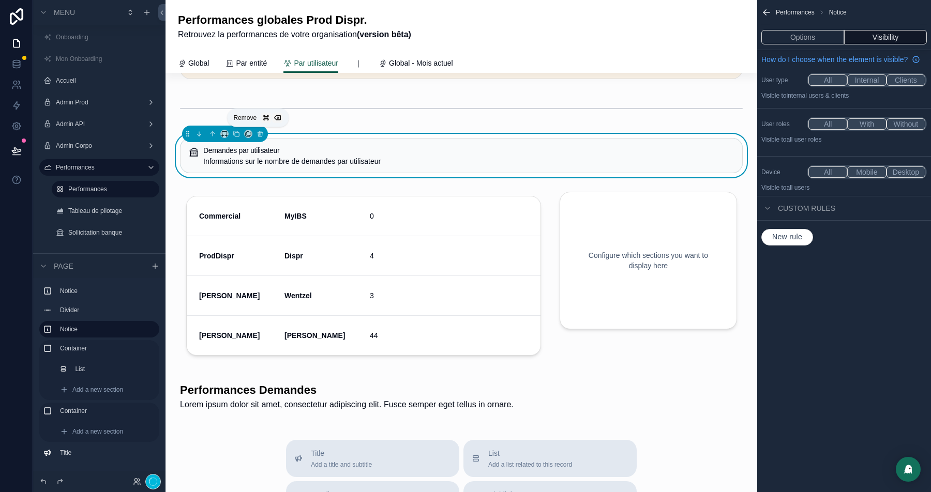
click at [263, 134] on button "scrollable content" at bounding box center [259, 133] width 11 height 11
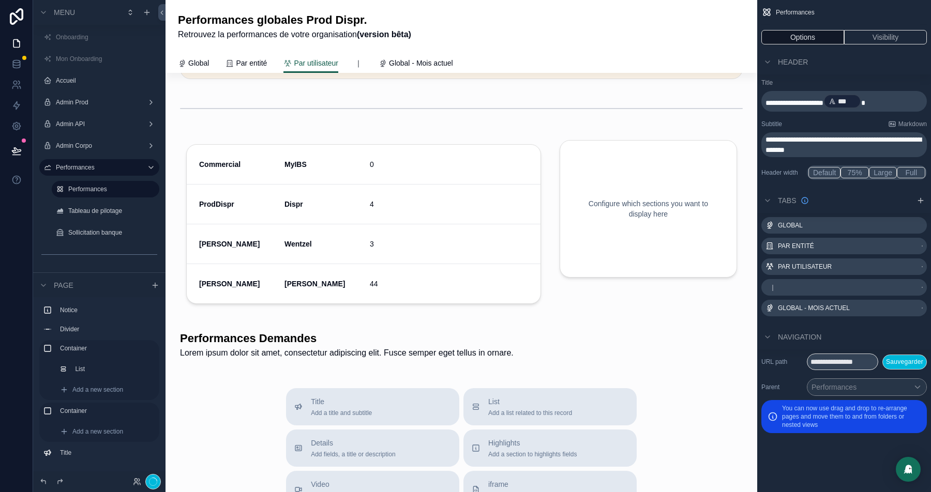
click at [296, 113] on div "scrollable content" at bounding box center [461, 109] width 575 height 34
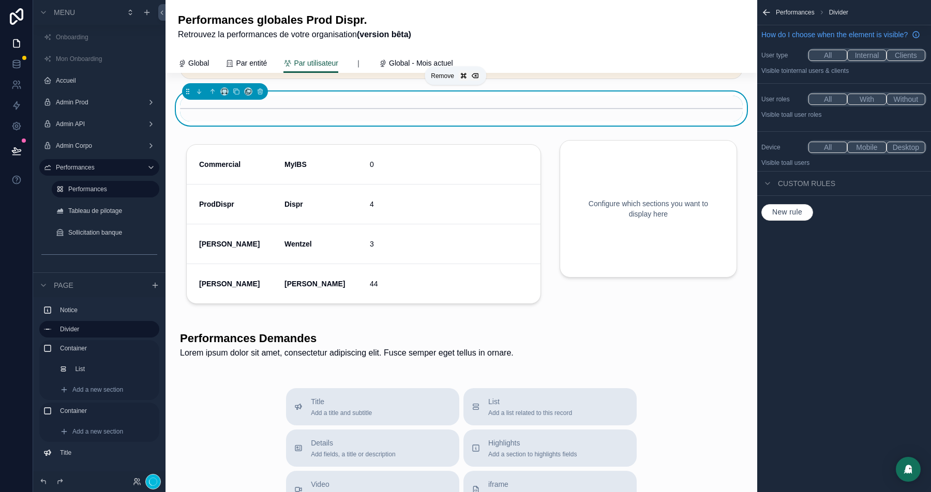
click at [259, 90] on icon "scrollable content" at bounding box center [259, 91] width 7 height 7
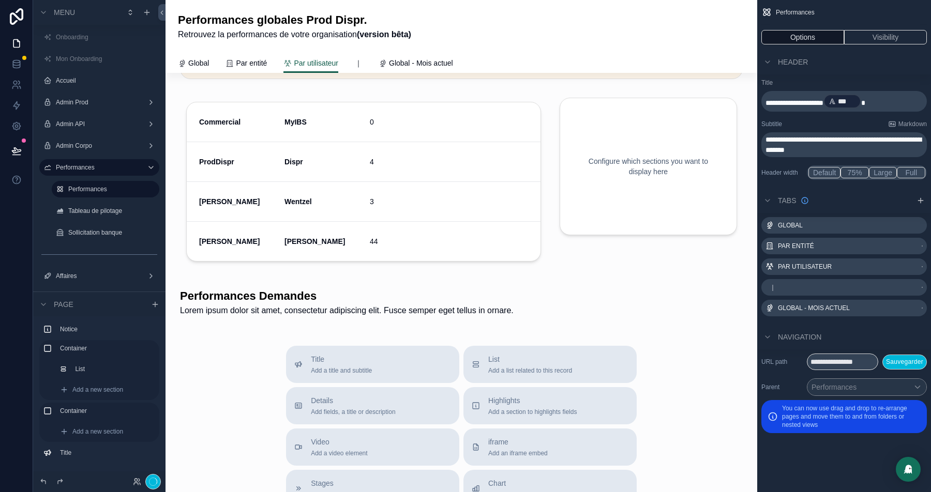
click at [636, 177] on div "scrollable content" at bounding box center [648, 184] width 190 height 185
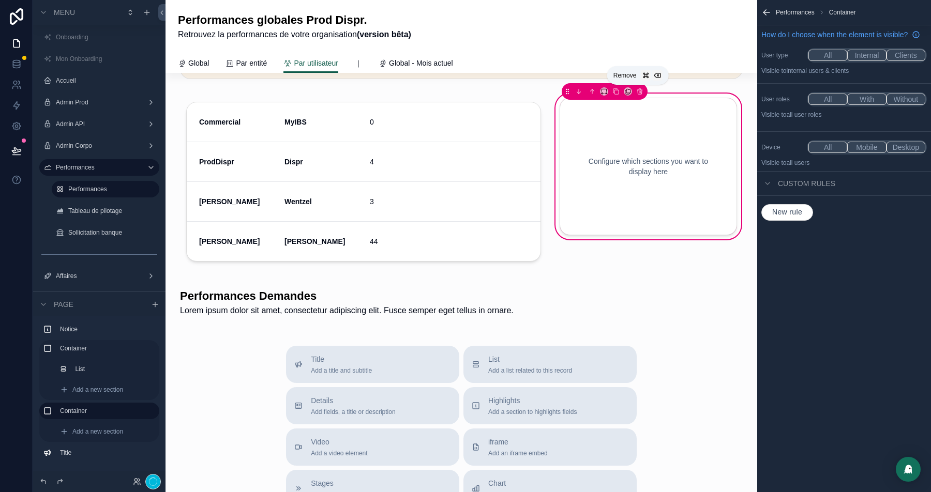
click at [637, 90] on icon "scrollable content" at bounding box center [639, 91] width 7 height 7
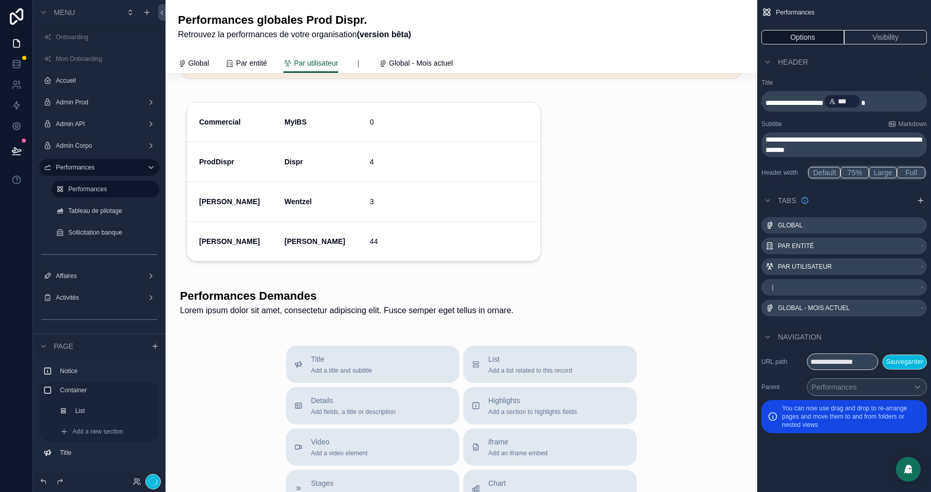
click at [302, 306] on div "scrollable content" at bounding box center [461, 302] width 575 height 37
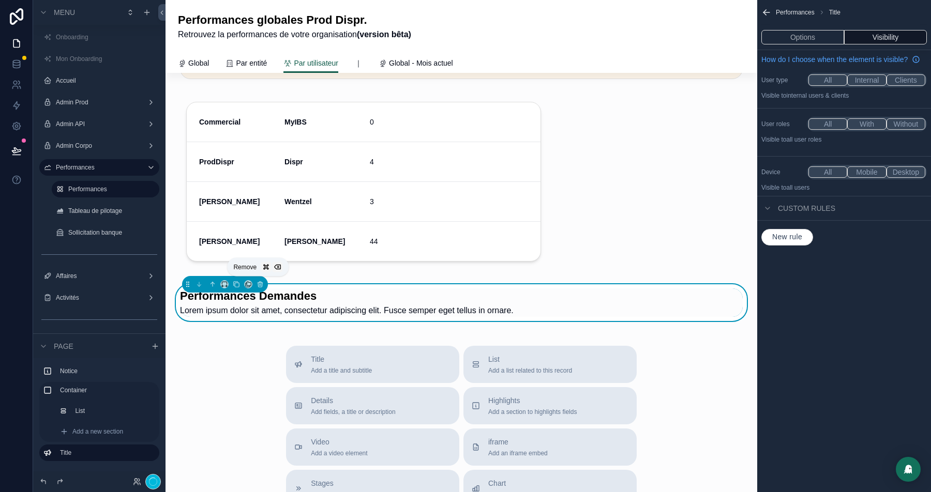
click at [261, 286] on icon "scrollable content" at bounding box center [259, 284] width 7 height 7
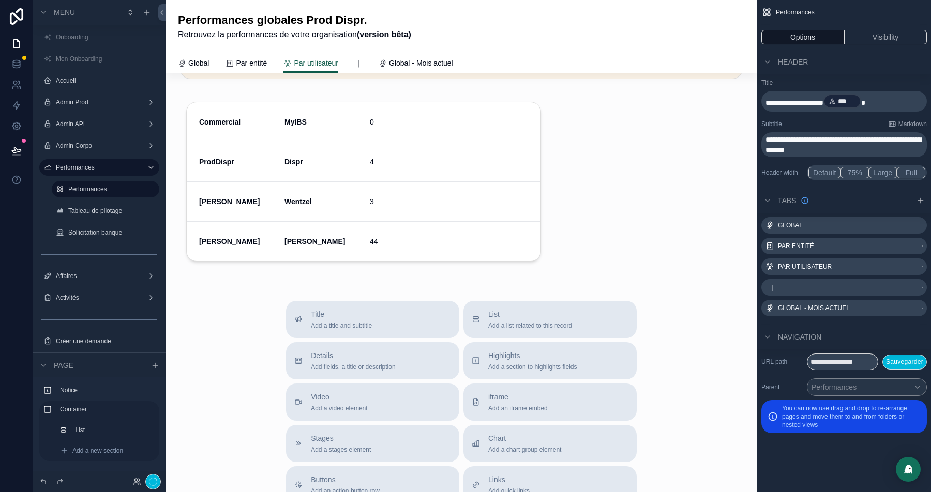
scroll to position [0, 0]
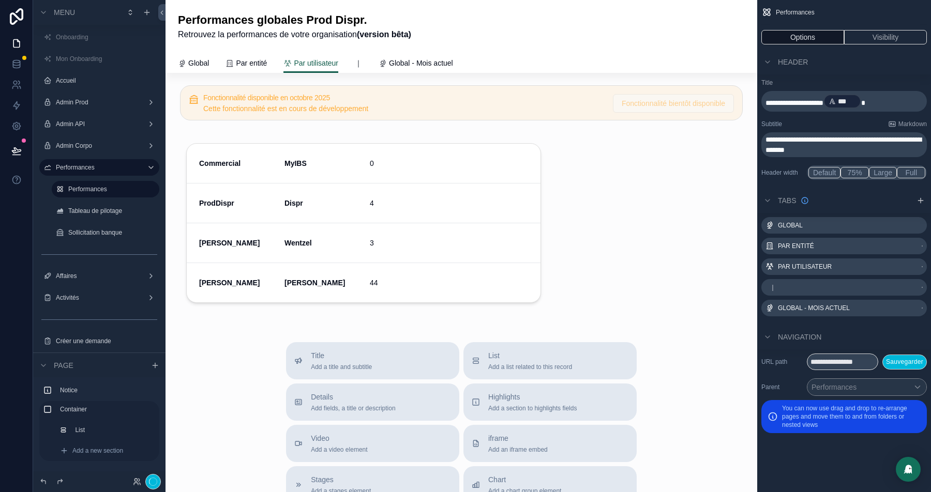
click at [491, 211] on div "scrollable content" at bounding box center [363, 225] width 379 height 185
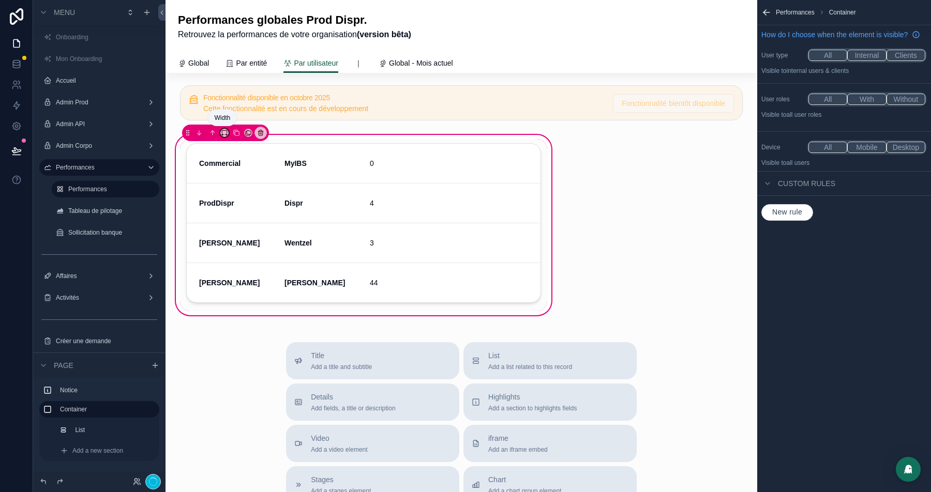
click at [225, 133] on icon "scrollable content" at bounding box center [224, 132] width 7 height 7
click at [232, 269] on span "Full width" at bounding box center [244, 269] width 31 height 12
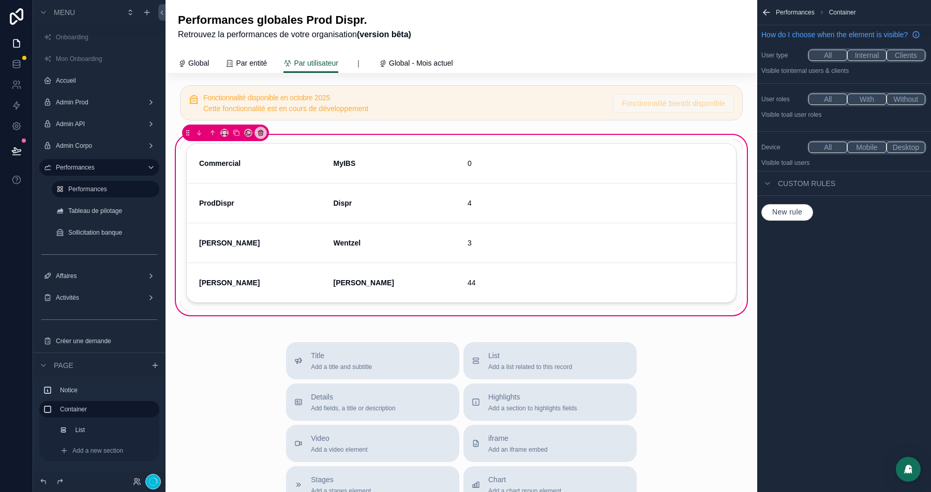
click at [647, 192] on div "scrollable content" at bounding box center [461, 225] width 562 height 172
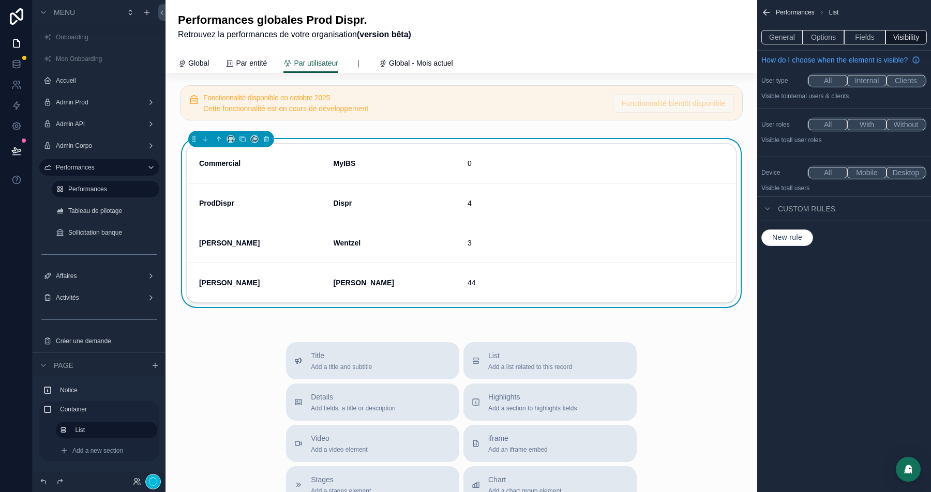
click at [252, 55] on link "Par entité" at bounding box center [245, 64] width 41 height 21
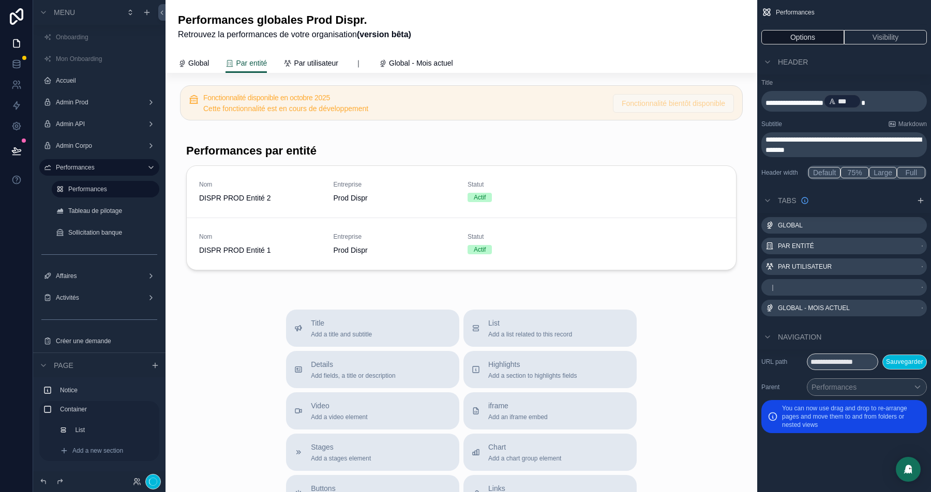
click at [313, 62] on span "Par utilisateur" at bounding box center [316, 63] width 44 height 10
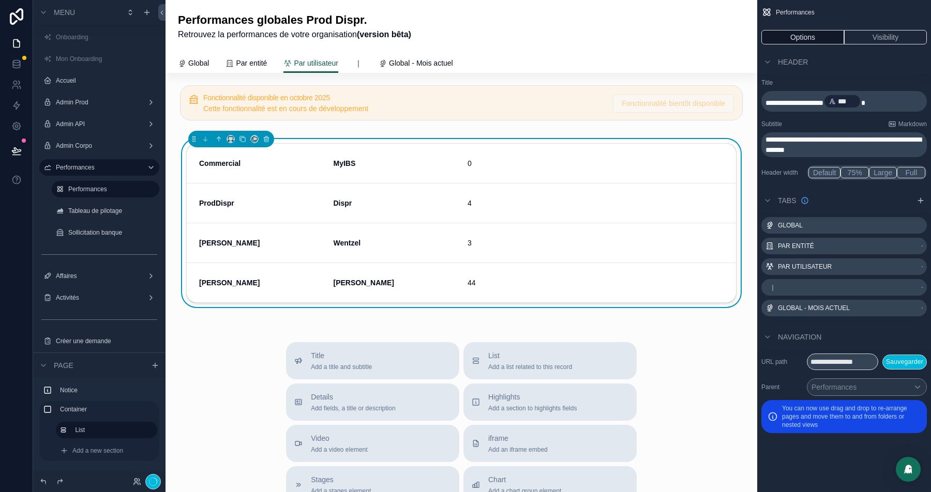
click at [520, 184] on div "ProdDispr Dispr 4" at bounding box center [461, 204] width 549 height 40
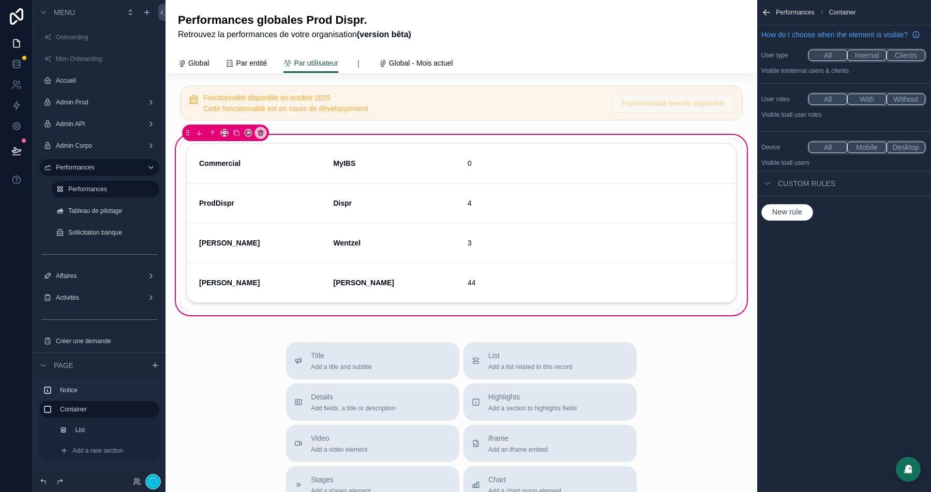
click at [607, 177] on div "scrollable content" at bounding box center [461, 225] width 562 height 172
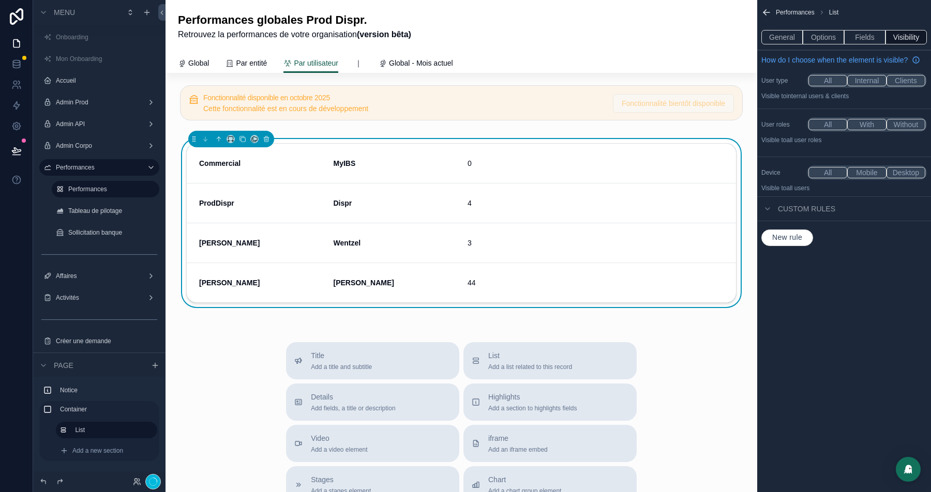
click at [782, 44] on div "General Options Fields Visibility" at bounding box center [844, 37] width 174 height 25
click at [783, 39] on button "General" at bounding box center [781, 37] width 41 height 14
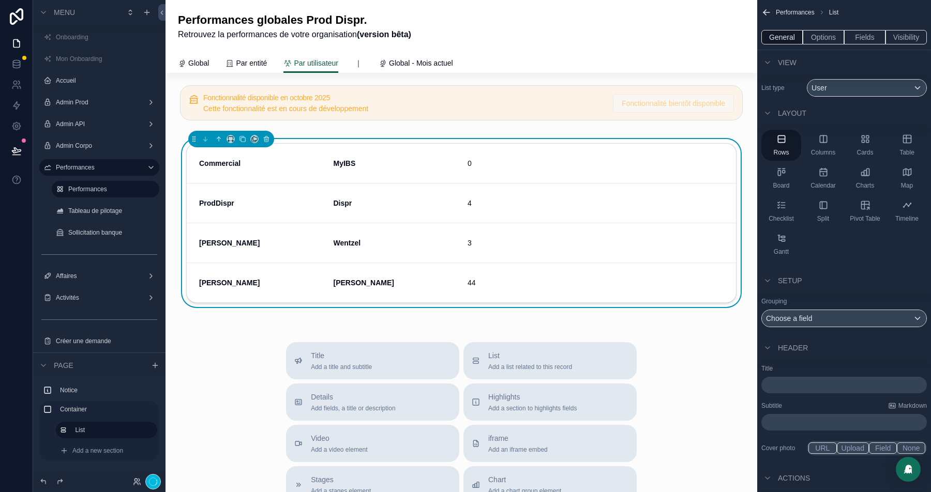
click at [790, 387] on p "﻿" at bounding box center [844, 385] width 159 height 10
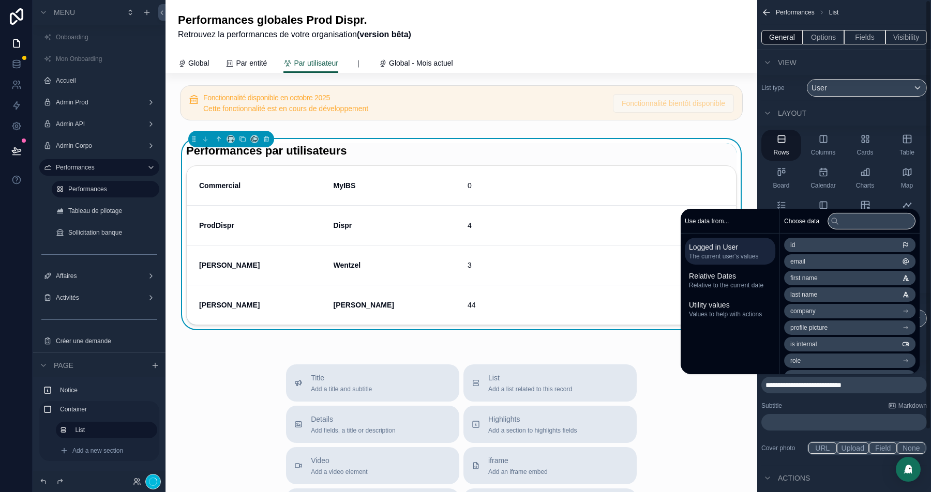
click at [838, 53] on div "View" at bounding box center [844, 62] width 174 height 25
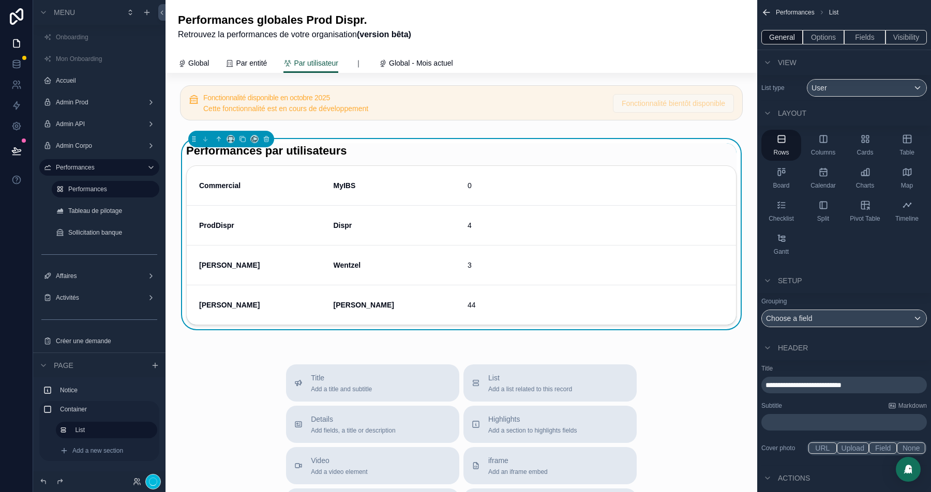
click at [813, 33] on button "Options" at bounding box center [822, 37] width 41 height 14
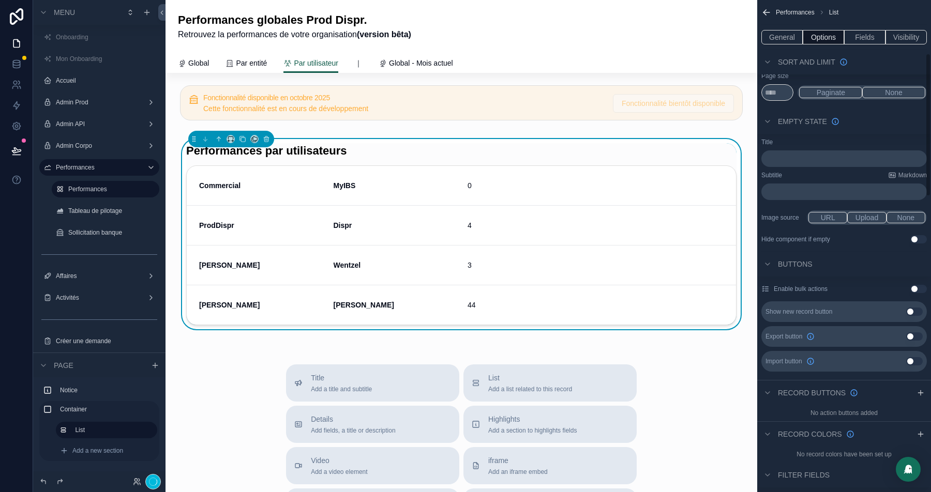
scroll to position [268, 0]
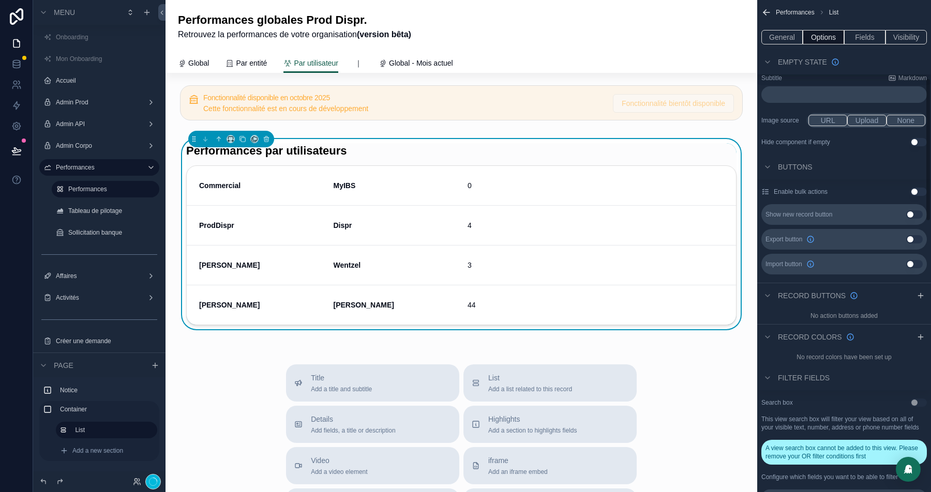
click at [920, 286] on div "Record buttons" at bounding box center [844, 295] width 174 height 25
click at [920, 290] on div "scrollable content" at bounding box center [920, 296] width 12 height 12
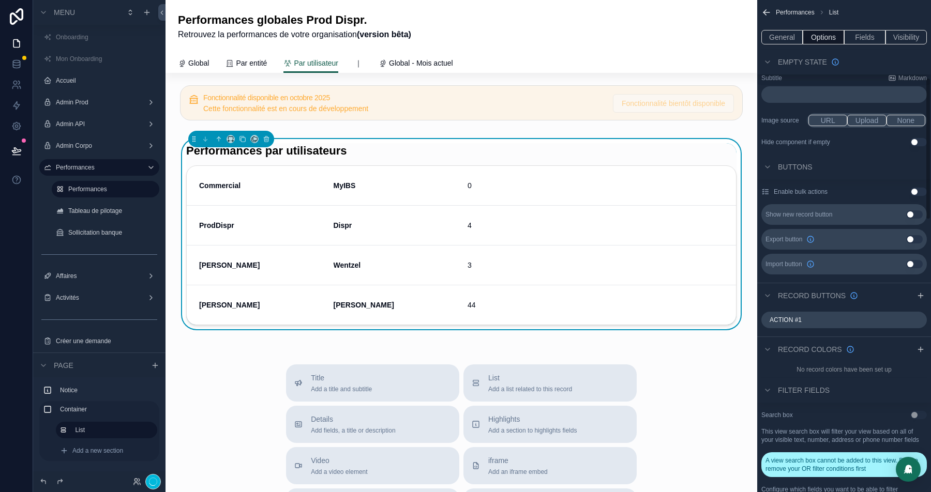
click at [0, 0] on icon "scrollable content" at bounding box center [0, 0] width 0 height 0
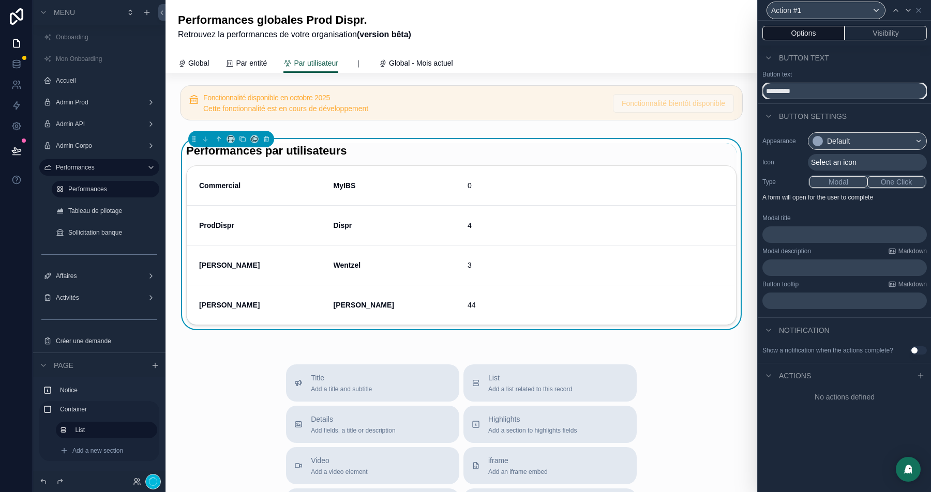
click at [786, 93] on input "*********" at bounding box center [844, 91] width 164 height 17
type input "**********"
click at [855, 146] on div "Default" at bounding box center [867, 141] width 118 height 17
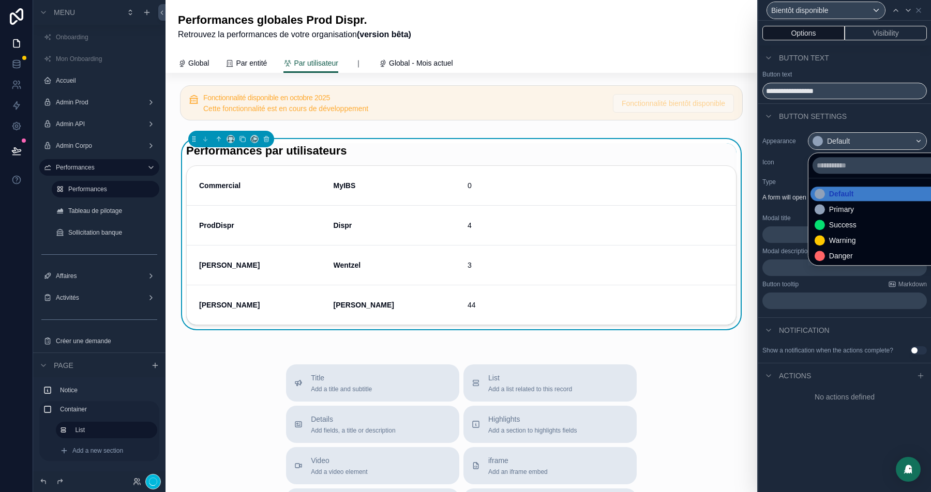
click at [847, 240] on div "Warning" at bounding box center [842, 240] width 27 height 10
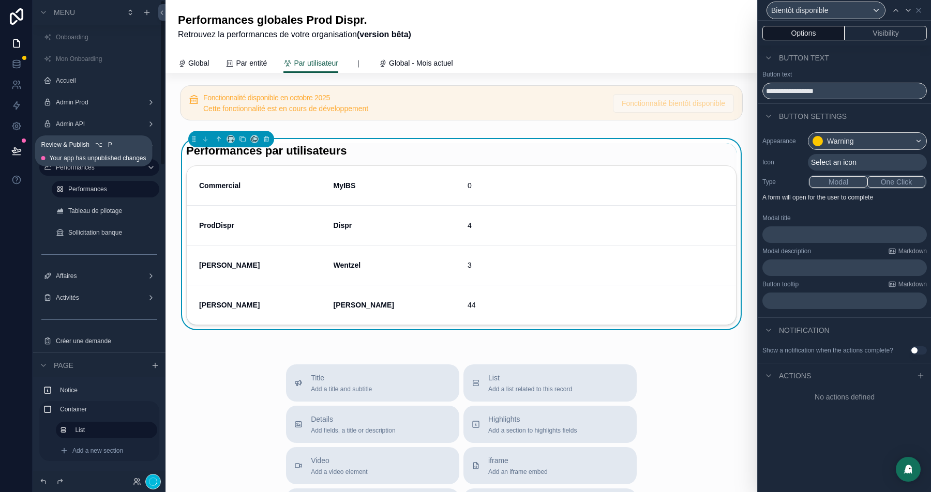
click at [21, 153] on icon at bounding box center [16, 151] width 10 height 10
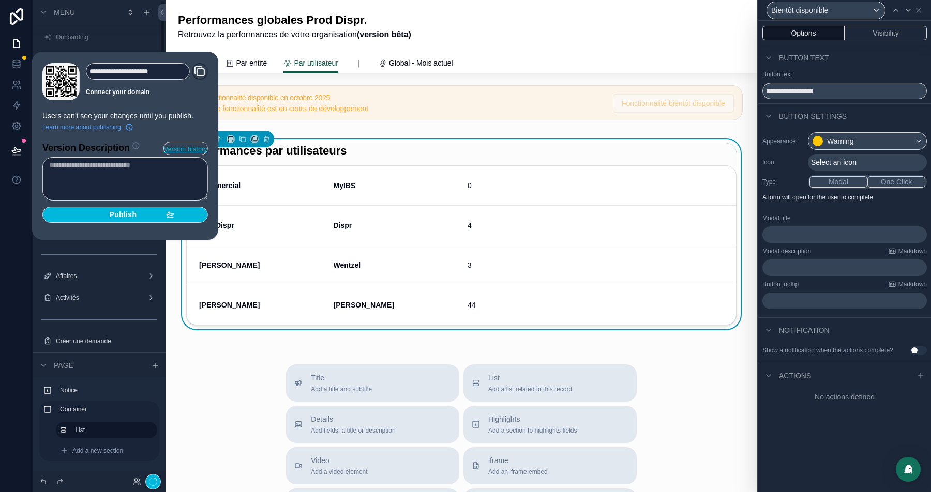
click at [126, 216] on span "Publish" at bounding box center [122, 214] width 27 height 9
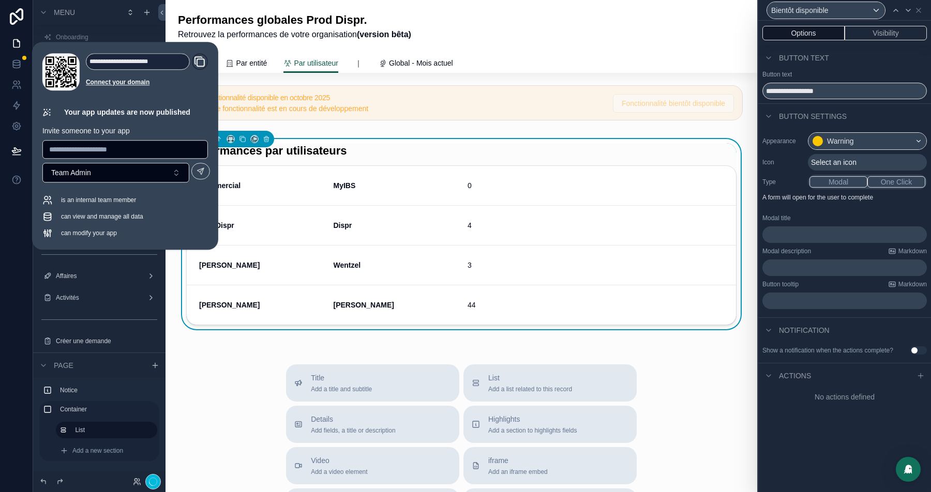
click at [578, 51] on div "Performances globales Prod Dispr. Retrouvez la performances de votre organisati…" at bounding box center [461, 26] width 567 height 53
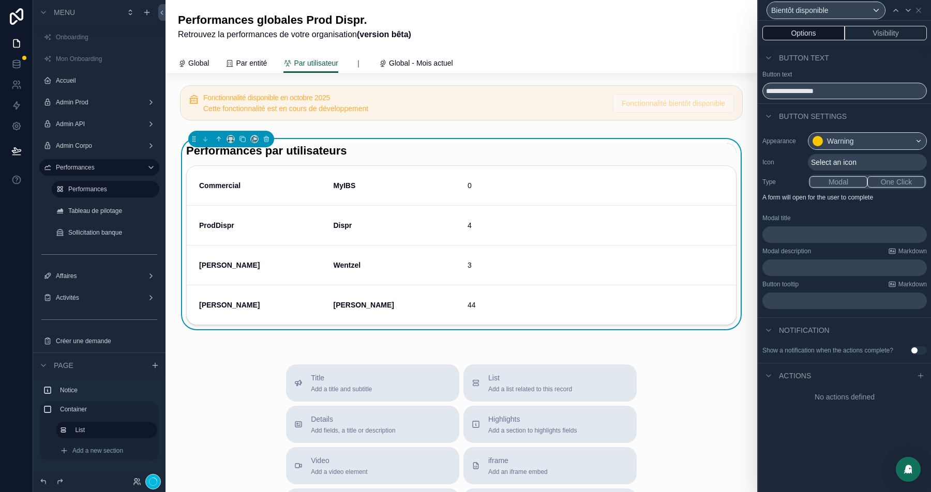
click at [190, 63] on span "Global" at bounding box center [198, 63] width 21 height 10
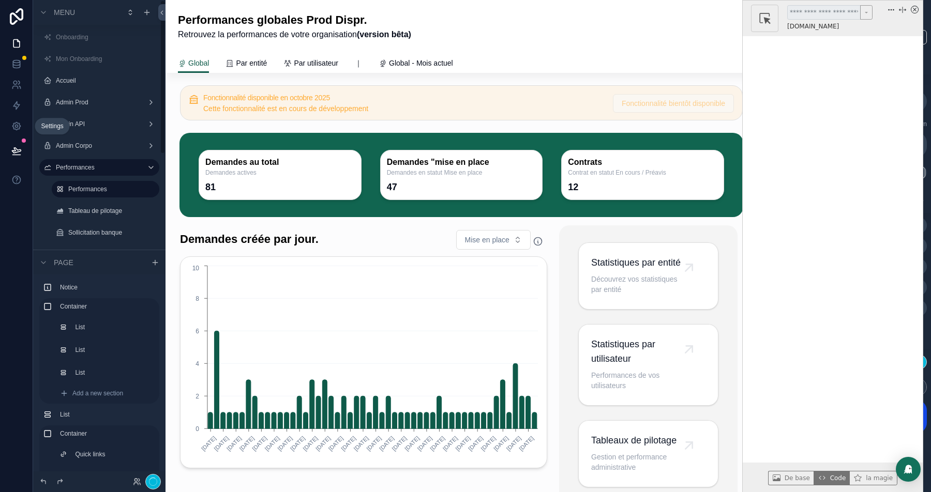
click at [18, 127] on icon at bounding box center [16, 126] width 10 height 10
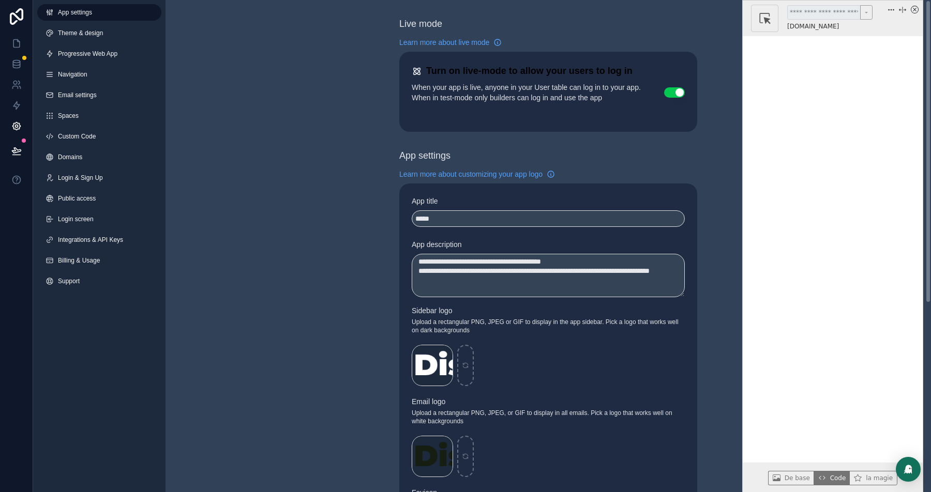
click at [915, 10] on icon "x circle" at bounding box center [914, 10] width 4 height 4
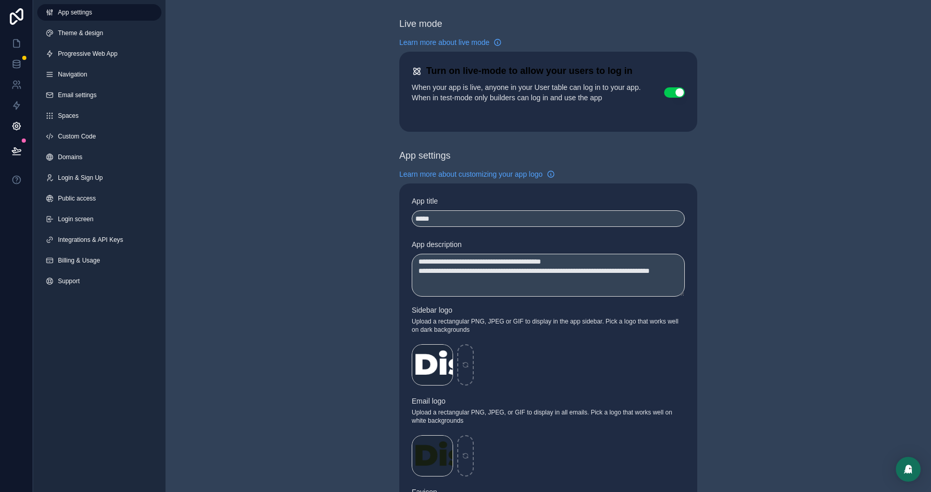
click at [81, 137] on span "Custom Code" at bounding box center [77, 136] width 38 height 8
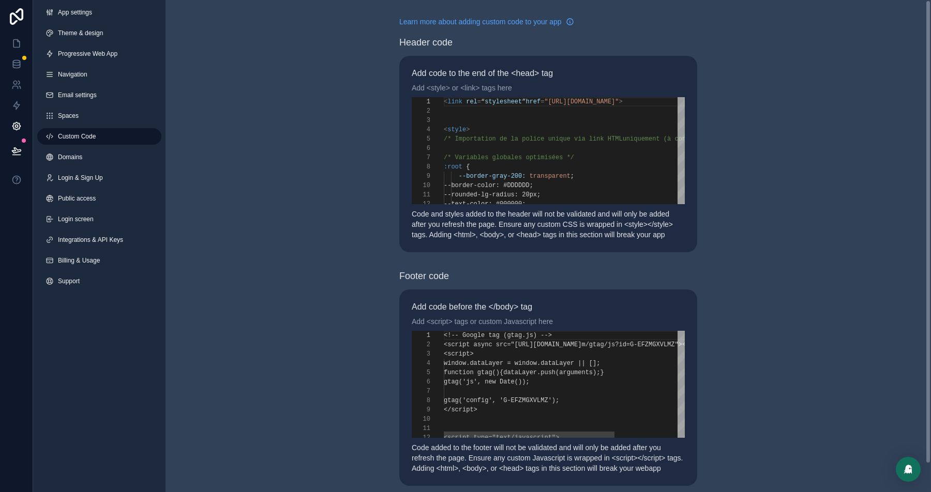
scroll to position [93, 0]
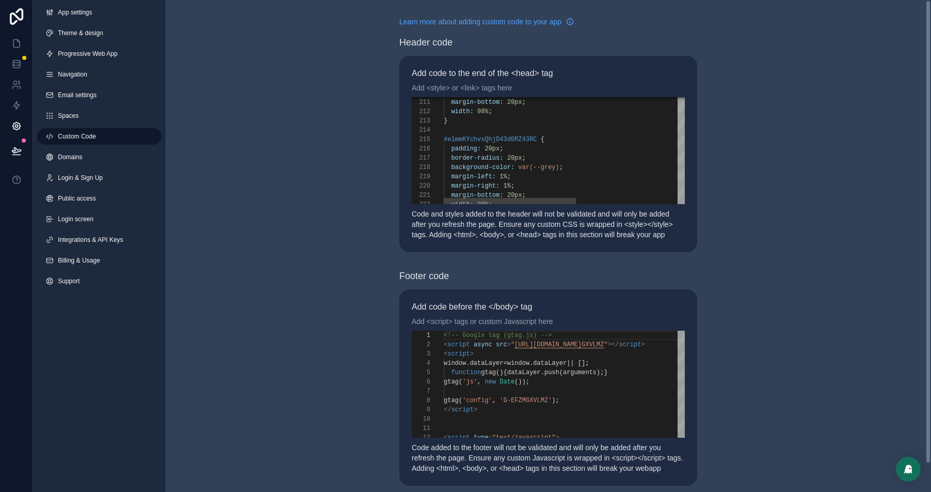
click at [516, 143] on span "#elmmKYchvsQhjD43d0RZ43RC" at bounding box center [490, 139] width 93 height 7
type textarea "**********"
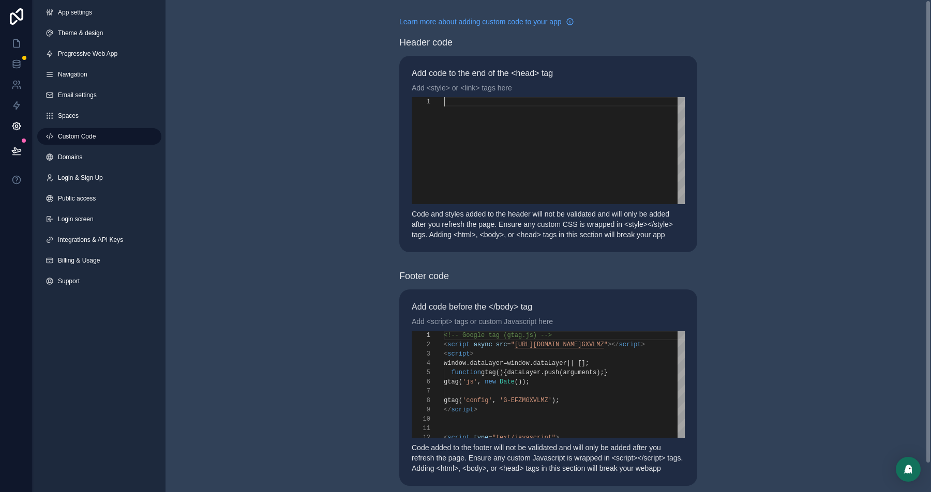
paste textarea "**********"
type textarea "**********"
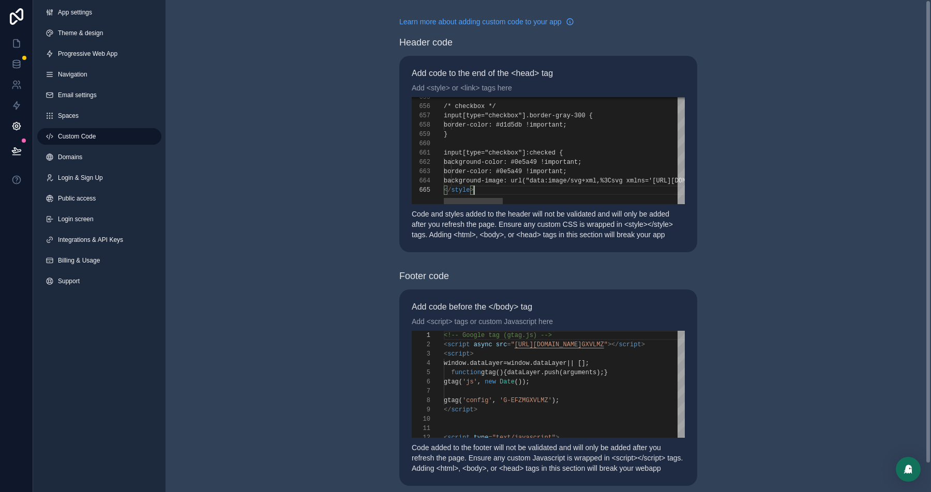
scroll to position [37, 30]
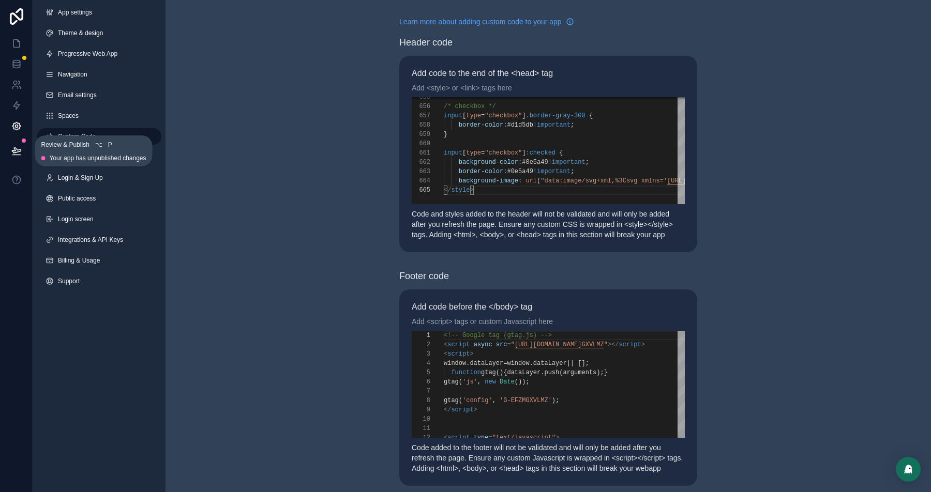
click at [15, 153] on icon at bounding box center [16, 151] width 10 height 10
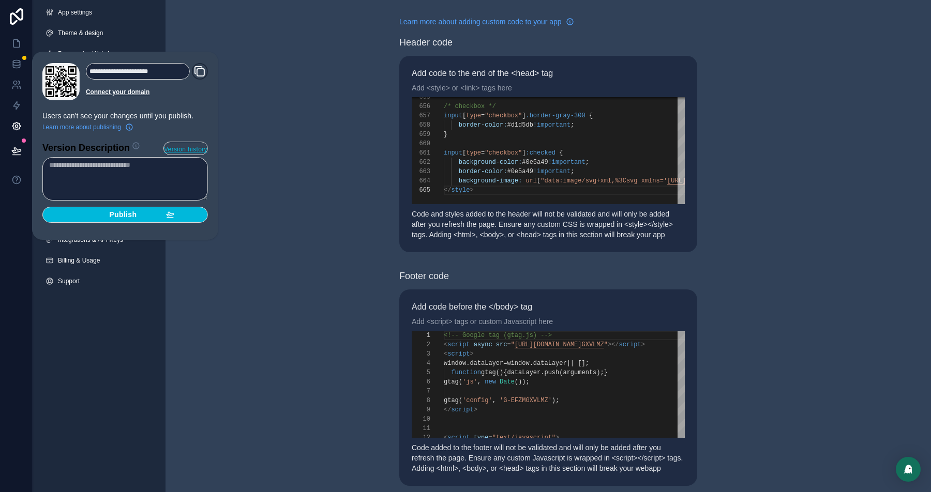
click at [112, 219] on button "Publish" at bounding box center [124, 215] width 165 height 17
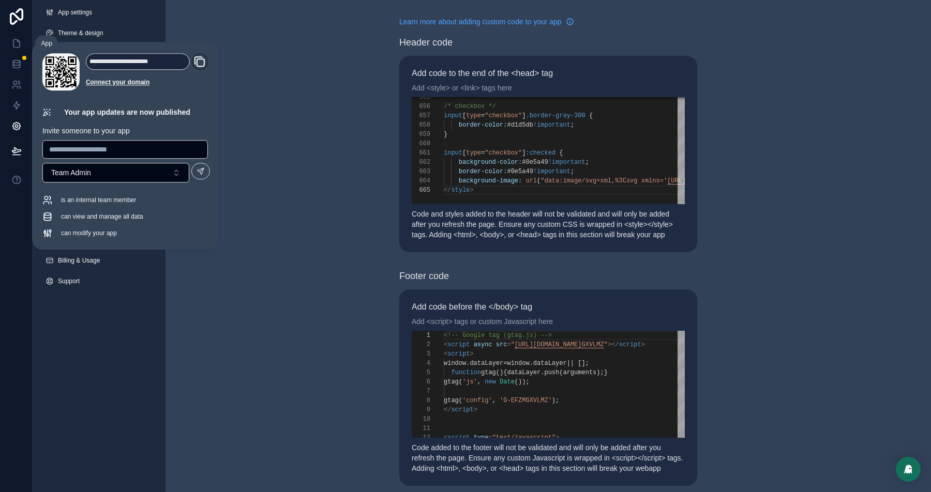
click at [9, 41] on link at bounding box center [16, 43] width 33 height 21
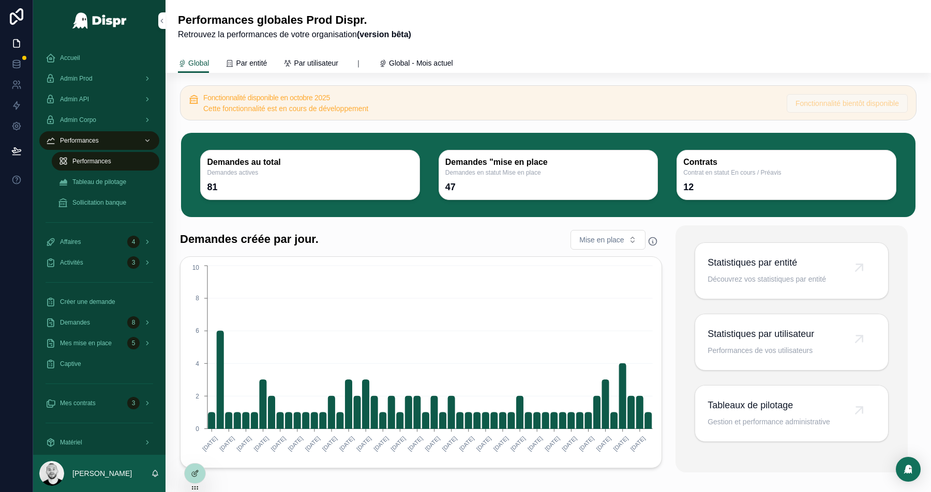
click at [198, 473] on icon at bounding box center [195, 473] width 8 height 8
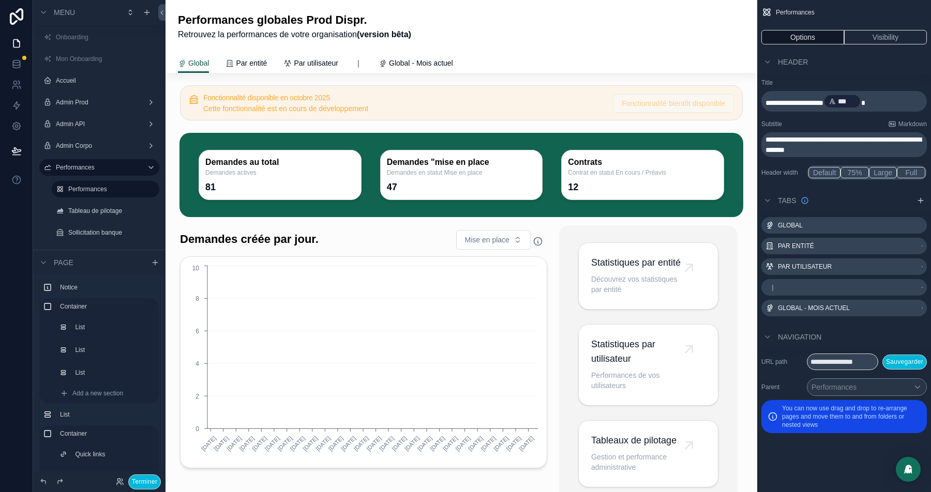
click at [628, 272] on div "scrollable content" at bounding box center [648, 364] width 178 height 279
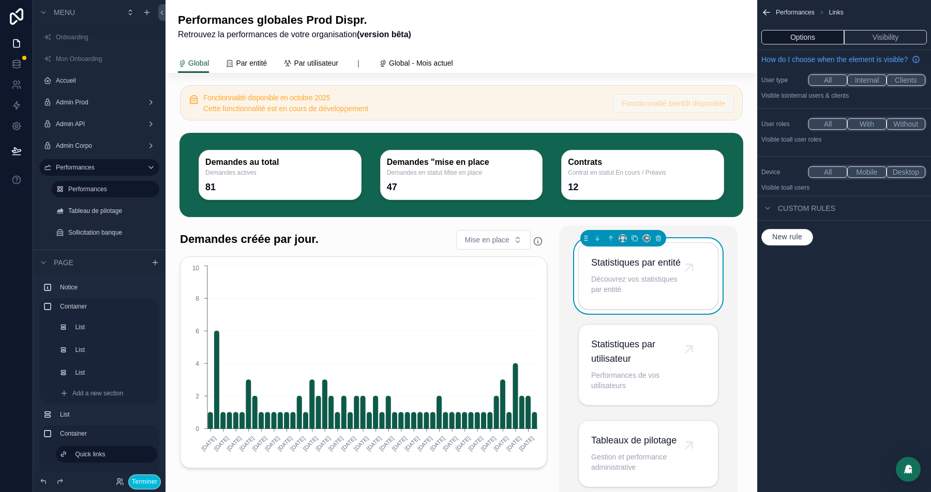
click at [804, 36] on button "Options" at bounding box center [802, 37] width 83 height 14
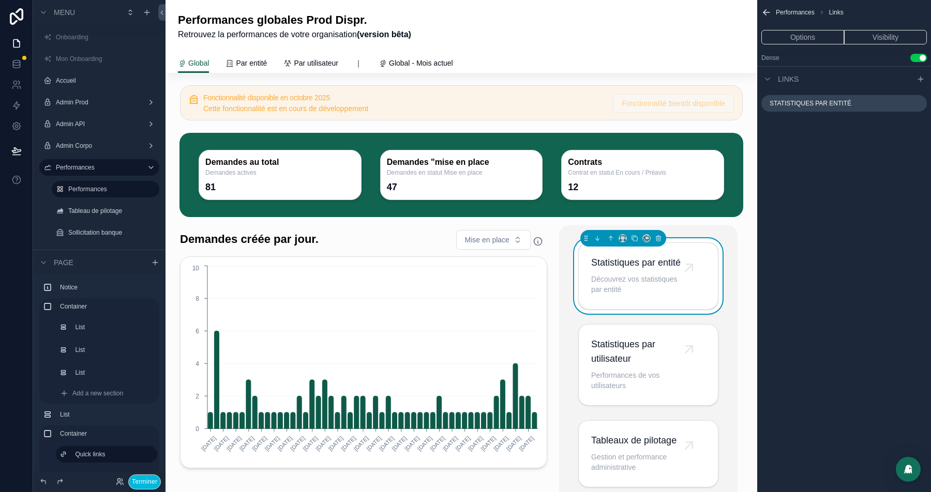
click at [0, 0] on icon "scrollable content" at bounding box center [0, 0] width 0 height 0
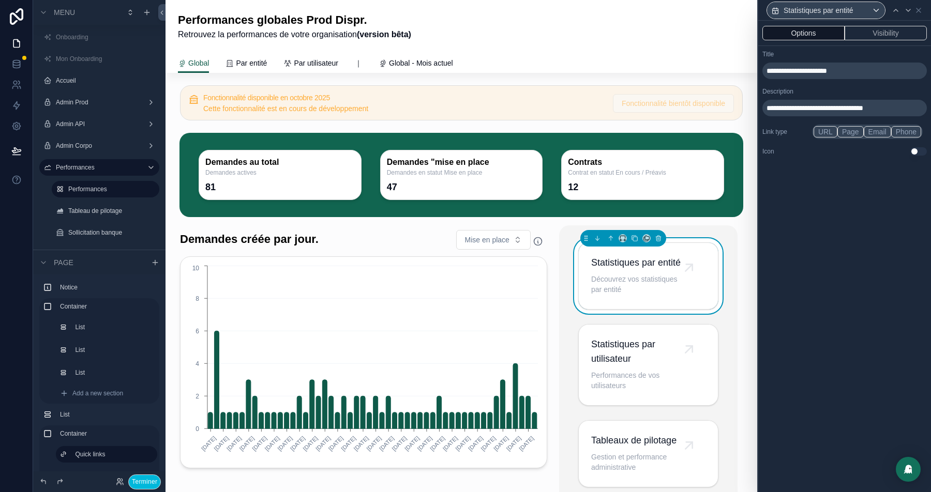
click at [853, 132] on button "Page" at bounding box center [850, 131] width 26 height 11
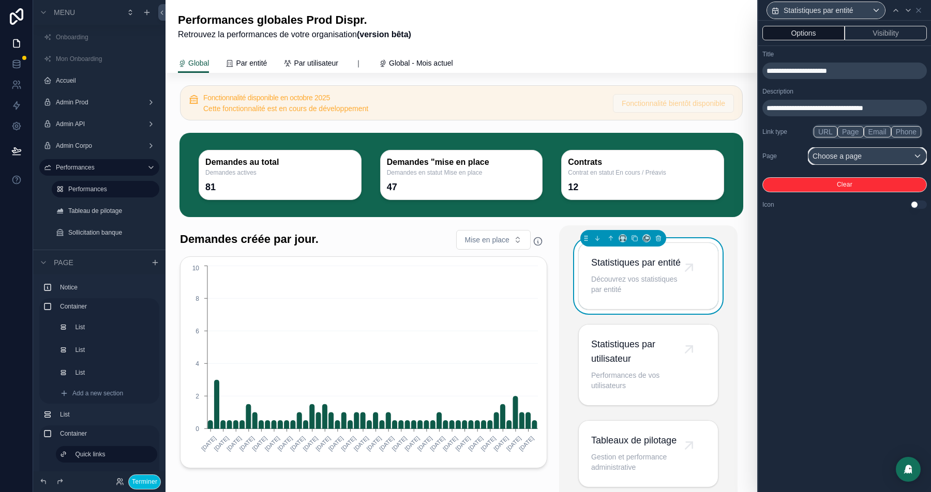
click at [853, 154] on div "Choose a page" at bounding box center [867, 156] width 118 height 17
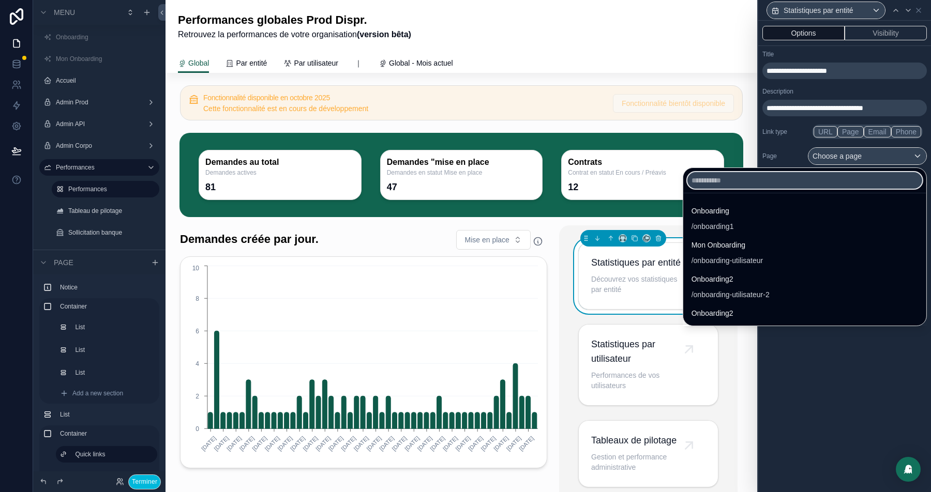
click at [688, 182] on input "text" at bounding box center [804, 180] width 235 height 17
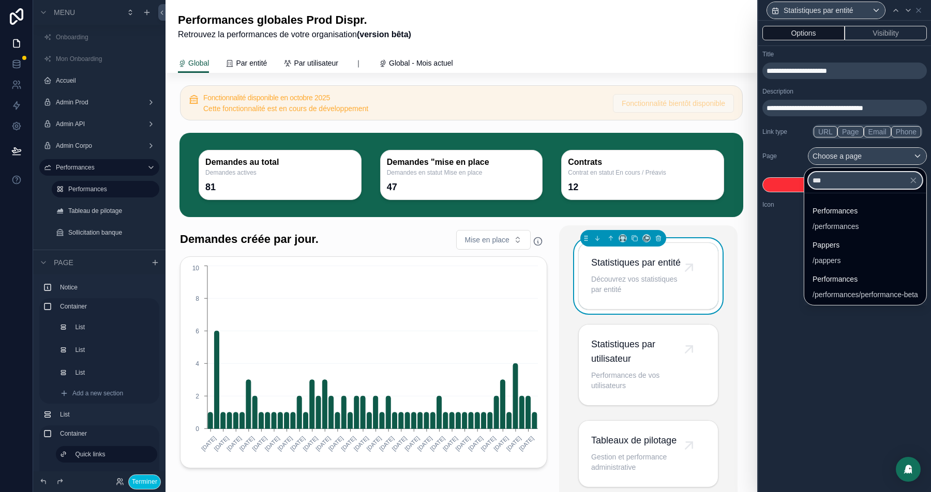
type input "***"
click at [830, 285] on div "Performances /performances/performance-beta" at bounding box center [864, 286] width 105 height 27
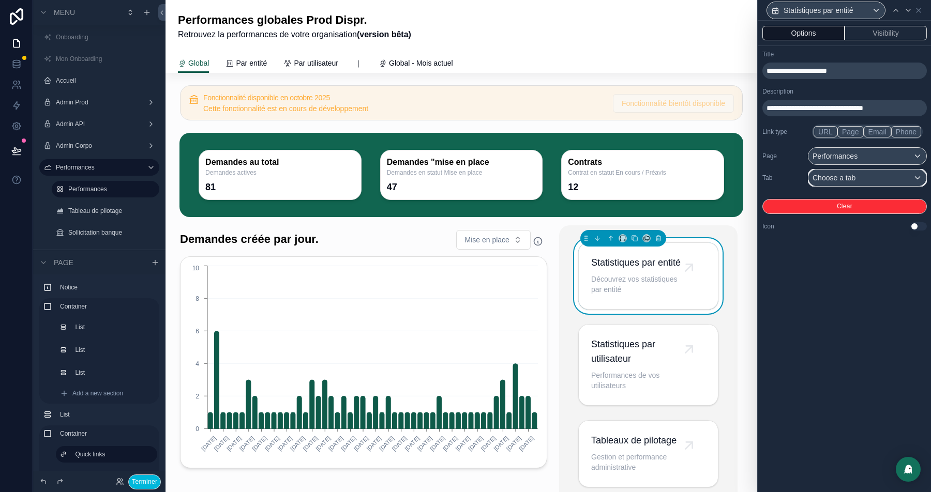
click at [879, 179] on div "Choose a tab" at bounding box center [867, 178] width 118 height 17
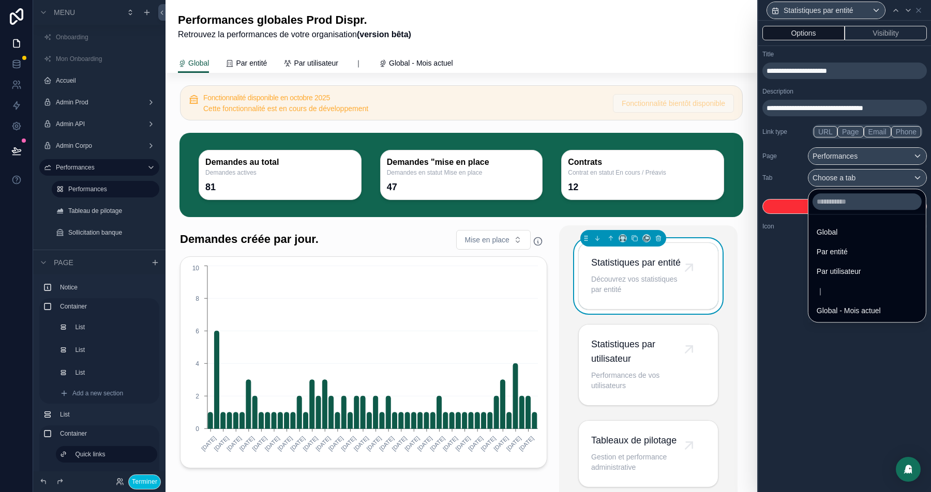
click at [852, 255] on div "Par entité" at bounding box center [866, 252] width 101 height 12
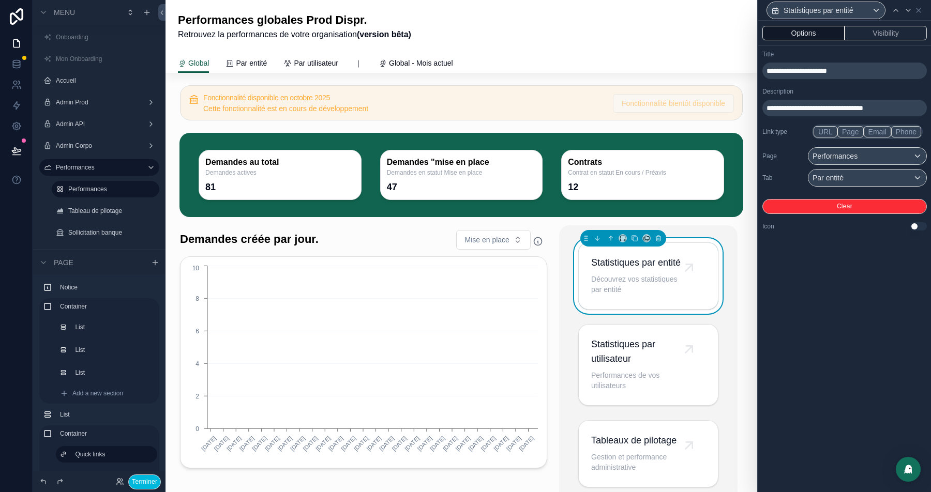
click at [907, 11] on icon at bounding box center [908, 10] width 8 height 8
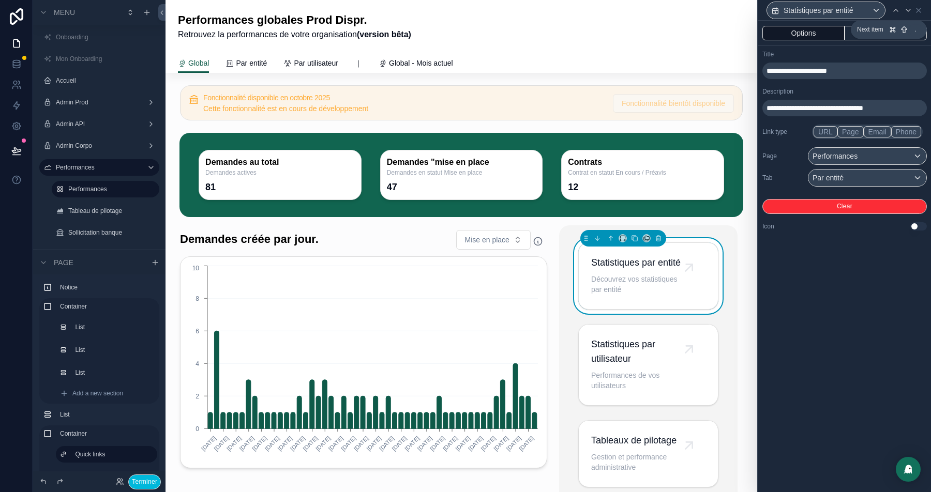
click at [906, 8] on icon at bounding box center [908, 10] width 8 height 8
click at [920, 12] on icon at bounding box center [918, 10] width 4 height 4
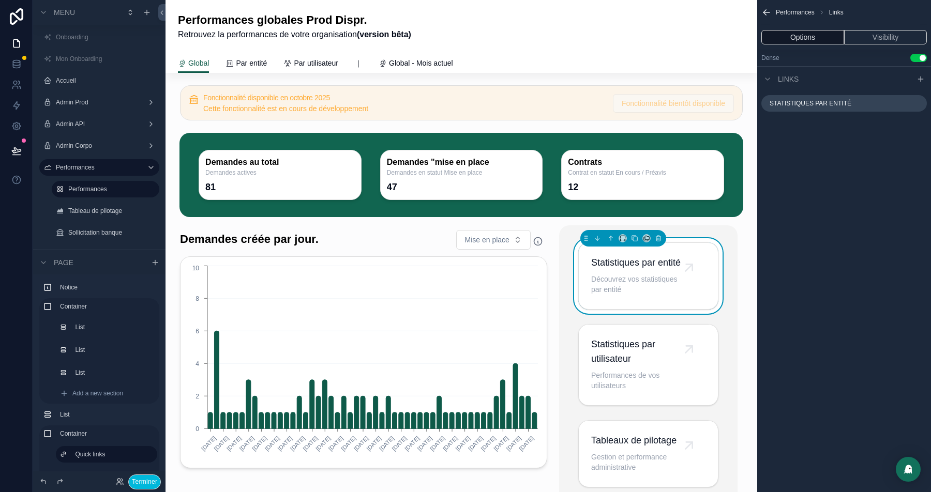
click at [768, 16] on icon "scrollable content" at bounding box center [766, 12] width 10 height 10
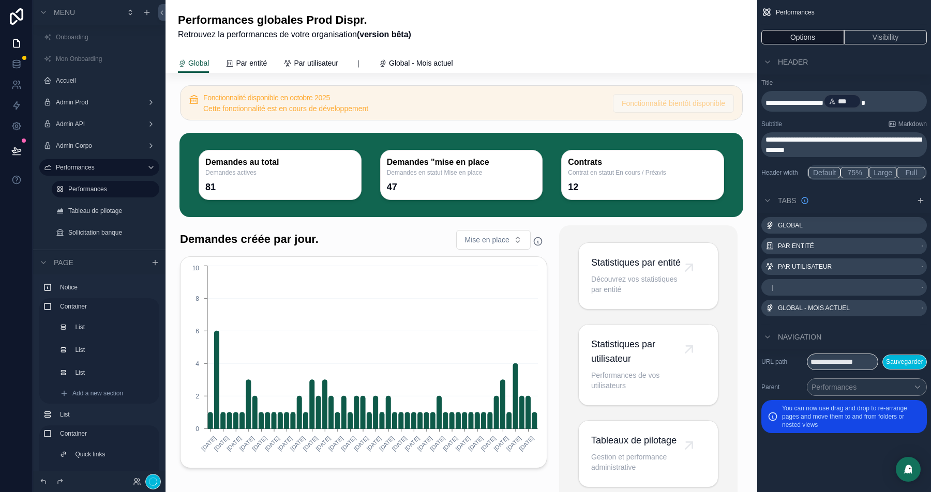
click at [639, 362] on div "scrollable content" at bounding box center [648, 364] width 178 height 279
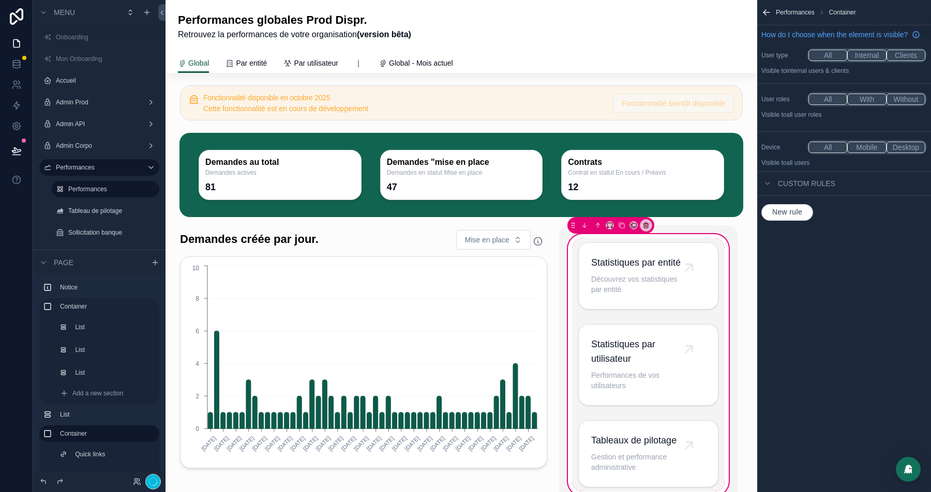
drag, startPoint x: 658, startPoint y: 345, endPoint x: 688, endPoint y: 318, distance: 40.7
click at [658, 345] on div "scrollable content" at bounding box center [648, 365] width 153 height 90
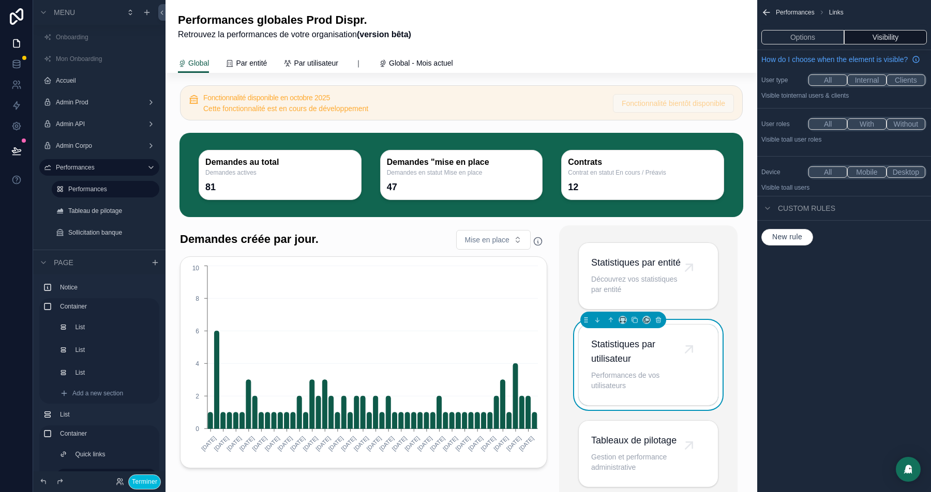
click at [789, 34] on button "Options" at bounding box center [802, 37] width 83 height 14
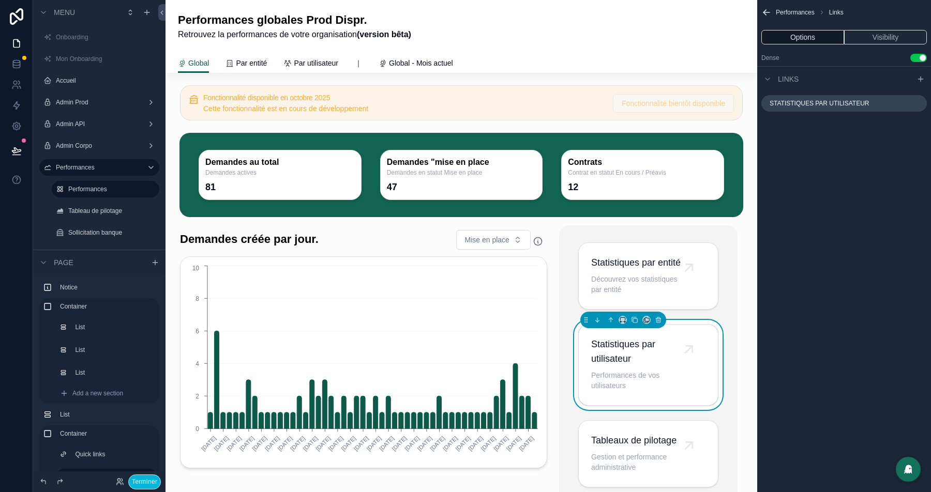
click at [0, 0] on icon "scrollable content" at bounding box center [0, 0] width 0 height 0
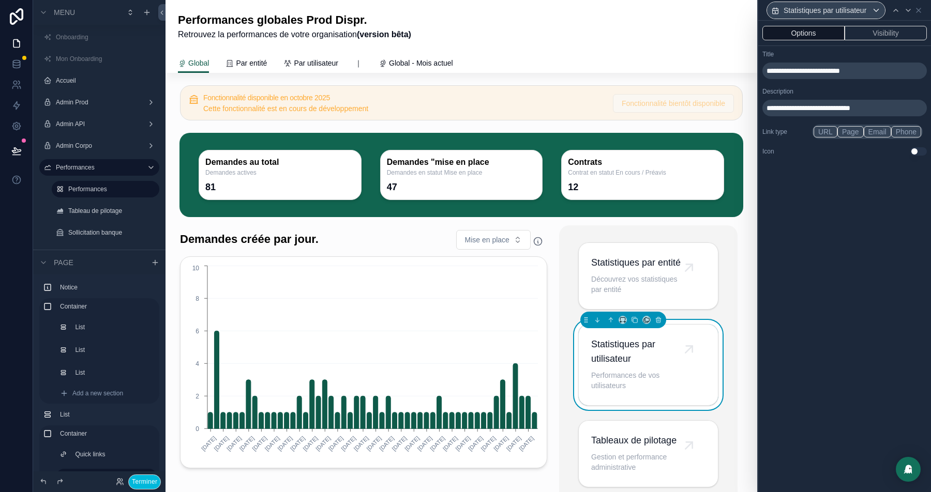
click at [848, 127] on button "Page" at bounding box center [850, 131] width 26 height 11
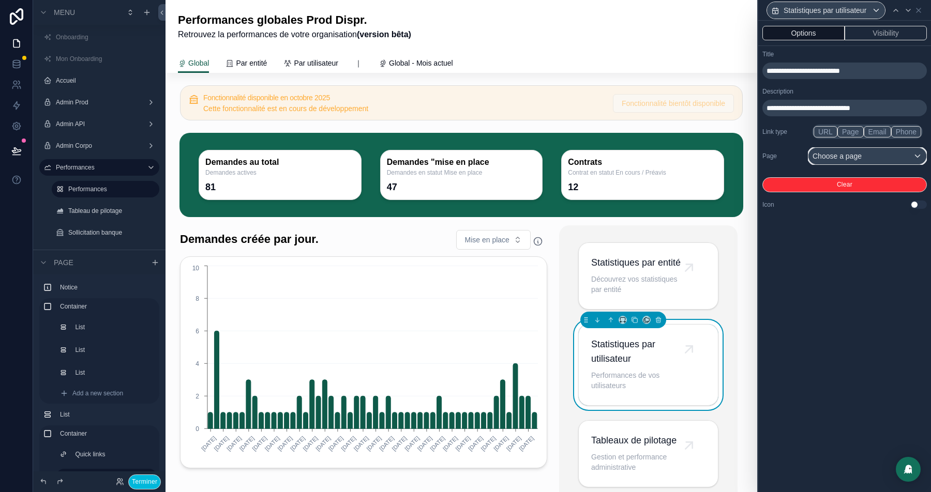
click at [884, 158] on div "Choose a page" at bounding box center [867, 156] width 118 height 17
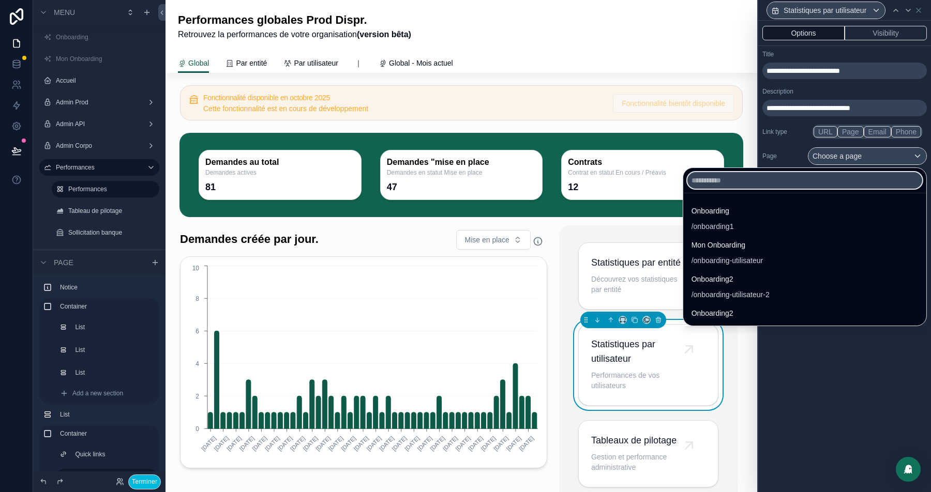
click at [743, 187] on input "text" at bounding box center [804, 180] width 235 height 17
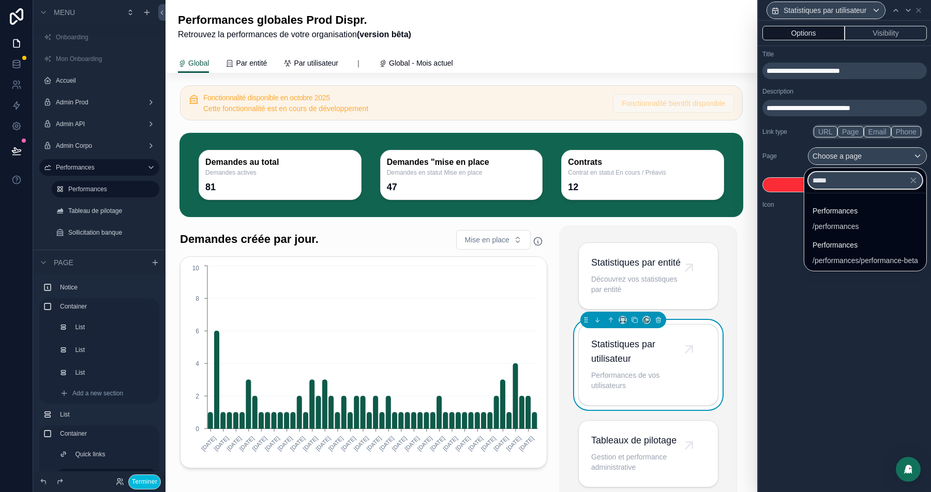
type input "*****"
click at [814, 260] on div "/performances/performance-beta" at bounding box center [864, 260] width 105 height 10
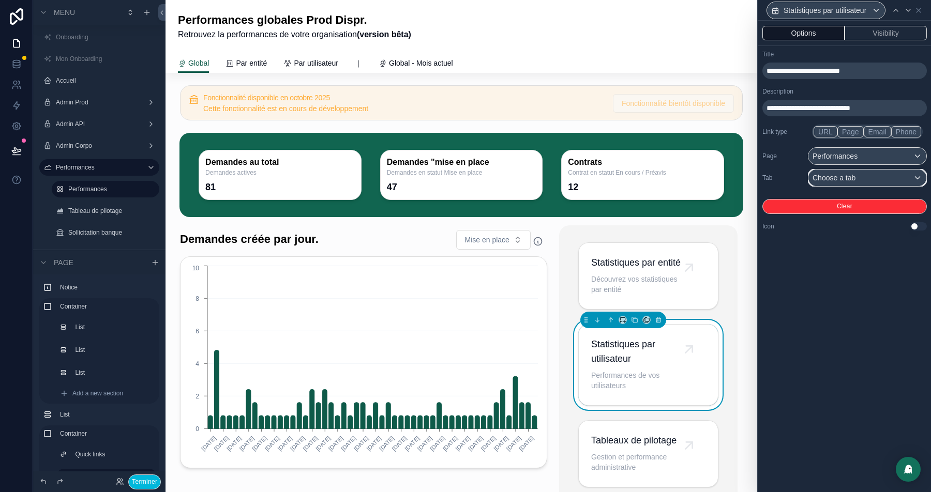
click at [855, 174] on span "Choose a tab" at bounding box center [833, 178] width 43 height 8
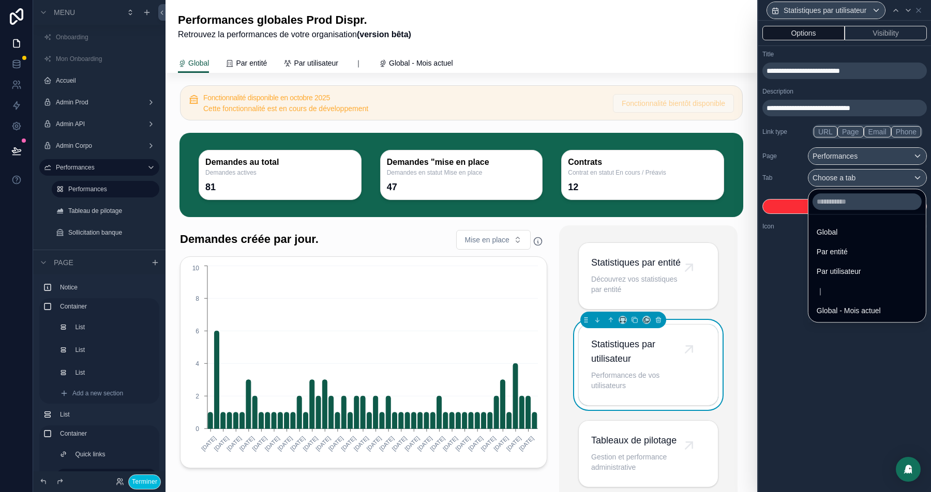
click at [847, 272] on span "Par utilisateur" at bounding box center [838, 271] width 44 height 12
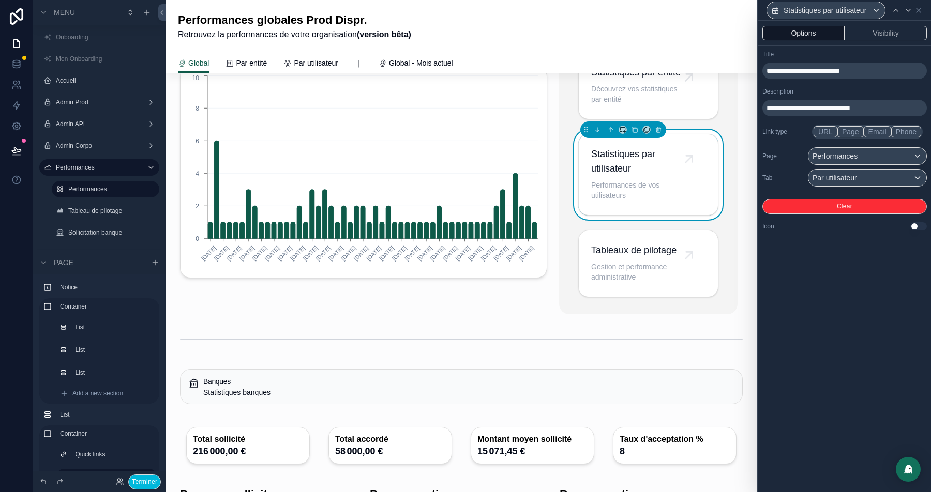
scroll to position [203, 0]
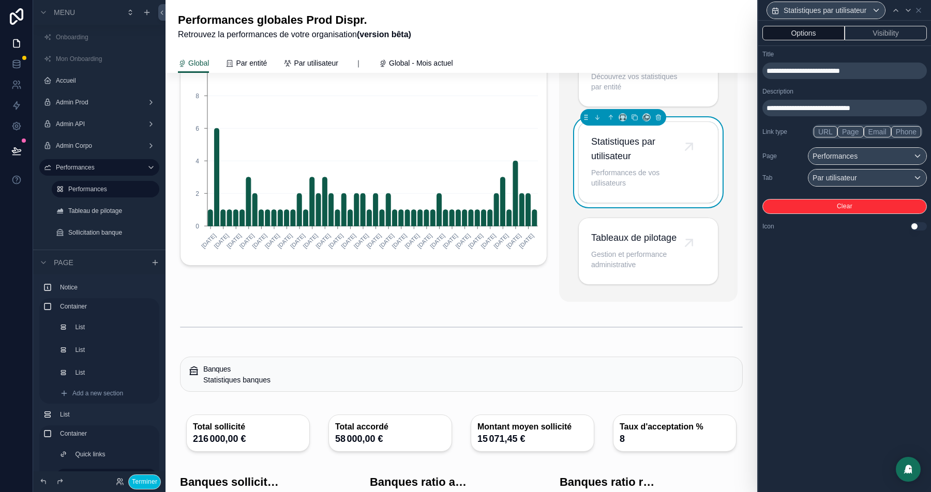
click at [638, 261] on div "scrollable content" at bounding box center [648, 251] width 153 height 75
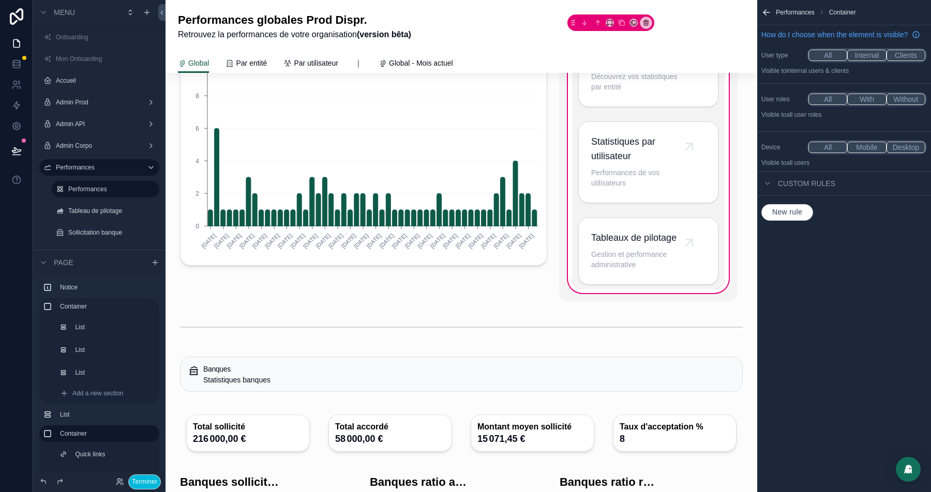
click at [676, 254] on div "scrollable content" at bounding box center [648, 251] width 153 height 75
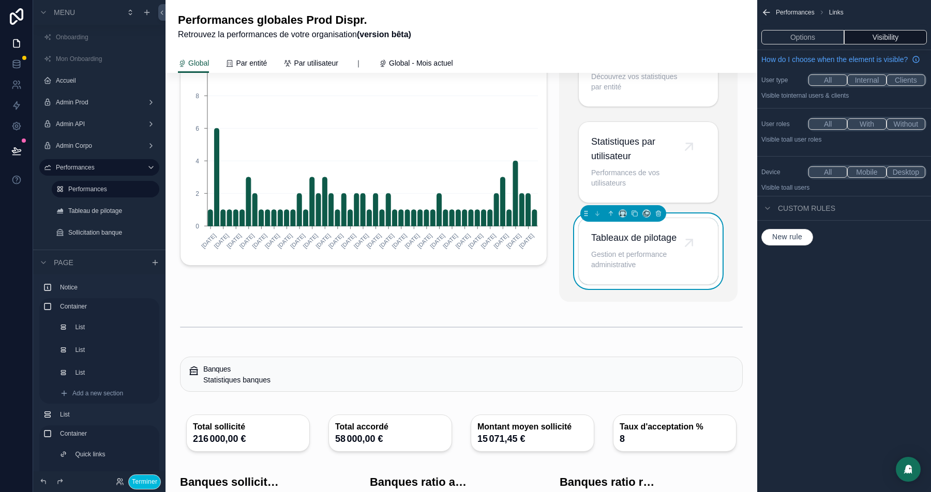
click at [793, 34] on button "Options" at bounding box center [802, 37] width 83 height 14
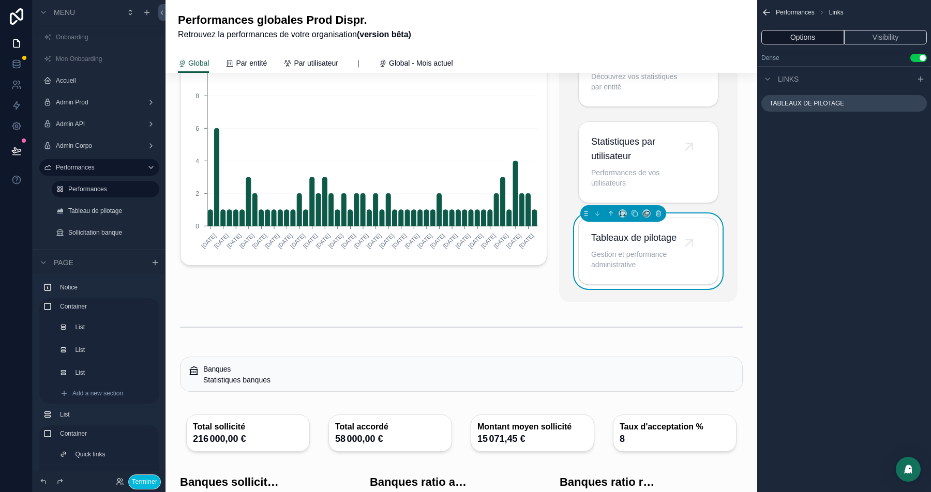
click at [0, 0] on icon "scrollable content" at bounding box center [0, 0] width 0 height 0
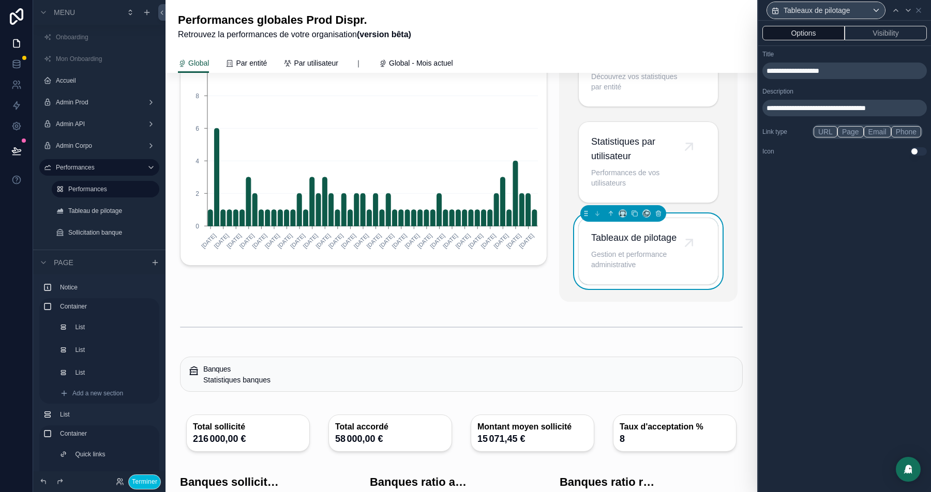
click at [850, 131] on button "Page" at bounding box center [850, 131] width 26 height 11
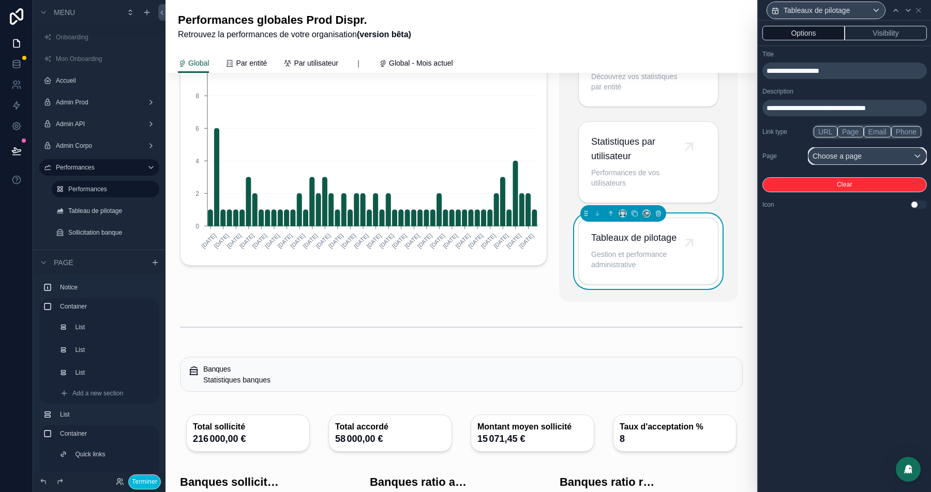
click at [906, 157] on div "Choose a page" at bounding box center [867, 156] width 118 height 17
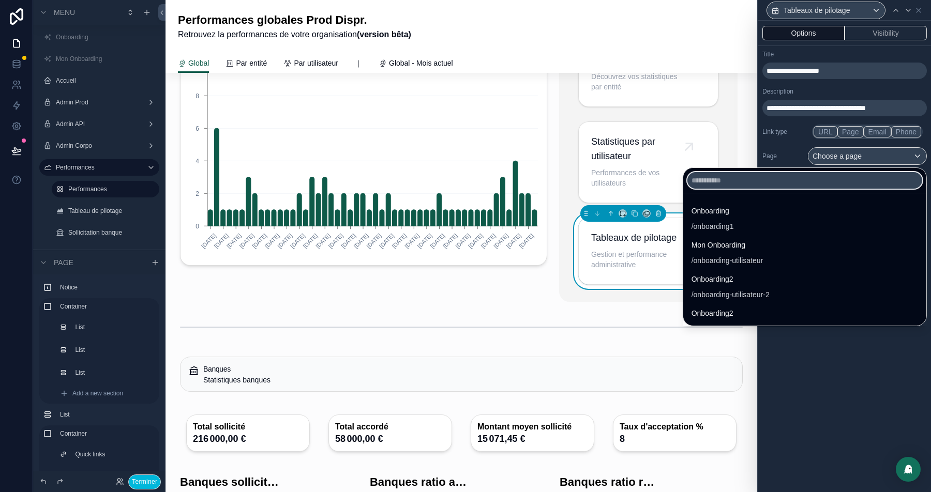
click at [738, 179] on input "text" at bounding box center [804, 180] width 235 height 17
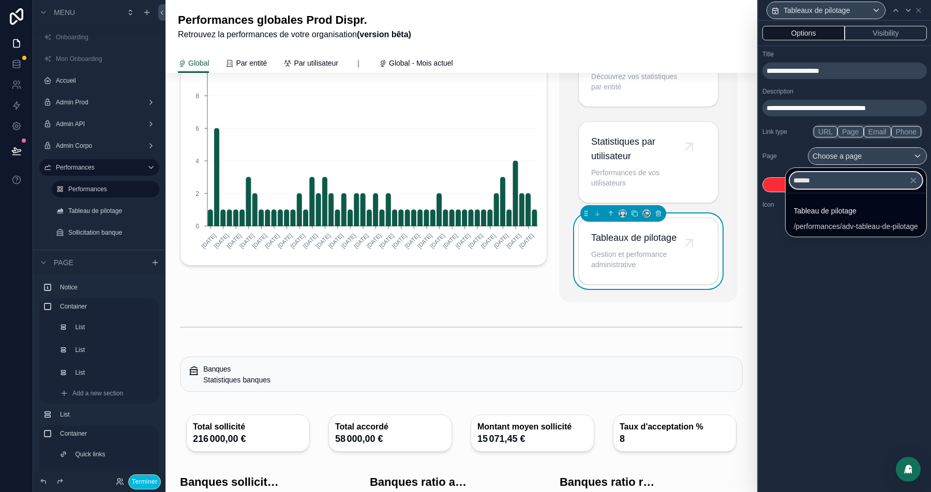
type input "******"
click at [793, 221] on div "/performances/adv-tableau-de-pilotage" at bounding box center [855, 226] width 124 height 10
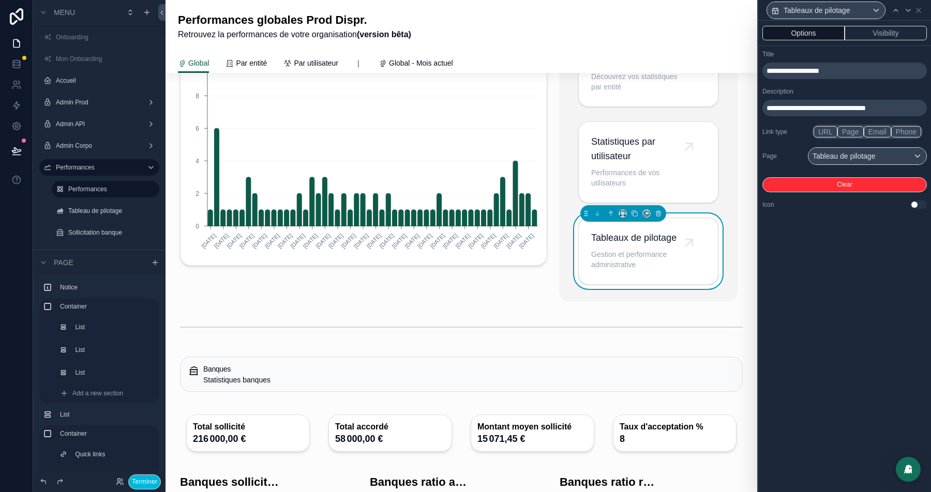
click at [891, 34] on button "Visibility" at bounding box center [885, 33] width 82 height 14
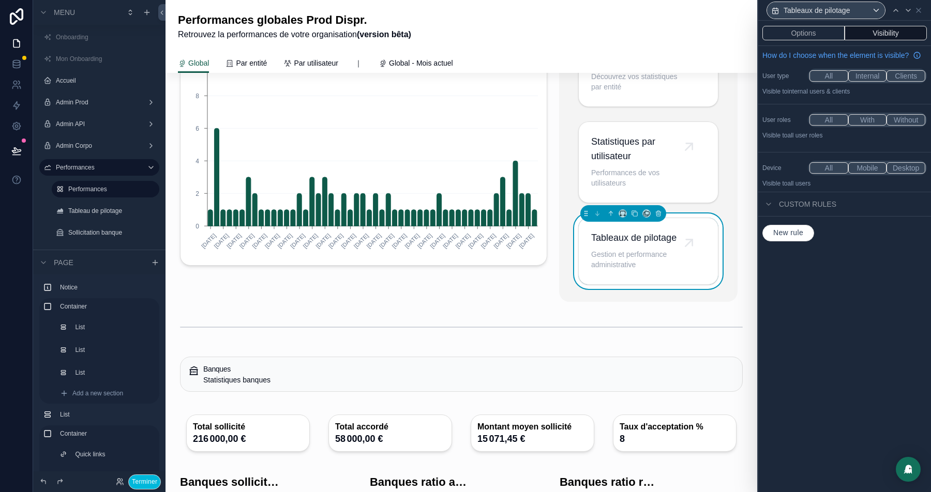
click at [806, 236] on button "New rule" at bounding box center [788, 233] width 52 height 17
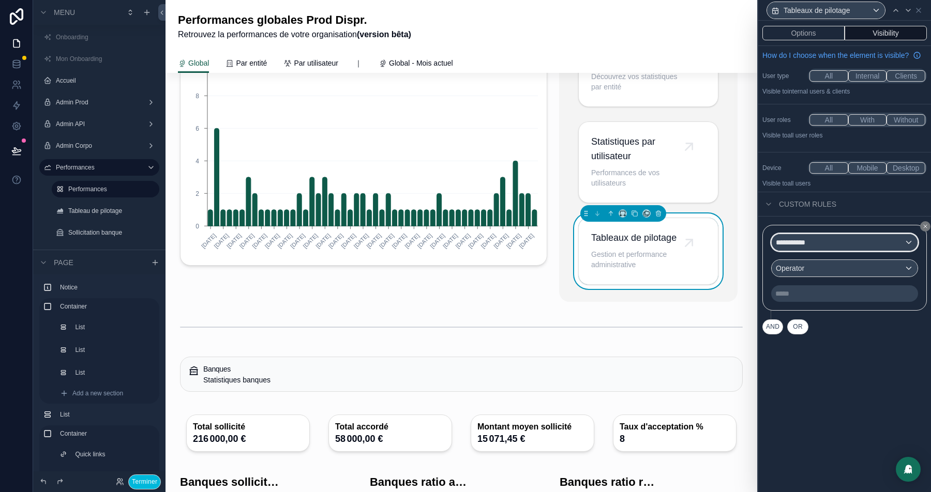
click at [799, 248] on span "**********" at bounding box center [795, 242] width 40 height 10
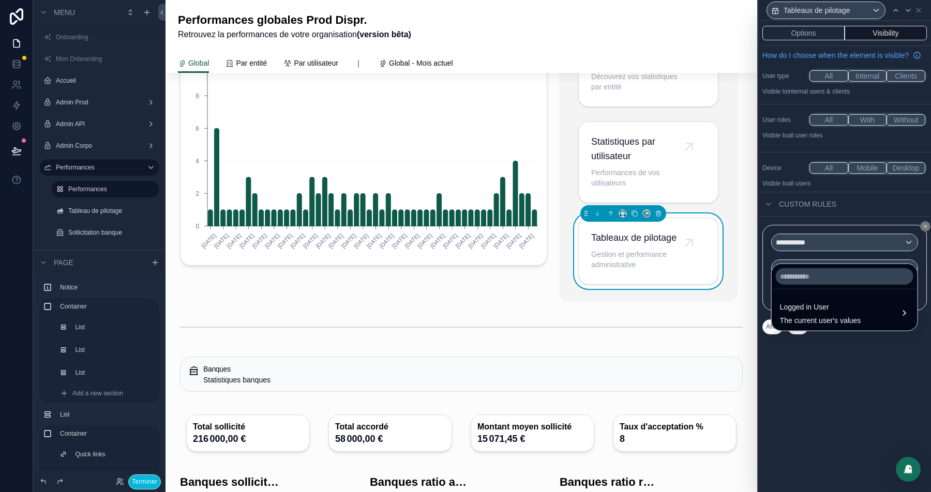
click at [813, 324] on span "The current user's values" at bounding box center [820, 320] width 81 height 10
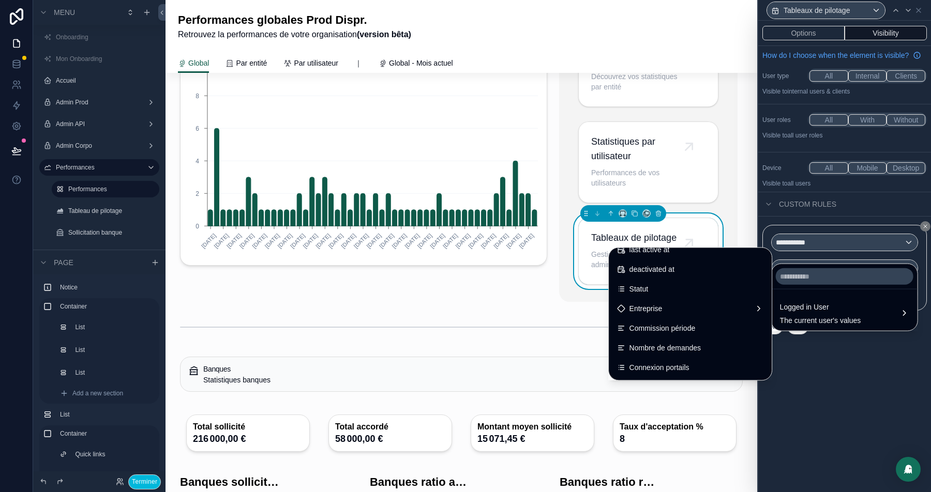
scroll to position [207, 0]
click at [672, 302] on div "Entreprise" at bounding box center [690, 307] width 146 height 12
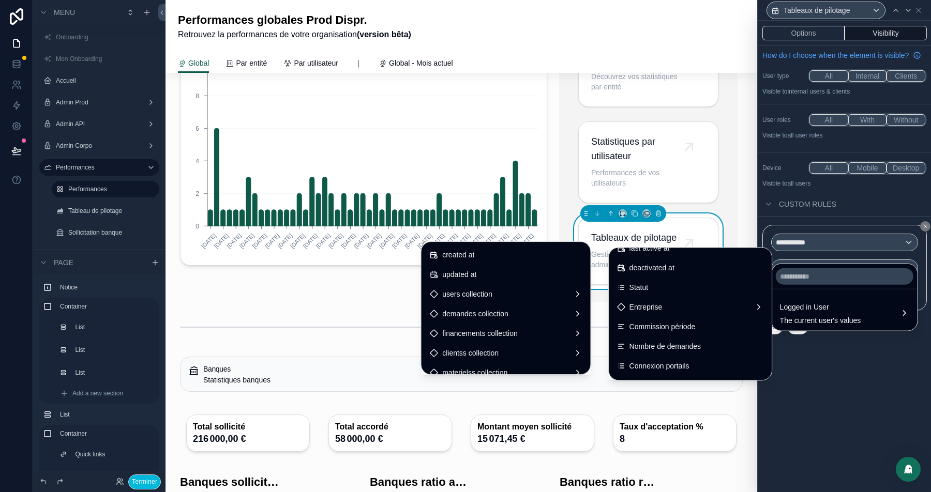
scroll to position [1374, 0]
click at [820, 280] on input "text" at bounding box center [844, 276] width 138 height 17
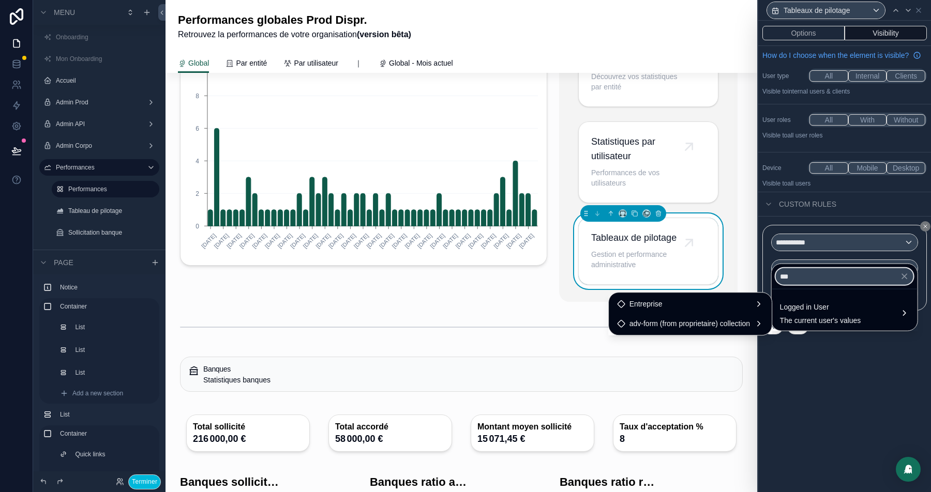
scroll to position [0, 0]
type input "***"
click at [683, 304] on div "Entreprise" at bounding box center [690, 304] width 146 height 12
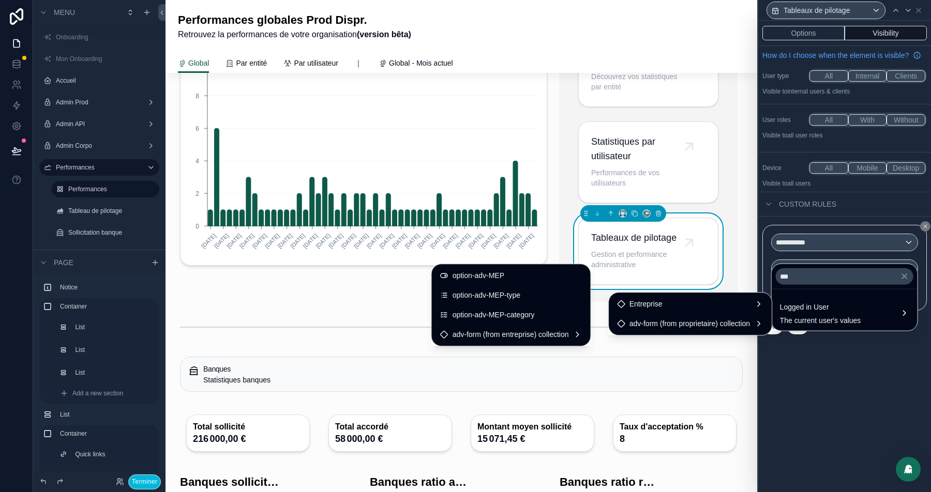
click at [517, 275] on div "option-adv-MEP" at bounding box center [511, 275] width 142 height 12
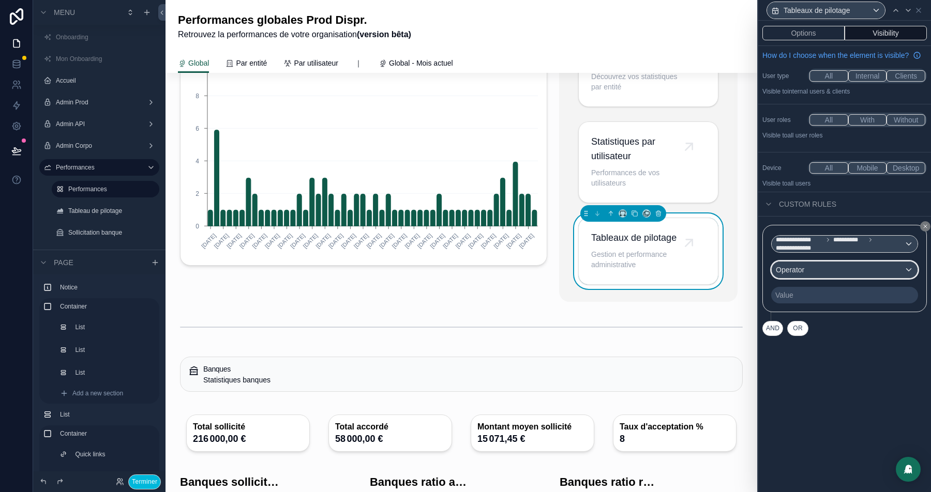
click at [846, 278] on div "Operator" at bounding box center [844, 270] width 146 height 17
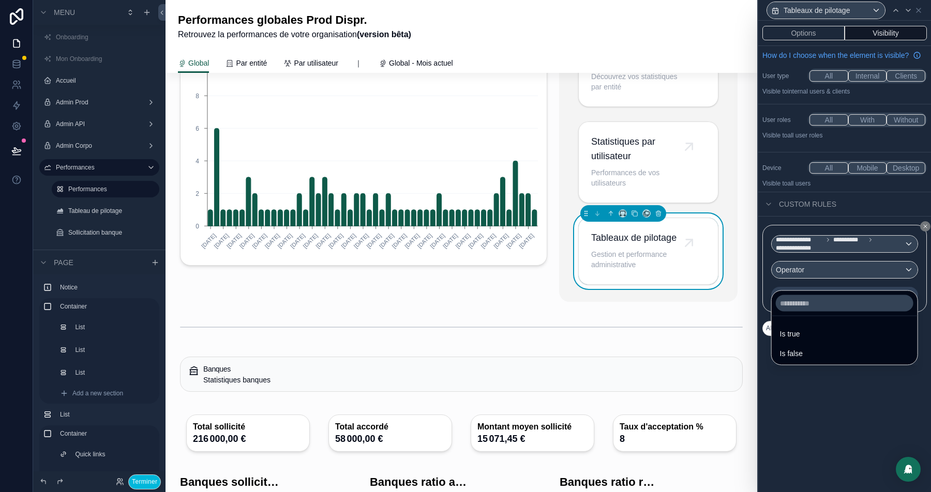
click at [804, 332] on div "Is true" at bounding box center [844, 334] width 129 height 12
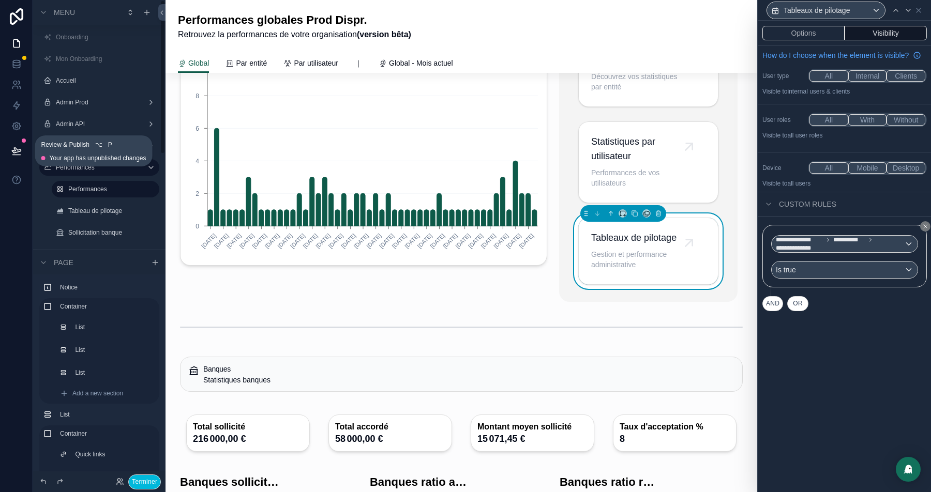
click at [18, 151] on icon at bounding box center [16, 150] width 9 height 5
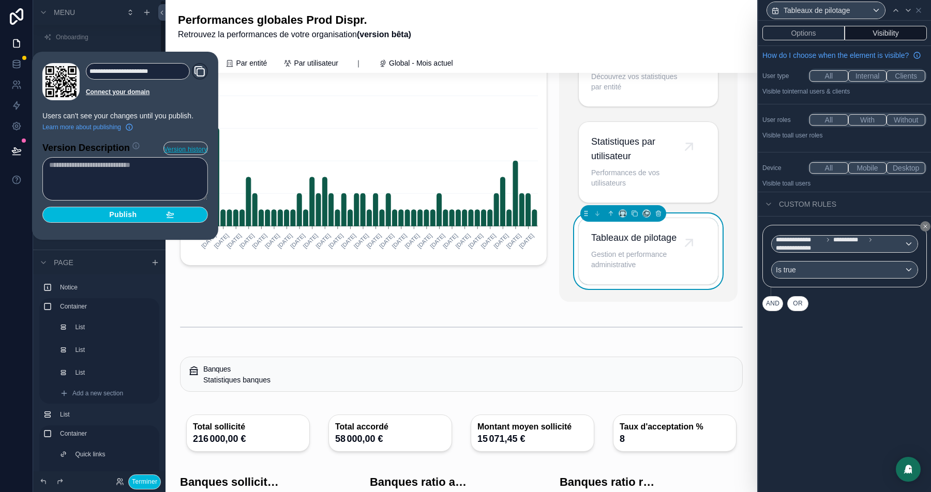
click at [113, 207] on button "Publish" at bounding box center [124, 215] width 165 height 17
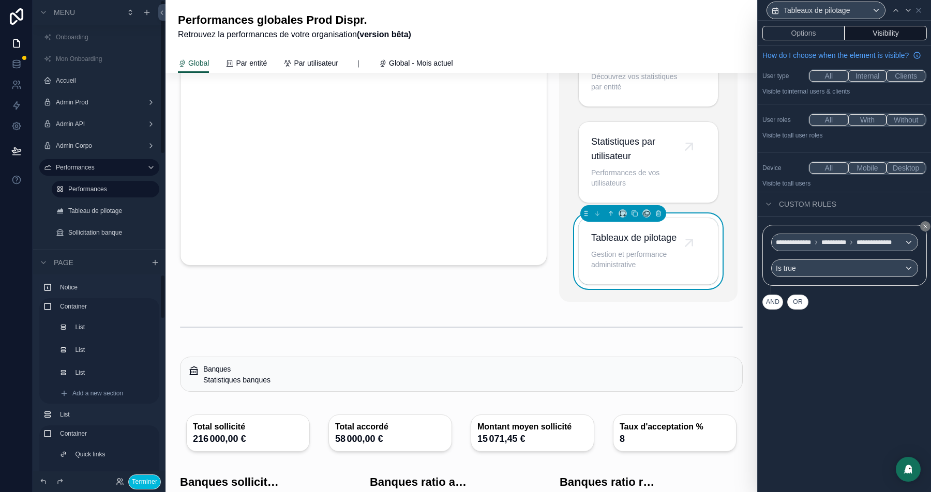
click at [138, 479] on button "Terminer" at bounding box center [144, 482] width 33 height 15
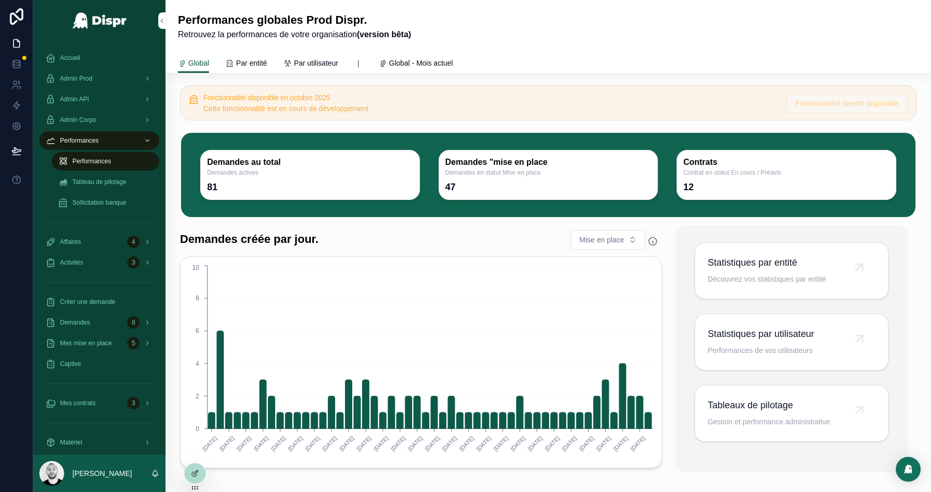
click at [239, 58] on span "Par entité" at bounding box center [251, 63] width 31 height 10
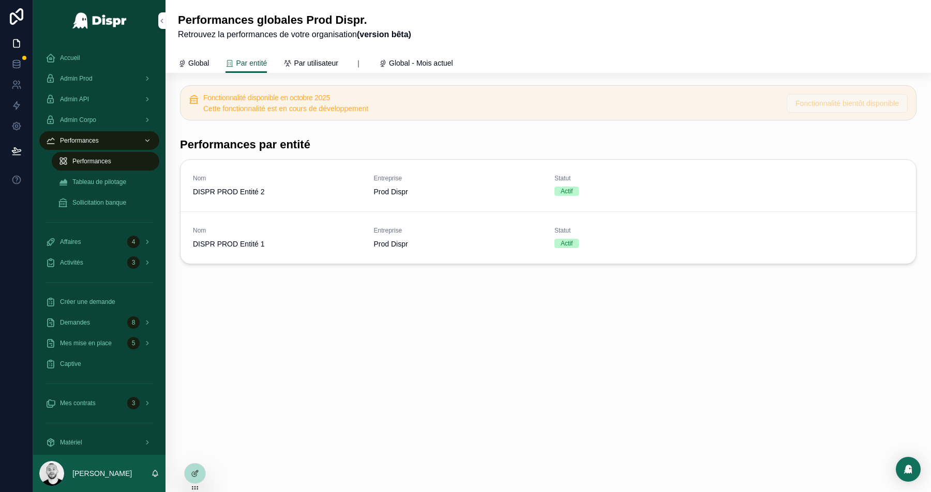
click at [491, 233] on div "Entreprise Prod Dispr" at bounding box center [458, 237] width 169 height 23
click at [315, 58] on span "Par utilisateur" at bounding box center [316, 63] width 44 height 10
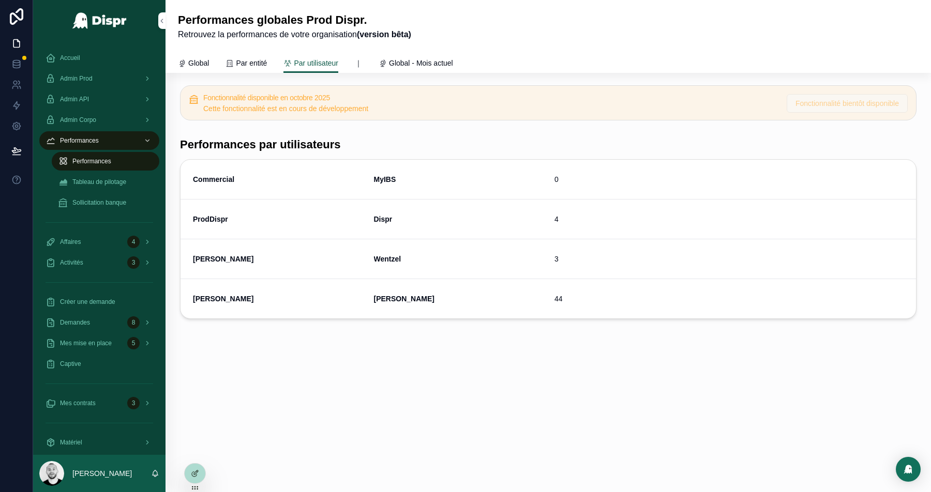
click at [434, 60] on span "Global - Mois actuel" at bounding box center [421, 63] width 64 height 10
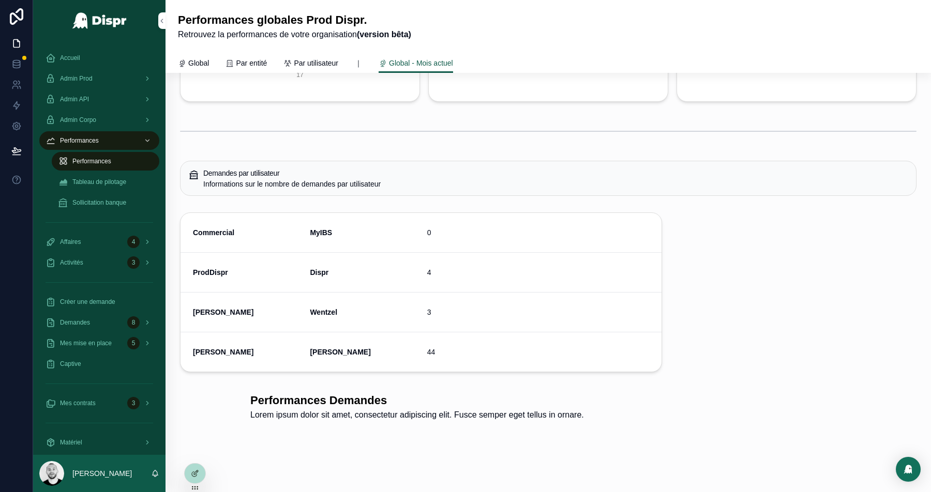
scroll to position [1750, 0]
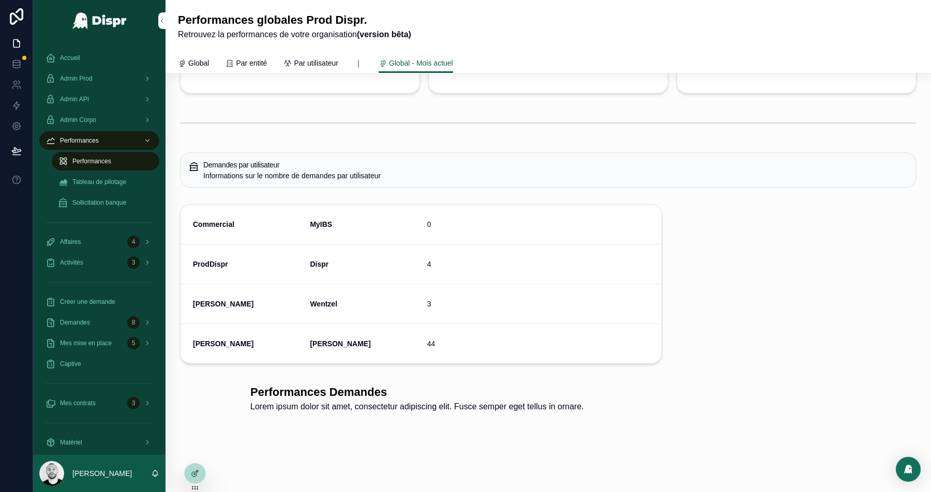
click at [195, 475] on icon at bounding box center [195, 473] width 8 height 8
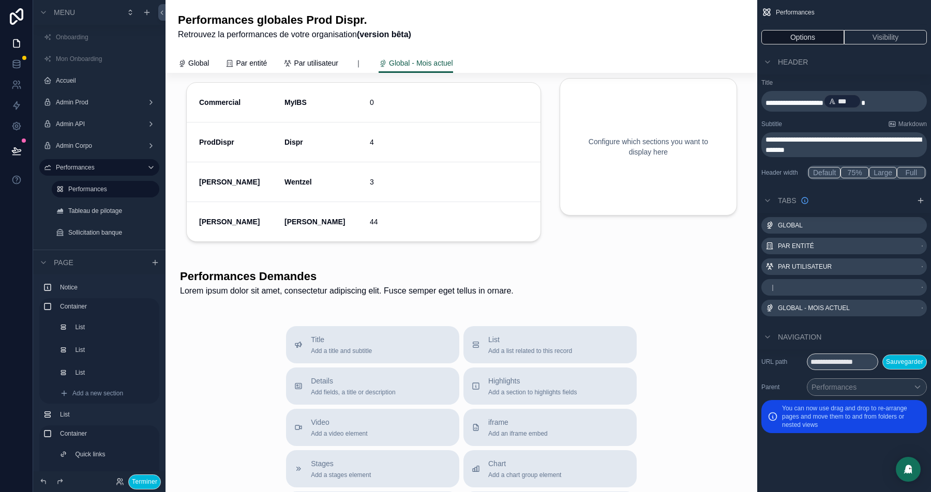
scroll to position [1846, 0]
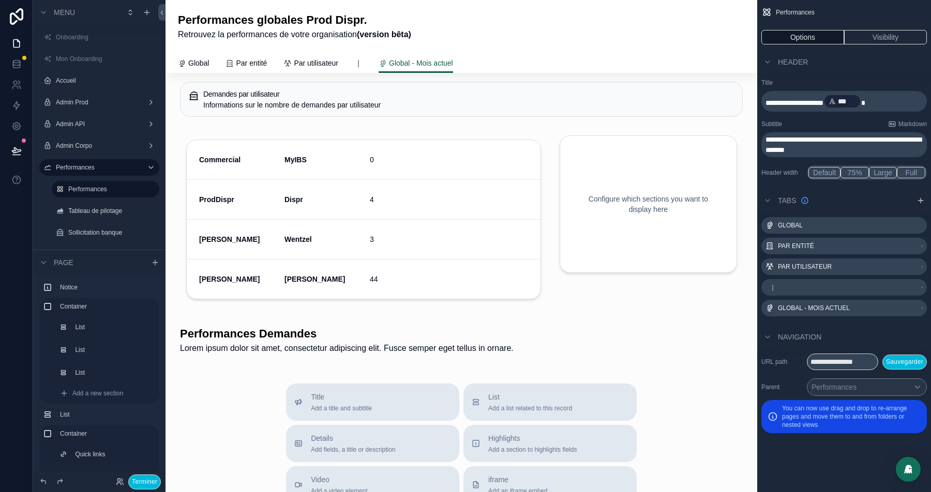
click at [197, 331] on div "scrollable content" at bounding box center [461, 340] width 575 height 37
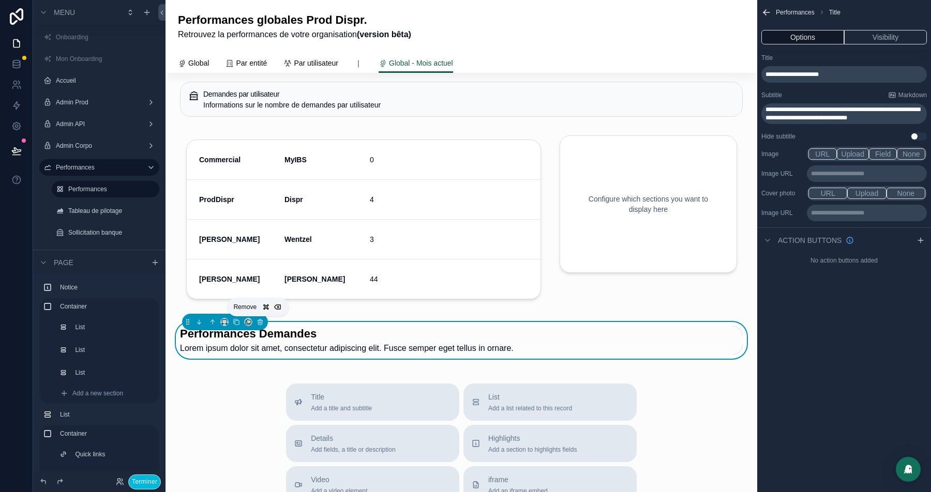
click at [260, 325] on icon "scrollable content" at bounding box center [259, 321] width 7 height 7
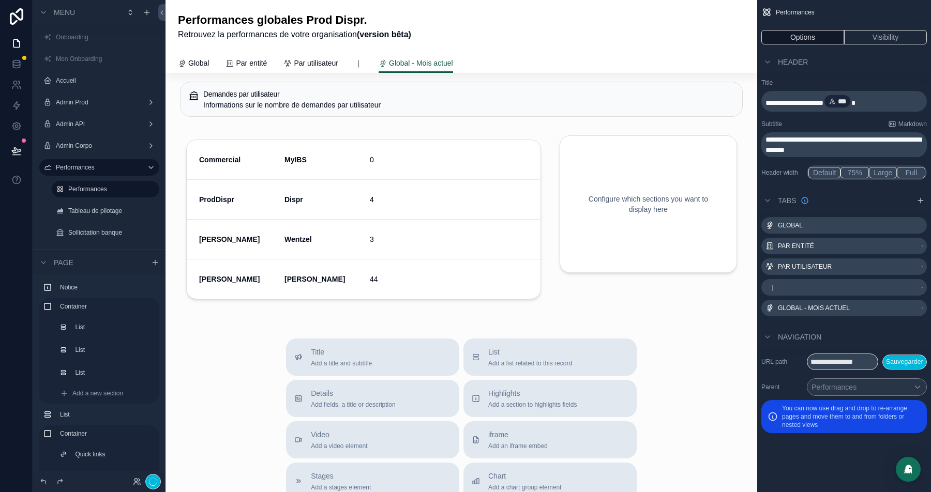
click at [312, 175] on div "scrollable content" at bounding box center [363, 221] width 379 height 185
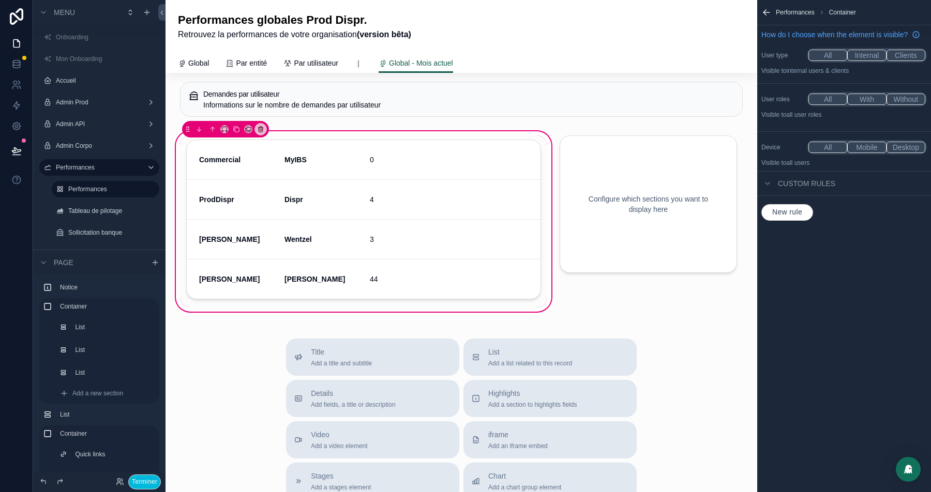
click at [251, 128] on div "scrollable content" at bounding box center [225, 129] width 87 height 17
click at [258, 129] on icon "scrollable content" at bounding box center [260, 129] width 7 height 7
click at [324, 175] on span "Remove entire container" at bounding box center [302, 171] width 79 height 12
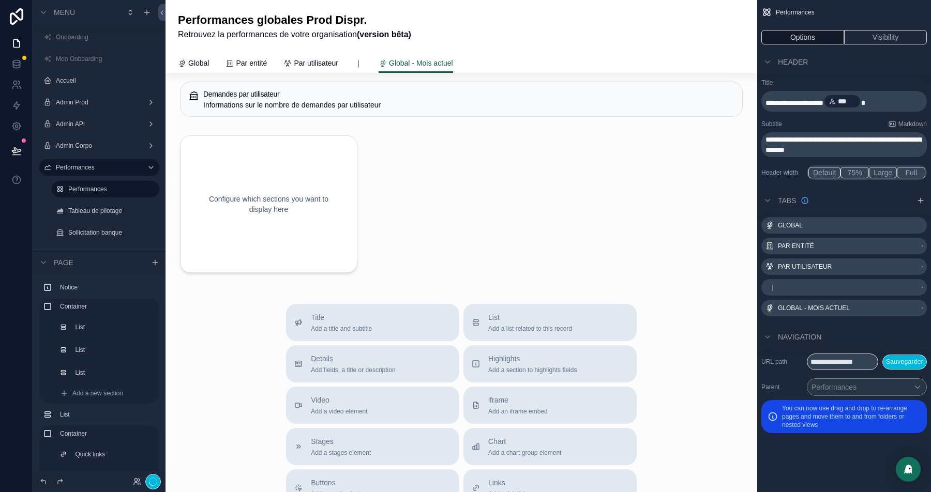
click at [294, 204] on div "scrollable content" at bounding box center [269, 204] width 190 height 150
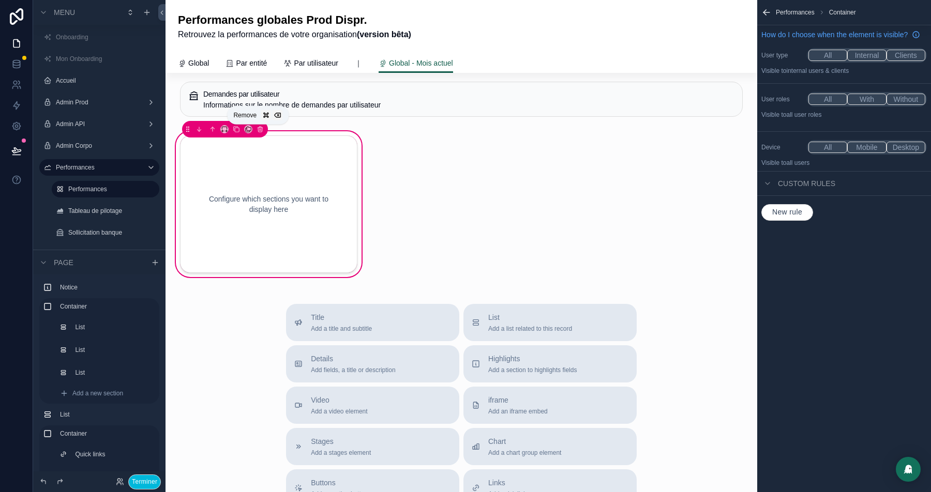
click at [262, 131] on icon "scrollable content" at bounding box center [259, 129] width 7 height 7
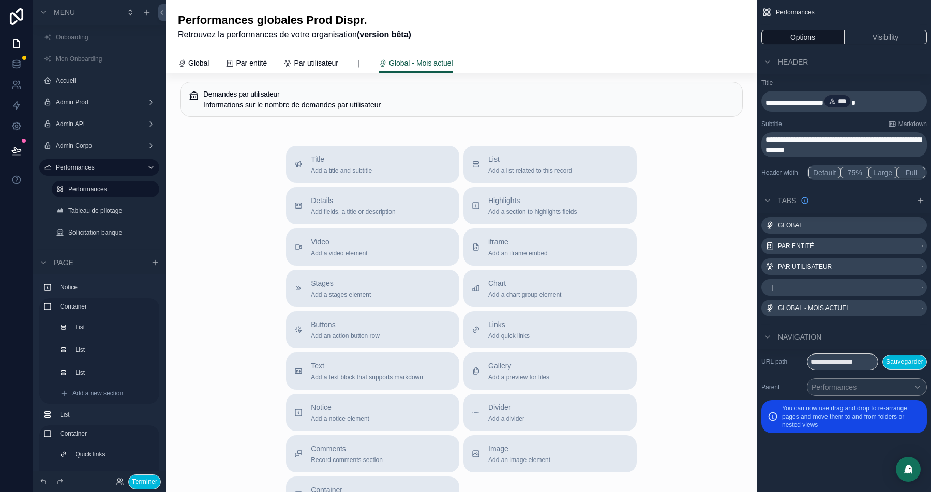
scroll to position [1672, 0]
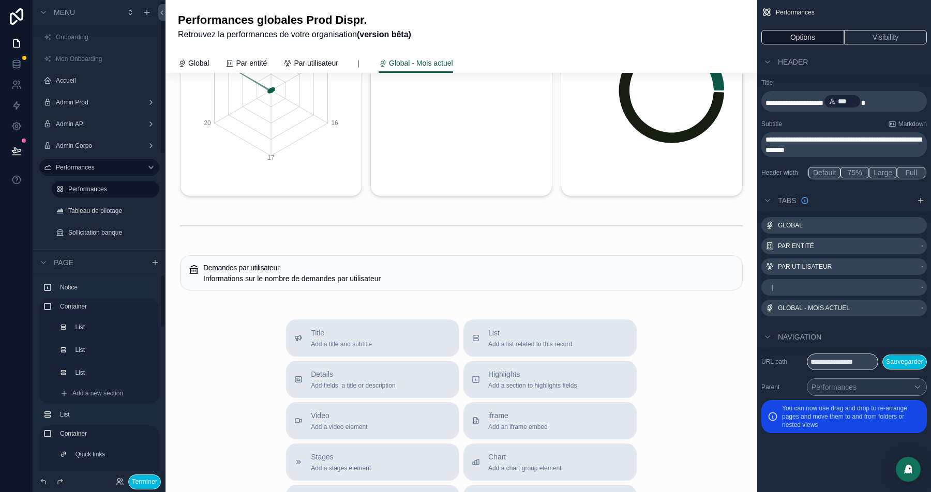
click at [40, 483] on icon at bounding box center [43, 482] width 8 height 8
click at [47, 481] on icon at bounding box center [43, 482] width 8 height 8
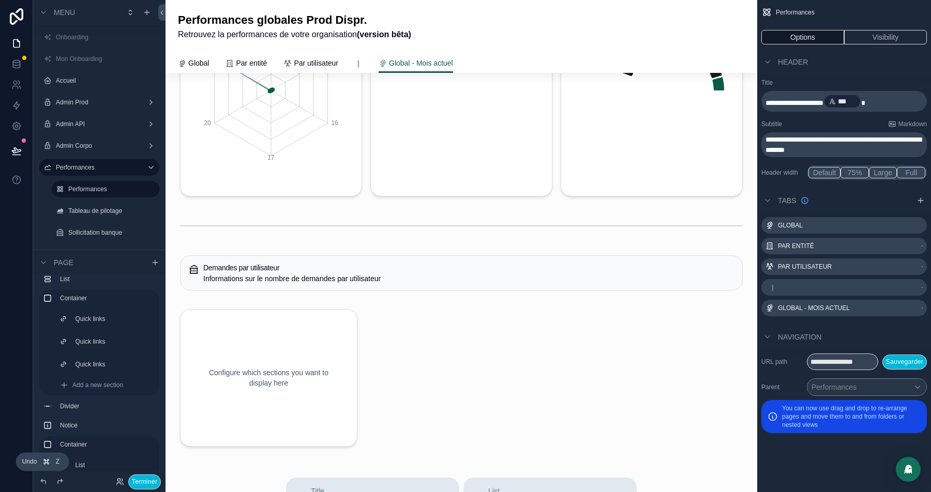
click at [47, 481] on icon at bounding box center [43, 482] width 8 height 8
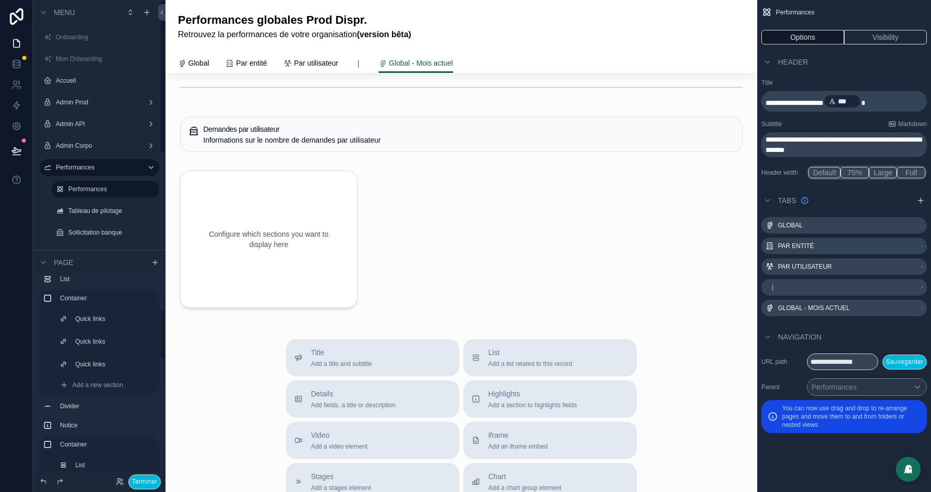
scroll to position [1836, 0]
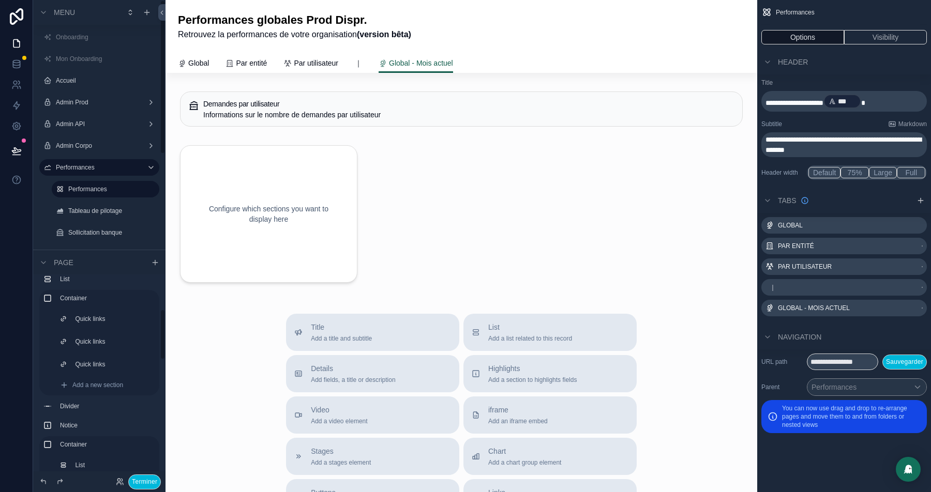
click at [43, 480] on icon at bounding box center [43, 482] width 8 height 8
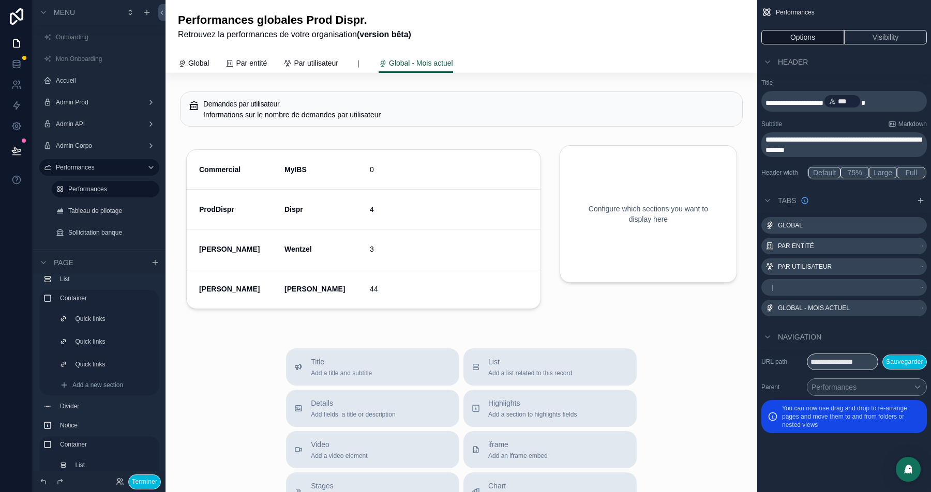
click at [666, 229] on div "scrollable content" at bounding box center [648, 231] width 190 height 185
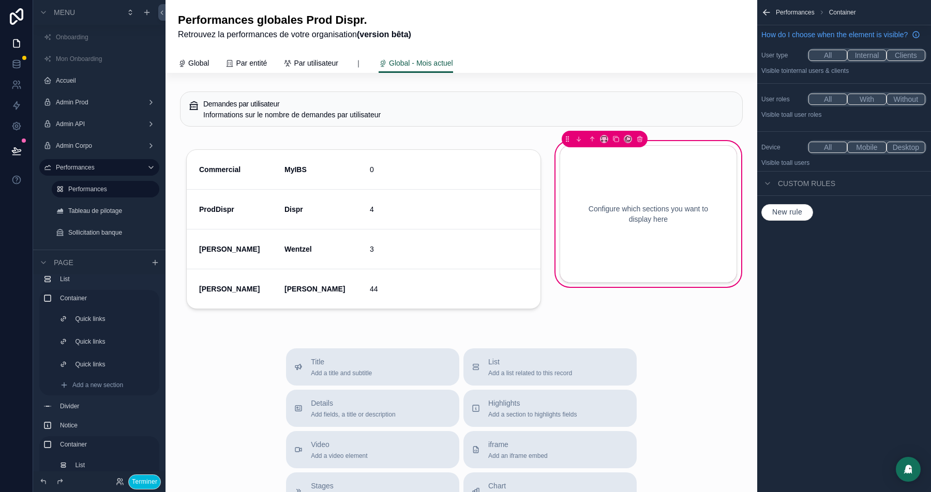
click at [611, 251] on div "Configure which sections you want to display here" at bounding box center [647, 213] width 143 height 103
click at [639, 140] on icon "scrollable content" at bounding box center [639, 138] width 7 height 7
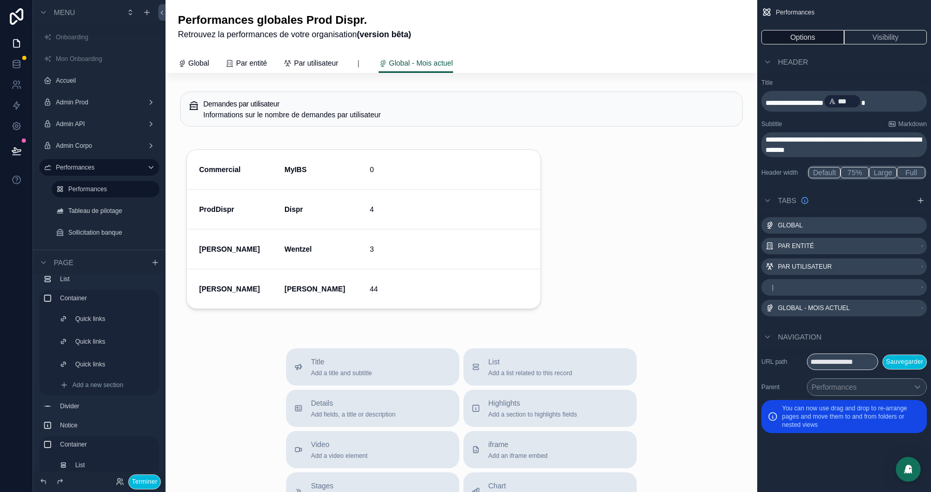
click at [463, 201] on div "scrollable content" at bounding box center [363, 231] width 379 height 185
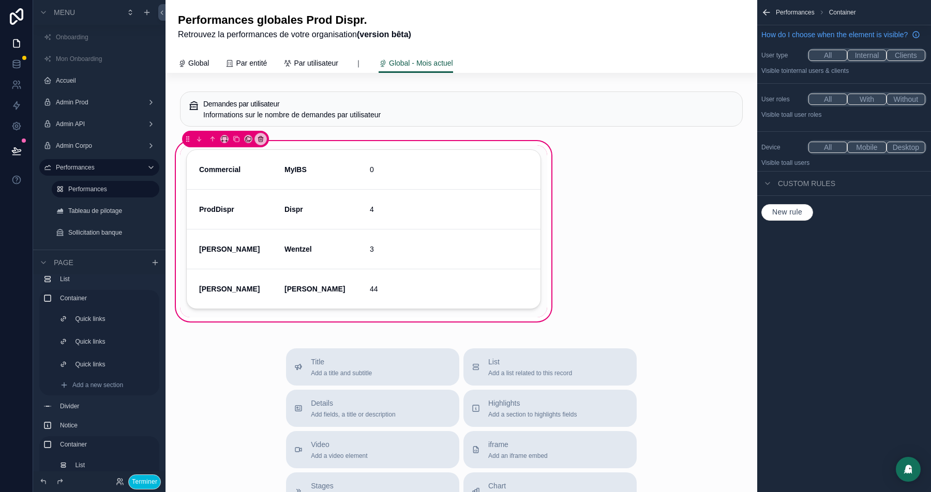
click at [220, 139] on div "scrollable content" at bounding box center [224, 139] width 8 height 8
click at [222, 139] on icon "scrollable content" at bounding box center [224, 137] width 5 height 3
click at [242, 275] on span "Full width" at bounding box center [244, 277] width 31 height 12
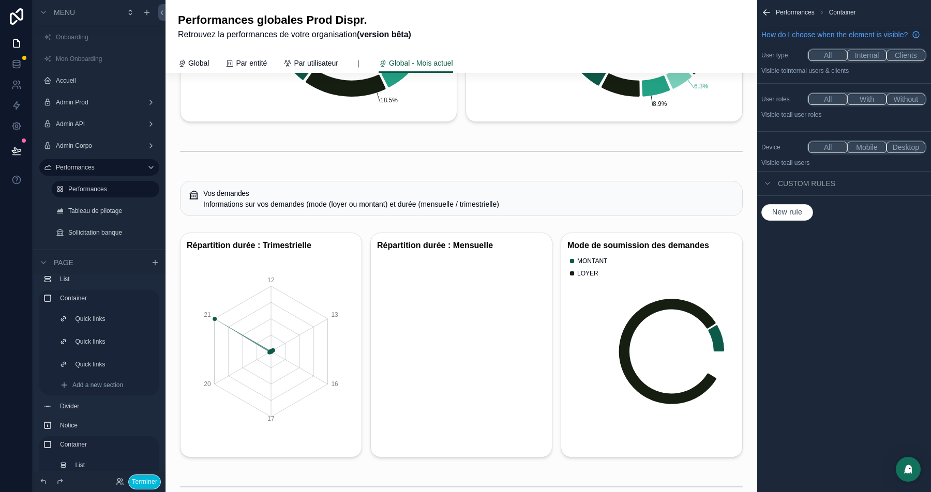
scroll to position [1100, 0]
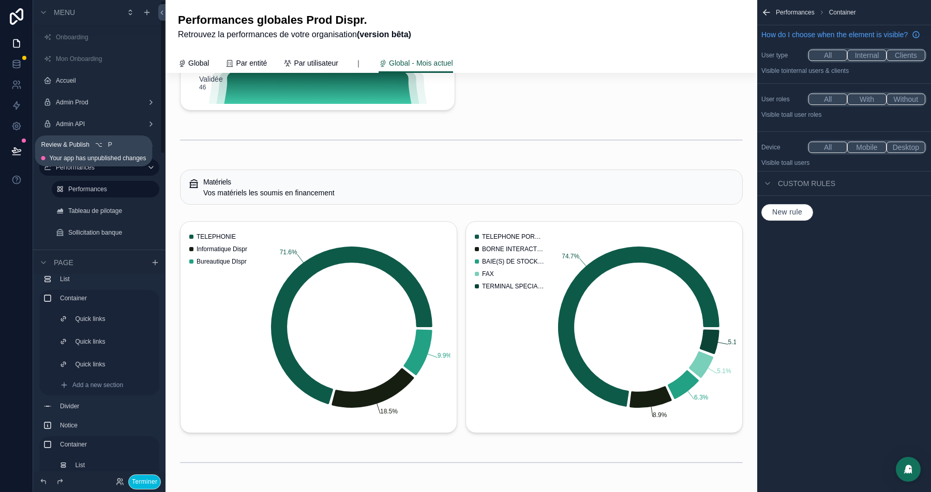
click at [11, 147] on icon at bounding box center [16, 151] width 10 height 10
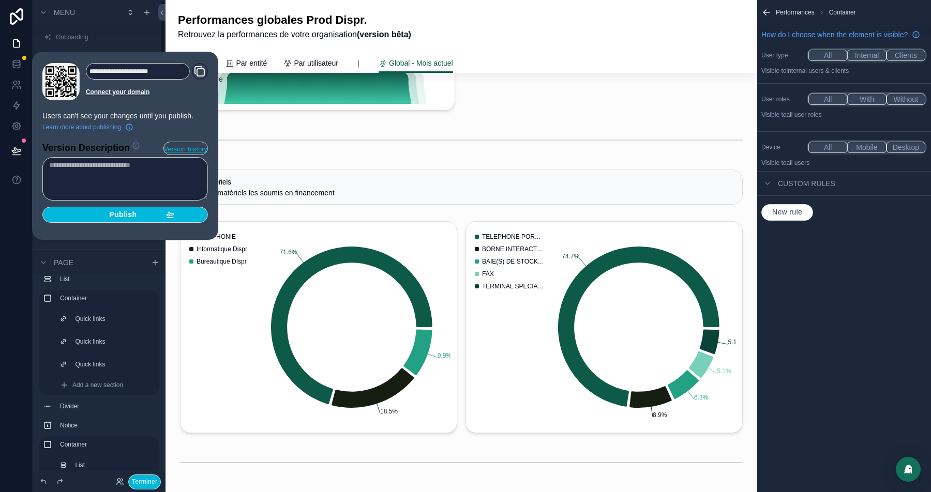
click at [125, 211] on span "Publish" at bounding box center [122, 214] width 27 height 9
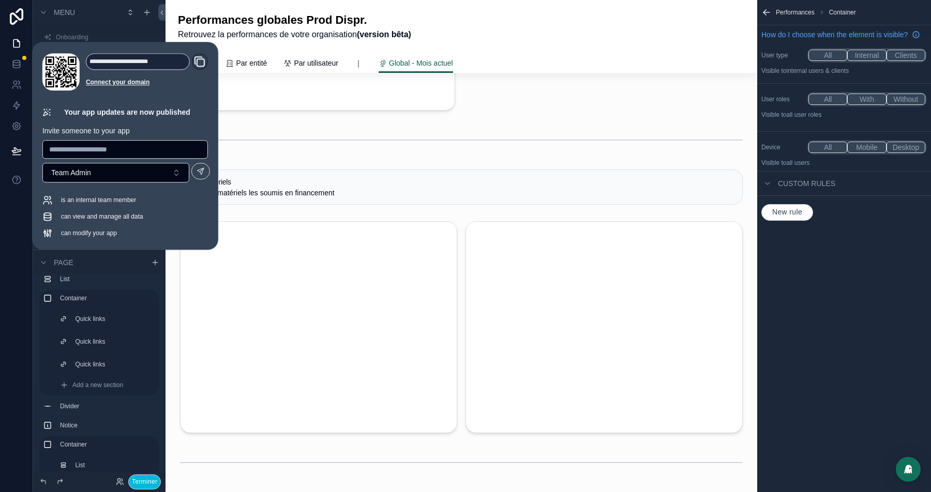
click at [144, 480] on button "Terminer" at bounding box center [144, 482] width 33 height 15
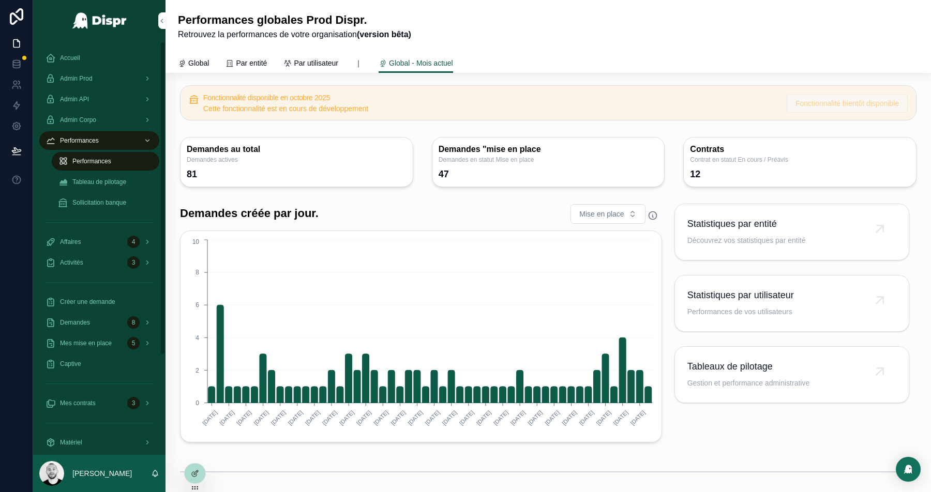
click at [202, 473] on div at bounding box center [195, 474] width 21 height 20
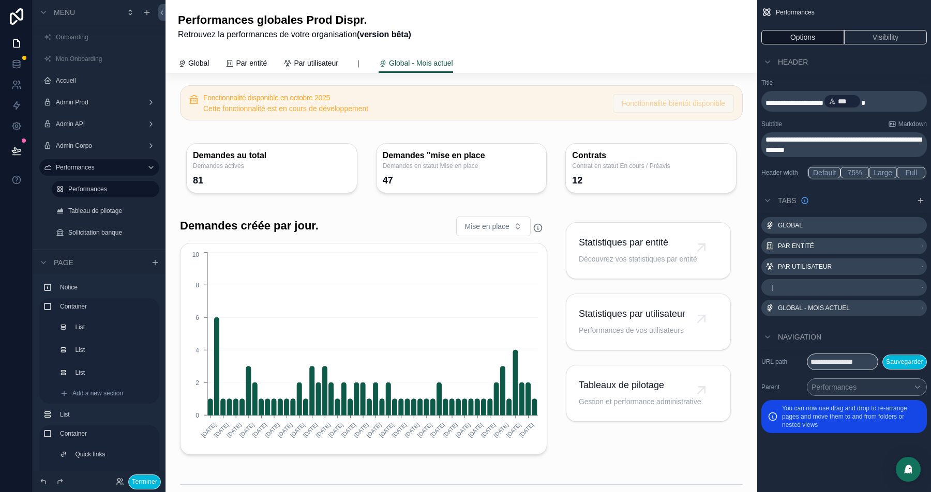
click at [638, 216] on div "scrollable content" at bounding box center [648, 335] width 190 height 247
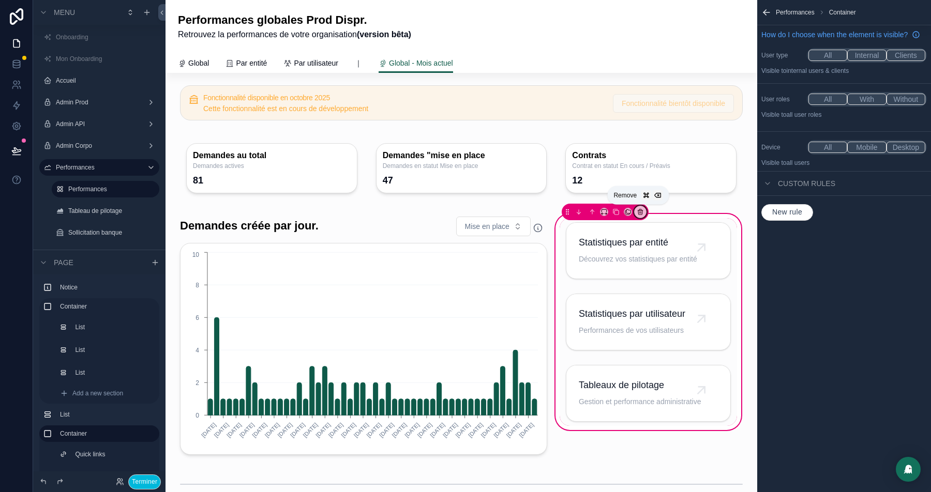
click at [638, 211] on icon "scrollable content" at bounding box center [639, 211] width 7 height 7
click at [652, 254] on span "Remove entire container" at bounding box center [681, 251] width 79 height 12
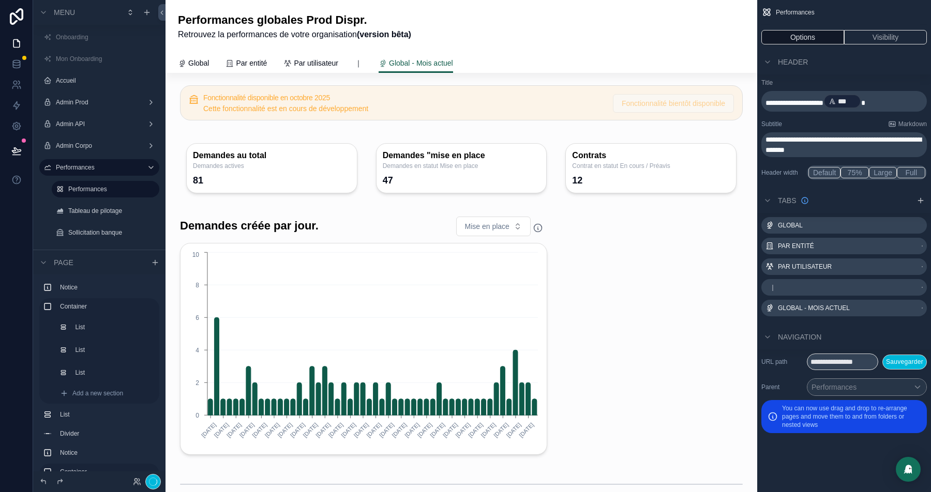
click at [356, 238] on div "scrollable content" at bounding box center [363, 335] width 379 height 247
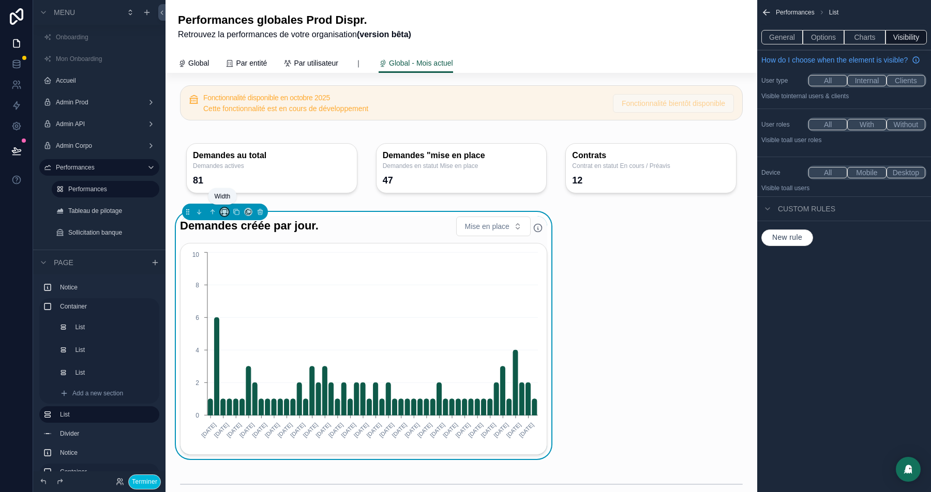
click at [223, 211] on icon "scrollable content" at bounding box center [224, 211] width 7 height 7
click at [242, 348] on span "Full width" at bounding box center [244, 348] width 31 height 12
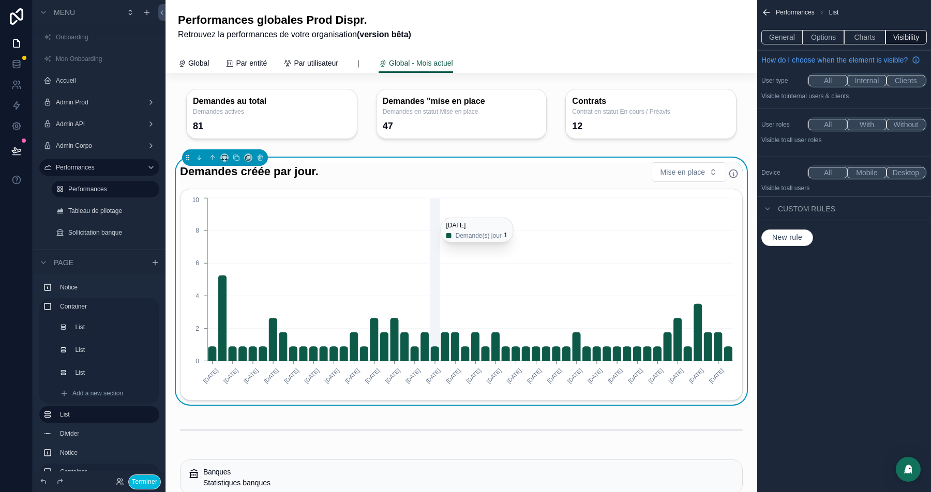
scroll to position [71, 0]
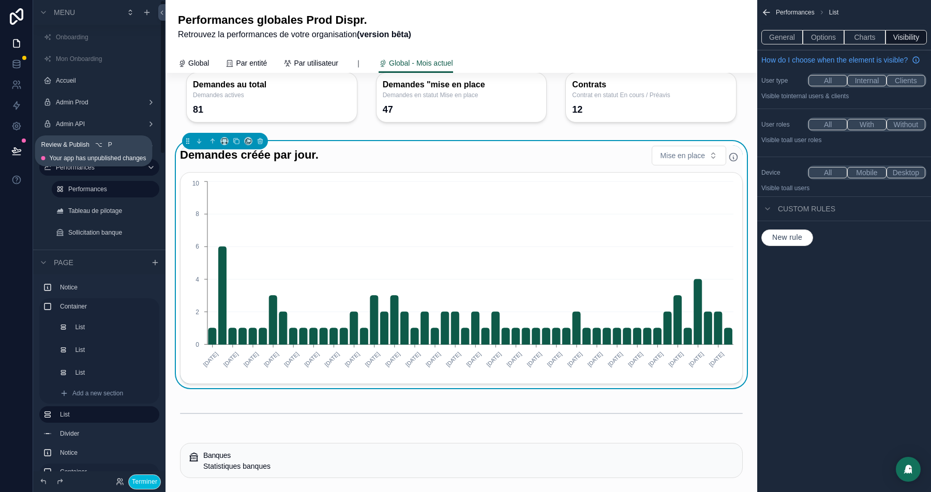
click at [16, 148] on icon at bounding box center [16, 151] width 10 height 10
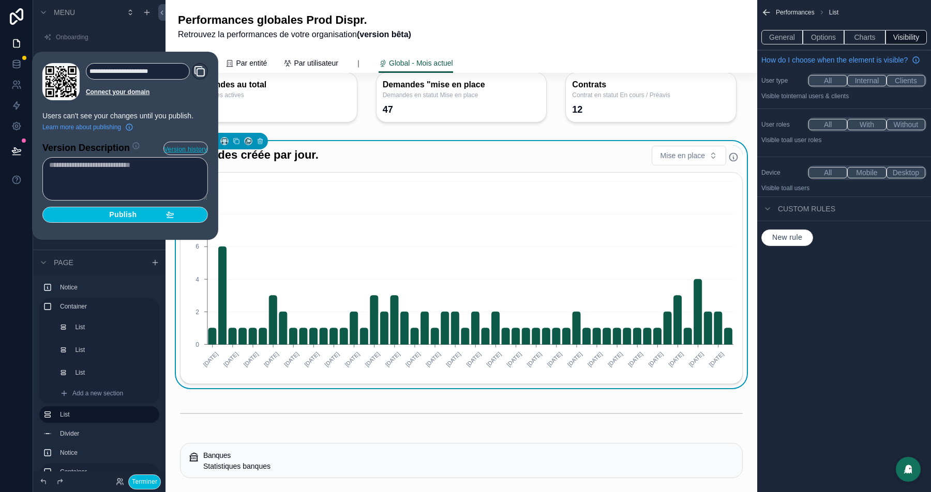
click at [83, 214] on div "Publish" at bounding box center [125, 214] width 98 height 9
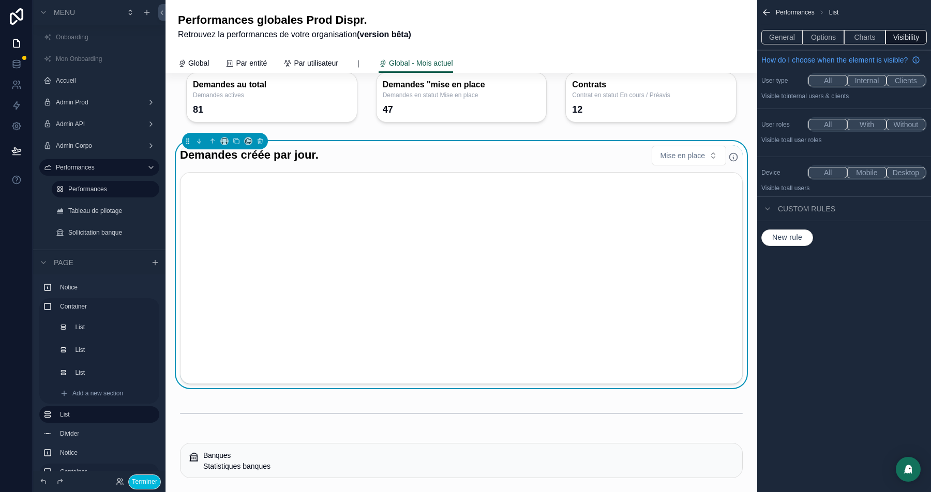
click at [146, 482] on button "Terminer" at bounding box center [144, 482] width 33 height 15
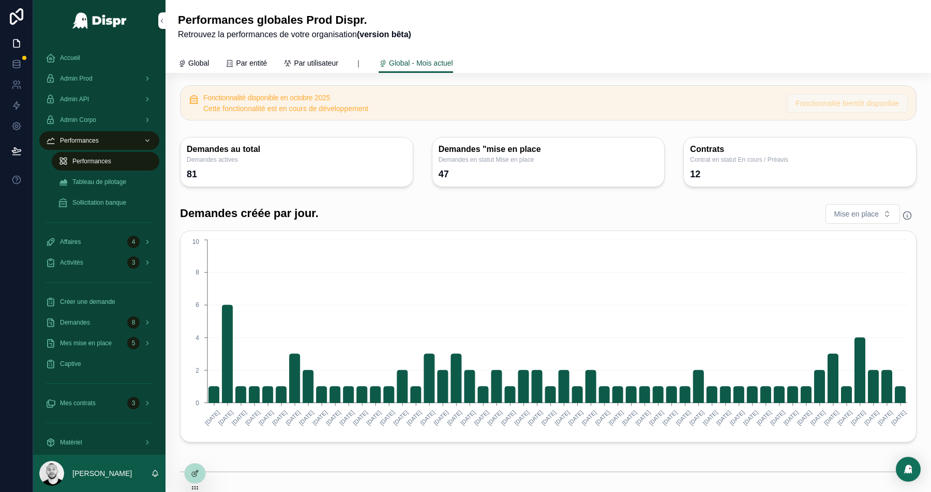
click at [194, 62] on span "Global" at bounding box center [198, 63] width 21 height 10
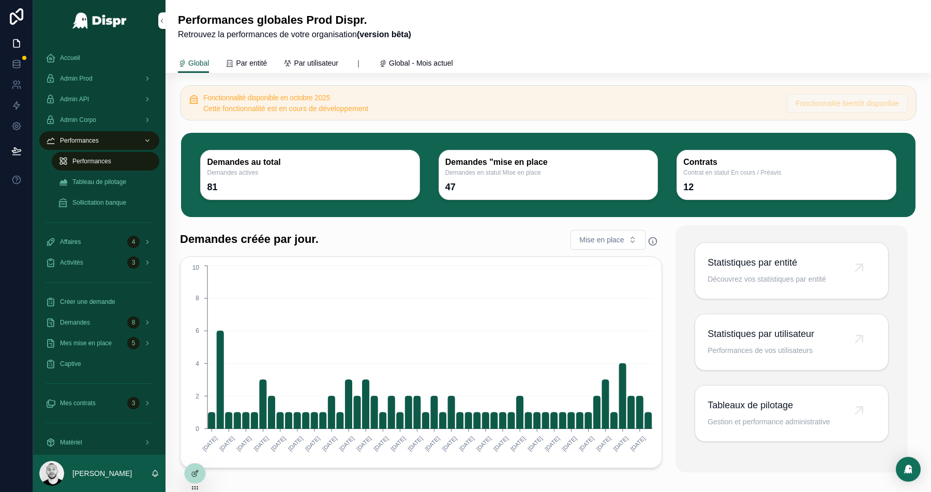
click at [832, 99] on span "Fonctionnalité bientôt disponible" at bounding box center [846, 103] width 121 height 19
click at [199, 480] on div at bounding box center [195, 474] width 21 height 20
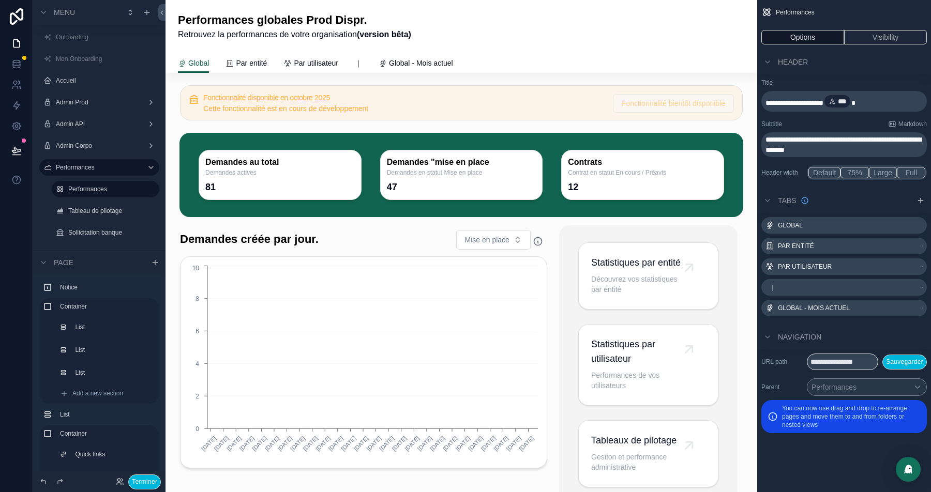
click at [414, 99] on div "scrollable content" at bounding box center [461, 102] width 575 height 43
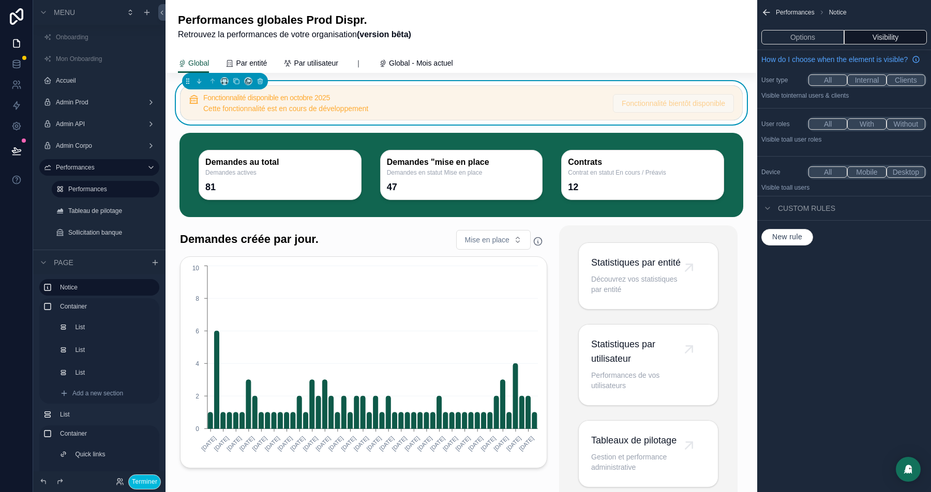
click at [794, 32] on button "Options" at bounding box center [802, 37] width 83 height 14
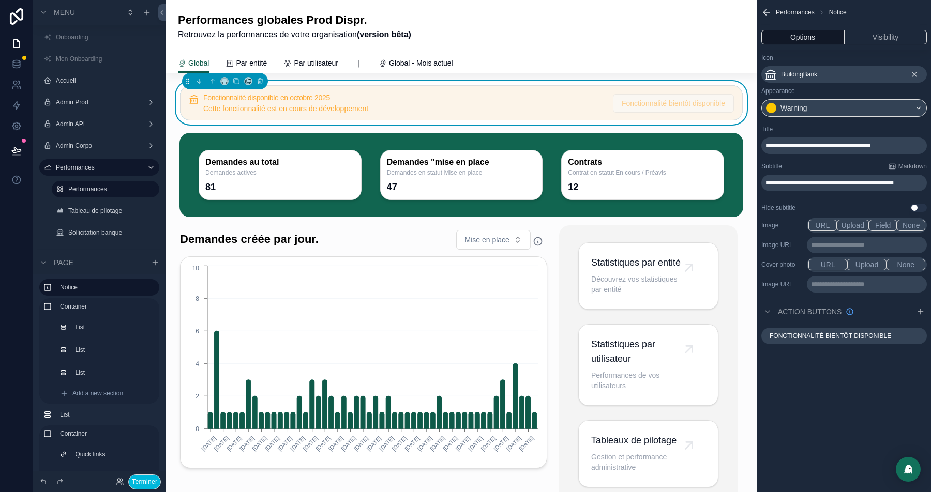
click at [824, 187] on p "**********" at bounding box center [844, 183] width 159 height 8
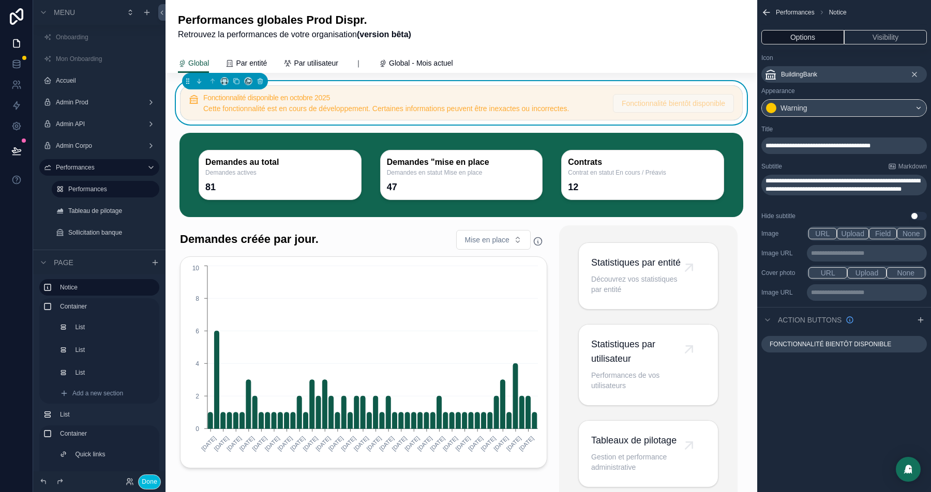
click at [559, 26] on div "Performances globales Prod Dispr. Retrouvez la performances de votre organisati…" at bounding box center [461, 26] width 567 height 28
click at [16, 148] on icon at bounding box center [16, 150] width 9 height 5
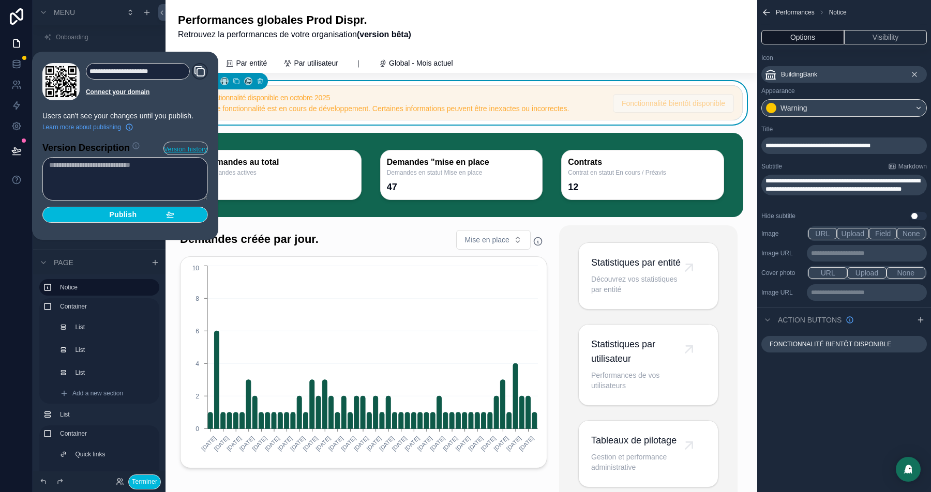
click at [124, 212] on span "Publish" at bounding box center [122, 214] width 27 height 9
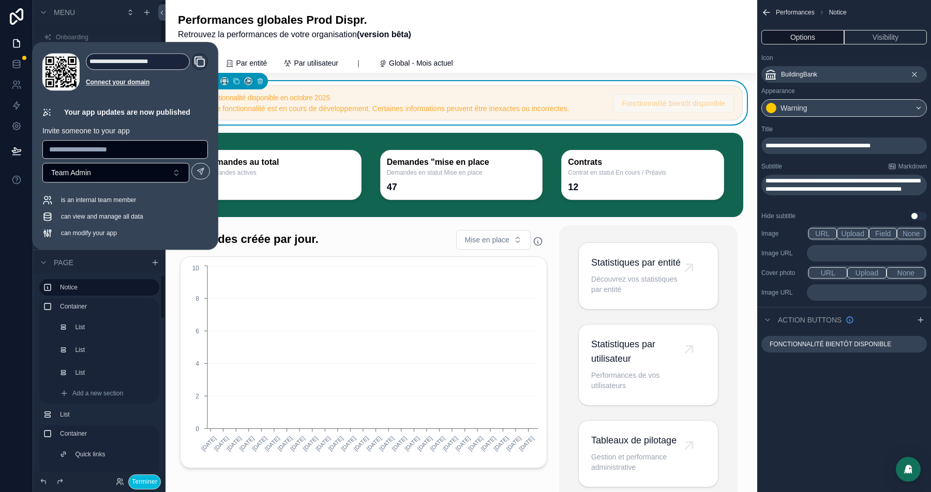
click at [141, 479] on button "Terminer" at bounding box center [144, 482] width 33 height 15
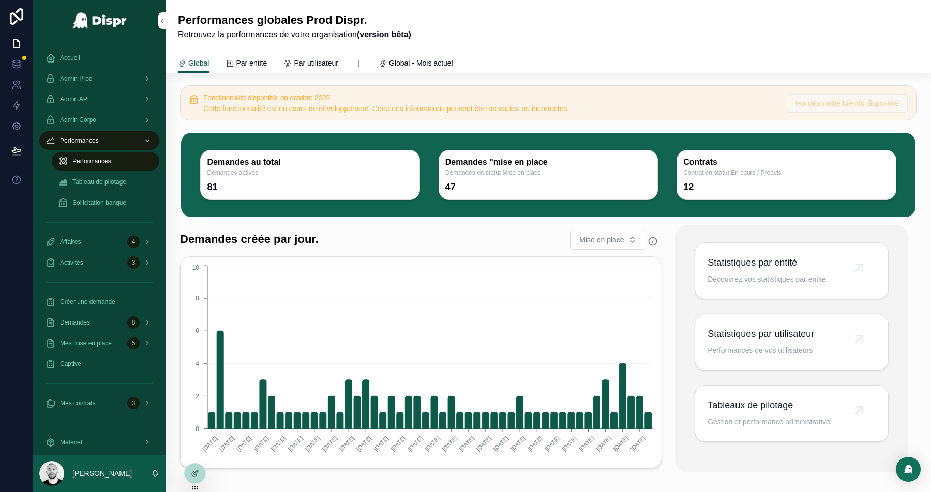
click at [228, 64] on icon "scrollable content" at bounding box center [229, 63] width 8 height 8
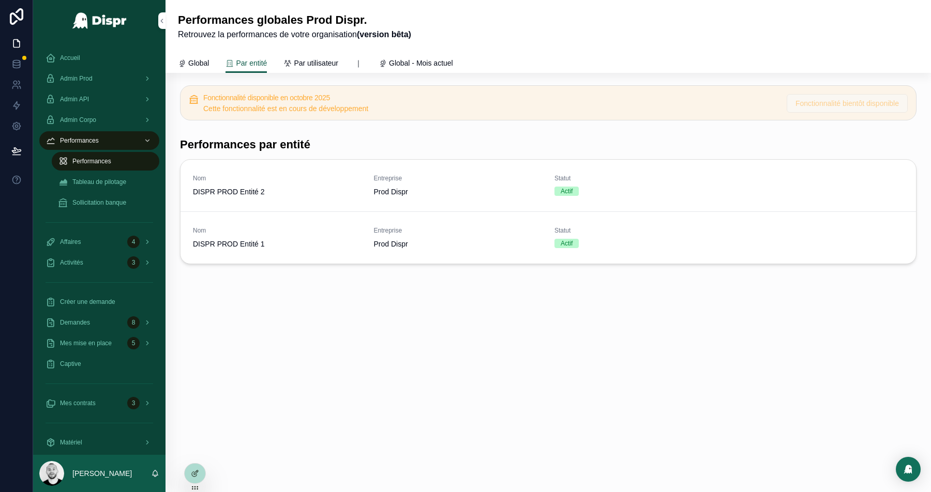
click at [0, 0] on span "Bientôt disponible" at bounding box center [0, 0] width 0 height 0
drag, startPoint x: 188, startPoint y: 66, endPoint x: 279, endPoint y: 80, distance: 92.0
click at [188, 66] on div "Global" at bounding box center [193, 63] width 31 height 10
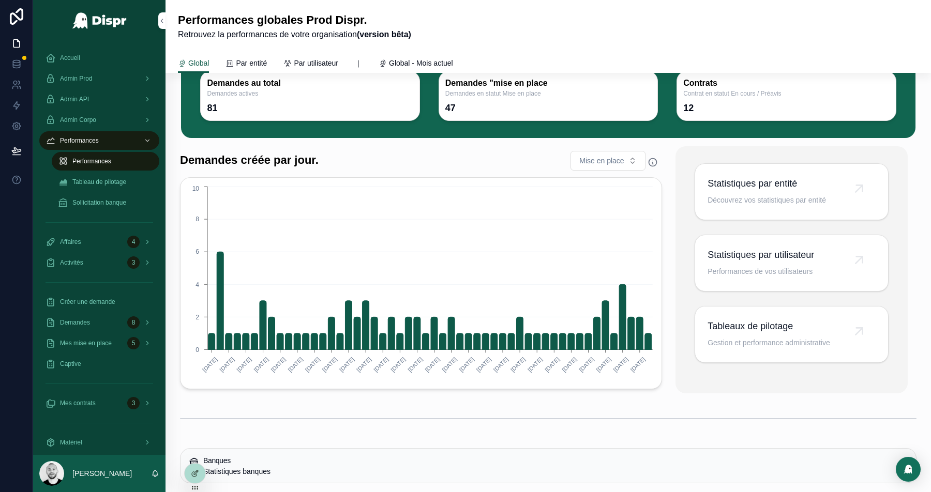
scroll to position [83, 0]
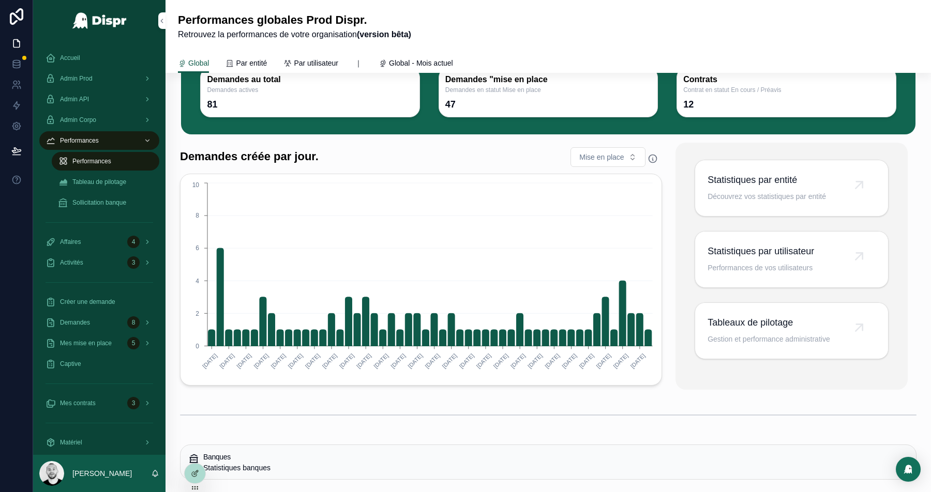
click at [186, 476] on div at bounding box center [195, 474] width 21 height 20
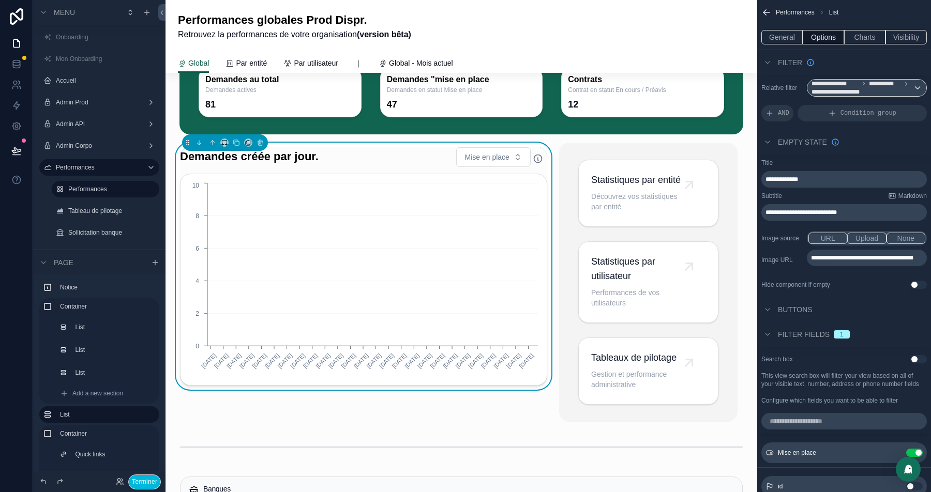
click at [287, 164] on h1 "Demandes créée par jour." at bounding box center [249, 157] width 139 height 16
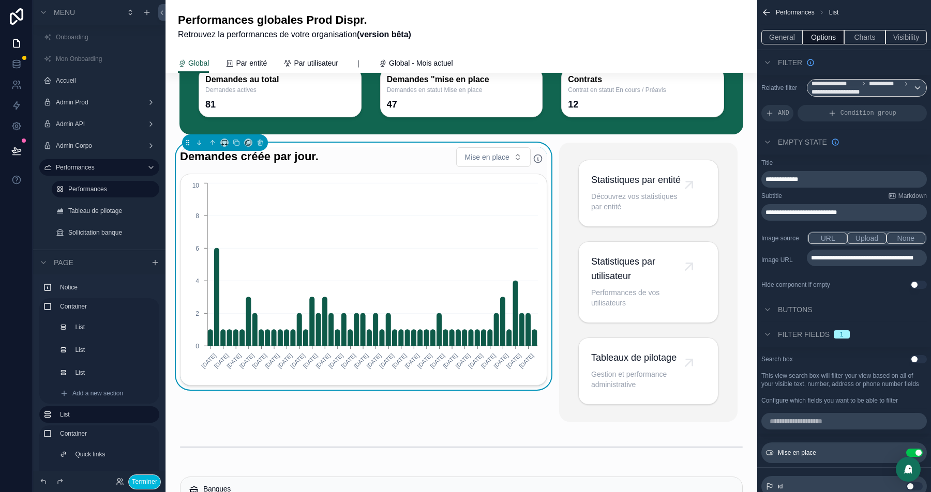
click at [781, 38] on button "General" at bounding box center [781, 37] width 41 height 14
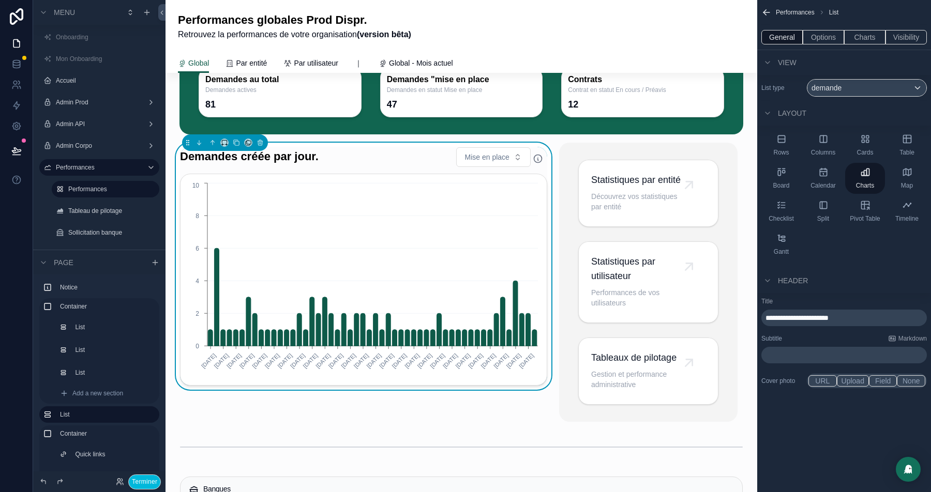
click at [826, 318] on span "**********" at bounding box center [796, 317] width 63 height 7
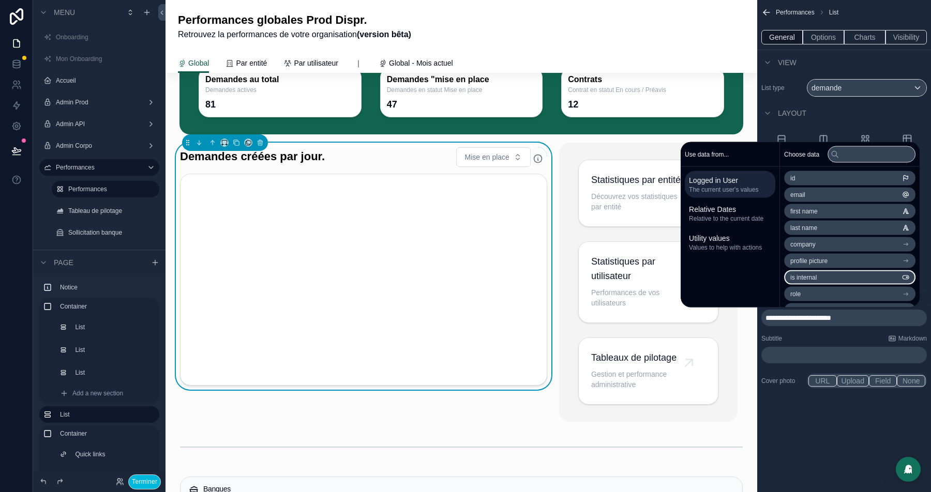
click at [889, 57] on div "View" at bounding box center [844, 62] width 174 height 25
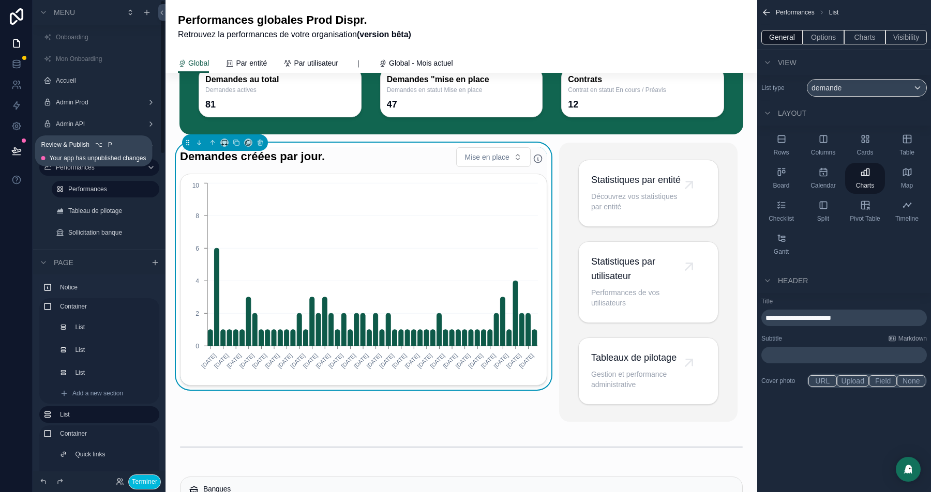
click at [10, 152] on button at bounding box center [16, 150] width 23 height 29
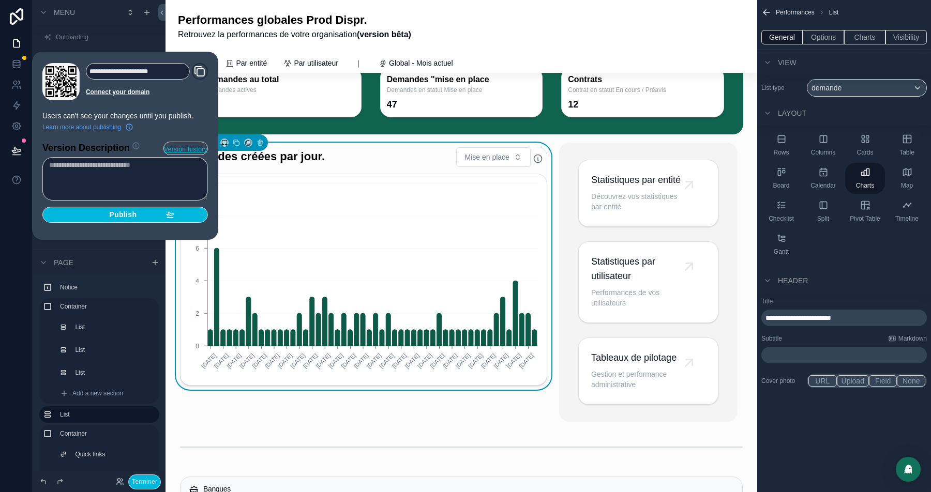
click at [135, 210] on span "Publish" at bounding box center [122, 214] width 27 height 9
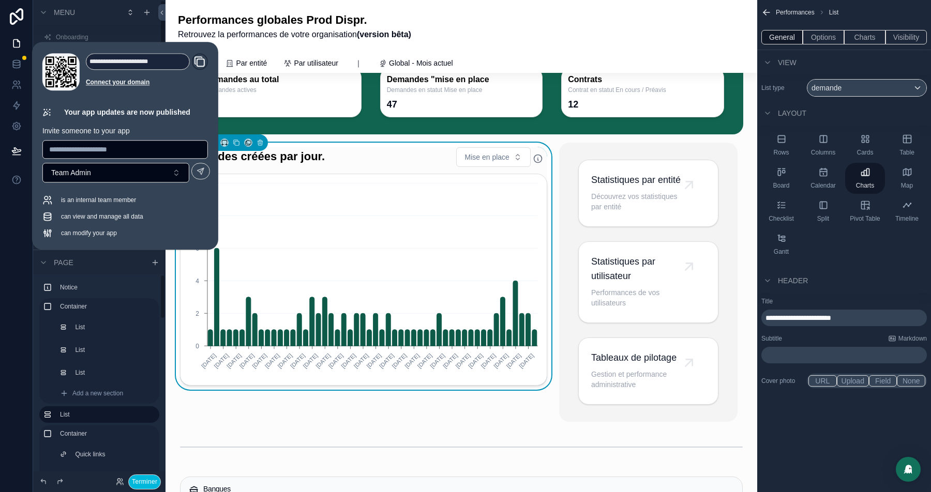
click at [140, 482] on button "Terminer" at bounding box center [144, 482] width 33 height 15
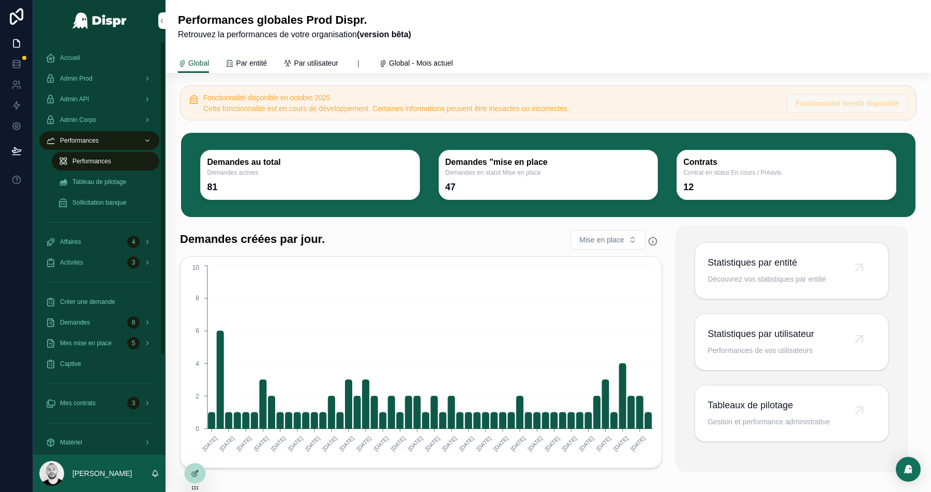
click at [70, 54] on span "Accueil" at bounding box center [70, 58] width 20 height 8
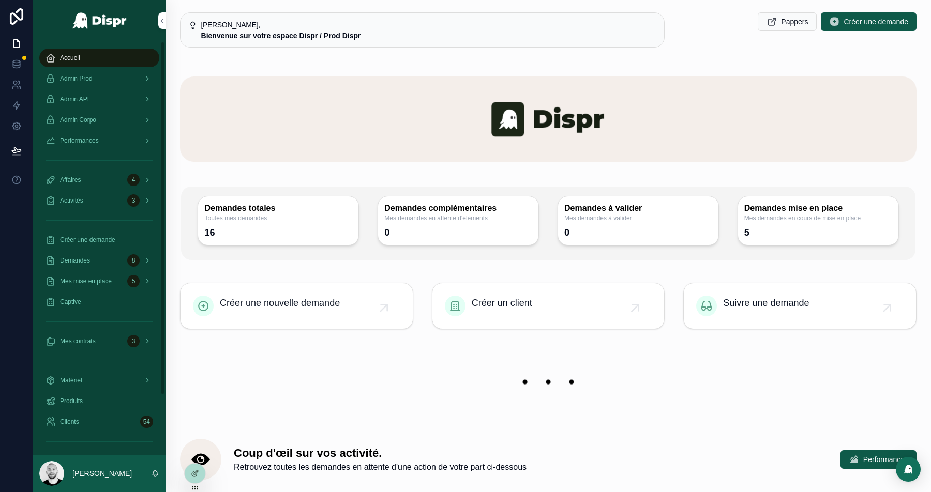
click at [54, 55] on icon "scrollable content" at bounding box center [50, 58] width 10 height 10
